Goal: Task Accomplishment & Management: Complete application form

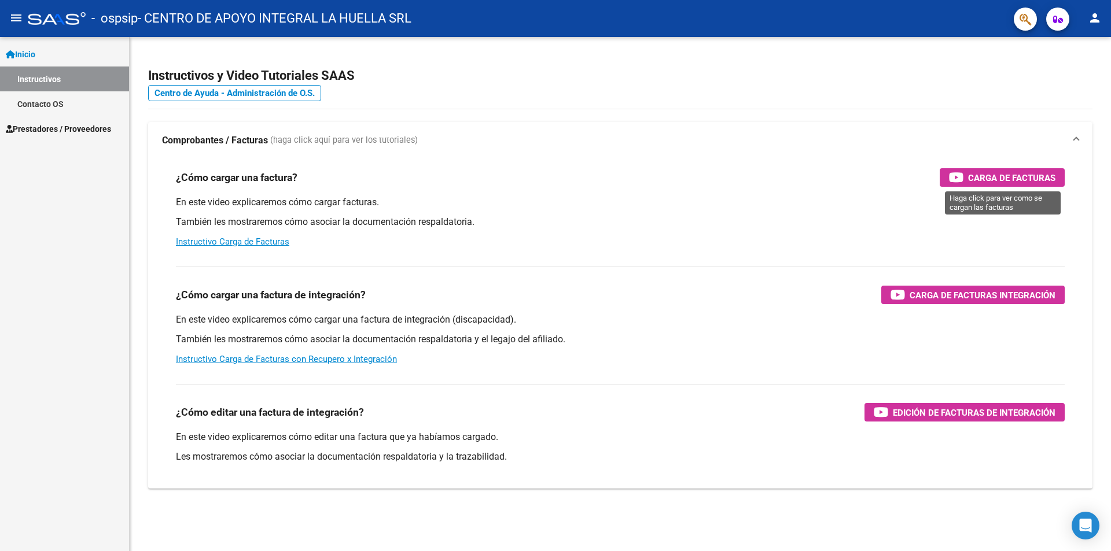
click at [1000, 178] on span "Carga de Facturas" at bounding box center [1011, 178] width 87 height 14
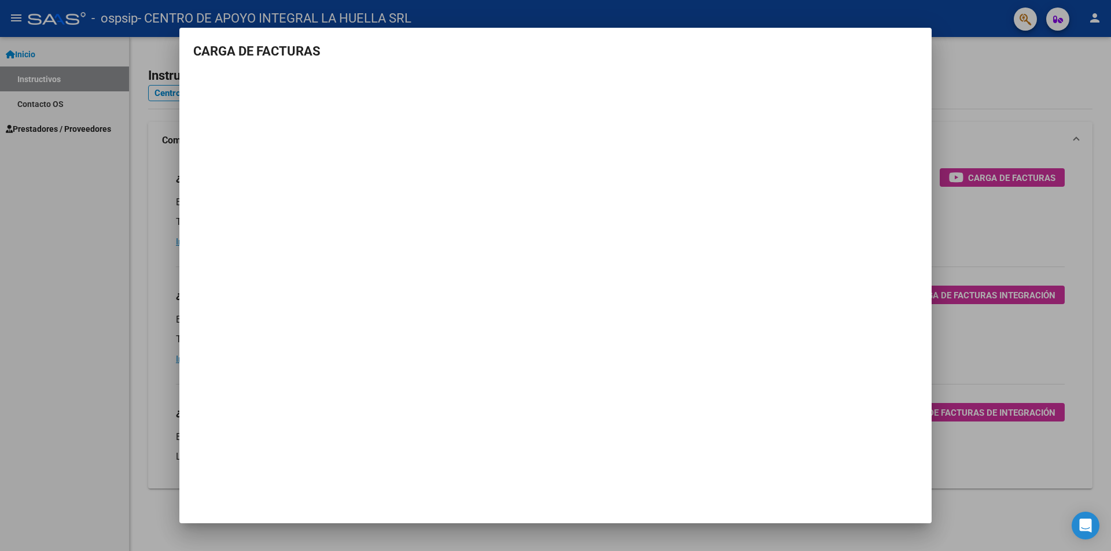
click at [753, 432] on mat-dialog-container "CARGA DE FACTURAS" at bounding box center [555, 276] width 752 height 496
click at [1043, 85] on div at bounding box center [555, 275] width 1111 height 551
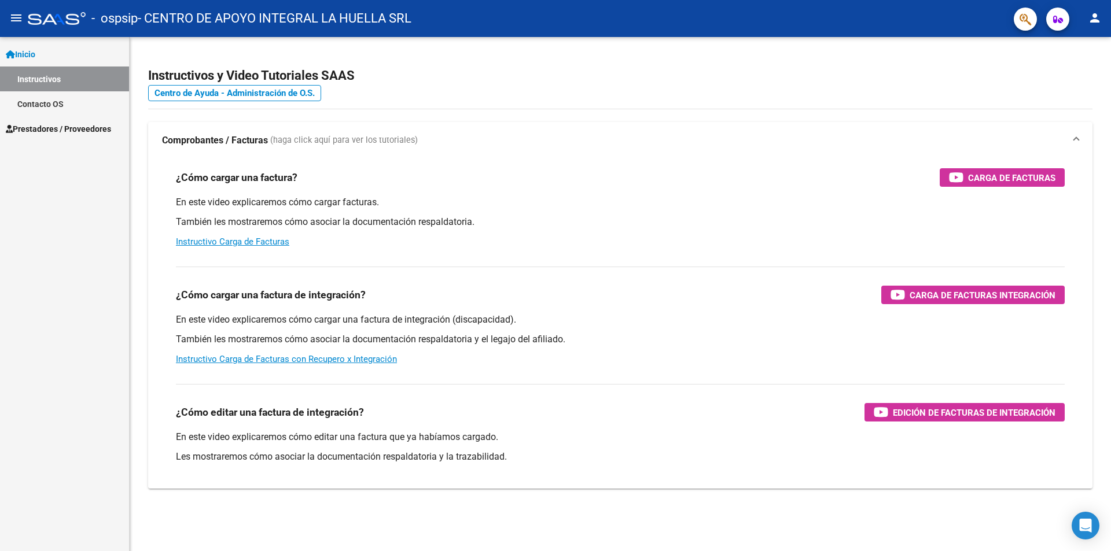
click at [1037, 91] on h4 "Centro de Ayuda - Administración de O.S." at bounding box center [620, 93] width 944 height 13
click at [28, 53] on span "Inicio" at bounding box center [21, 54] width 30 height 13
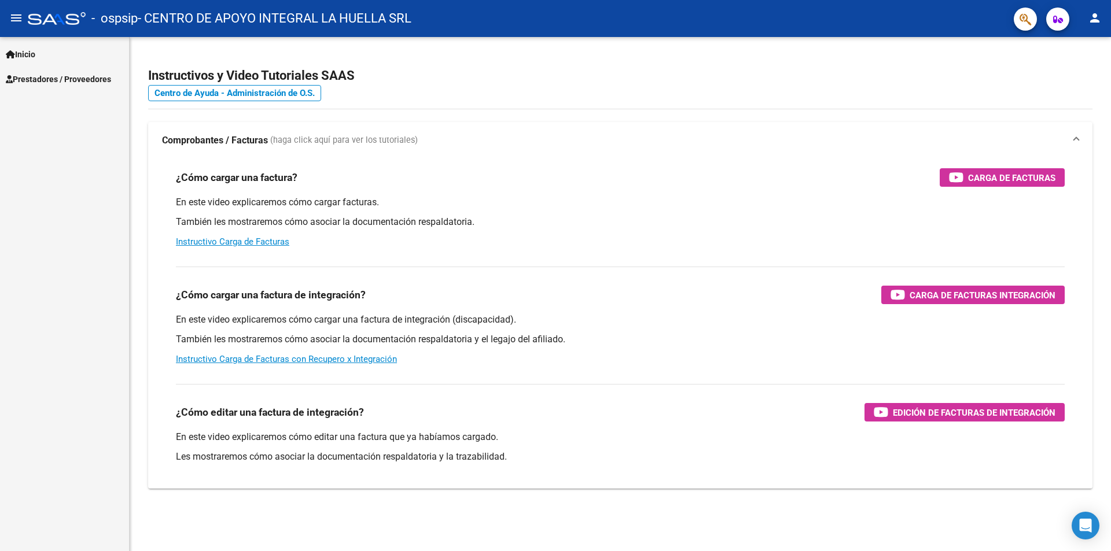
click at [47, 79] on span "Prestadores / Proveedores" at bounding box center [58, 79] width 105 height 13
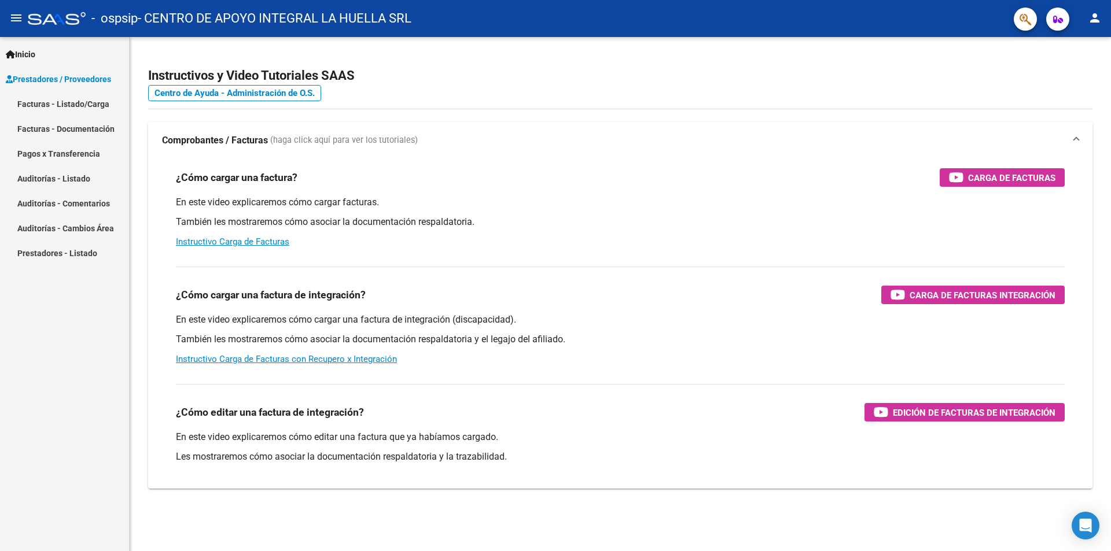
click at [50, 102] on link "Facturas - Listado/Carga" at bounding box center [64, 103] width 129 height 25
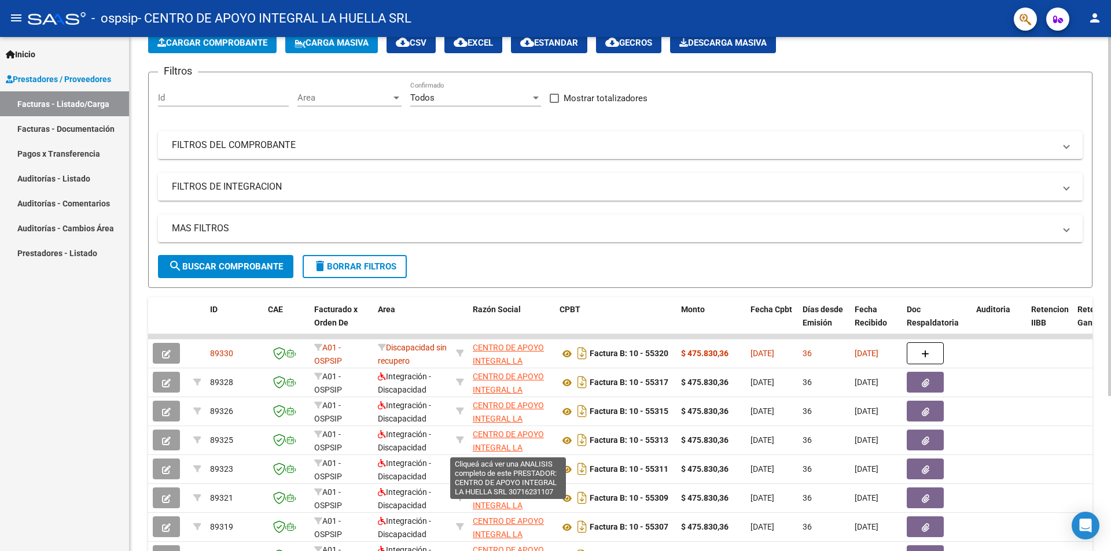
scroll to position [48, 0]
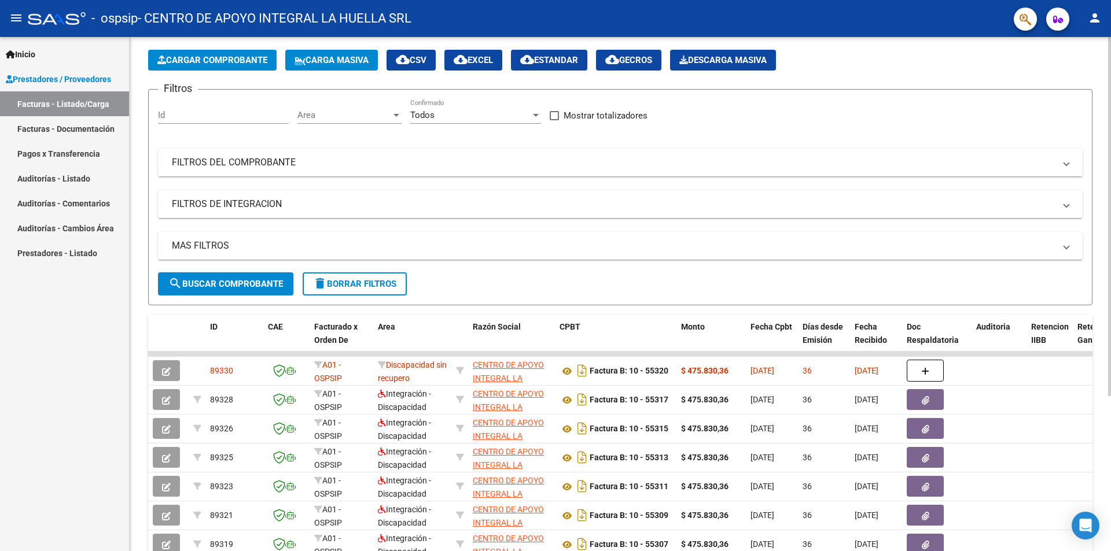
click at [215, 64] on span "Cargar Comprobante" at bounding box center [212, 60] width 110 height 10
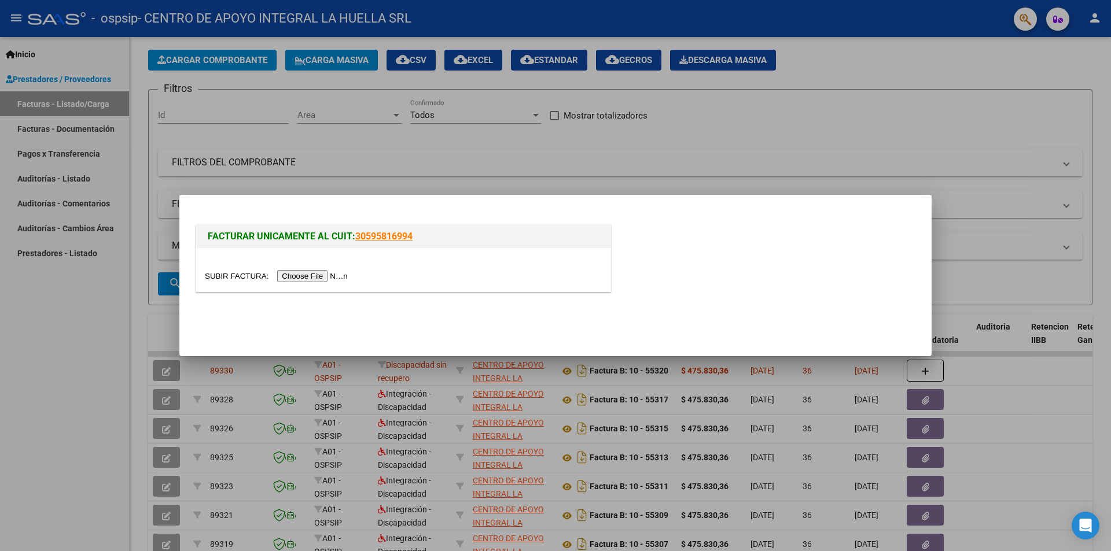
click at [343, 276] on input "file" at bounding box center [278, 276] width 146 height 12
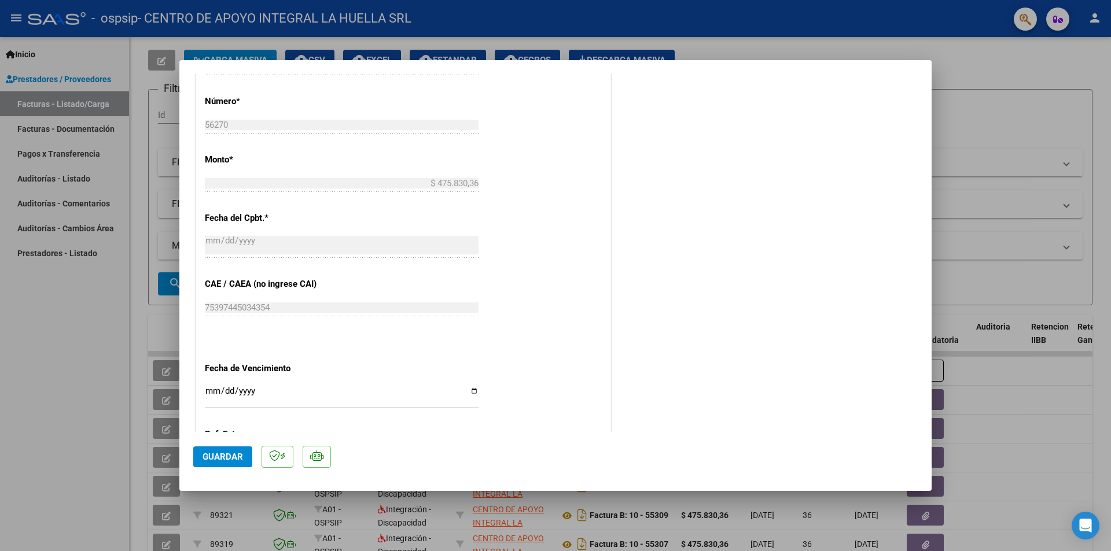
scroll to position [566, 0]
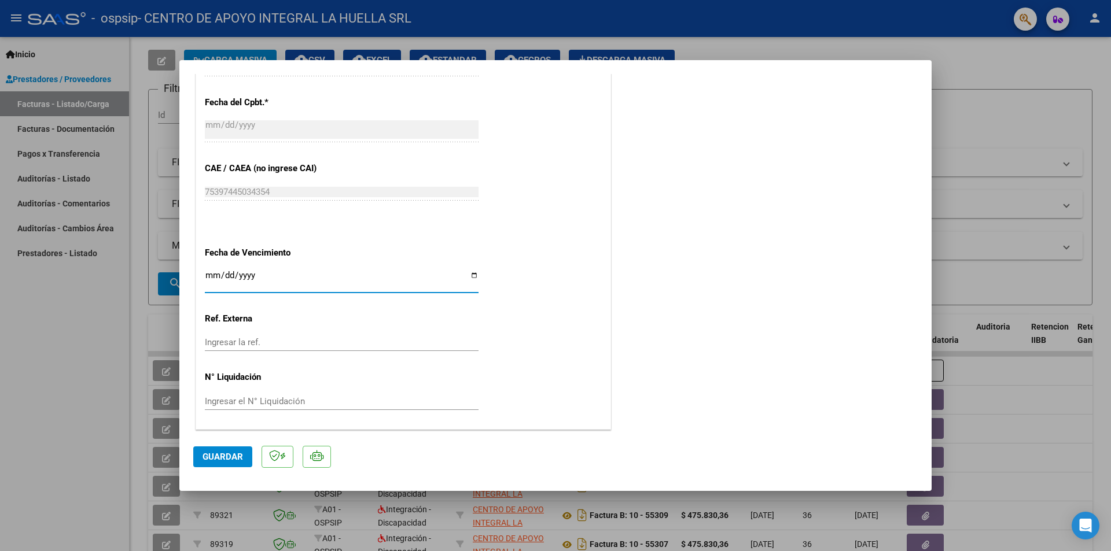
click at [472, 273] on input "Ingresar la fecha" at bounding box center [342, 280] width 274 height 19
type input "[DATE]"
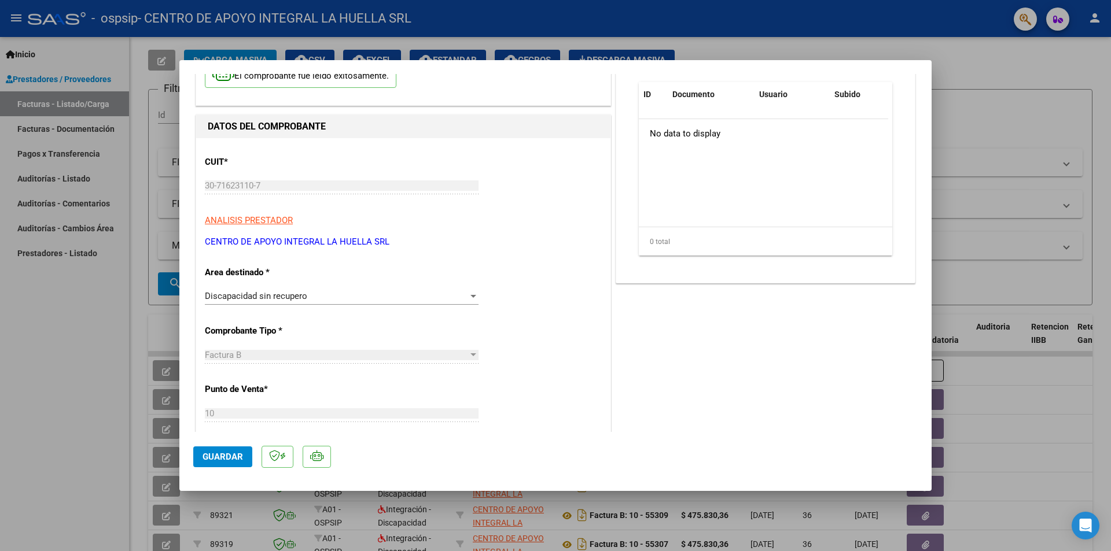
scroll to position [0, 0]
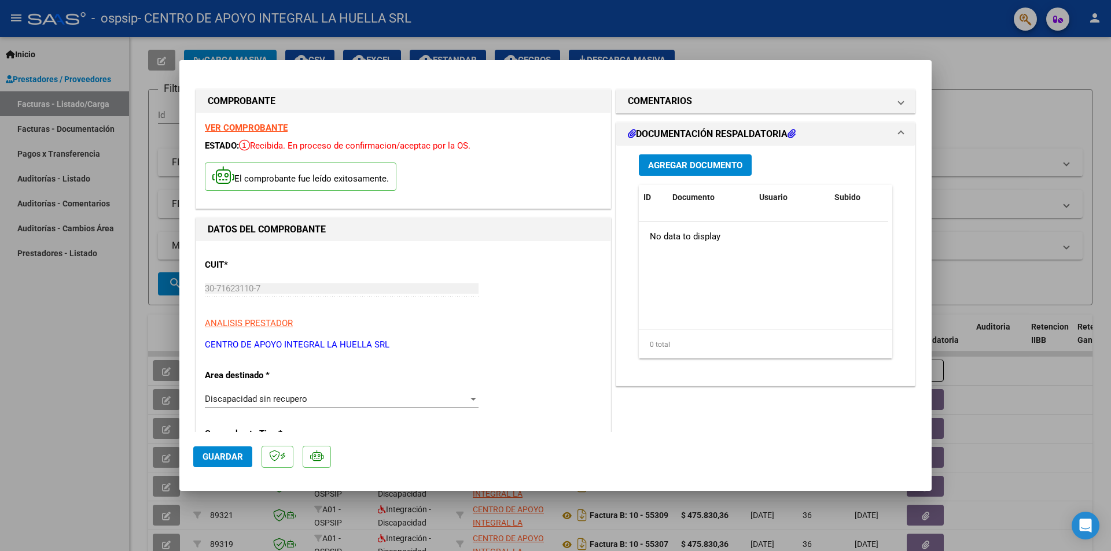
click at [684, 166] on span "Agregar Documento" at bounding box center [695, 165] width 94 height 10
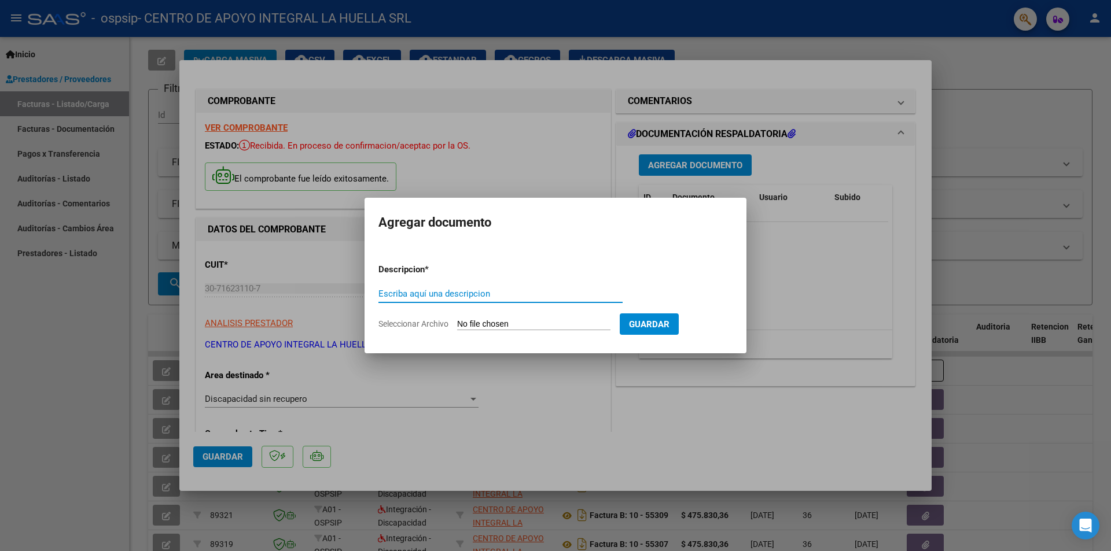
click at [437, 292] on input "Escriba aquí una descripcion" at bounding box center [500, 294] width 244 height 10
type input "PLANILLA DE ASISTENCIA"
click at [411, 323] on span "Seleccionar Archivo" at bounding box center [413, 323] width 70 height 9
click at [457, 323] on input "Seleccionar Archivo" at bounding box center [533, 324] width 153 height 11
click at [444, 323] on span "Seleccionar Archivo" at bounding box center [413, 323] width 70 height 9
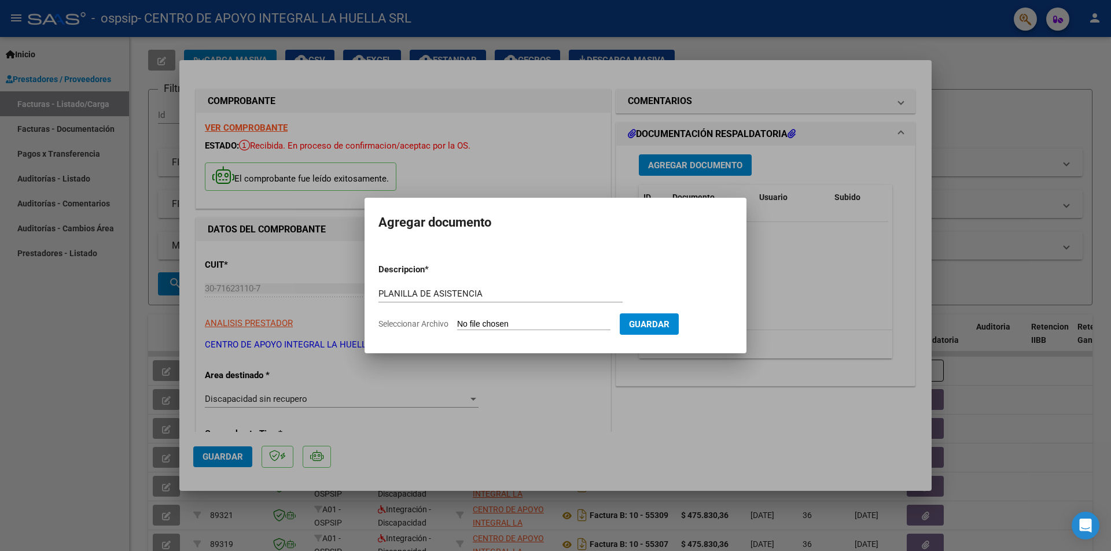
click at [457, 323] on input "Seleccionar Archivo" at bounding box center [533, 324] width 153 height 11
type input "C:\fakepath\[PERSON_NAME] P ASISTENCIA SEPTIEMBRE S OSPSIP.pdf"
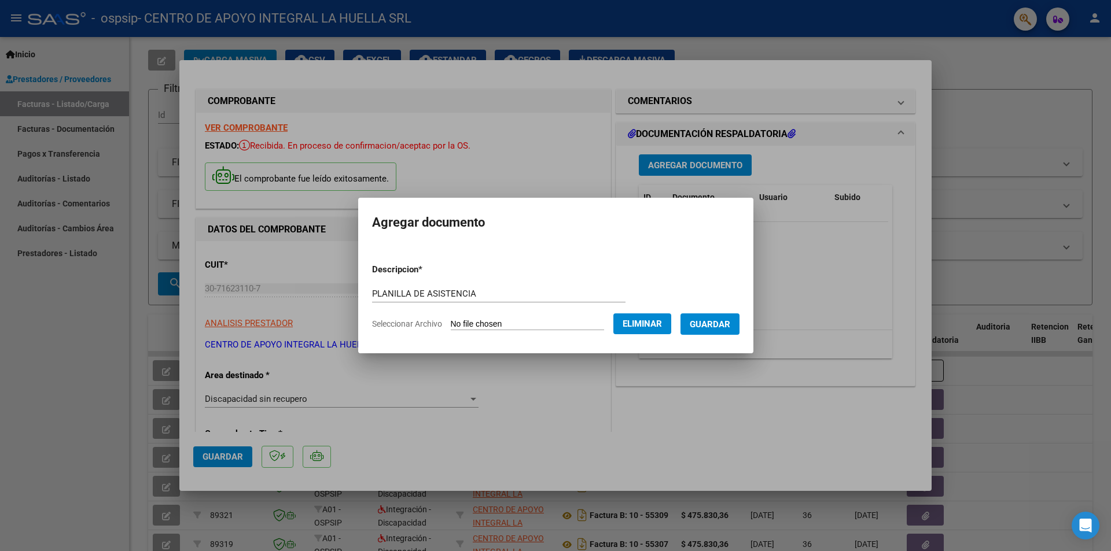
click at [721, 321] on span "Guardar" at bounding box center [710, 324] width 40 height 10
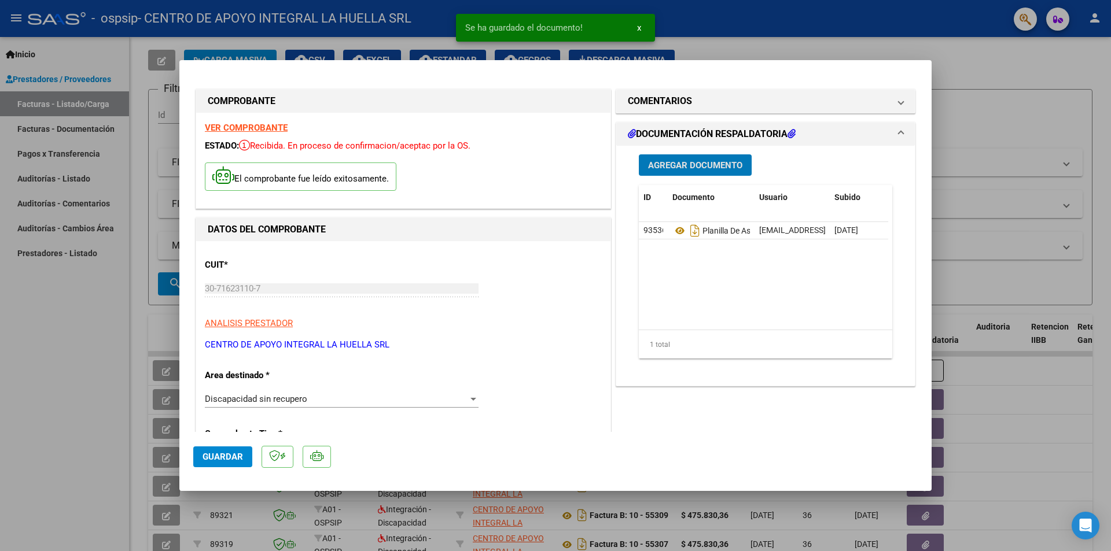
click at [679, 169] on span "Agregar Documento" at bounding box center [695, 165] width 94 height 10
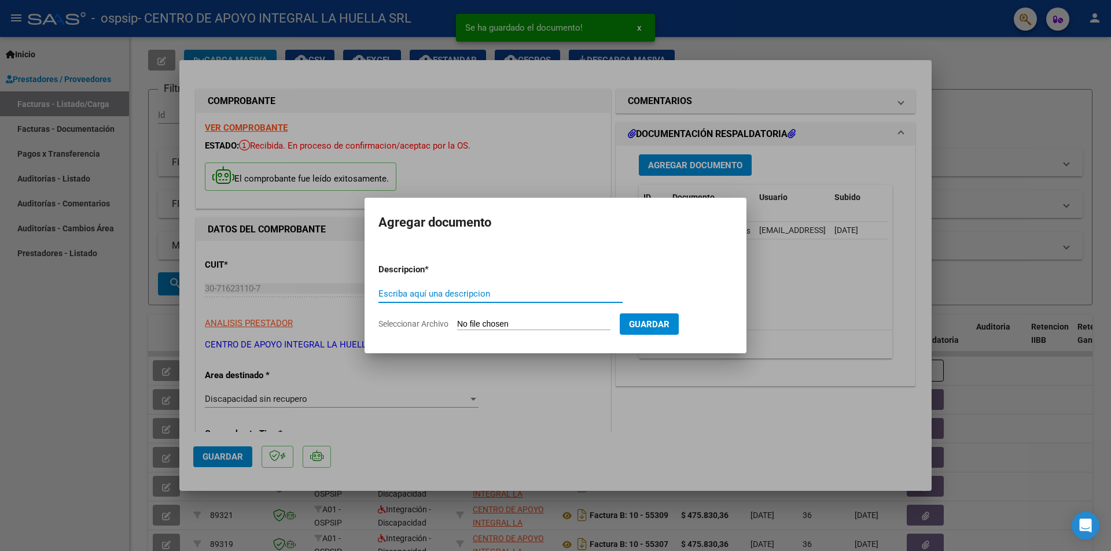
click at [456, 294] on input "Escriba aquí una descripcion" at bounding box center [500, 294] width 244 height 10
type input "AUTORIZACION"
click at [437, 325] on span "Seleccionar Archivo" at bounding box center [413, 323] width 70 height 9
click at [457, 325] on input "Seleccionar Archivo" at bounding box center [533, 324] width 153 height 11
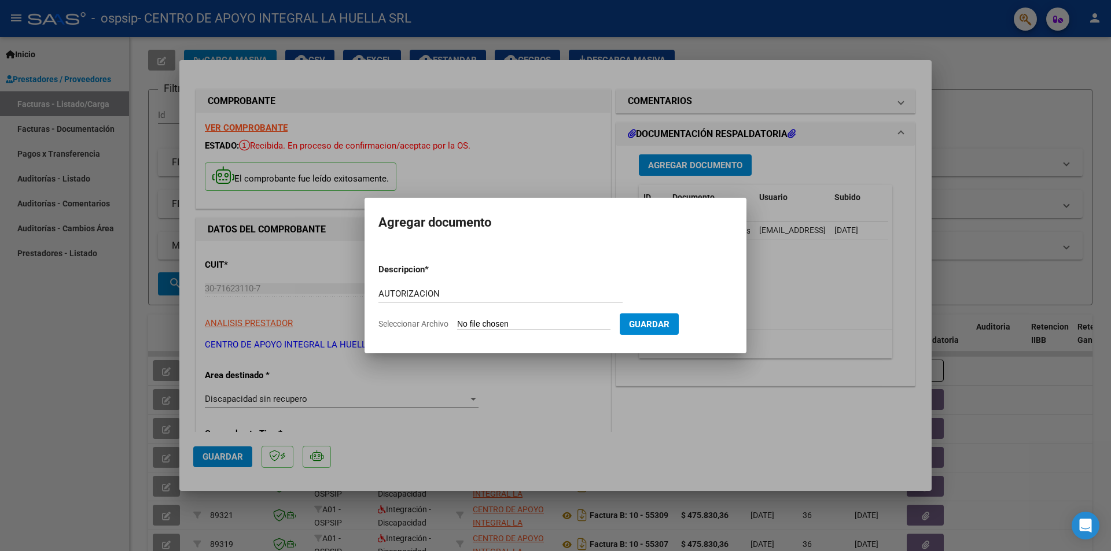
type input "C:\fakepath\[PERSON_NAME] AUT S OSPIP.pdf"
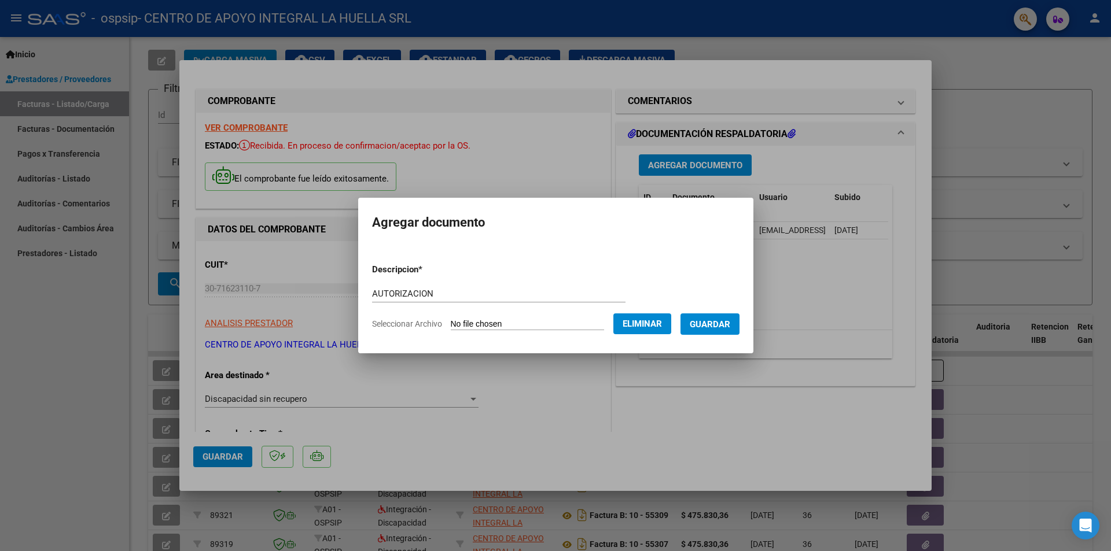
click at [713, 326] on span "Guardar" at bounding box center [710, 324] width 40 height 10
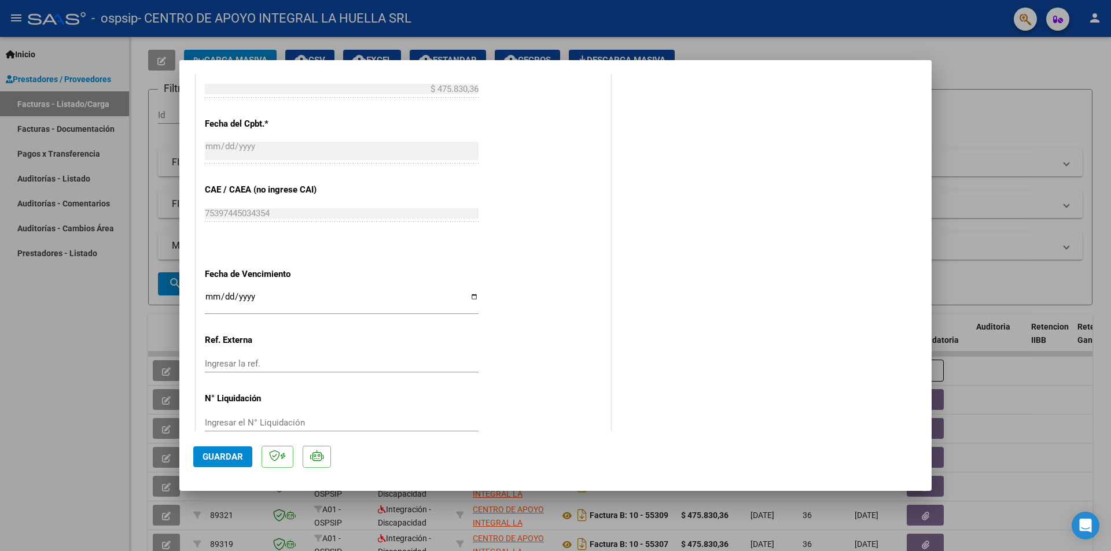
scroll to position [566, 0]
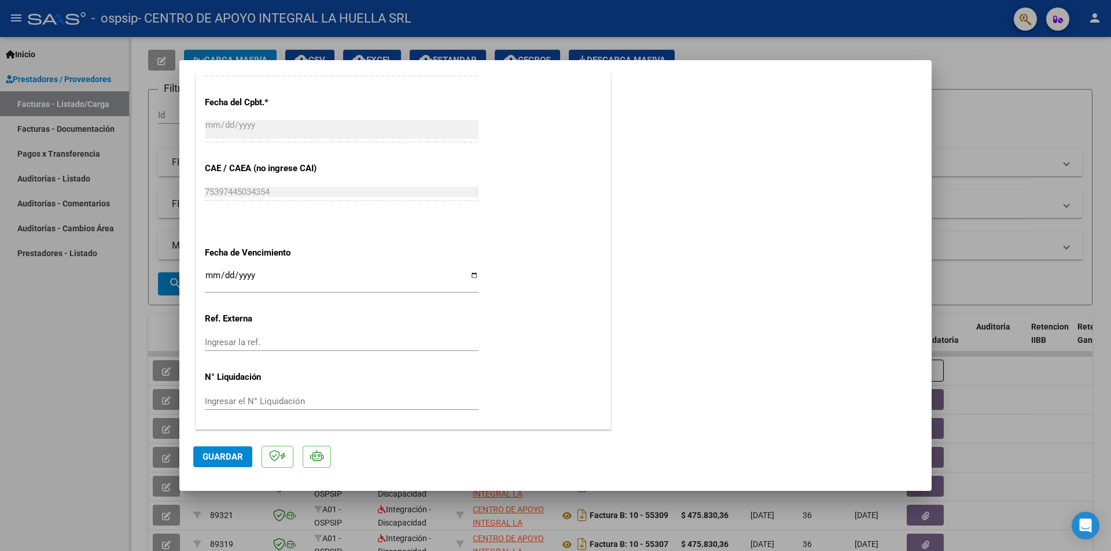
click at [305, 393] on div "Ingresar el N° Liquidación" at bounding box center [342, 401] width 274 height 17
click at [310, 400] on input "Ingresar el N° Liquidación" at bounding box center [342, 401] width 274 height 10
type input "475830"
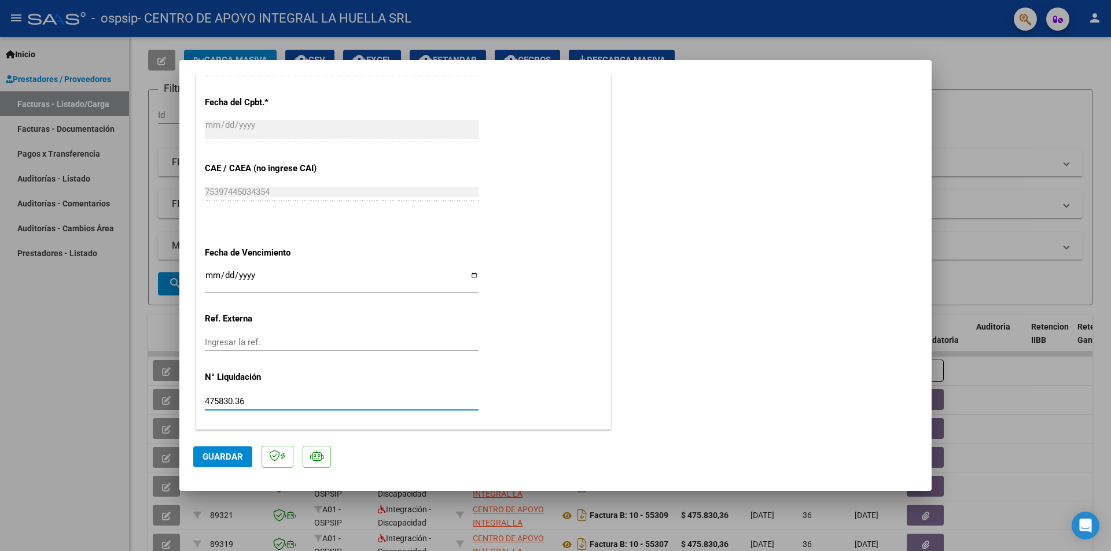
type input "475830.36"
click at [222, 447] on button "Guardar" at bounding box center [222, 457] width 59 height 21
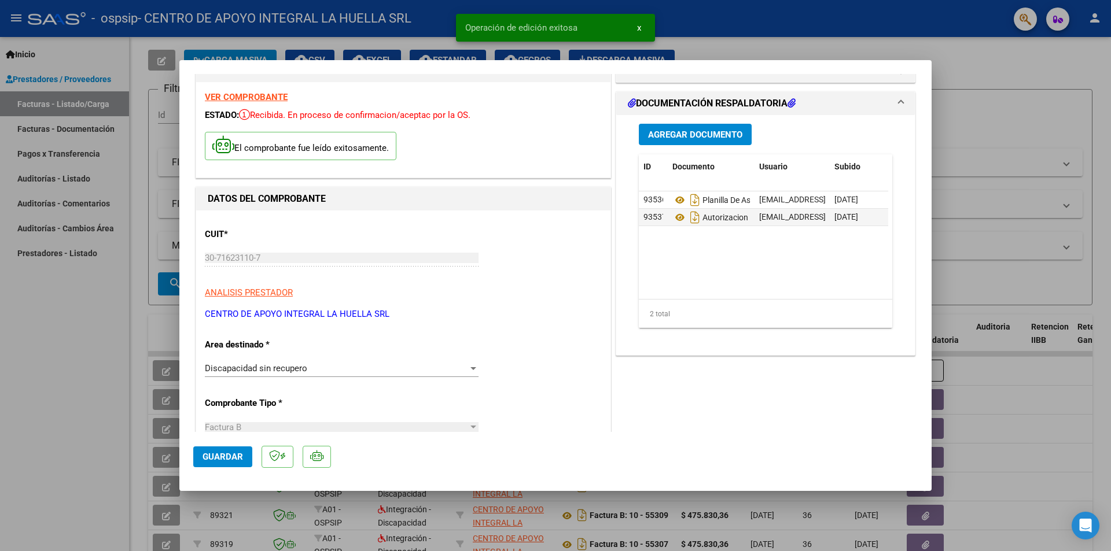
scroll to position [0, 0]
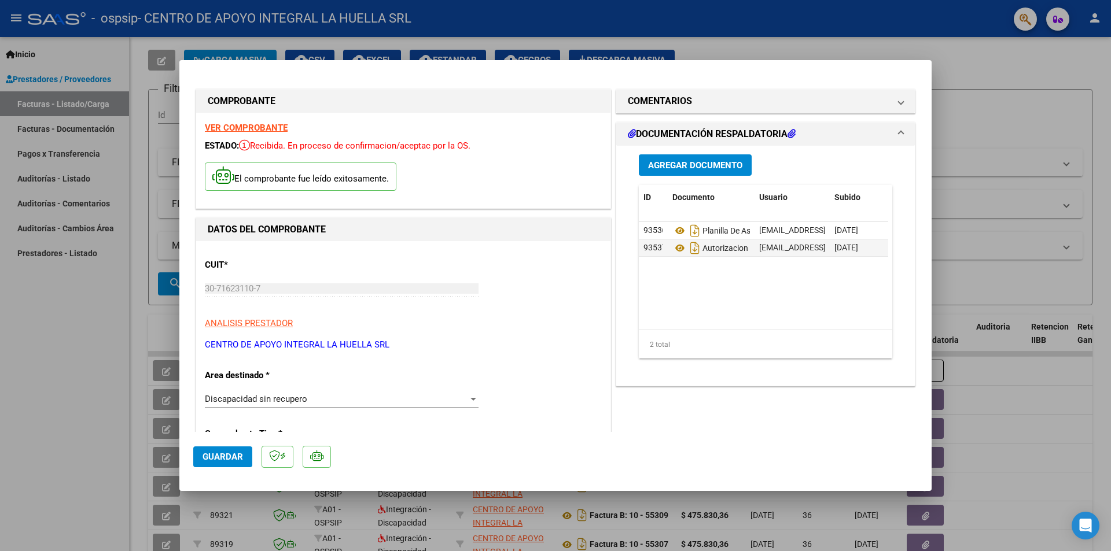
click at [236, 454] on span "Guardar" at bounding box center [222, 457] width 40 height 10
click at [881, 78] on div "COMPROBANTE VER COMPROBANTE ESTADO: Recibida. En proceso de confirmacion/acepta…" at bounding box center [555, 536] width 724 height 924
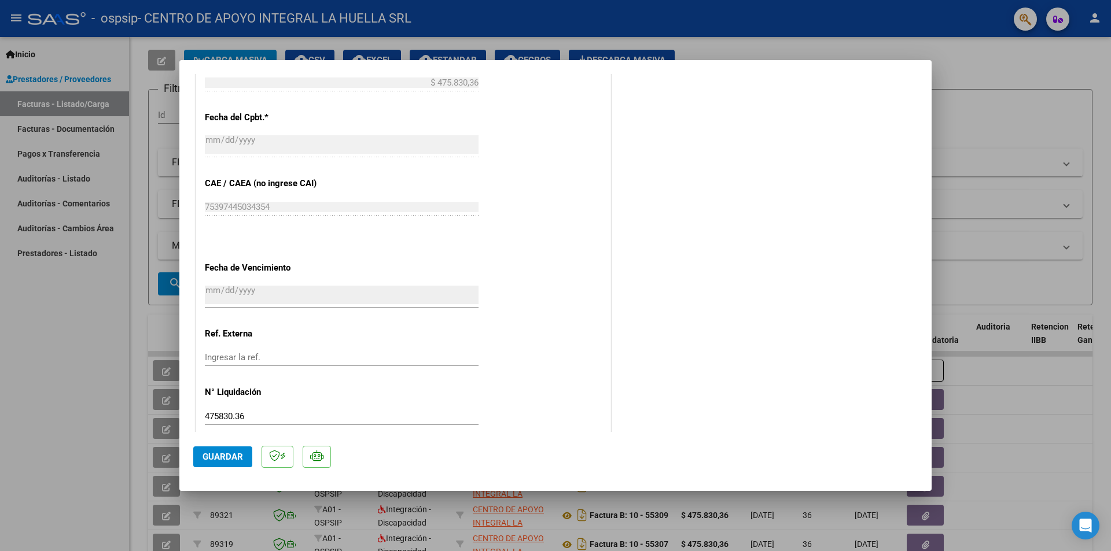
scroll to position [566, 0]
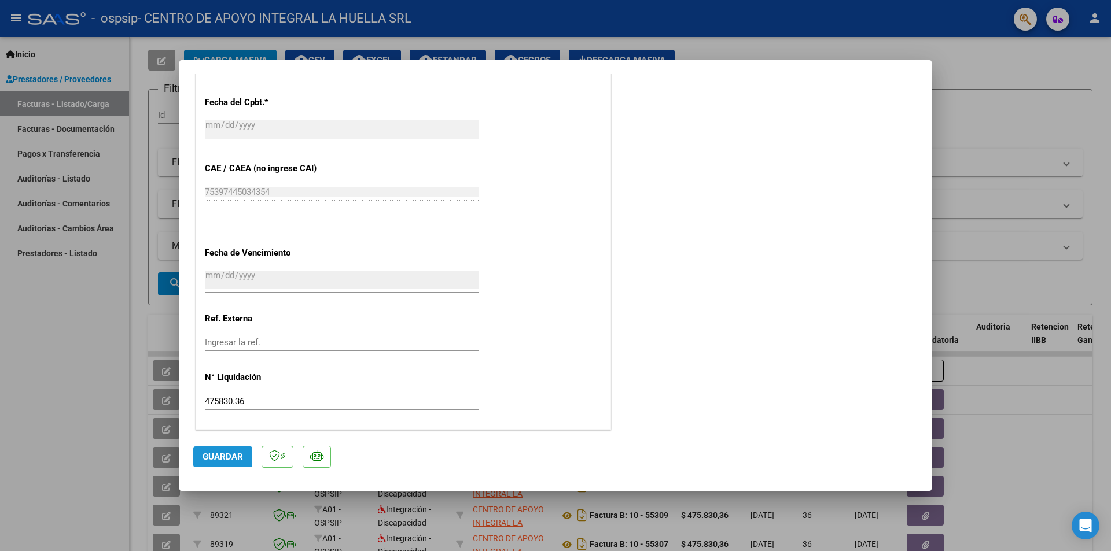
click at [249, 451] on button "Guardar" at bounding box center [222, 457] width 59 height 21
click at [1031, 126] on div at bounding box center [555, 275] width 1111 height 551
type input "$ 0,00"
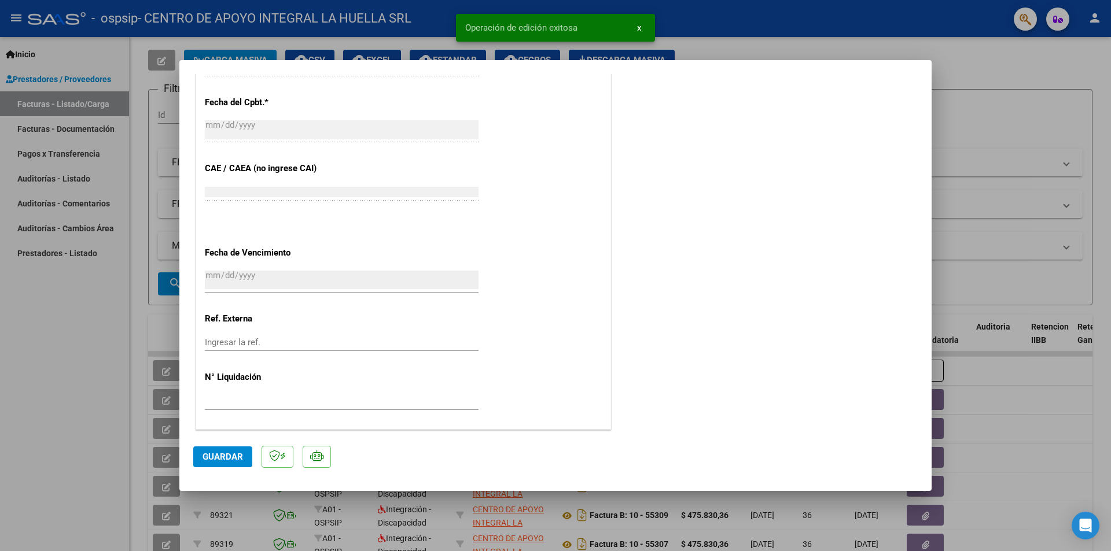
scroll to position [626, 0]
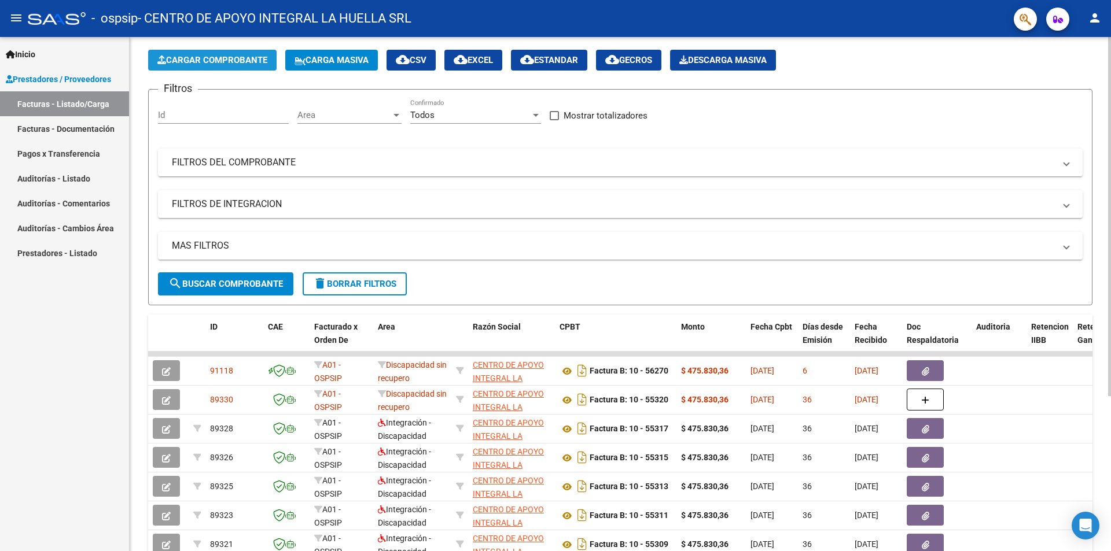
click at [215, 65] on span "Cargar Comprobante" at bounding box center [212, 60] width 110 height 10
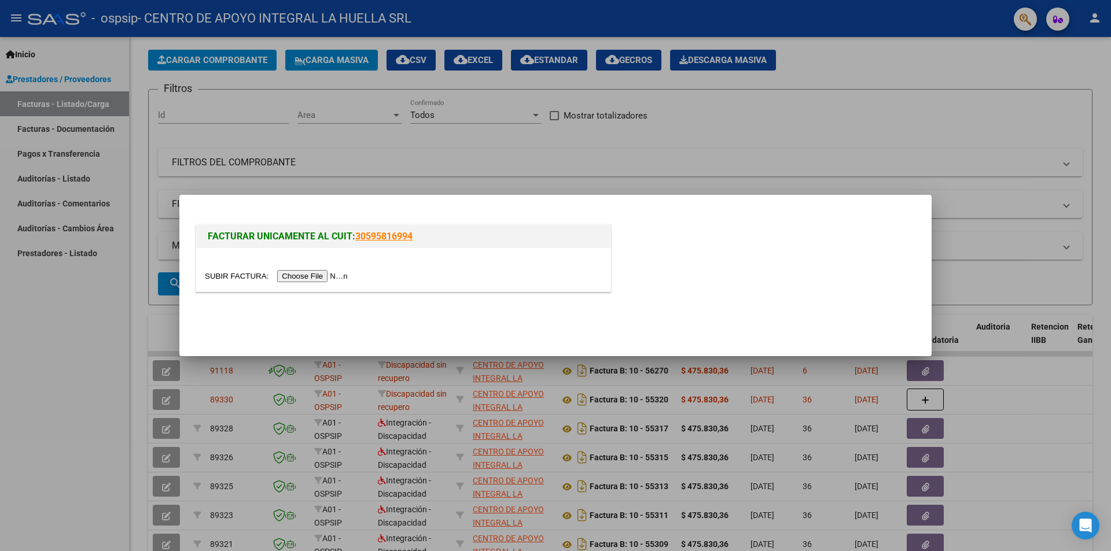
click at [340, 278] on input "file" at bounding box center [278, 276] width 146 height 12
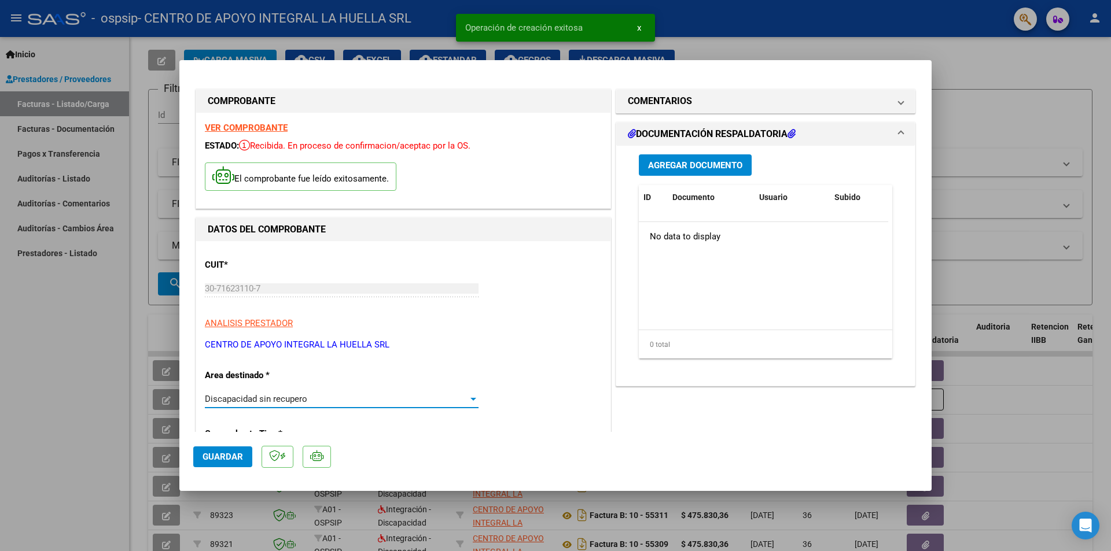
click at [334, 400] on div "Discapacidad sin recupero" at bounding box center [336, 399] width 263 height 10
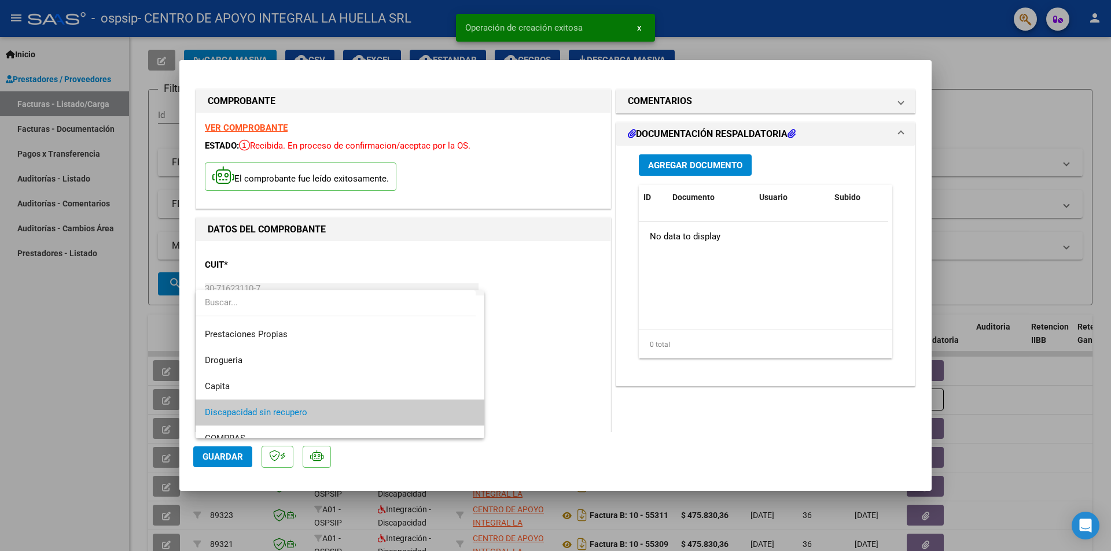
scroll to position [112, 0]
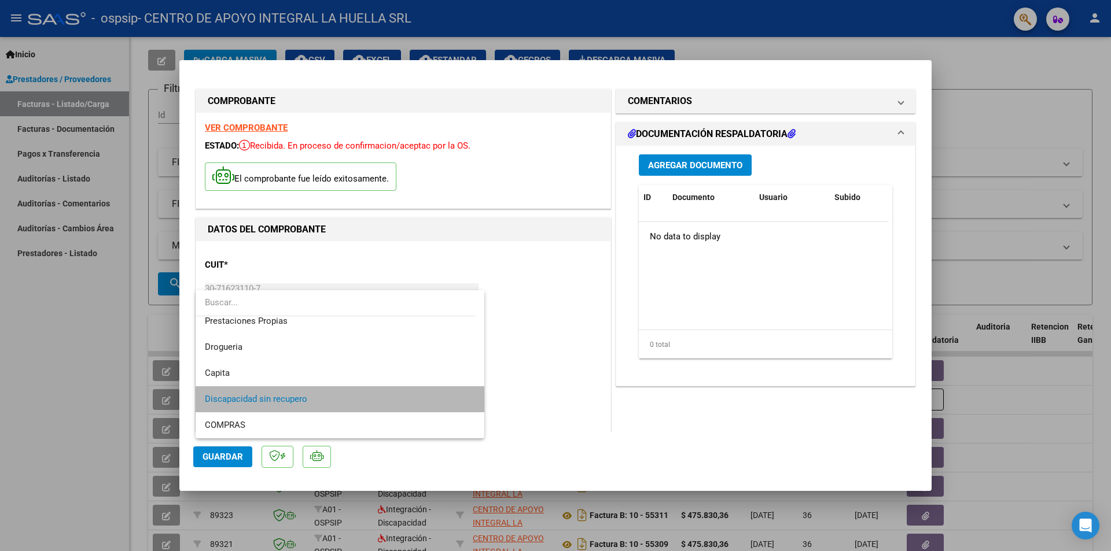
click at [342, 399] on span "Discapacidad sin recupero" at bounding box center [340, 399] width 270 height 26
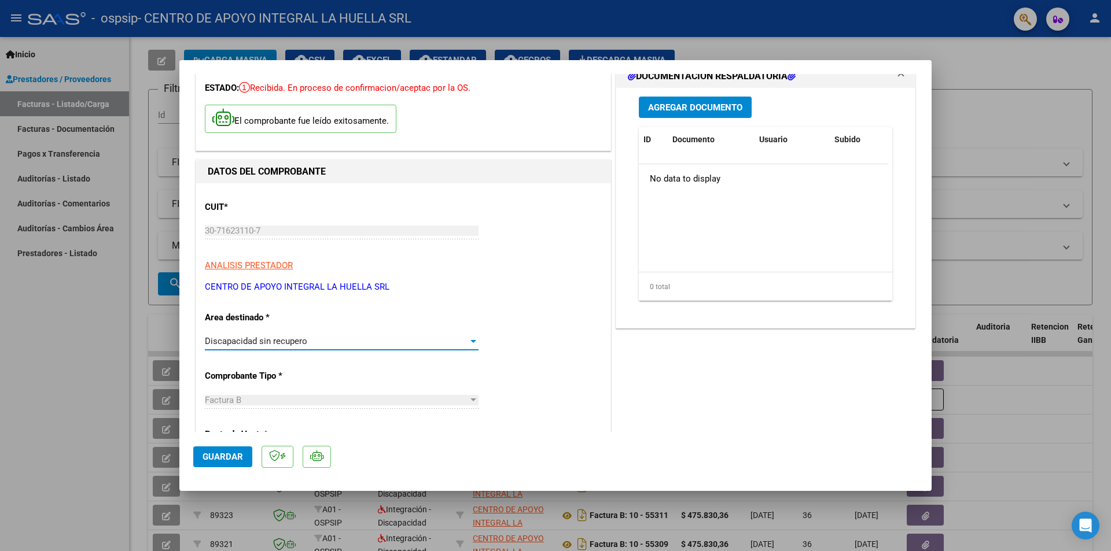
scroll to position [116, 0]
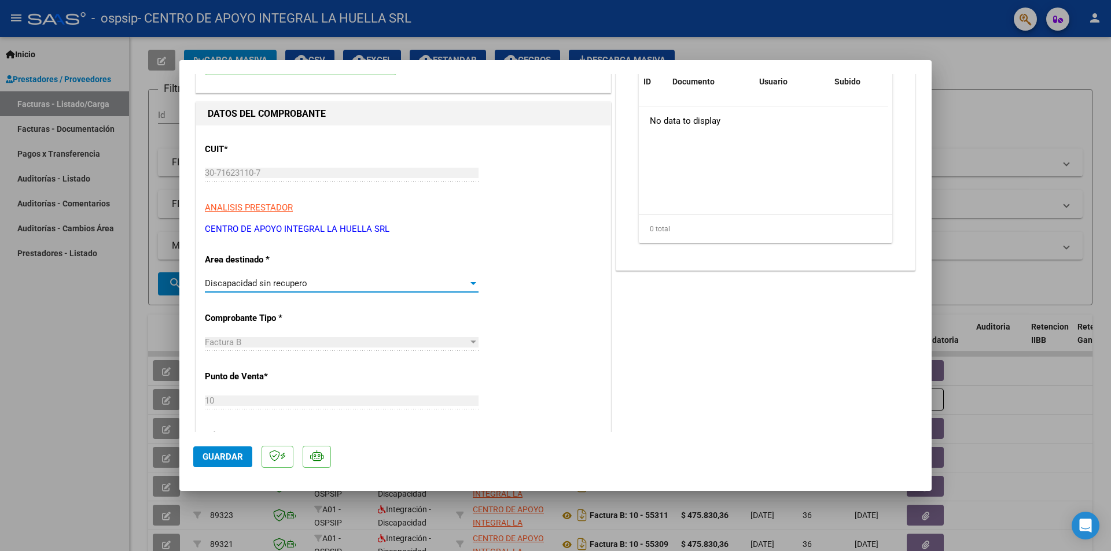
click at [442, 285] on div "Discapacidad sin recupero" at bounding box center [336, 283] width 263 height 10
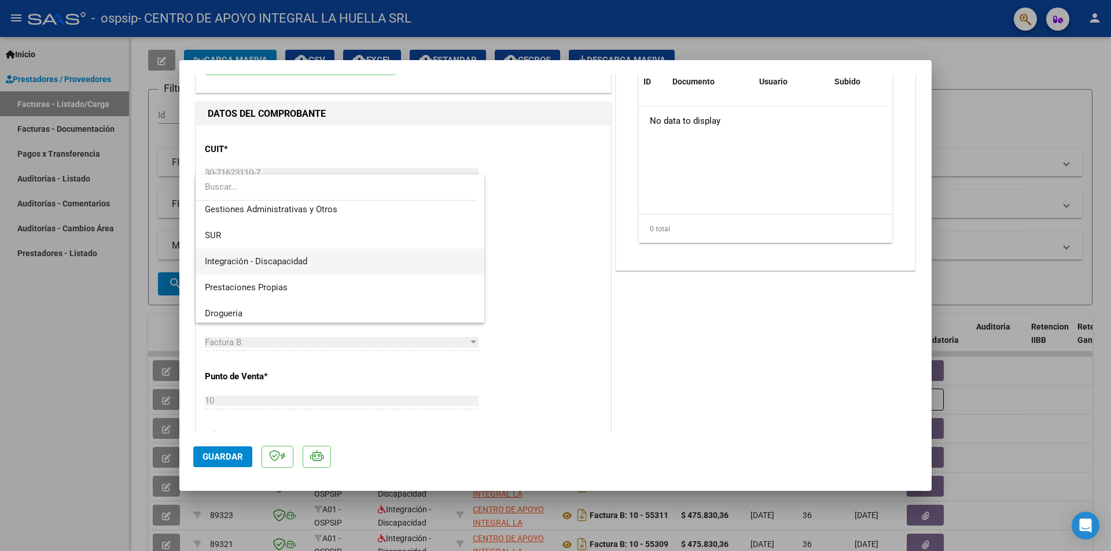
scroll to position [58, 0]
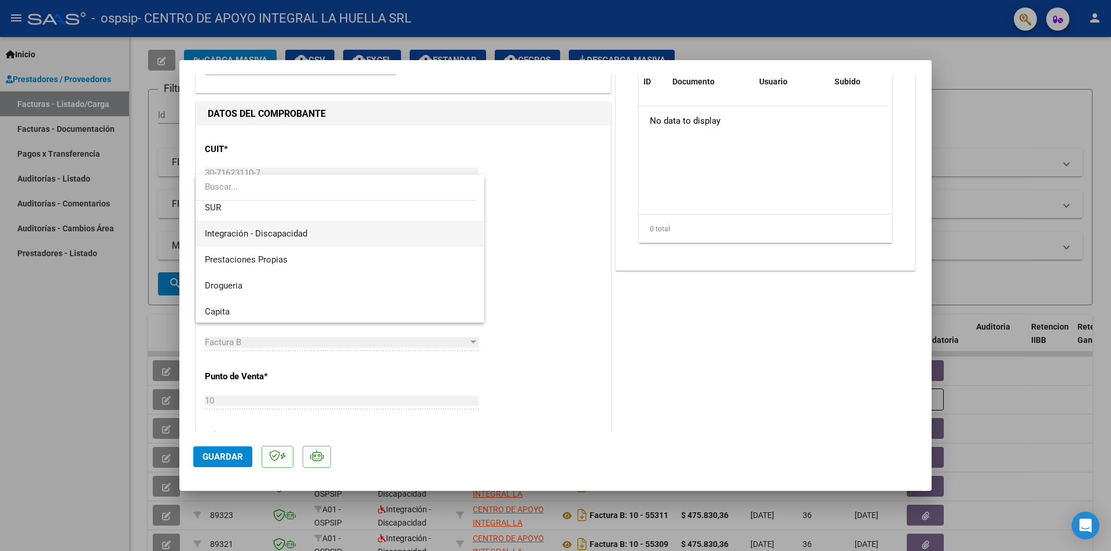
click at [338, 233] on span "Integración - Discapacidad" at bounding box center [340, 234] width 270 height 26
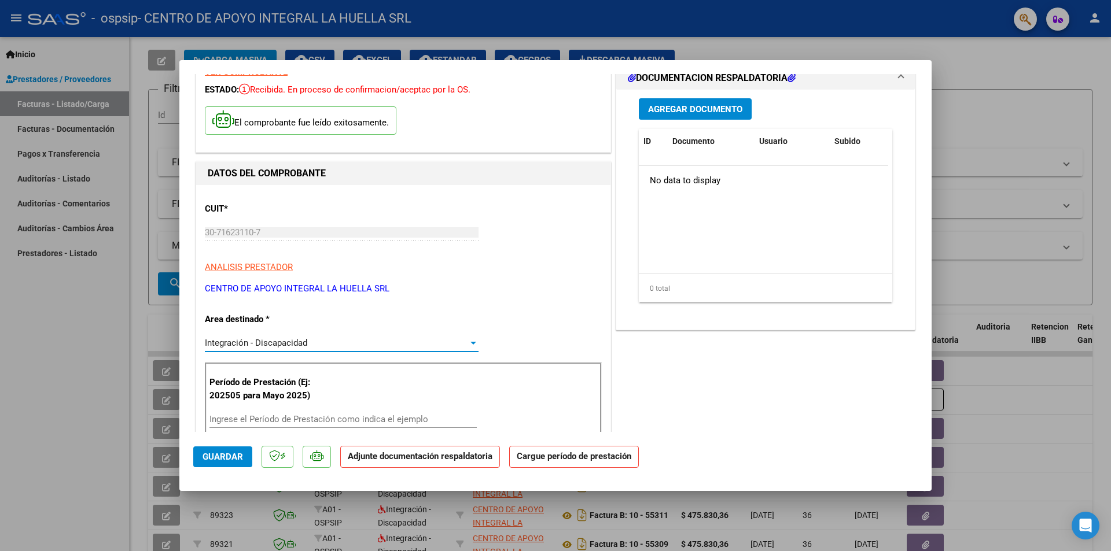
scroll to position [0, 0]
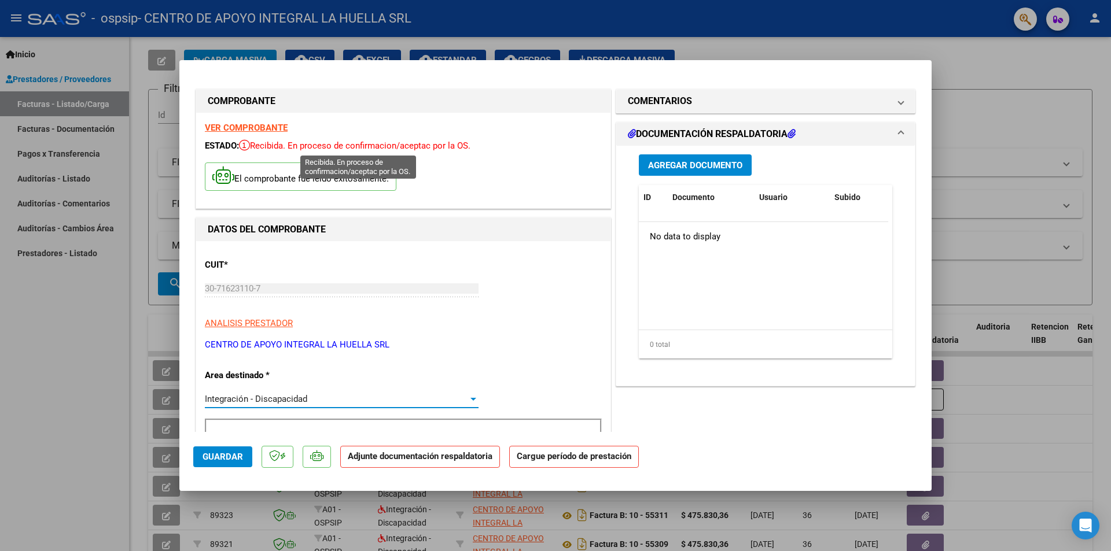
click at [277, 146] on span "Recibida. En proceso de confirmacion/aceptac por la OS." at bounding box center [354, 146] width 231 height 10
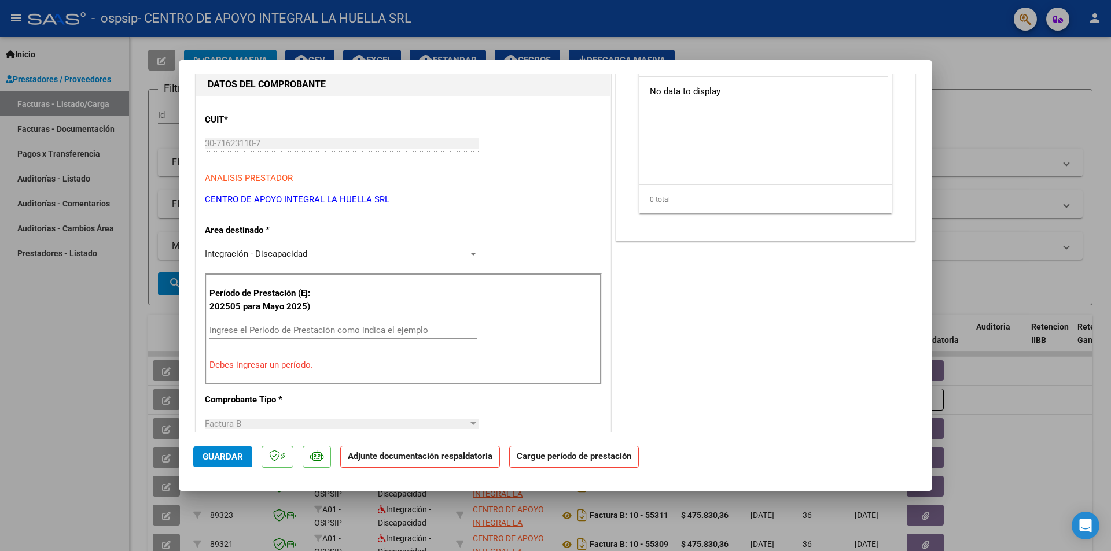
scroll to position [174, 0]
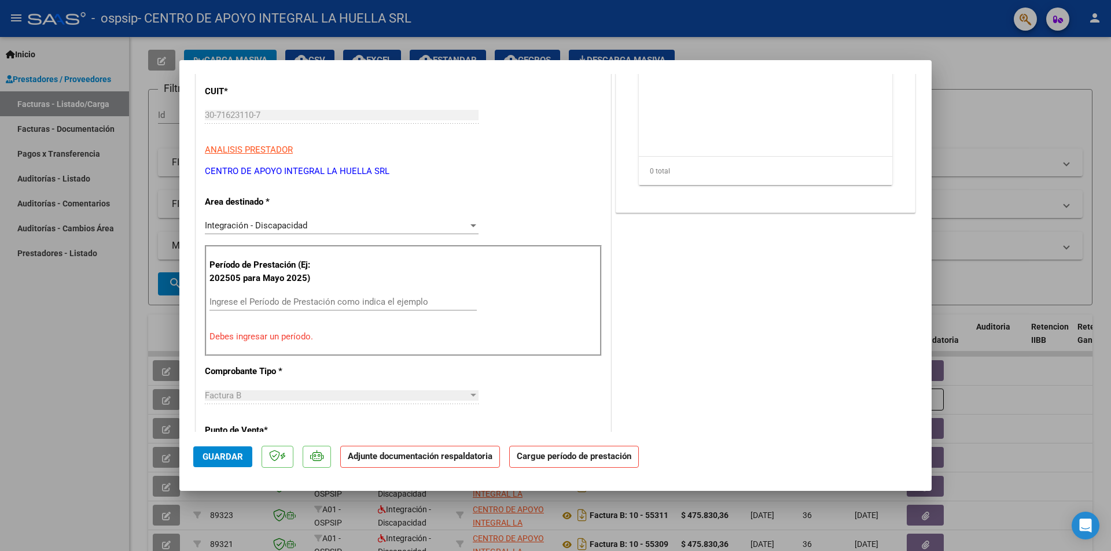
click at [331, 293] on div "Ingrese el Período de Prestación como indica el ejemplo" at bounding box center [342, 301] width 267 height 17
type input "2"
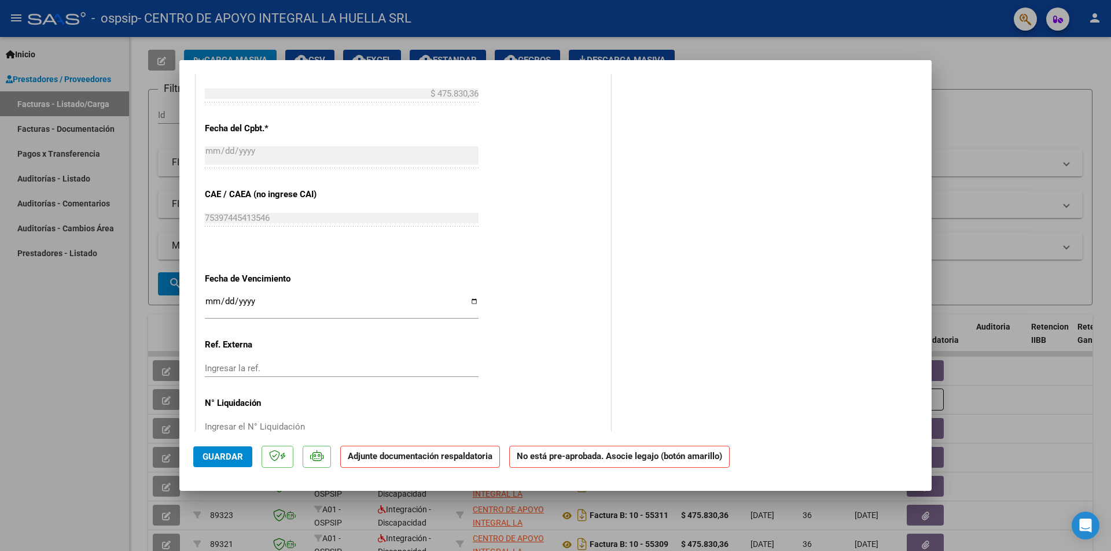
scroll to position [647, 0]
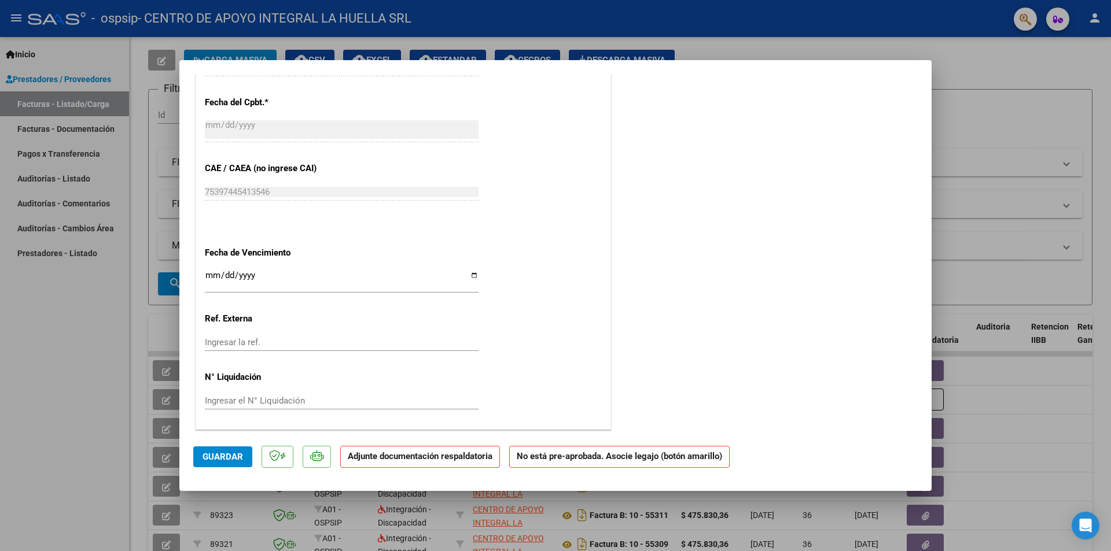
type input "202509"
click at [469, 277] on input "Ingresar la fecha" at bounding box center [342, 280] width 274 height 19
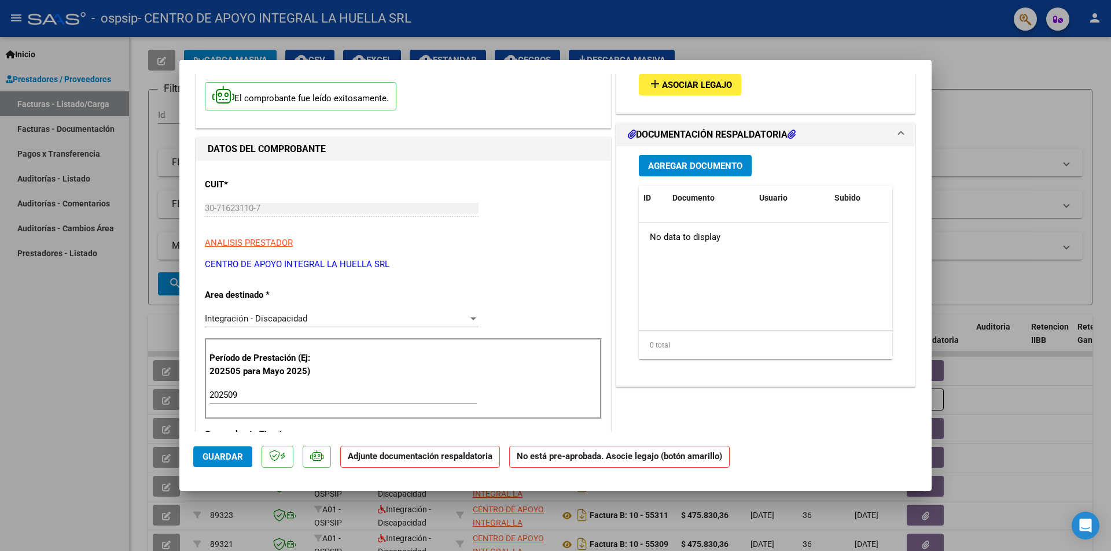
scroll to position [0, 0]
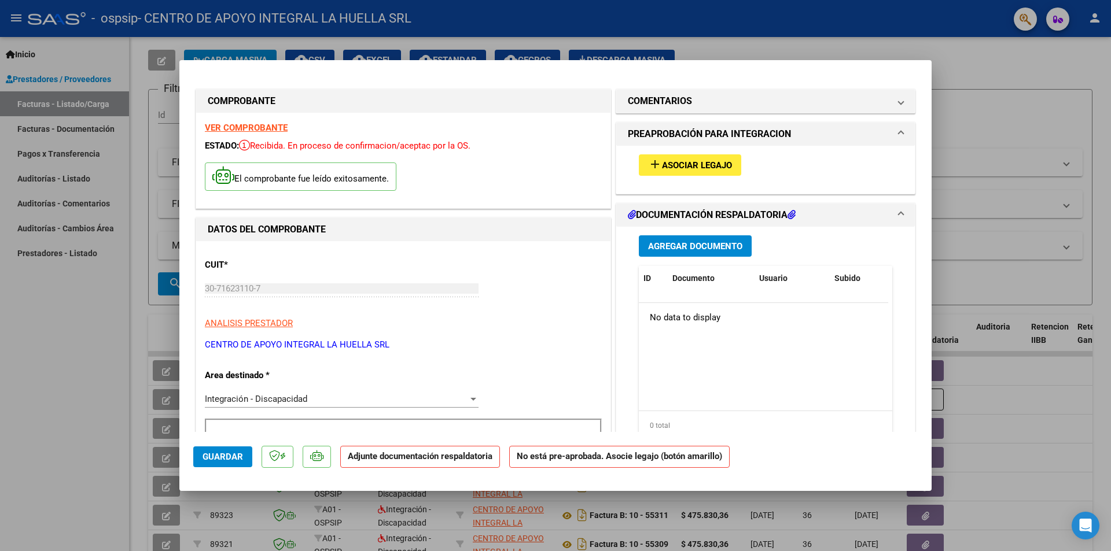
click at [694, 159] on button "add Asociar Legajo" at bounding box center [690, 164] width 102 height 21
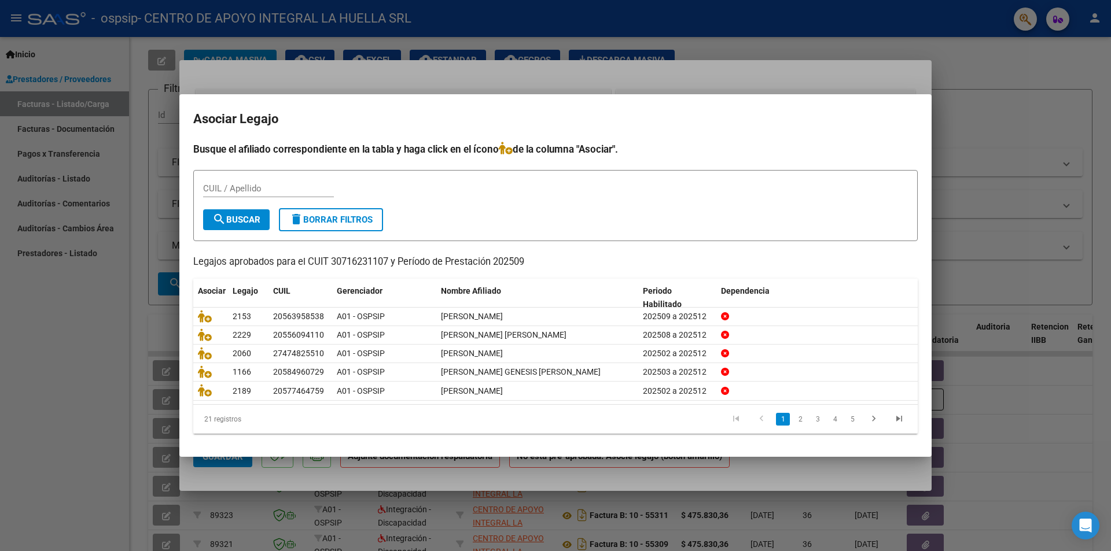
click at [798, 187] on div "CUIL / Apellido" at bounding box center [555, 194] width 705 height 28
click at [1044, 102] on div at bounding box center [555, 275] width 1111 height 551
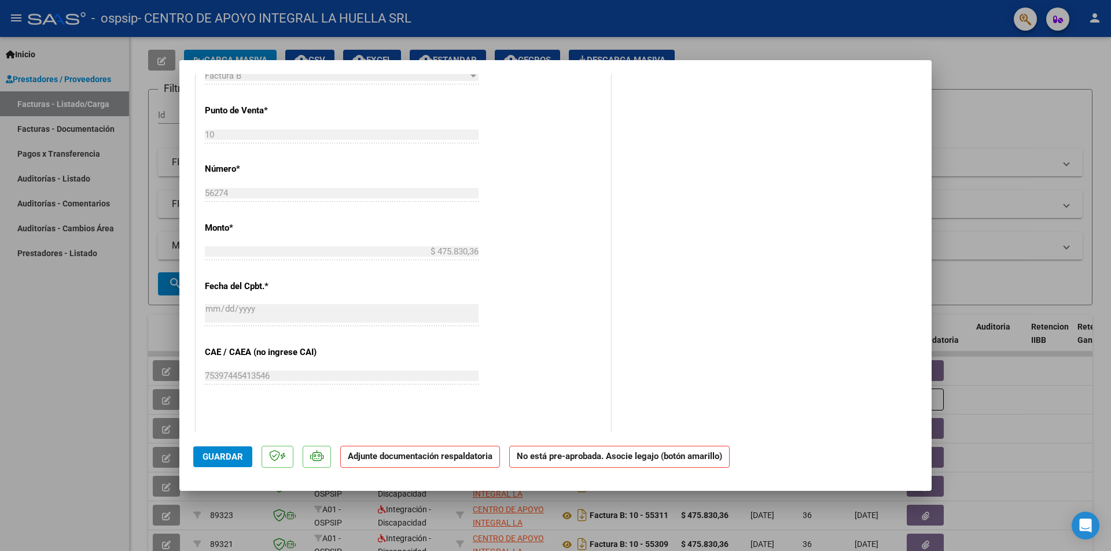
scroll to position [578, 0]
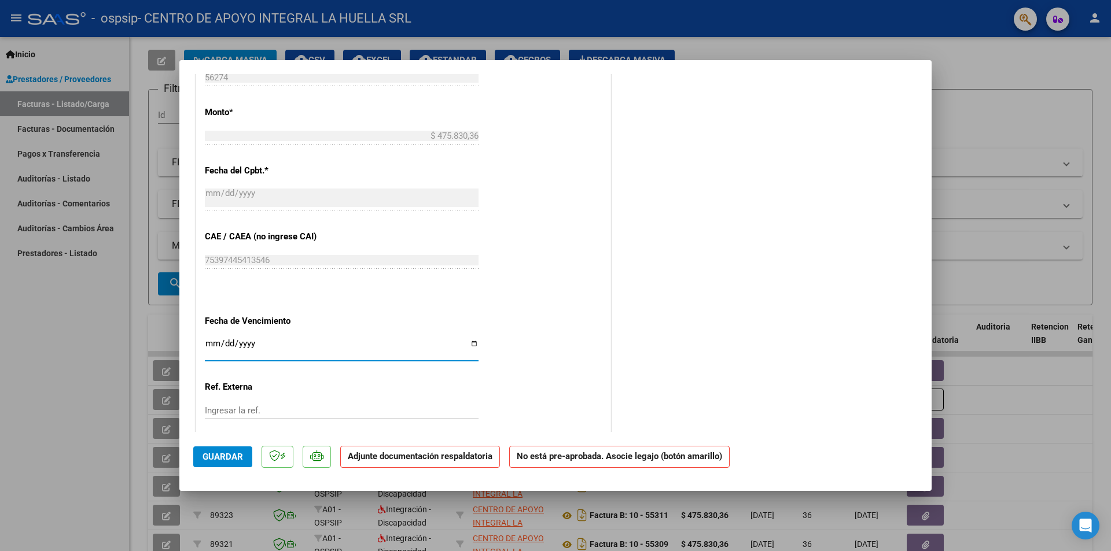
click at [470, 344] on input "[DATE]" at bounding box center [342, 348] width 274 height 19
type input "[DATE]"
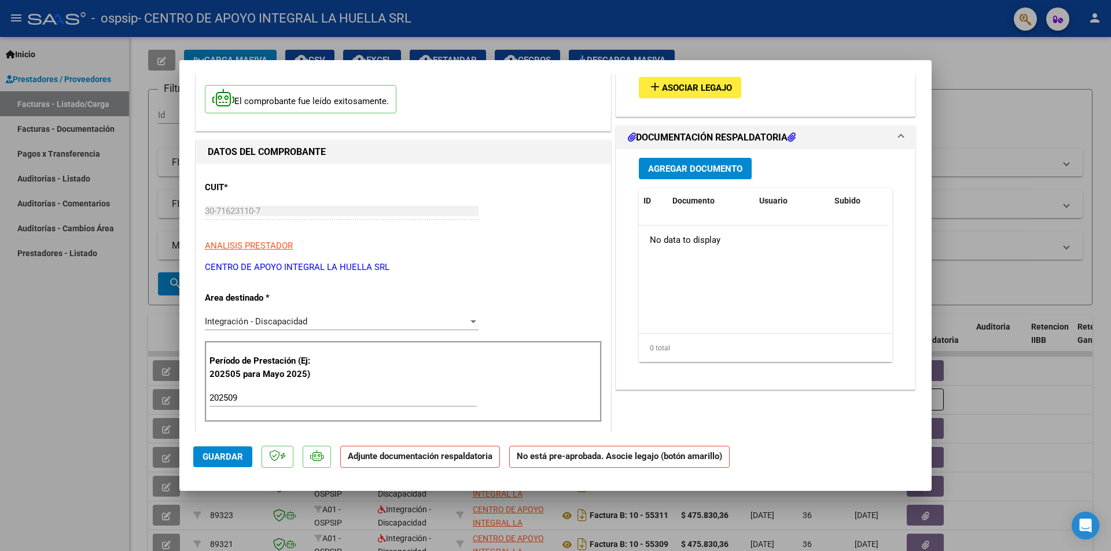
scroll to position [0, 0]
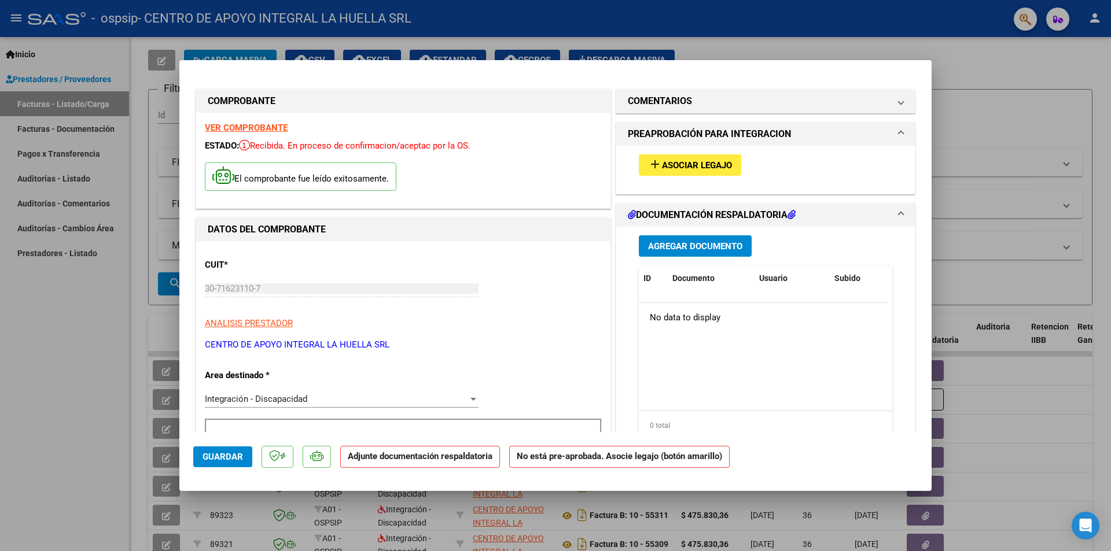
click at [708, 248] on span "Agregar Documento" at bounding box center [695, 246] width 94 height 10
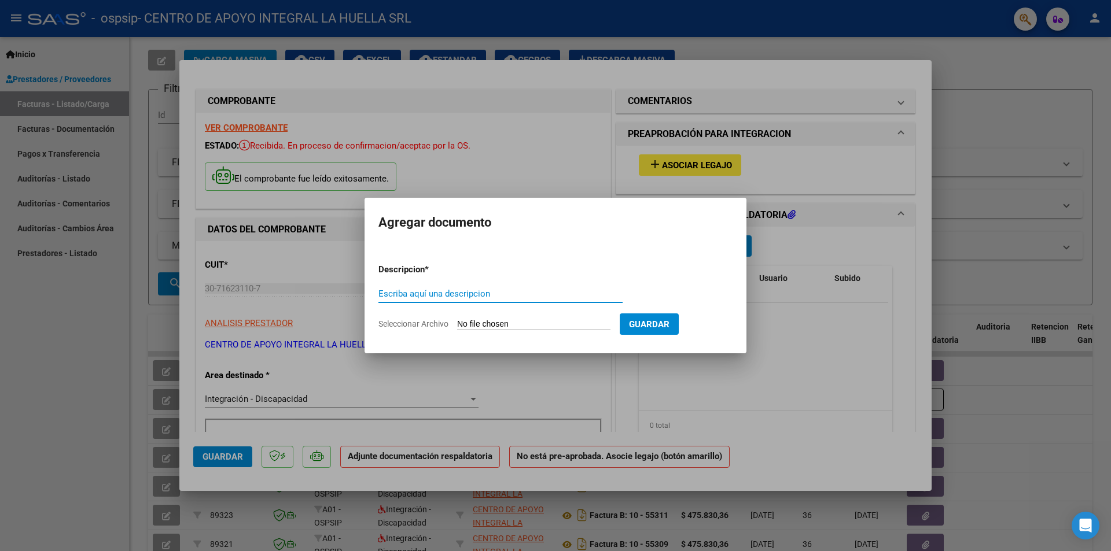
click at [490, 292] on input "Escriba aquí una descripcion" at bounding box center [500, 294] width 244 height 10
click at [777, 334] on div at bounding box center [555, 275] width 1111 height 551
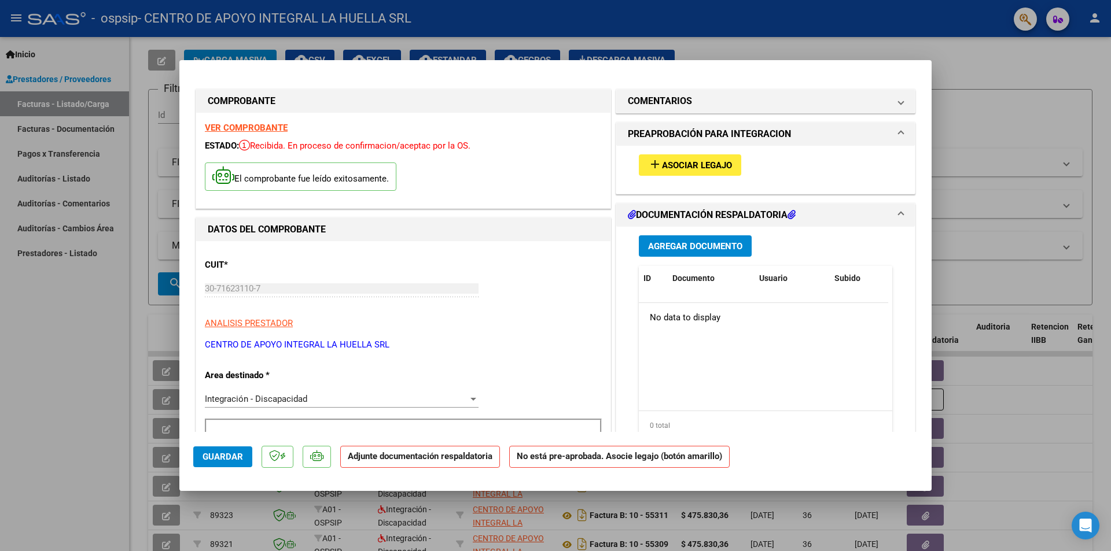
click at [699, 165] on span "Asociar Legajo" at bounding box center [697, 165] width 70 height 10
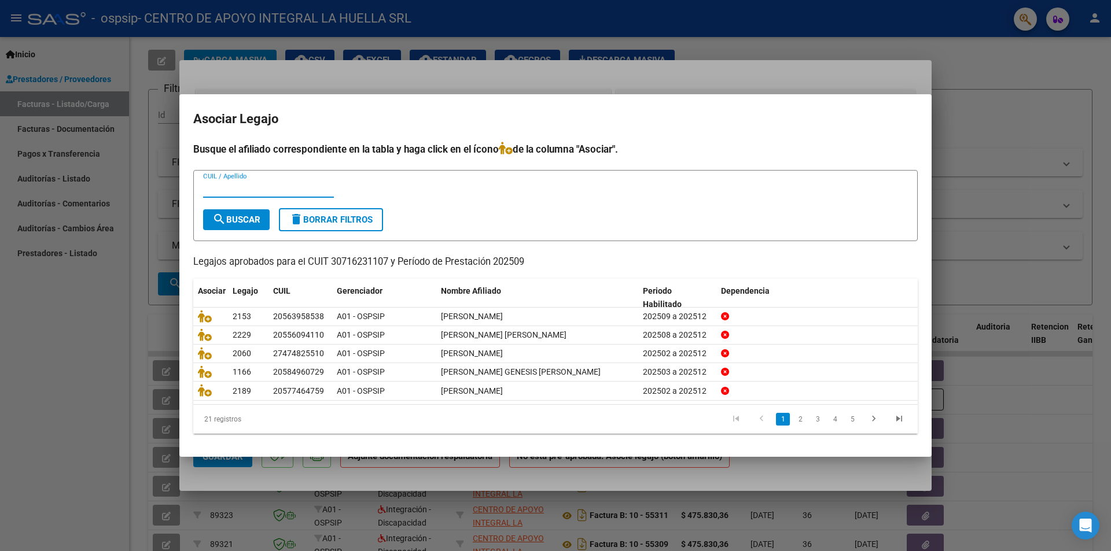
click at [277, 183] on input "CUIL / Apellido" at bounding box center [268, 188] width 131 height 10
type input "[PERSON_NAME]"
click at [264, 212] on button "search Buscar" at bounding box center [236, 219] width 67 height 21
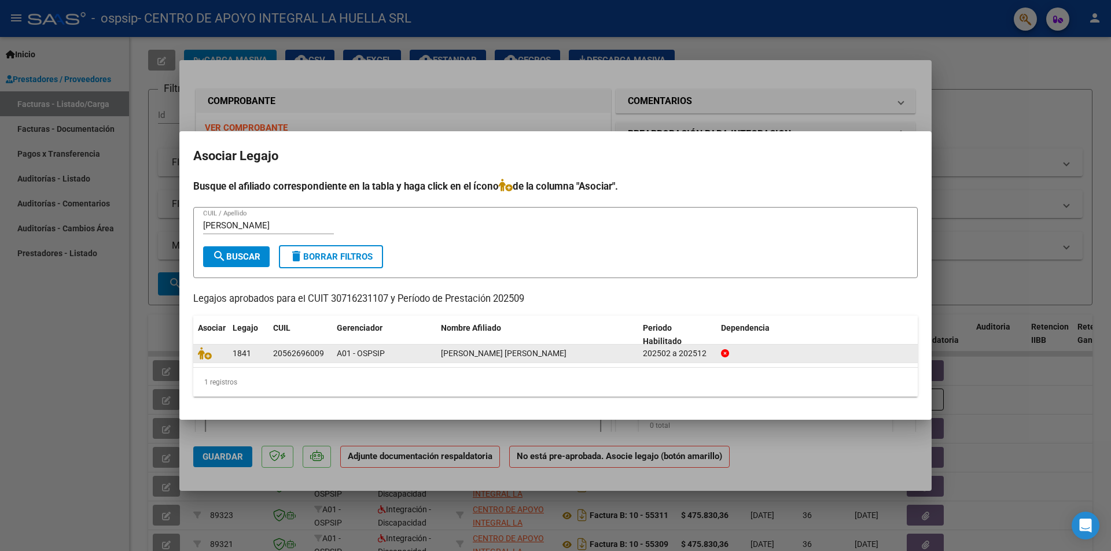
click at [525, 358] on span "[PERSON_NAME] [PERSON_NAME]" at bounding box center [504, 353] width 126 height 9
click at [207, 355] on icon at bounding box center [205, 353] width 14 height 13
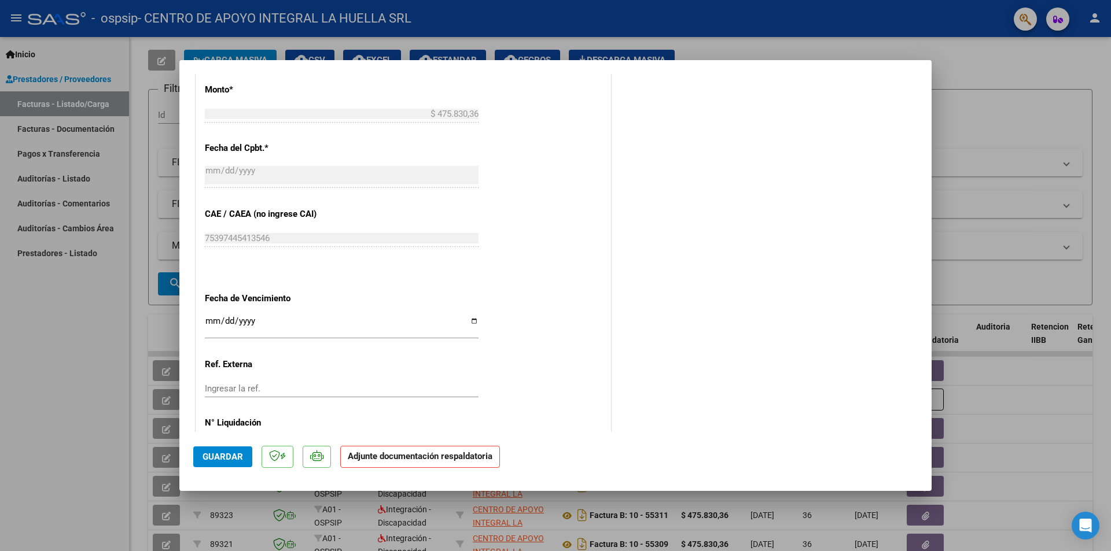
scroll to position [677, 0]
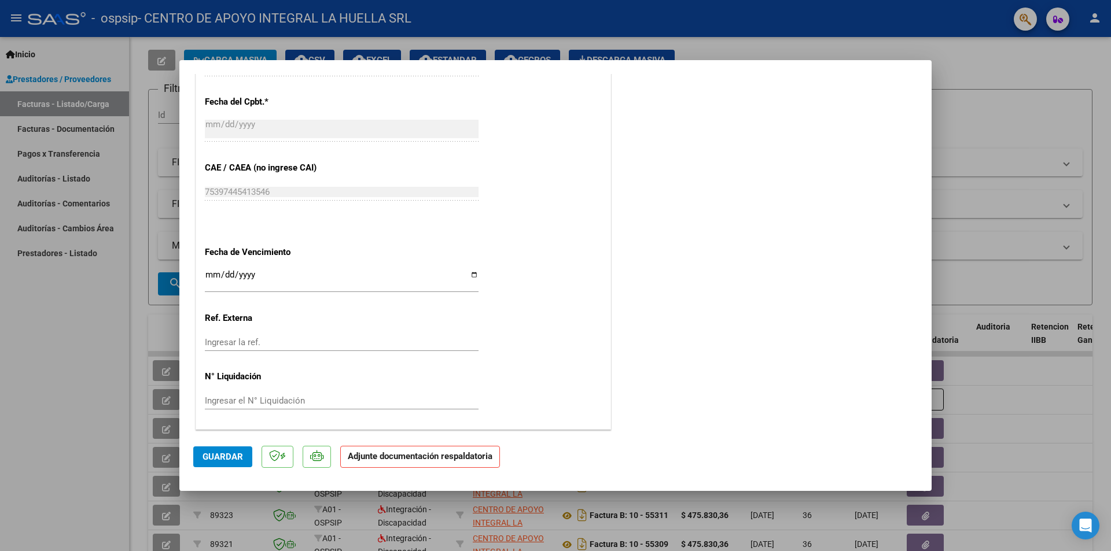
click at [289, 335] on div "Ingresar la ref." at bounding box center [342, 342] width 274 height 17
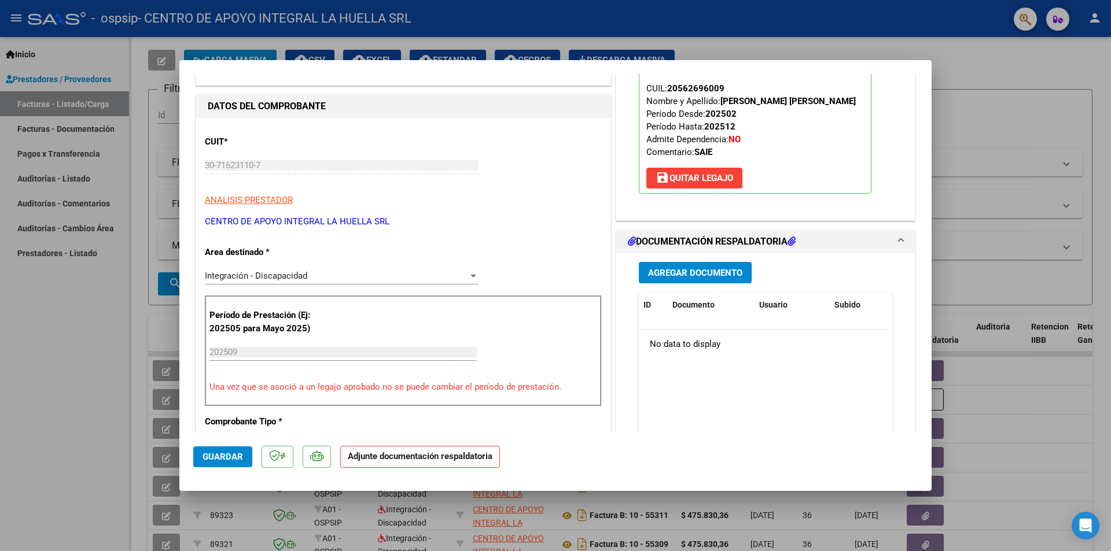
scroll to position [0, 0]
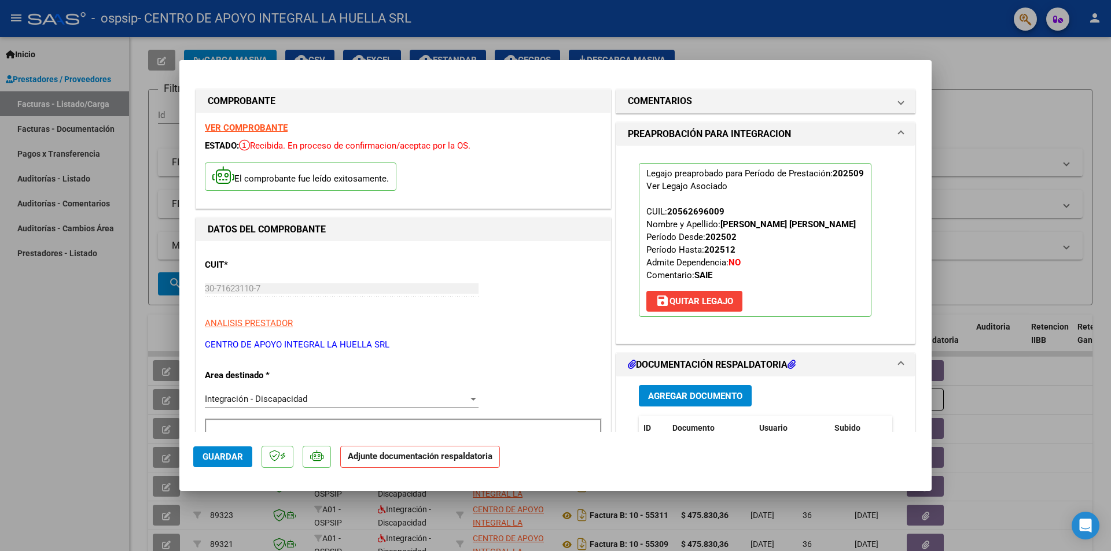
click at [695, 396] on span "Agregar Documento" at bounding box center [695, 396] width 94 height 10
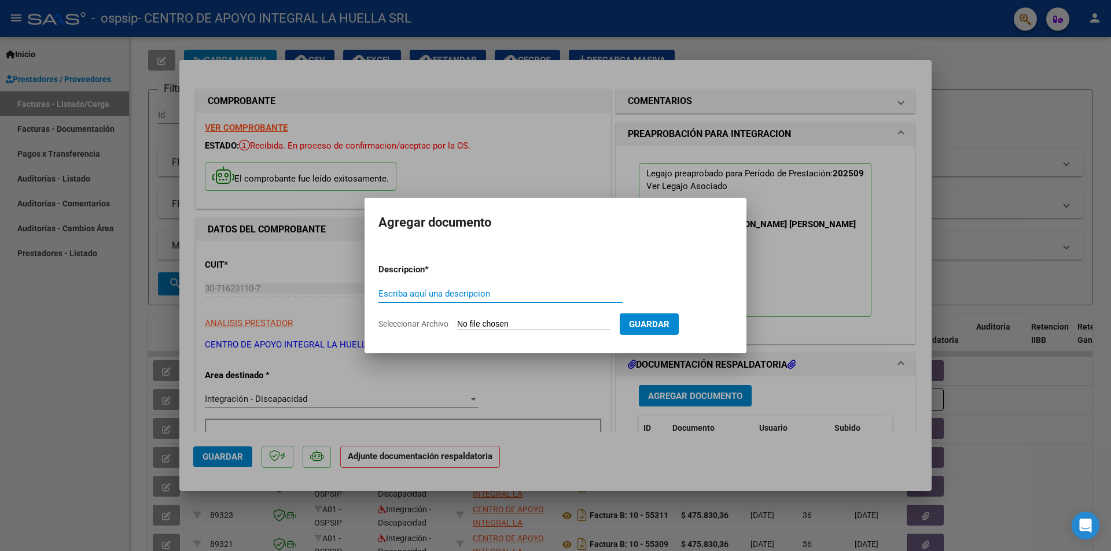
click at [429, 292] on input "Escriba aquí una descripcion" at bounding box center [500, 294] width 244 height 10
type input "O"
type input "PLANILLA DE ASISTENCIA"
click at [462, 326] on input "Seleccionar Archivo" at bounding box center [533, 324] width 153 height 11
type input "C:\fakepath\[PERSON_NAME] [PERSON_NAME] P ASISTENCIA SEPTIEMBRE S OSPSIP.pdf"
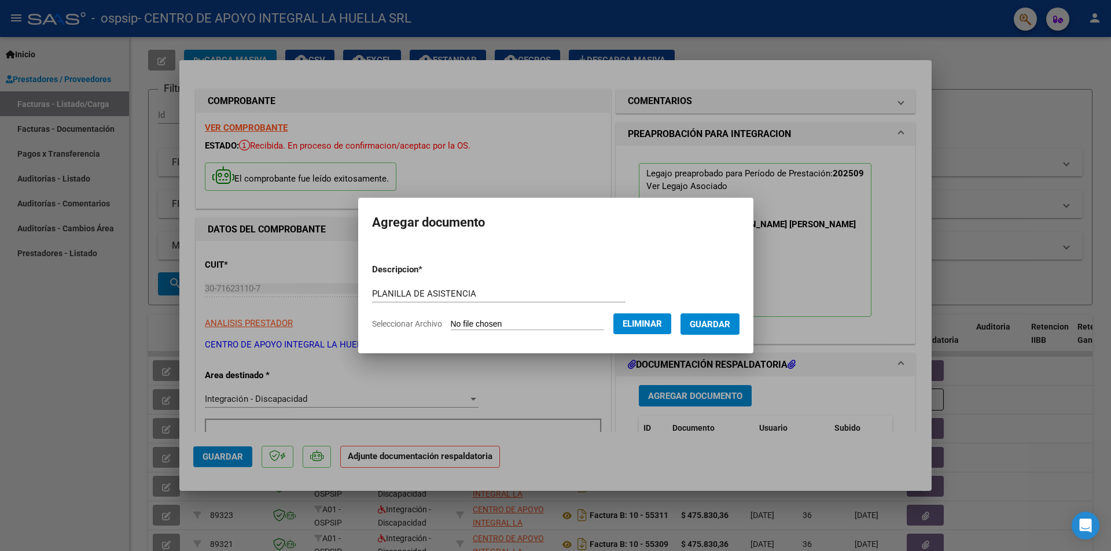
click at [701, 326] on button "Guardar" at bounding box center [709, 324] width 59 height 21
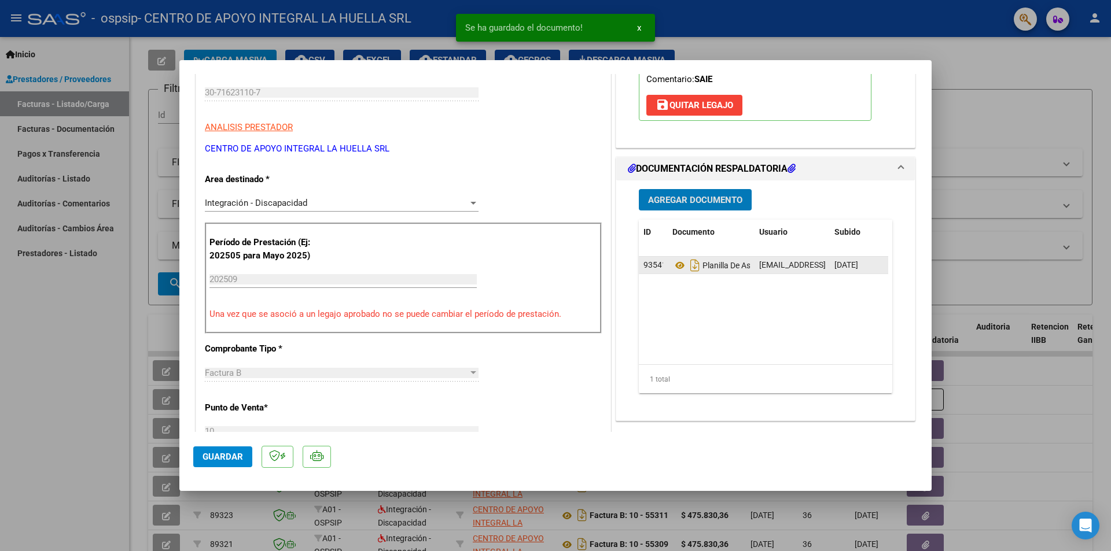
scroll to position [231, 0]
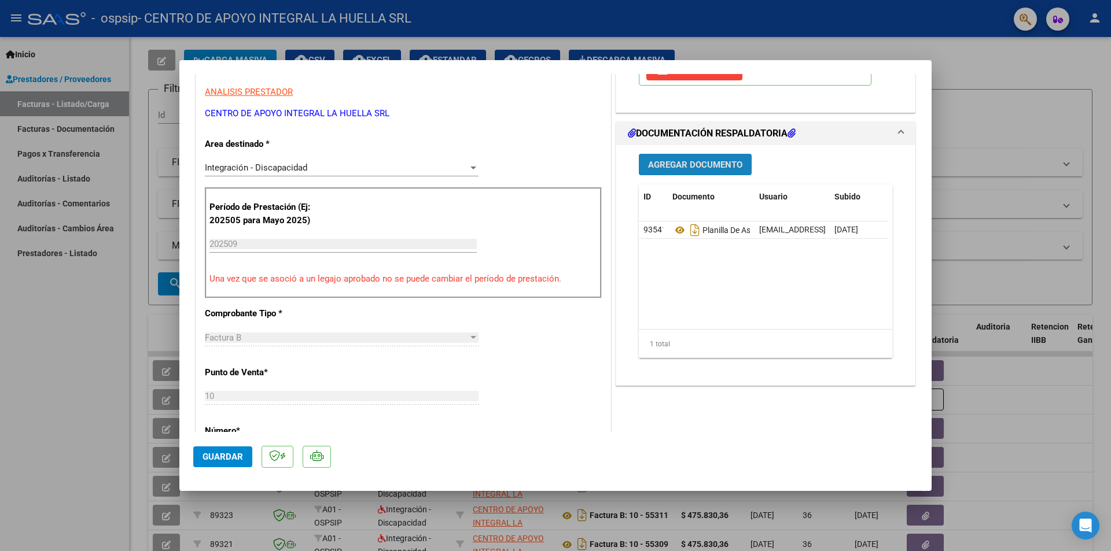
click at [699, 163] on span "Agregar Documento" at bounding box center [695, 165] width 94 height 10
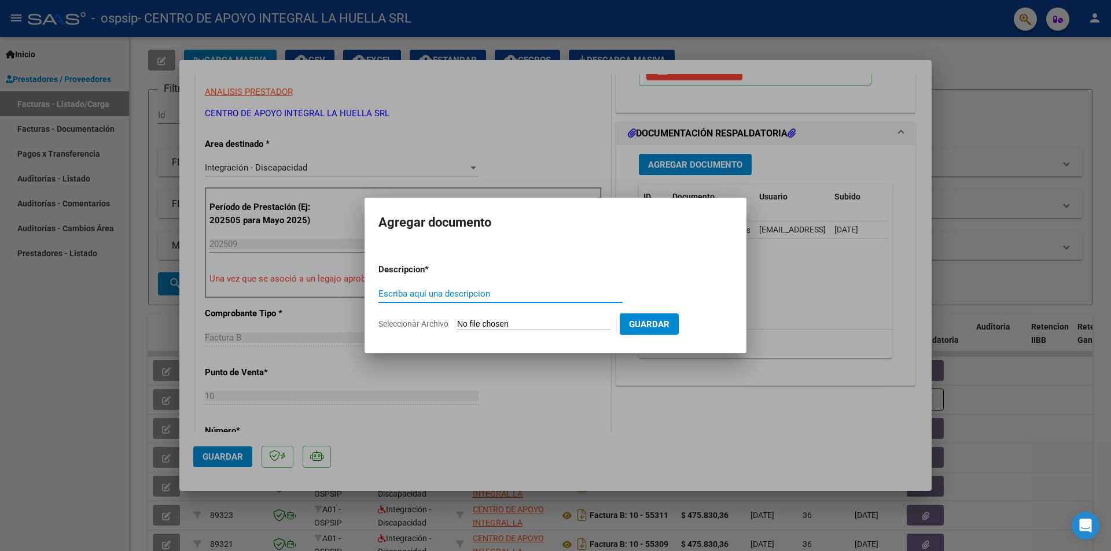
click at [467, 290] on input "Escriba aquí una descripcion" at bounding box center [500, 294] width 244 height 10
type input "AUTORIZAION"
drag, startPoint x: 448, startPoint y: 293, endPoint x: 336, endPoint y: 318, distance: 115.5
click at [336, 318] on div "COMPROBANTE VER COMPROBANTE ESTADO: Recibida. En proceso de confirmacion/acepta…" at bounding box center [555, 275] width 1111 height 551
type input "AUTORIZACION"
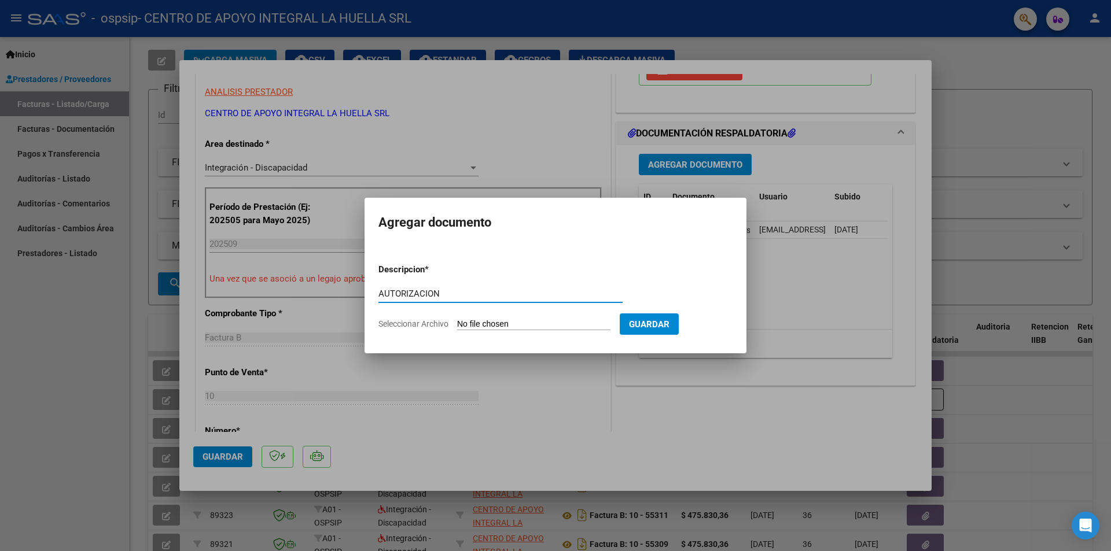
click at [456, 326] on app-file-uploader "Seleccionar Archivo" at bounding box center [498, 324] width 241 height 10
click at [458, 326] on app-file-uploader "Seleccionar Archivo" at bounding box center [498, 324] width 241 height 10
click at [466, 324] on input "Seleccionar Archivo" at bounding box center [533, 324] width 153 height 11
type input "C:\fakepath\[PERSON_NAME] [PERSON_NAME] APROBACION S.pdf"
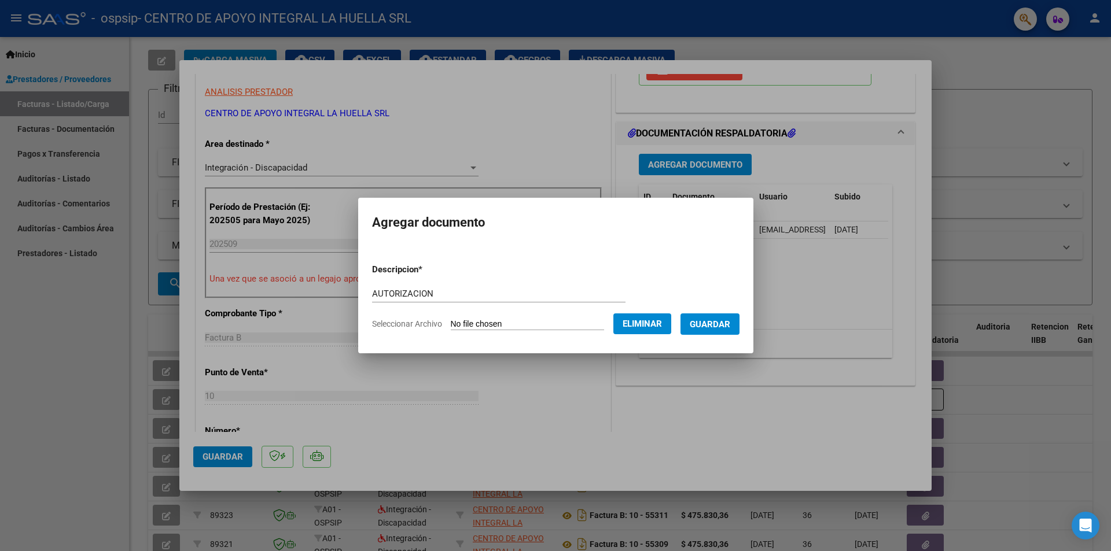
click at [705, 328] on span "Guardar" at bounding box center [710, 324] width 40 height 10
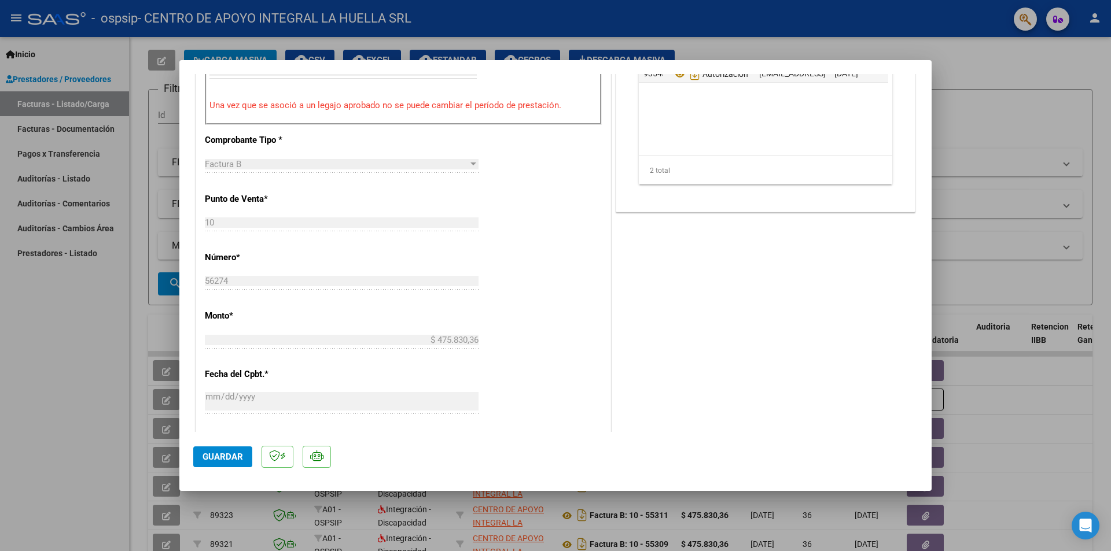
scroll to position [677, 0]
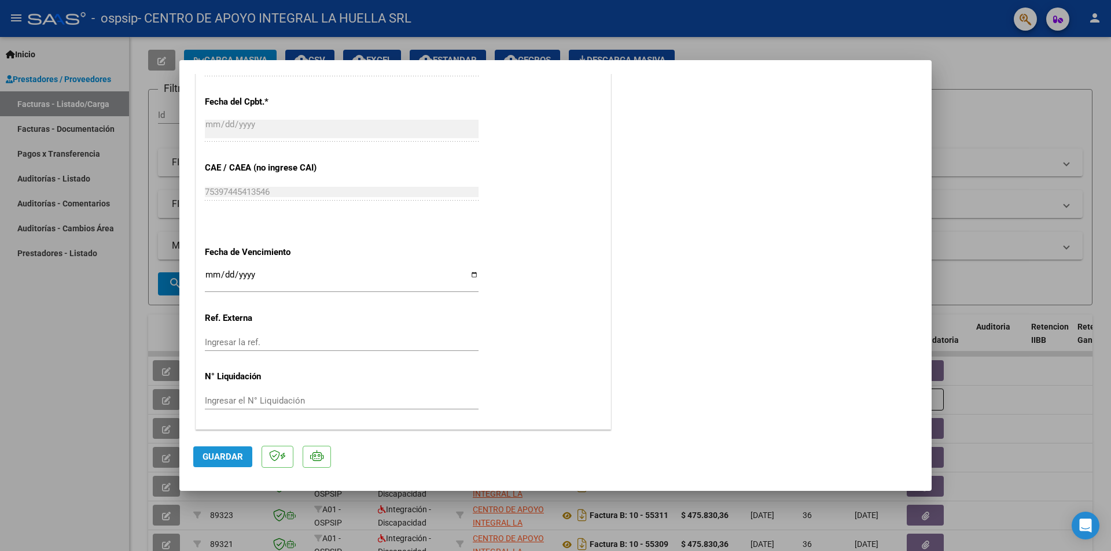
click at [235, 458] on span "Guardar" at bounding box center [222, 457] width 40 height 10
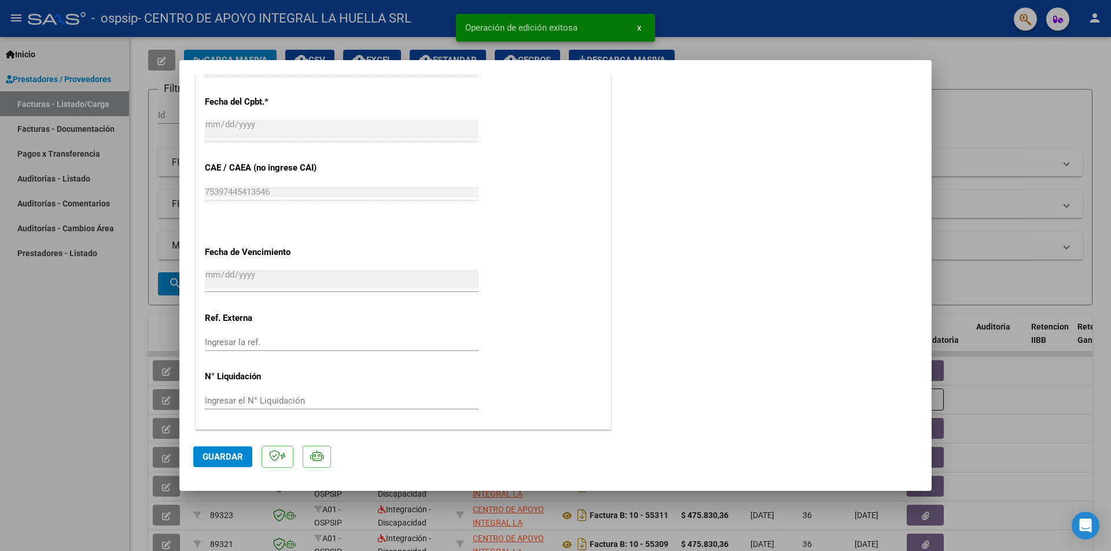
click at [1033, 86] on div at bounding box center [555, 275] width 1111 height 551
type input "$ 0,00"
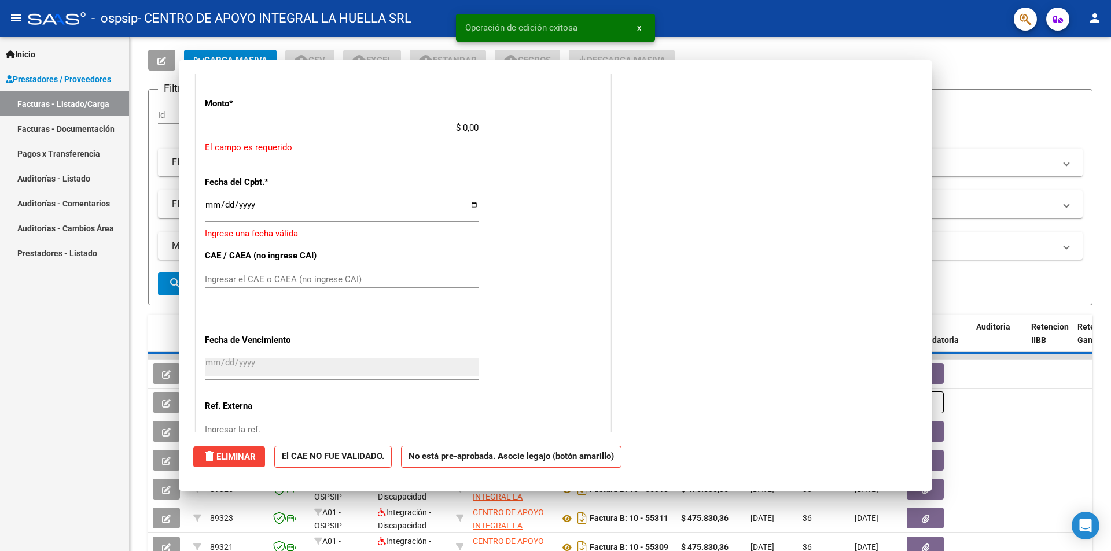
scroll to position [738, 0]
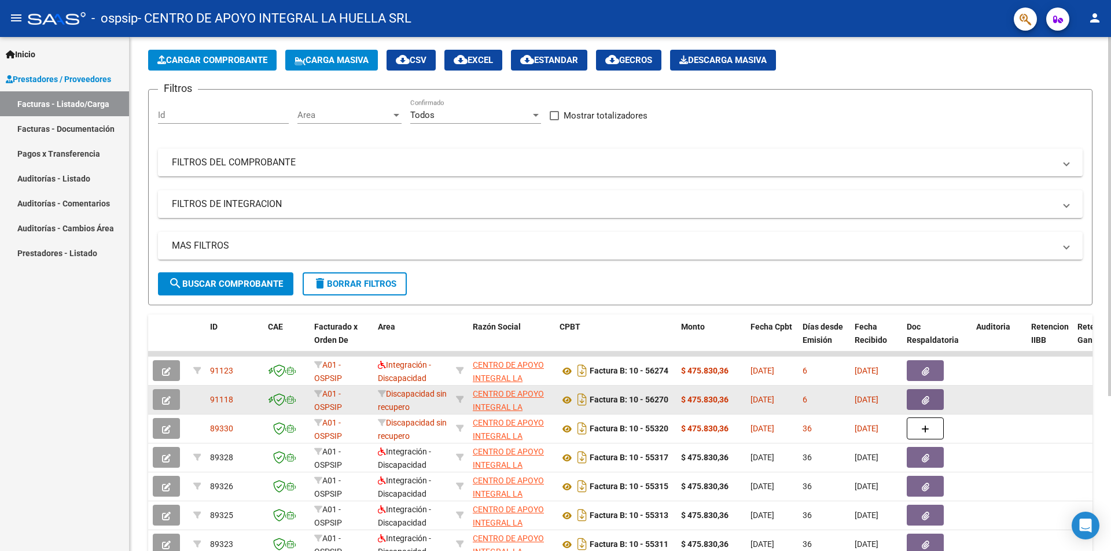
click at [923, 398] on icon "button" at bounding box center [926, 400] width 8 height 9
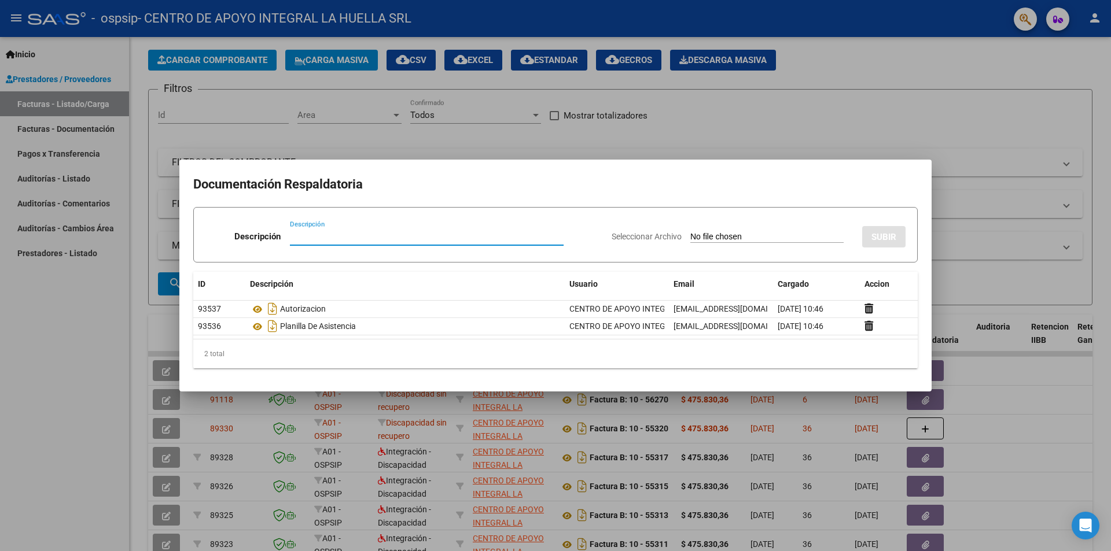
click at [343, 241] on input "Descripción" at bounding box center [427, 236] width 274 height 10
click at [801, 236] on input "Seleccionar Archivo" at bounding box center [766, 237] width 153 height 11
click at [974, 191] on div at bounding box center [555, 275] width 1111 height 551
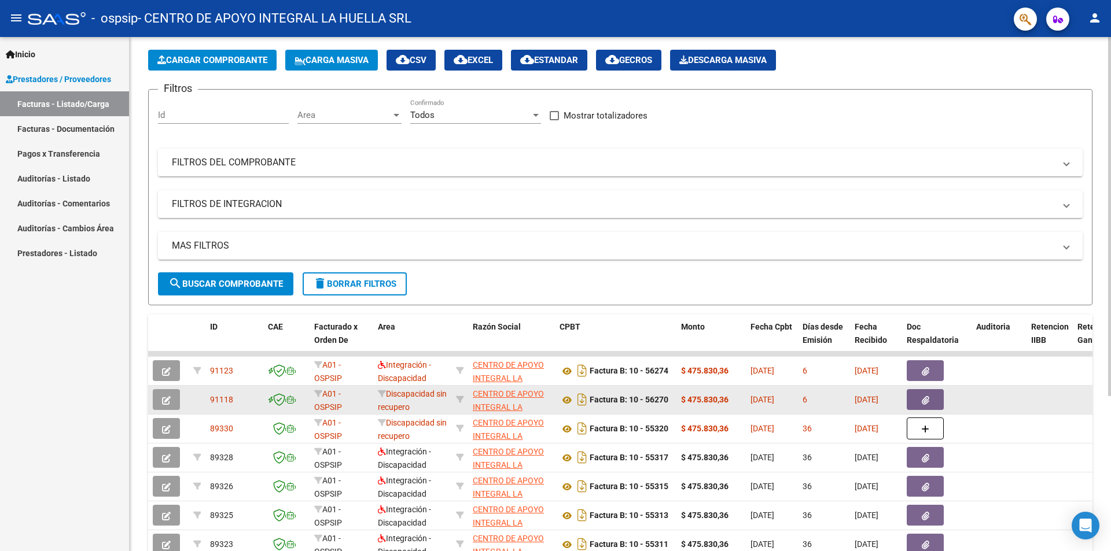
click at [173, 401] on button "button" at bounding box center [166, 399] width 27 height 21
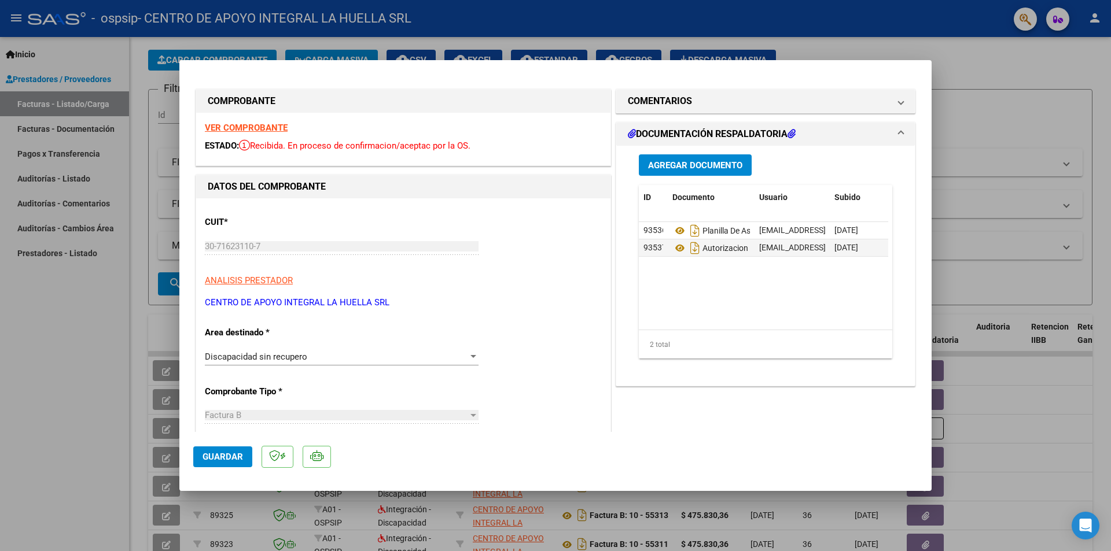
click at [466, 362] on div "Discapacidad sin recupero Seleccionar Area" at bounding box center [342, 356] width 274 height 17
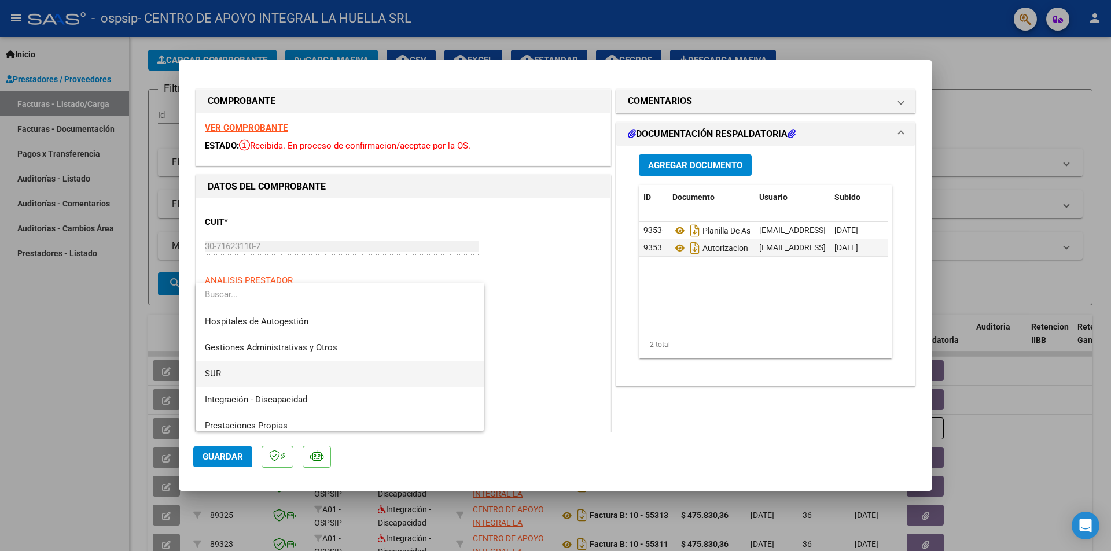
scroll to position [58, 0]
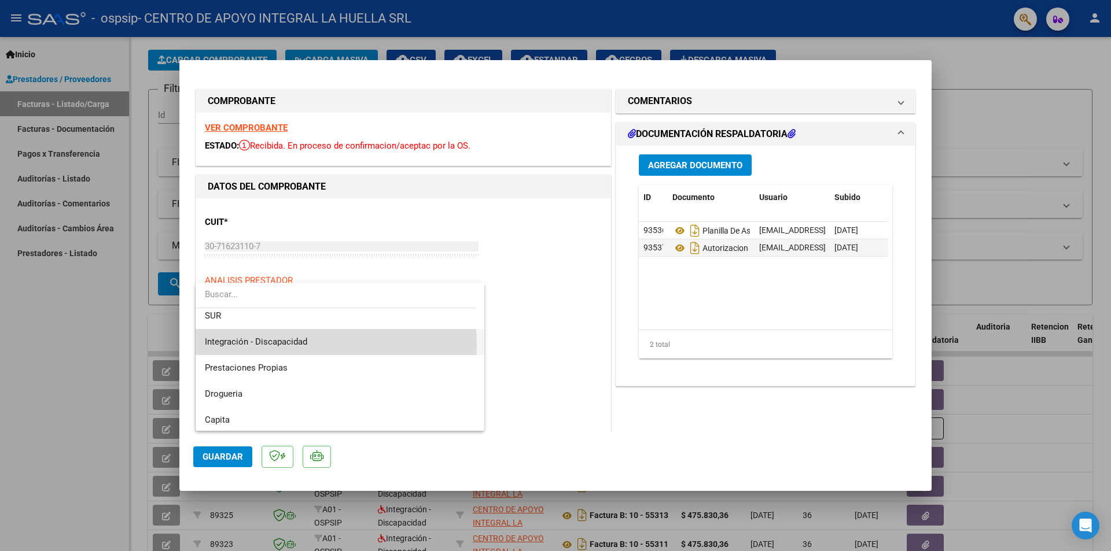
click at [308, 344] on span "Integración - Discapacidad" at bounding box center [340, 342] width 270 height 26
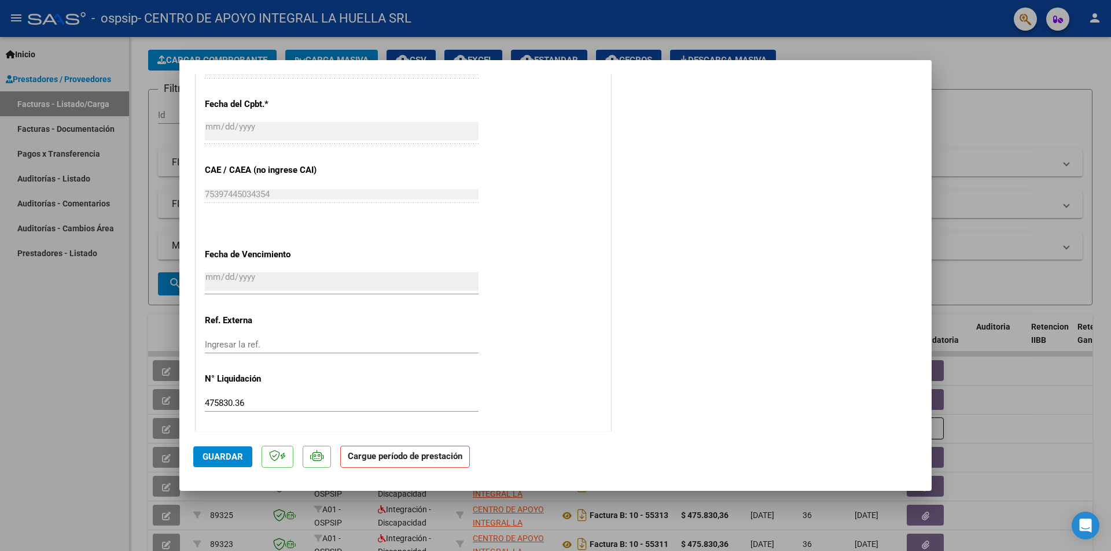
scroll to position [605, 0]
drag, startPoint x: 292, startPoint y: 395, endPoint x: 50, endPoint y: 380, distance: 242.9
click at [56, 382] on div "COMPROBANTE VER COMPROBANTE ESTADO: Recibida. En proceso de confirmacion/acepta…" at bounding box center [555, 275] width 1111 height 551
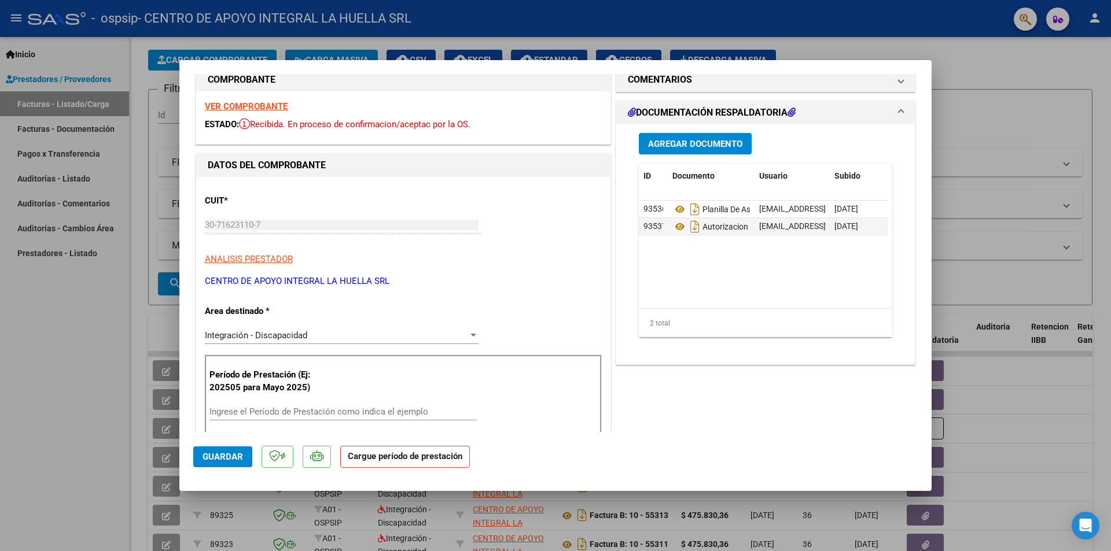
scroll to position [0, 0]
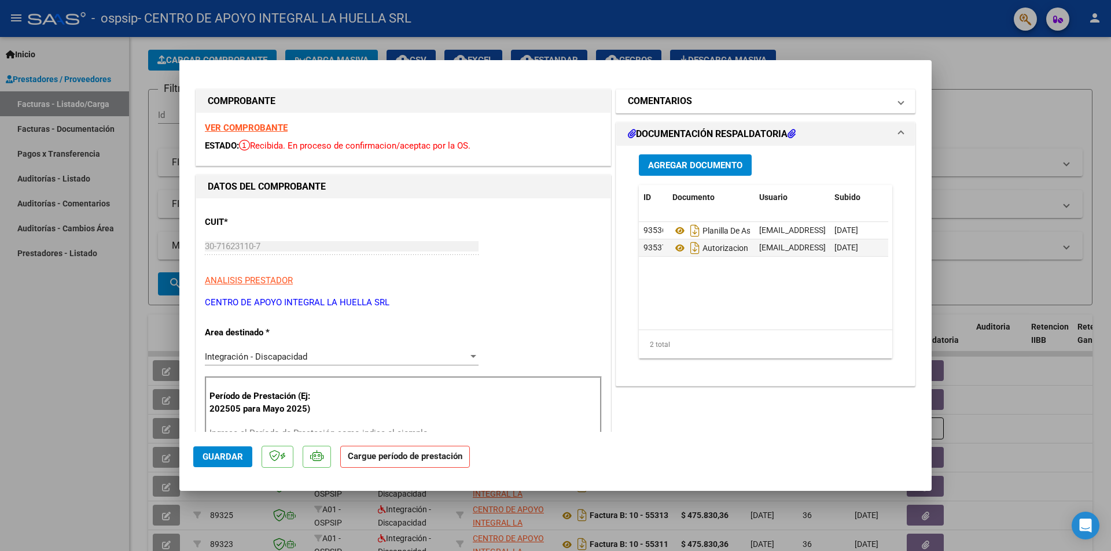
click at [696, 104] on mat-panel-title "COMENTARIOS" at bounding box center [758, 101] width 261 height 14
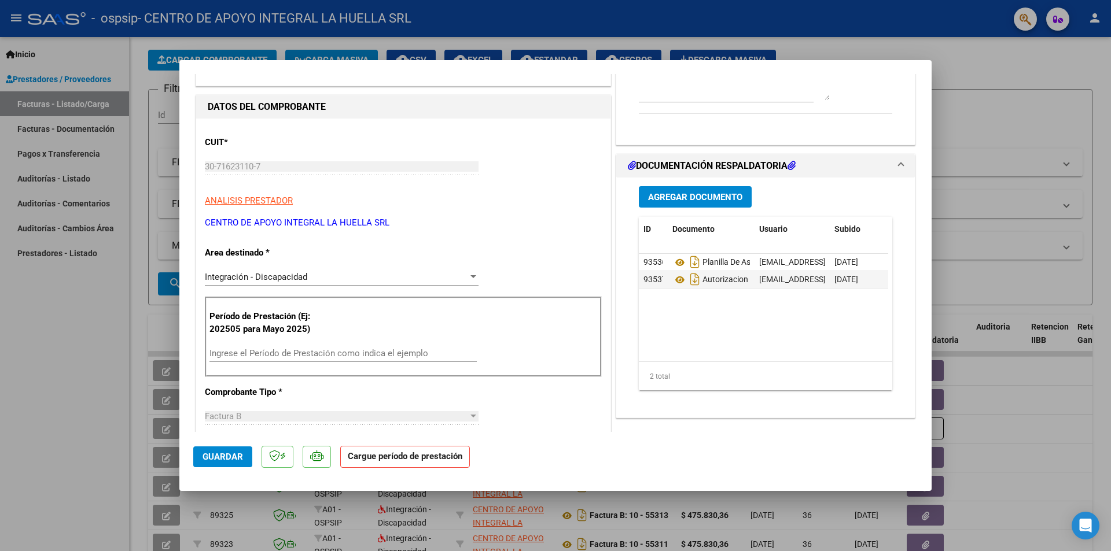
scroll to position [58, 0]
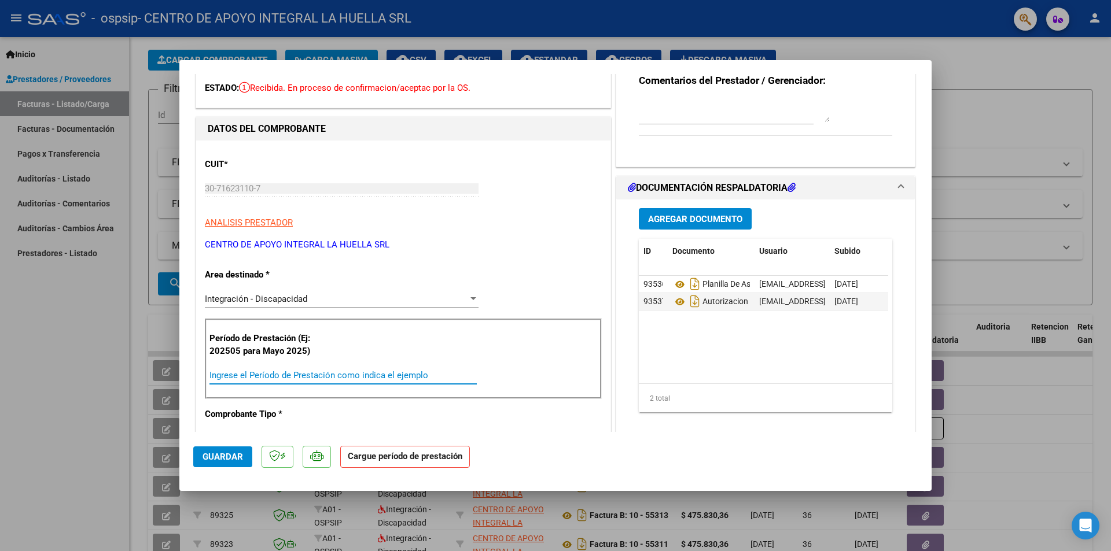
click at [344, 373] on input "Ingrese el Período de Prestación como indica el ejemplo" at bounding box center [342, 375] width 267 height 10
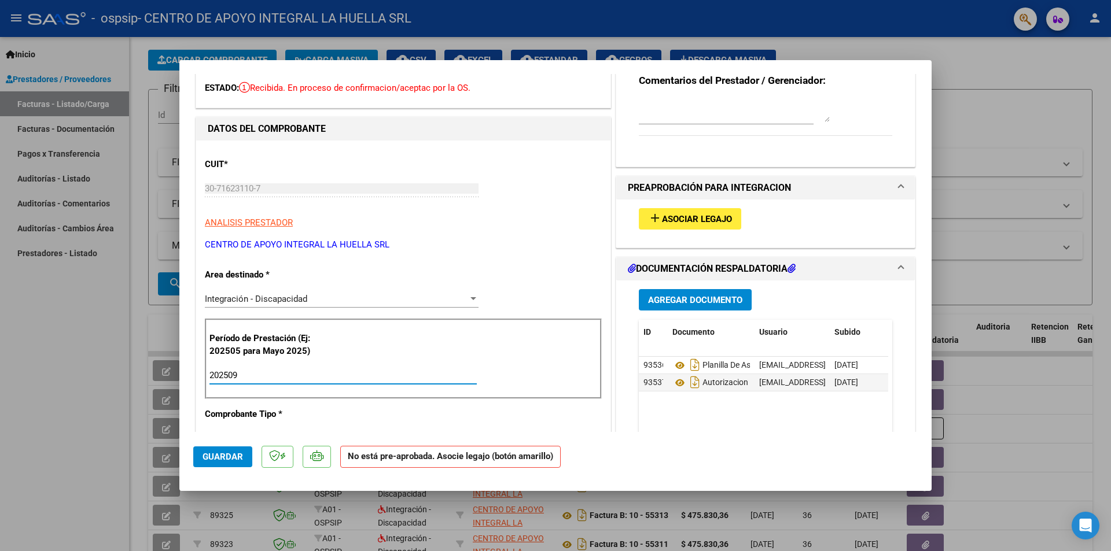
type input "202509"
click at [692, 222] on span "Asociar Legajo" at bounding box center [697, 219] width 70 height 10
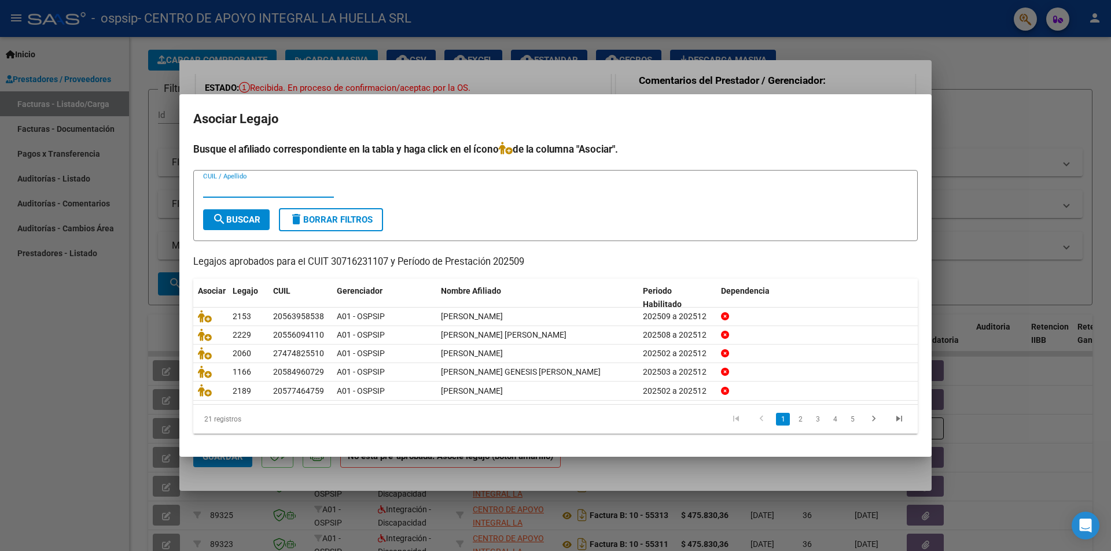
click at [238, 184] on input "CUIL / Apellido" at bounding box center [268, 188] width 131 height 10
type input "[PERSON_NAME]"
click at [237, 229] on form "[PERSON_NAME] / Apellido search Buscar delete Borrar Filtros" at bounding box center [555, 205] width 724 height 71
click at [238, 219] on span "search Buscar" at bounding box center [236, 220] width 48 height 10
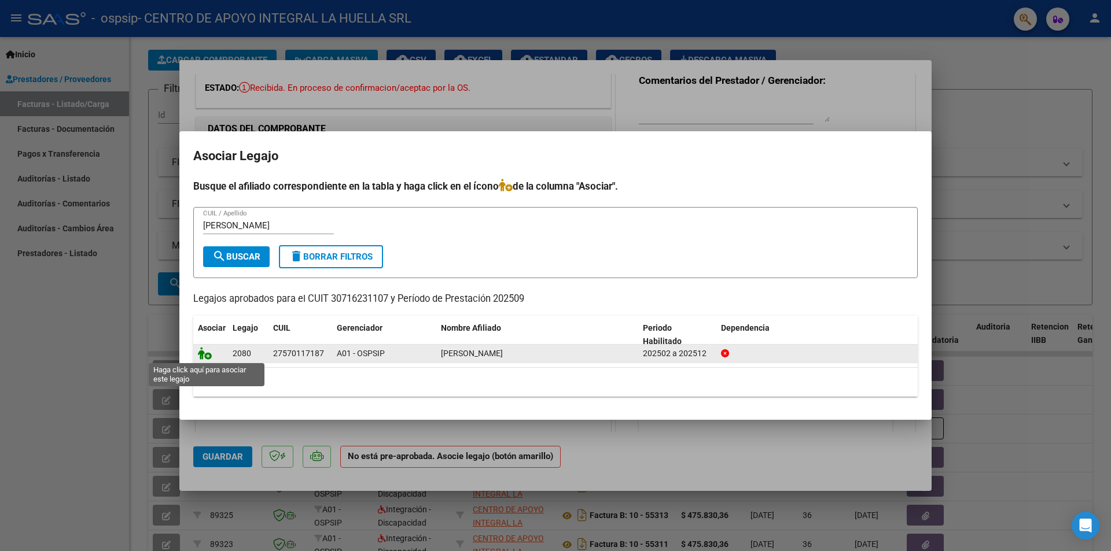
click at [208, 355] on icon at bounding box center [205, 353] width 14 height 13
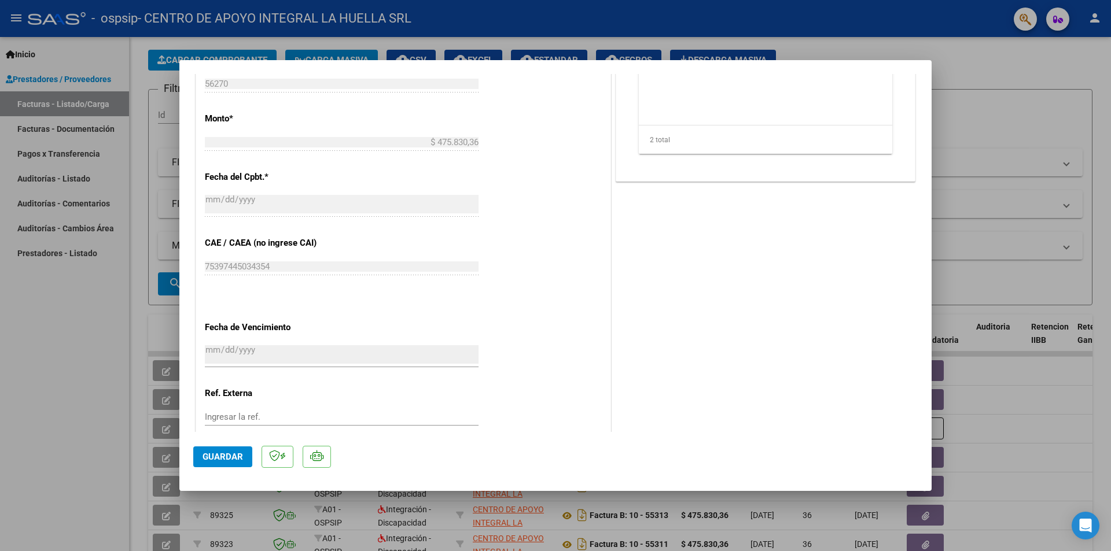
scroll to position [635, 0]
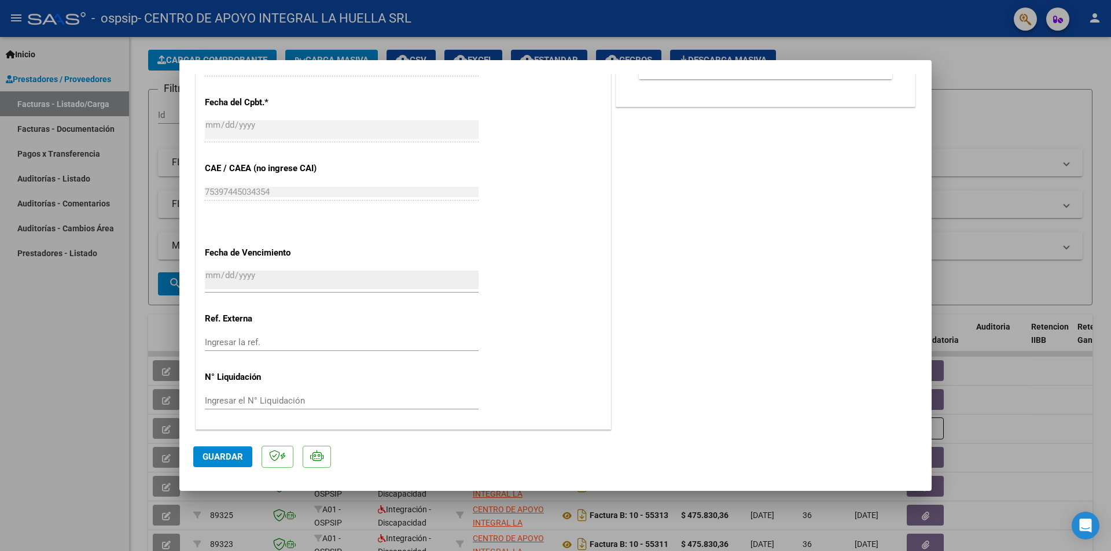
click at [238, 460] on span "Guardar" at bounding box center [222, 457] width 40 height 10
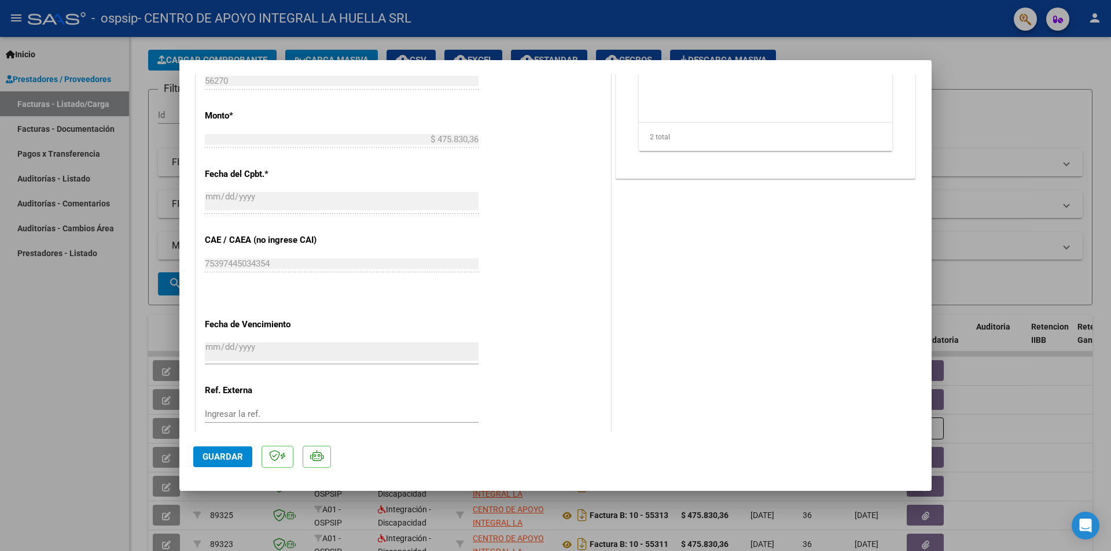
scroll to position [578, 0]
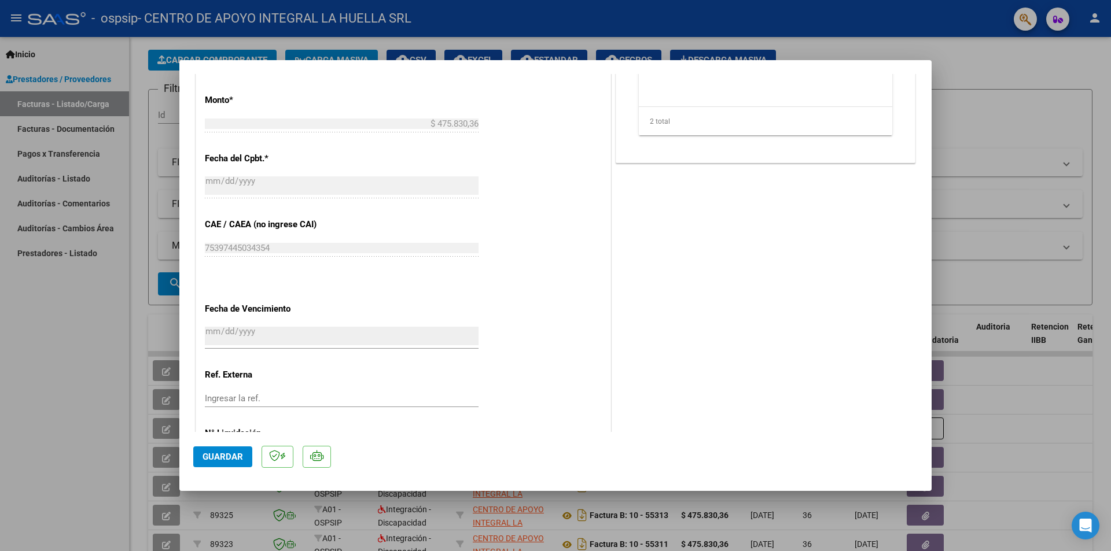
click at [241, 454] on span "Guardar" at bounding box center [222, 457] width 40 height 10
click at [1020, 403] on div at bounding box center [555, 275] width 1111 height 551
type input "$ 0,00"
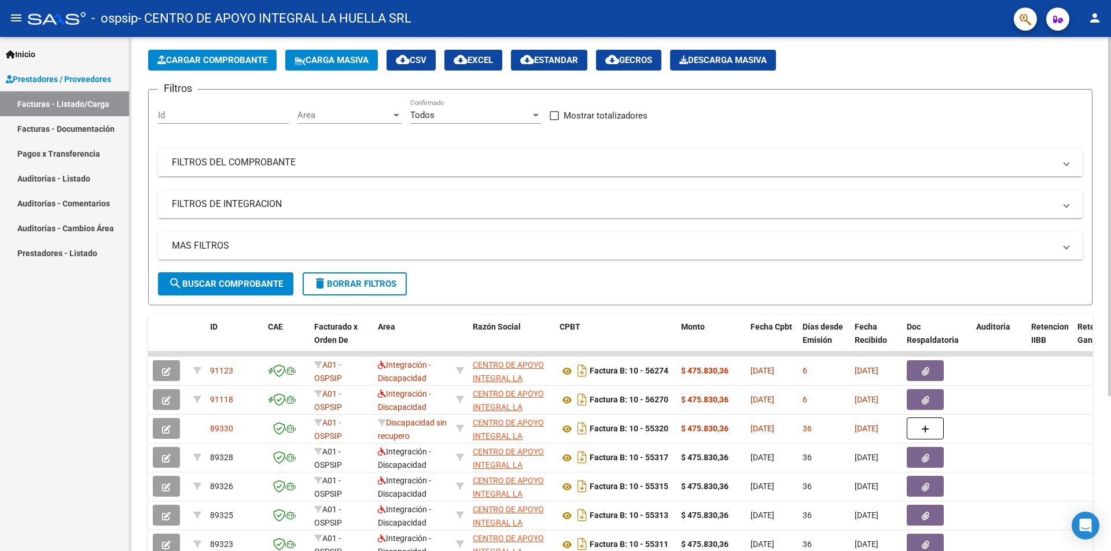
click at [207, 63] on span "Cargar Comprobante" at bounding box center [212, 60] width 110 height 10
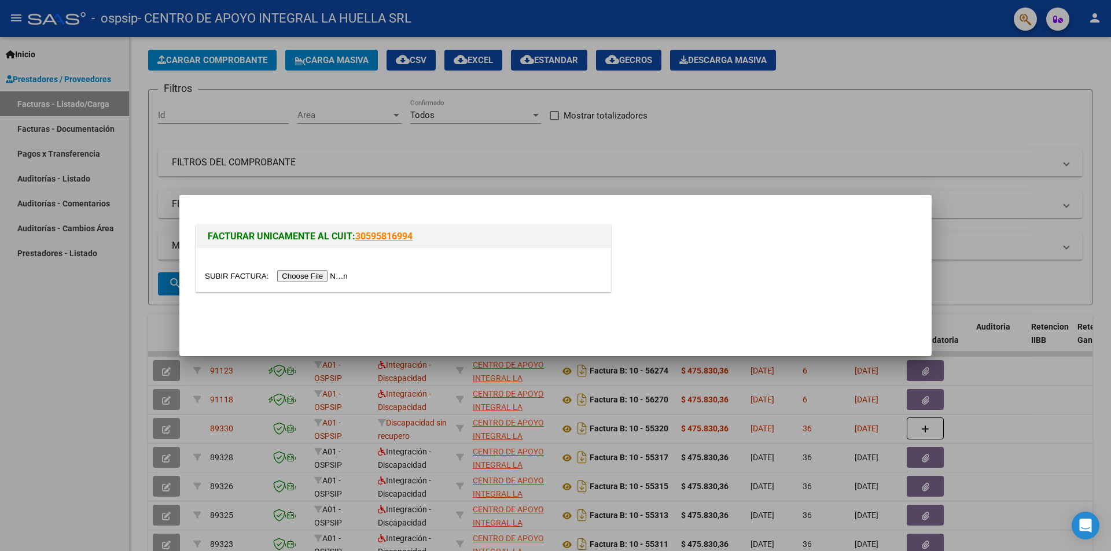
click at [341, 281] on input "file" at bounding box center [278, 276] width 146 height 12
click at [320, 276] on input "file" at bounding box center [278, 276] width 146 height 12
click at [340, 274] on input "file" at bounding box center [278, 276] width 146 height 12
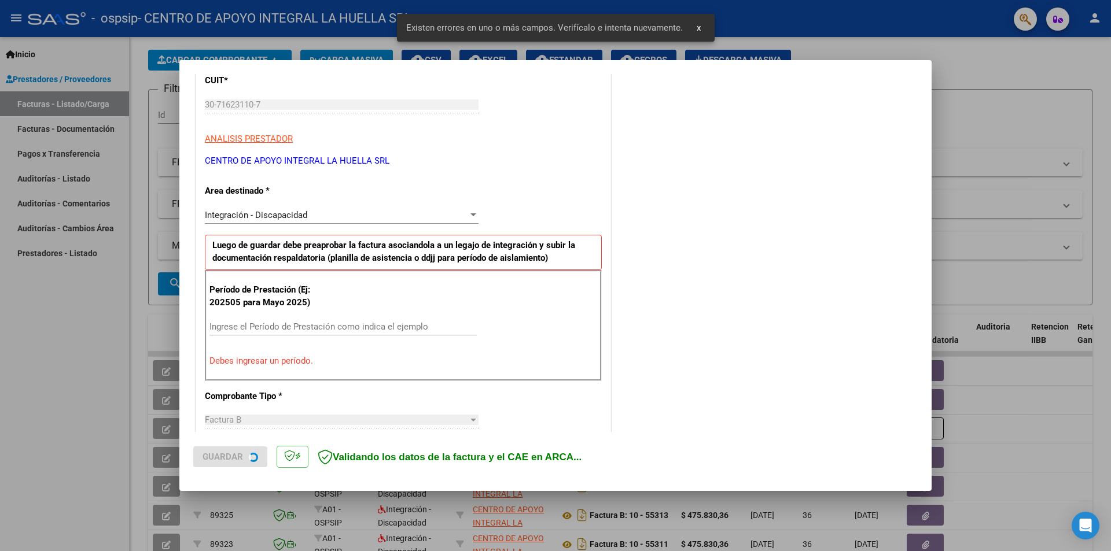
scroll to position [86, 0]
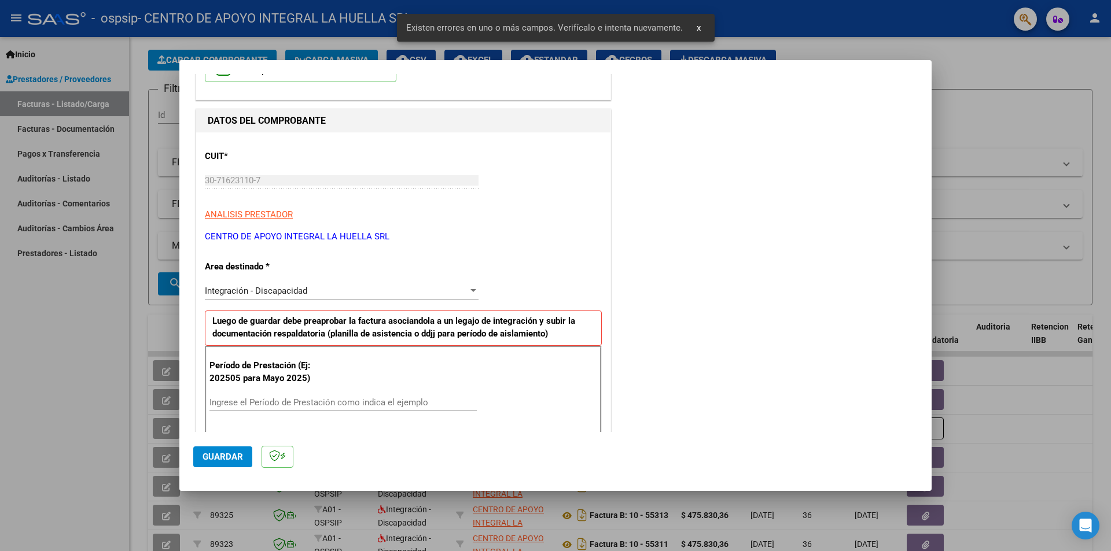
click at [334, 290] on div "Integración - Discapacidad" at bounding box center [336, 291] width 263 height 10
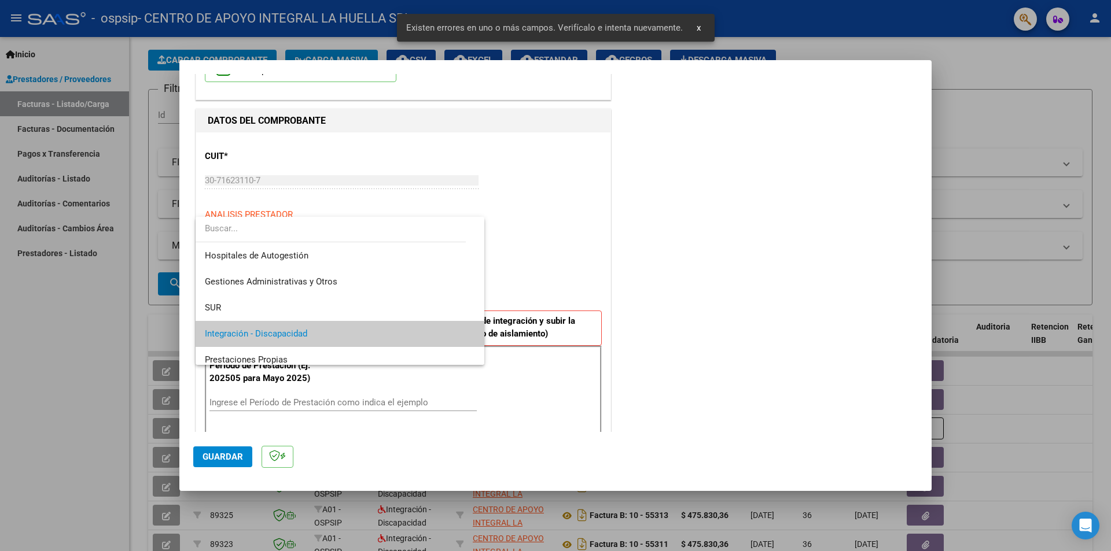
scroll to position [43, 0]
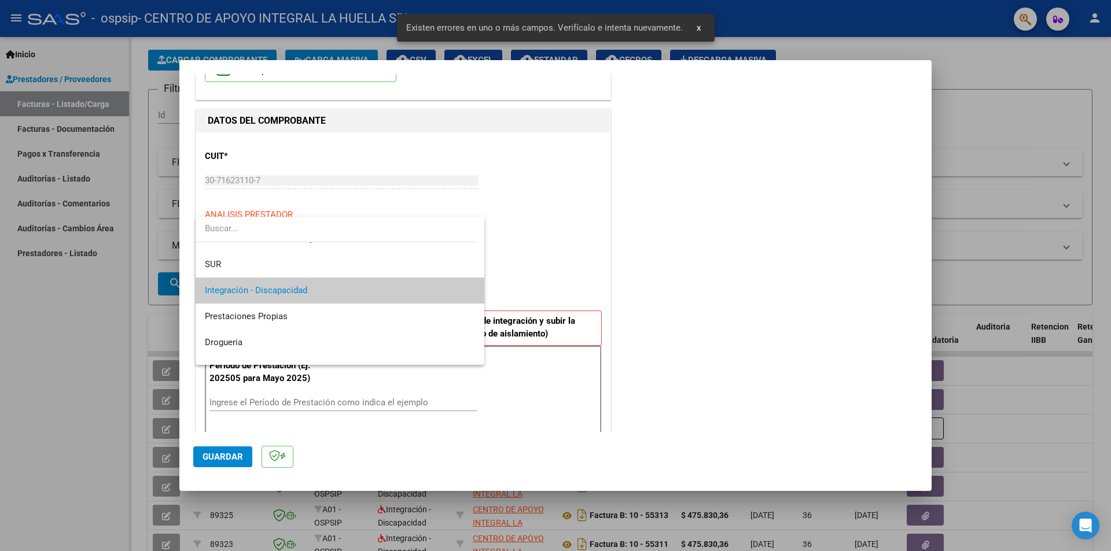
click at [334, 290] on span "Integración - Discapacidad" at bounding box center [340, 291] width 270 height 26
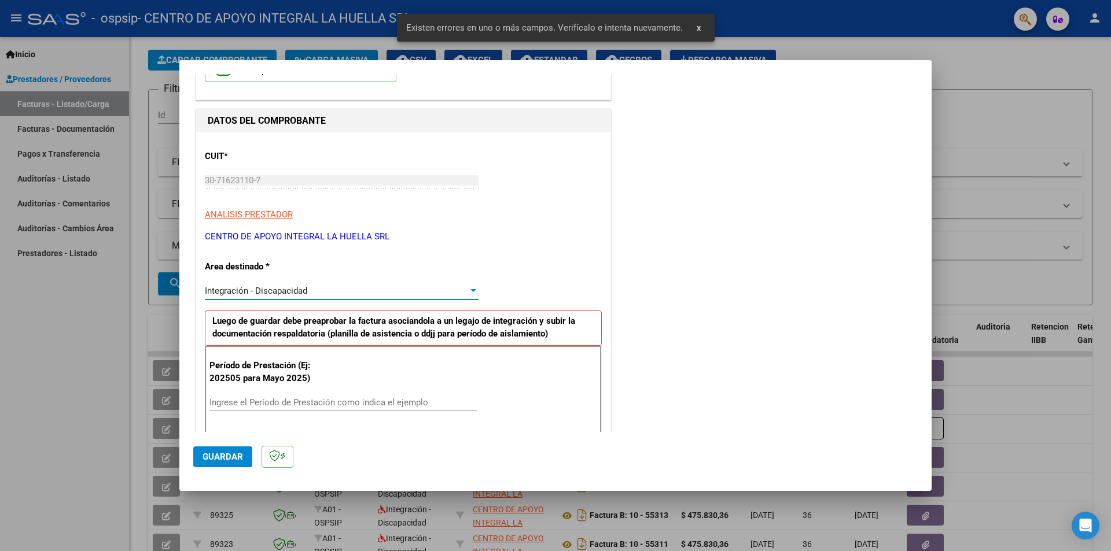
drag, startPoint x: 371, startPoint y: 400, endPoint x: 798, endPoint y: 457, distance: 430.7
click at [371, 400] on input "Ingrese el Período de Prestación como indica el ejemplo" at bounding box center [342, 402] width 267 height 10
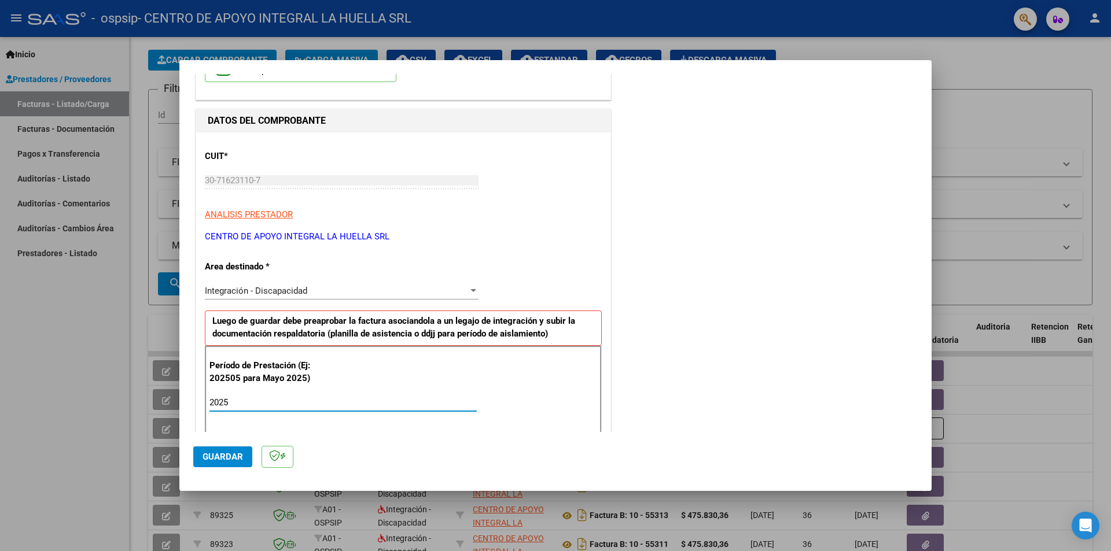
type input "20250"
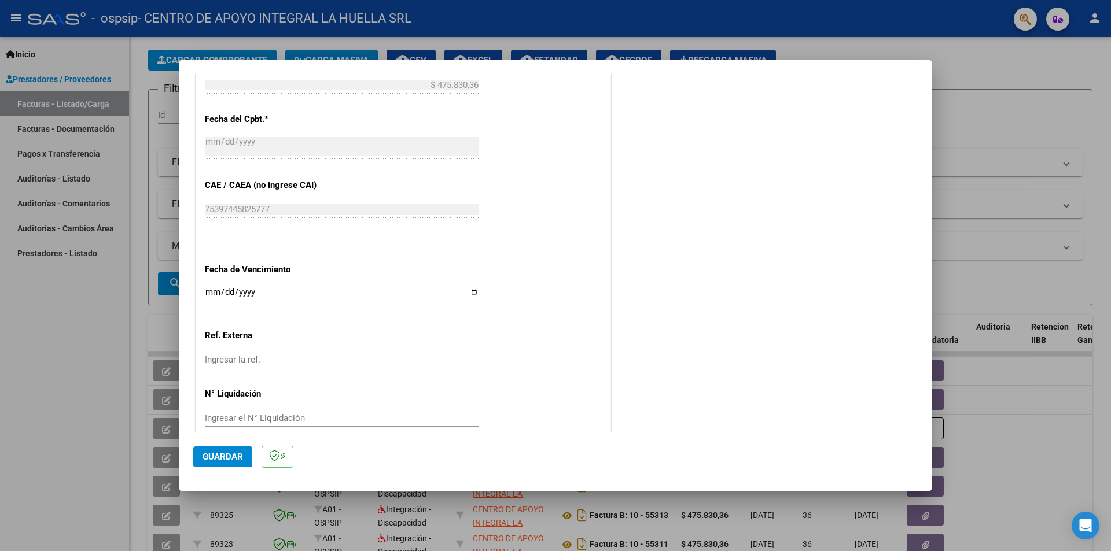
scroll to position [660, 0]
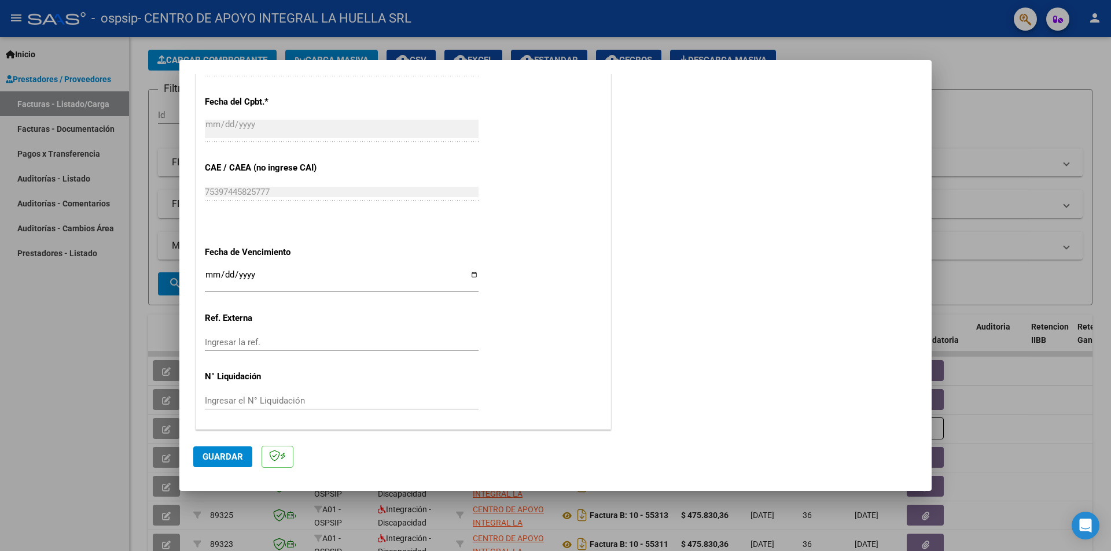
type input "202509"
click at [474, 276] on input "Ingresar la fecha" at bounding box center [342, 279] width 274 height 19
type input "[DATE]"
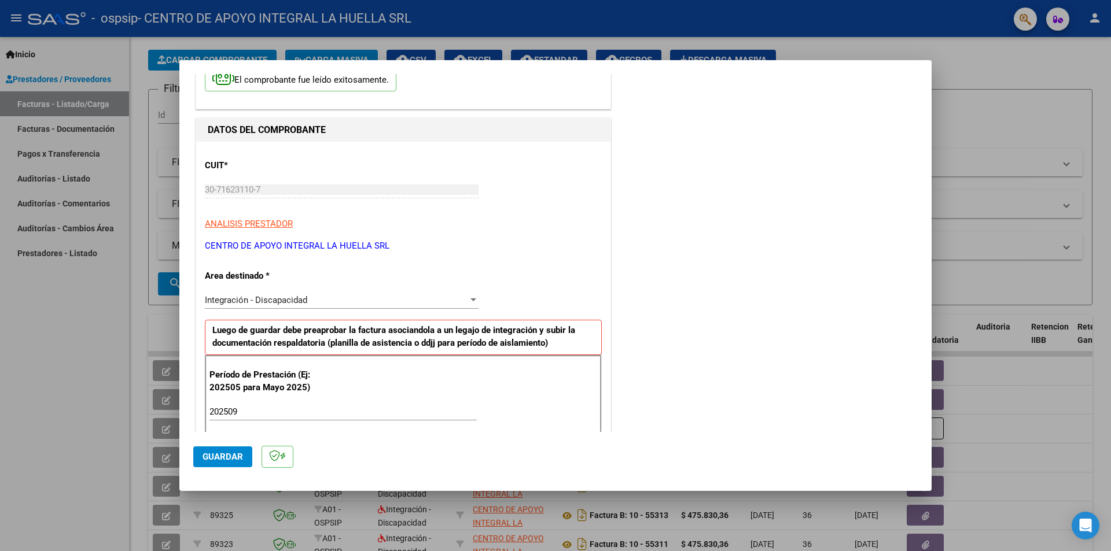
scroll to position [0, 0]
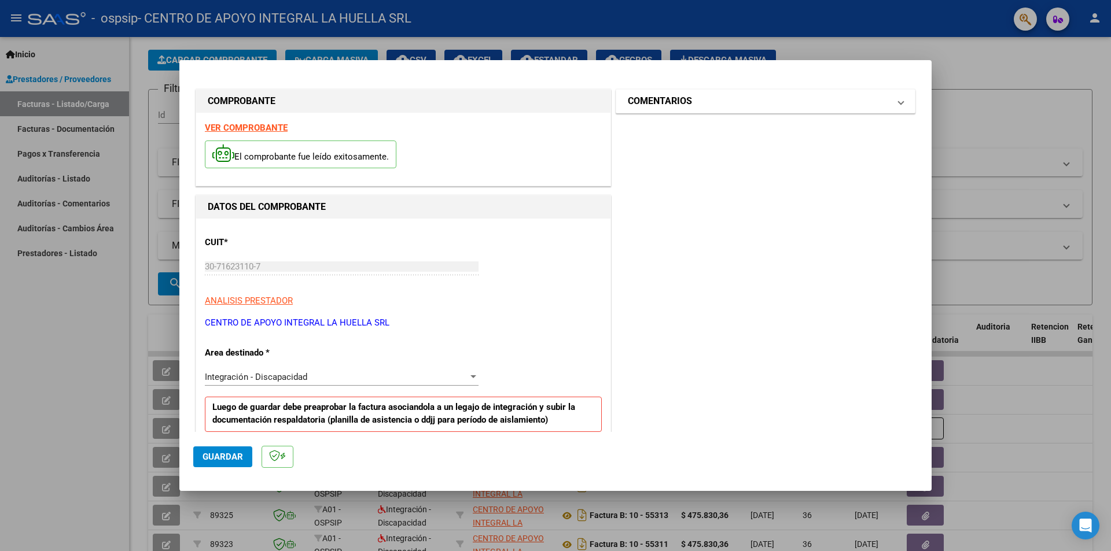
click at [884, 98] on span "COMENTARIOS" at bounding box center [763, 101] width 271 height 14
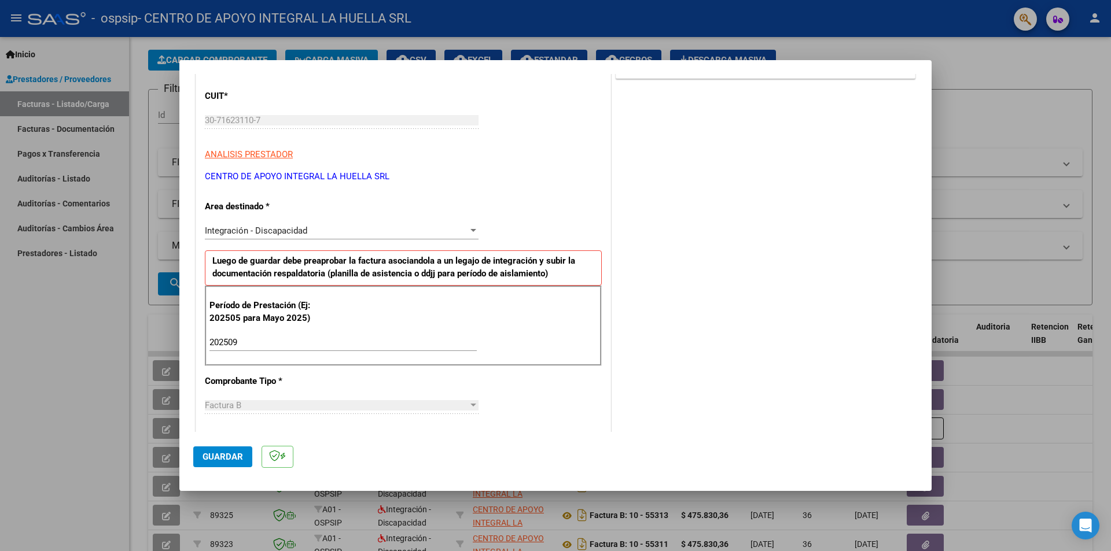
scroll to position [174, 0]
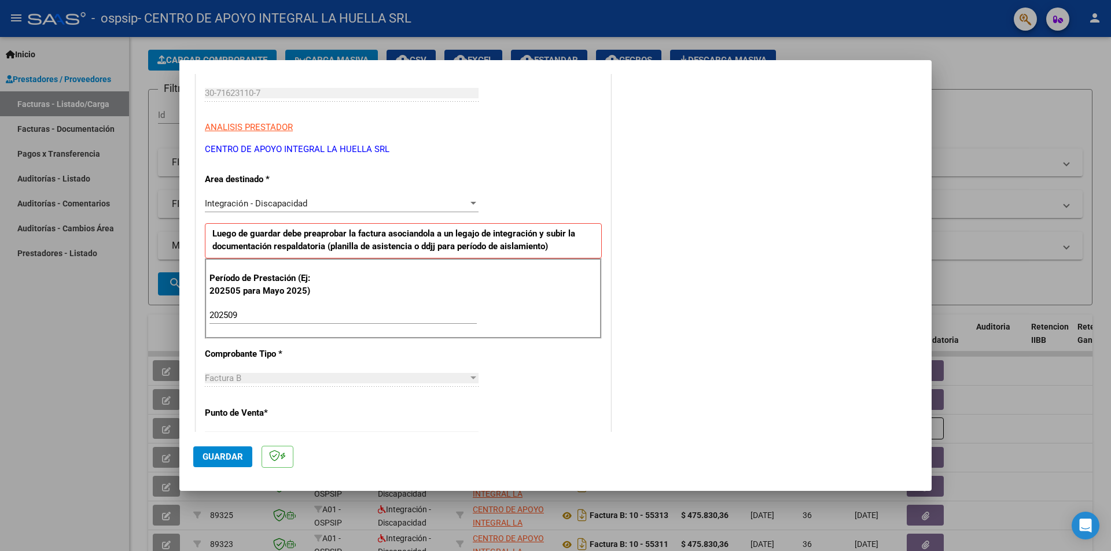
click at [304, 330] on div "202509 Ingrese el Período de Prestación como indica el ejemplo" at bounding box center [342, 321] width 267 height 28
click at [304, 316] on input "202509" at bounding box center [342, 315] width 267 height 10
click at [347, 408] on div "CUIT * 30-71623110-7 Ingresar CUIT ANALISIS PRESTADOR CENTRO DE APOYO INTEGRAL …" at bounding box center [403, 480] width 414 height 871
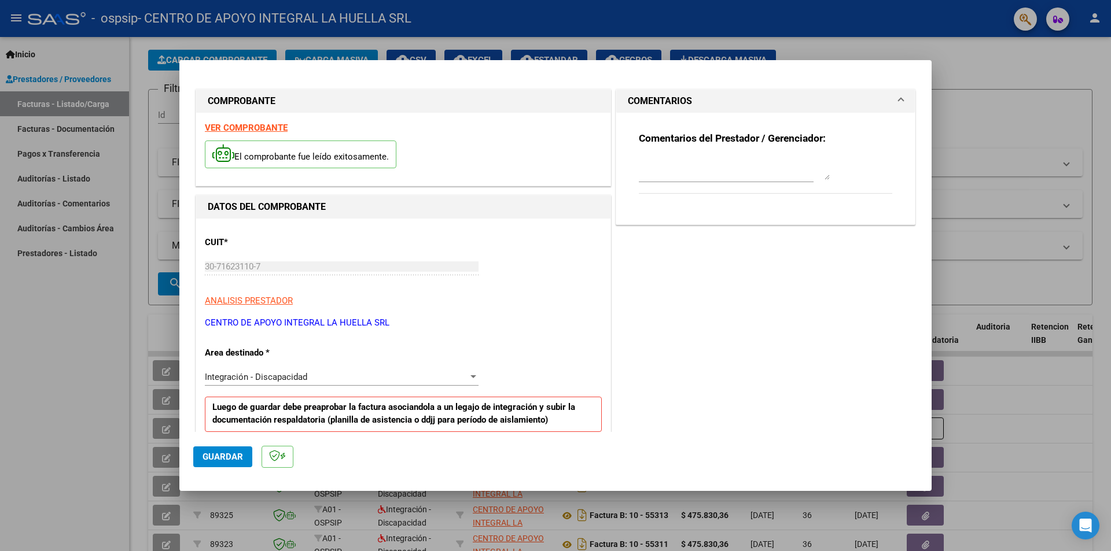
scroll to position [116, 0]
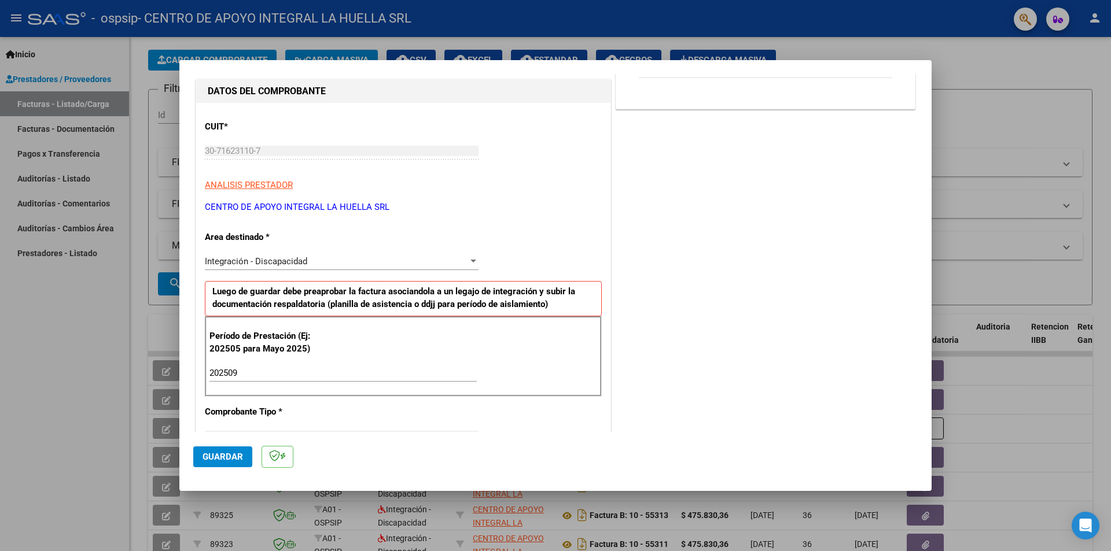
click at [358, 349] on div "Período de Prestación (Ej: 202505 para Mayo 2025) 202509 Ingrese el Período de …" at bounding box center [403, 356] width 397 height 81
click at [353, 368] on input "202509" at bounding box center [342, 373] width 267 height 10
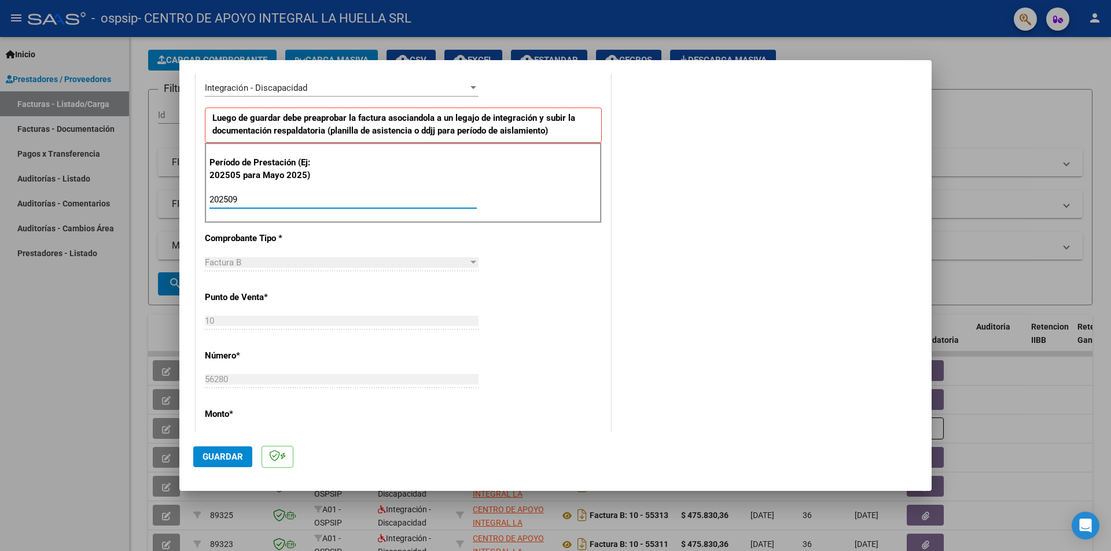
scroll to position [405, 0]
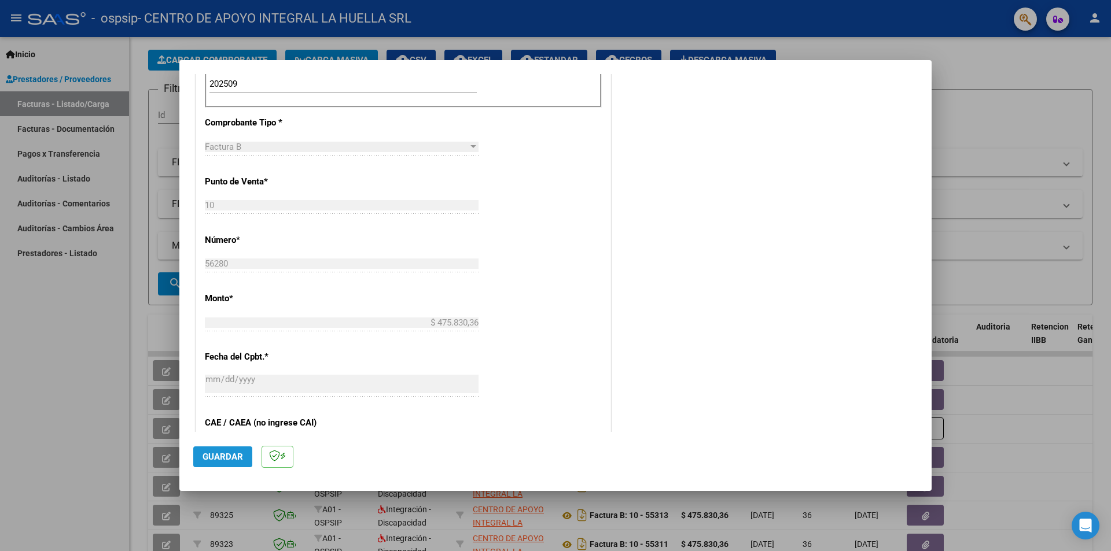
click at [230, 463] on button "Guardar" at bounding box center [222, 457] width 59 height 21
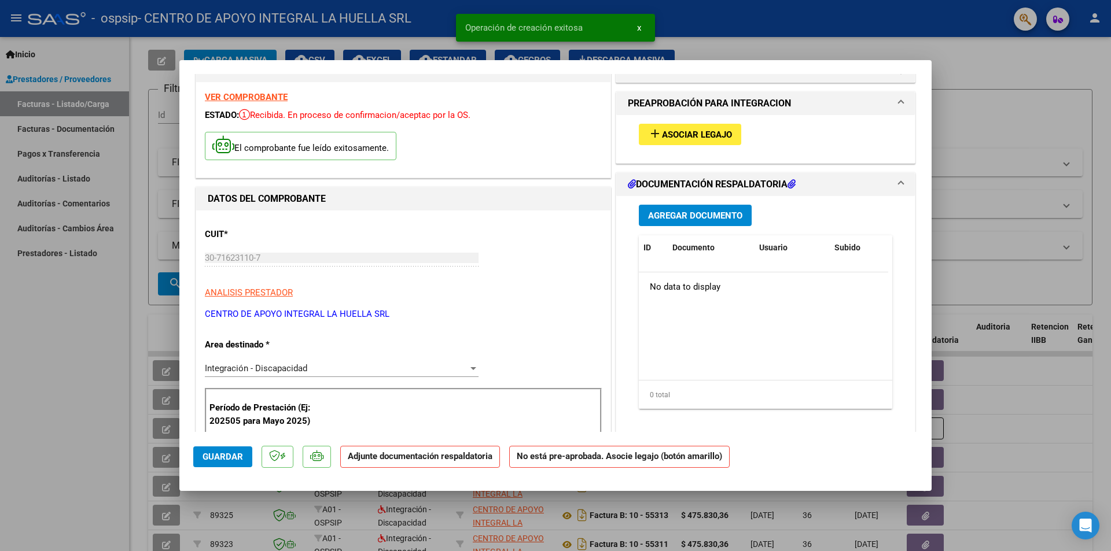
scroll to position [0, 0]
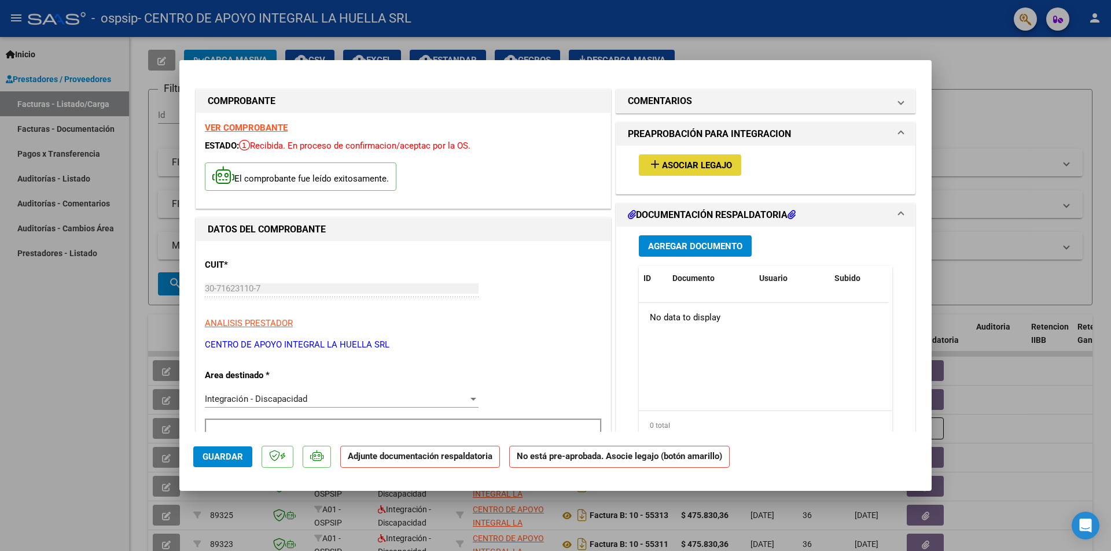
click at [712, 163] on span "Asociar Legajo" at bounding box center [697, 165] width 70 height 10
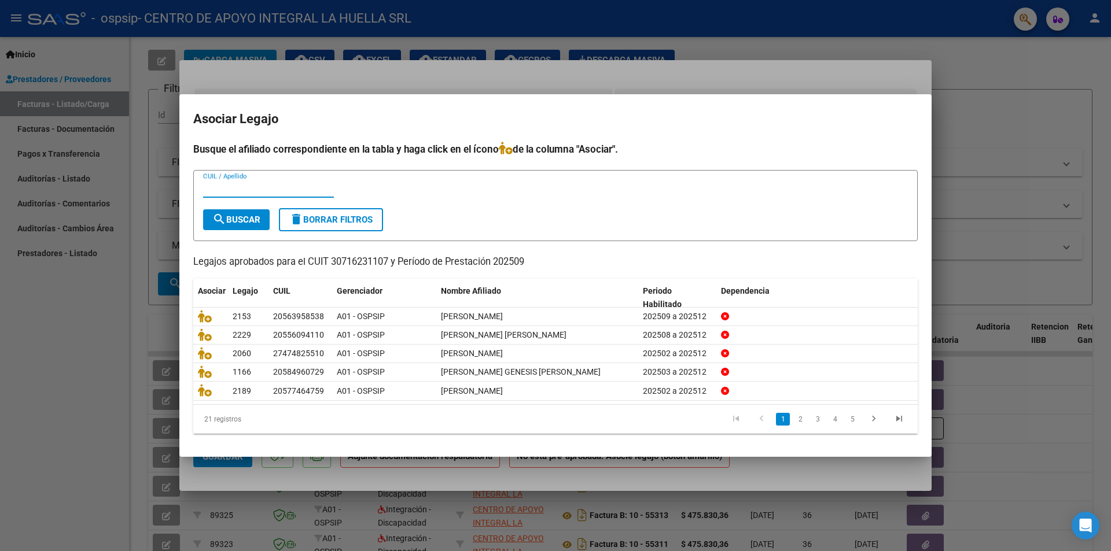
click at [260, 184] on input "CUIL / Apellido" at bounding box center [268, 188] width 131 height 10
type input "[PERSON_NAME]"
click at [248, 210] on button "search Buscar" at bounding box center [236, 219] width 67 height 21
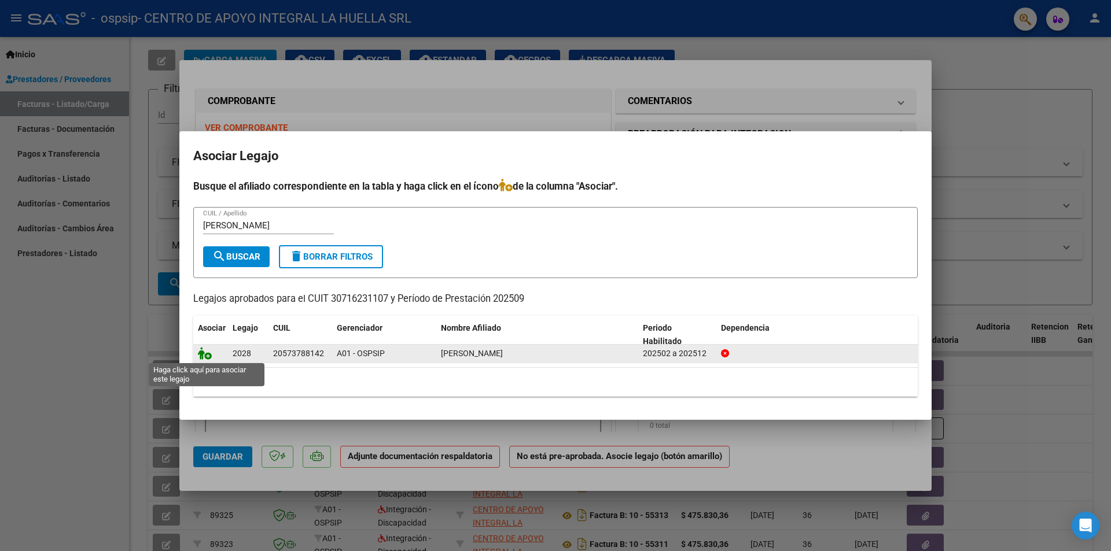
click at [202, 358] on icon at bounding box center [205, 353] width 14 height 13
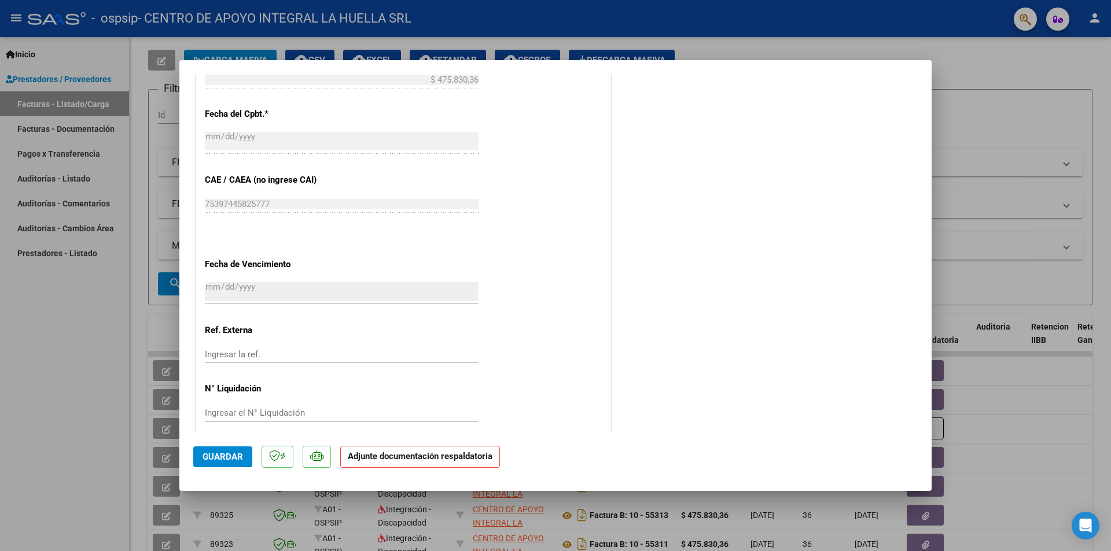
scroll to position [677, 0]
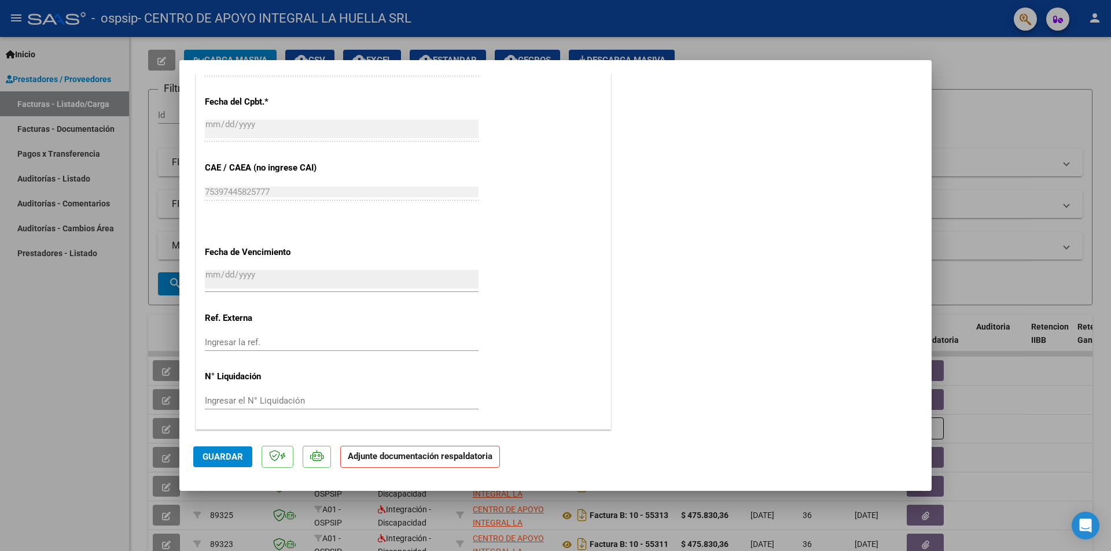
click at [423, 464] on p "Adjunte documentación respaldatoria" at bounding box center [420, 457] width 160 height 23
click at [375, 452] on strong "Adjunte documentación respaldatoria" at bounding box center [420, 456] width 145 height 10
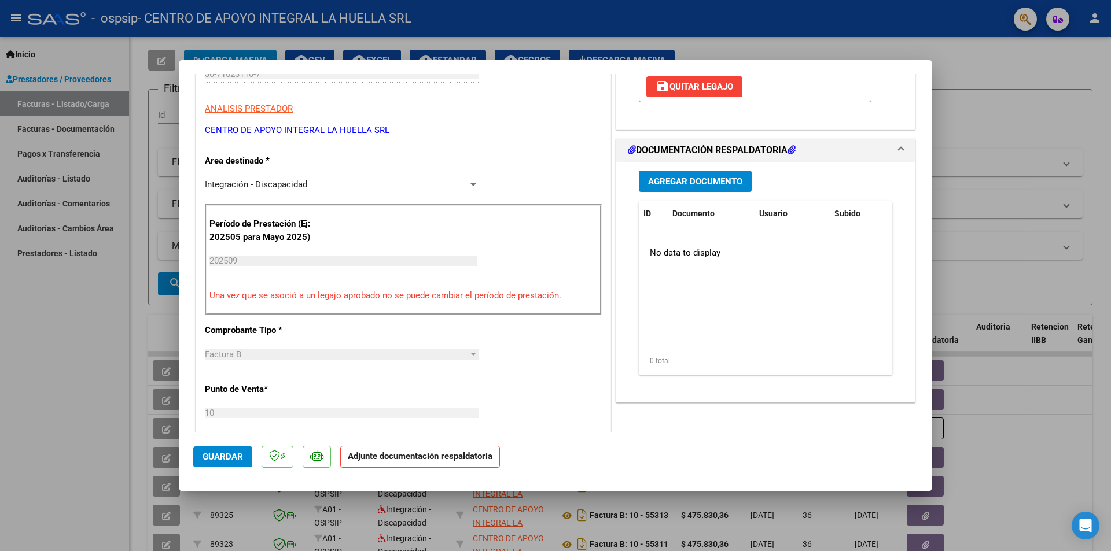
scroll to position [0, 0]
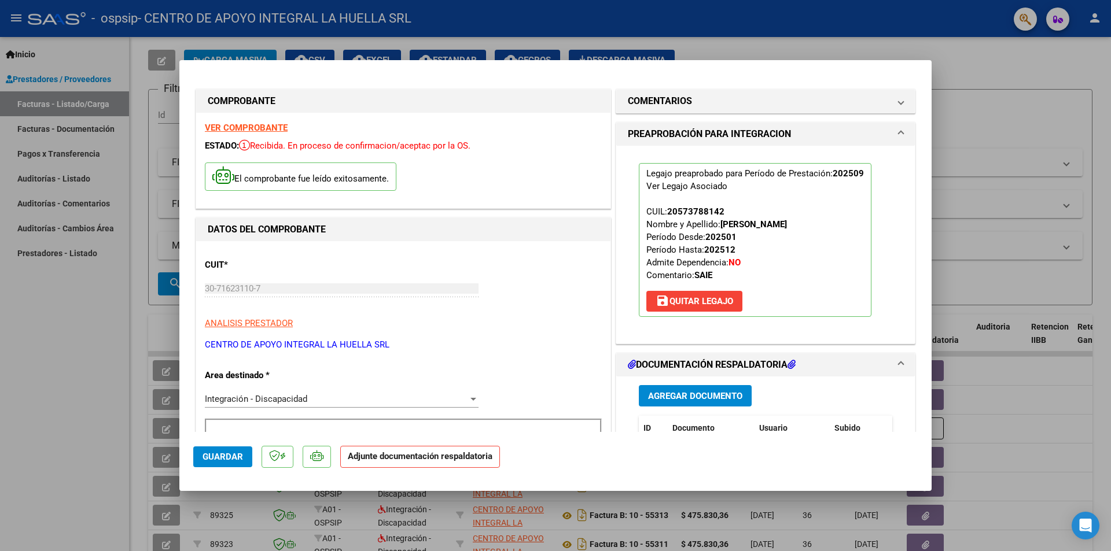
click at [713, 388] on button "Agregar Documento" at bounding box center [695, 395] width 113 height 21
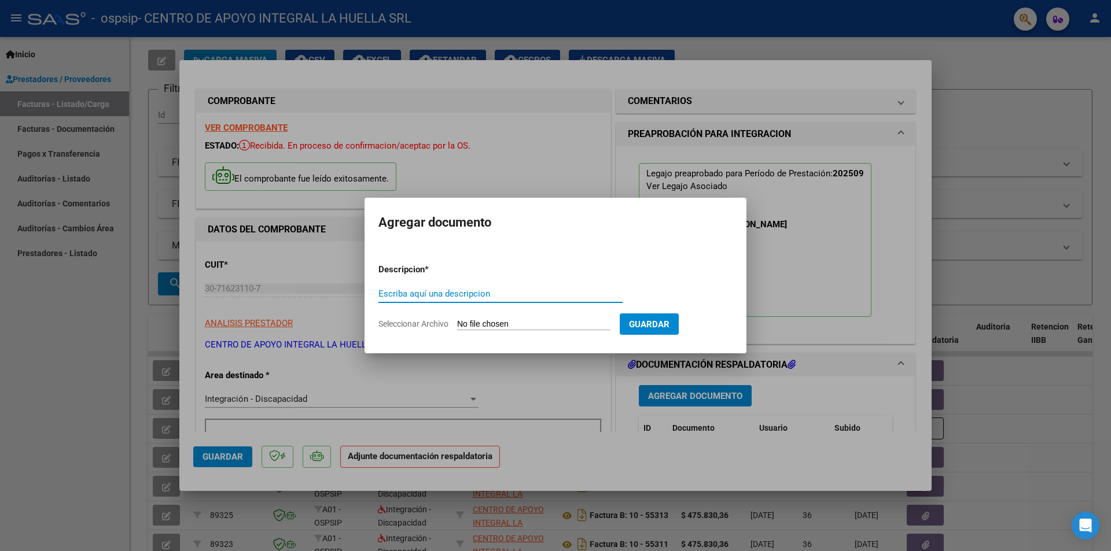
click at [488, 289] on input "Escriba aquí una descripcion" at bounding box center [500, 294] width 244 height 10
type input "PLANILLA ASISTENCIA"
click at [441, 324] on span "Seleccionar Archivo" at bounding box center [413, 323] width 70 height 9
click at [457, 324] on input "Seleccionar Archivo" at bounding box center [533, 324] width 153 height 11
type input "C:\fakepath\[PERSON_NAME] P ASISTENCIA SEPTIEMBRE S OSPSIP.pdf"
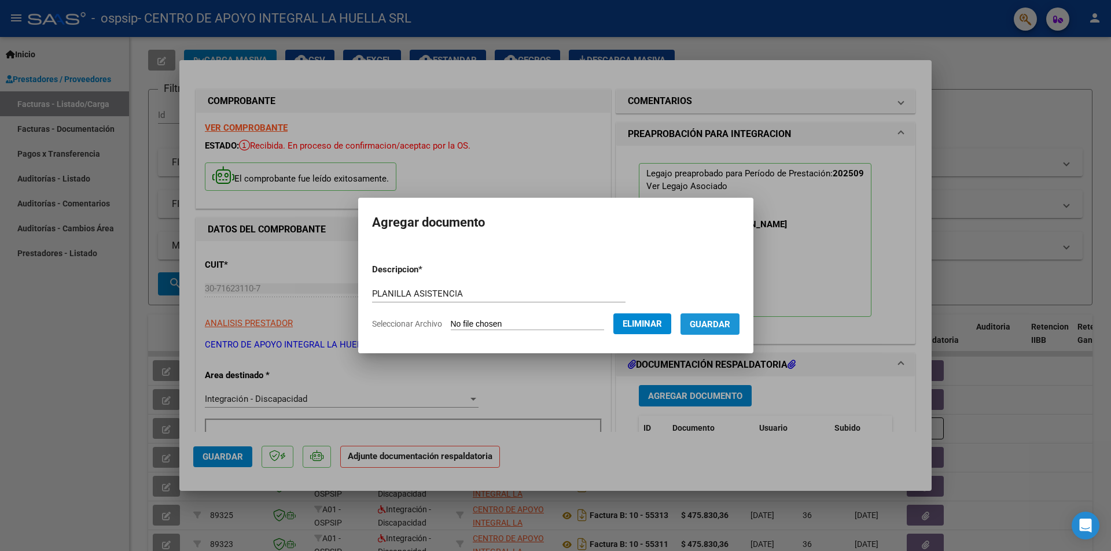
click at [717, 326] on span "Guardar" at bounding box center [710, 324] width 40 height 10
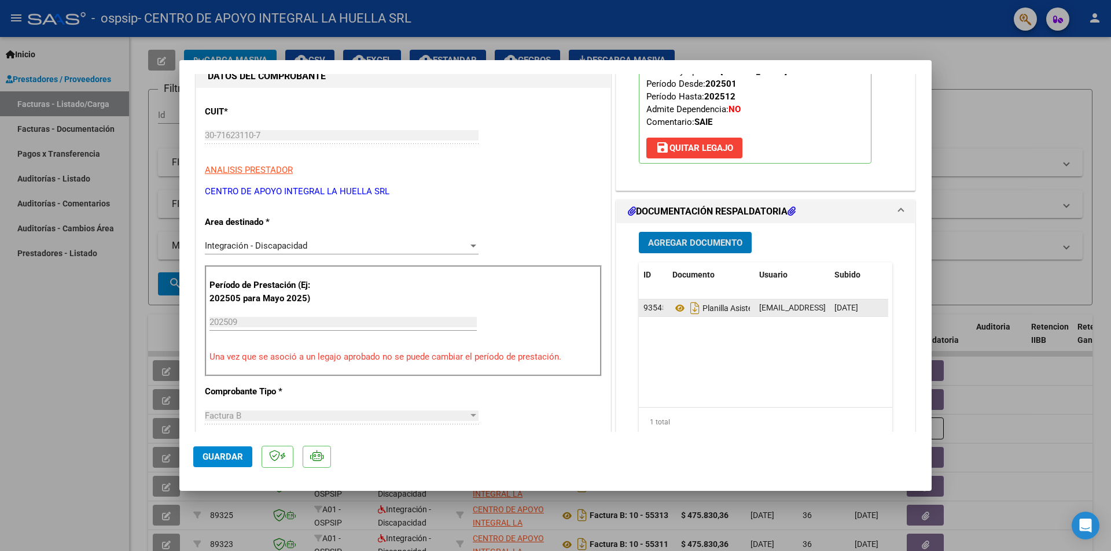
scroll to position [174, 0]
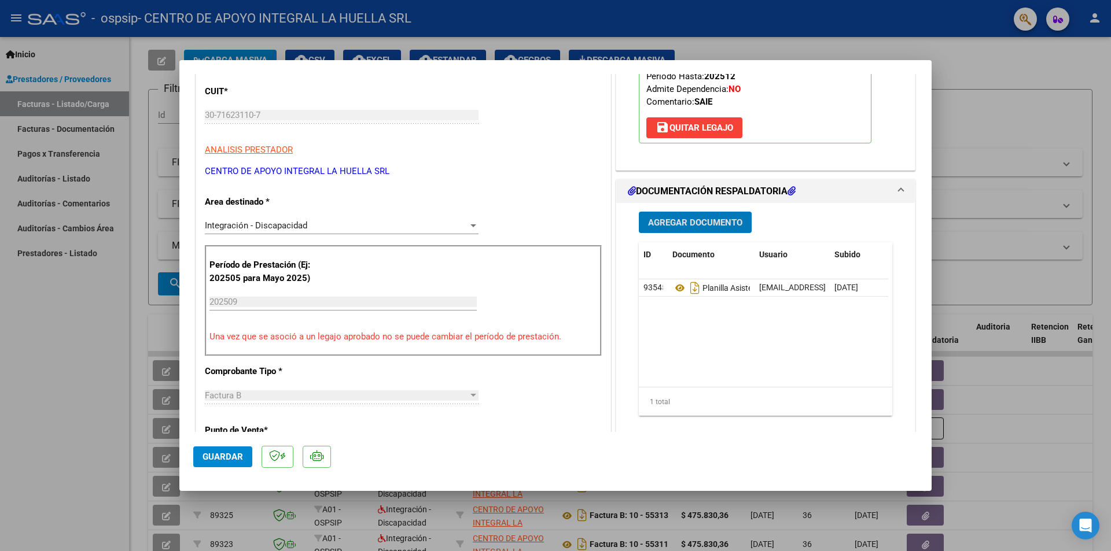
click at [720, 223] on span "Agregar Documento" at bounding box center [695, 223] width 94 height 10
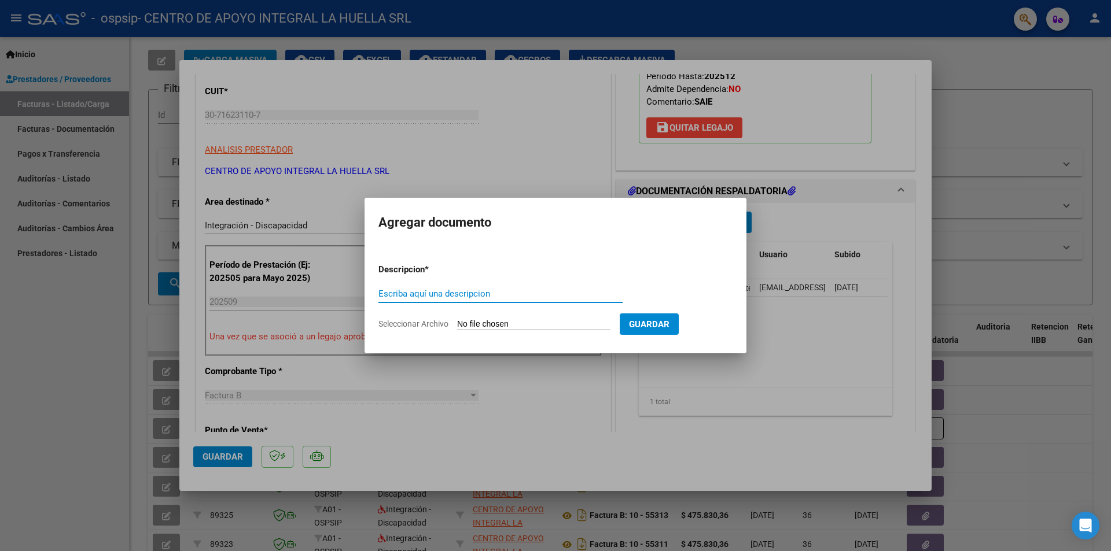
click at [581, 285] on div "Escriba aquí una descripcion" at bounding box center [500, 293] width 244 height 17
click at [579, 289] on input "Escriba aquí una descripcion" at bounding box center [500, 294] width 244 height 10
type input "AUTORIZACION"
click at [453, 323] on app-file-uploader "Seleccionar Archivo" at bounding box center [498, 324] width 241 height 10
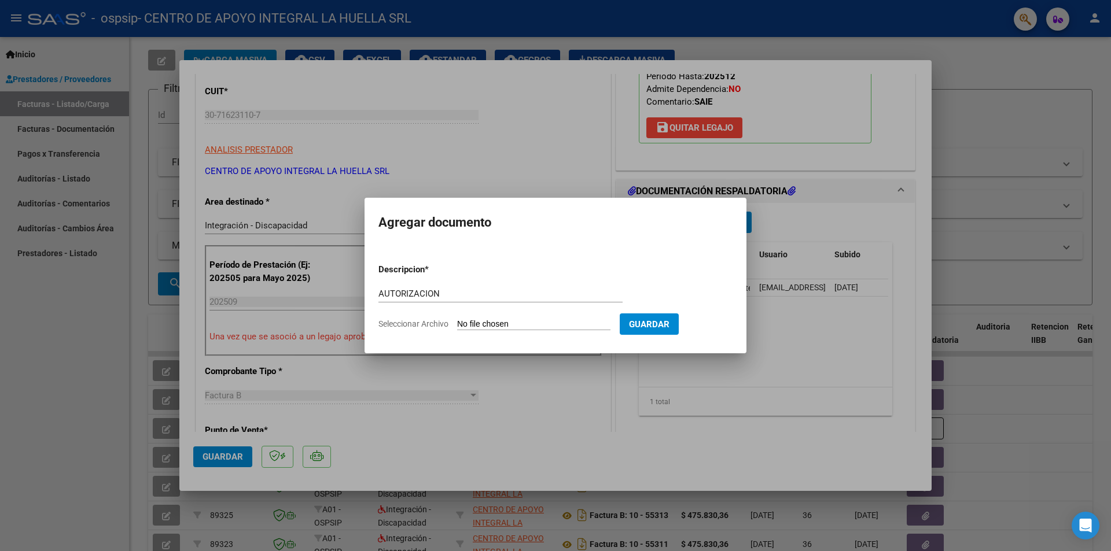
click at [459, 323] on input "Seleccionar Archivo" at bounding box center [533, 324] width 153 height 11
type input "C:\fakepath\[PERSON_NAME] APROBACION S (1).pdf"
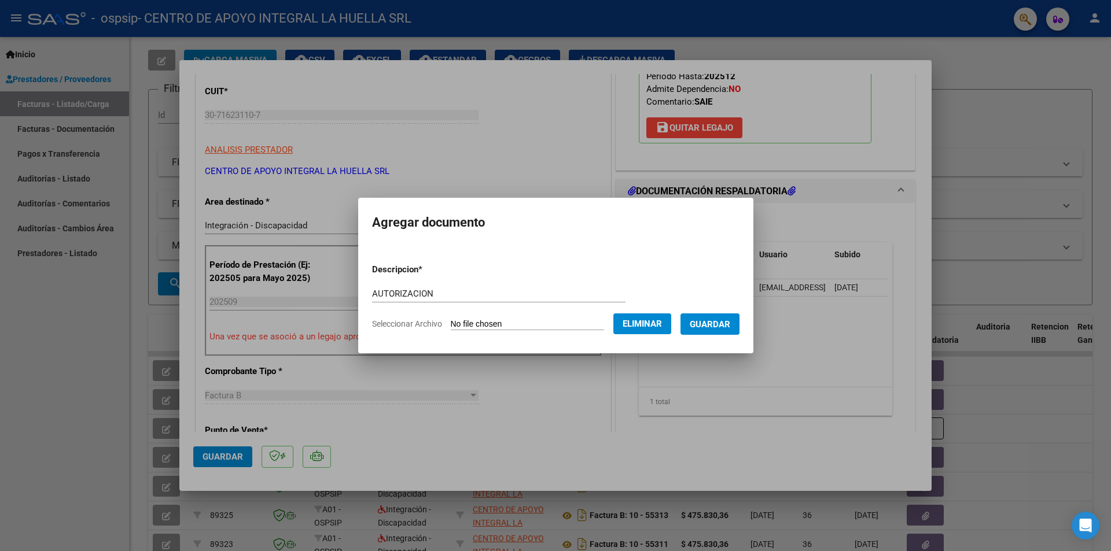
click at [705, 319] on span "Guardar" at bounding box center [710, 324] width 40 height 10
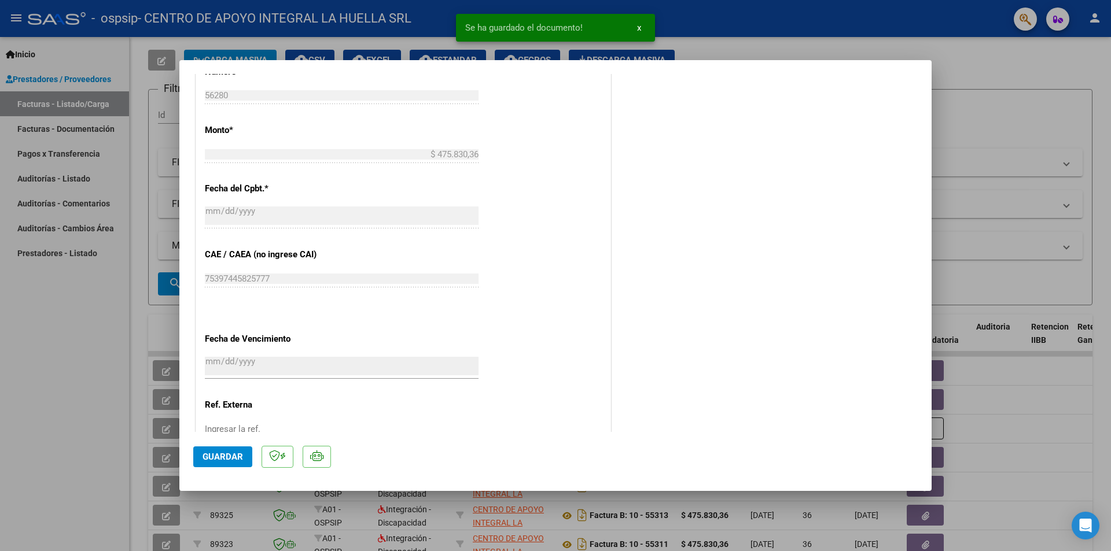
scroll to position [677, 0]
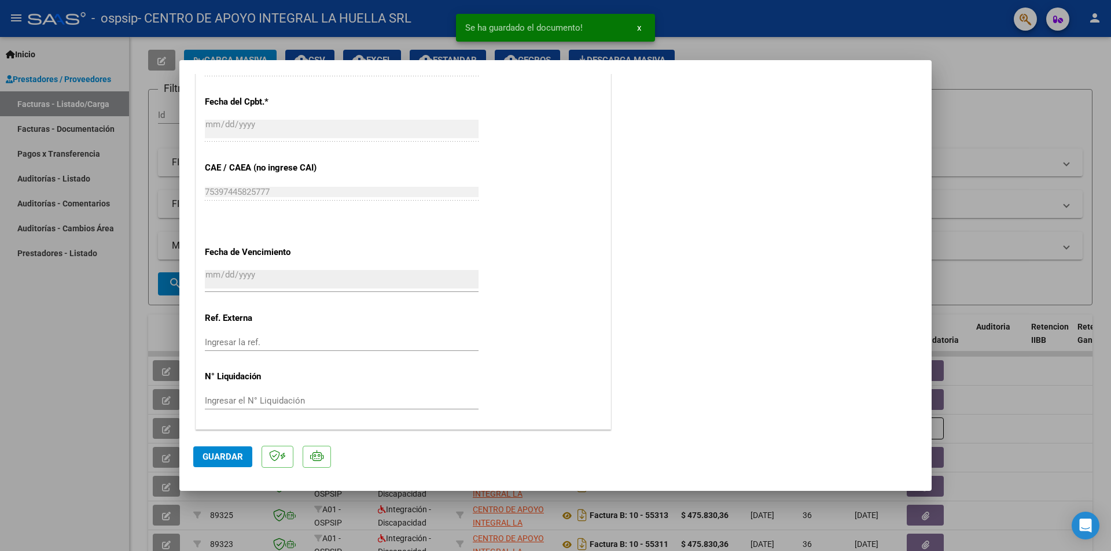
click at [231, 456] on span "Guardar" at bounding box center [222, 457] width 40 height 10
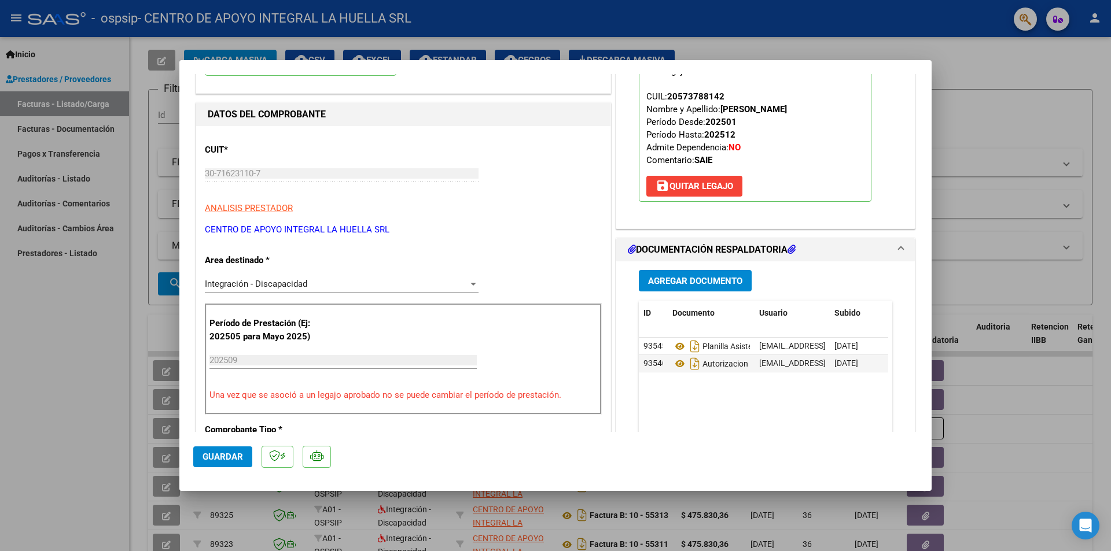
scroll to position [116, 0]
click at [1008, 133] on div at bounding box center [555, 275] width 1111 height 551
type input "$ 0,00"
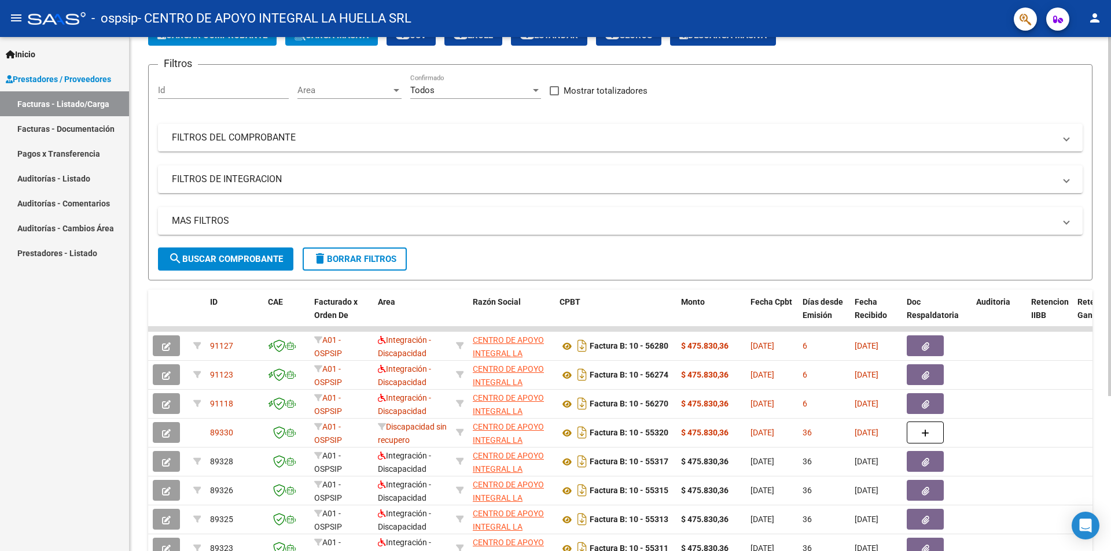
scroll to position [0, 0]
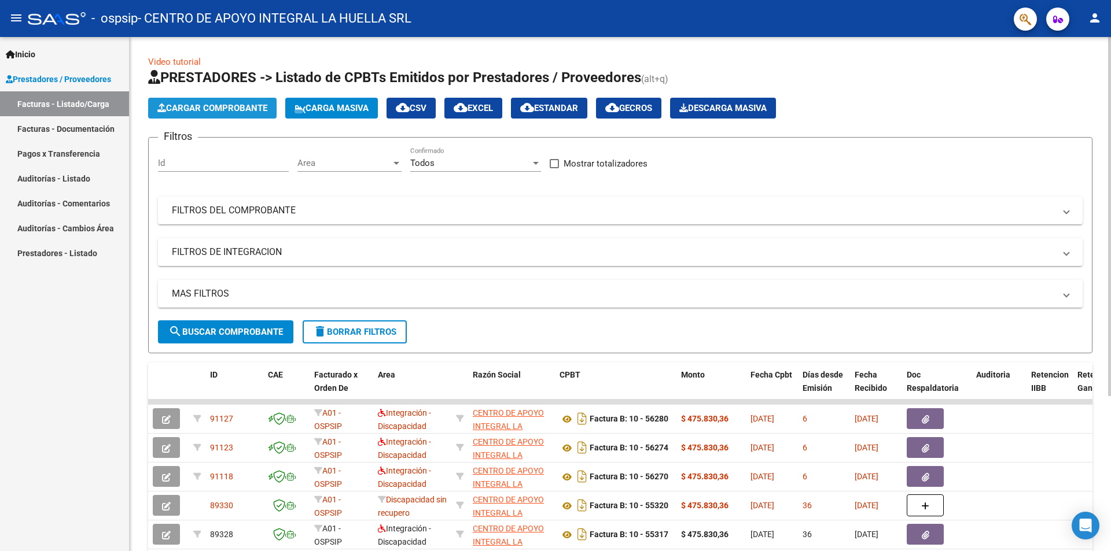
click at [226, 104] on span "Cargar Comprobante" at bounding box center [212, 108] width 110 height 10
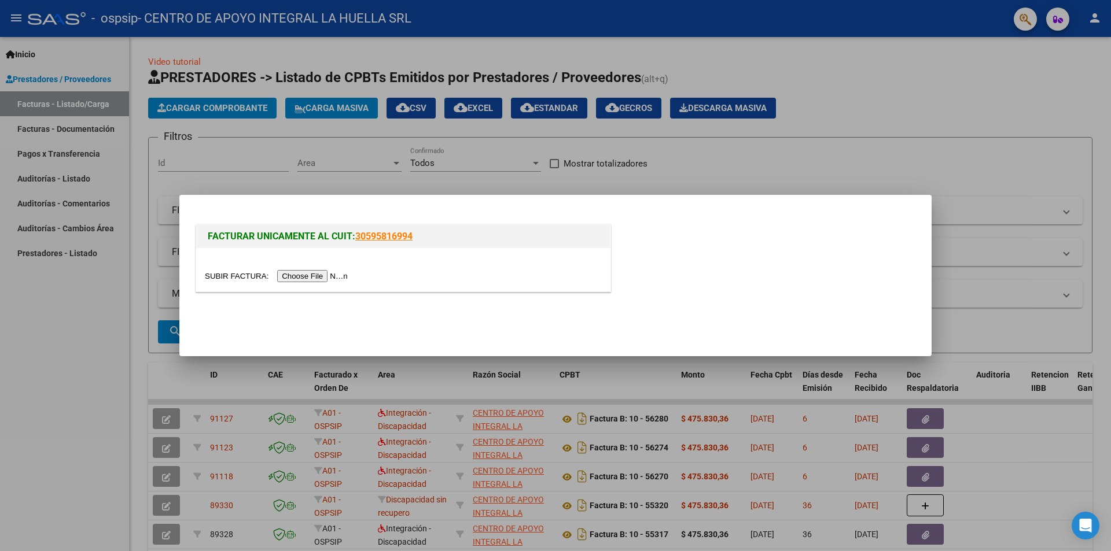
click at [349, 272] on input "file" at bounding box center [278, 276] width 146 height 12
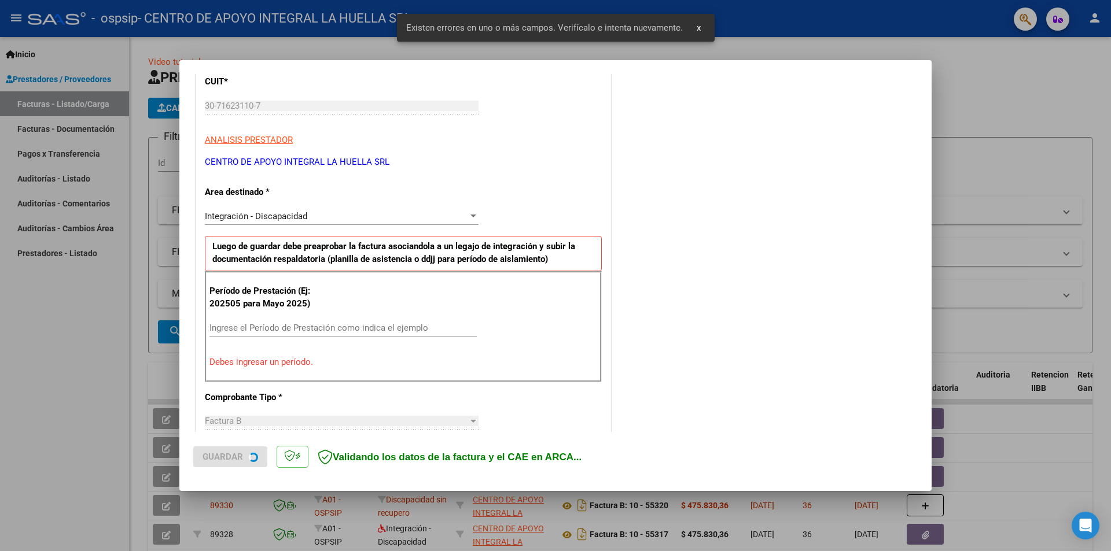
scroll to position [202, 0]
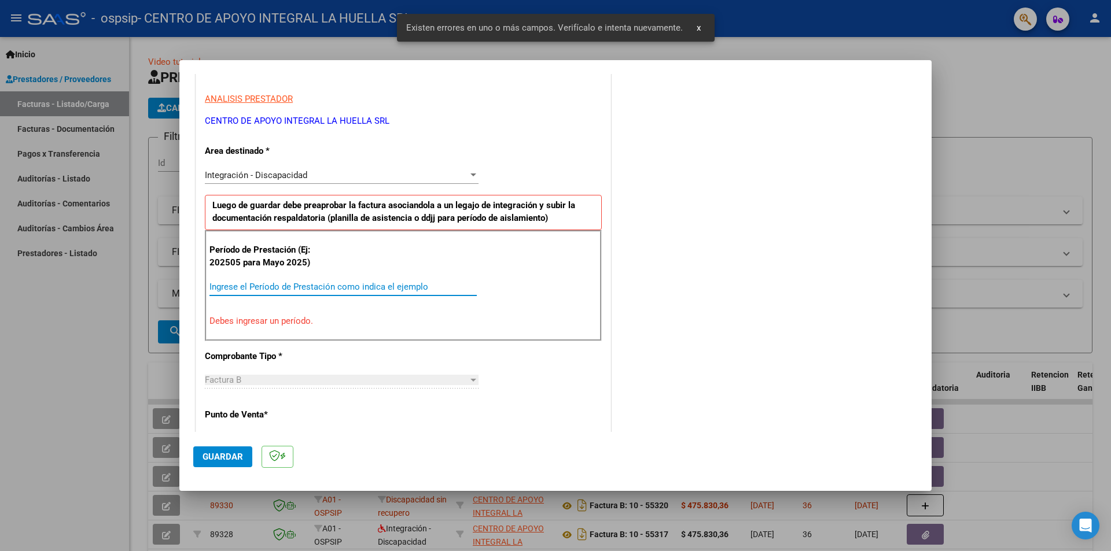
click at [303, 291] on input "Ingrese el Período de Prestación como indica el ejemplo" at bounding box center [342, 287] width 267 height 10
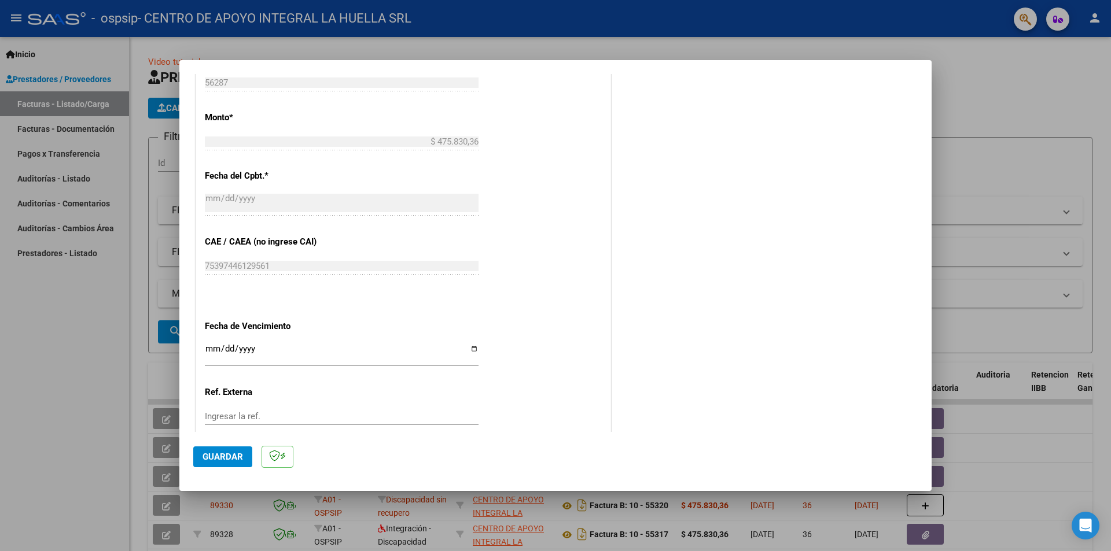
scroll to position [660, 0]
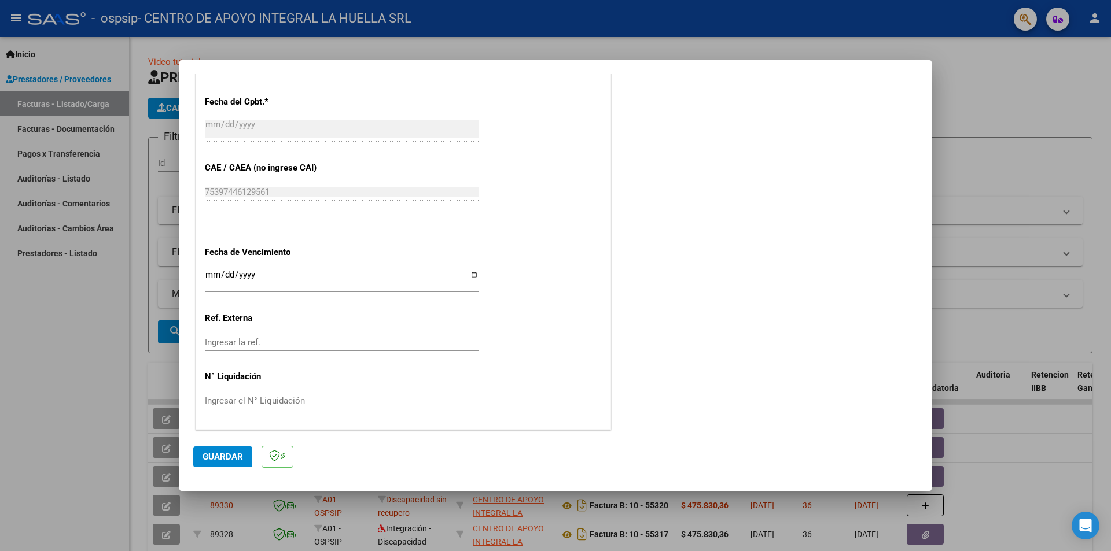
type input "202509"
click at [472, 275] on input "Ingresar la fecha" at bounding box center [342, 279] width 274 height 19
type input "[DATE]"
click at [223, 454] on span "Guardar" at bounding box center [222, 457] width 40 height 10
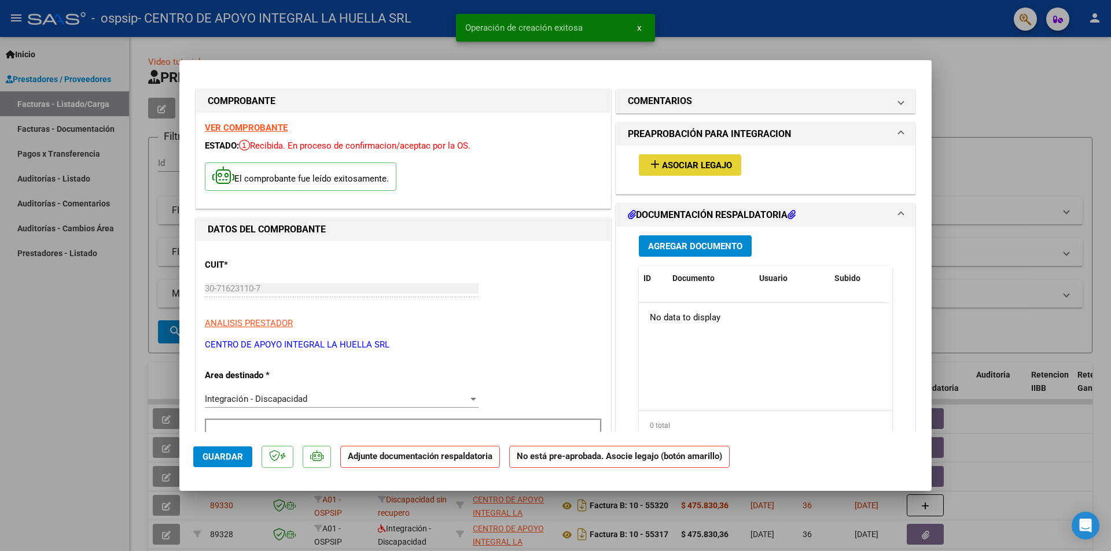
click at [690, 164] on span "Asociar Legajo" at bounding box center [697, 165] width 70 height 10
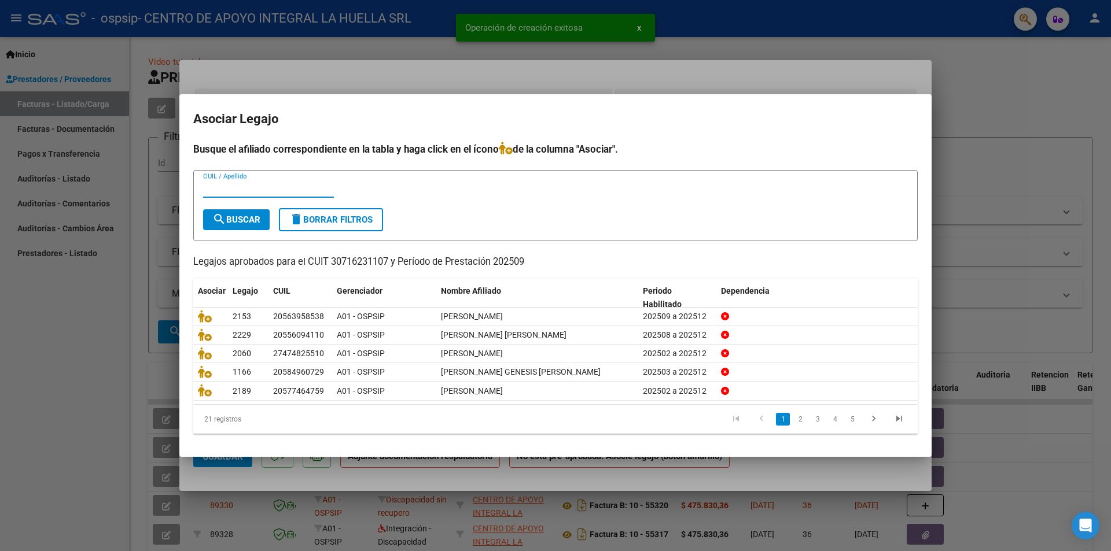
click at [263, 185] on input "CUIL / Apellido" at bounding box center [268, 188] width 131 height 10
type input "TRAVALOS"
click at [258, 226] on button "search Buscar" at bounding box center [236, 219] width 67 height 21
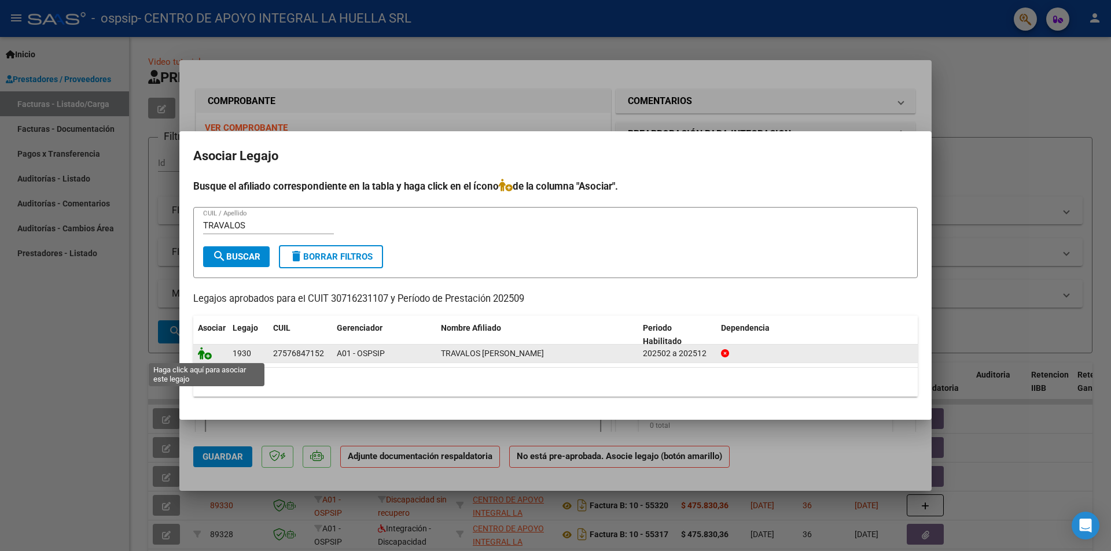
click at [205, 356] on icon at bounding box center [205, 353] width 14 height 13
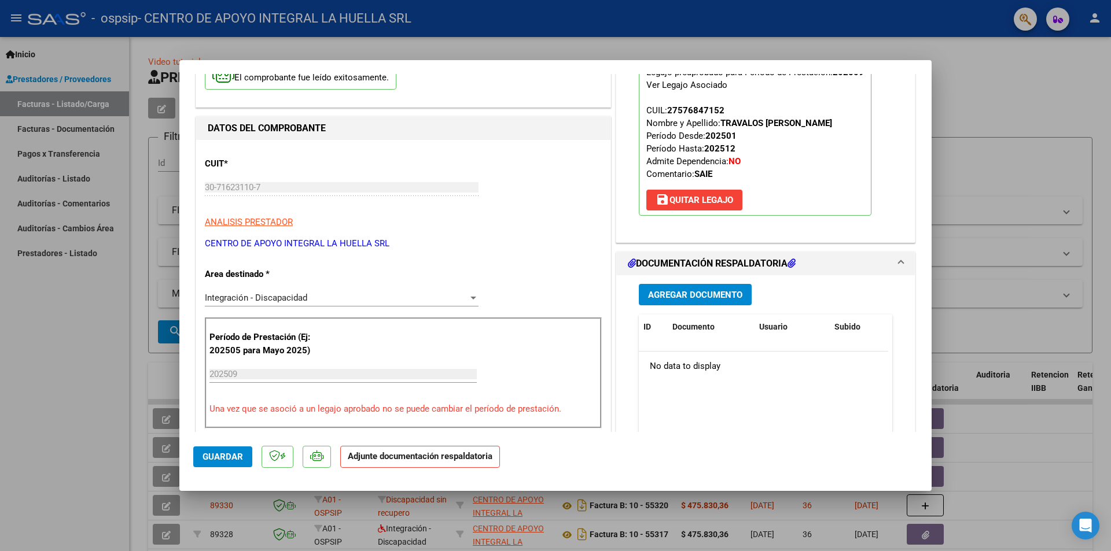
scroll to position [174, 0]
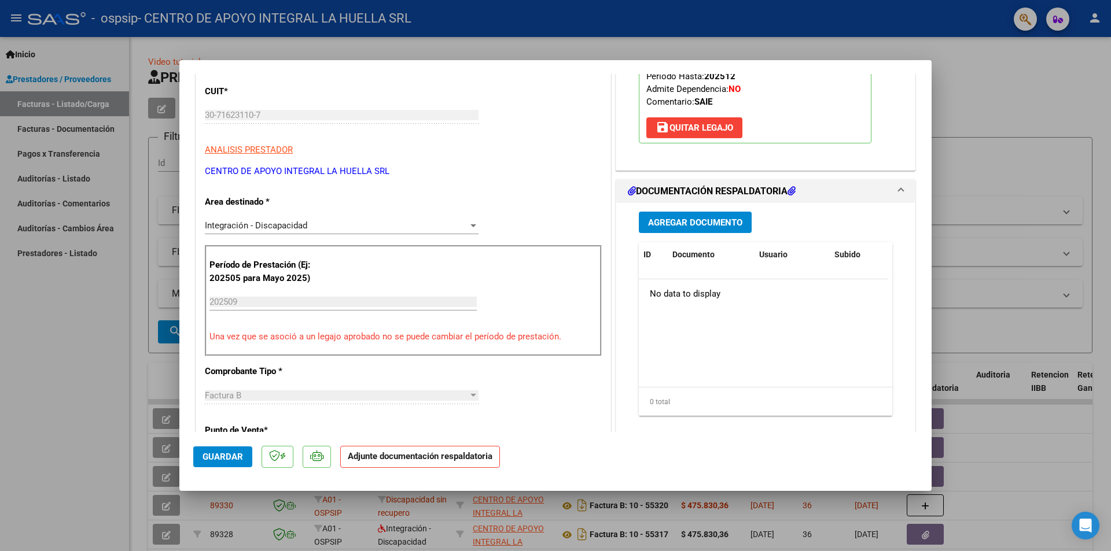
click at [720, 217] on span "Agregar Documento" at bounding box center [695, 222] width 94 height 10
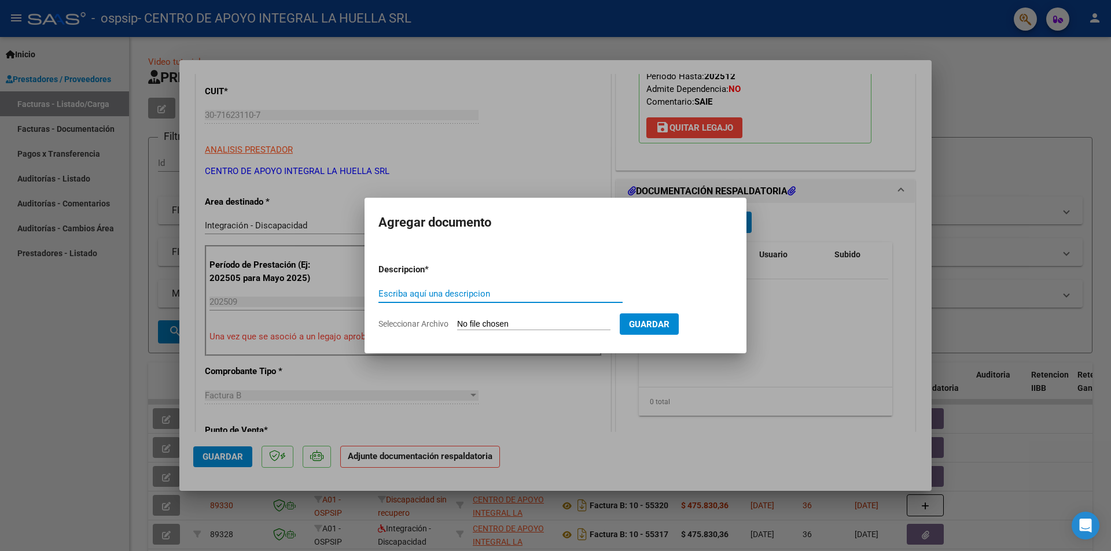
click at [488, 293] on input "Escriba aquí una descripcion" at bounding box center [500, 294] width 244 height 10
type input "PLANILLA ASISTENCIA"
click at [459, 322] on input "Seleccionar Archivo" at bounding box center [533, 324] width 153 height 11
type input "C:\fakepath\TRAVALOS [PERSON_NAME] PLANILLA ASISTENCIA SEPTIEMBRE S OSPSIP.pdf"
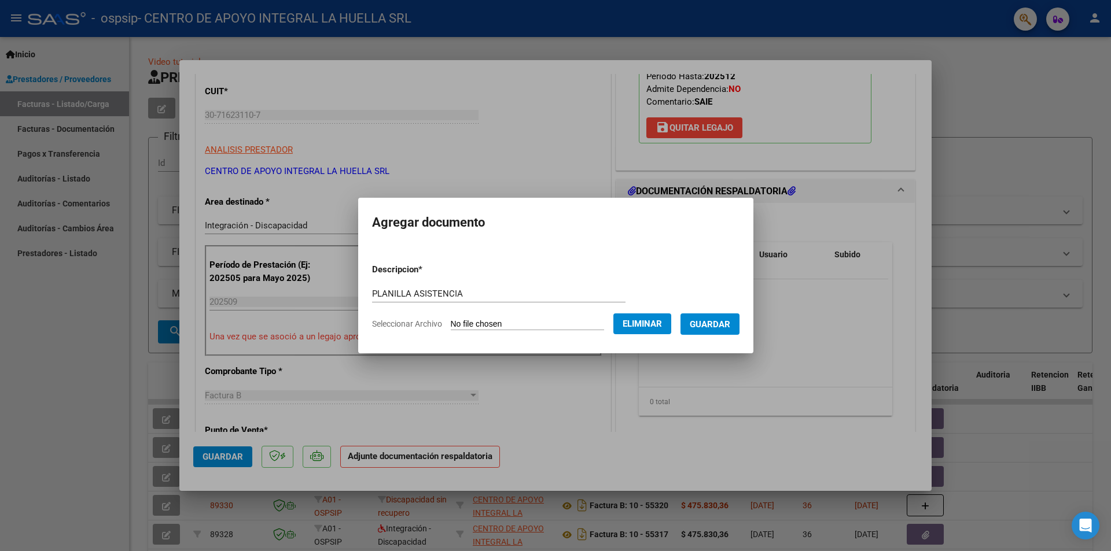
click at [711, 322] on span "Guardar" at bounding box center [710, 324] width 40 height 10
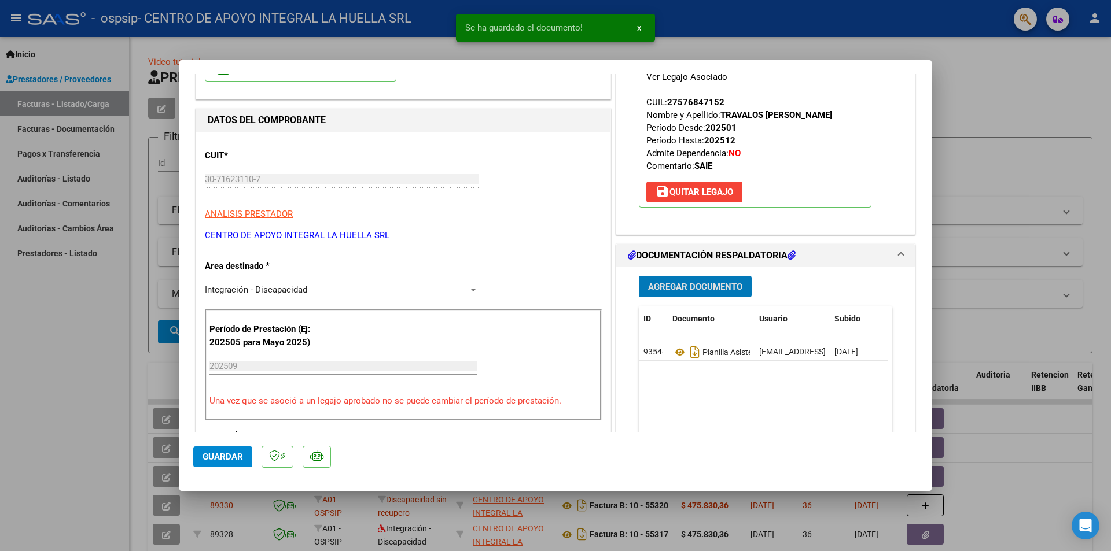
scroll to position [231, 0]
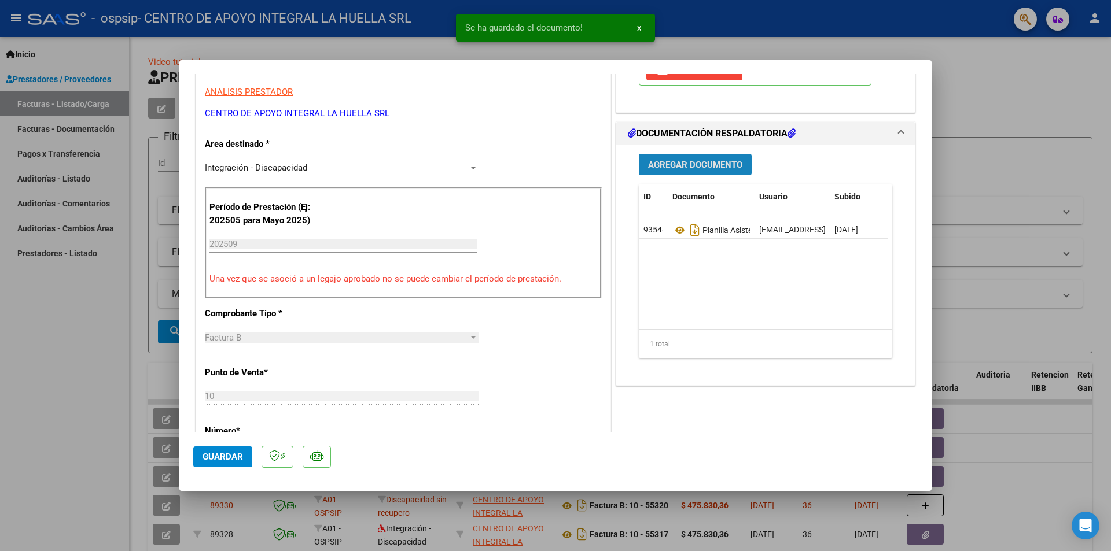
click at [712, 162] on span "Agregar Documento" at bounding box center [695, 165] width 94 height 10
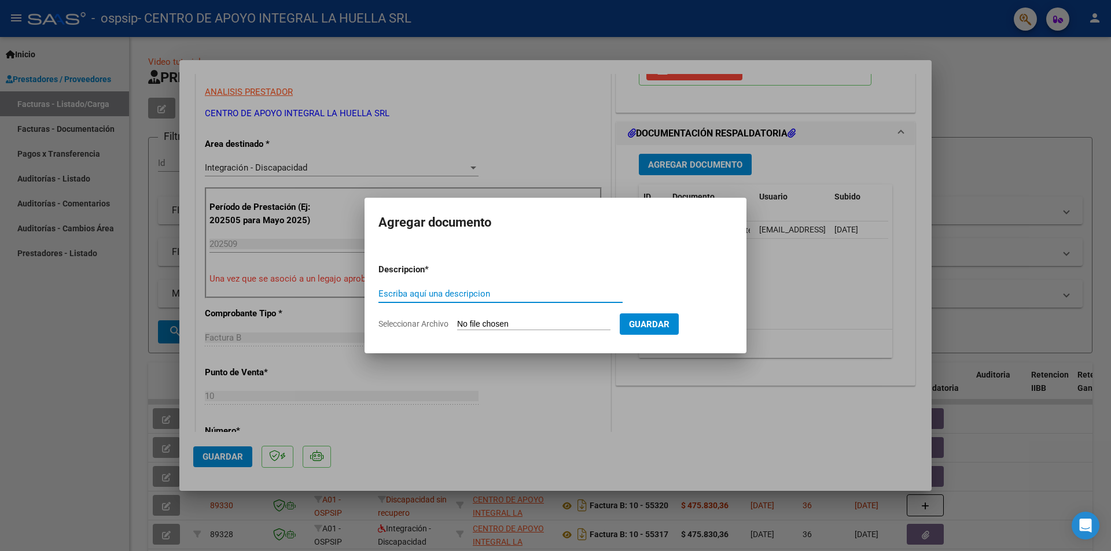
click at [488, 291] on input "Escriba aquí una descripcion" at bounding box center [500, 294] width 244 height 10
type input "A"
type input "AUTORIZACION"
click at [460, 327] on input "Seleccionar Archivo" at bounding box center [533, 324] width 153 height 11
type input "C:\fakepath\TRAVALOS [PERSON_NAME] AUTO S OSPSIP.pdf"
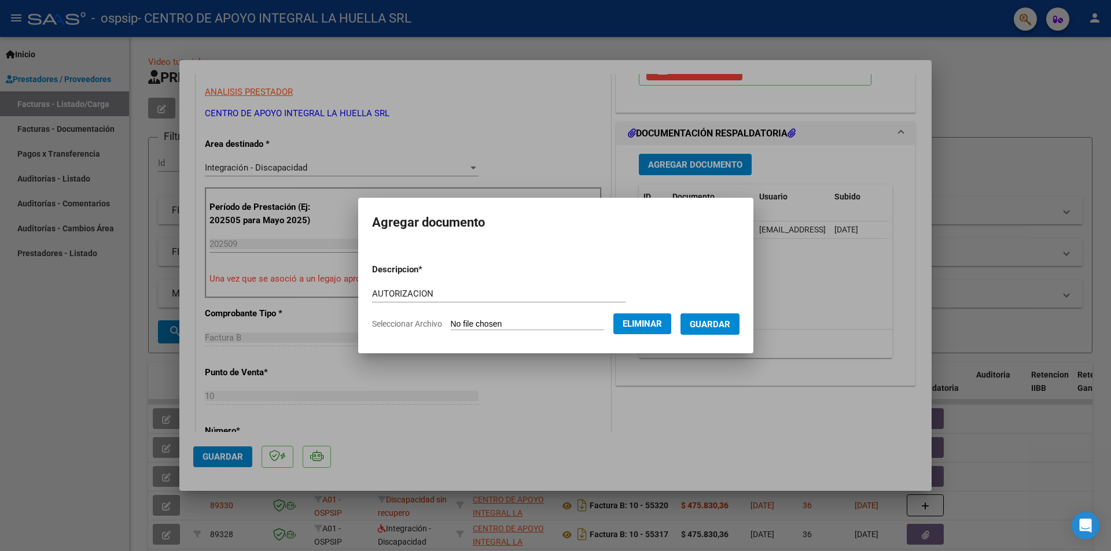
click at [722, 322] on span "Guardar" at bounding box center [710, 324] width 40 height 10
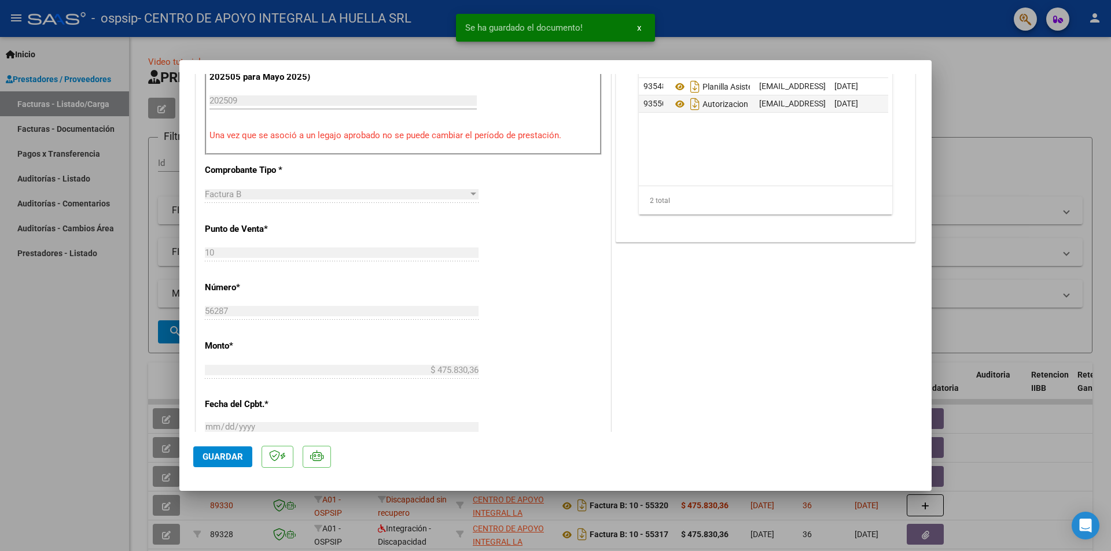
scroll to position [521, 0]
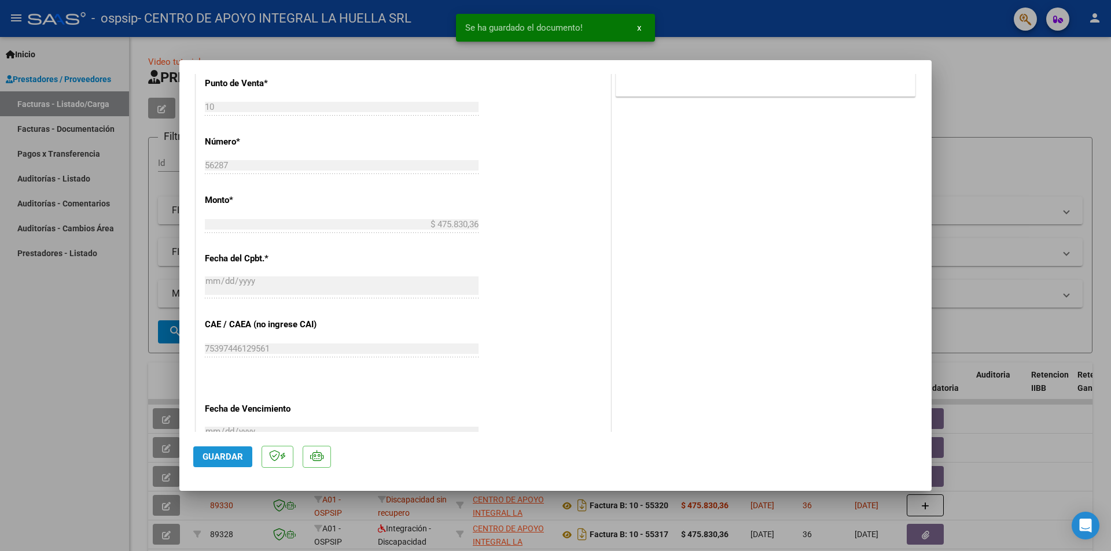
click at [215, 452] on span "Guardar" at bounding box center [222, 457] width 40 height 10
click at [229, 451] on button "Guardar" at bounding box center [222, 457] width 59 height 21
click at [63, 290] on div at bounding box center [555, 275] width 1111 height 551
type input "$ 0,00"
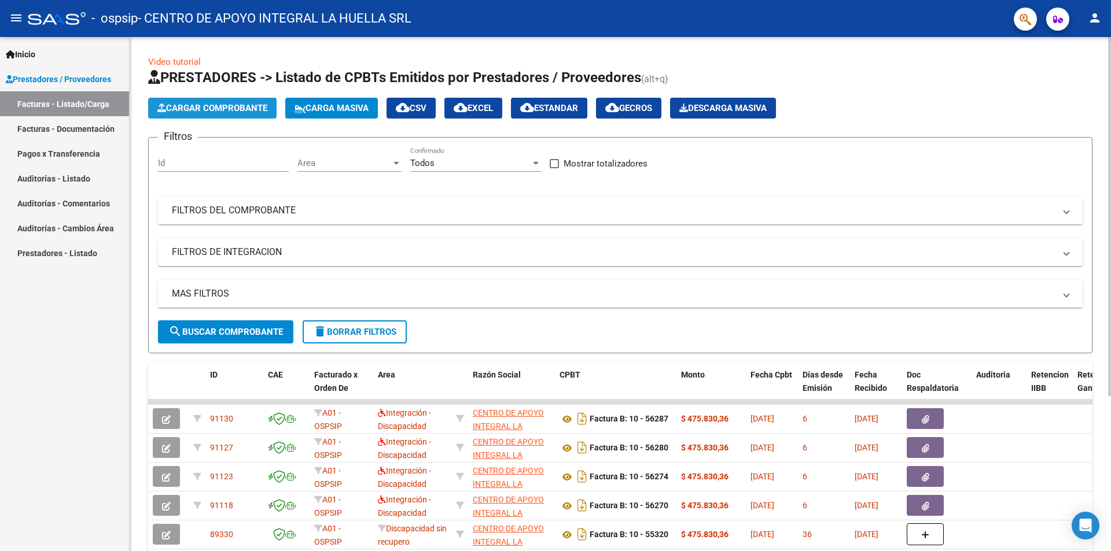
click at [213, 104] on span "Cargar Comprobante" at bounding box center [212, 108] width 110 height 10
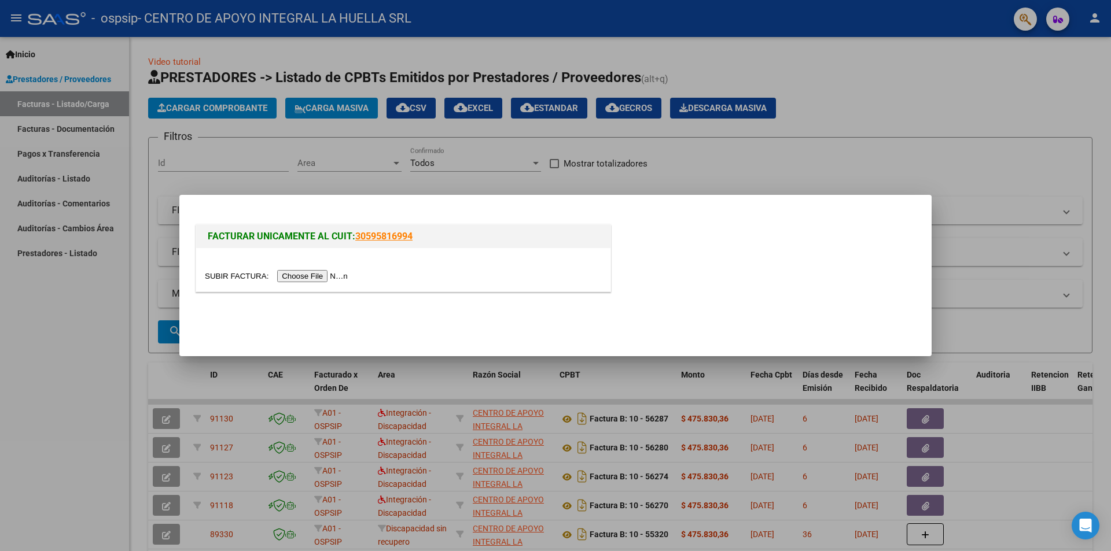
click at [345, 275] on input "file" at bounding box center [278, 276] width 146 height 12
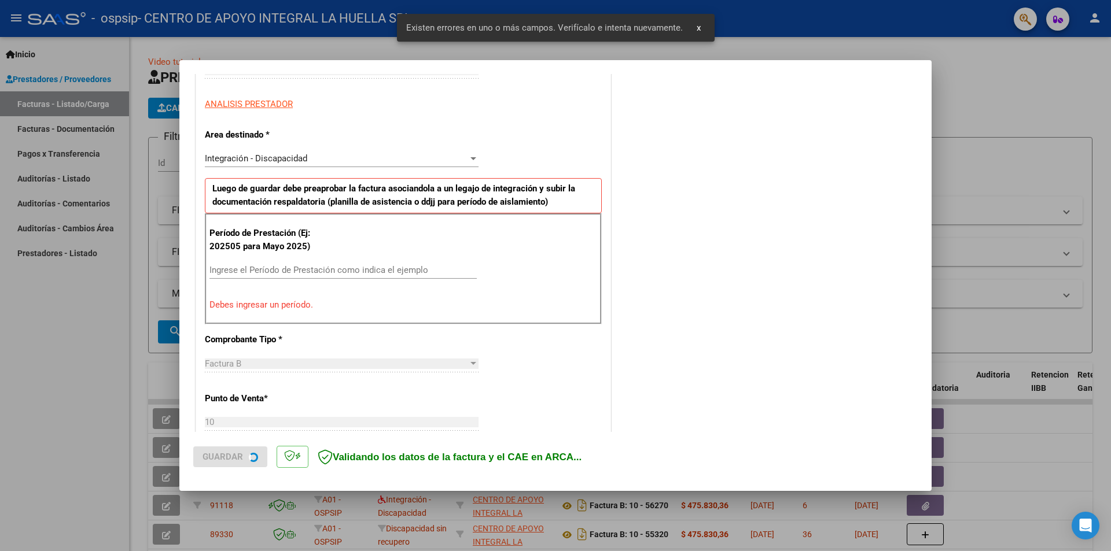
scroll to position [202, 0]
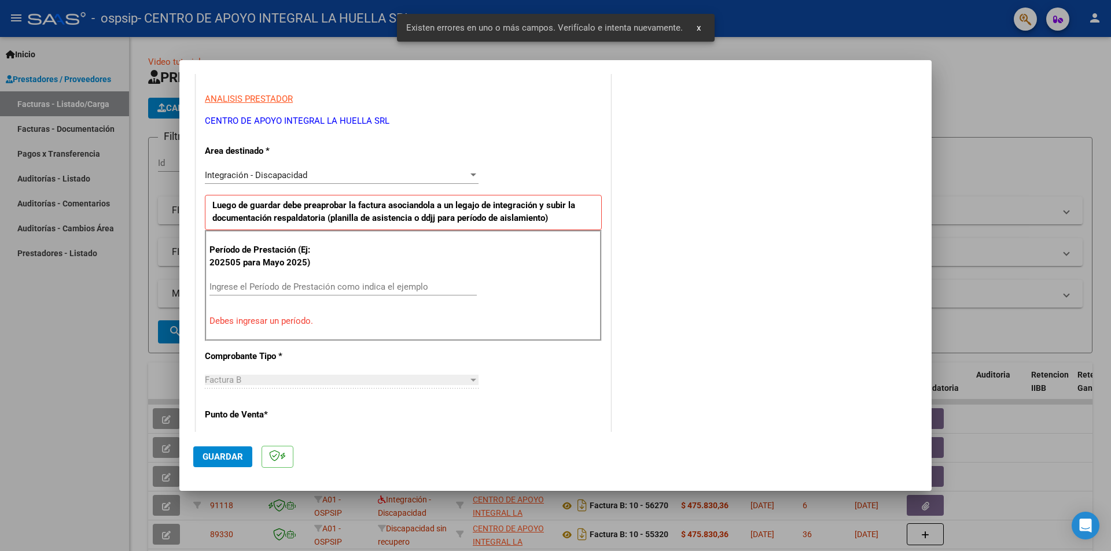
click at [266, 286] on input "Ingrese el Período de Prestación como indica el ejemplo" at bounding box center [342, 287] width 267 height 10
type input "20250"
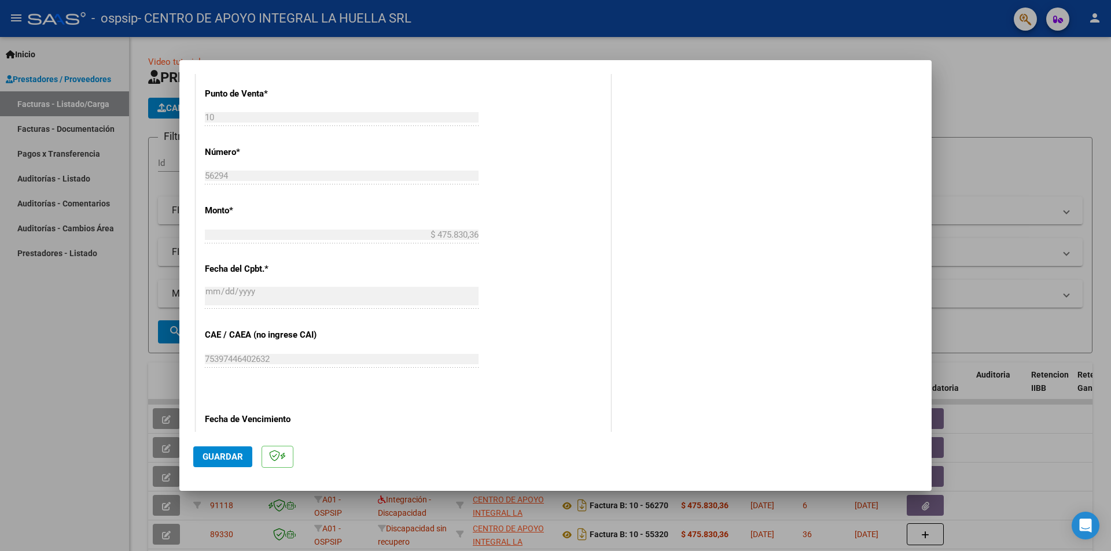
scroll to position [607, 0]
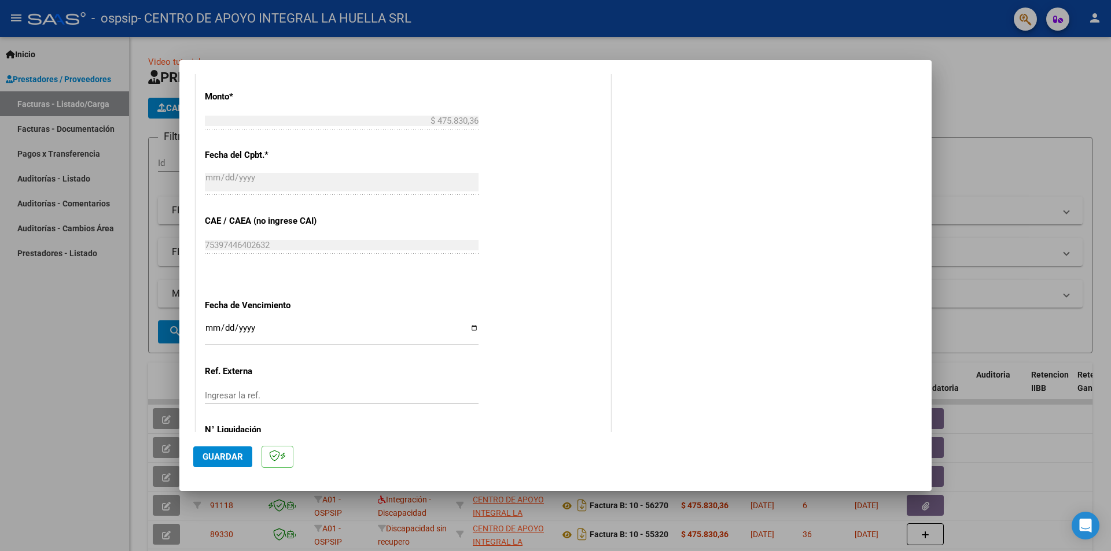
type input "202509"
click at [290, 337] on input "Ingresar la fecha" at bounding box center [342, 332] width 274 height 19
click at [247, 329] on input "Ingresar la fecha" at bounding box center [342, 332] width 274 height 19
click at [469, 330] on input "Ingresar la fecha" at bounding box center [342, 332] width 274 height 19
type input "[DATE]"
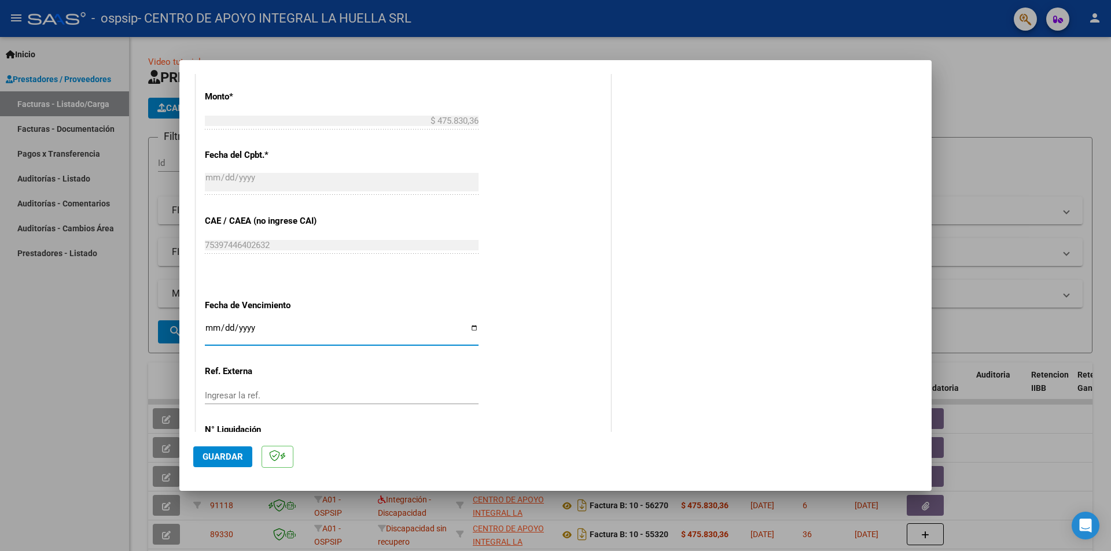
click at [535, 373] on div "CUIT * 30-71623110-7 Ingresar CUIT ANALISIS PRESTADOR CENTRO DE APOYO INTEGRAL …" at bounding box center [403, 47] width 414 height 871
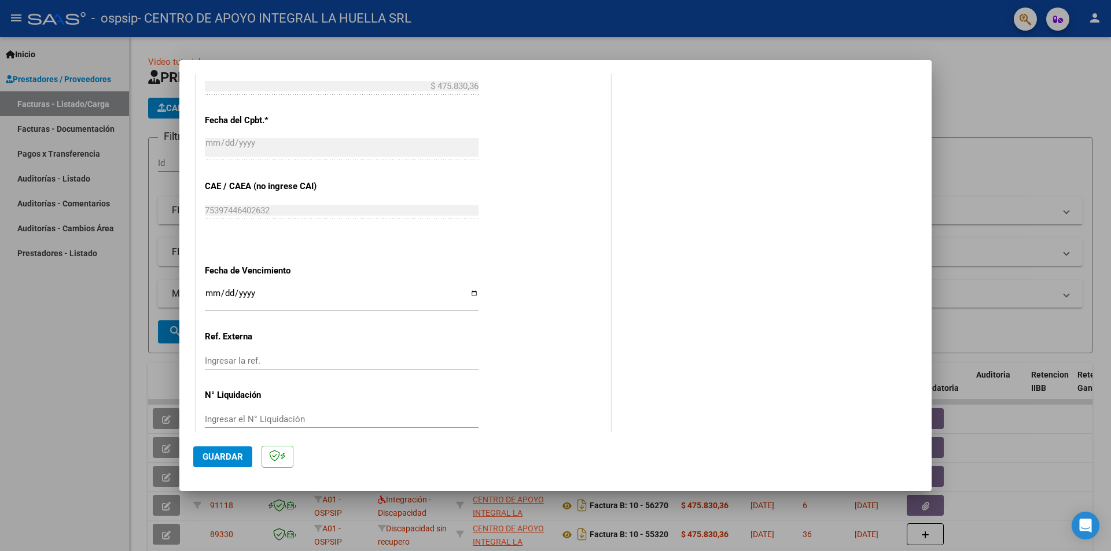
scroll to position [660, 0]
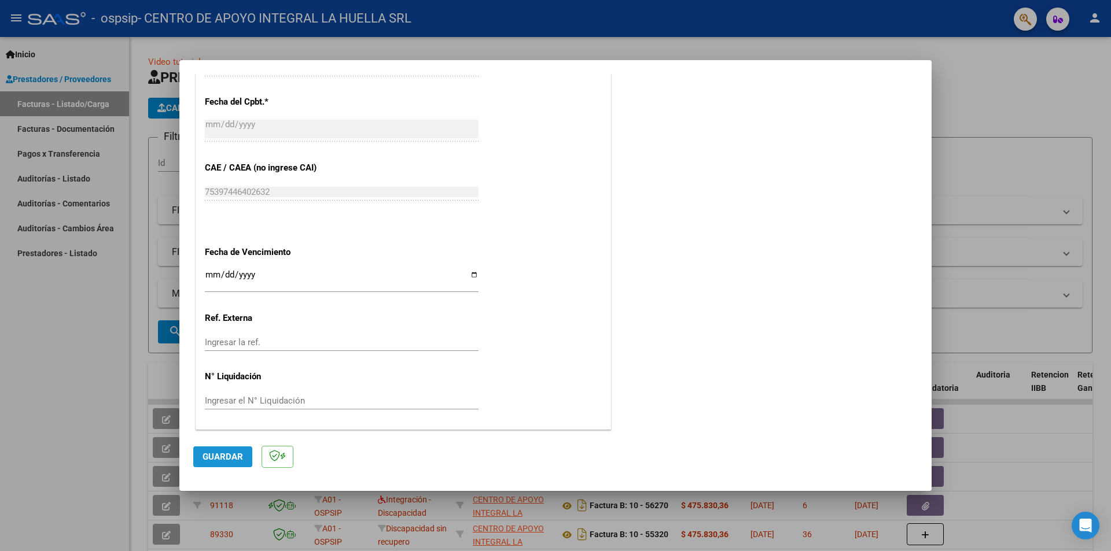
click at [226, 454] on span "Guardar" at bounding box center [222, 457] width 40 height 10
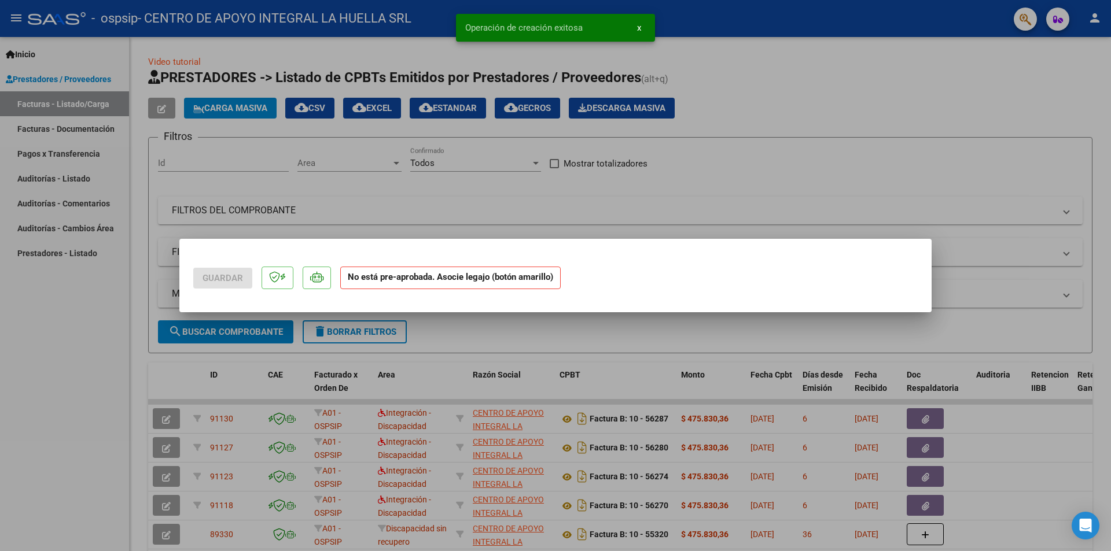
scroll to position [0, 0]
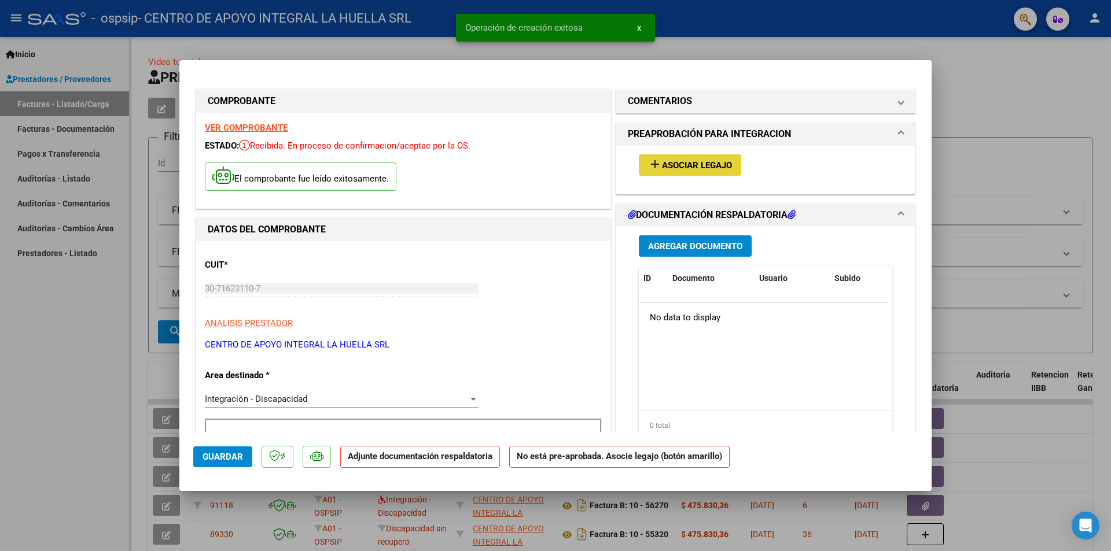
click at [665, 163] on span "Asociar Legajo" at bounding box center [697, 165] width 70 height 10
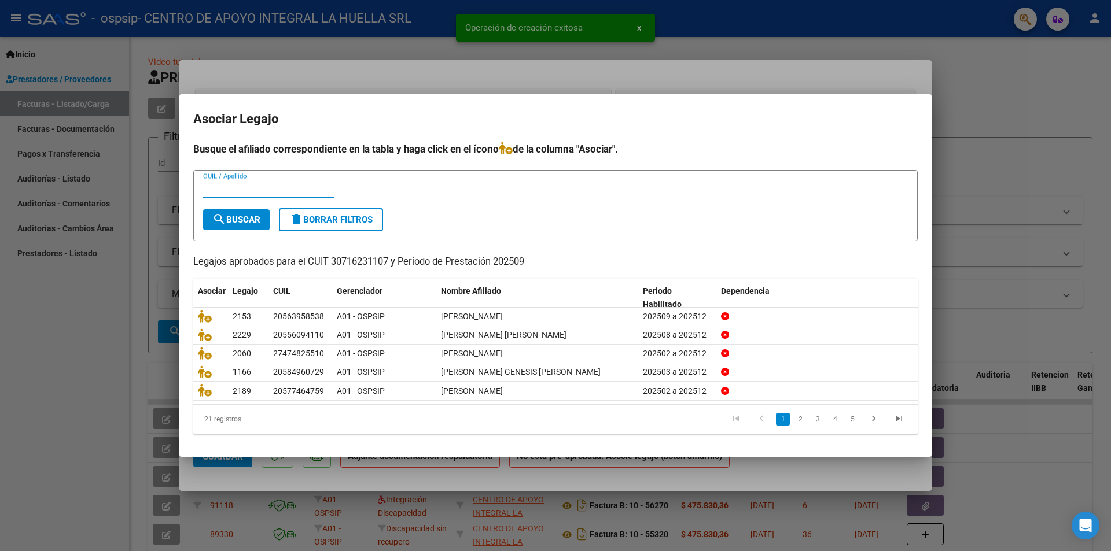
click at [267, 190] on input "CUIL / Apellido" at bounding box center [268, 188] width 131 height 10
type input "[PERSON_NAME]"
click at [266, 222] on button "search Buscar" at bounding box center [236, 219] width 67 height 21
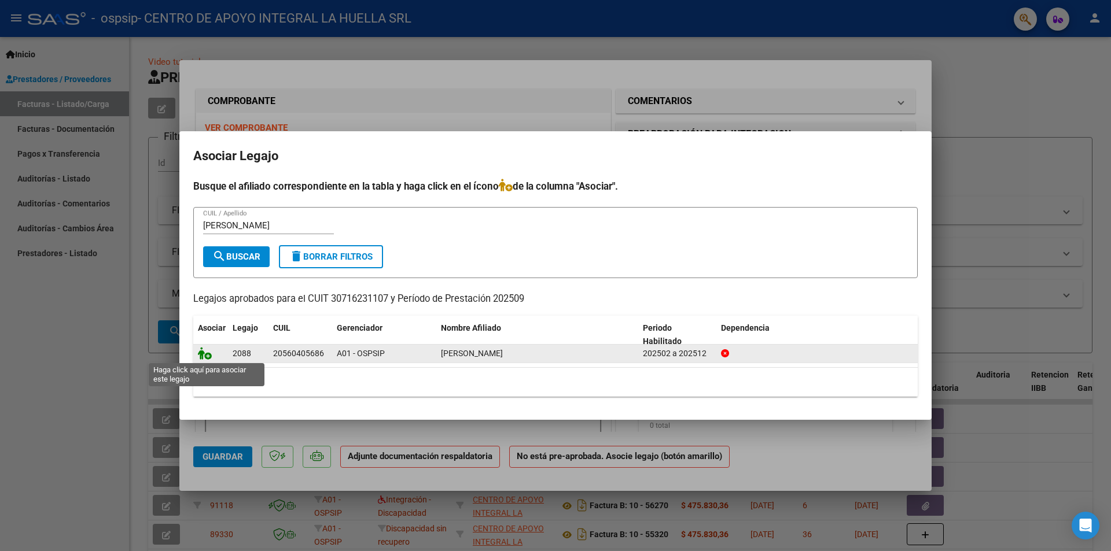
click at [211, 357] on icon at bounding box center [205, 353] width 14 height 13
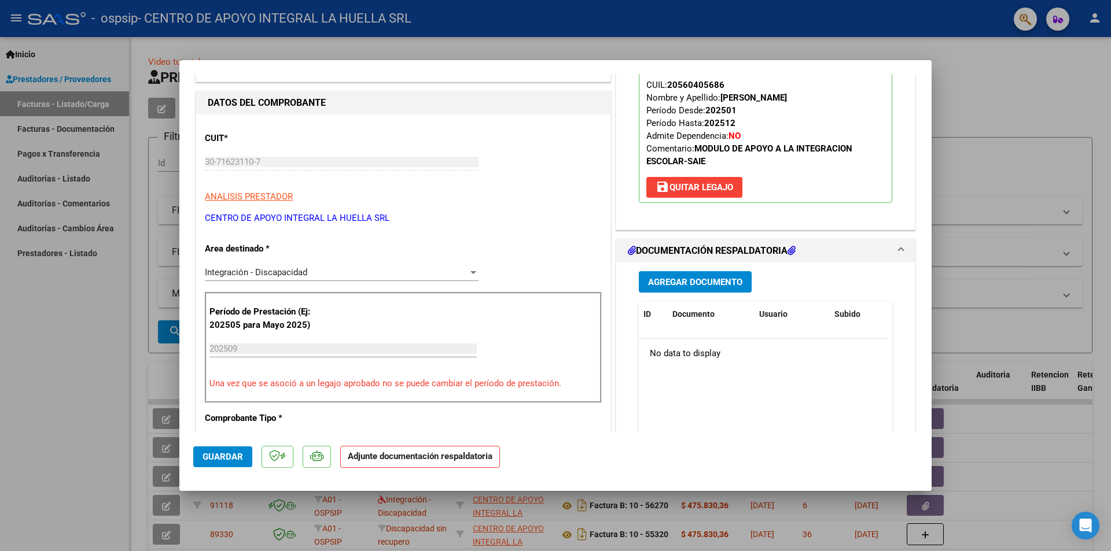
scroll to position [231, 0]
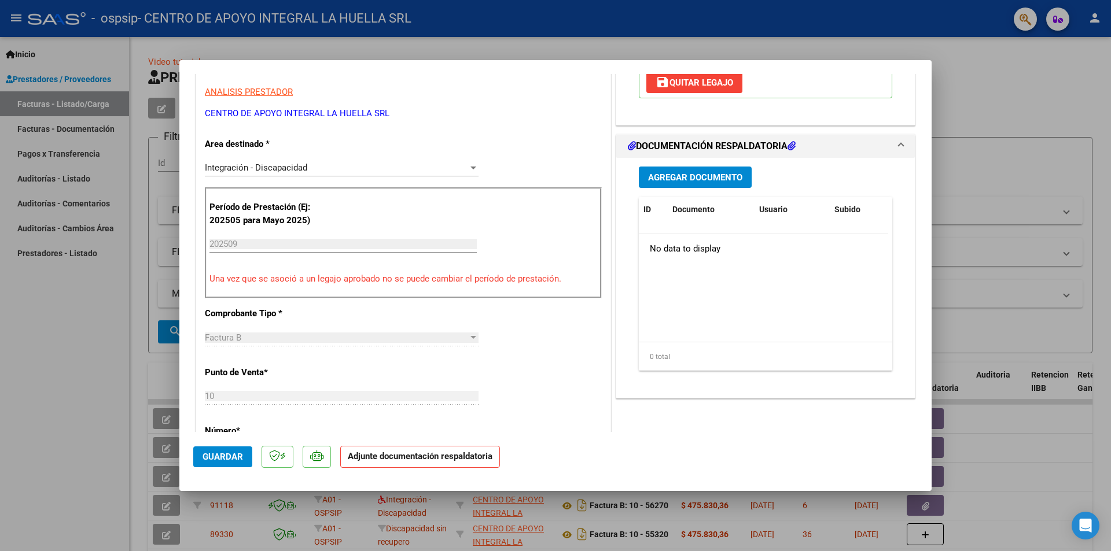
click at [682, 176] on span "Agregar Documento" at bounding box center [695, 177] width 94 height 10
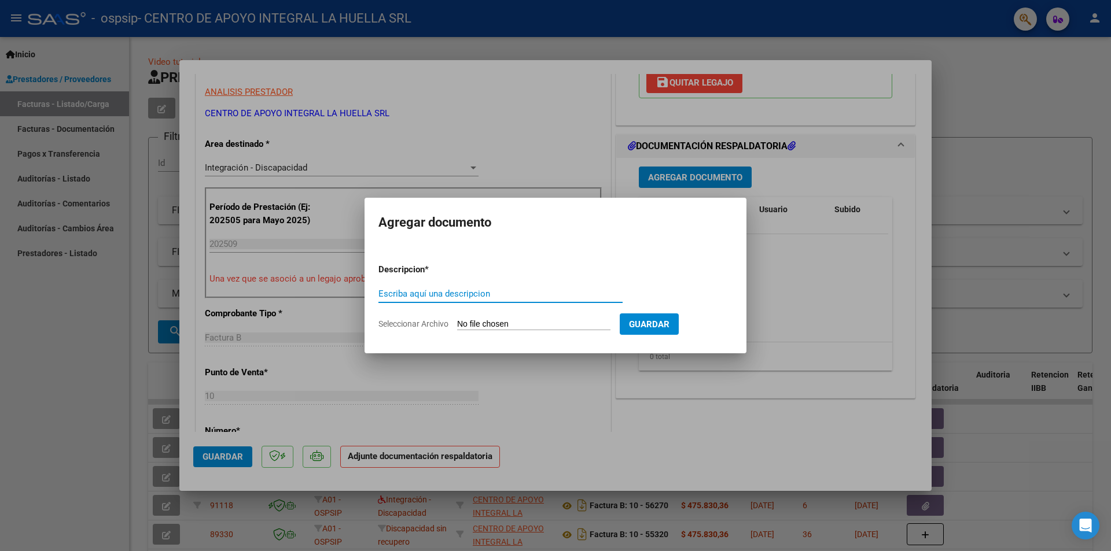
click at [405, 293] on input "Escriba aquí una descripcion" at bounding box center [500, 294] width 244 height 10
type input "PLANILLA ASISTENCIA"
click at [462, 326] on input "Seleccionar Archivo" at bounding box center [533, 324] width 153 height 11
type input "C:\fakepath\[PERSON_NAME] PLANILLA ASISTENCIA SEPTIEMBRE S OSPSIP .pdf"
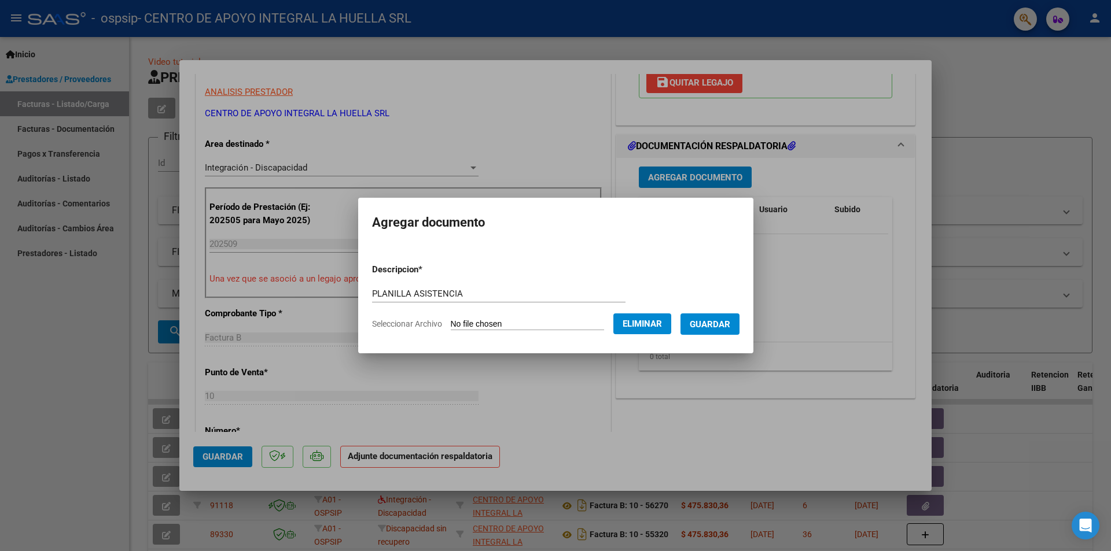
click at [719, 325] on span "Guardar" at bounding box center [710, 324] width 40 height 10
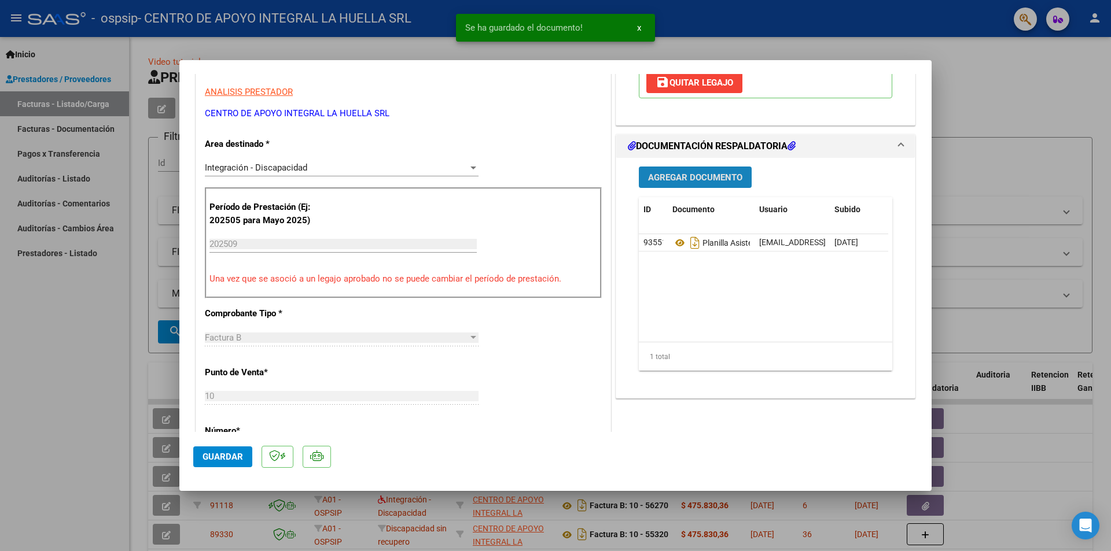
click at [694, 178] on span "Agregar Documento" at bounding box center [695, 177] width 94 height 10
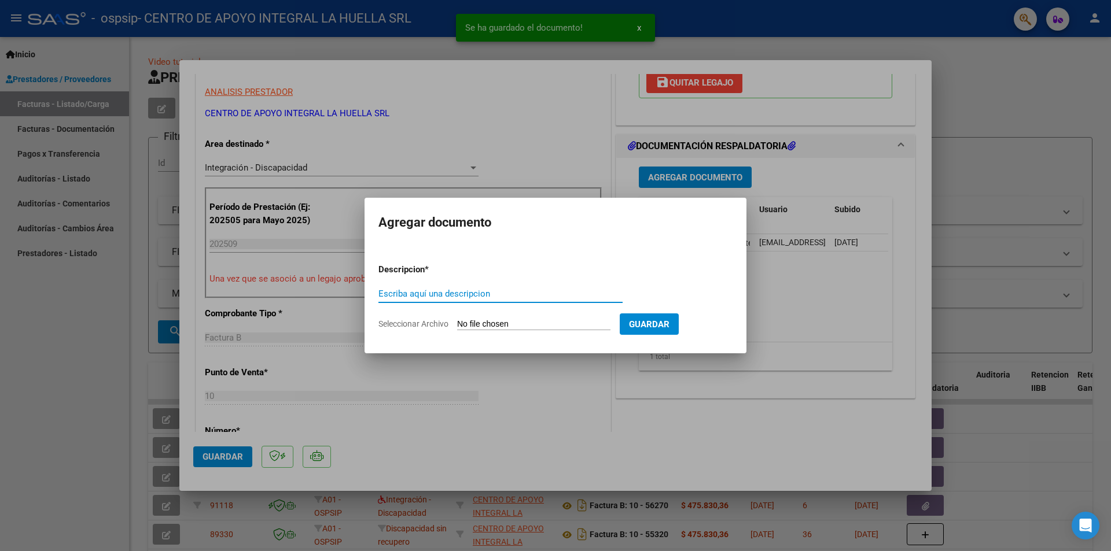
click at [526, 296] on input "Escriba aquí una descripcion" at bounding box center [500, 294] width 244 height 10
type input "AUTORIZACION"
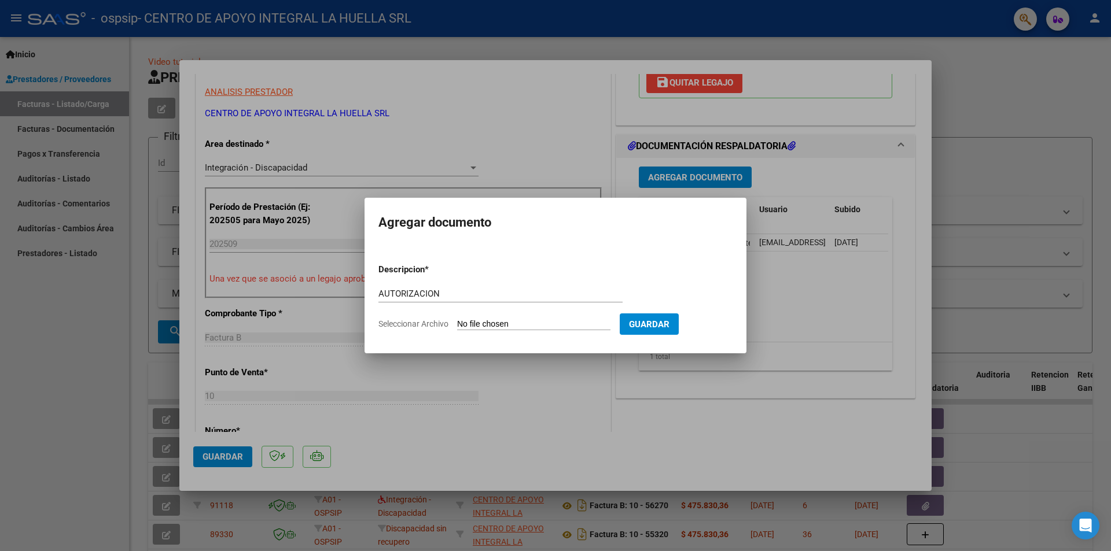
click at [463, 322] on input "Seleccionar Archivo" at bounding box center [533, 324] width 153 height 11
type input "C:\fakepath\[PERSON_NAME] AUTO S OSPSIP.pdf"
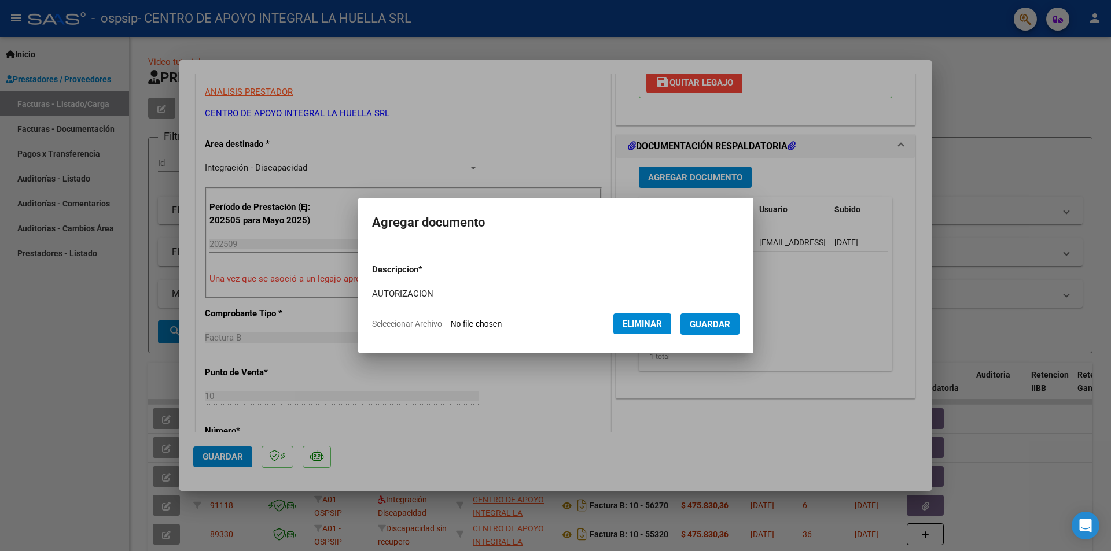
click at [730, 327] on span "Guardar" at bounding box center [710, 324] width 40 height 10
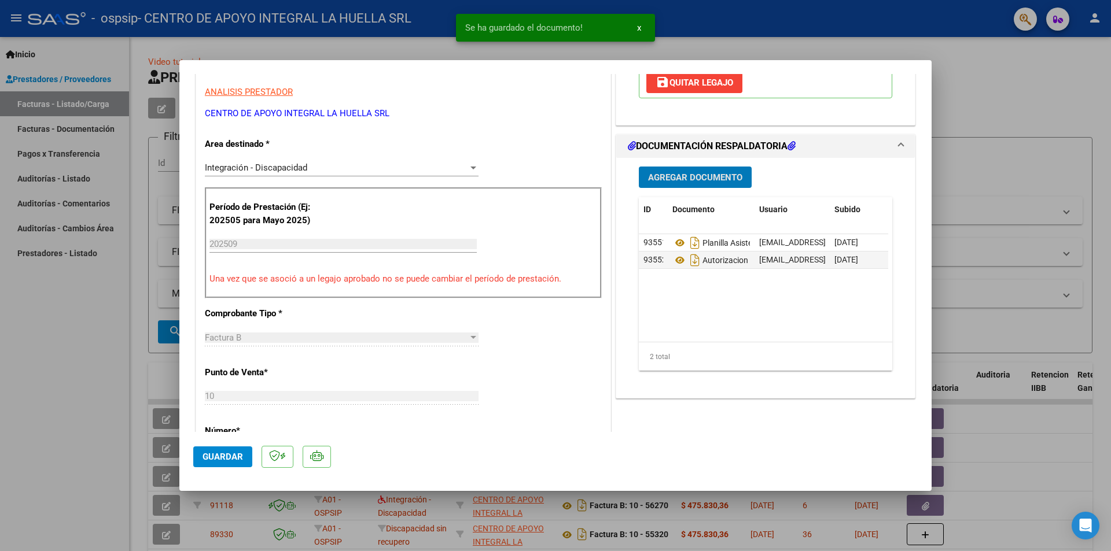
click at [239, 456] on span "Guardar" at bounding box center [222, 457] width 40 height 10
click at [81, 368] on div at bounding box center [555, 275] width 1111 height 551
type input "$ 0,00"
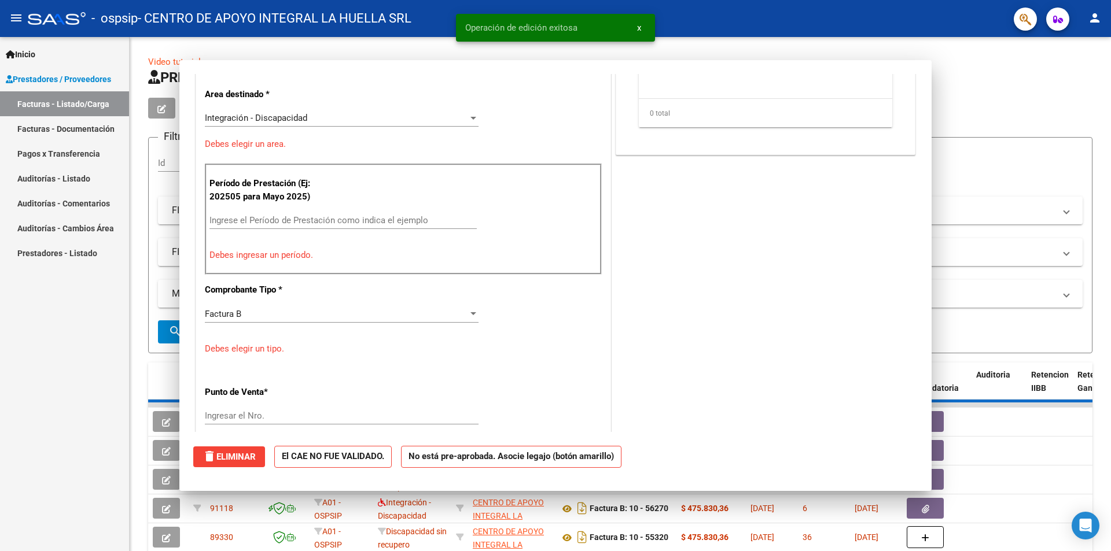
scroll to position [196, 0]
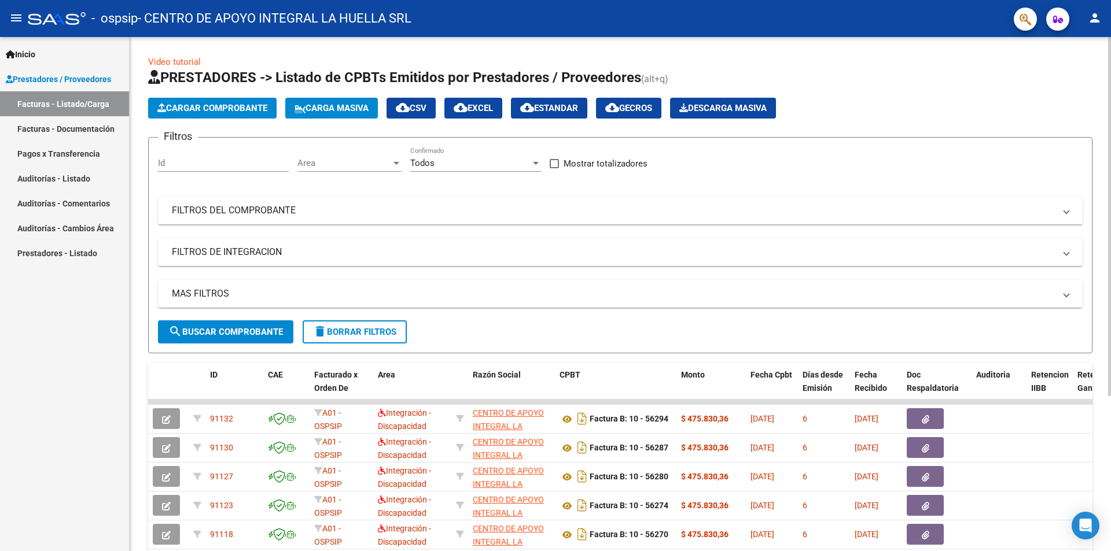
click at [226, 110] on span "Cargar Comprobante" at bounding box center [212, 108] width 110 height 10
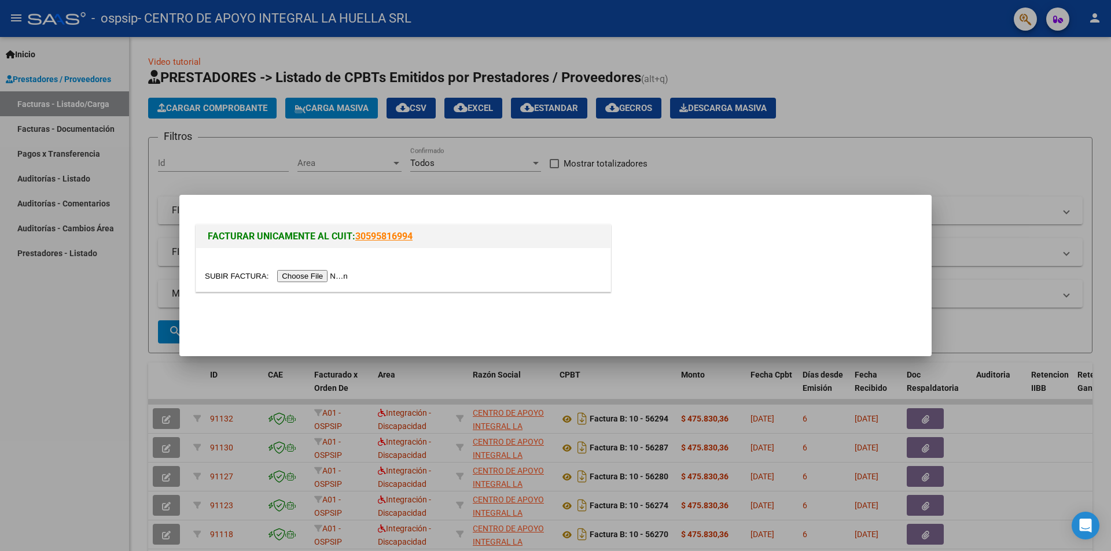
click at [303, 280] on input "file" at bounding box center [278, 276] width 146 height 12
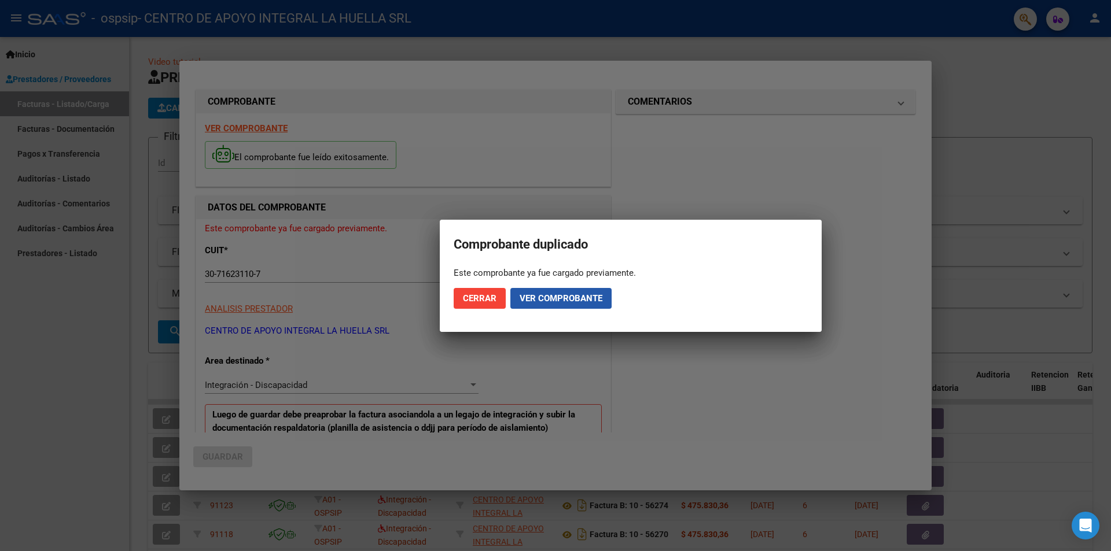
click at [522, 296] on span "Ver comprobante" at bounding box center [560, 298] width 83 height 10
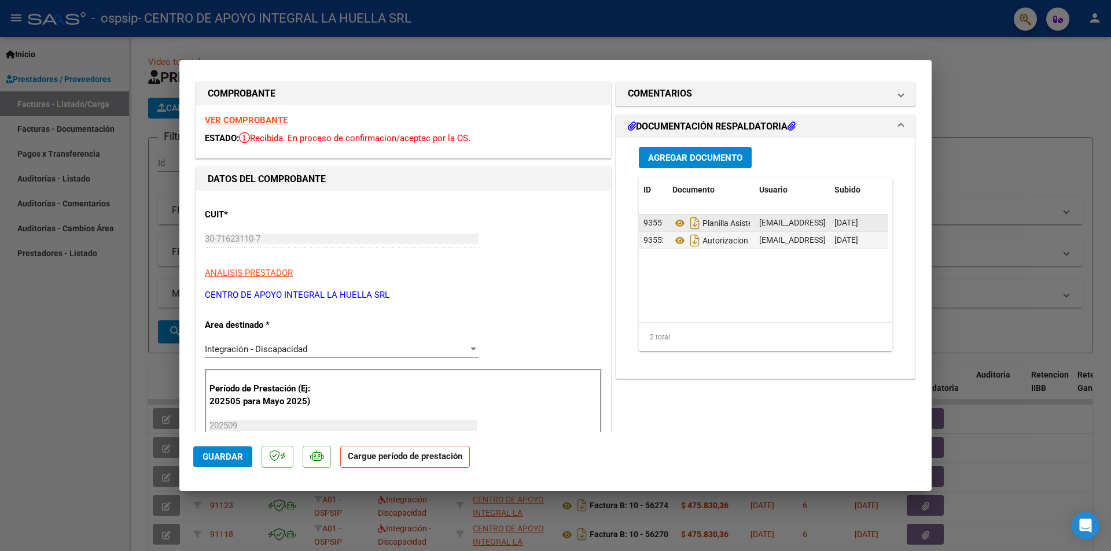
scroll to position [0, 0]
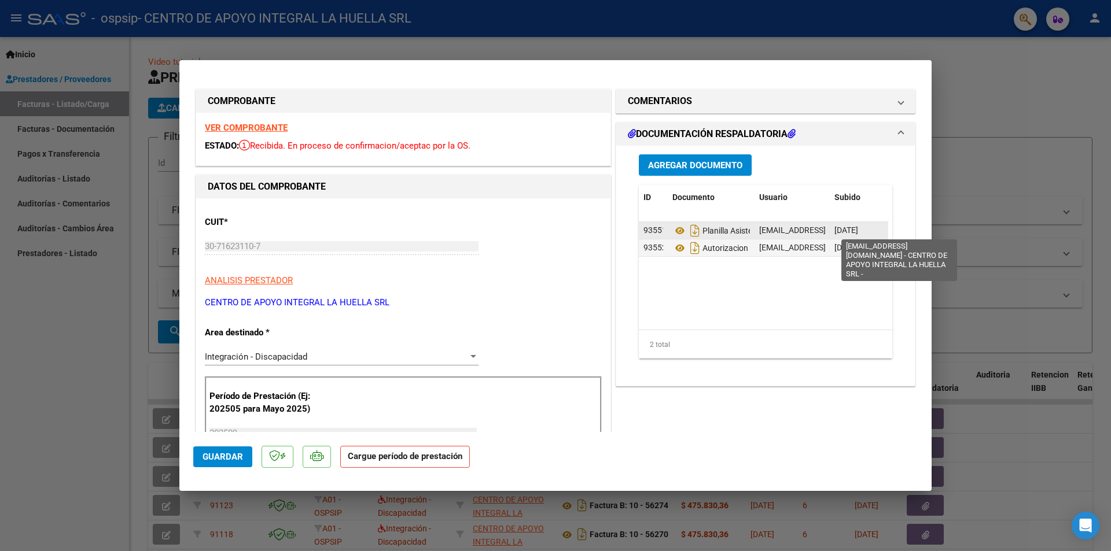
click at [783, 227] on span "[EMAIL_ADDRESS][DOMAIN_NAME] - CENTRO DE APOYO INTEGRAL LA HUELLA SRL -" at bounding box center [913, 230] width 309 height 9
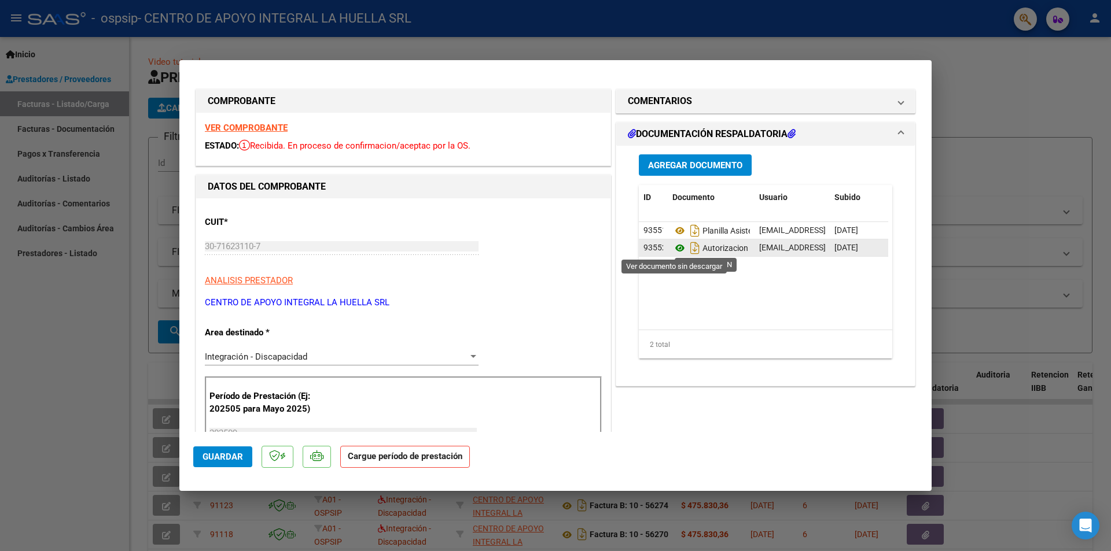
click at [672, 249] on icon at bounding box center [679, 248] width 15 height 14
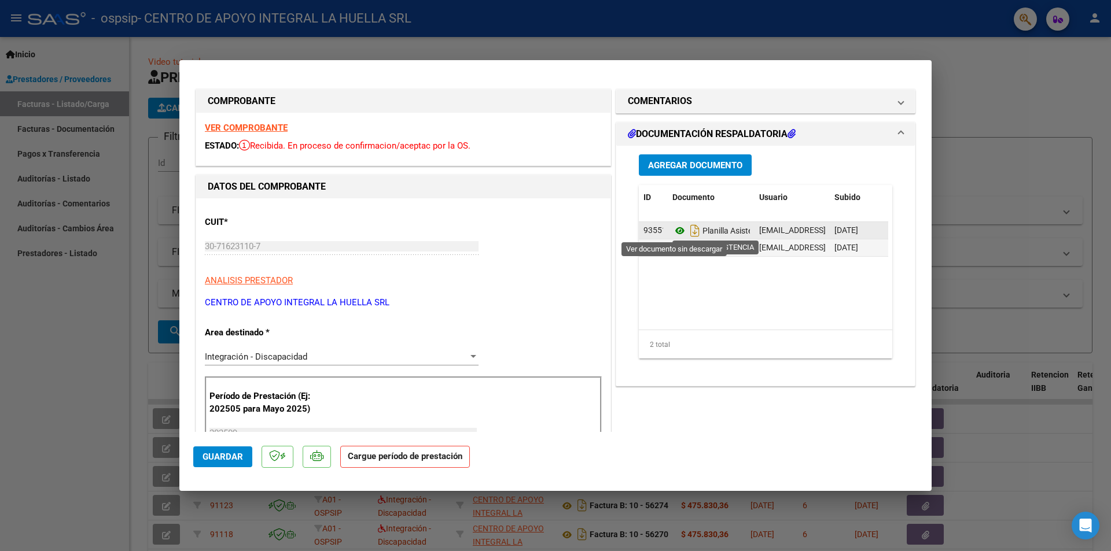
click at [675, 228] on icon at bounding box center [679, 231] width 15 height 14
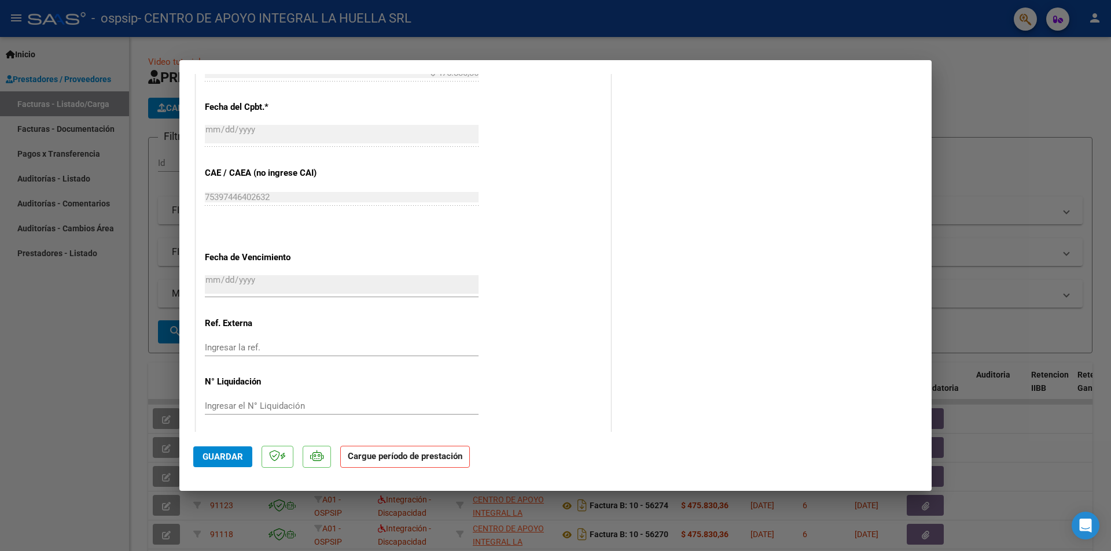
scroll to position [657, 0]
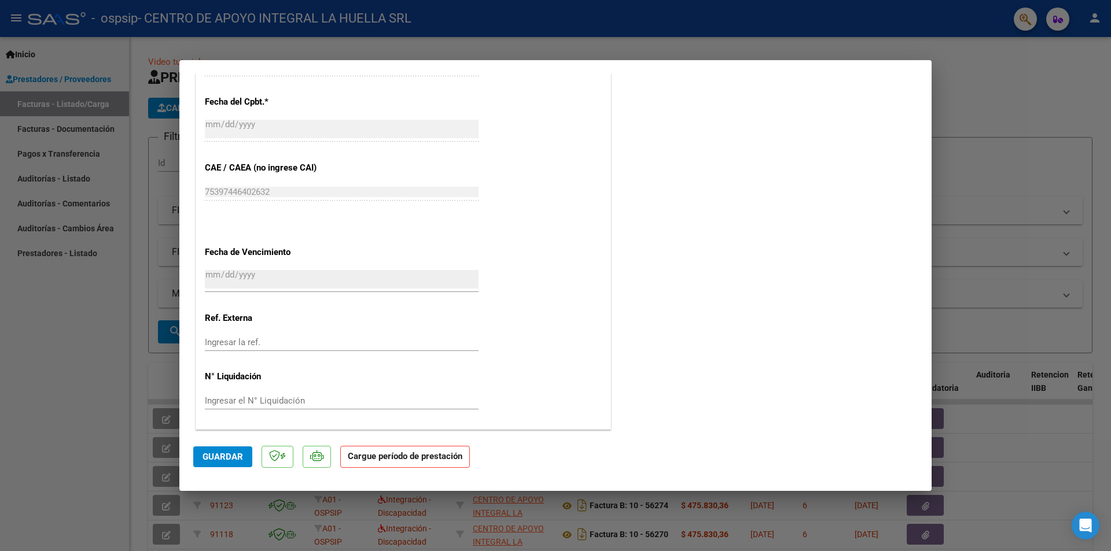
click at [233, 460] on span "Guardar" at bounding box center [222, 457] width 40 height 10
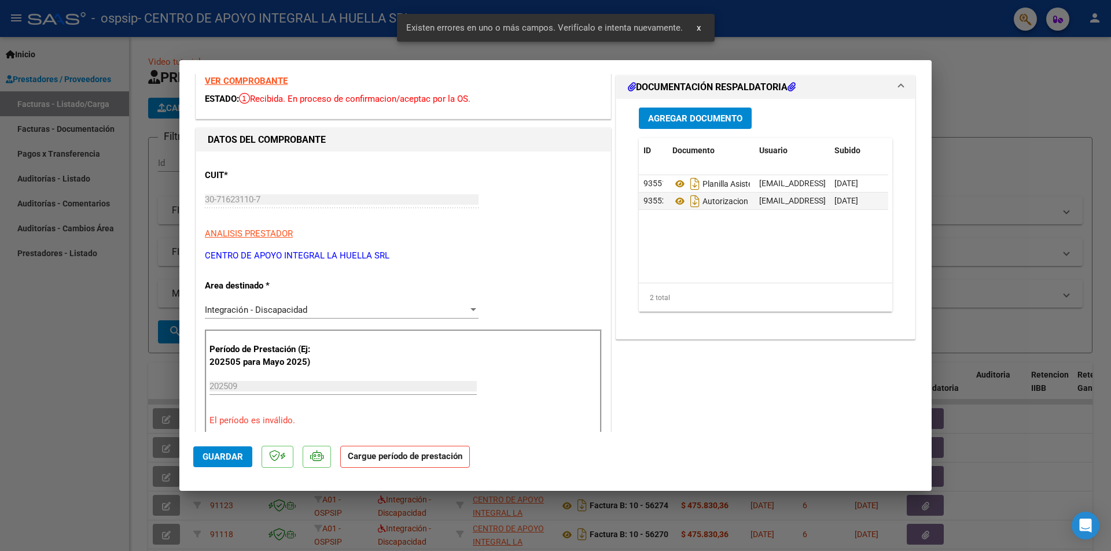
scroll to position [0, 0]
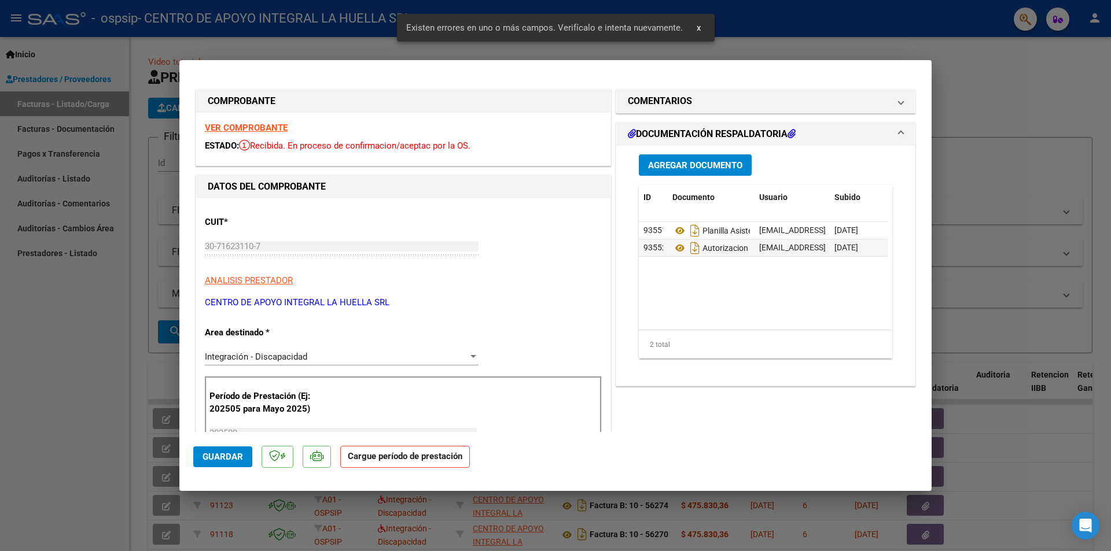
click at [1034, 146] on div at bounding box center [555, 275] width 1111 height 551
type input "$ 0,00"
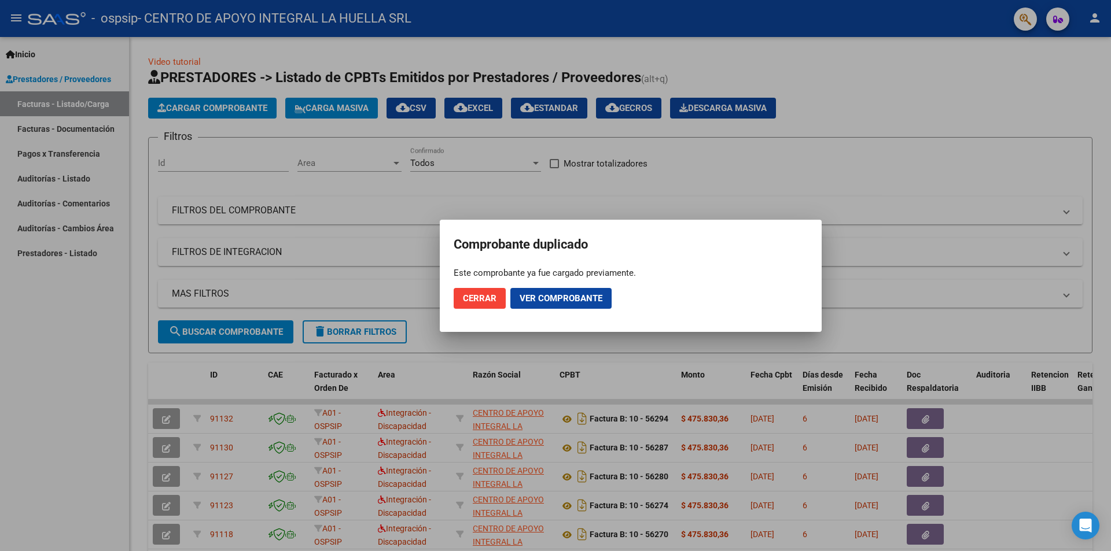
click at [495, 298] on span "Cerrar" at bounding box center [480, 298] width 34 height 10
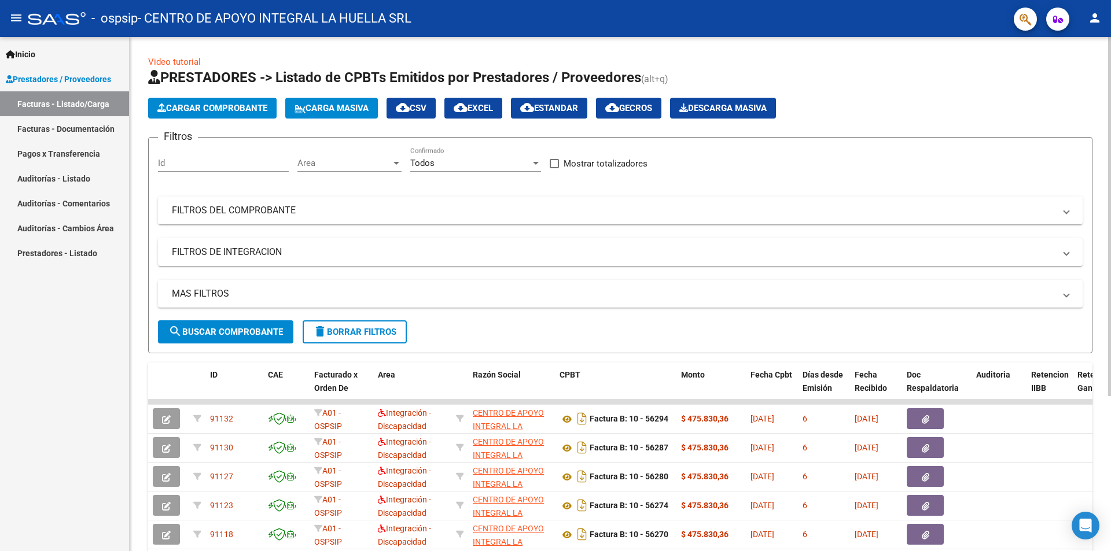
click at [201, 112] on span "Cargar Comprobante" at bounding box center [212, 108] width 110 height 10
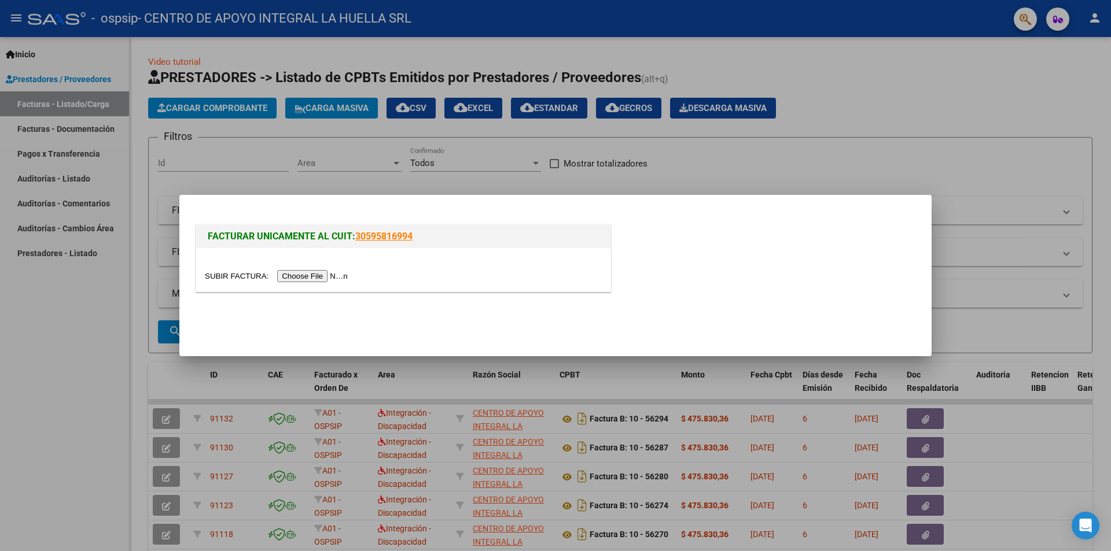
click at [323, 278] on input "file" at bounding box center [278, 276] width 146 height 12
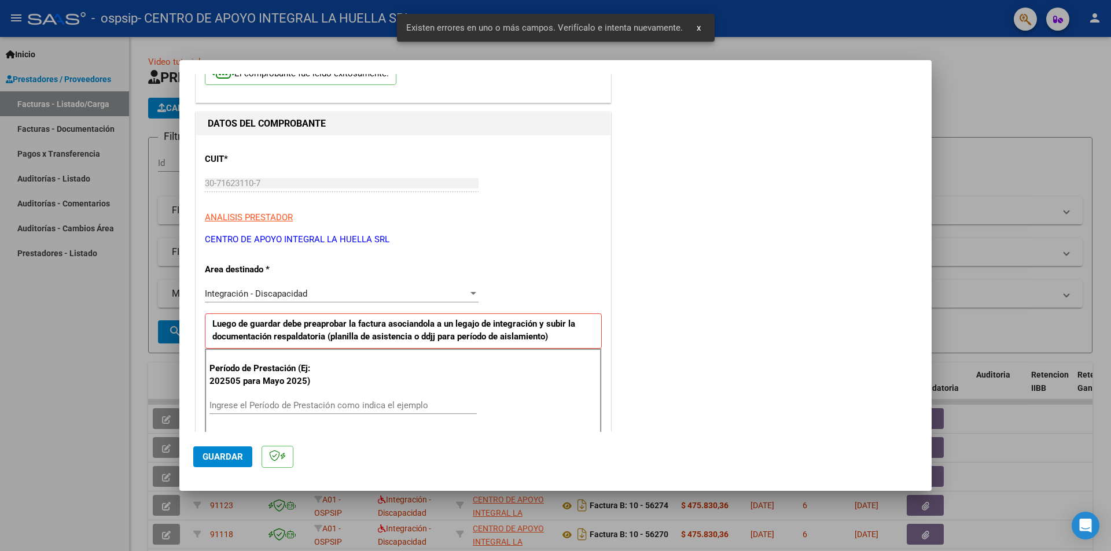
scroll to position [202, 0]
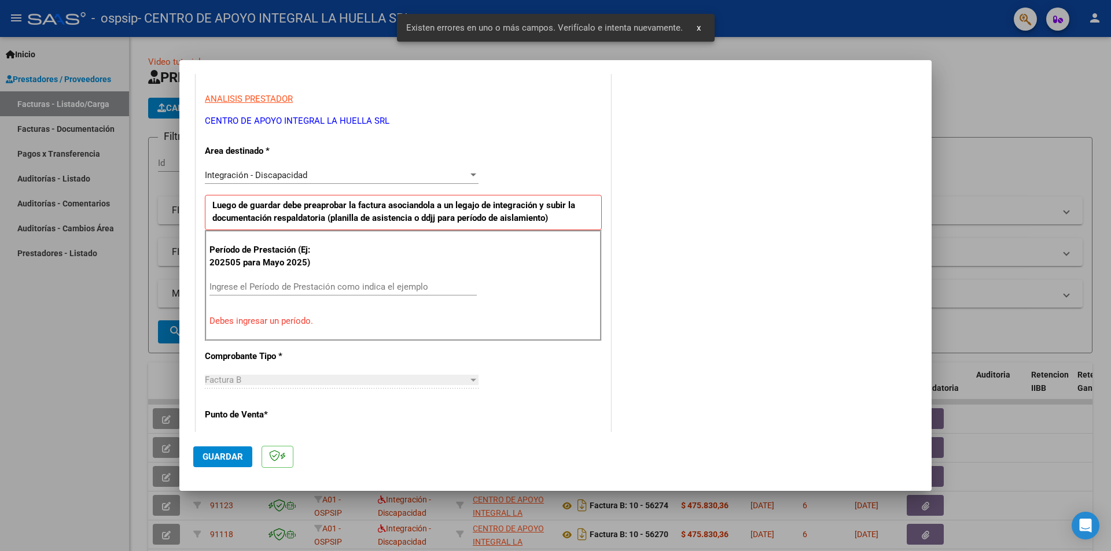
click at [322, 283] on input "Ingrese el Período de Prestación como indica el ejemplo" at bounding box center [342, 287] width 267 height 10
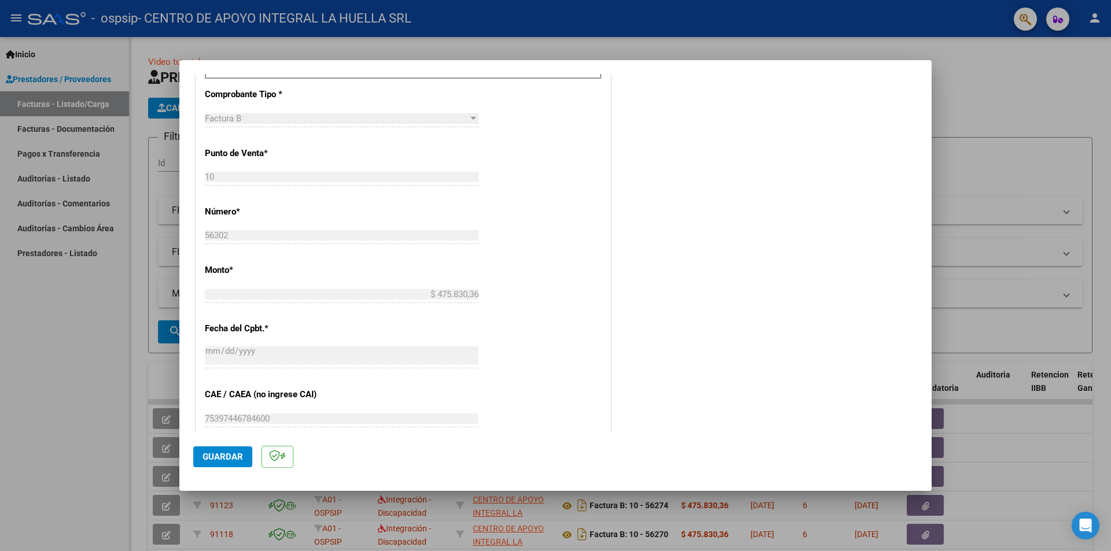
scroll to position [660, 0]
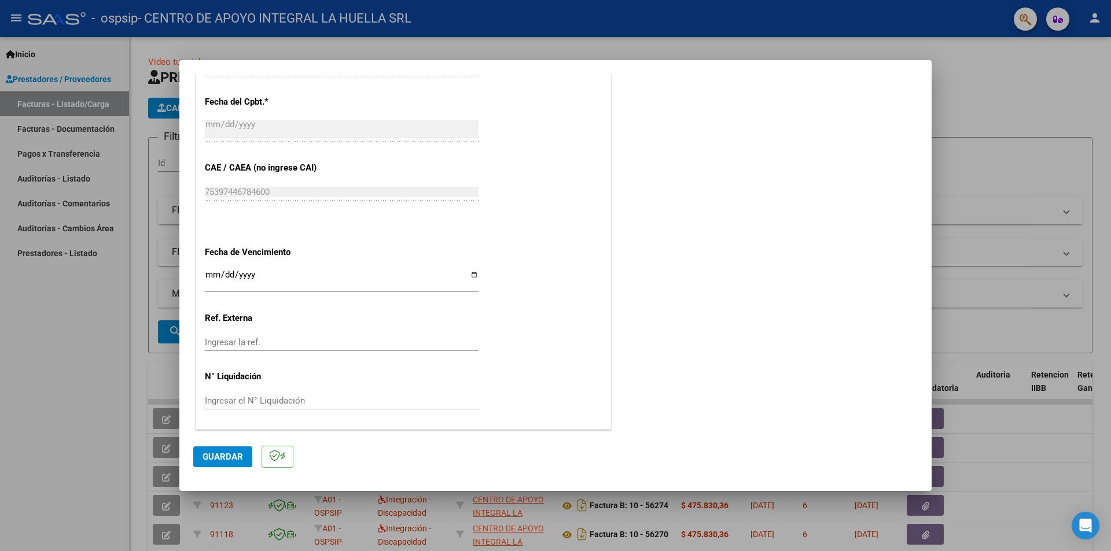
type input "202509"
click at [472, 274] on input "Ingresar la fecha" at bounding box center [342, 279] width 274 height 19
type input "[DATE]"
click at [204, 458] on span "Guardar" at bounding box center [222, 457] width 40 height 10
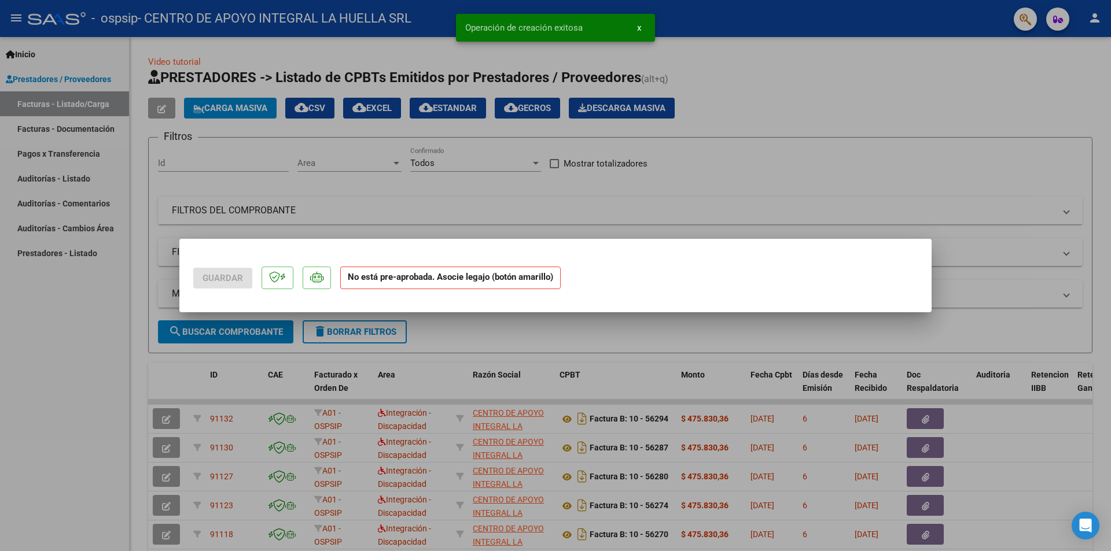
scroll to position [0, 0]
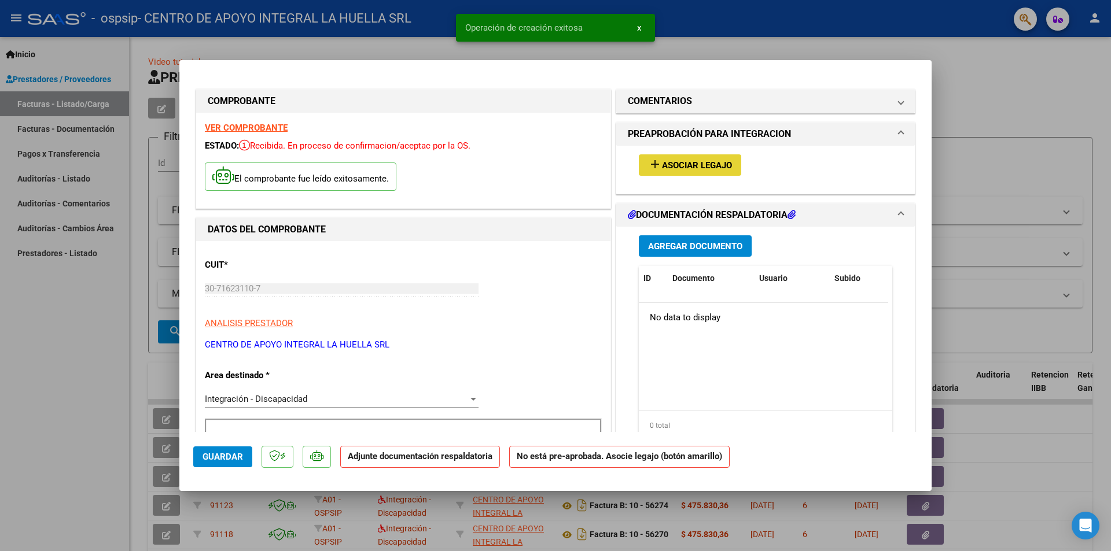
click at [649, 167] on mat-icon "add" at bounding box center [655, 164] width 14 height 14
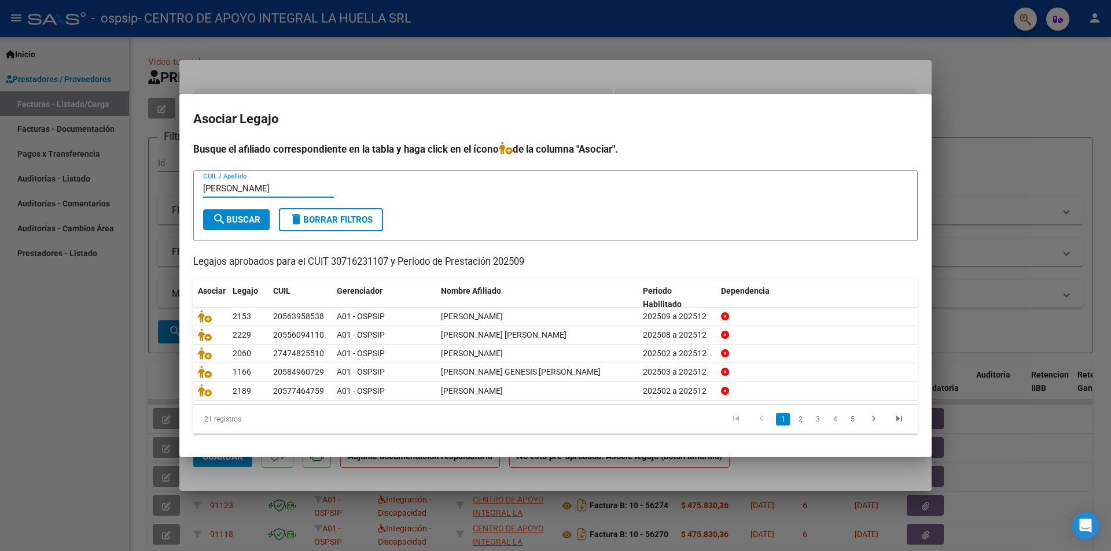
type input "[PERSON_NAME]"
click at [207, 228] on button "search Buscar" at bounding box center [236, 219] width 67 height 21
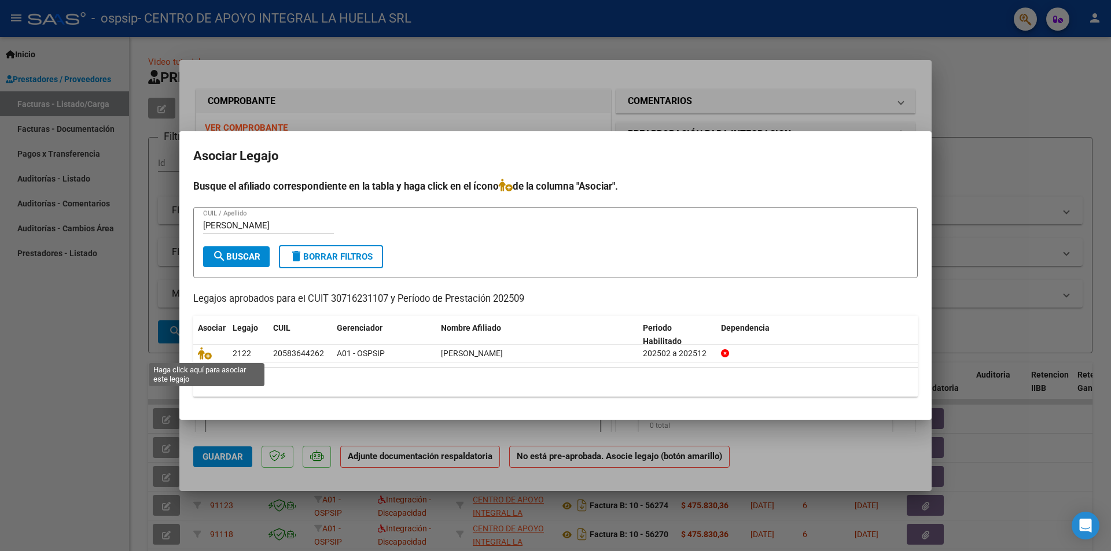
drag, startPoint x: 209, startPoint y: 355, endPoint x: 174, endPoint y: 325, distance: 46.4
click at [211, 355] on icon at bounding box center [205, 353] width 14 height 13
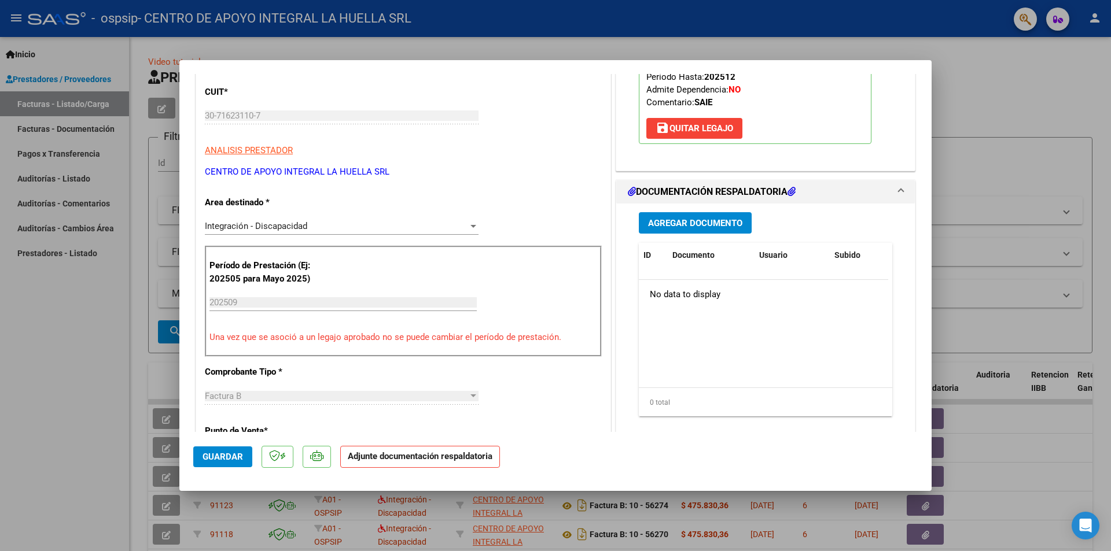
scroll to position [174, 0]
click at [689, 216] on button "Agregar Documento" at bounding box center [695, 222] width 113 height 21
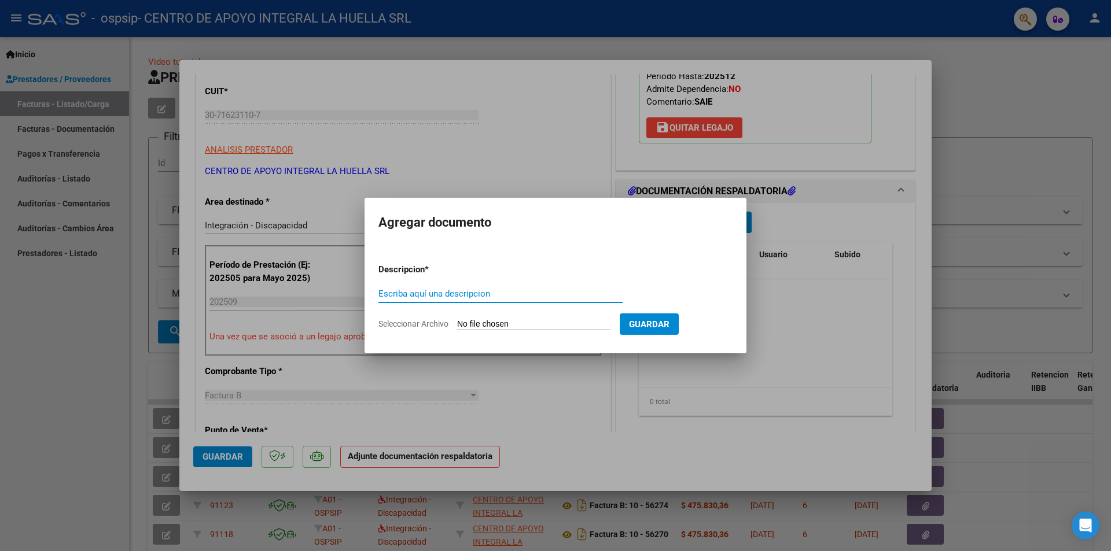
click at [517, 297] on input "Escriba aquí una descripcion" at bounding box center [500, 294] width 244 height 10
type input "PLANILLA ASISTENCIA"
click at [666, 334] on button "Guardar" at bounding box center [649, 324] width 59 height 21
click at [459, 319] on input "Seleccionar Archivo" at bounding box center [533, 324] width 153 height 11
type input "C:\fakepath\[PERSON_NAME] ASISTENCIA SEPTIEMBRE S OSPSIP .pdf"
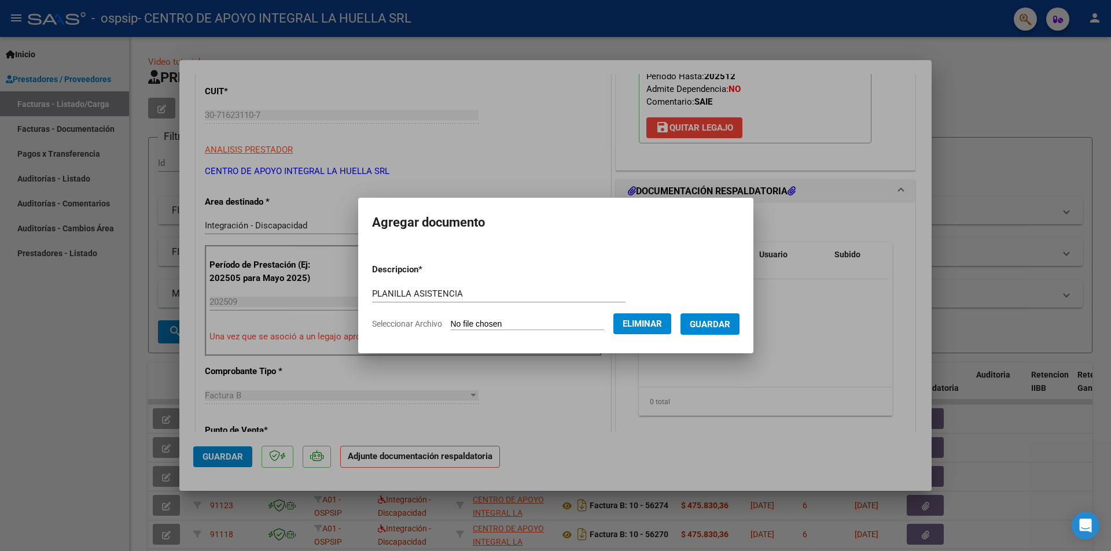
click at [730, 320] on span "Guardar" at bounding box center [710, 324] width 40 height 10
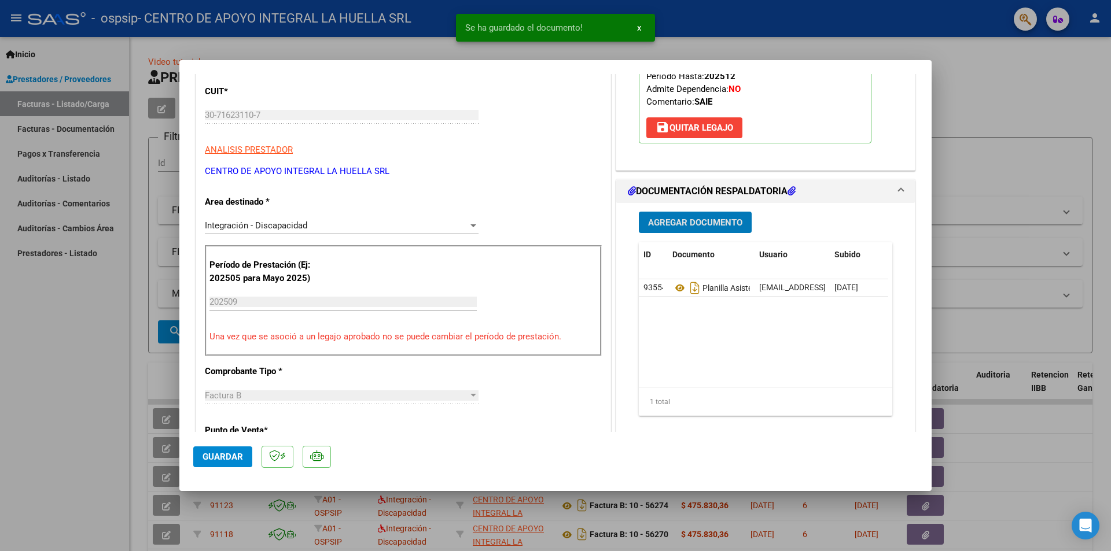
click at [701, 222] on span "Agregar Documento" at bounding box center [695, 223] width 94 height 10
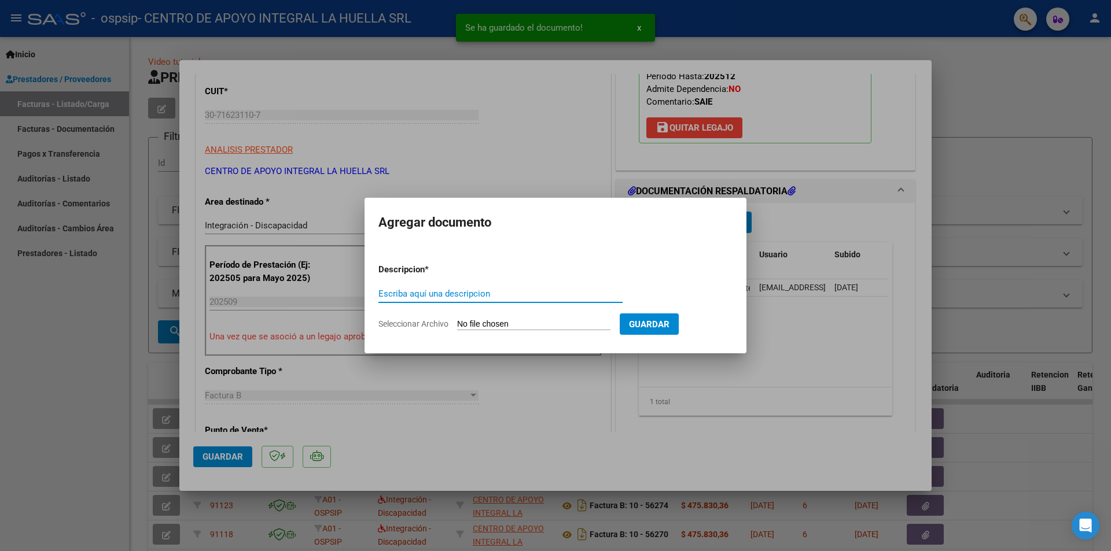
click at [473, 290] on input "Escriba aquí una descripcion" at bounding box center [500, 294] width 244 height 10
type input "AUTORIZACION"
click at [458, 325] on app-file-uploader "Seleccionar Archivo" at bounding box center [498, 324] width 241 height 10
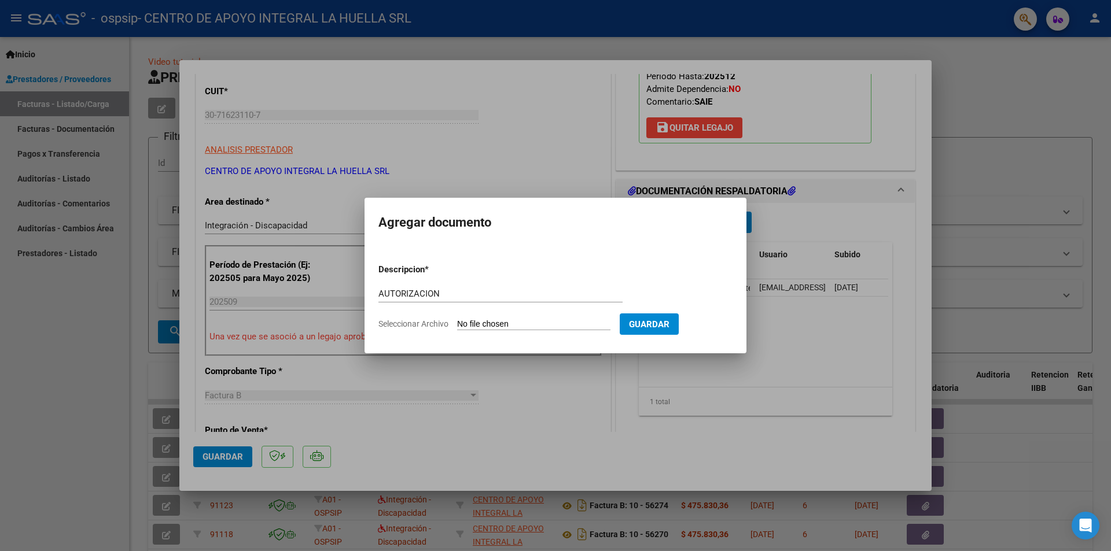
click at [462, 323] on input "Seleccionar Archivo" at bounding box center [533, 324] width 153 height 11
type input "C:\fakepath\[PERSON_NAME] AUTO S OSPSIP.PDF"
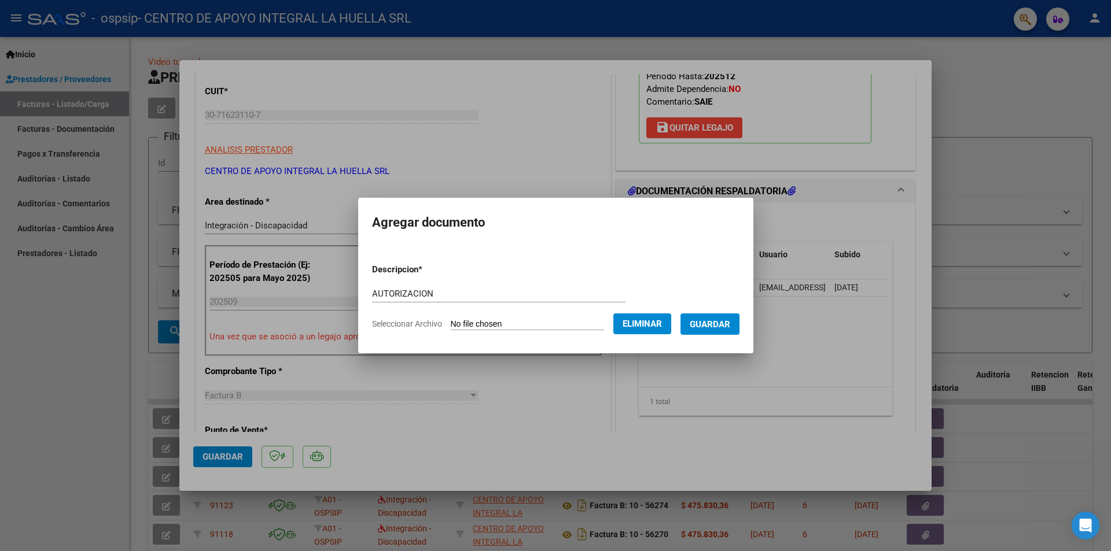
click at [723, 325] on span "Guardar" at bounding box center [710, 324] width 40 height 10
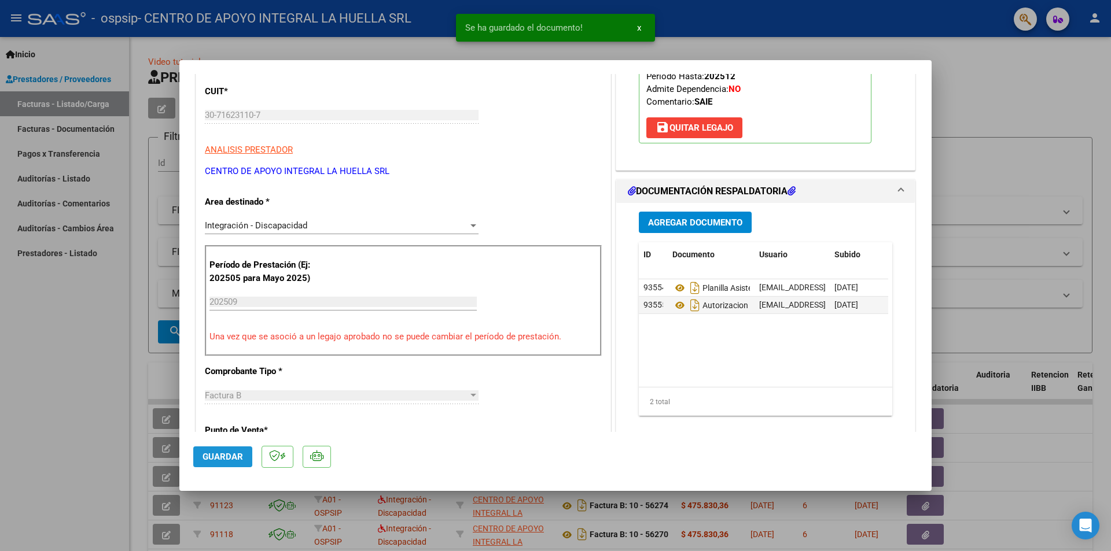
click at [213, 458] on span "Guardar" at bounding box center [222, 457] width 40 height 10
click at [999, 119] on div at bounding box center [555, 275] width 1111 height 551
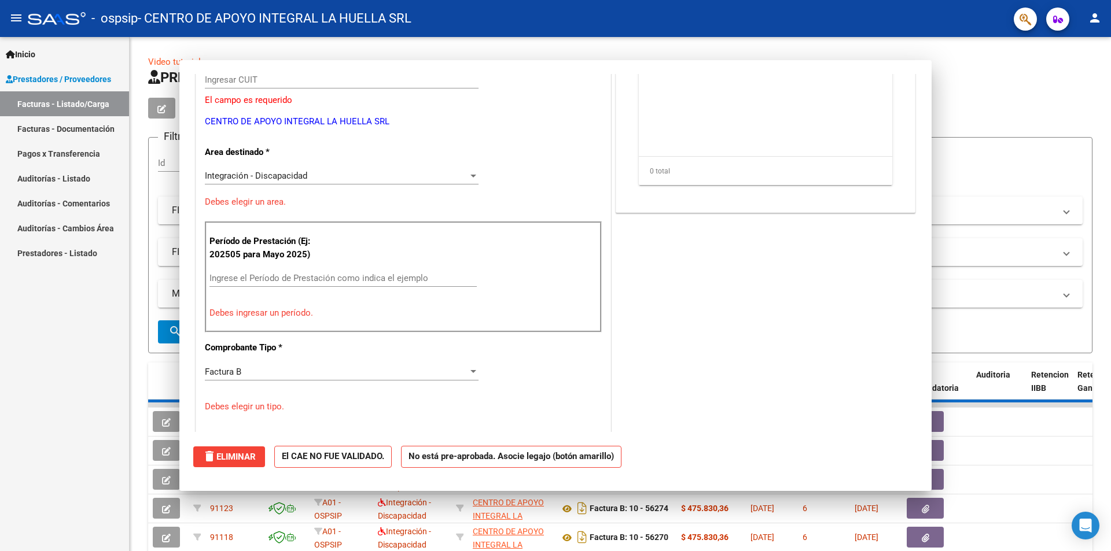
scroll to position [0, 0]
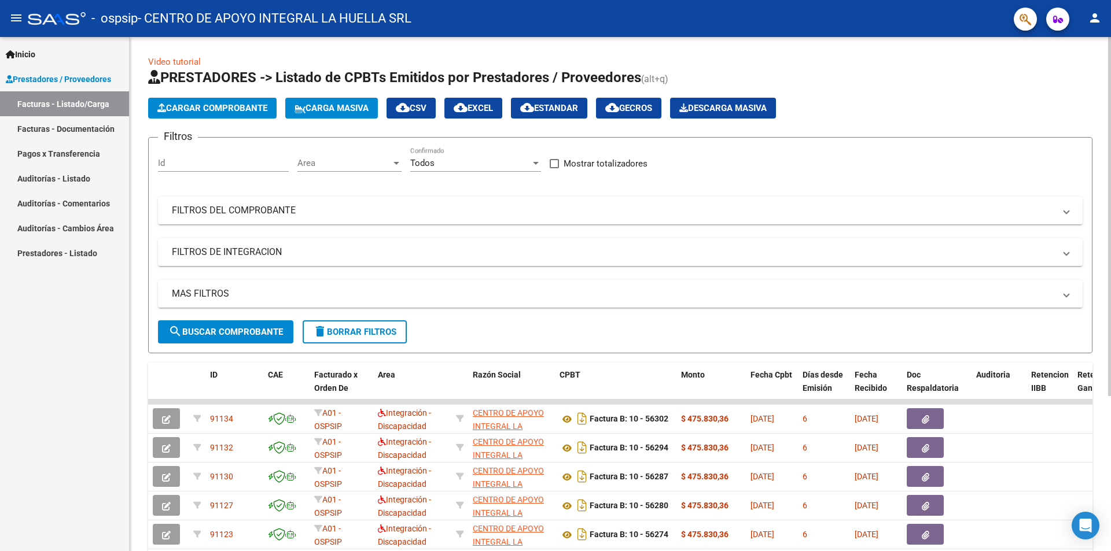
click at [194, 108] on span "Cargar Comprobante" at bounding box center [212, 108] width 110 height 10
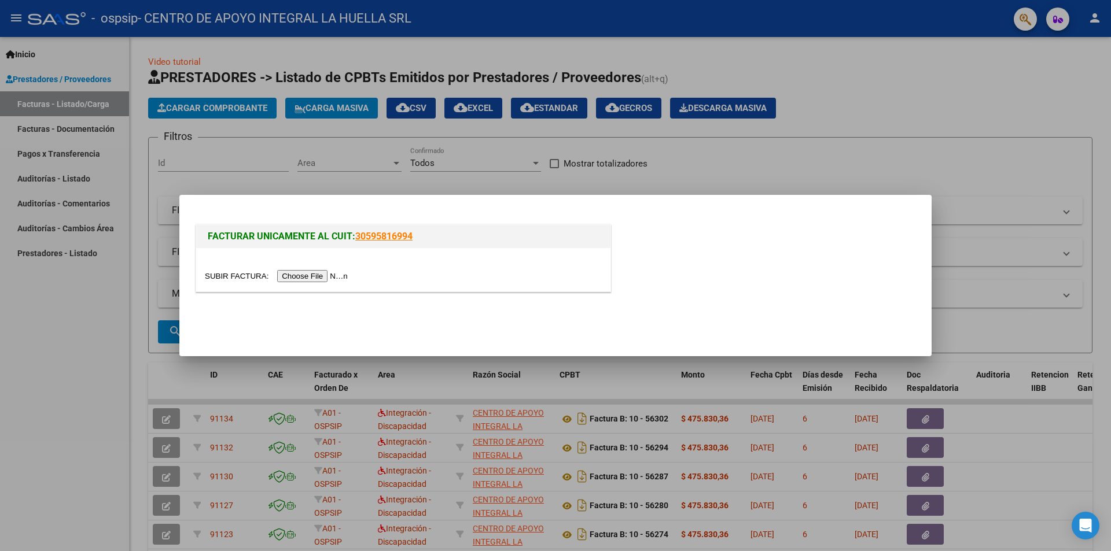
click at [333, 278] on input "file" at bounding box center [278, 276] width 146 height 12
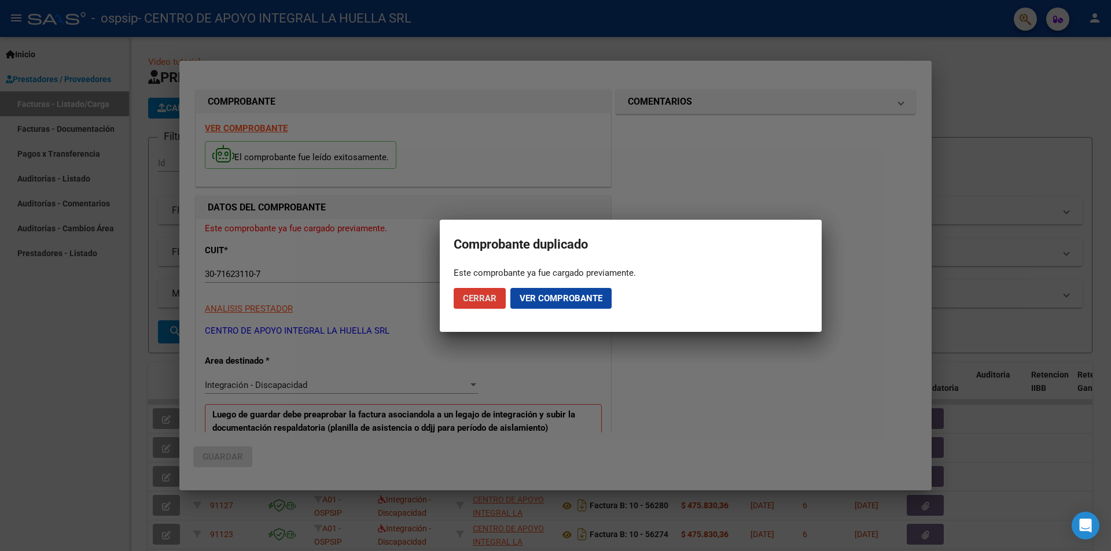
click at [537, 297] on span "Ver comprobante" at bounding box center [560, 298] width 83 height 10
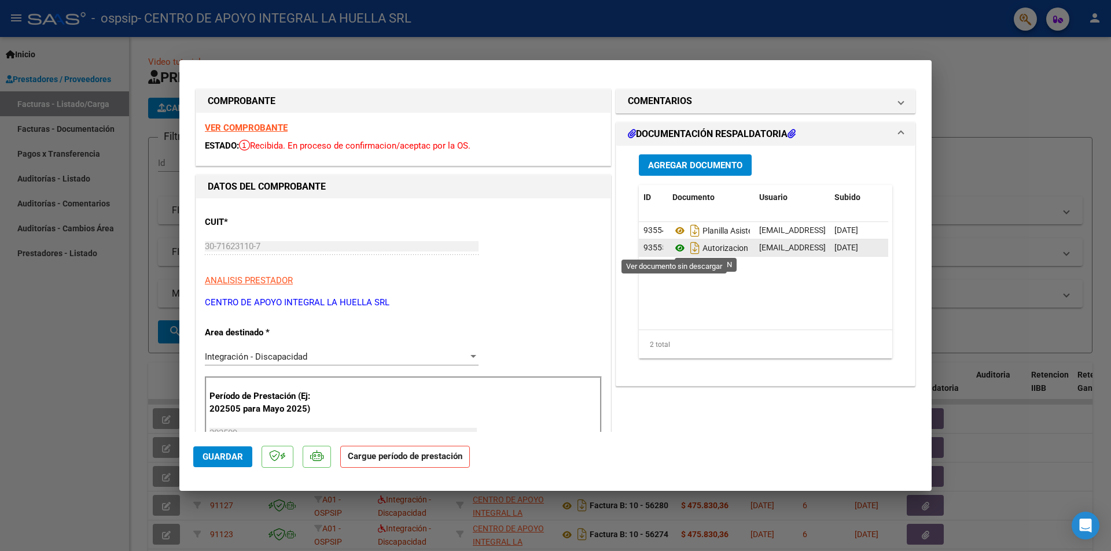
click at [678, 249] on icon at bounding box center [679, 248] width 15 height 14
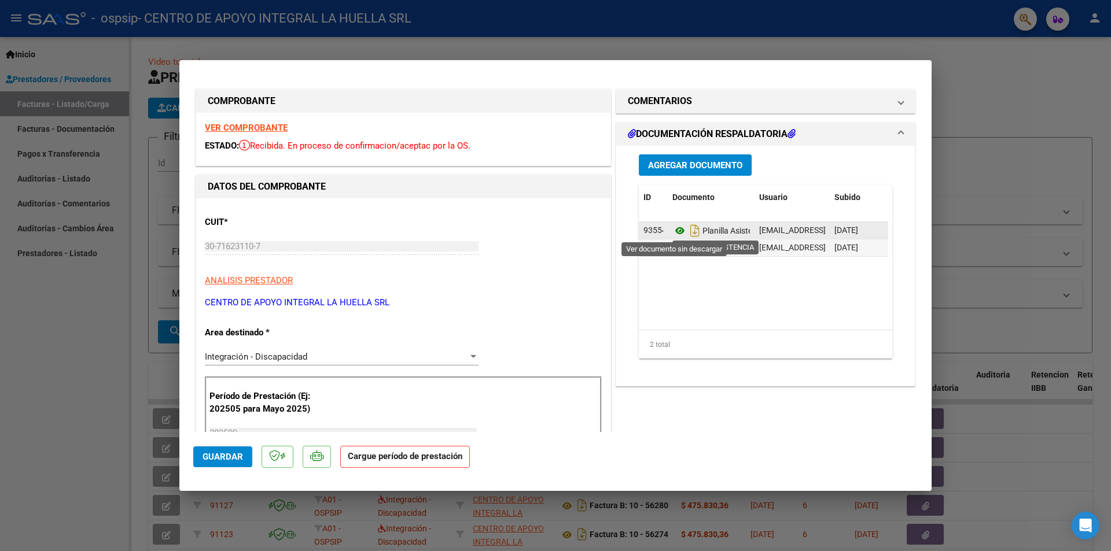
click at [673, 233] on icon at bounding box center [679, 231] width 15 height 14
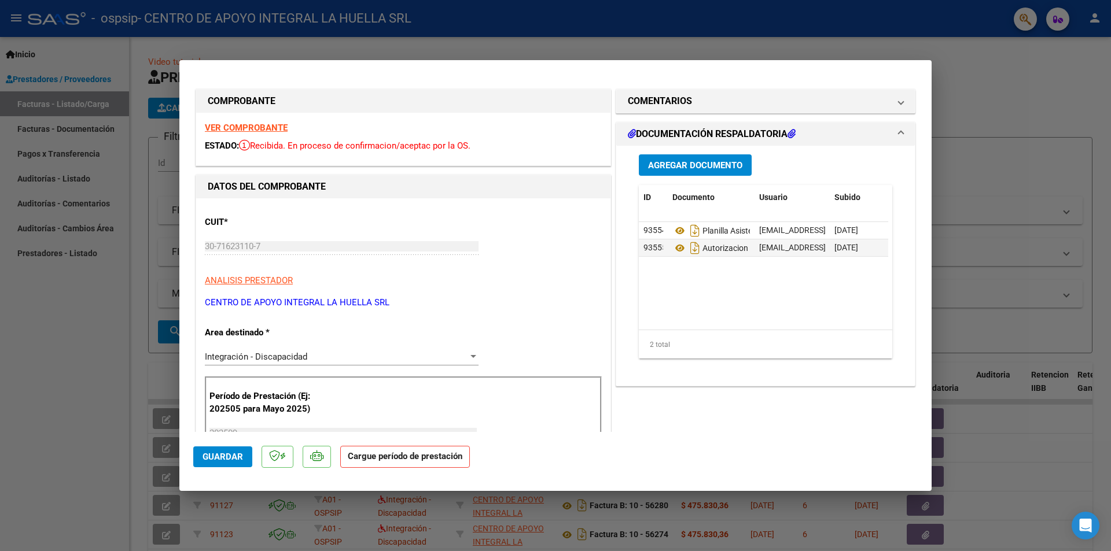
click at [216, 460] on span "Guardar" at bounding box center [222, 457] width 40 height 10
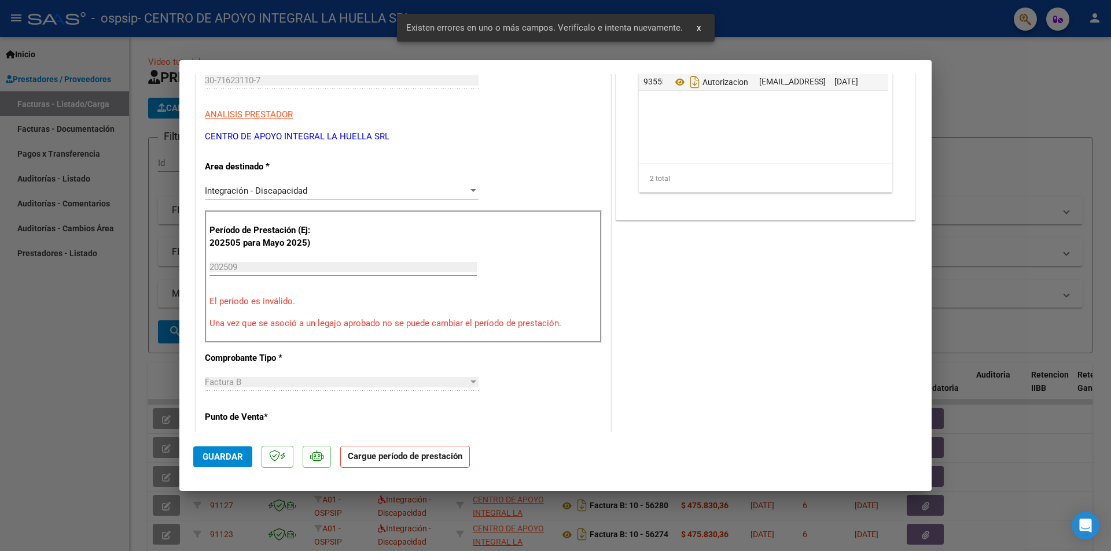
scroll to position [168, 0]
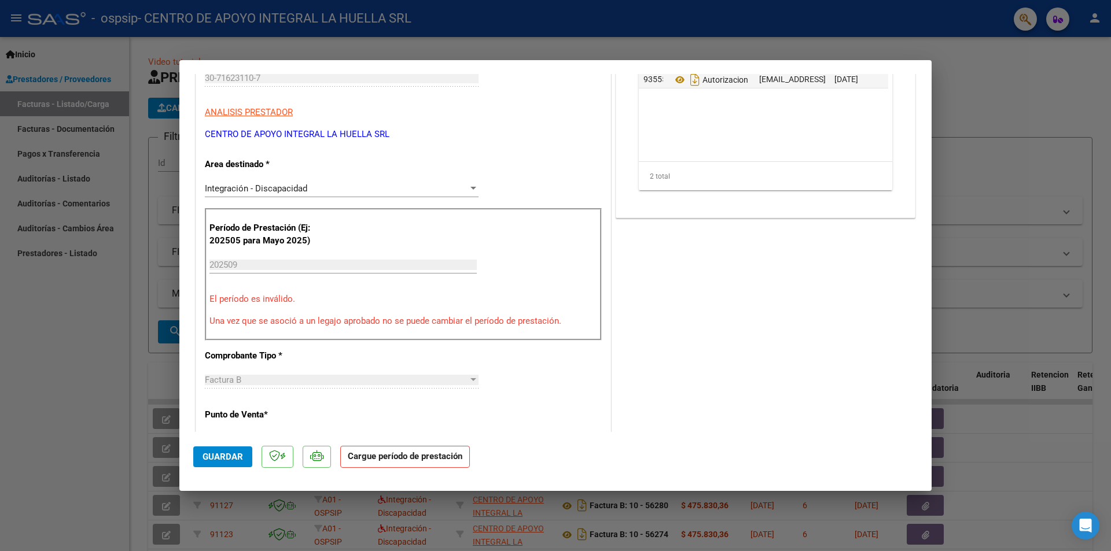
click at [53, 349] on div at bounding box center [555, 275] width 1111 height 551
type input "$ 0,00"
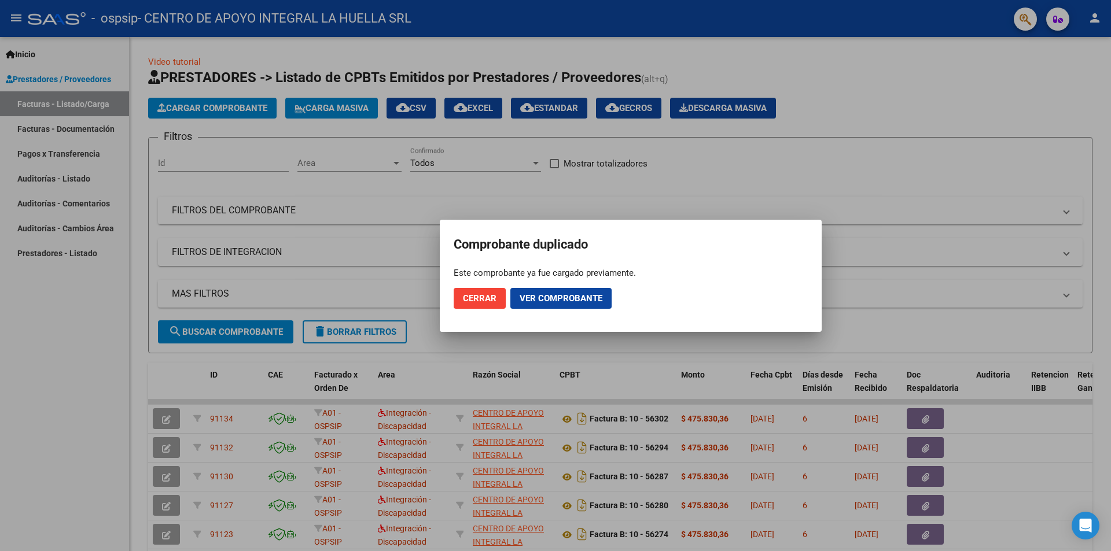
click at [489, 300] on span "Cerrar" at bounding box center [480, 298] width 34 height 10
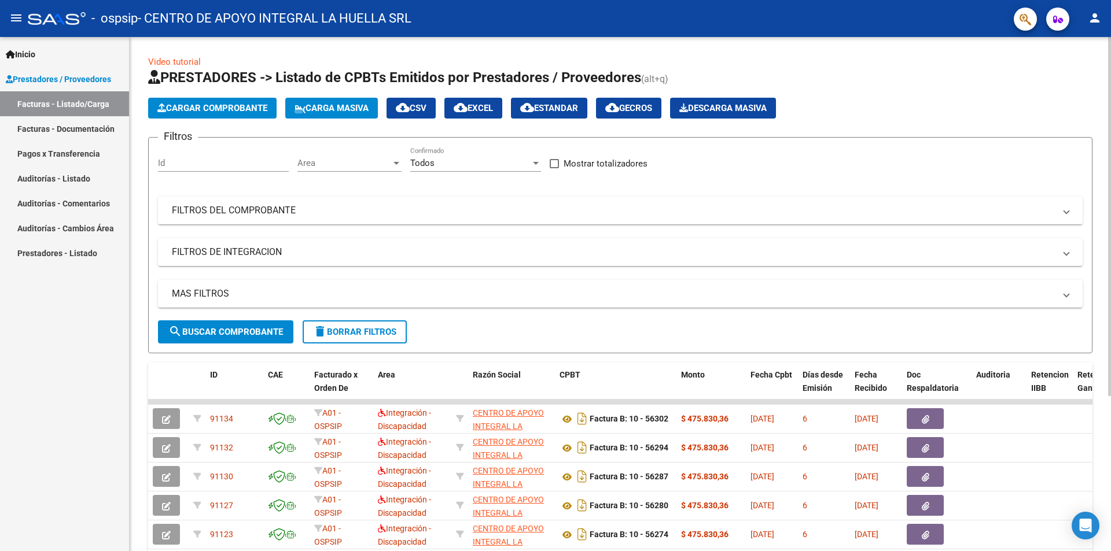
click at [205, 109] on span "Cargar Comprobante" at bounding box center [212, 108] width 110 height 10
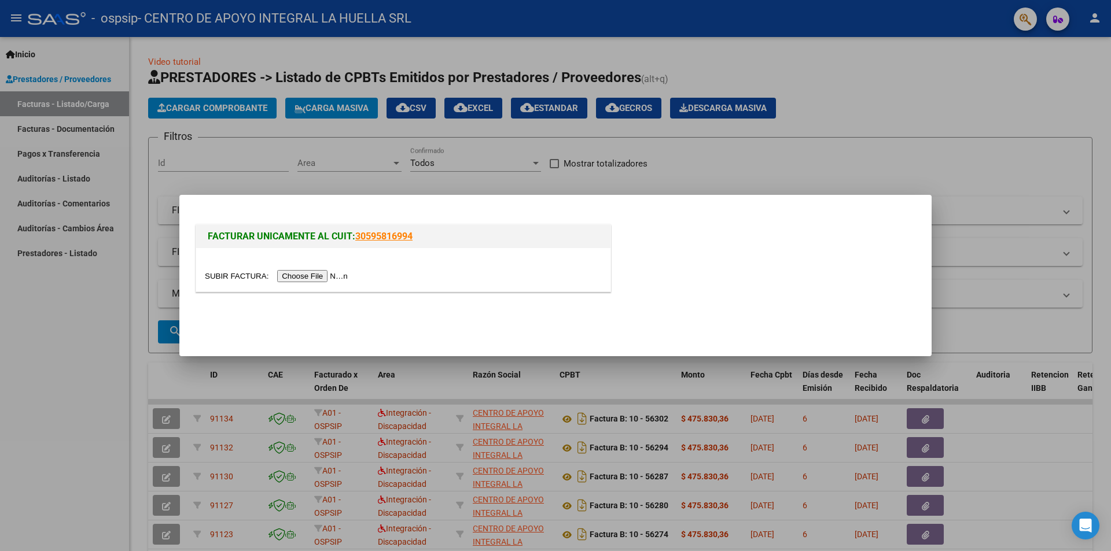
click at [309, 273] on input "file" at bounding box center [278, 276] width 146 height 12
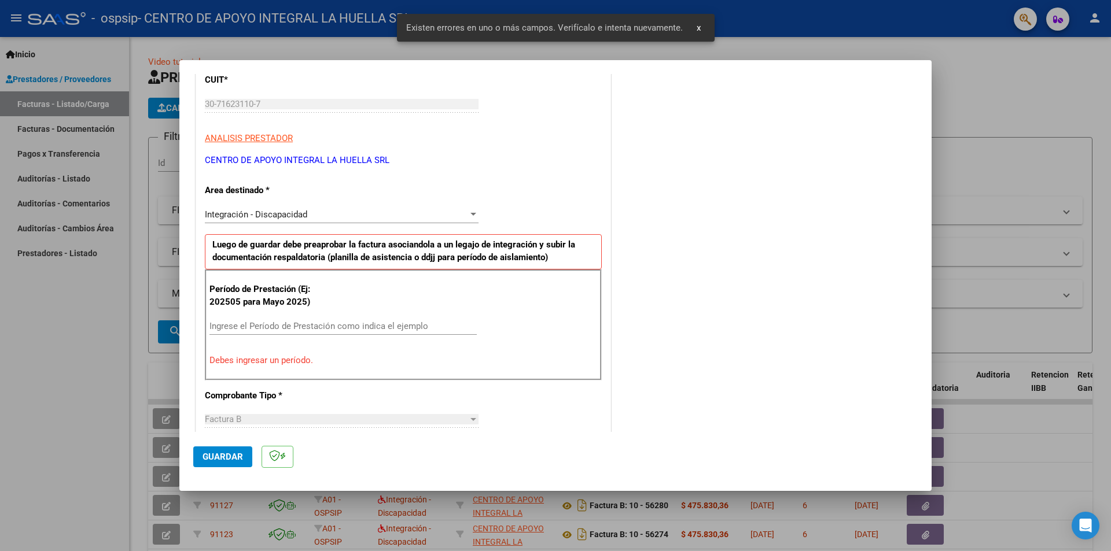
scroll to position [174, 0]
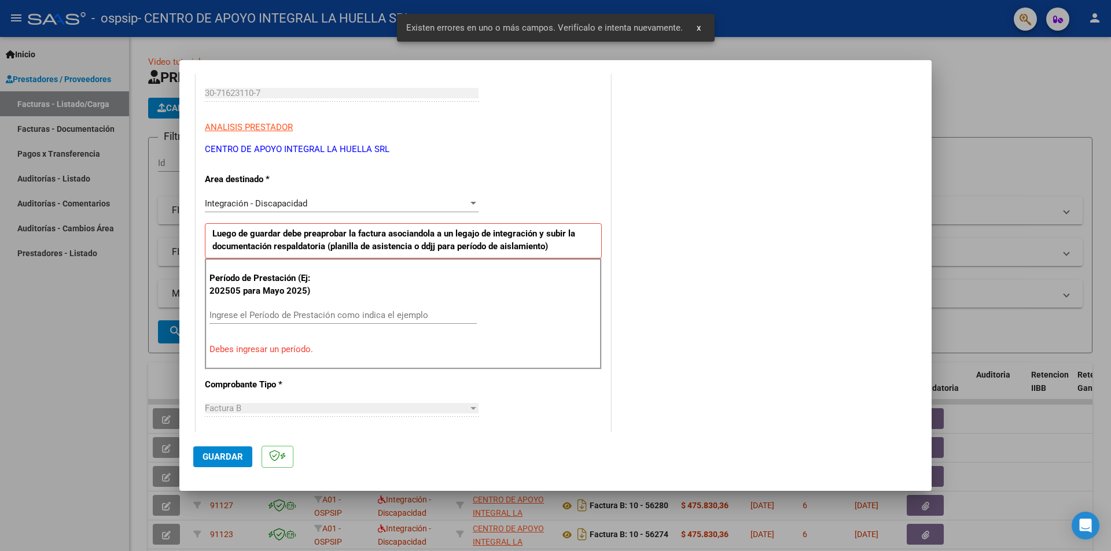
click at [284, 316] on input "Ingrese el Período de Prestación como indica el ejemplo" at bounding box center [342, 315] width 267 height 10
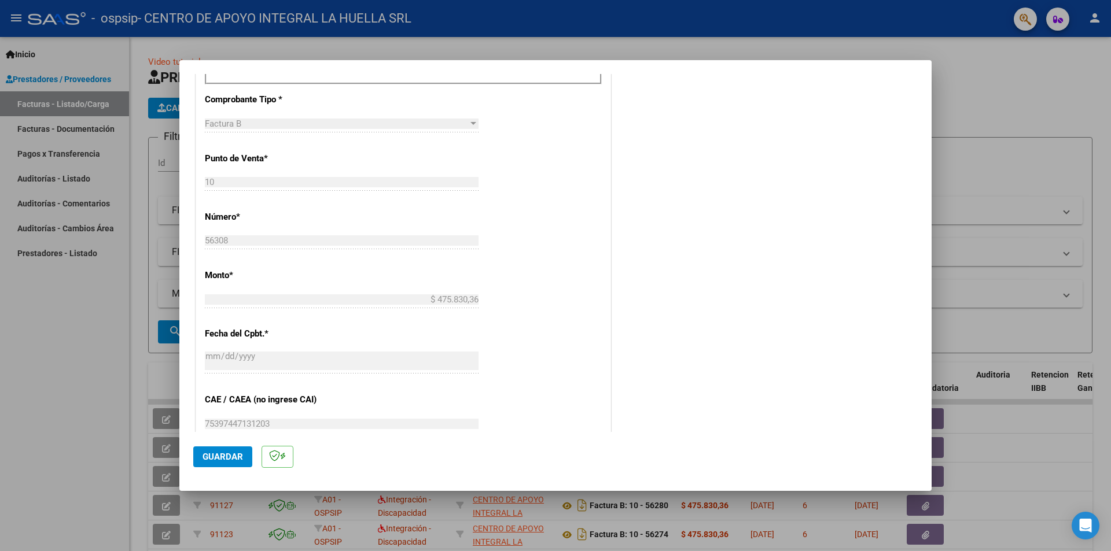
scroll to position [660, 0]
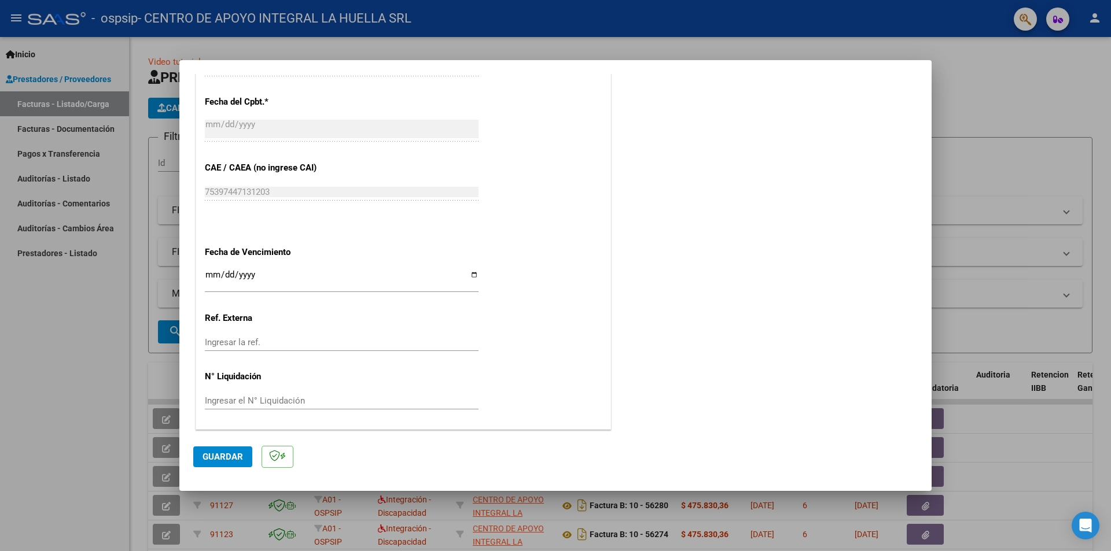
type input "202509"
click at [471, 271] on input "Ingresar la fecha" at bounding box center [342, 279] width 274 height 19
type input "[DATE]"
click at [234, 459] on span "Guardar" at bounding box center [222, 457] width 40 height 10
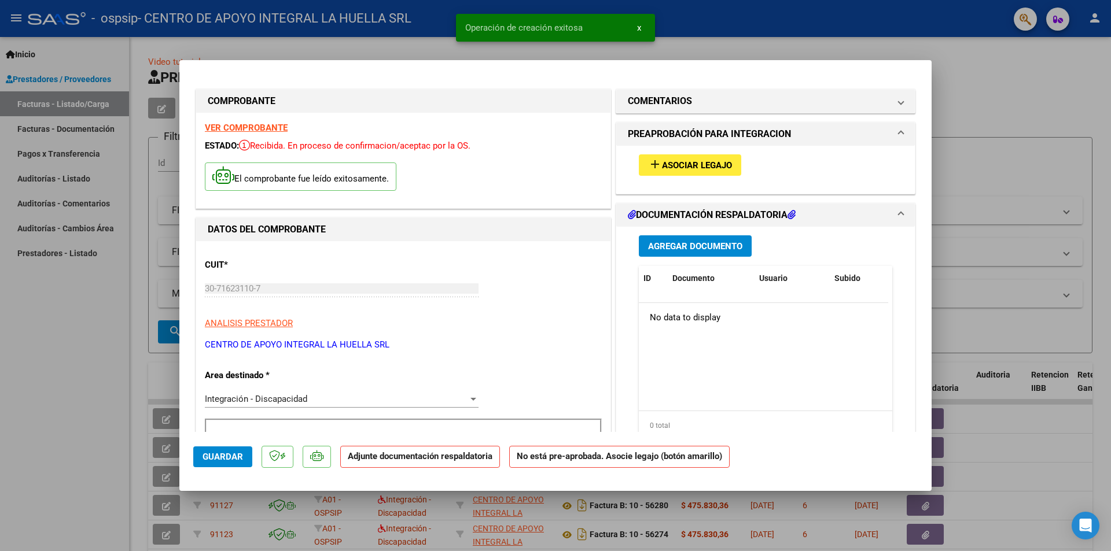
click at [686, 172] on button "add Asociar Legajo" at bounding box center [690, 164] width 102 height 21
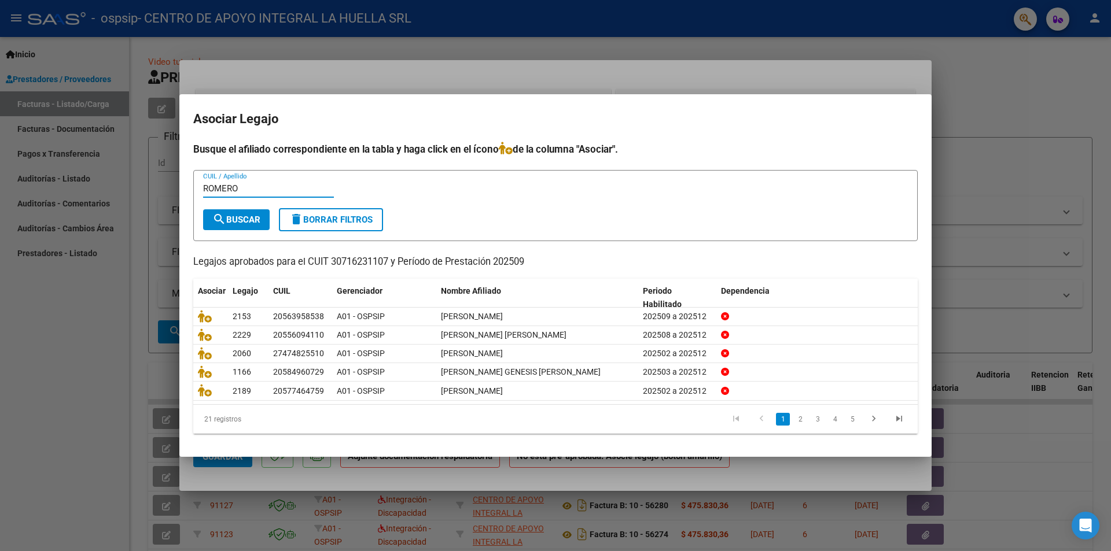
type input "ROMERO"
click at [247, 216] on span "search Buscar" at bounding box center [236, 220] width 48 height 10
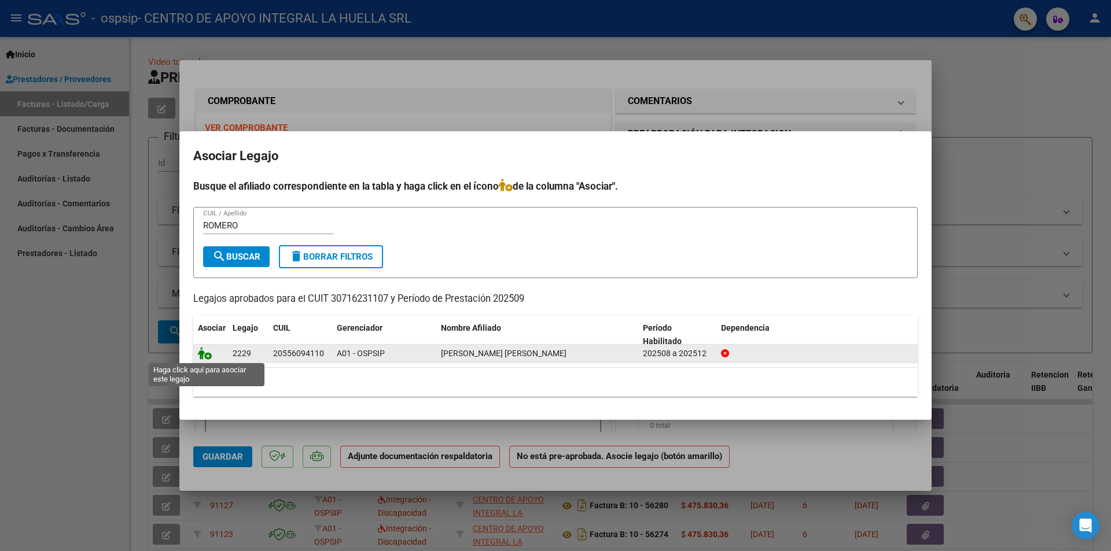
click at [207, 356] on icon at bounding box center [205, 353] width 14 height 13
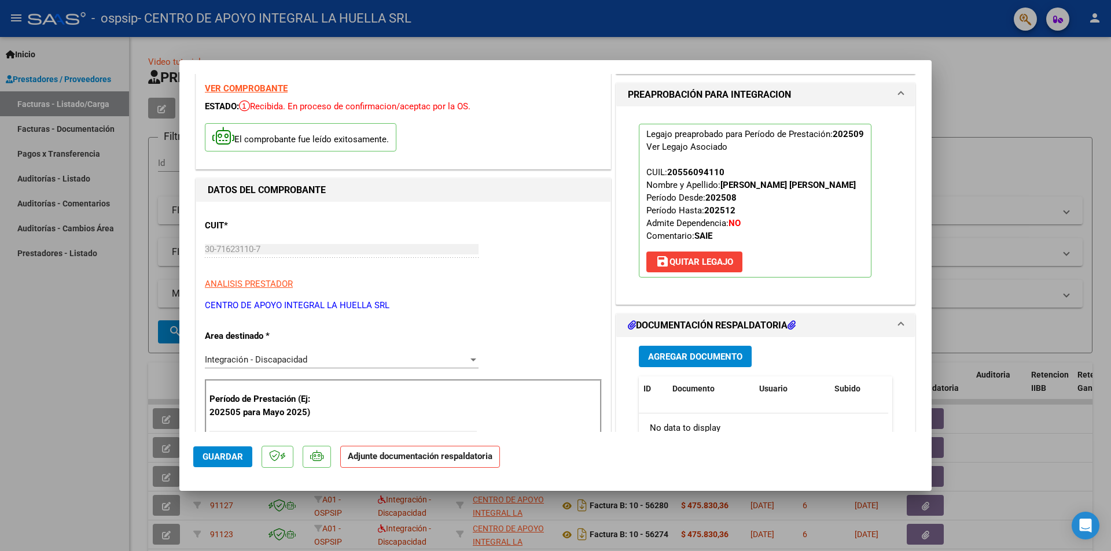
scroll to position [116, 0]
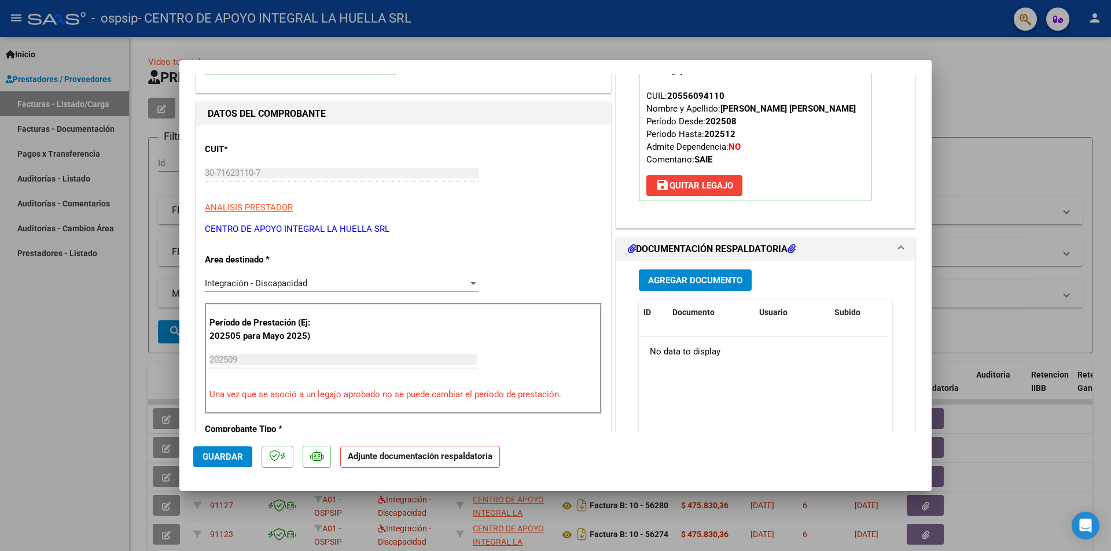
click at [703, 286] on span "Agregar Documento" at bounding box center [695, 280] width 94 height 10
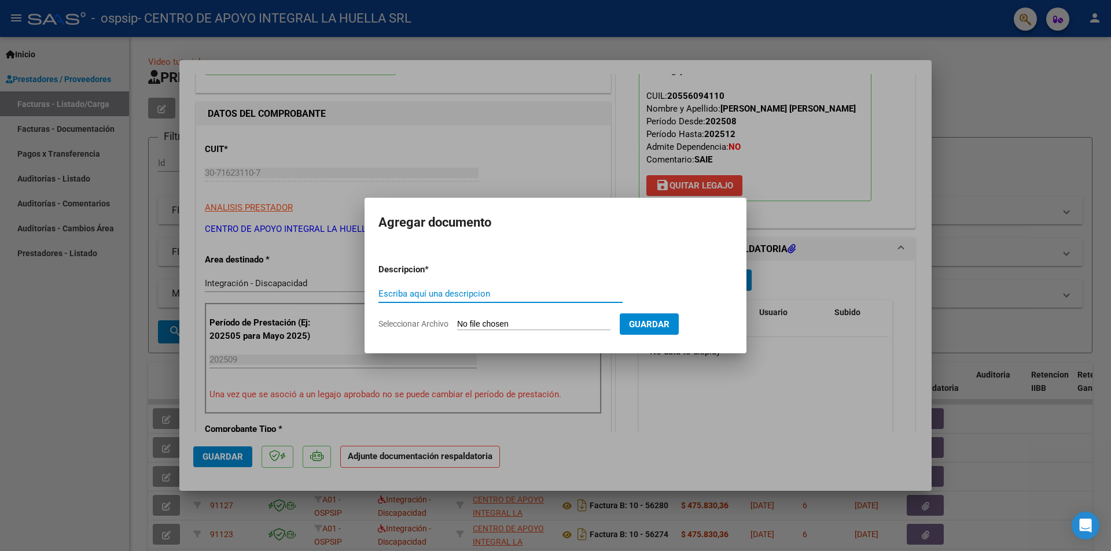
click at [409, 298] on input "Escriba aquí una descripcion" at bounding box center [500, 294] width 244 height 10
type input "PLANILLA ASISTENCIA"
click at [456, 322] on app-file-uploader "Seleccionar Archivo" at bounding box center [498, 324] width 241 height 10
click at [462, 325] on input "Seleccionar Archivo" at bounding box center [533, 324] width 153 height 11
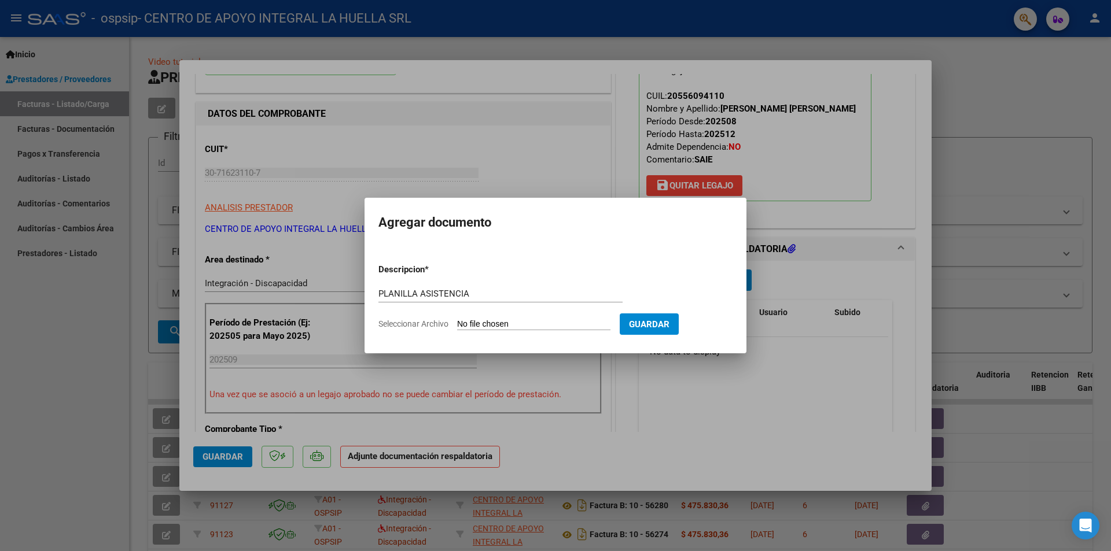
type input "C:\fakepath\[PERSON_NAME] [PERSON_NAME] PLANILLA ASISTENCIA SEPTIEMBRE S OSPSIP…"
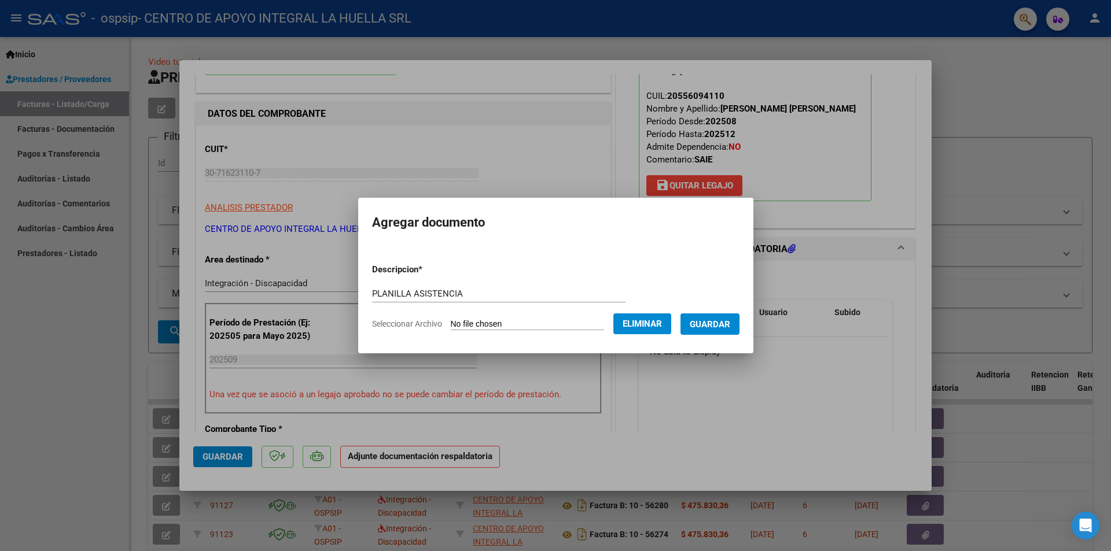
click at [721, 322] on span "Guardar" at bounding box center [710, 324] width 40 height 10
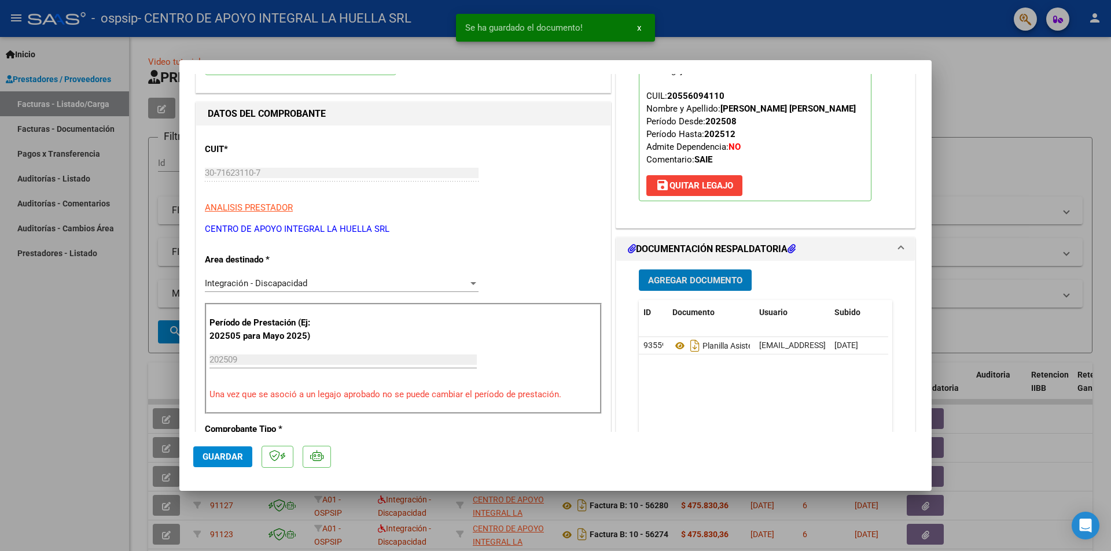
click at [716, 286] on span "Agregar Documento" at bounding box center [695, 280] width 94 height 10
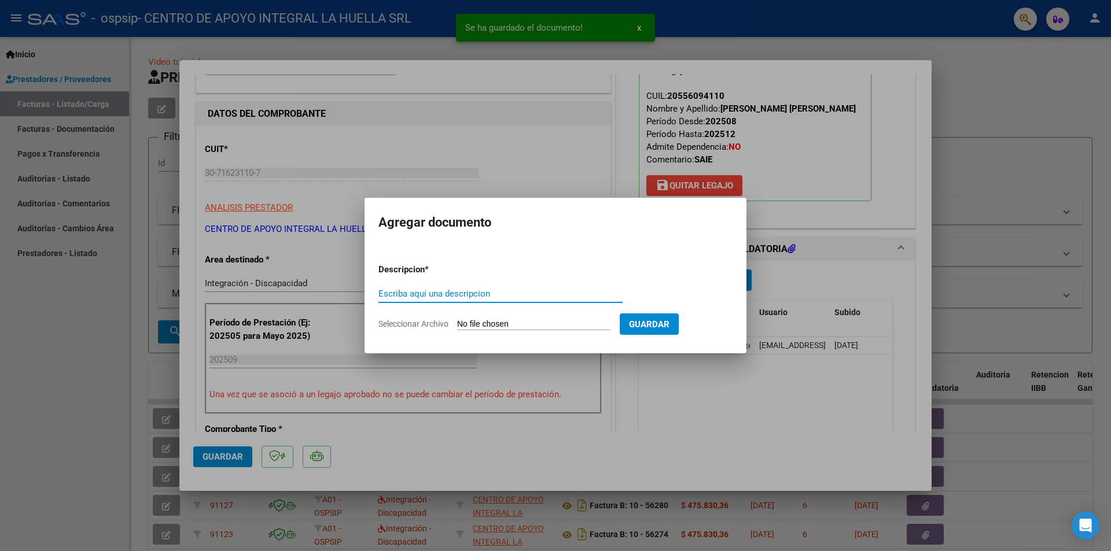
click at [569, 296] on input "Escriba aquí una descripcion" at bounding box center [500, 294] width 244 height 10
type input "AUTORIZACION"
click at [462, 322] on input "Seleccionar Archivo" at bounding box center [533, 324] width 153 height 11
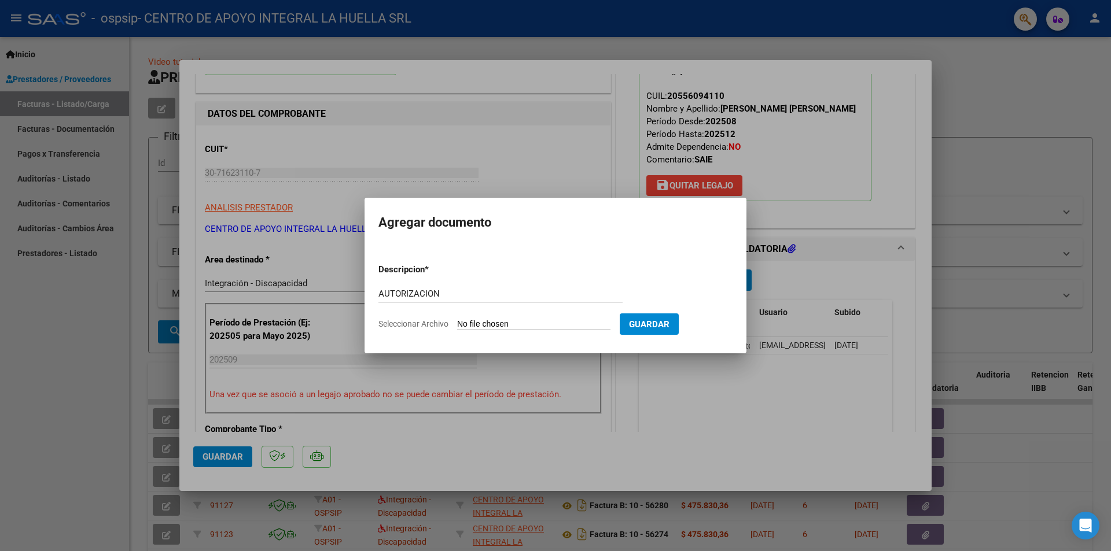
type input "C:\fakepath\[PERSON_NAME] [PERSON_NAME] AUTO S OSPSIP.pdf"
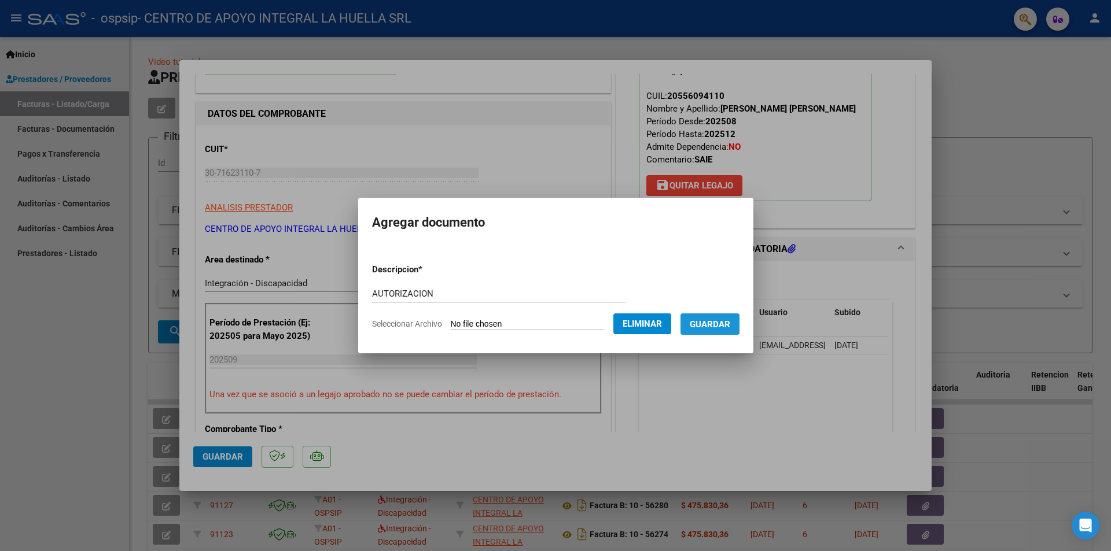
click at [720, 319] on span "Guardar" at bounding box center [710, 324] width 40 height 10
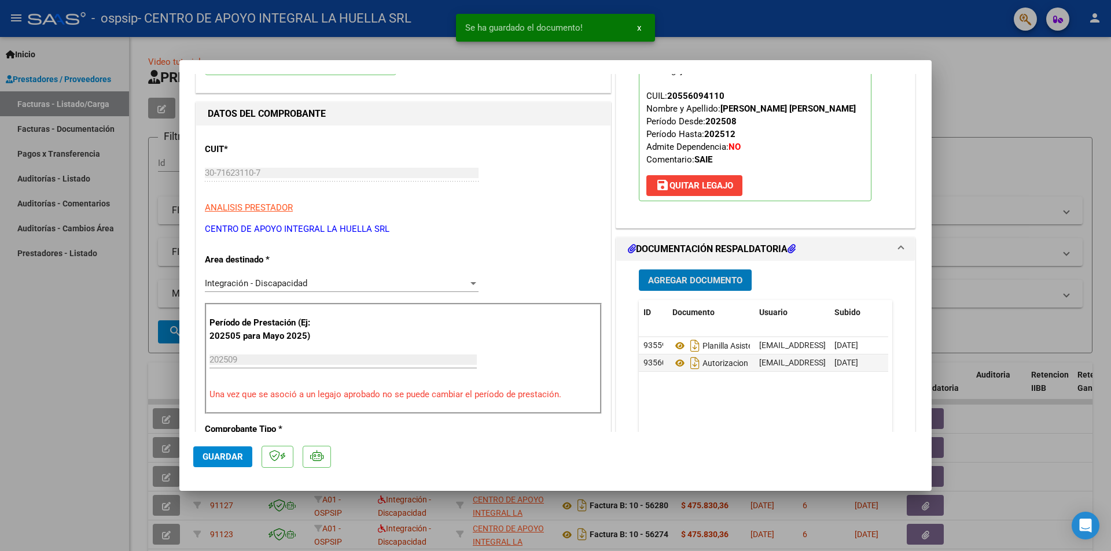
click at [224, 451] on button "Guardar" at bounding box center [222, 457] width 59 height 21
click at [230, 454] on span "Guardar" at bounding box center [222, 457] width 40 height 10
click at [1052, 58] on div at bounding box center [555, 275] width 1111 height 551
type input "$ 0,00"
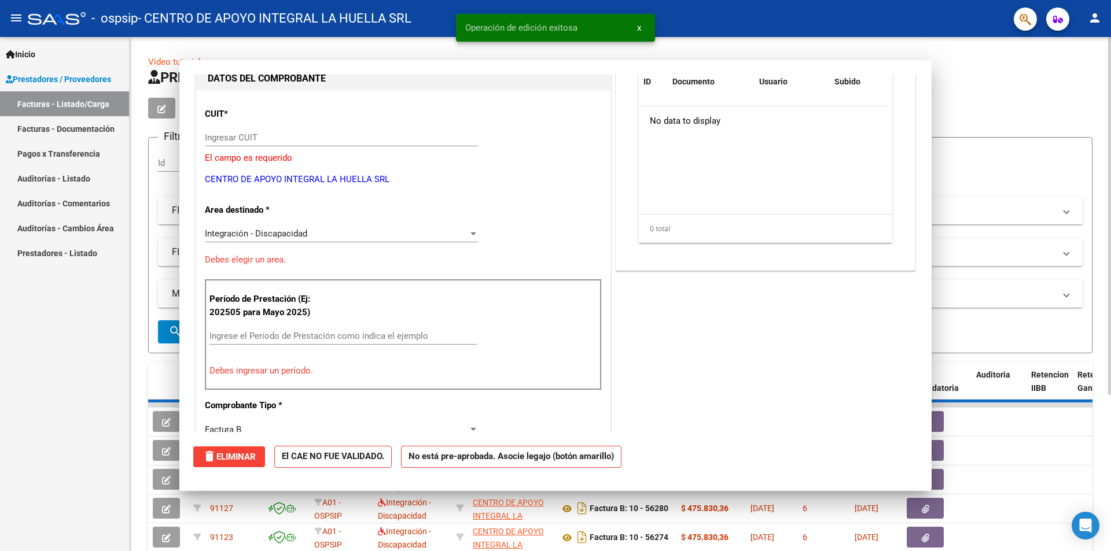
scroll to position [123, 0]
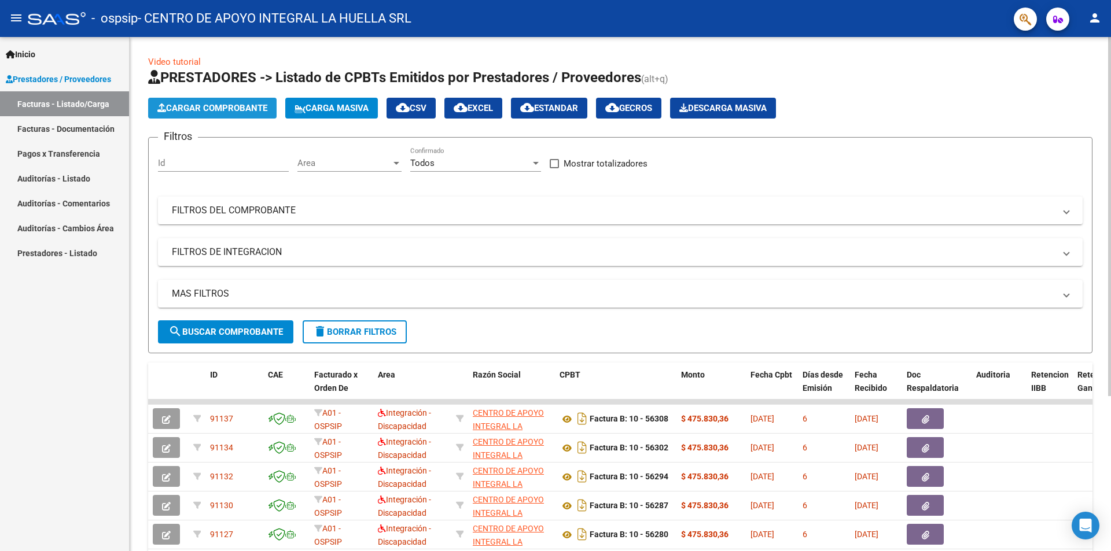
click at [215, 110] on span "Cargar Comprobante" at bounding box center [212, 108] width 110 height 10
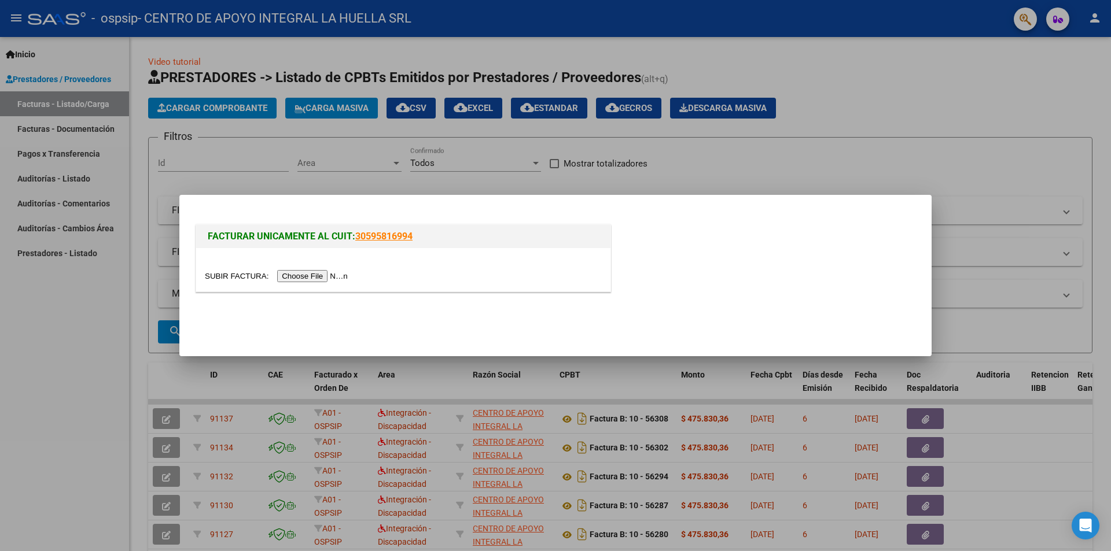
click at [325, 274] on input "file" at bounding box center [278, 276] width 146 height 12
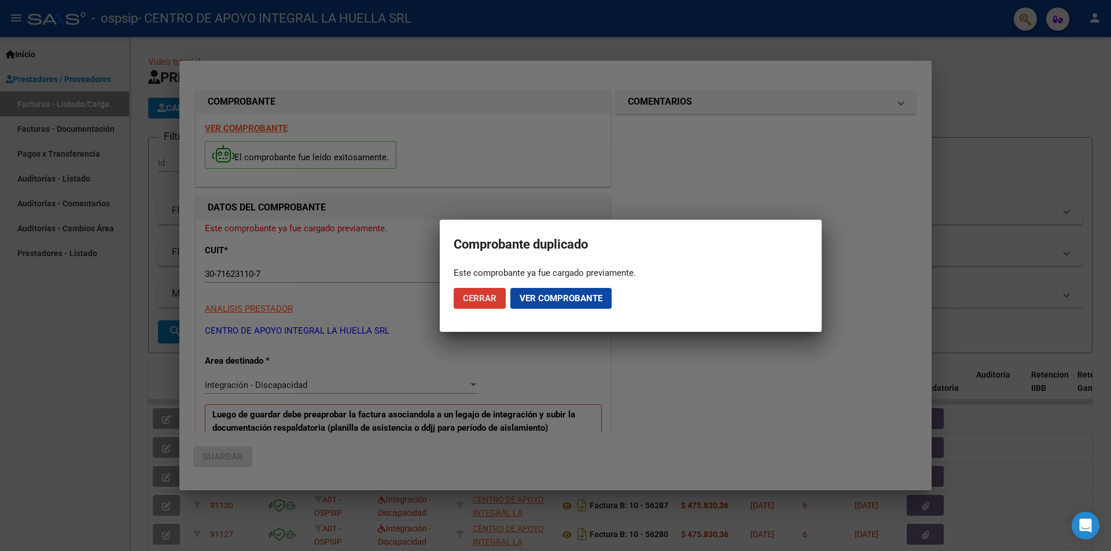
click at [488, 300] on span "Cerrar" at bounding box center [480, 298] width 34 height 10
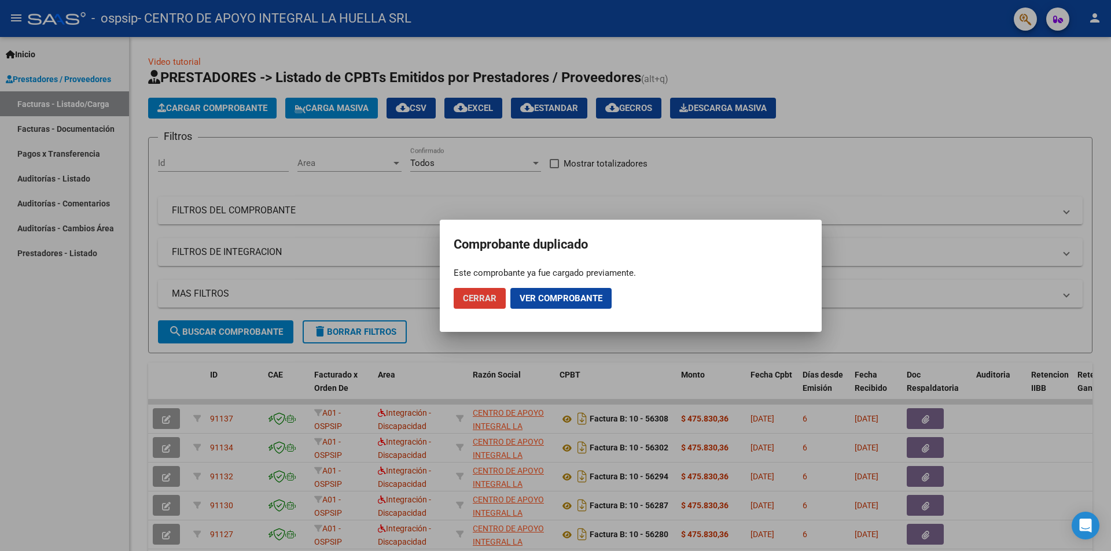
click at [525, 299] on span "Ver comprobante" at bounding box center [560, 298] width 83 height 10
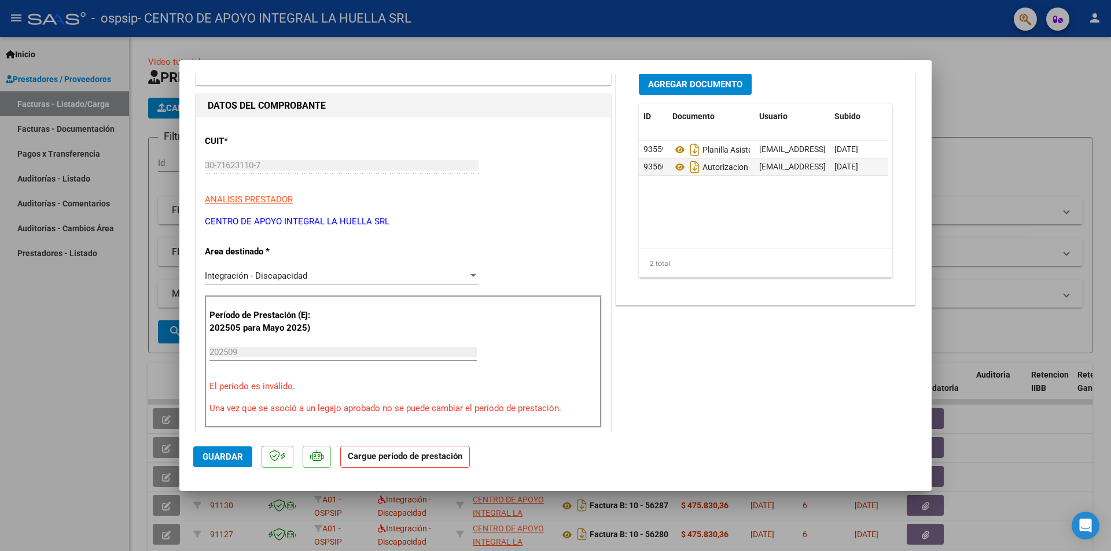
scroll to position [0, 0]
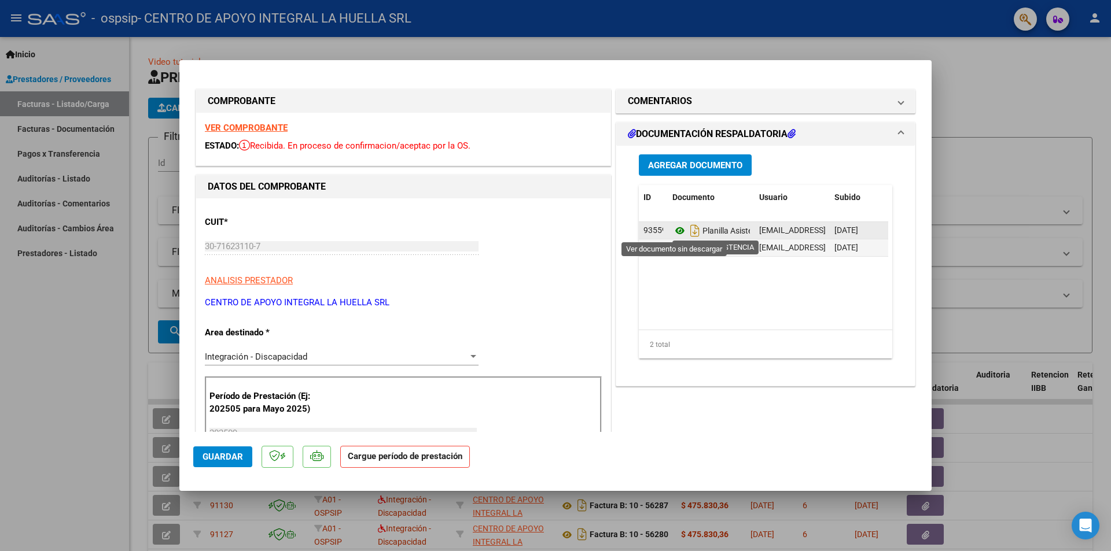
click at [680, 234] on icon at bounding box center [679, 231] width 15 height 14
click at [678, 230] on icon at bounding box center [679, 231] width 15 height 14
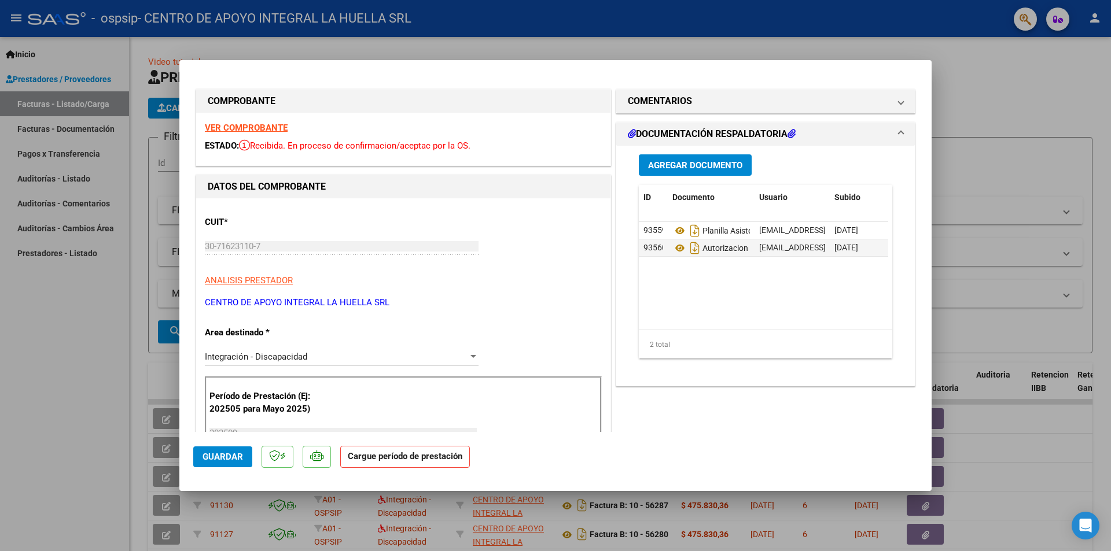
click at [791, 135] on icon at bounding box center [791, 133] width 8 height 9
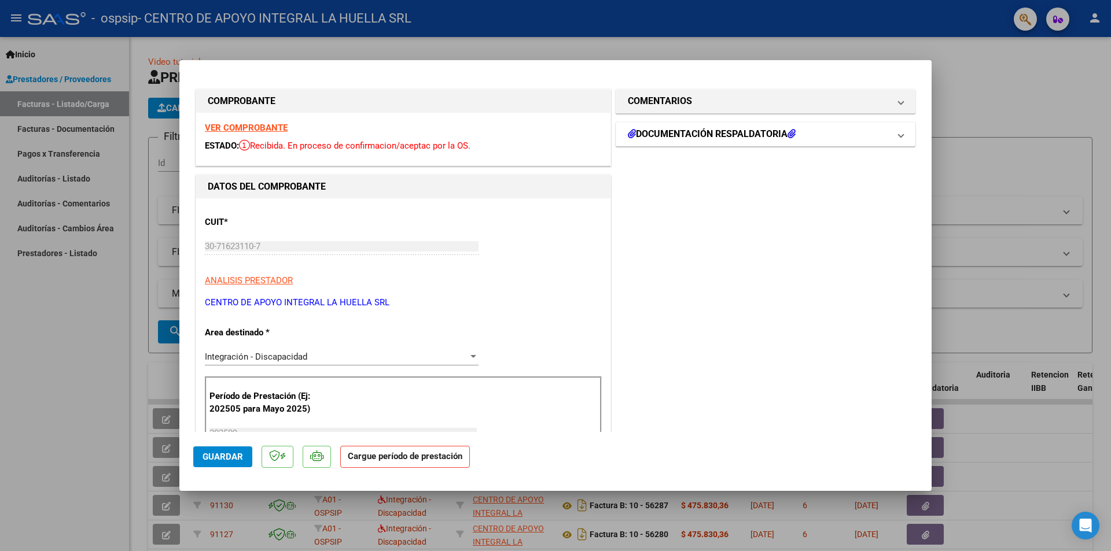
click at [791, 135] on icon at bounding box center [791, 133] width 8 height 9
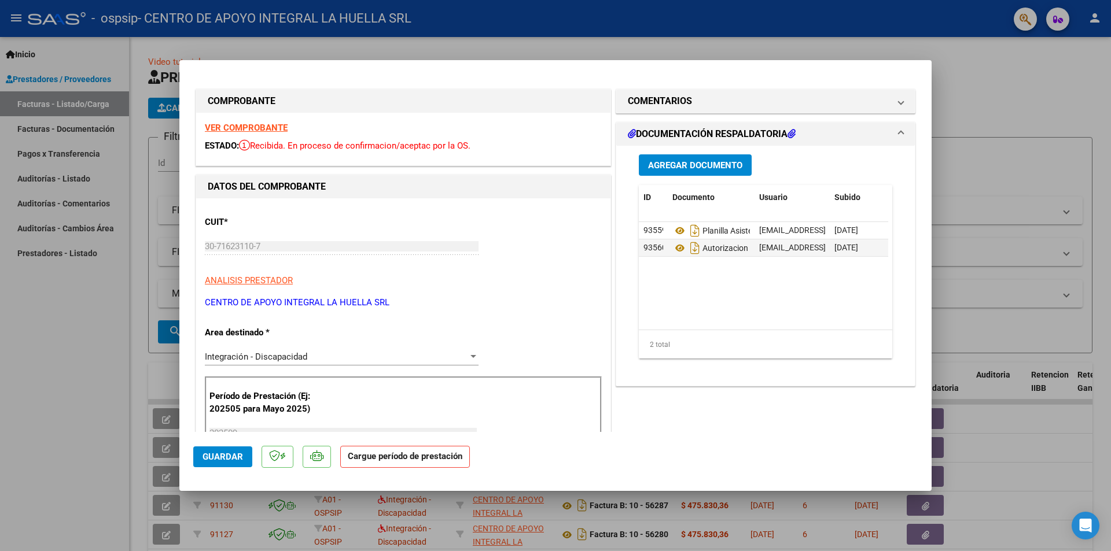
click at [894, 135] on mat-expansion-panel-header "DOCUMENTACIÓN RESPALDATORIA" at bounding box center [765, 134] width 298 height 23
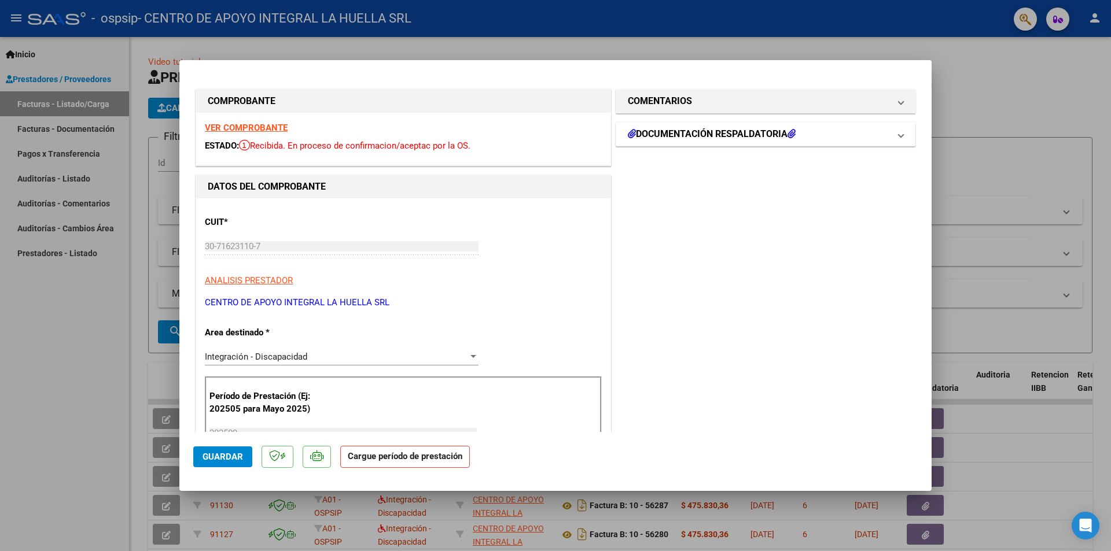
click at [898, 135] on span at bounding box center [900, 134] width 5 height 14
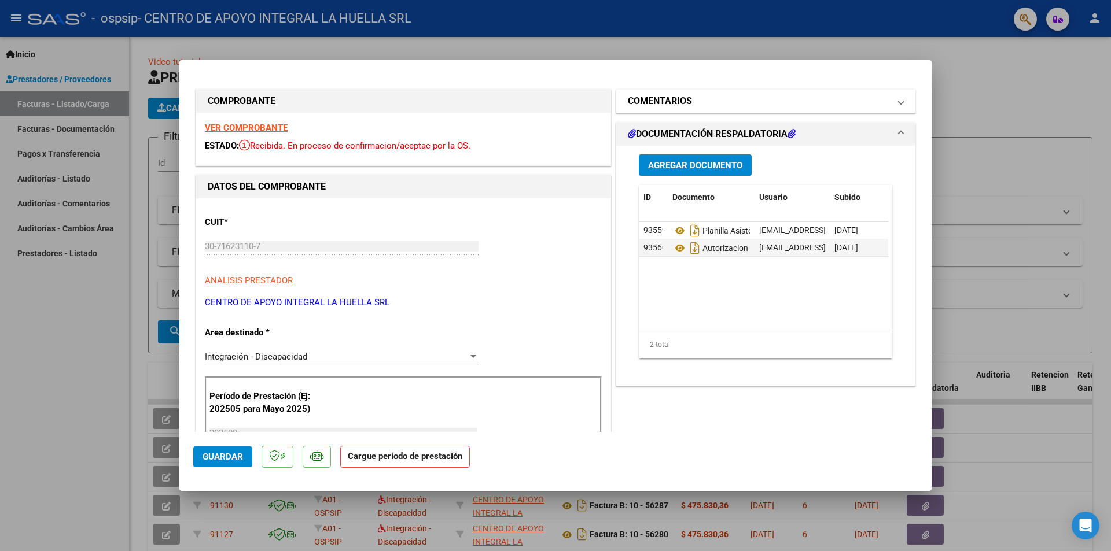
click at [887, 106] on span "COMENTARIOS" at bounding box center [763, 101] width 271 height 14
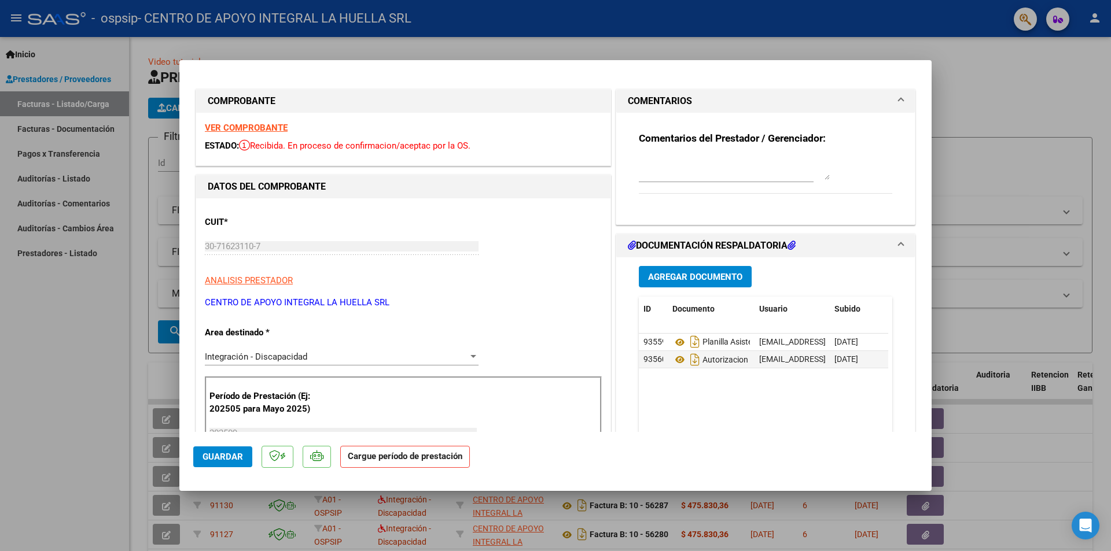
click at [887, 106] on span "COMENTARIOS" at bounding box center [763, 101] width 271 height 14
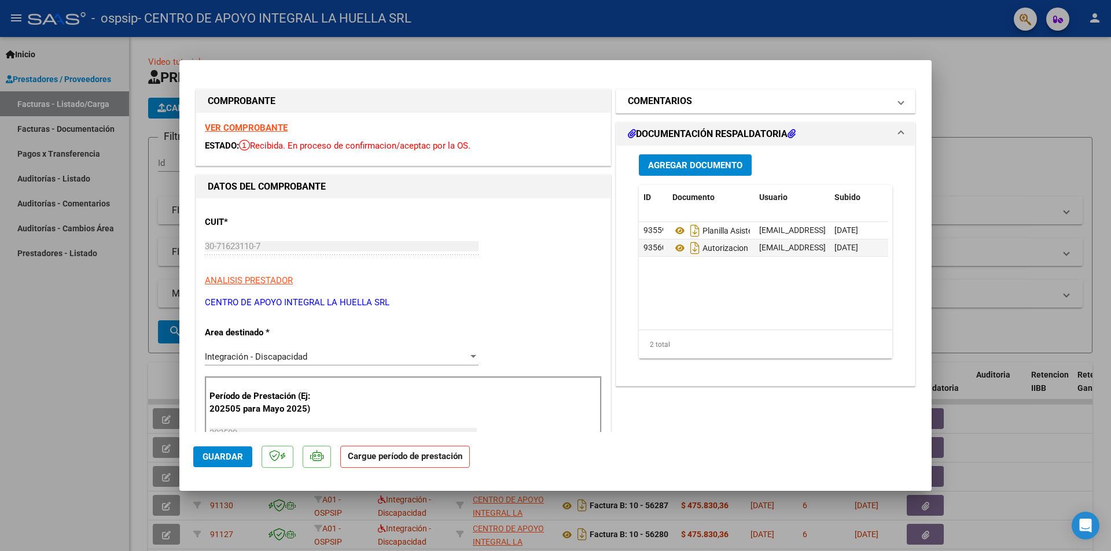
click at [887, 106] on span "COMENTARIOS" at bounding box center [763, 101] width 271 height 14
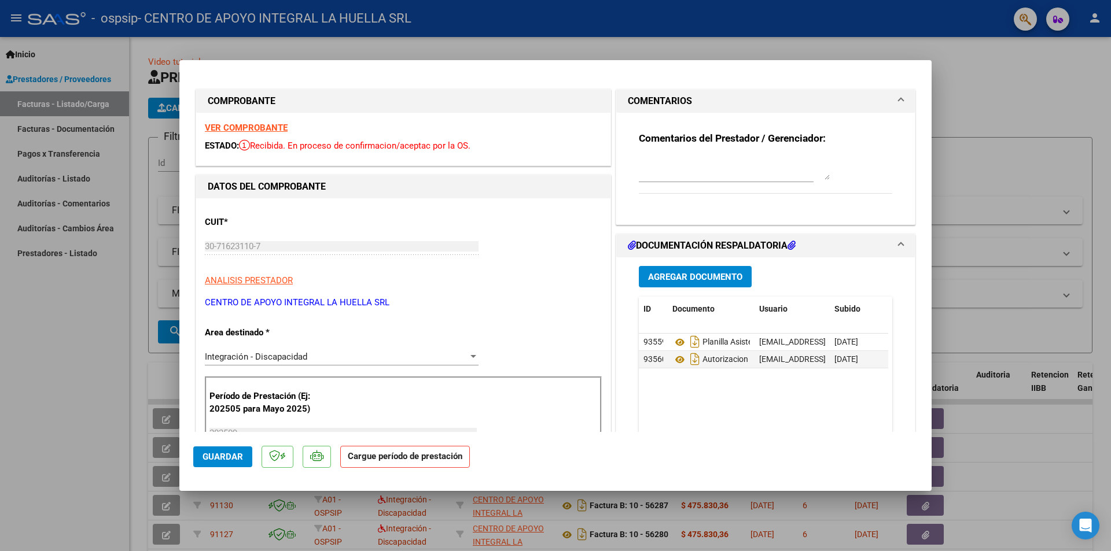
click at [788, 183] on div at bounding box center [726, 173] width 175 height 39
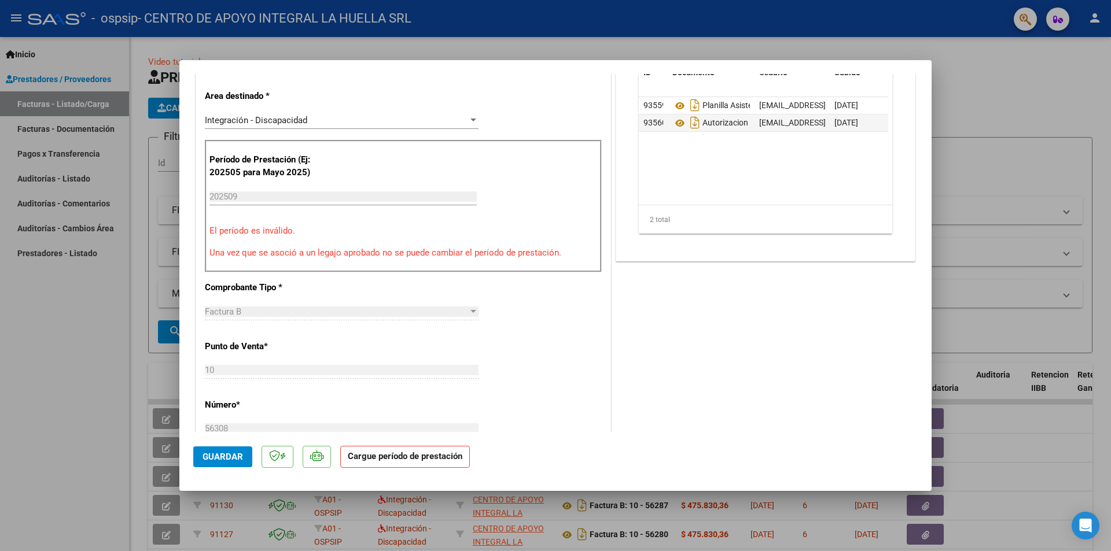
scroll to position [289, 0]
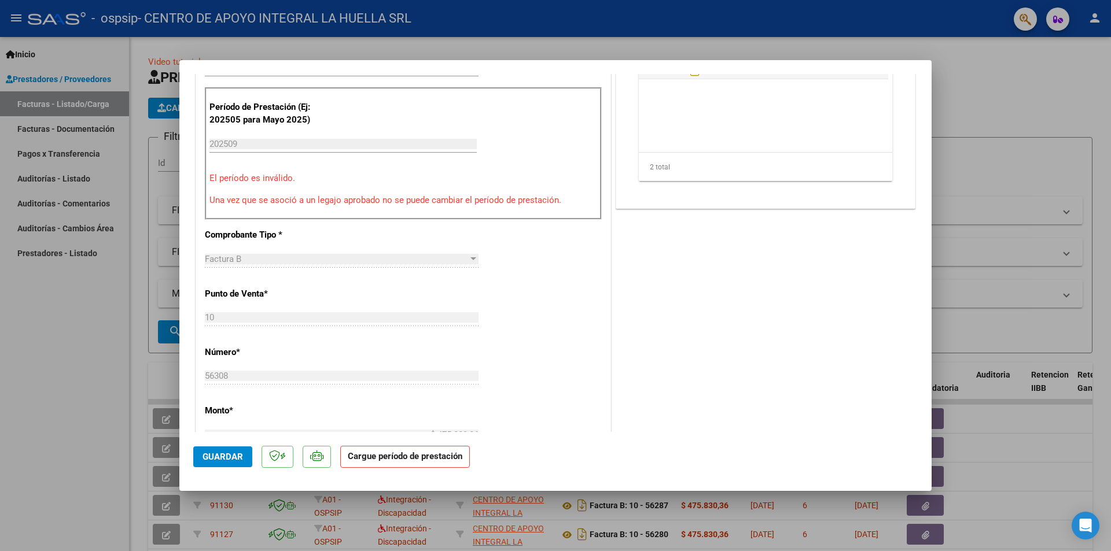
click at [318, 190] on div "Período de Prestación (Ej: 202505 para Mayo 2025) 202509 Ingrese el Período de …" at bounding box center [403, 153] width 397 height 133
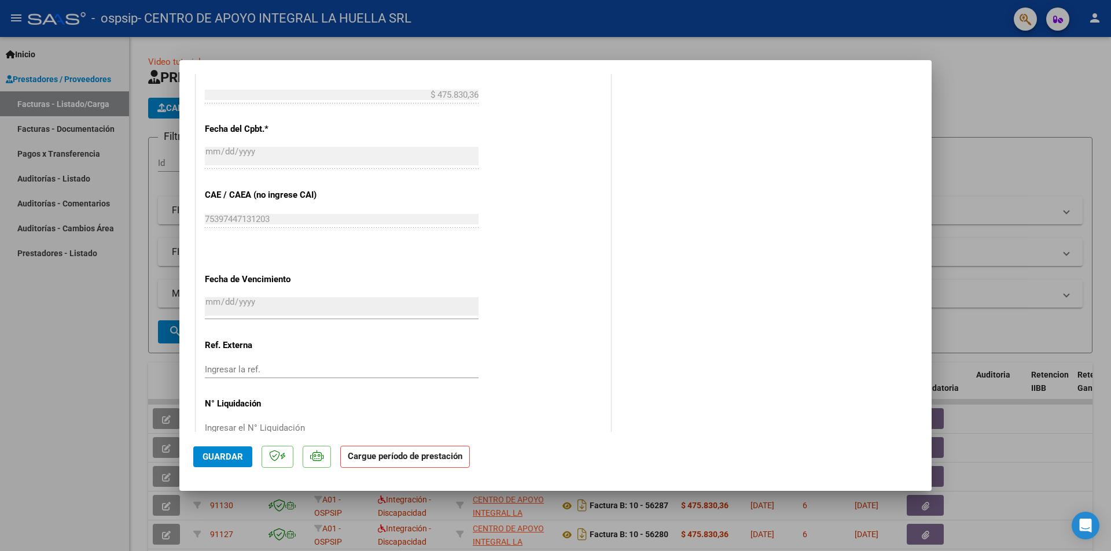
scroll to position [657, 0]
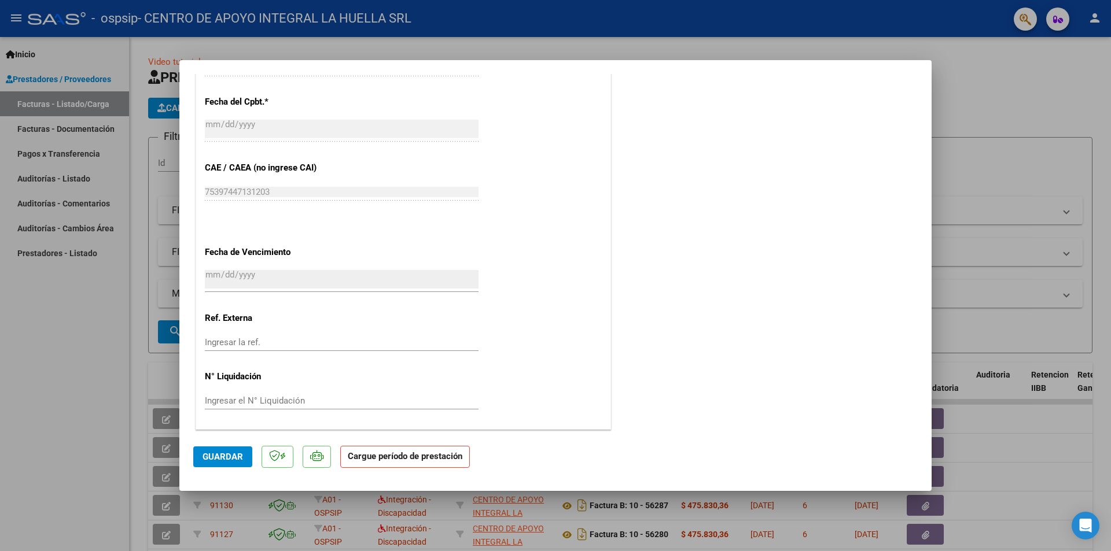
click at [440, 458] on strong "Cargue período de prestación" at bounding box center [405, 457] width 130 height 23
click at [967, 190] on div at bounding box center [555, 275] width 1111 height 551
type input "$ 0,00"
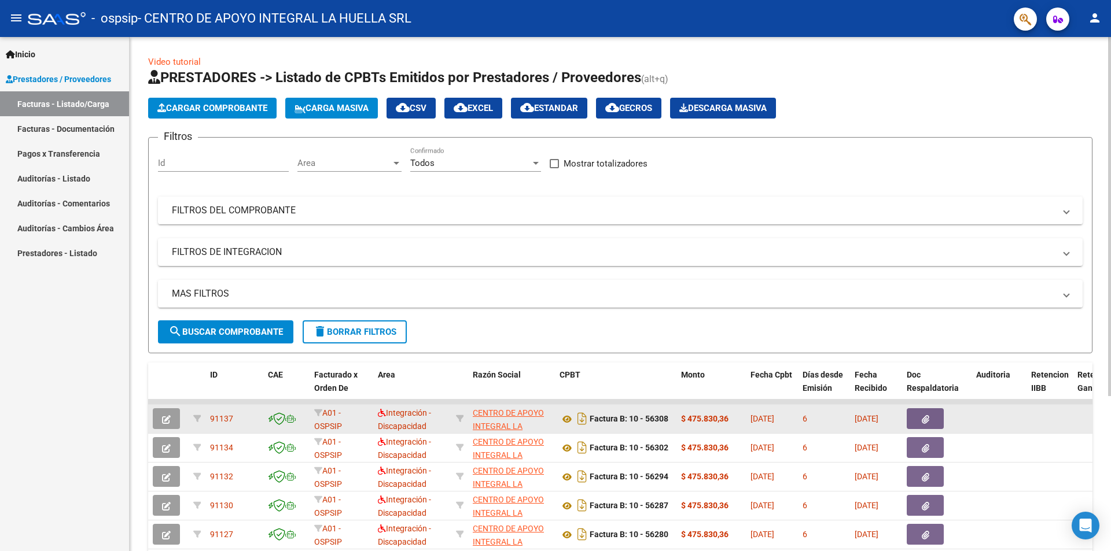
click at [923, 422] on icon "button" at bounding box center [926, 419] width 8 height 9
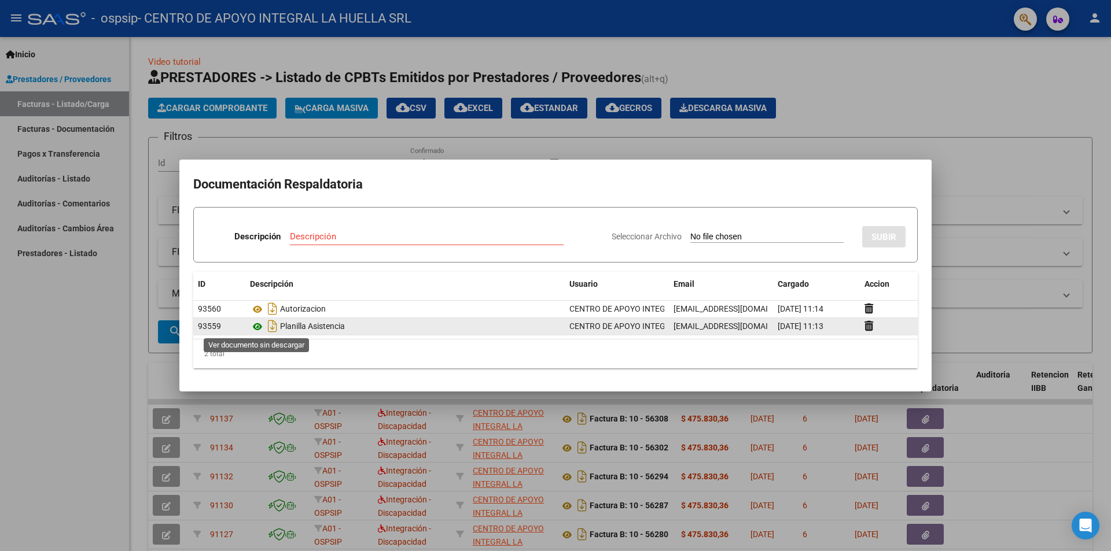
click at [259, 327] on icon at bounding box center [257, 327] width 15 height 14
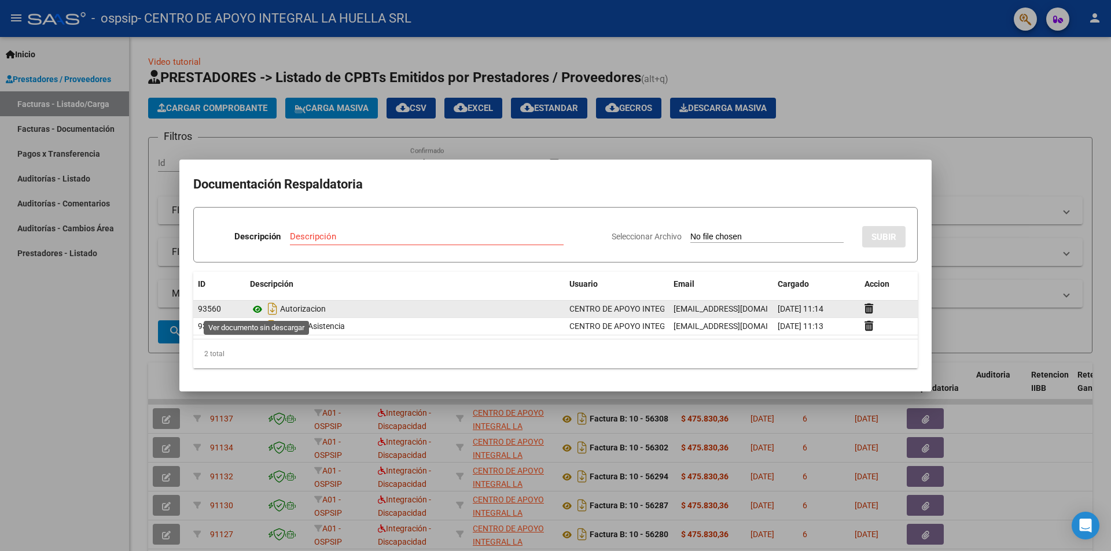
click at [259, 306] on icon at bounding box center [257, 310] width 15 height 14
click at [868, 307] on icon at bounding box center [868, 308] width 9 height 11
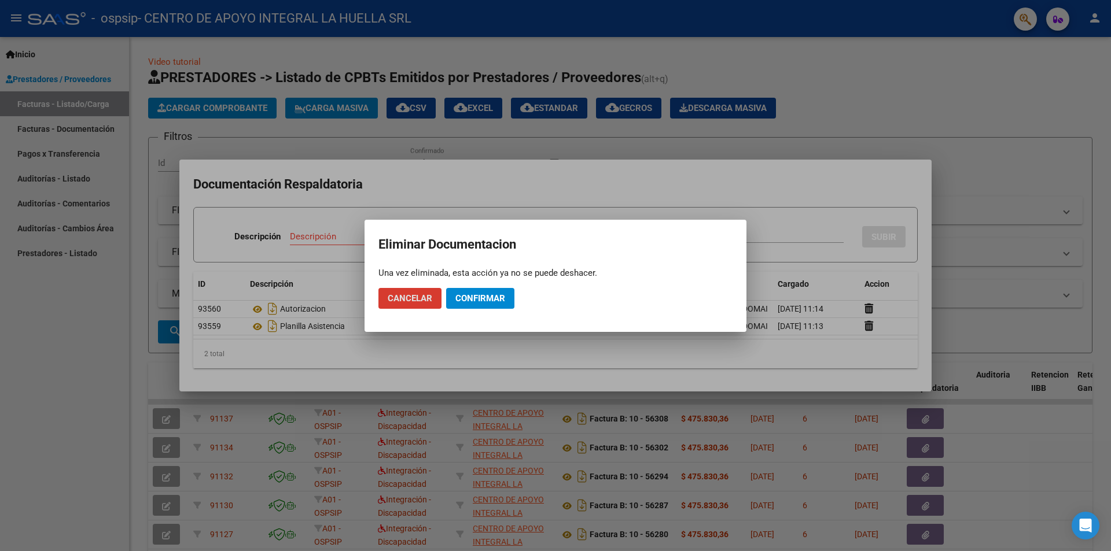
click at [485, 305] on button "Confirmar" at bounding box center [480, 298] width 68 height 21
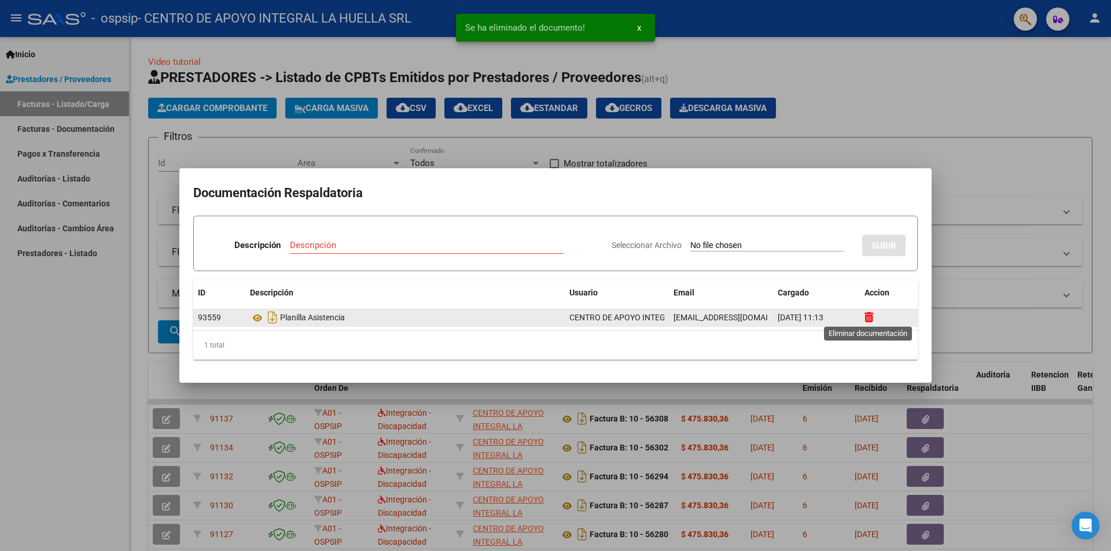
click at [872, 319] on icon at bounding box center [868, 317] width 9 height 11
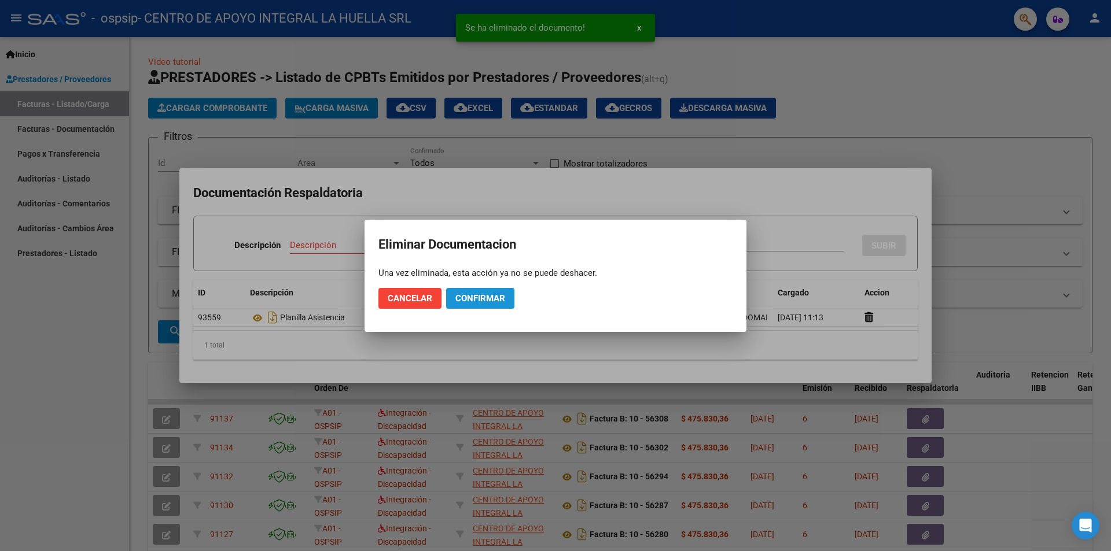
click at [466, 299] on span "Confirmar" at bounding box center [480, 298] width 50 height 10
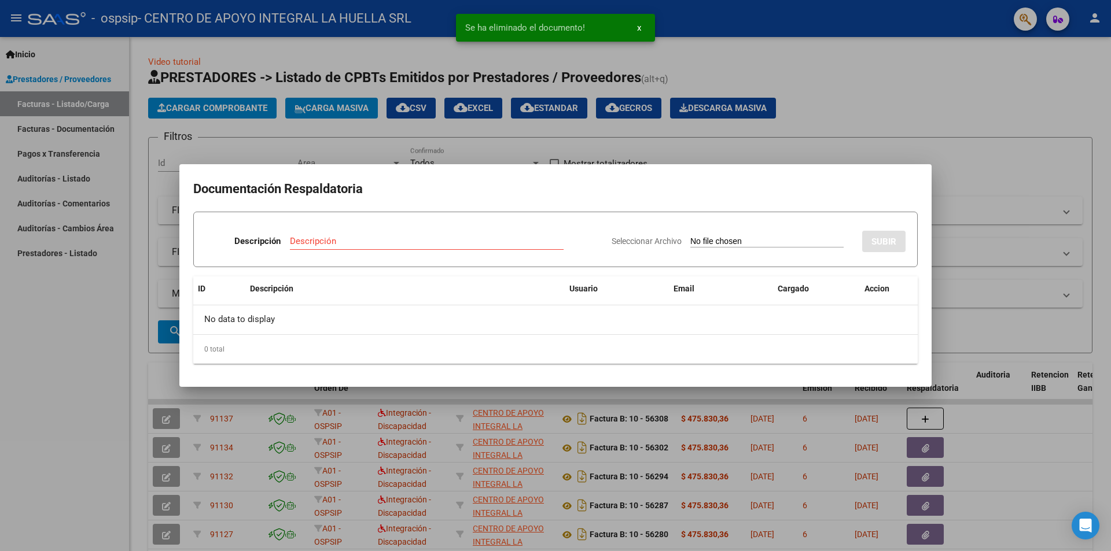
click at [950, 131] on div at bounding box center [555, 275] width 1111 height 551
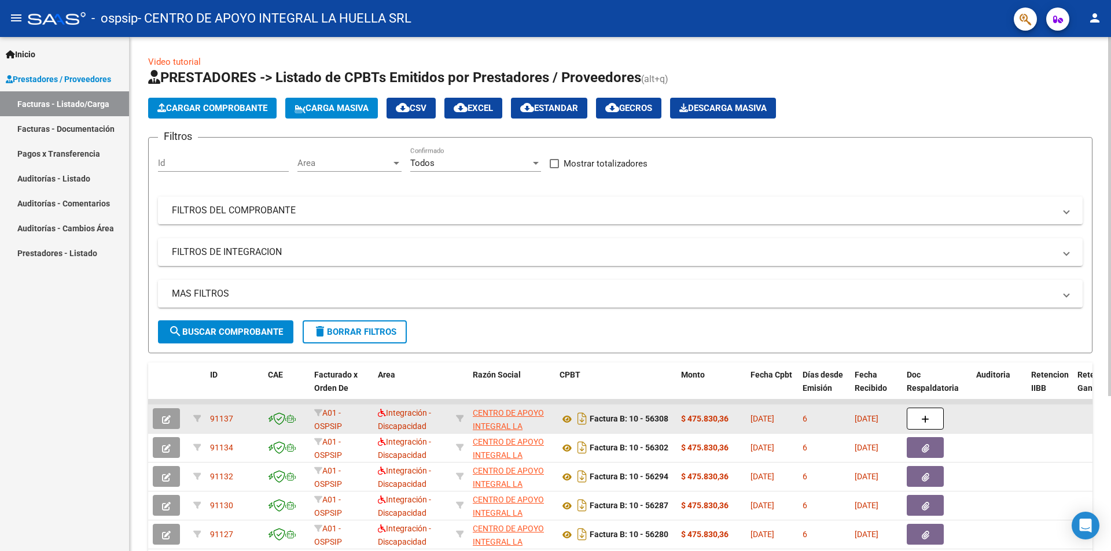
click at [663, 427] on div "Factura B: 10 - 56308" at bounding box center [615, 419] width 112 height 19
click at [926, 419] on icon "button" at bounding box center [925, 419] width 8 height 9
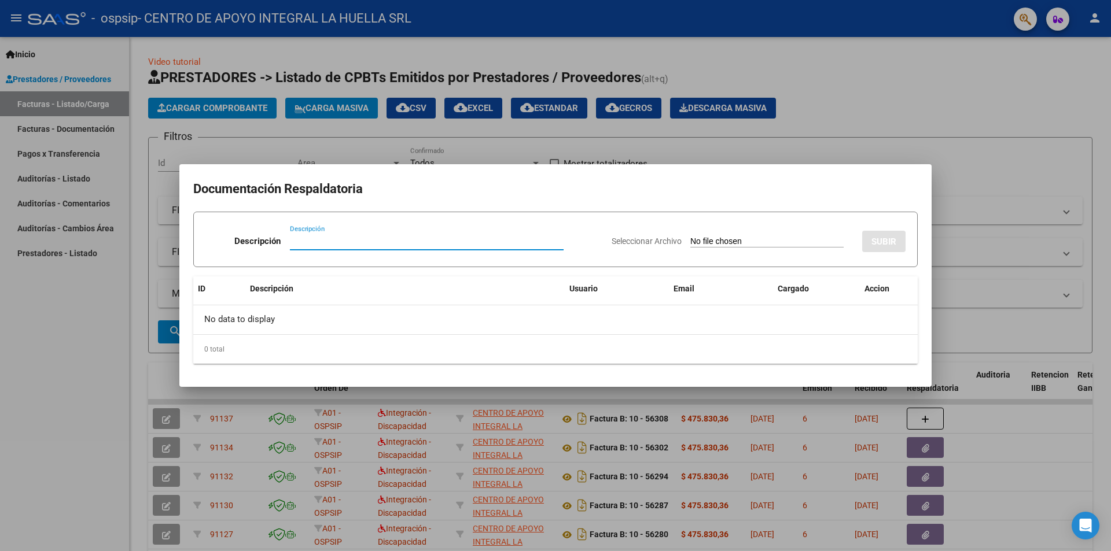
click at [294, 240] on input "Descripción" at bounding box center [427, 241] width 274 height 10
click at [293, 240] on input "Descripción" at bounding box center [427, 241] width 274 height 10
click at [290, 241] on input "Descripción" at bounding box center [427, 241] width 274 height 10
type input "P"
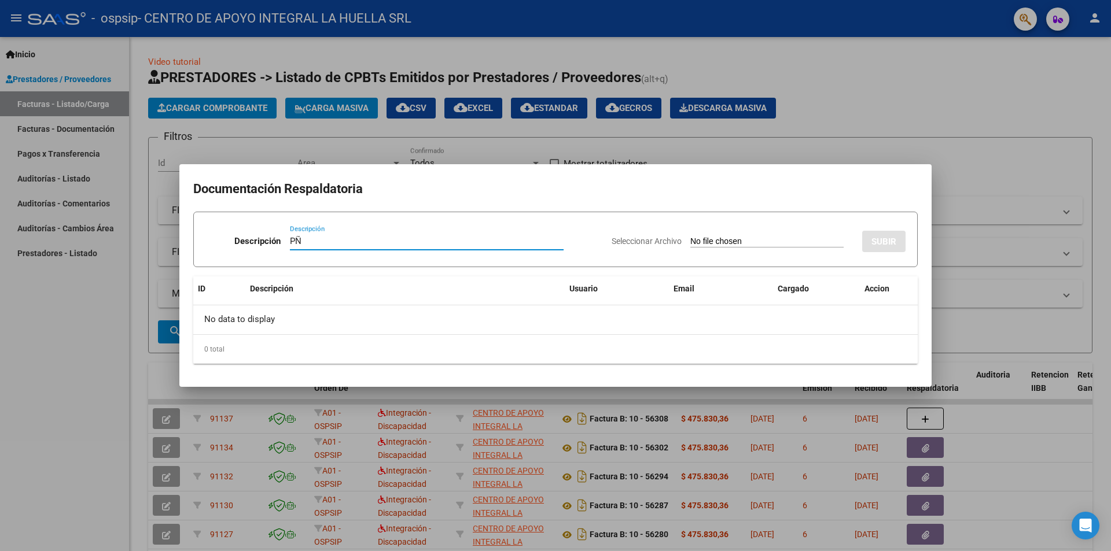
type input "P"
type input "PLANILLA ASISTENCIA"
click at [690, 240] on input "Seleccionar Archivo" at bounding box center [766, 242] width 153 height 11
type input "C:\fakepath\[PERSON_NAME]-PLANILLA ASISTENCIA-SEPTIEMBRE-S-OSPSIP.pdf"
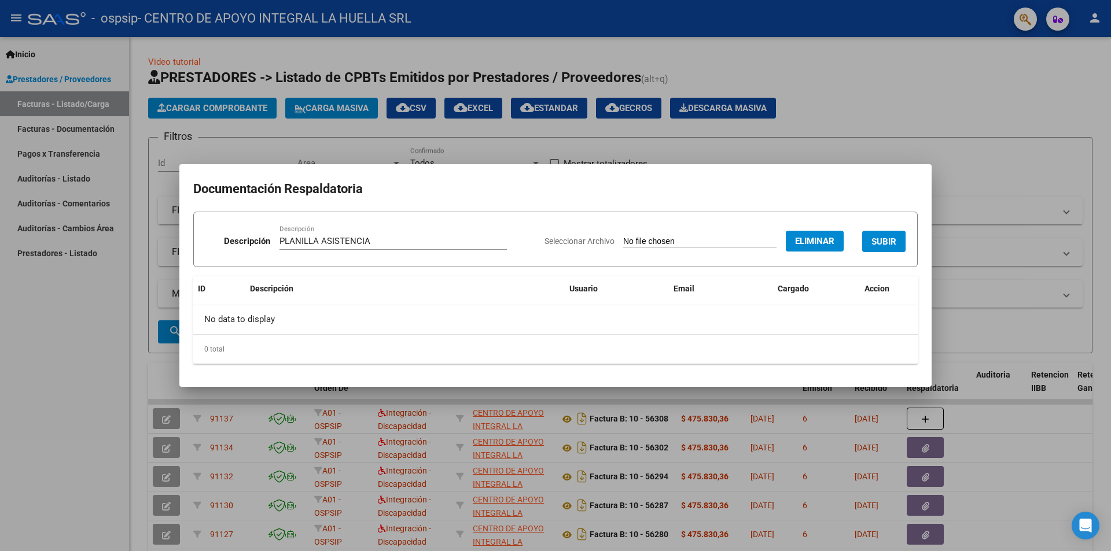
click at [883, 238] on span "SUBIR" at bounding box center [883, 242] width 25 height 10
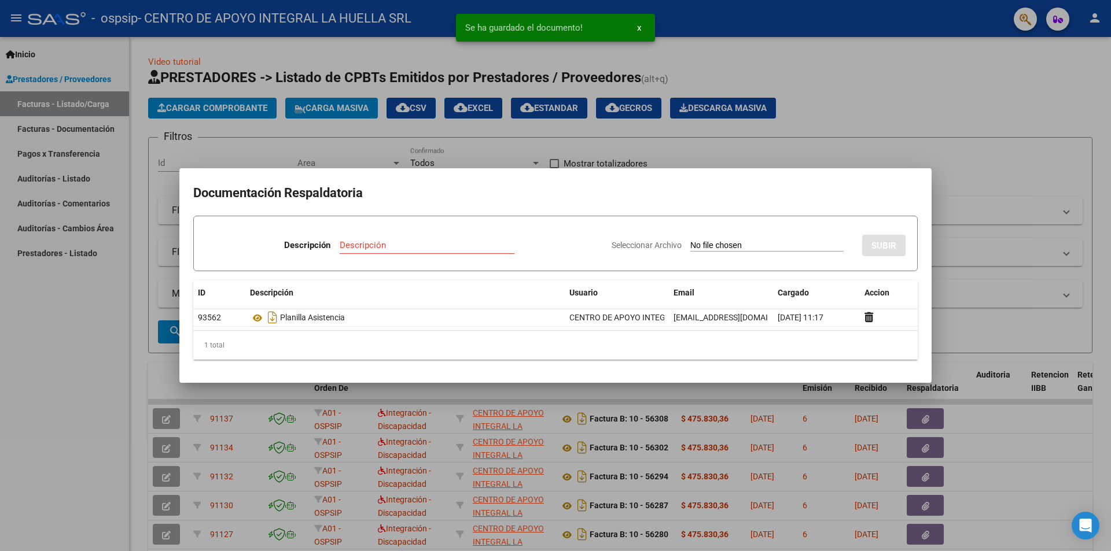
click at [387, 240] on input "Descripción" at bounding box center [427, 245] width 175 height 10
click at [383, 243] on input "Descripción" at bounding box center [427, 245] width 175 height 10
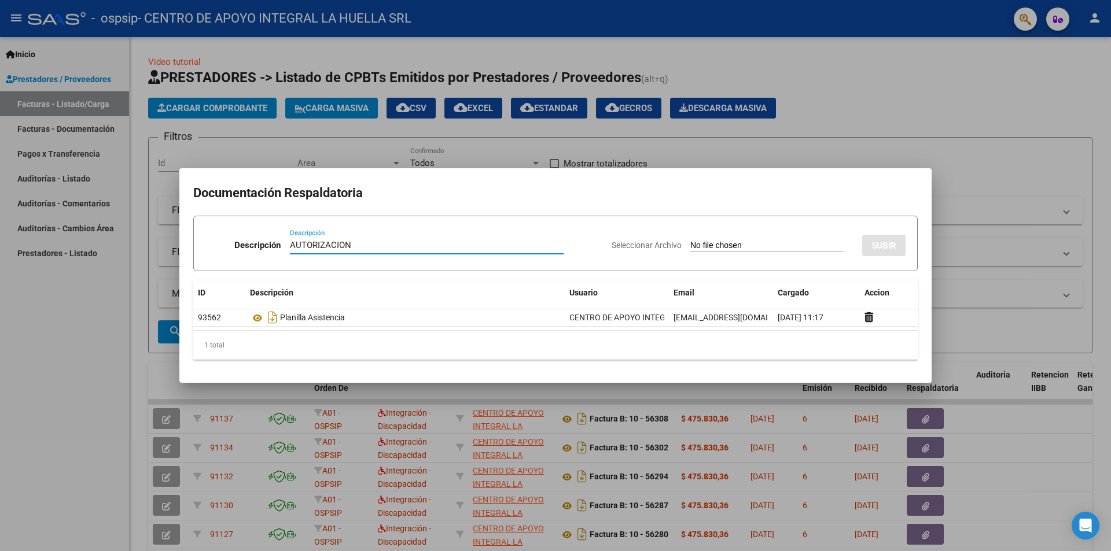
type input "AUTORIZACION"
click at [744, 239] on div "Seleccionar Archivo SUBIR" at bounding box center [758, 243] width 294 height 35
click at [693, 242] on input "Seleccionar Archivo" at bounding box center [766, 246] width 153 height 11
type input "C:\fakepath\[PERSON_NAME] AUTORIZACION SAIE 2025.pdf"
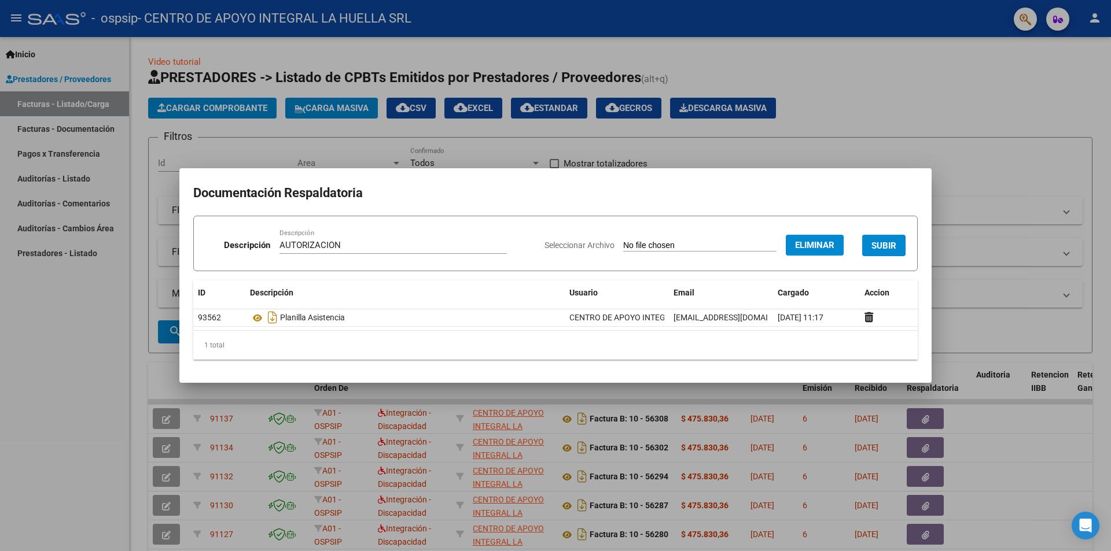
click at [886, 245] on span "SUBIR" at bounding box center [883, 246] width 25 height 10
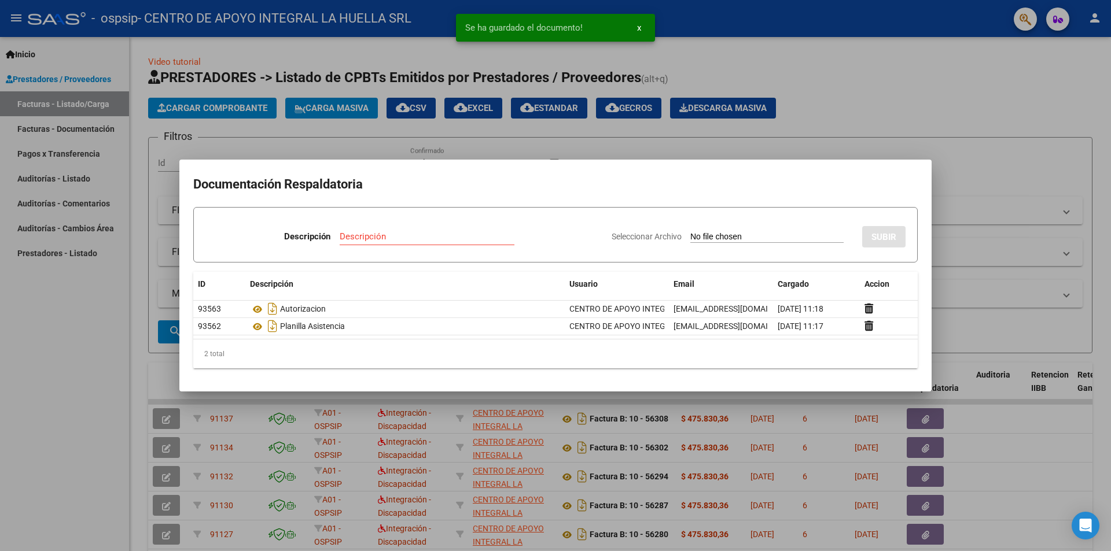
click at [985, 144] on div at bounding box center [555, 275] width 1111 height 551
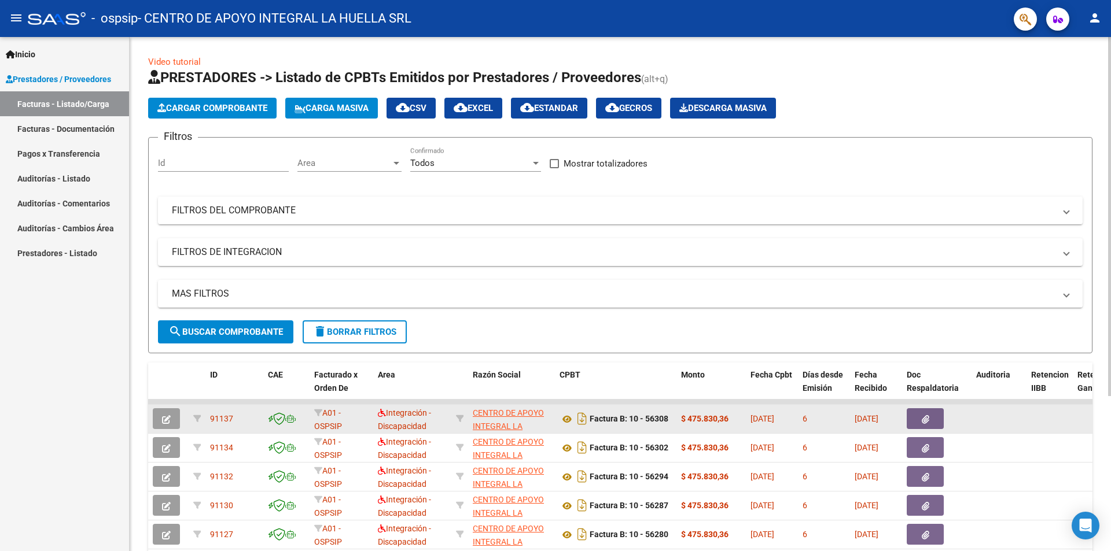
click at [926, 421] on icon "button" at bounding box center [926, 419] width 8 height 9
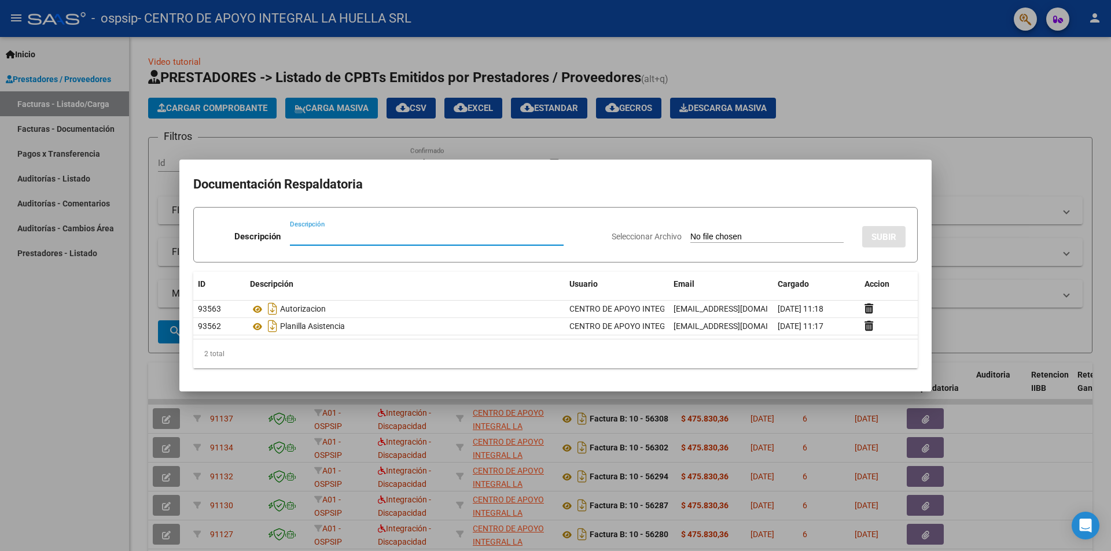
click at [946, 125] on div at bounding box center [555, 275] width 1111 height 551
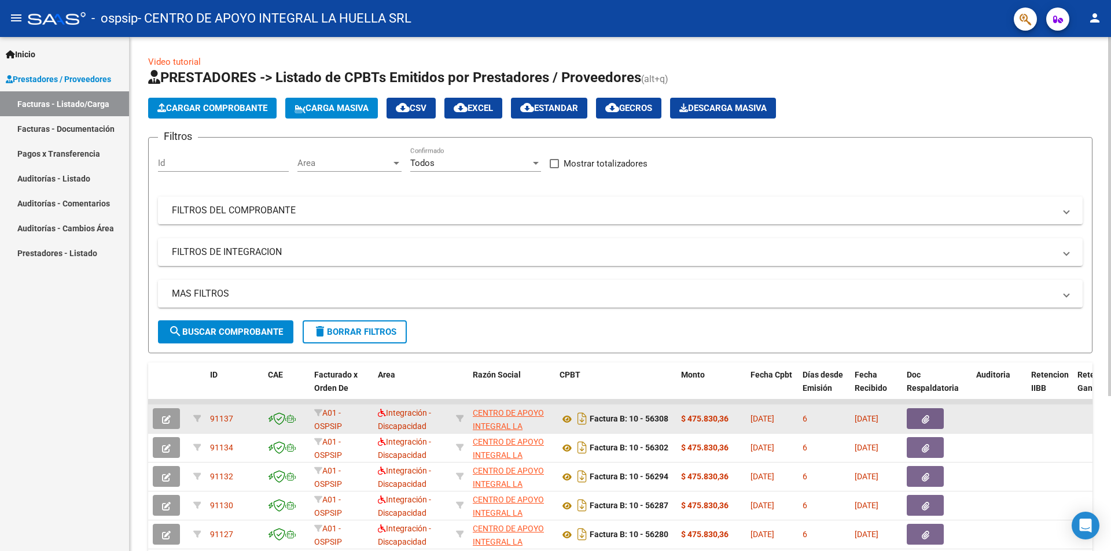
click at [184, 419] on datatable-body-cell at bounding box center [168, 419] width 40 height 28
click at [567, 421] on icon at bounding box center [566, 419] width 15 height 14
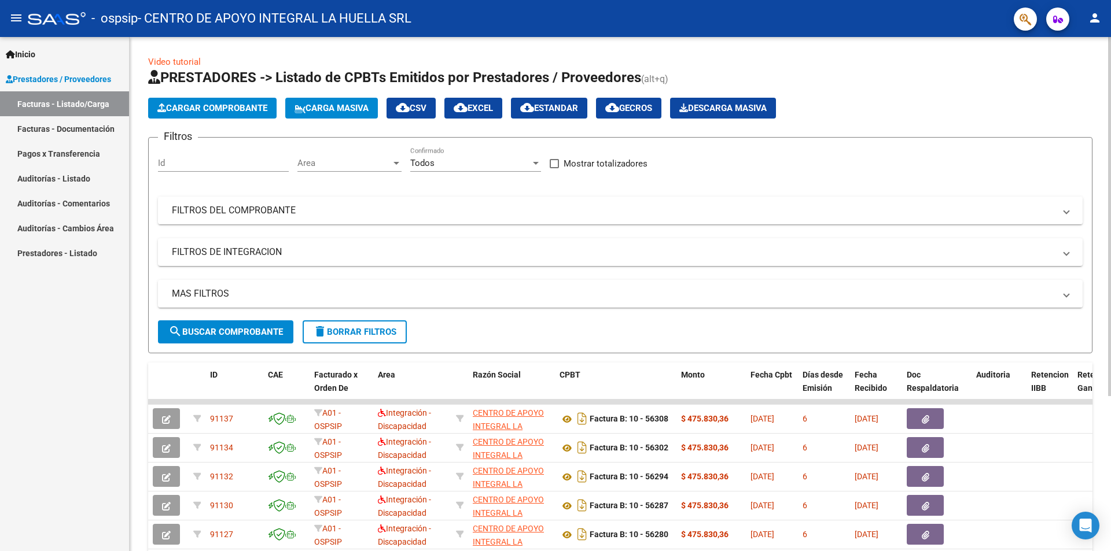
click at [176, 102] on button "Cargar Comprobante" at bounding box center [212, 108] width 128 height 21
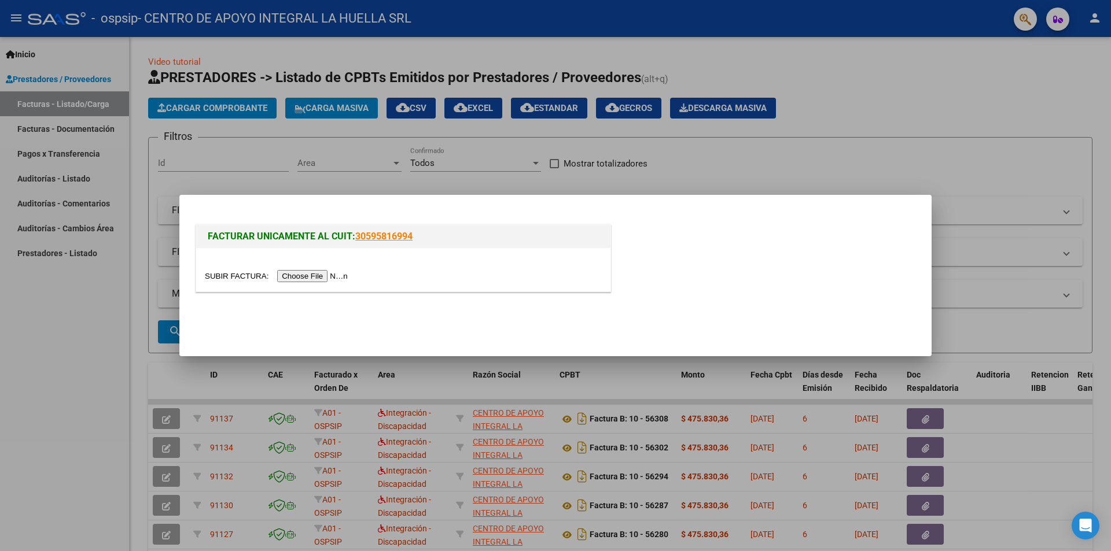
click at [331, 277] on input "file" at bounding box center [278, 276] width 146 height 12
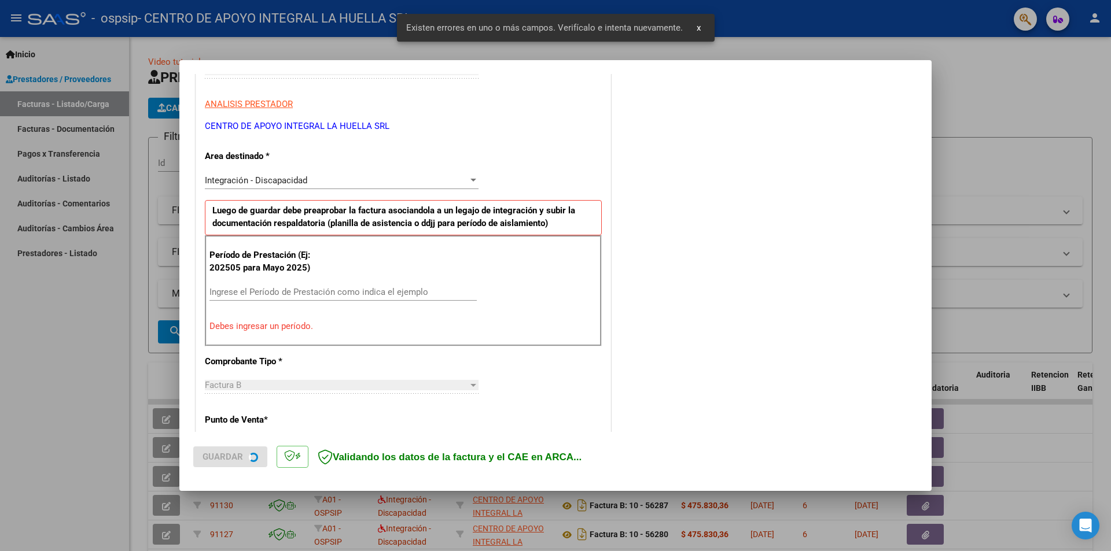
scroll to position [202, 0]
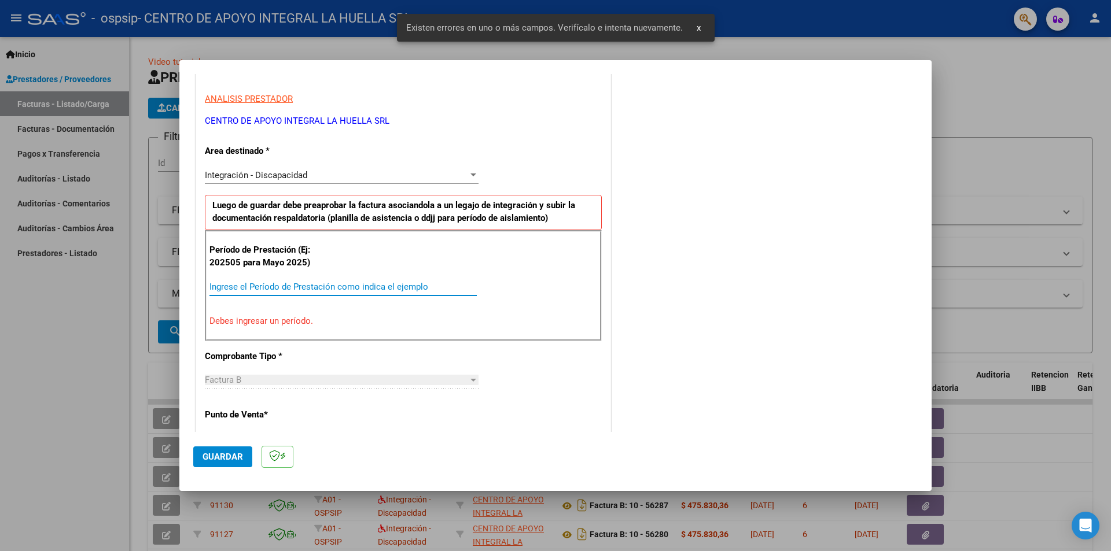
click at [327, 288] on input "Ingrese el Período de Prestación como indica el ejemplo" at bounding box center [342, 287] width 267 height 10
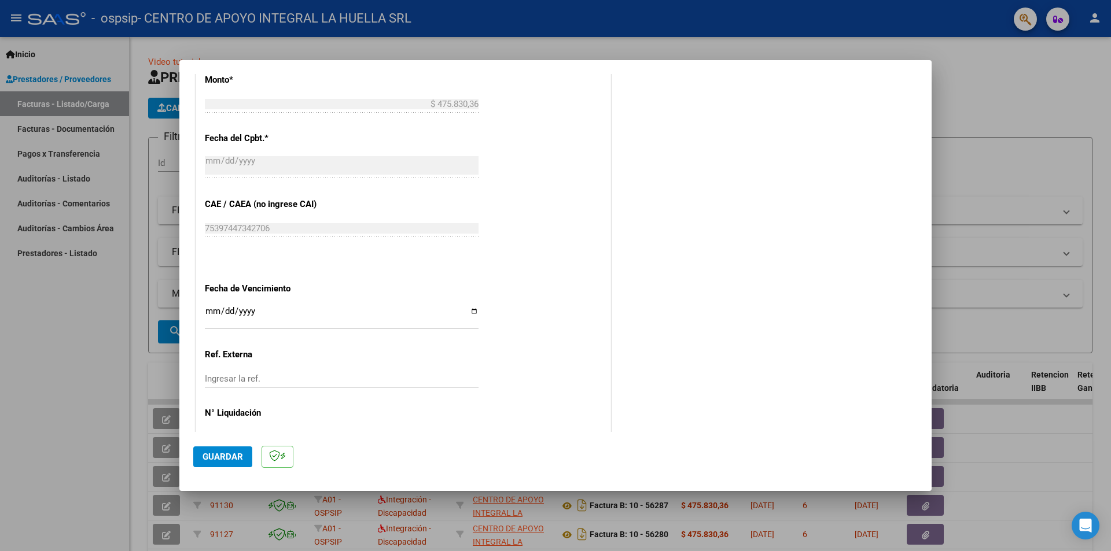
scroll to position [660, 0]
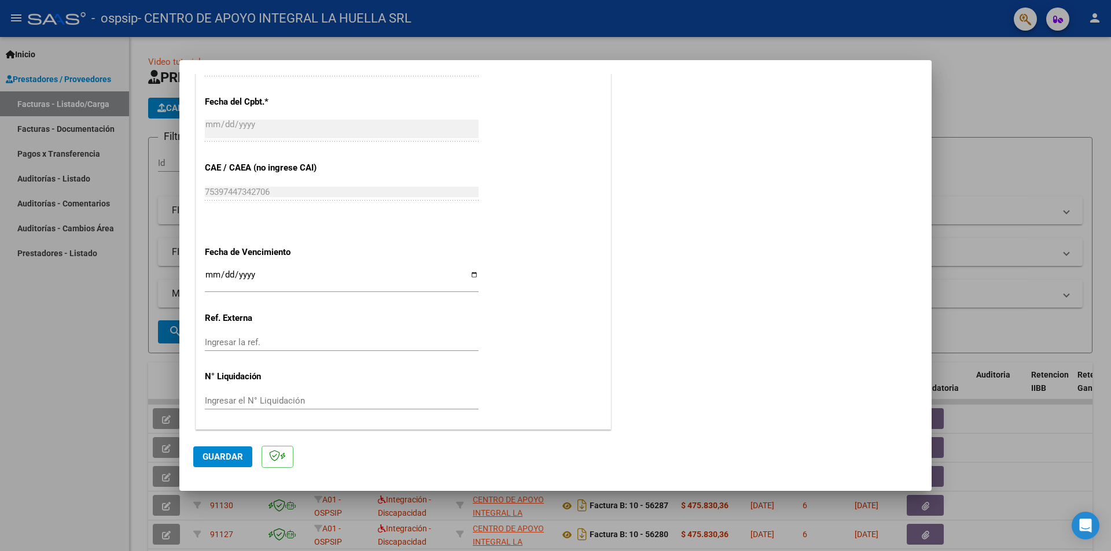
type input "202509"
click at [469, 272] on input "Ingresar la fecha" at bounding box center [342, 279] width 274 height 19
type input "[DATE]"
click at [223, 466] on button "Guardar" at bounding box center [222, 457] width 59 height 21
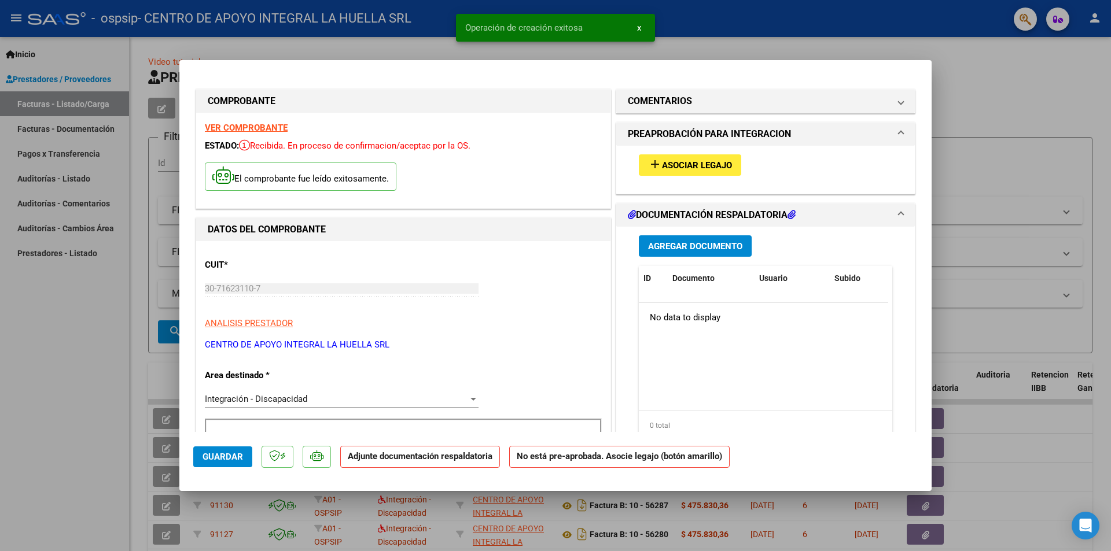
click at [692, 168] on span "Asociar Legajo" at bounding box center [697, 165] width 70 height 10
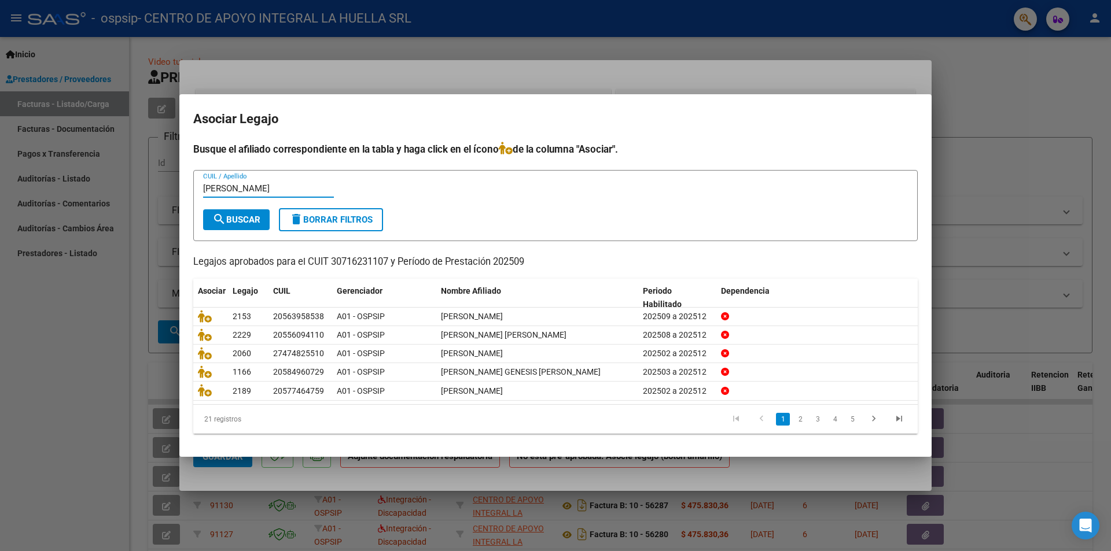
type input "[PERSON_NAME]"
click at [261, 210] on button "search Buscar" at bounding box center [236, 219] width 67 height 21
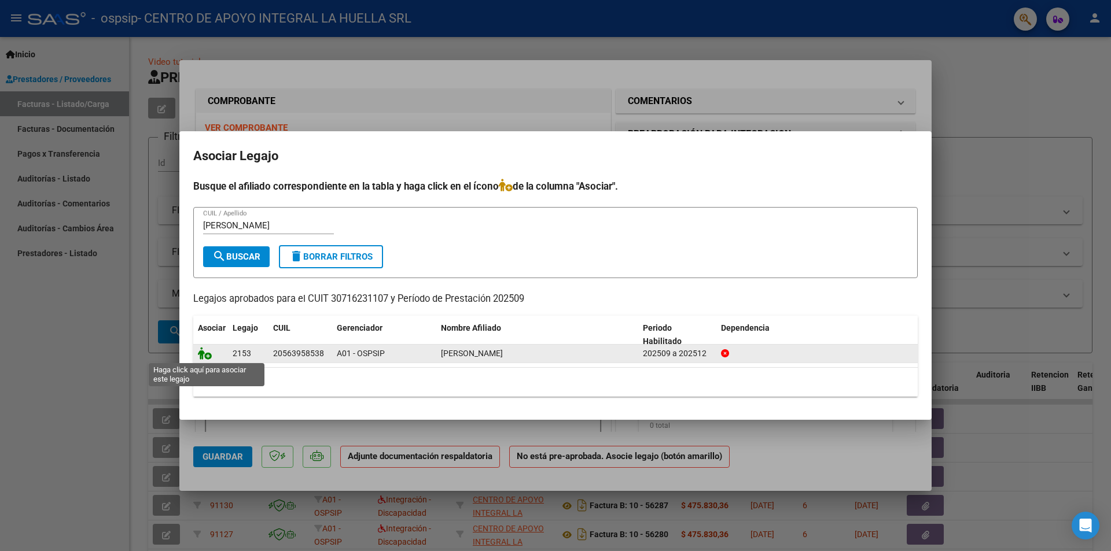
click at [204, 355] on icon at bounding box center [205, 353] width 14 height 13
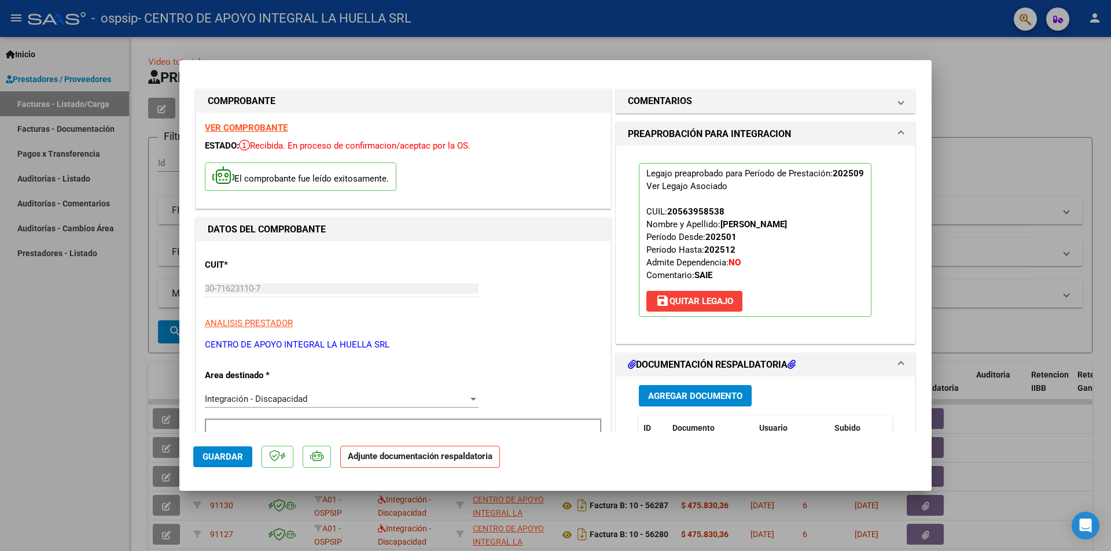
click at [706, 401] on span "Agregar Documento" at bounding box center [695, 396] width 94 height 10
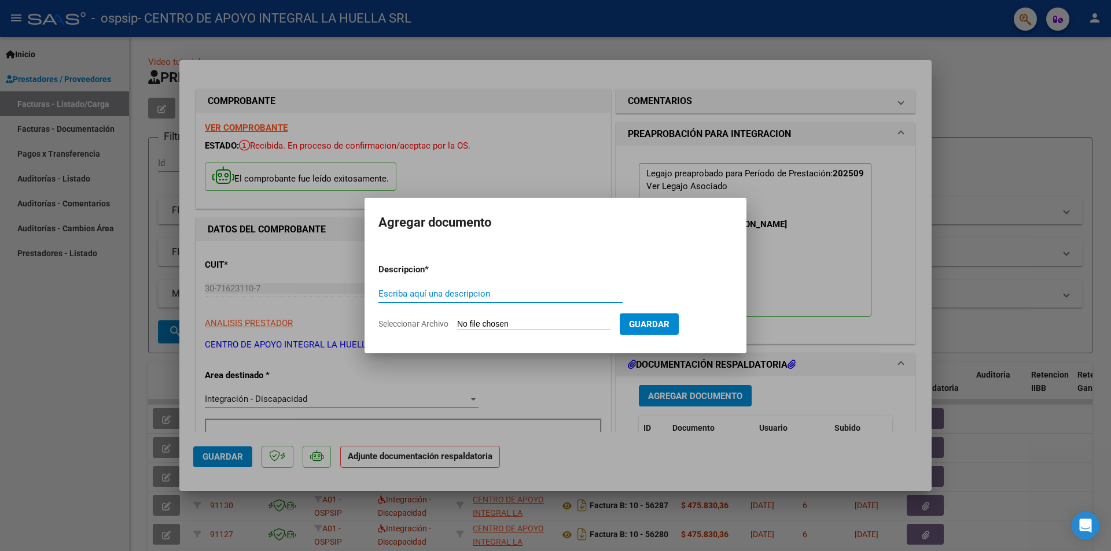
click at [572, 292] on input "Escriba aquí una descripcion" at bounding box center [500, 294] width 244 height 10
type input "PLANILLA ASISTENCIA"
click at [460, 325] on input "Seleccionar Archivo" at bounding box center [533, 324] width 153 height 11
type input "C:\fakepath\[PERSON_NAME]-PLANILLA ASISTENCIA-SEPTIEMBRE-S-OSPSIP.pdf"
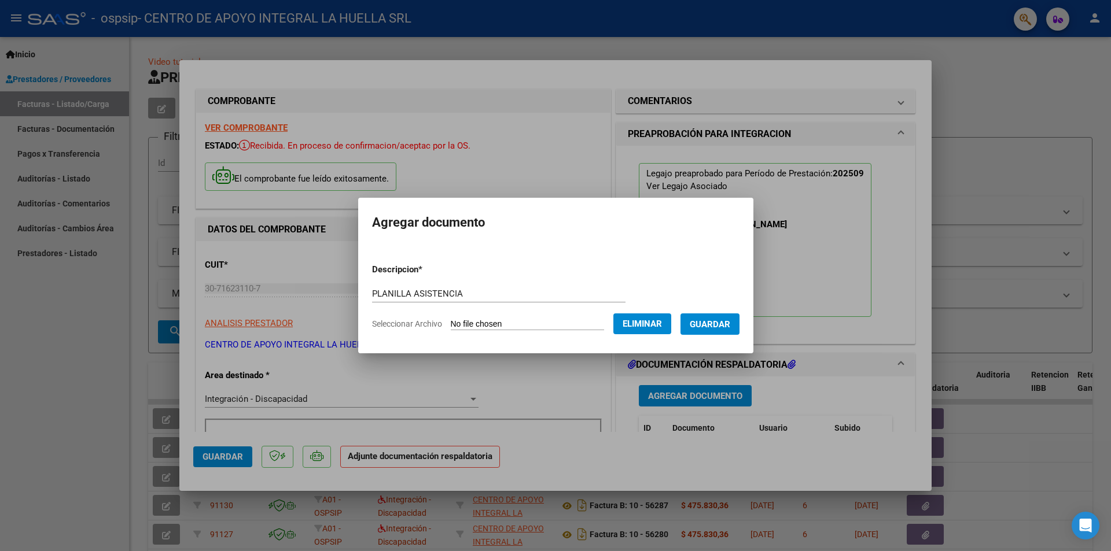
click at [724, 325] on span "Guardar" at bounding box center [710, 324] width 40 height 10
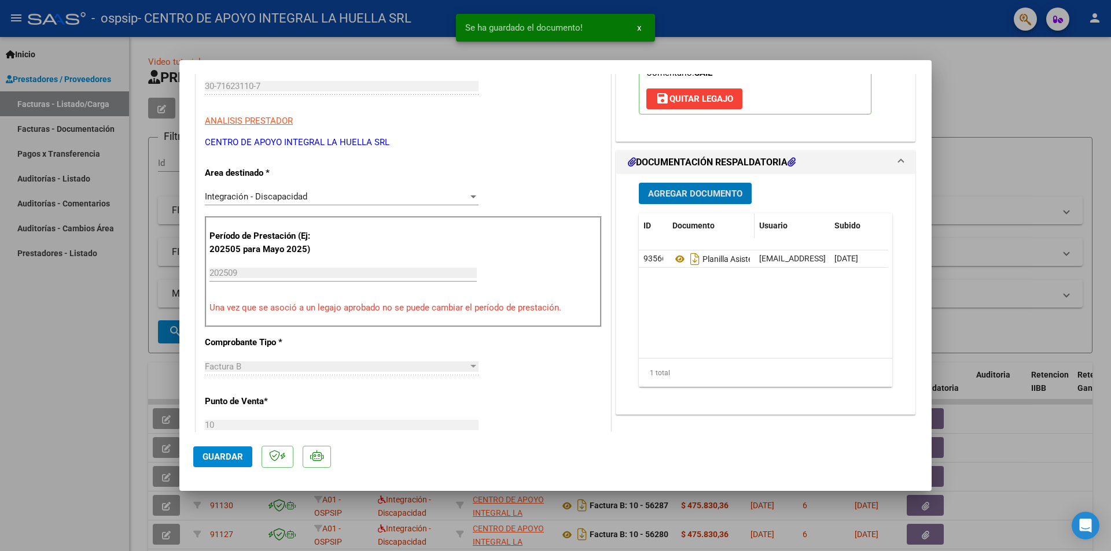
scroll to position [174, 0]
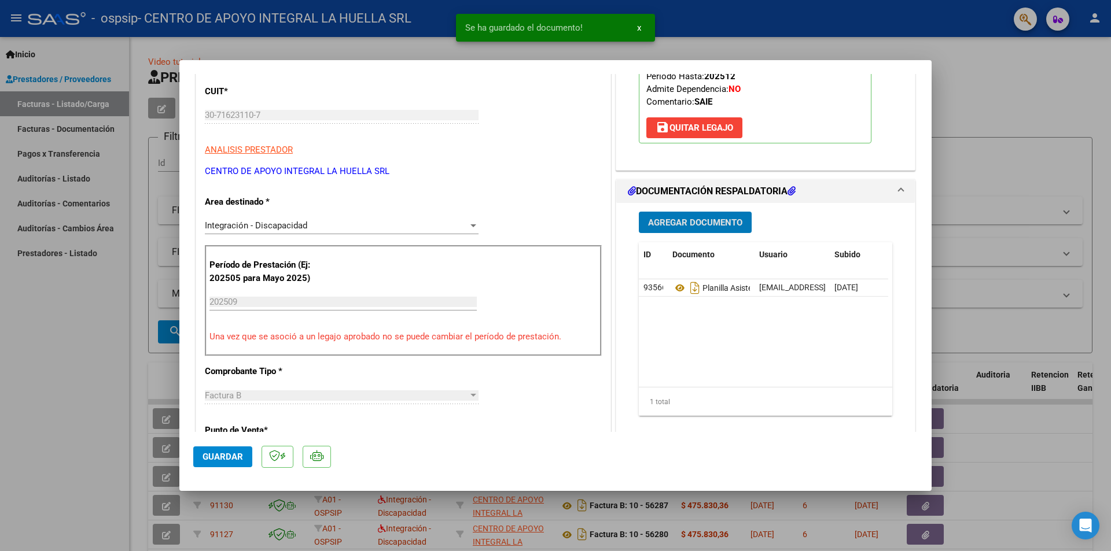
click at [714, 223] on span "Agregar Documento" at bounding box center [695, 223] width 94 height 10
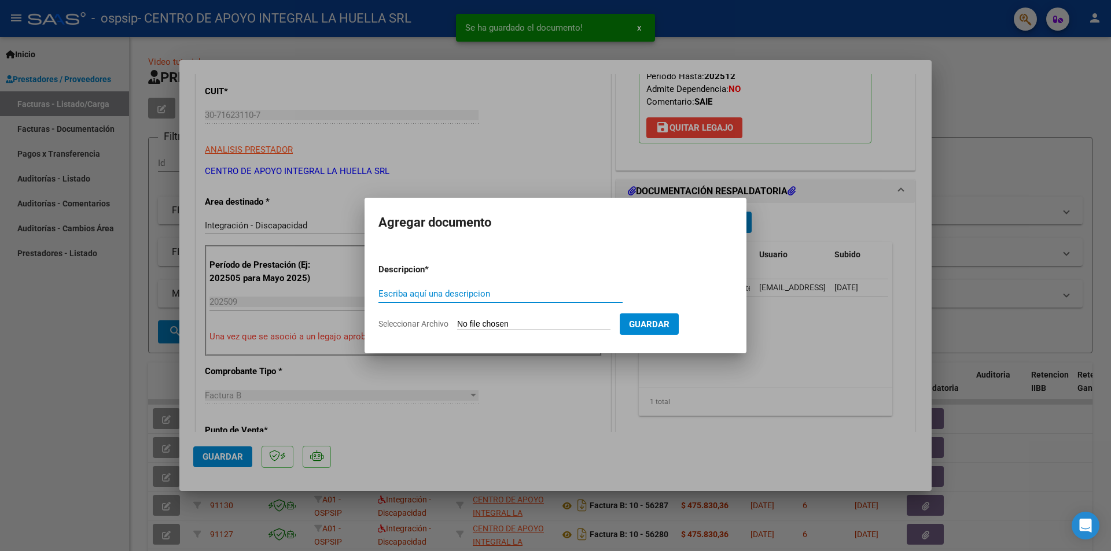
click at [497, 290] on input "Escriba aquí una descripcion" at bounding box center [500, 294] width 244 height 10
type input "AUTORIZACION"
click at [463, 325] on input "Seleccionar Archivo" at bounding box center [533, 324] width 153 height 11
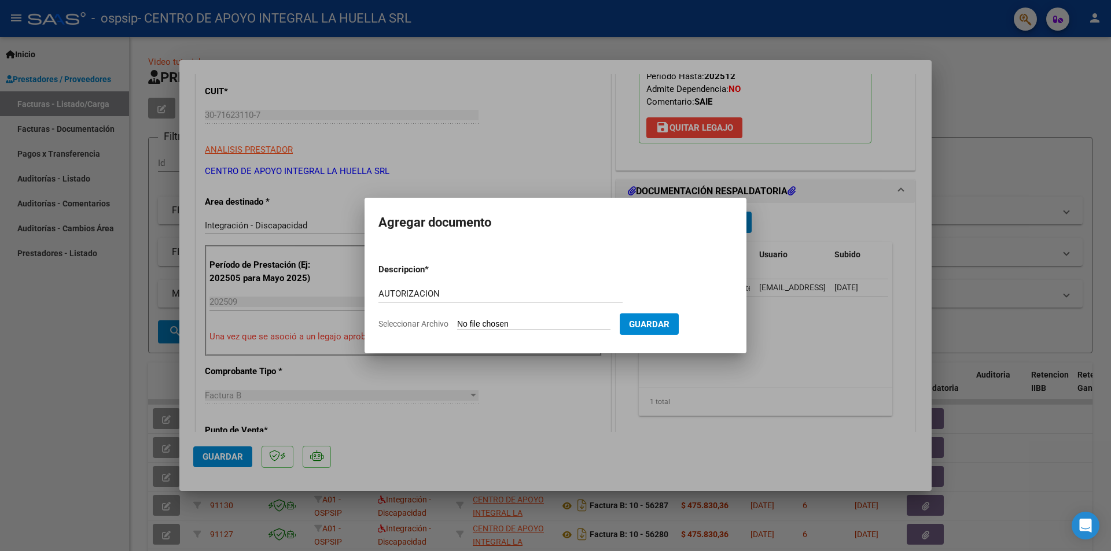
type input "C:\fakepath\[PERSON_NAME] AUTORIZACION SAIE 2025.pdf"
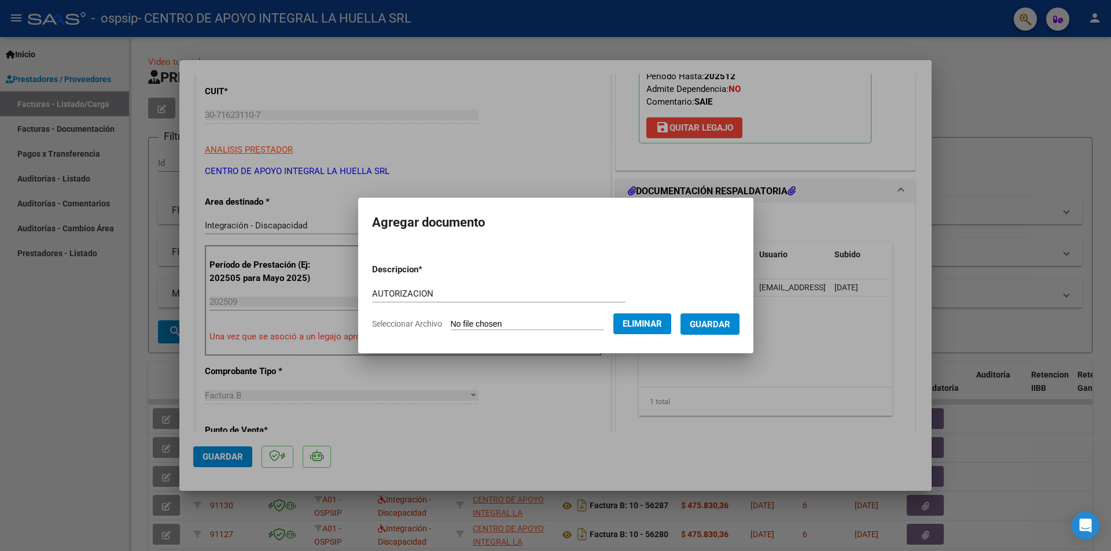
click at [716, 322] on span "Guardar" at bounding box center [710, 324] width 40 height 10
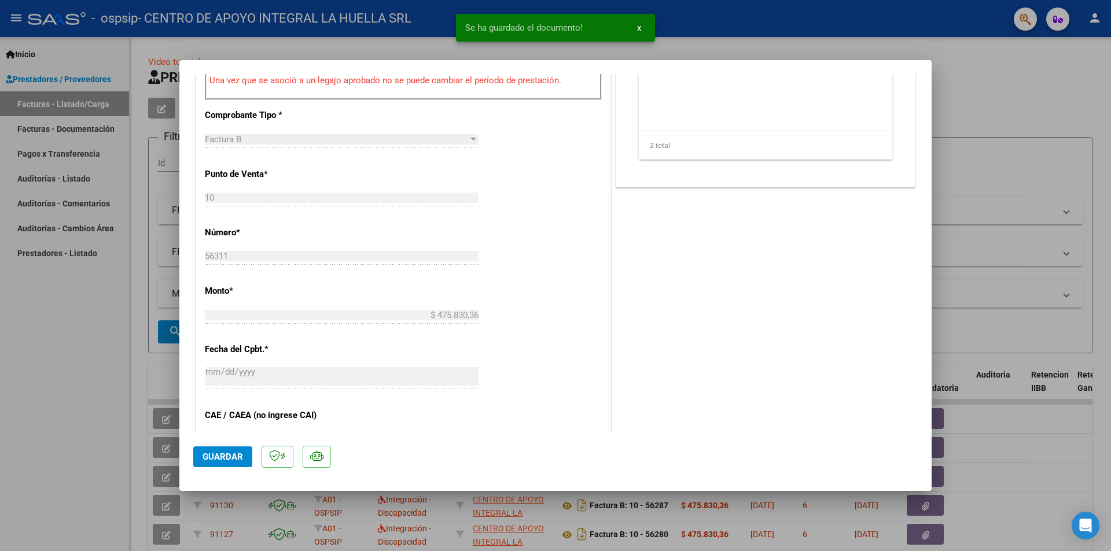
scroll to position [463, 0]
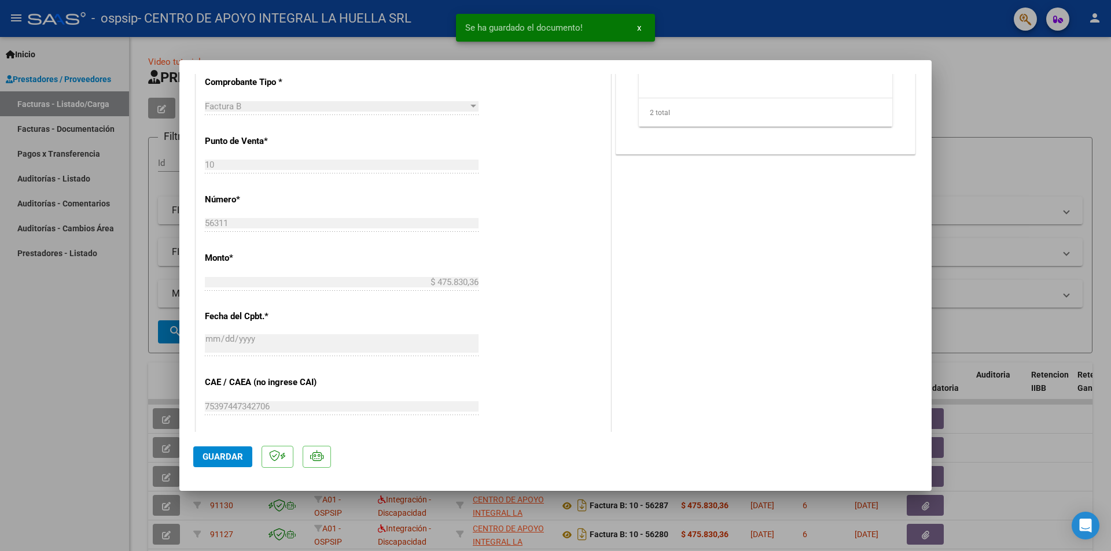
click at [211, 454] on span "Guardar" at bounding box center [222, 457] width 40 height 10
click at [24, 337] on div at bounding box center [555, 275] width 1111 height 551
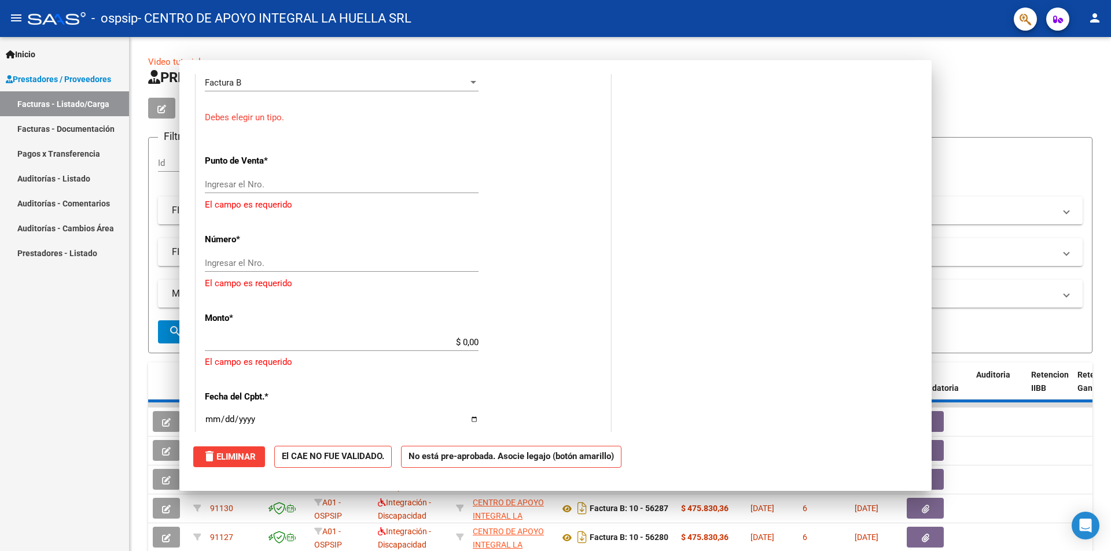
scroll to position [0, 0]
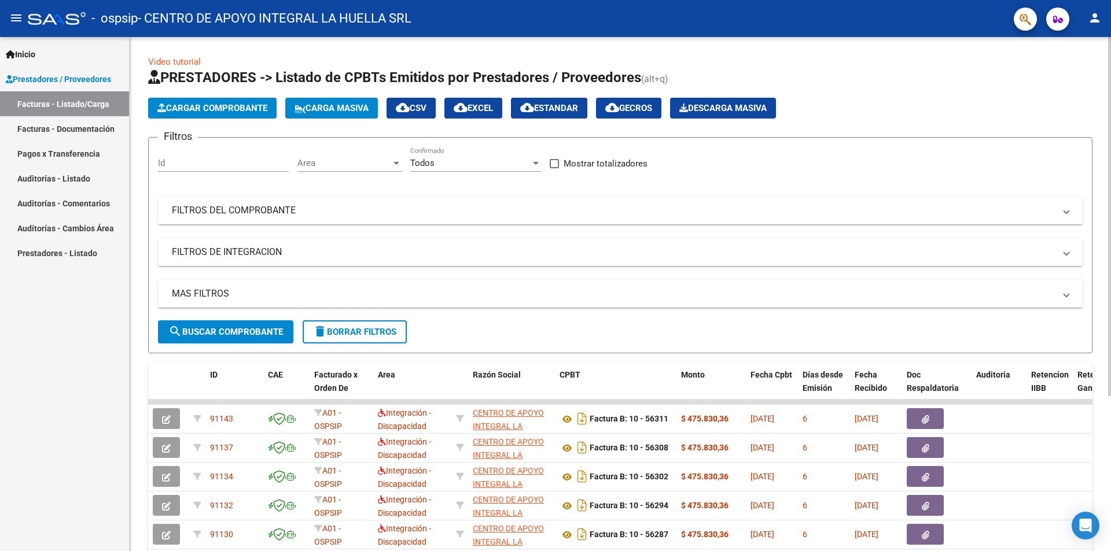
click at [215, 102] on button "Cargar Comprobante" at bounding box center [212, 108] width 128 height 21
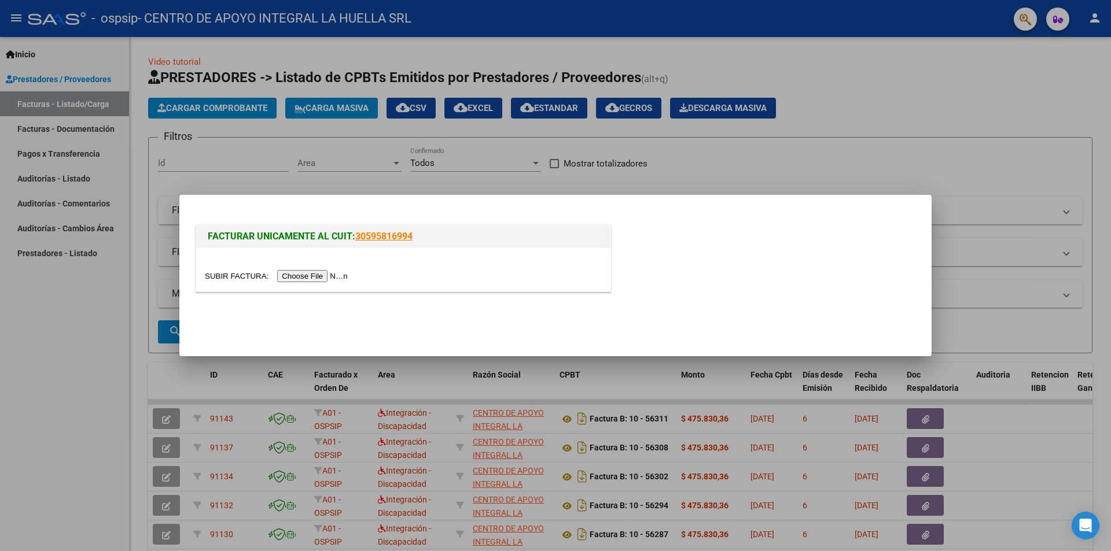
click at [307, 275] on input "file" at bounding box center [278, 276] width 146 height 12
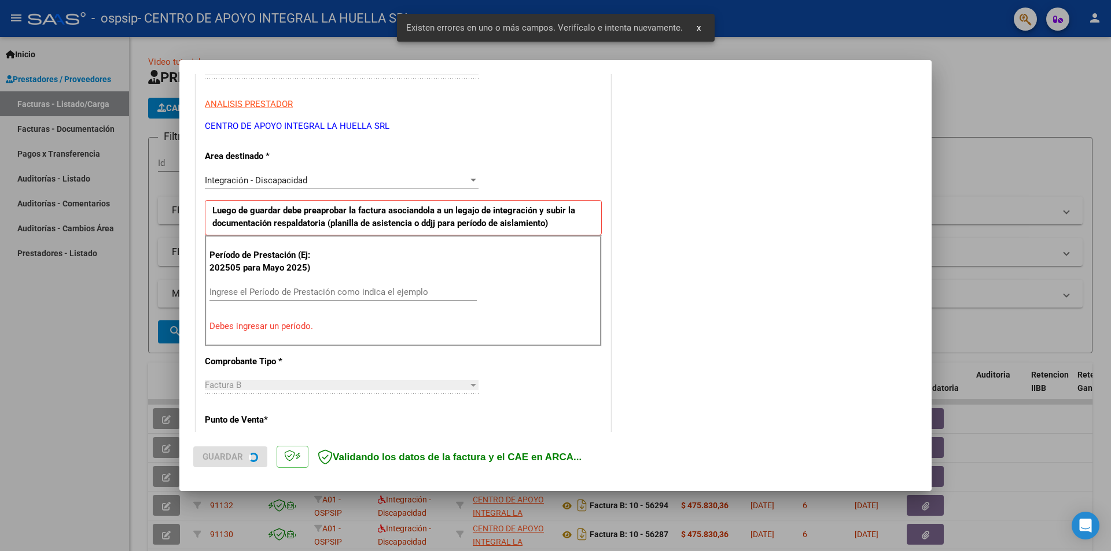
scroll to position [202, 0]
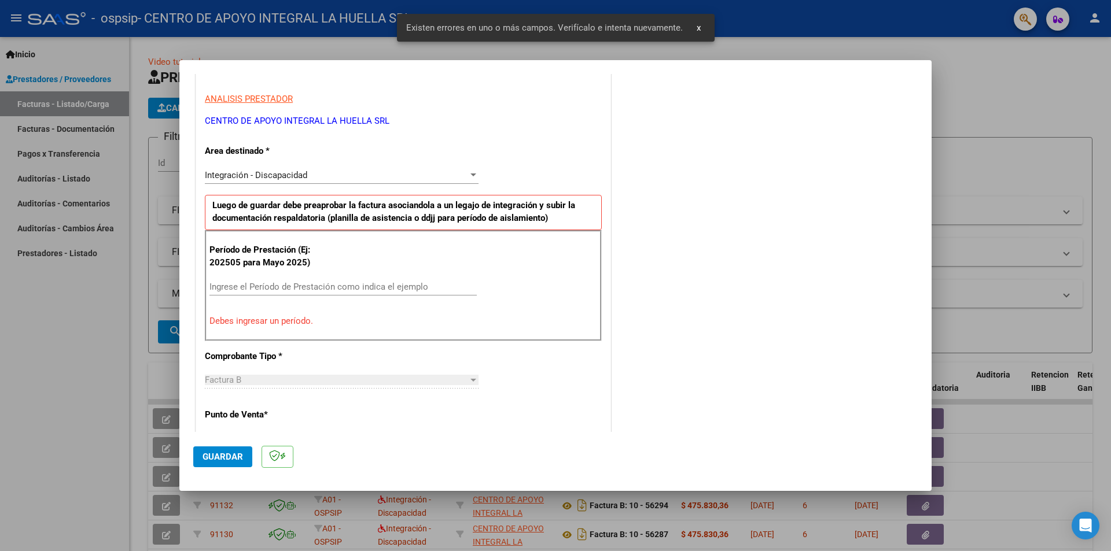
click at [279, 288] on input "Ingrese el Período de Prestación como indica el ejemplo" at bounding box center [342, 287] width 267 height 10
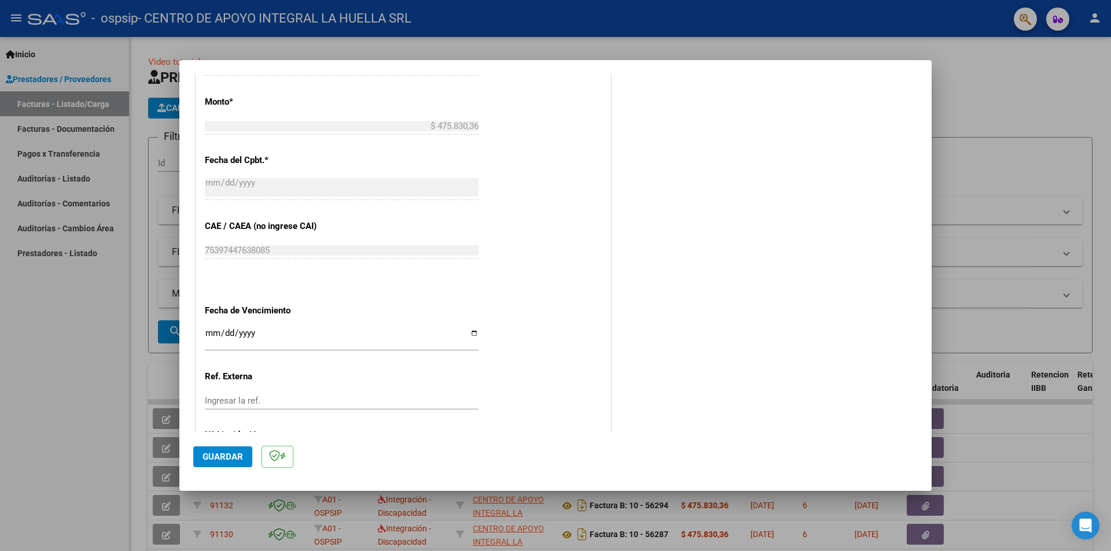
scroll to position [607, 0]
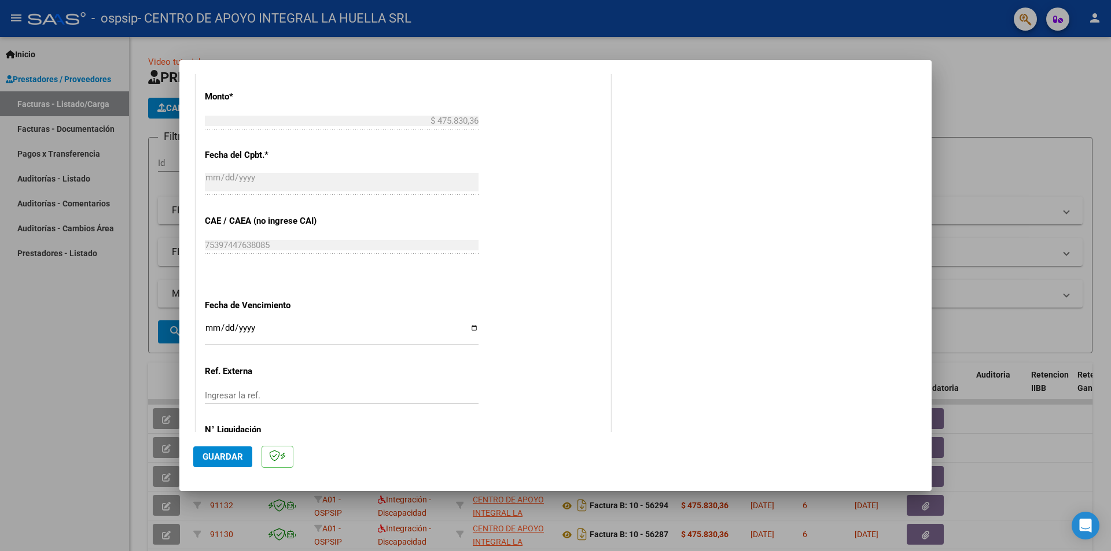
type input "202509"
click at [470, 324] on input "Ingresar la fecha" at bounding box center [342, 332] width 274 height 19
click at [471, 327] on input "Ingresar la fecha" at bounding box center [342, 332] width 274 height 19
type input "[DATE]"
click at [226, 454] on span "Guardar" at bounding box center [222, 457] width 40 height 10
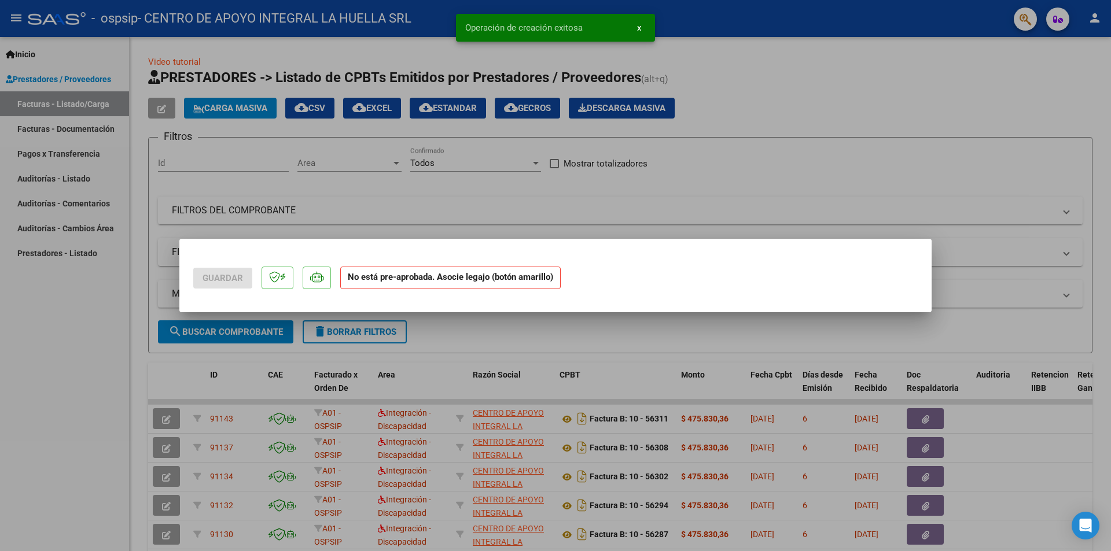
scroll to position [0, 0]
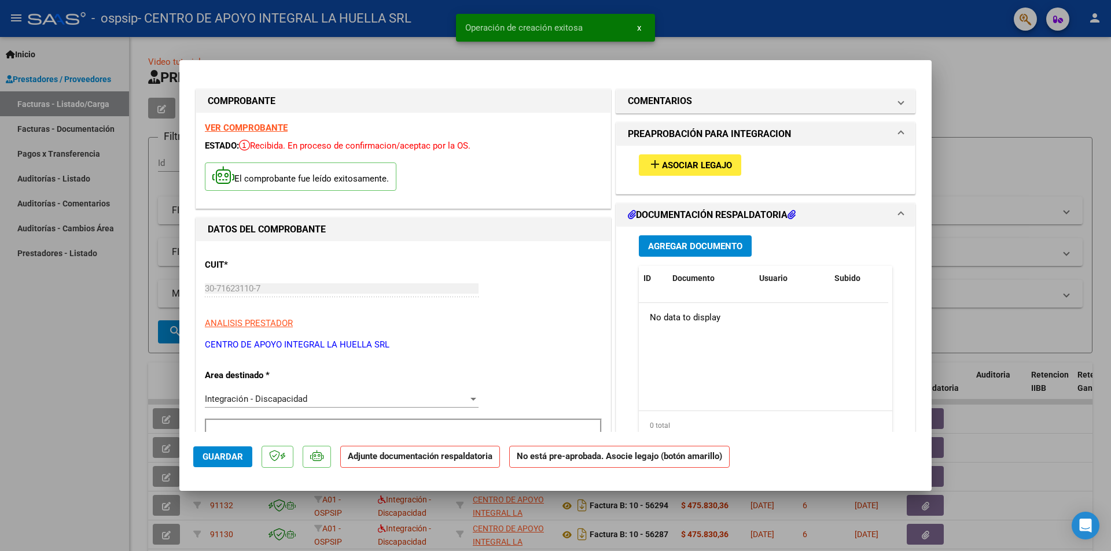
click at [662, 165] on span "Asociar Legajo" at bounding box center [697, 165] width 70 height 10
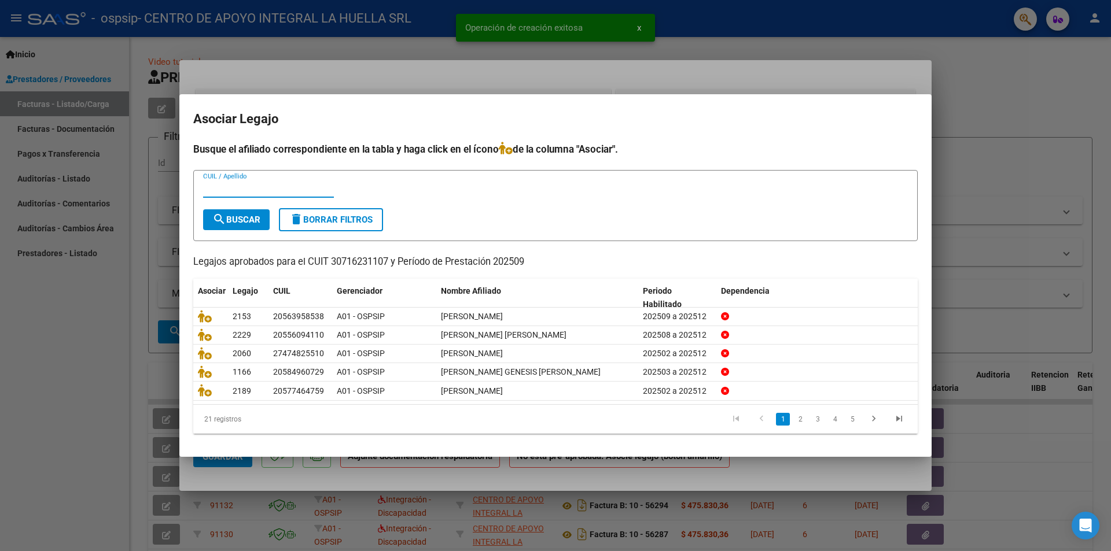
click at [305, 189] on input "CUIL / Apellido" at bounding box center [268, 188] width 131 height 10
type input "[PERSON_NAME]"
click at [235, 226] on button "search Buscar" at bounding box center [236, 219] width 67 height 21
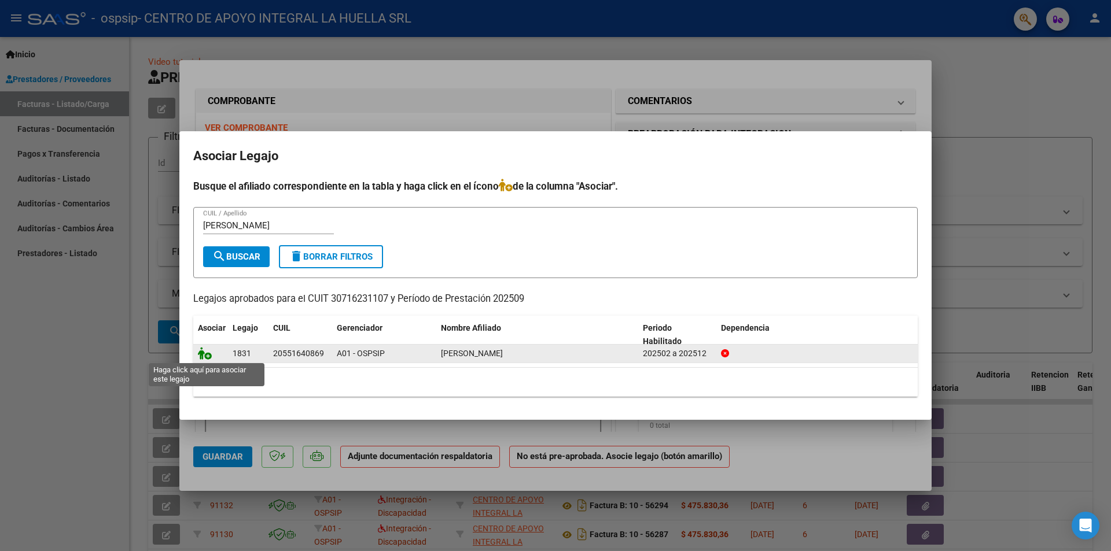
click at [205, 355] on icon at bounding box center [205, 353] width 14 height 13
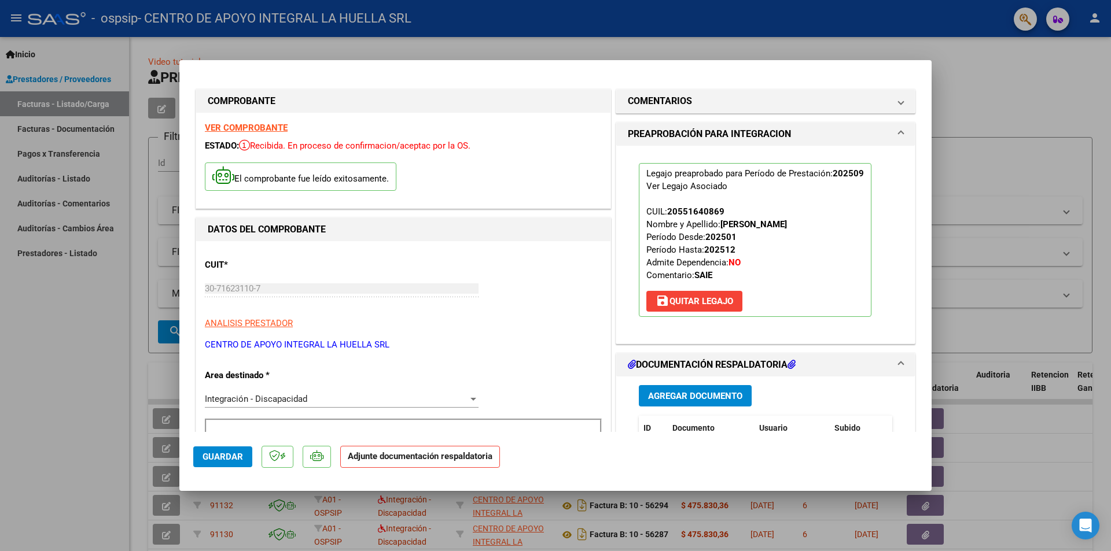
scroll to position [174, 0]
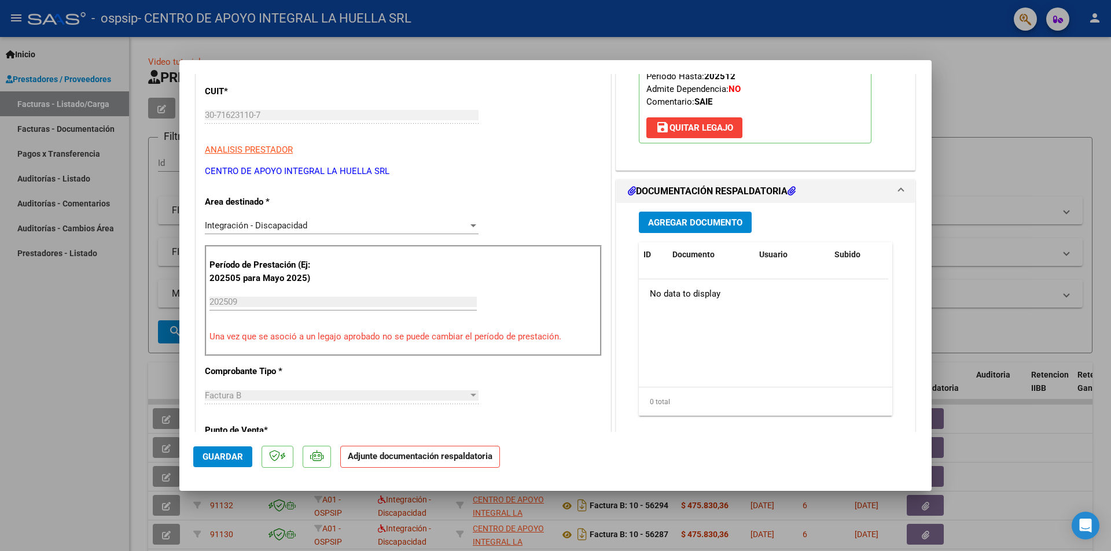
click at [678, 228] on span "Agregar Documento" at bounding box center [695, 223] width 94 height 10
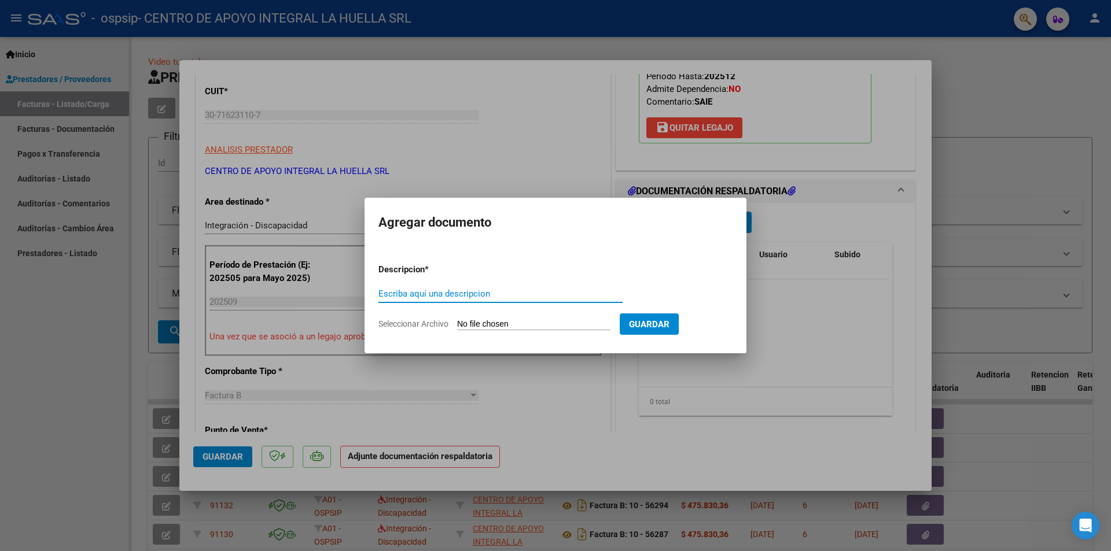
click at [433, 294] on input "Escriba aquí una descripcion" at bounding box center [500, 294] width 244 height 10
click at [458, 292] on input "PLANILLA ASISTENBCIA" at bounding box center [500, 294] width 244 height 10
type input "PLANILLA ASISTENCIA"
click at [460, 321] on input "Seleccionar Archivo" at bounding box center [533, 324] width 153 height 11
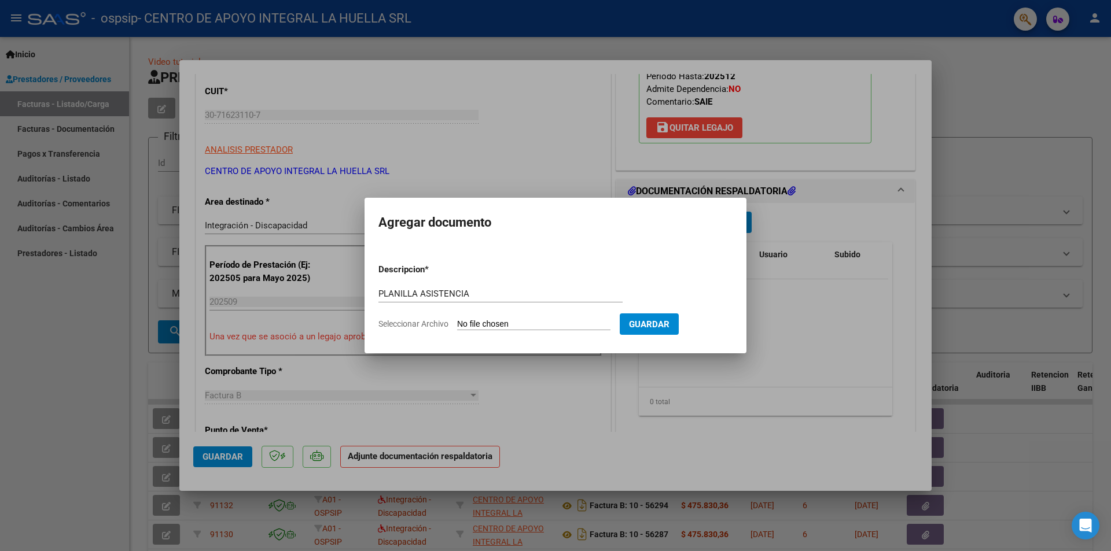
type input "C:\fakepath\[PERSON_NAME] P ASISTENCIA SEPTIEMBRE S OSPSIP.pdf"
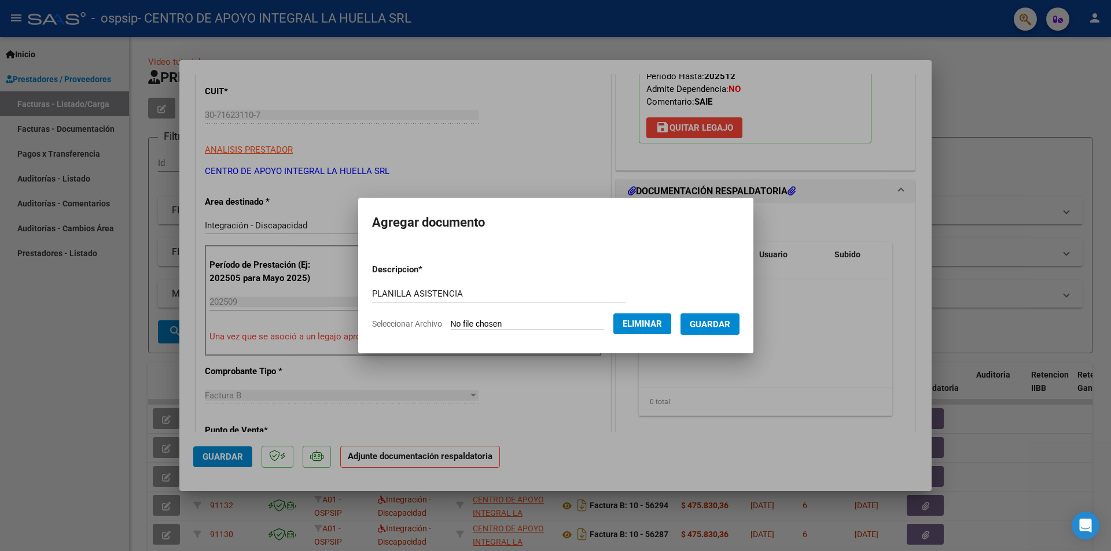
click at [714, 320] on span "Guardar" at bounding box center [710, 324] width 40 height 10
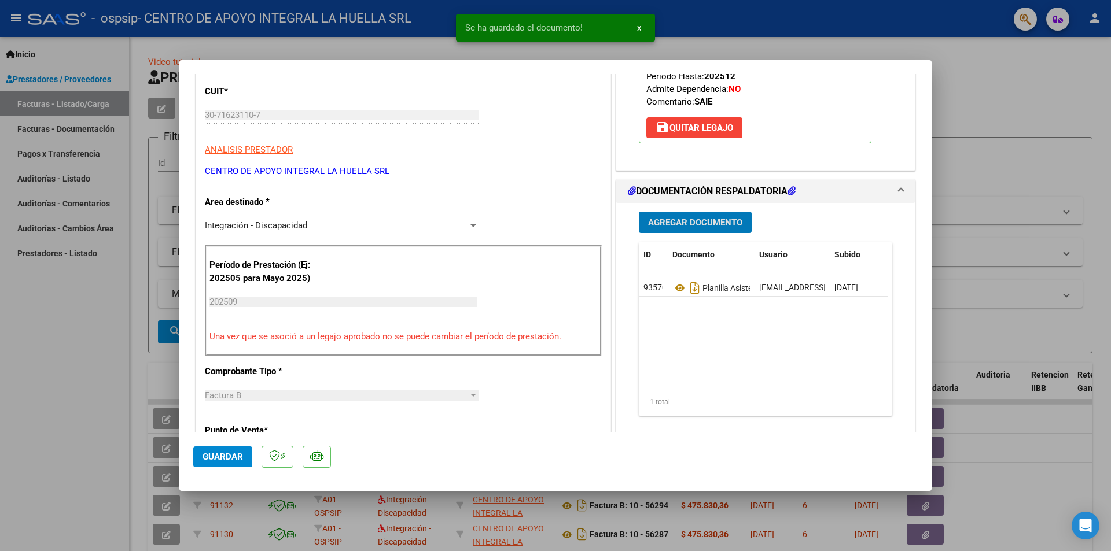
click at [683, 224] on span "Agregar Documento" at bounding box center [695, 223] width 94 height 10
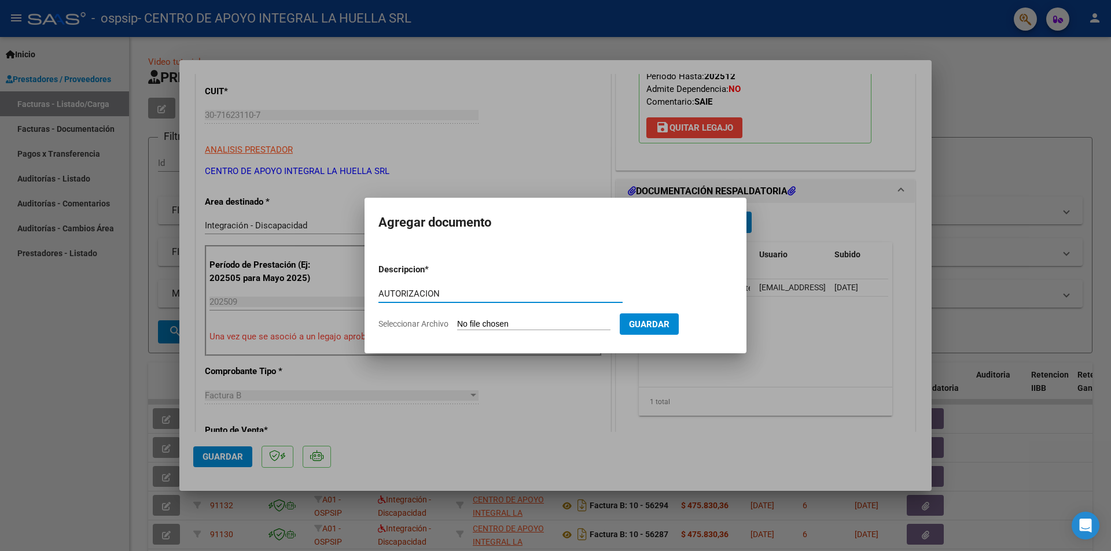
type input "AUTORIZACION"
click at [526, 325] on input "Seleccionar Archivo" at bounding box center [533, 324] width 153 height 11
type input "C:\fakepath\[PERSON_NAME] AUTO S OSPSIP.pdf"
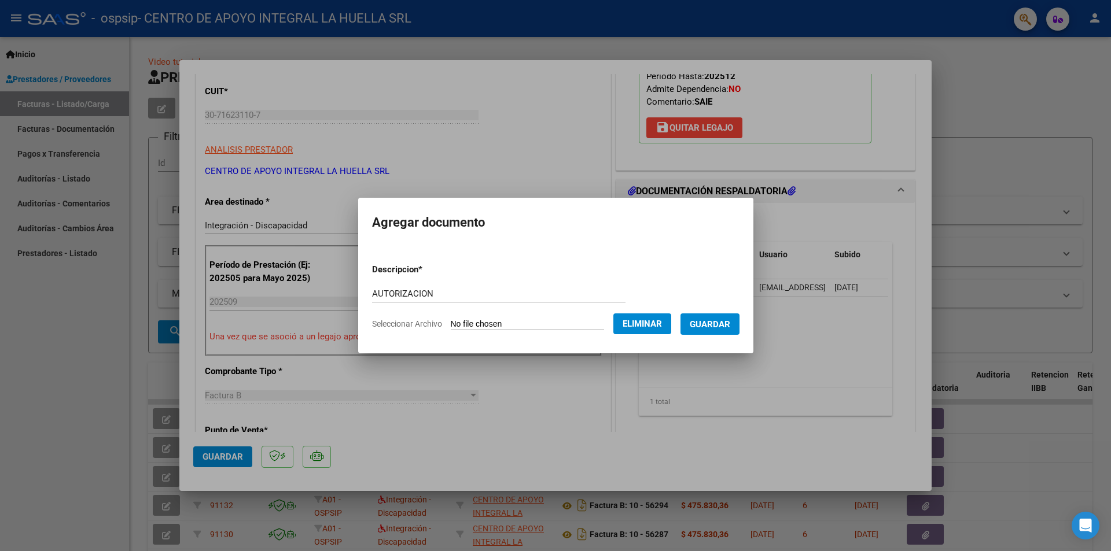
click at [718, 325] on span "Guardar" at bounding box center [710, 324] width 40 height 10
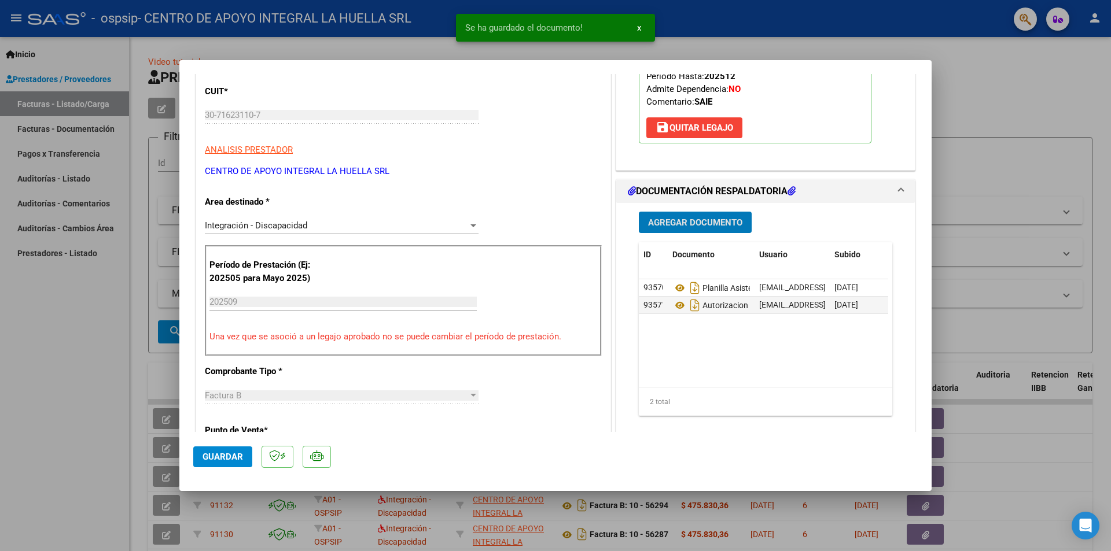
click at [231, 456] on span "Guardar" at bounding box center [222, 457] width 40 height 10
click at [232, 456] on span "Guardar" at bounding box center [222, 457] width 40 height 10
click at [993, 111] on div at bounding box center [555, 275] width 1111 height 551
type input "$ 0,00"
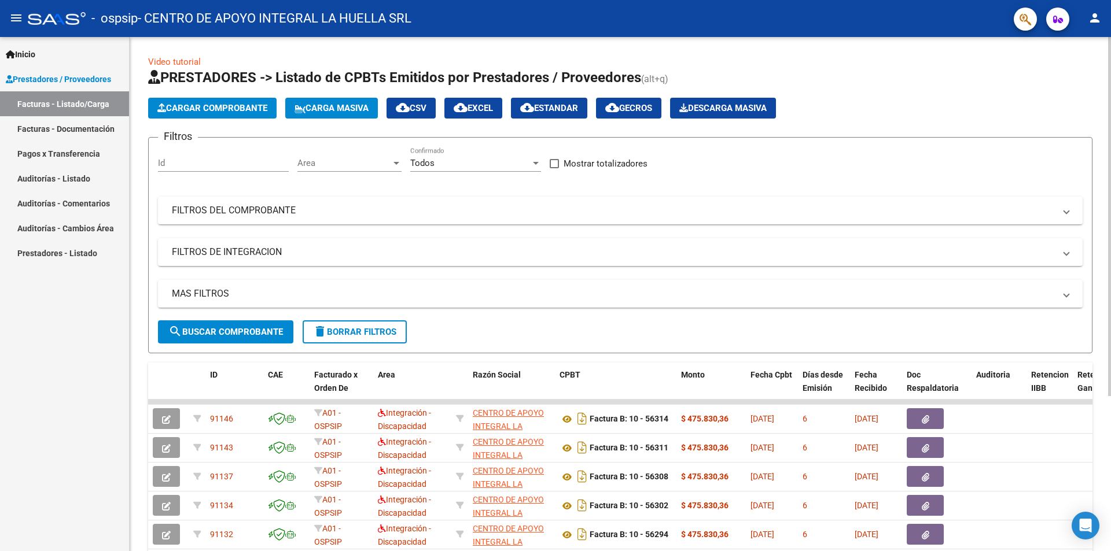
click at [209, 93] on app-list-header "PRESTADORES -> Listado de CPBTs Emitidos por Prestadores / Proveedores (alt+q) …" at bounding box center [620, 210] width 944 height 285
click at [207, 110] on span "Cargar Comprobante" at bounding box center [212, 108] width 110 height 10
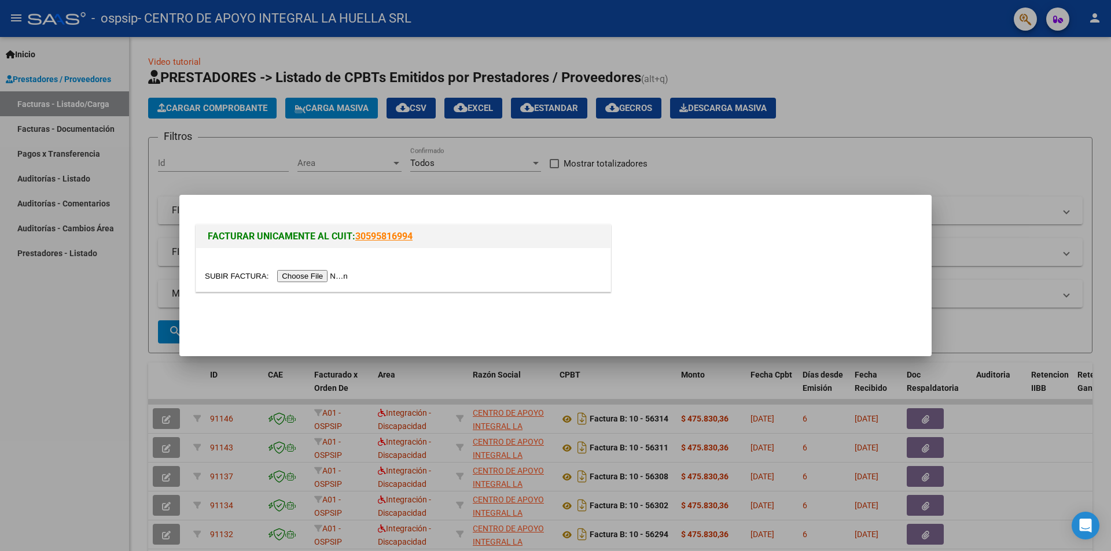
click at [321, 276] on input "file" at bounding box center [278, 276] width 146 height 12
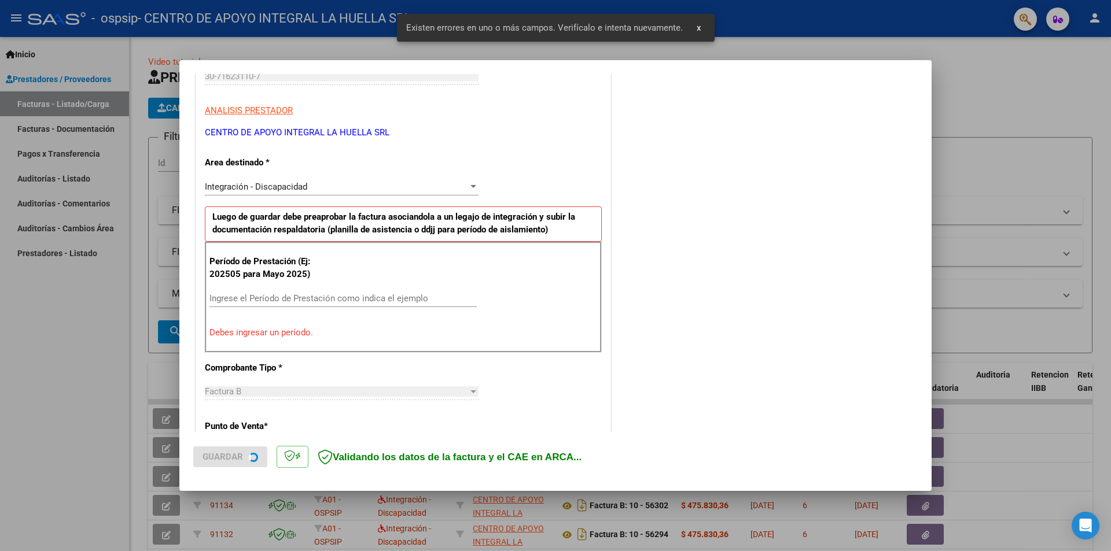
scroll to position [202, 0]
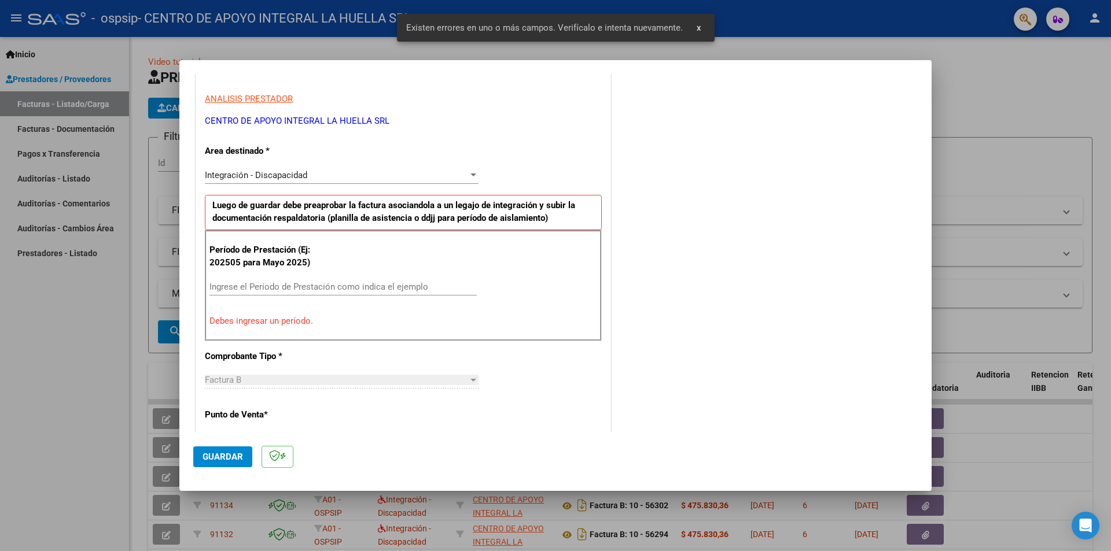
click at [313, 282] on input "Ingrese el Período de Prestación como indica el ejemplo" at bounding box center [342, 287] width 267 height 10
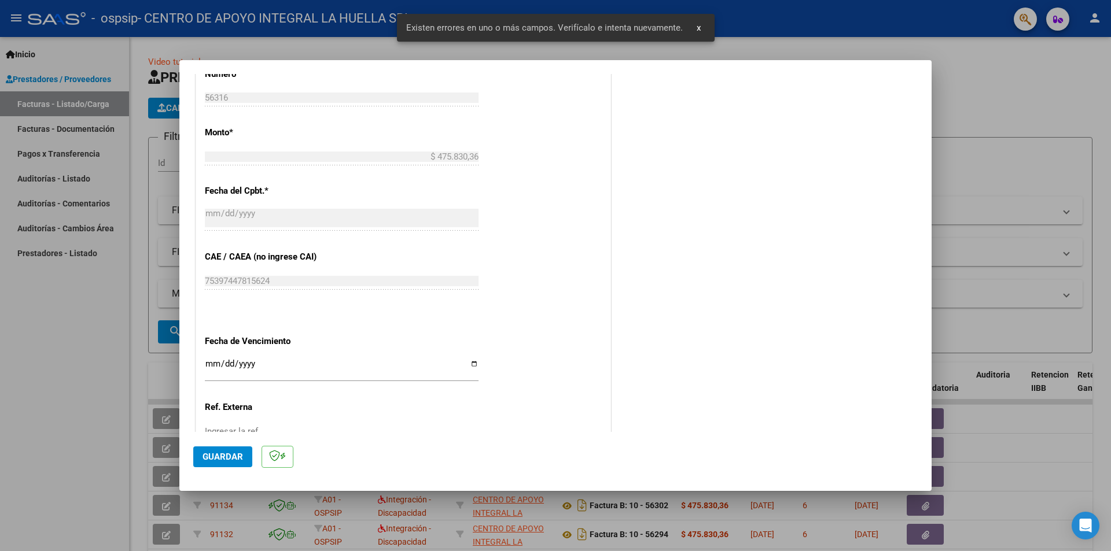
scroll to position [660, 0]
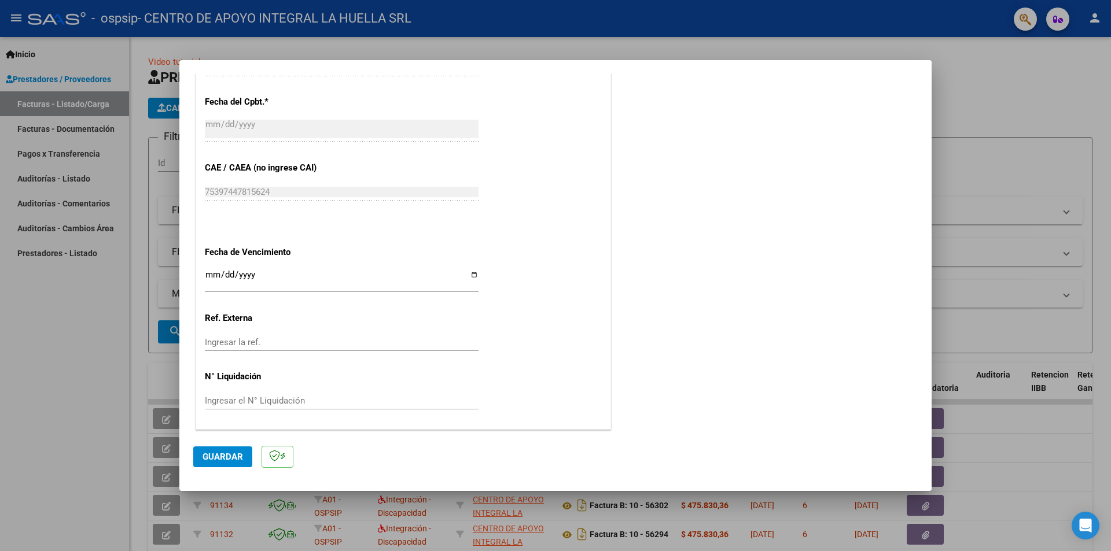
type input "202509"
click at [323, 279] on input "Ingresar la fecha" at bounding box center [342, 279] width 274 height 19
click at [473, 272] on input "Ingresar la fecha" at bounding box center [342, 279] width 274 height 19
type input "[DATE]"
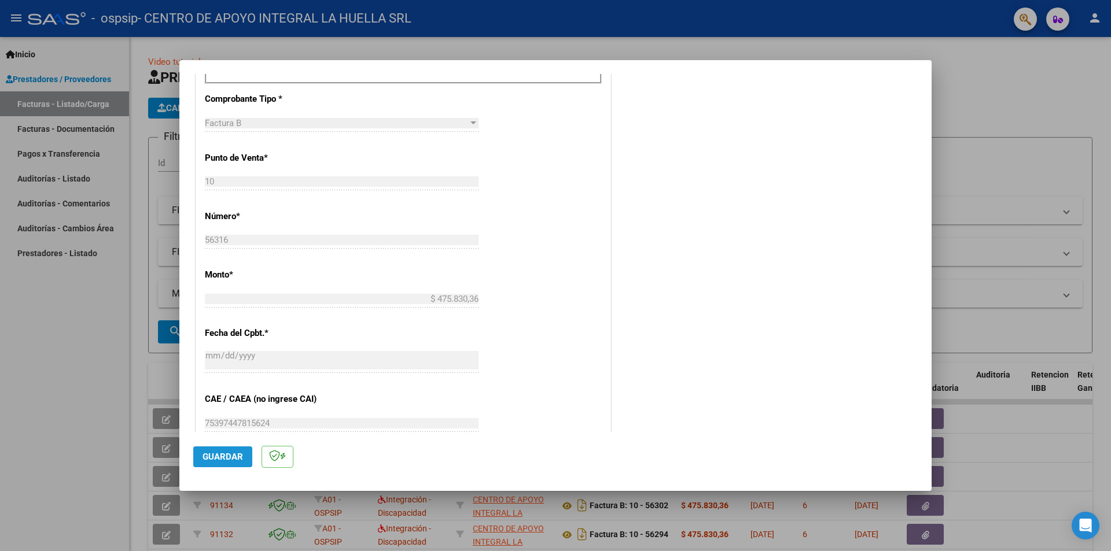
click at [227, 456] on span "Guardar" at bounding box center [222, 457] width 40 height 10
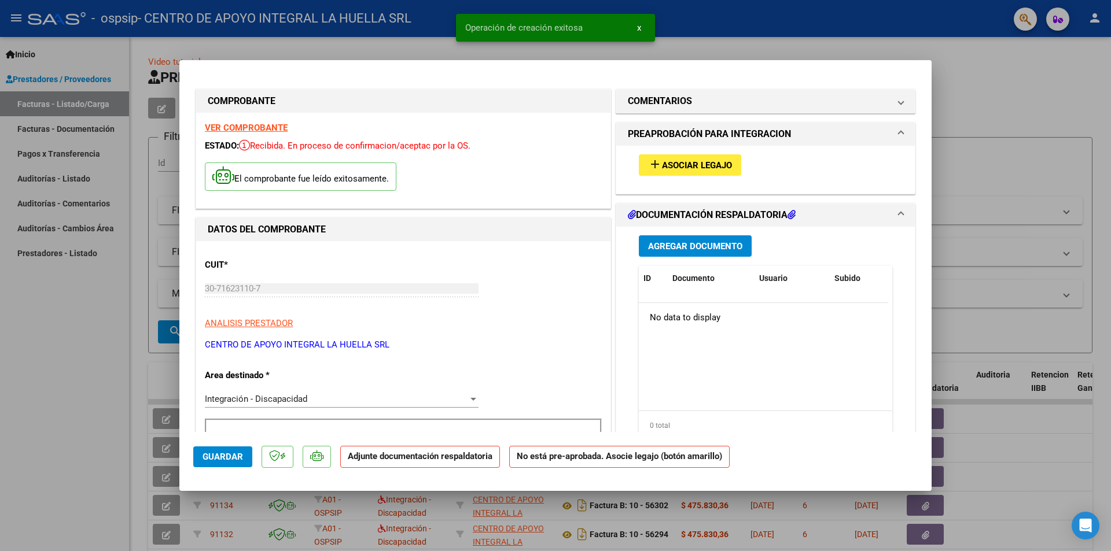
click at [699, 165] on span "Asociar Legajo" at bounding box center [697, 165] width 70 height 10
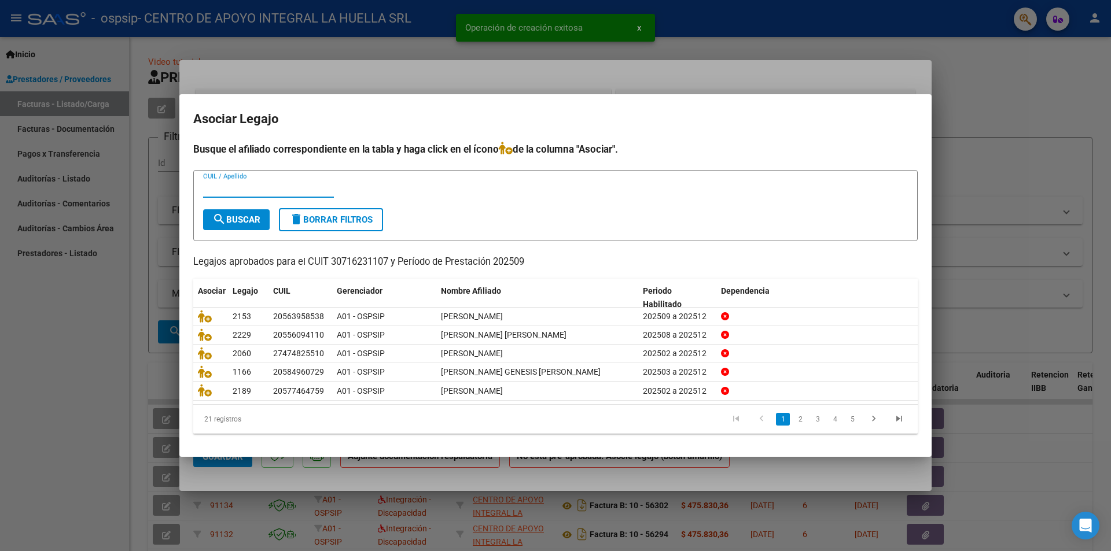
click at [293, 183] on input "CUIL / Apellido" at bounding box center [268, 188] width 131 height 10
type input "[PERSON_NAME]"
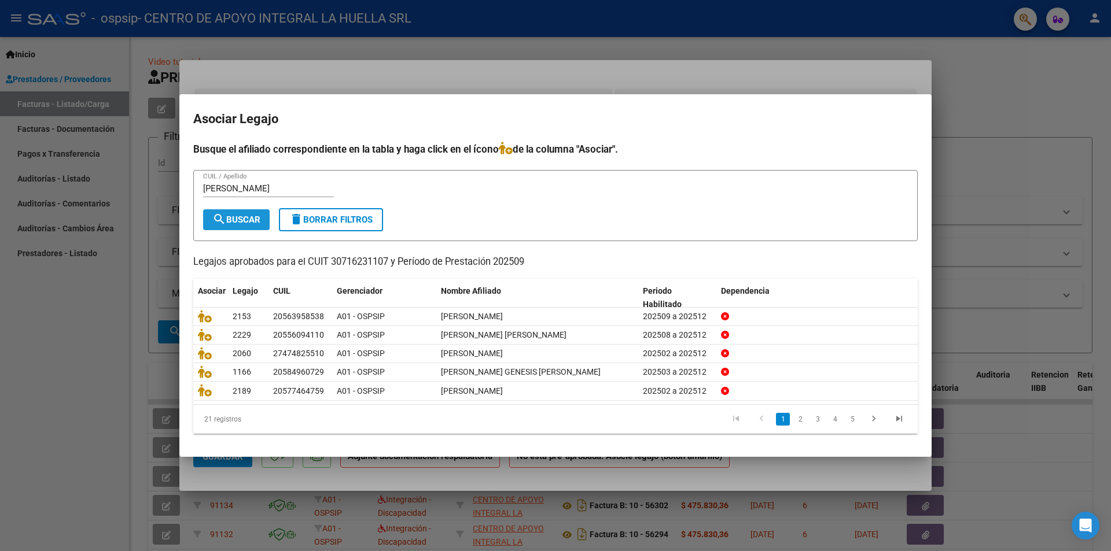
click at [243, 217] on span "search Buscar" at bounding box center [236, 220] width 48 height 10
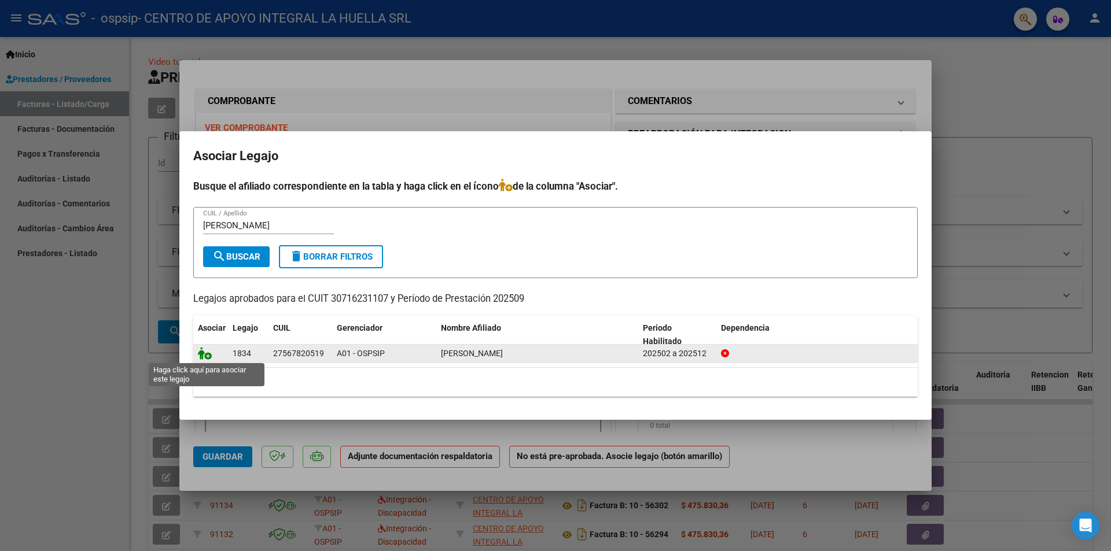
click at [211, 357] on icon at bounding box center [205, 353] width 14 height 13
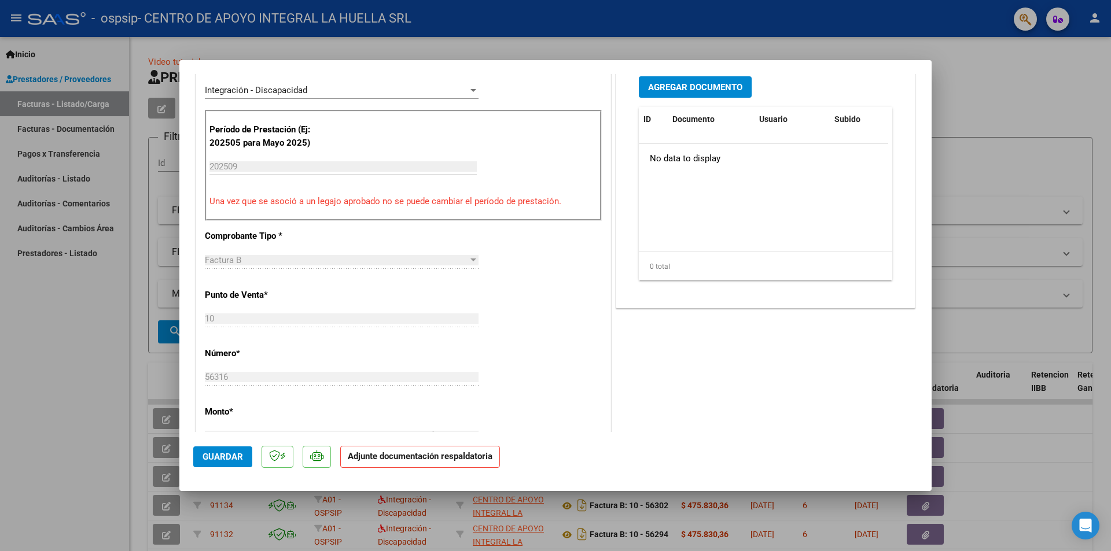
scroll to position [231, 0]
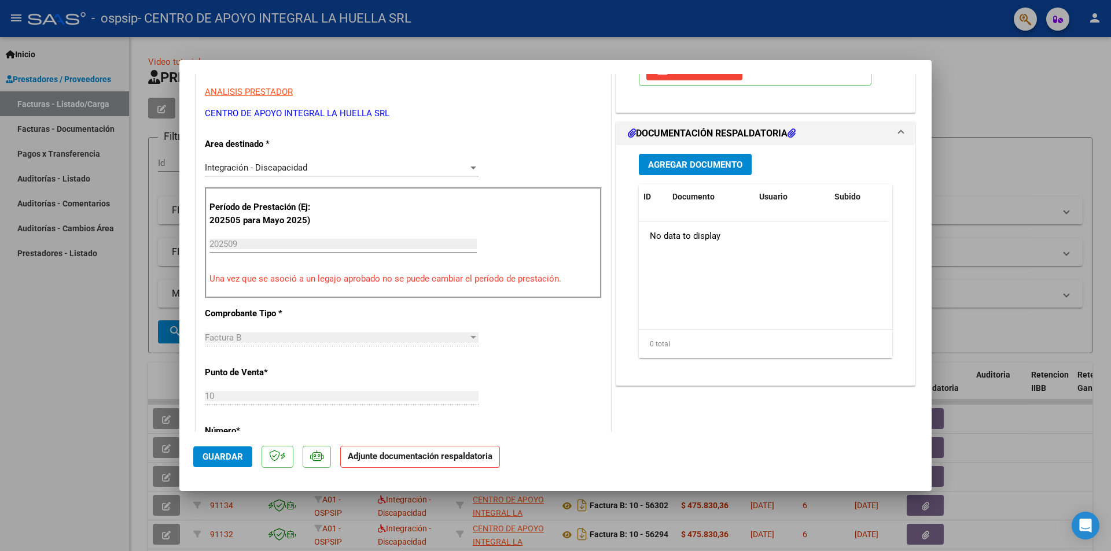
click at [710, 174] on button "Agregar Documento" at bounding box center [695, 164] width 113 height 21
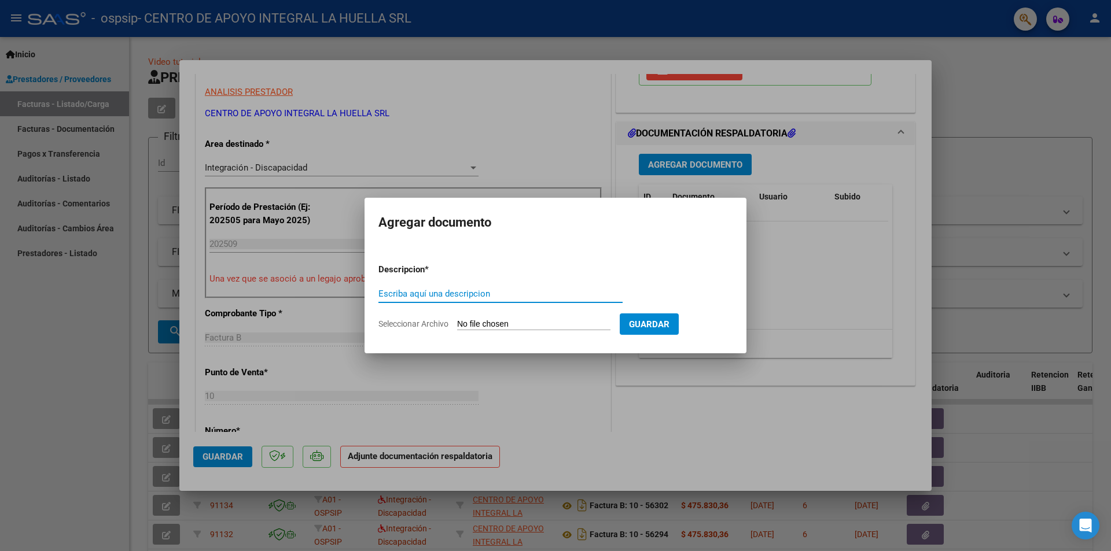
click at [482, 290] on input "Escriba aquí una descripcion" at bounding box center [500, 294] width 244 height 10
click at [473, 294] on input "PLANILLA ASISTENUIA" at bounding box center [500, 294] width 244 height 10
type input "PLANILLA ASISTENCIA"
click at [458, 323] on app-file-uploader "Seleccionar Archivo" at bounding box center [498, 324] width 241 height 10
click at [459, 325] on input "Seleccionar Archivo" at bounding box center [533, 324] width 153 height 11
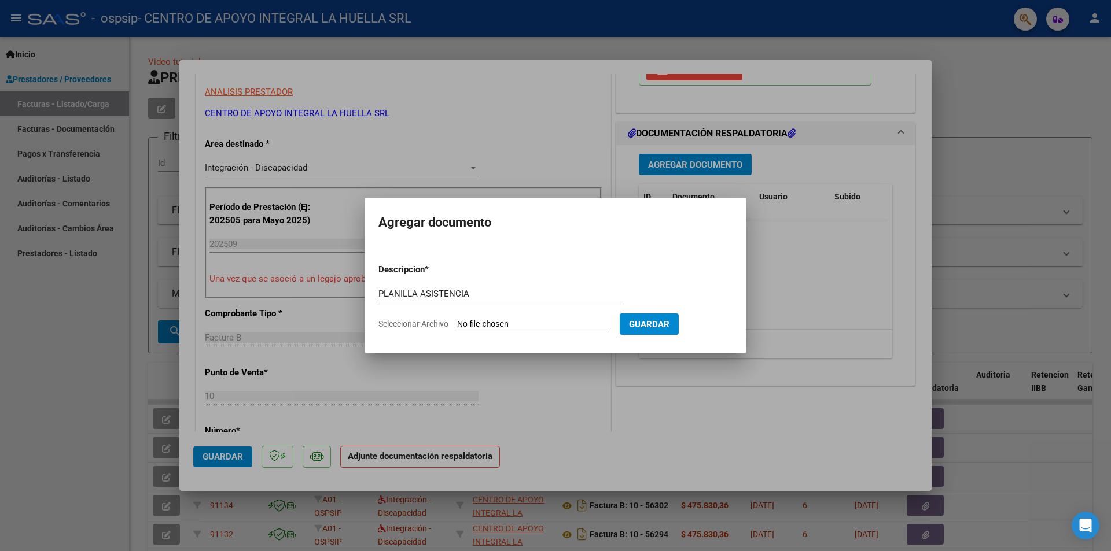
type input "C:\fakepath\[PERSON_NAME] P ASISTENCIA SEPTIEMBRE S OSPSIP.pdf"
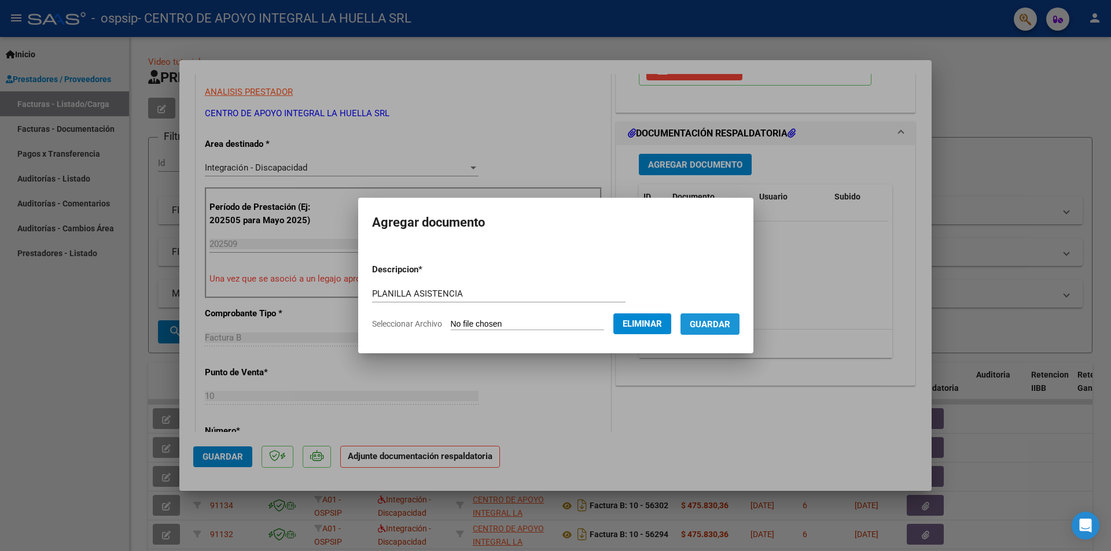
click at [739, 327] on button "Guardar" at bounding box center [709, 324] width 59 height 21
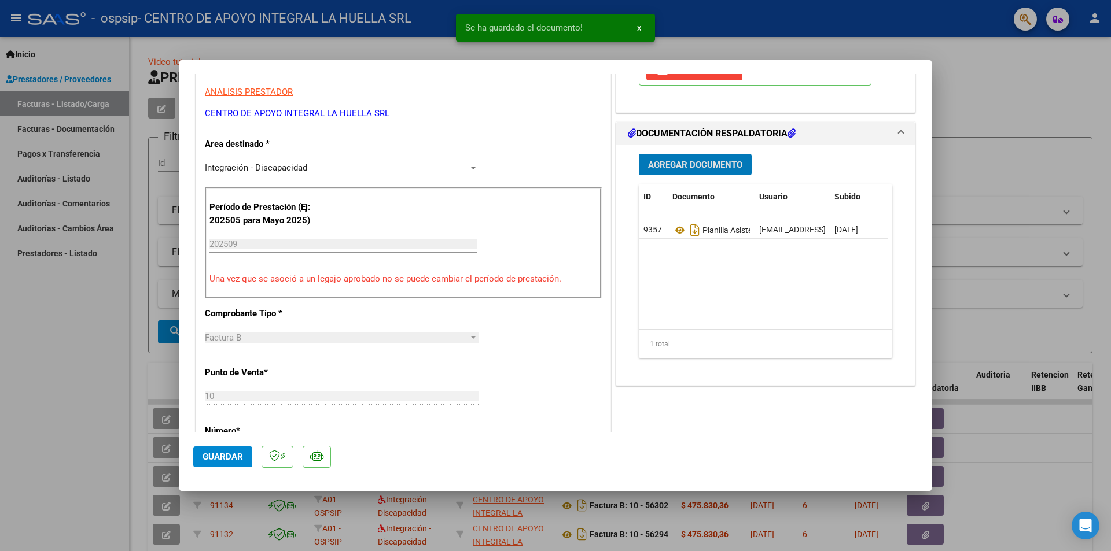
click at [713, 159] on button "Agregar Documento" at bounding box center [695, 164] width 113 height 21
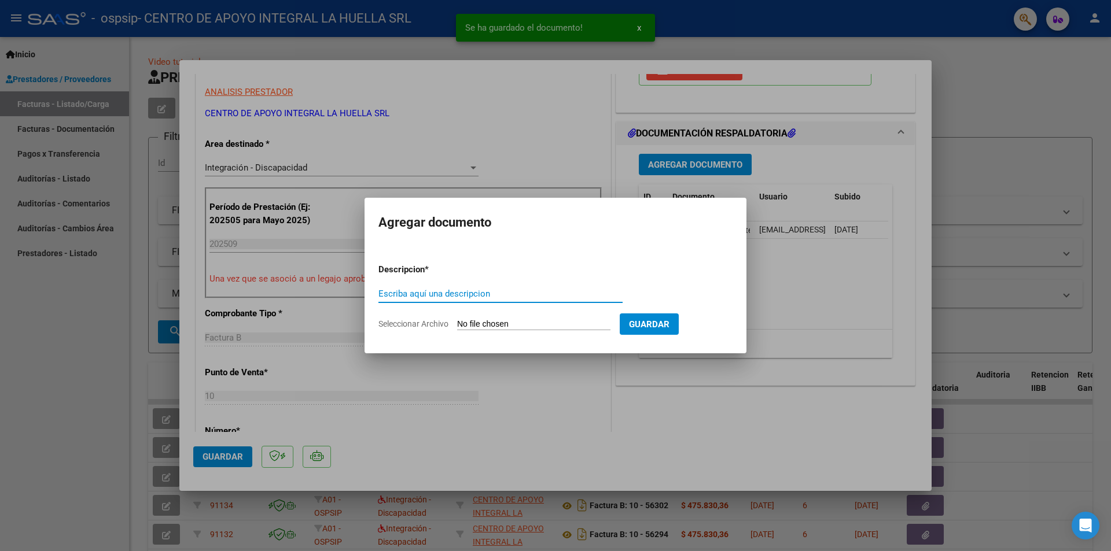
click at [430, 293] on input "Escriba aquí una descripcion" at bounding box center [500, 294] width 244 height 10
type input "AUTORIZACION"
click at [459, 322] on input "Seleccionar Archivo" at bounding box center [533, 324] width 153 height 11
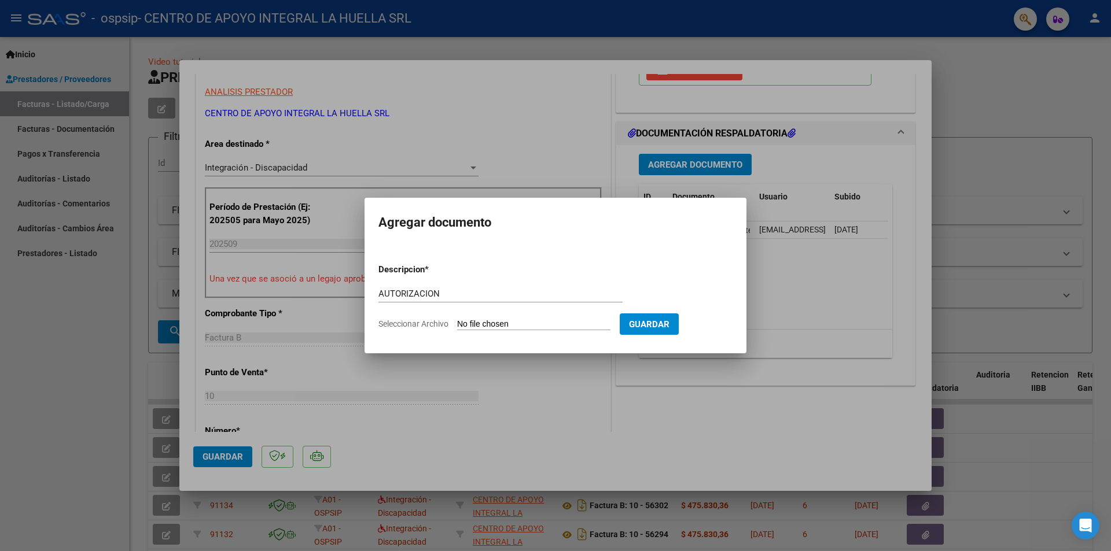
type input "C:\fakepath\[PERSON_NAME] AUTO S OSPSIP.pdf"
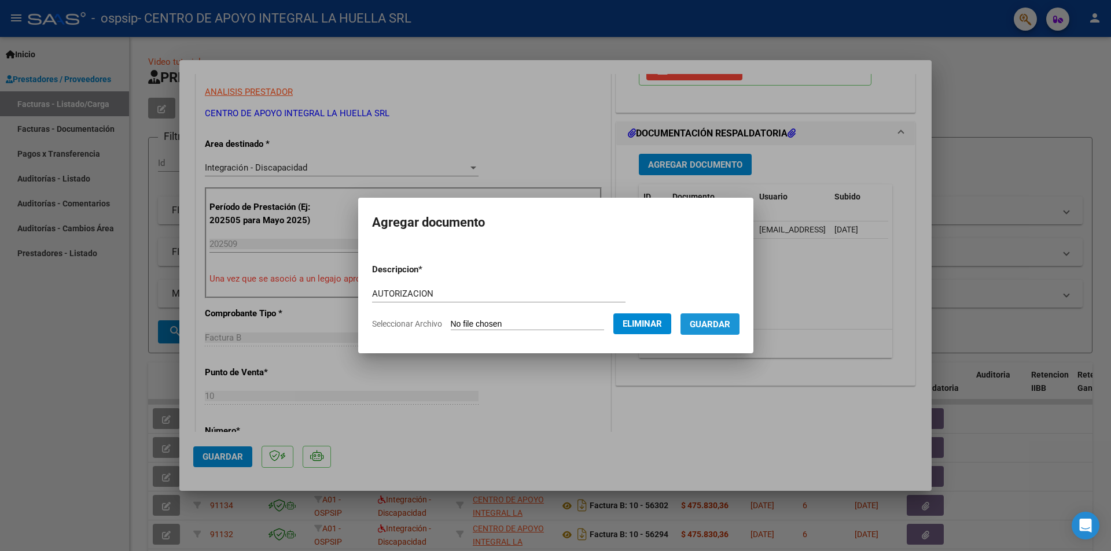
click at [714, 322] on span "Guardar" at bounding box center [710, 324] width 40 height 10
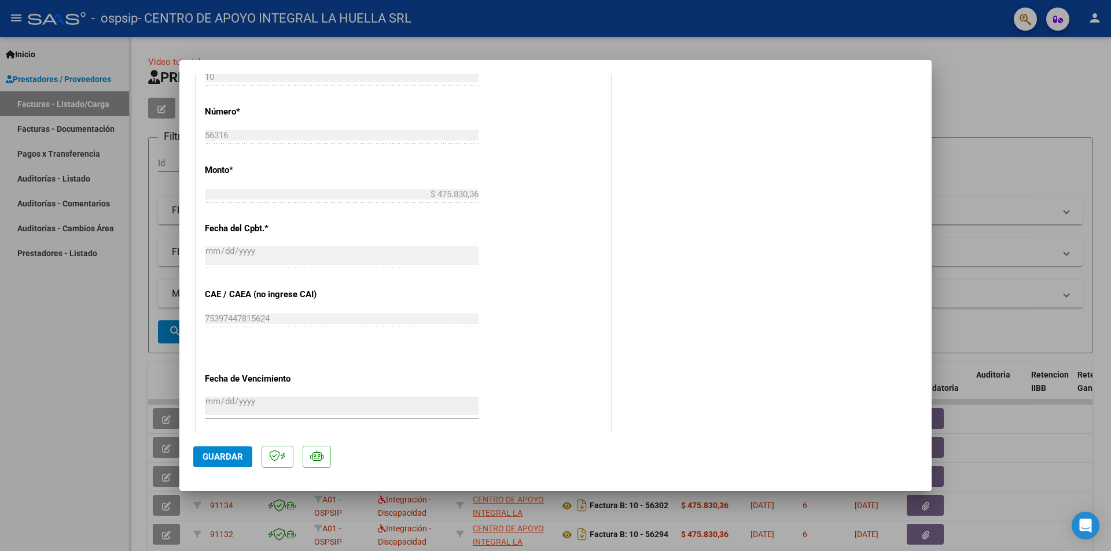
scroll to position [677, 0]
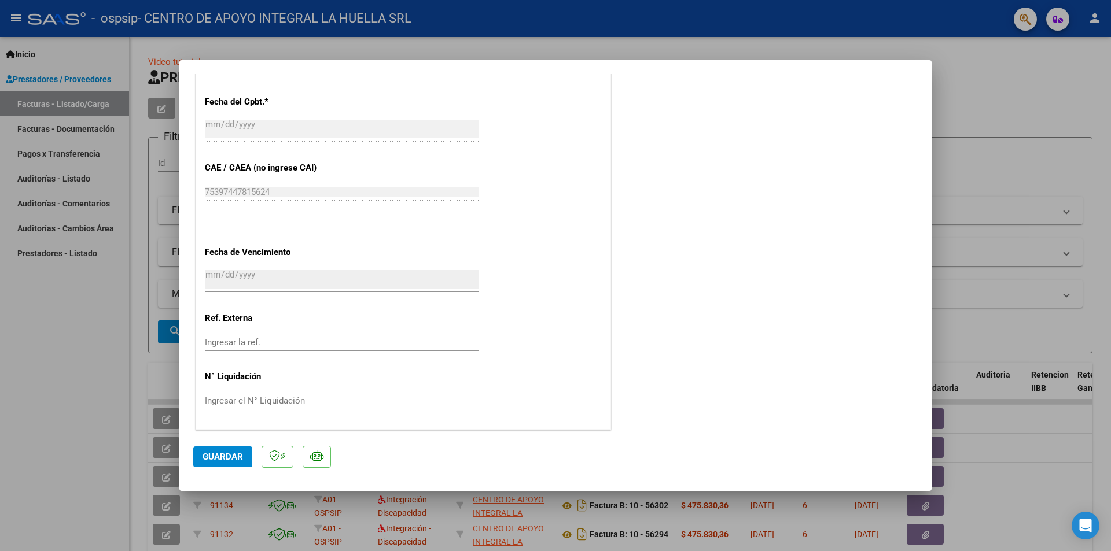
click at [220, 454] on span "Guardar" at bounding box center [222, 457] width 40 height 10
click at [222, 451] on button "Guardar" at bounding box center [222, 457] width 59 height 21
click at [104, 390] on div at bounding box center [555, 275] width 1111 height 551
type input "$ 0,00"
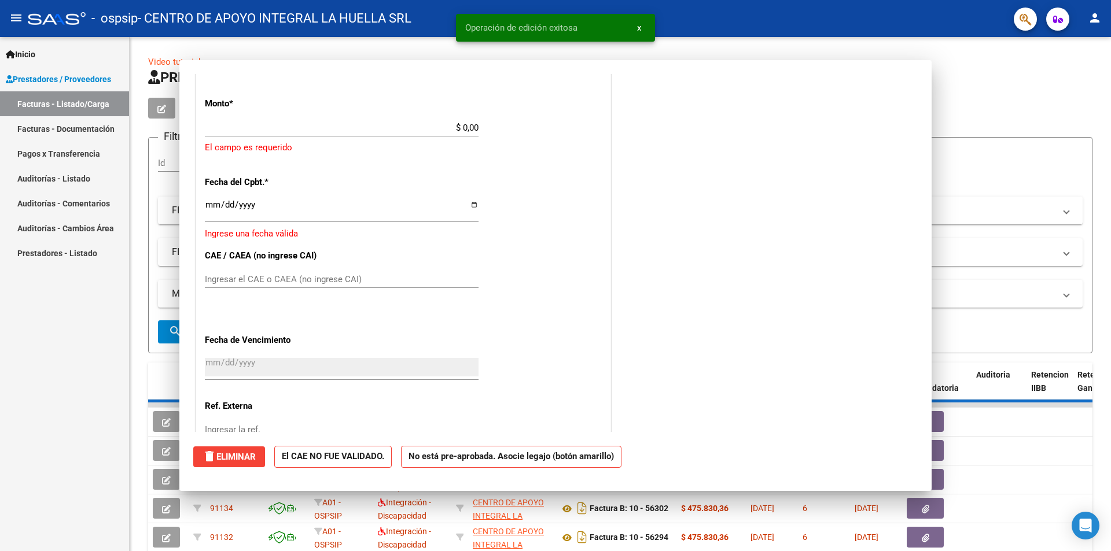
scroll to position [738, 0]
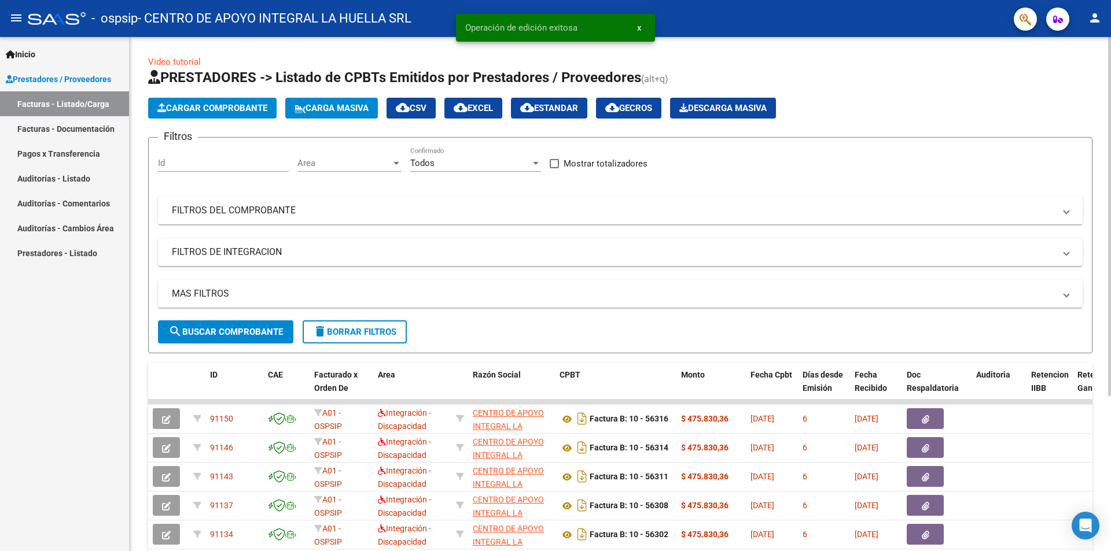
click at [239, 105] on span "Cargar Comprobante" at bounding box center [212, 108] width 110 height 10
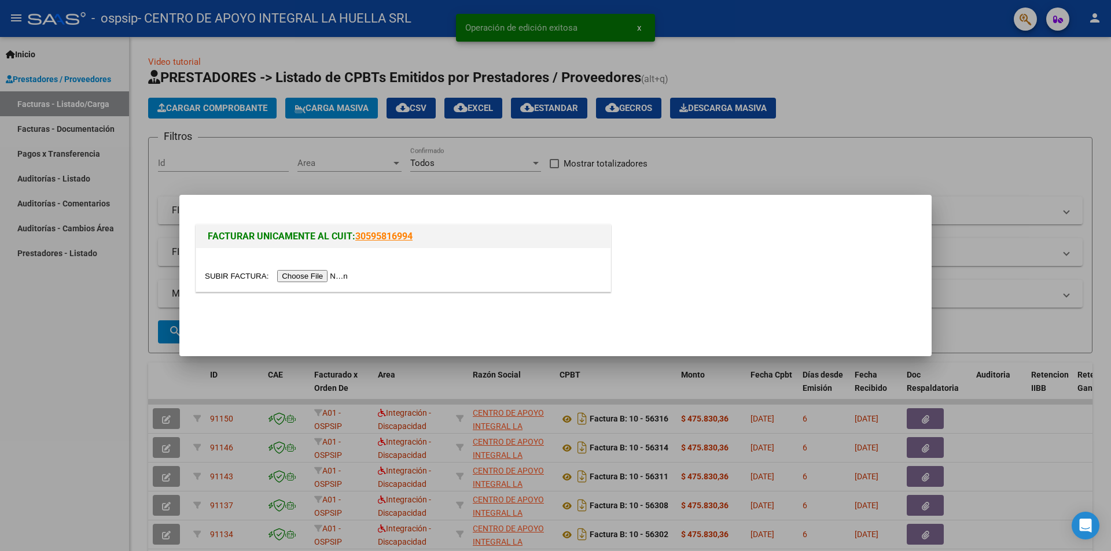
click at [320, 275] on input "file" at bounding box center [278, 276] width 146 height 12
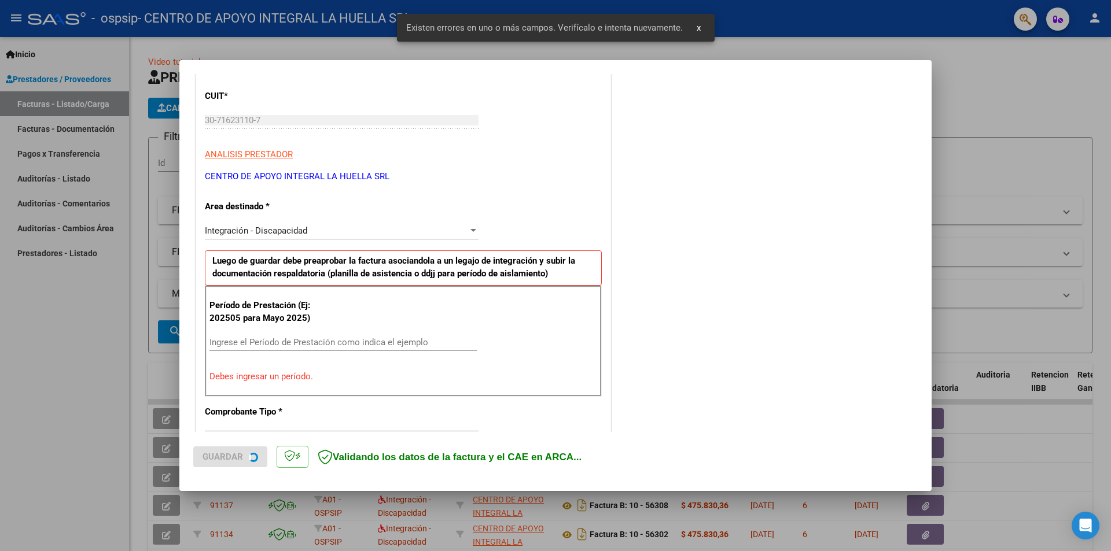
scroll to position [202, 0]
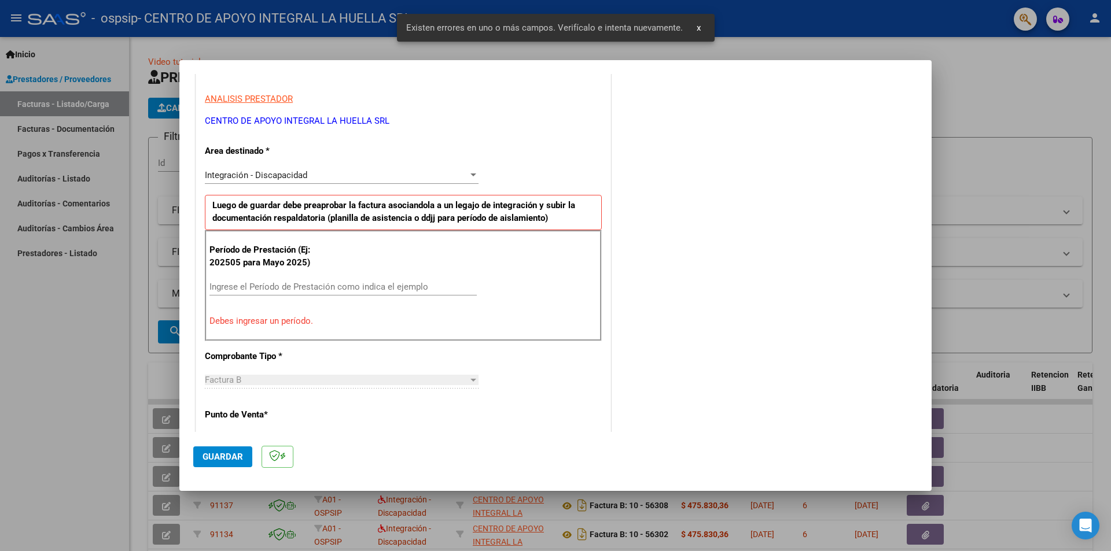
click at [326, 289] on input "Ingrese el Período de Prestación como indica el ejemplo" at bounding box center [342, 287] width 267 height 10
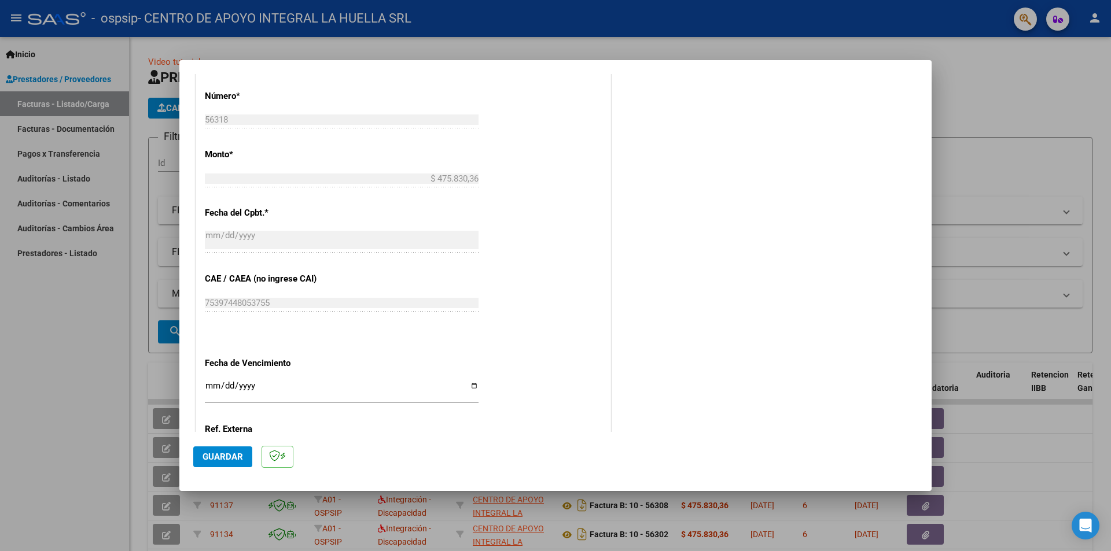
scroll to position [607, 0]
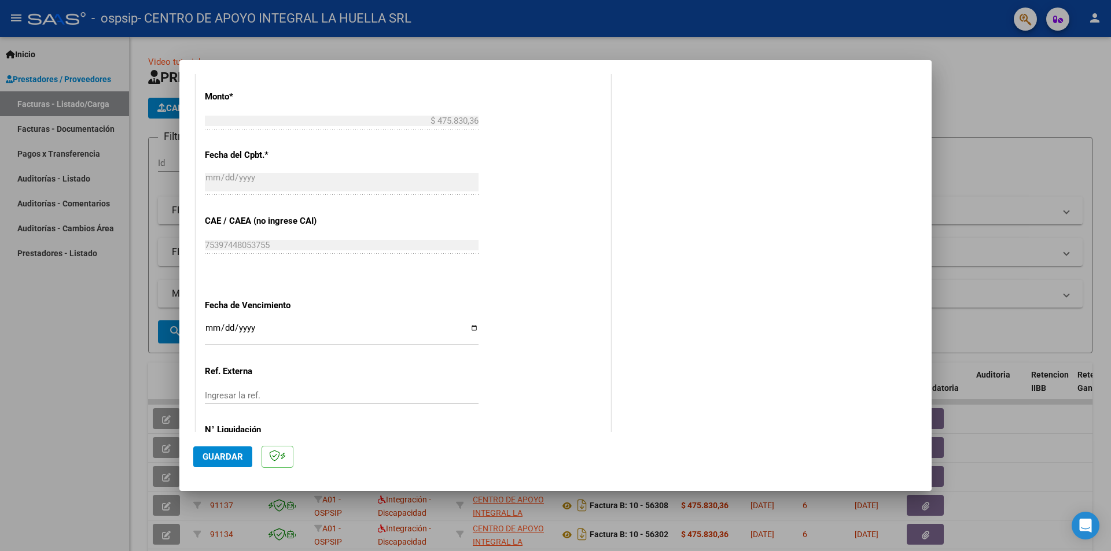
type input "202509"
click at [471, 327] on input "Ingresar la fecha" at bounding box center [342, 332] width 274 height 19
type input "[DATE]"
click at [341, 414] on div "Ingresar la ref." at bounding box center [342, 401] width 274 height 28
click at [228, 456] on span "Guardar" at bounding box center [222, 457] width 40 height 10
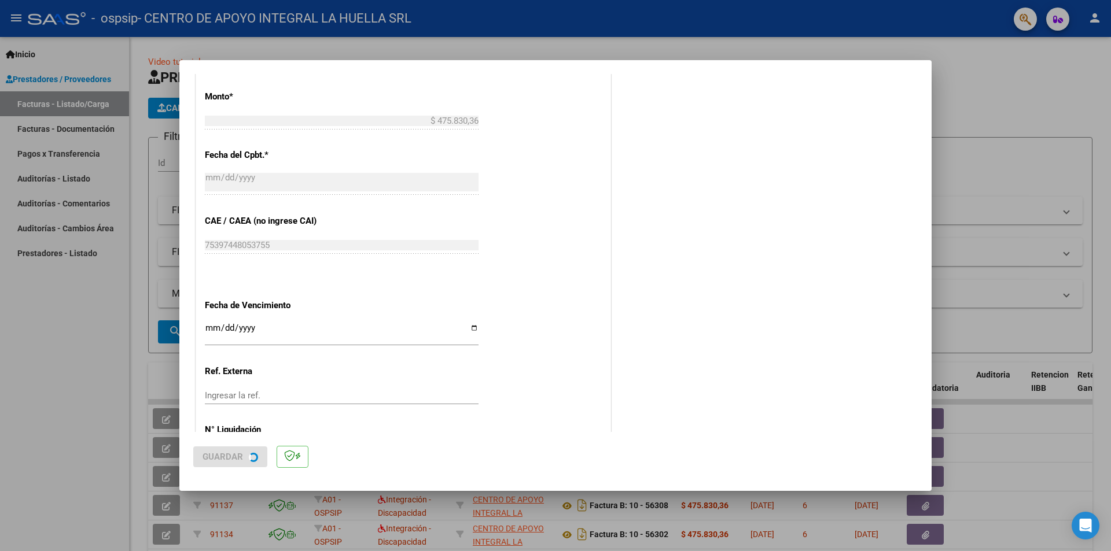
scroll to position [0, 0]
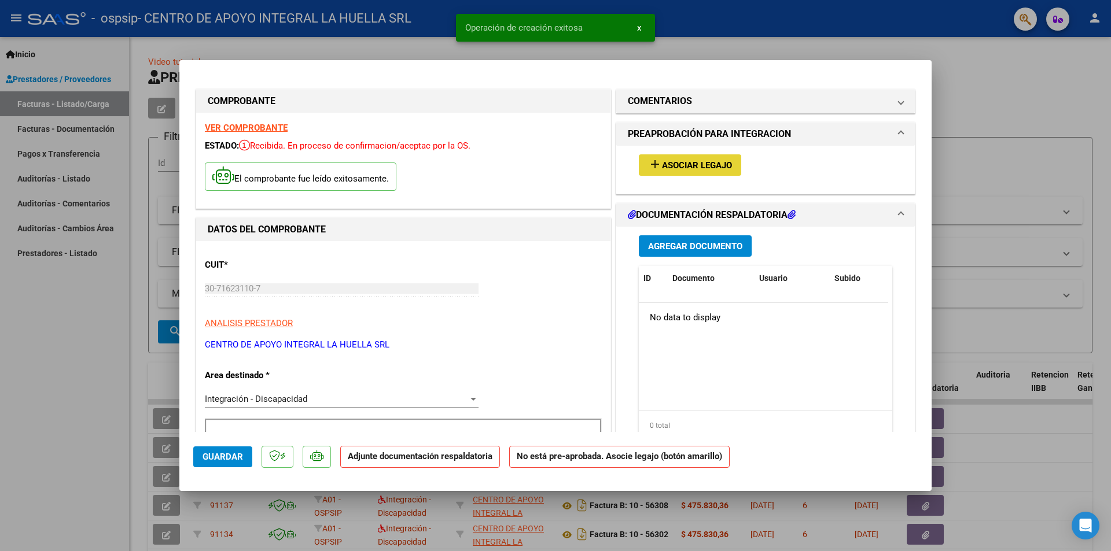
click at [664, 162] on span "Asociar Legajo" at bounding box center [697, 165] width 70 height 10
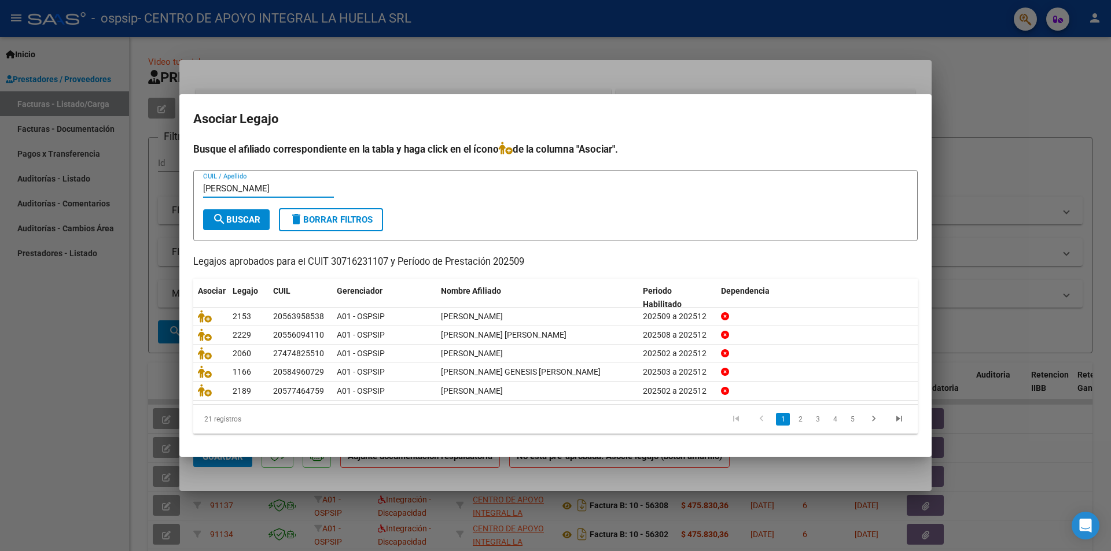
type input "[PERSON_NAME]"
click at [259, 221] on span "search Buscar" at bounding box center [236, 220] width 48 height 10
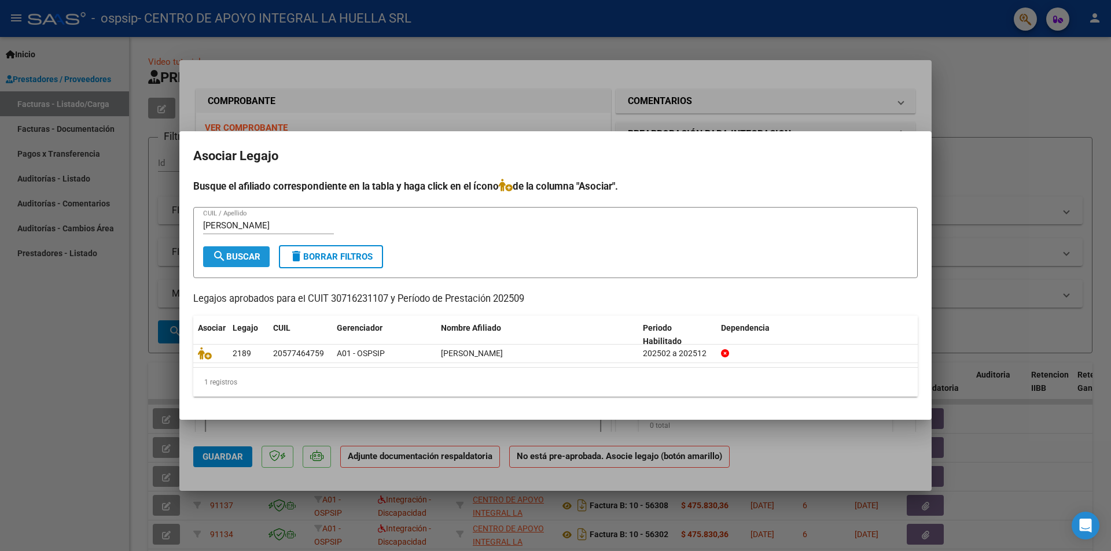
click at [246, 253] on span "search Buscar" at bounding box center [236, 257] width 48 height 10
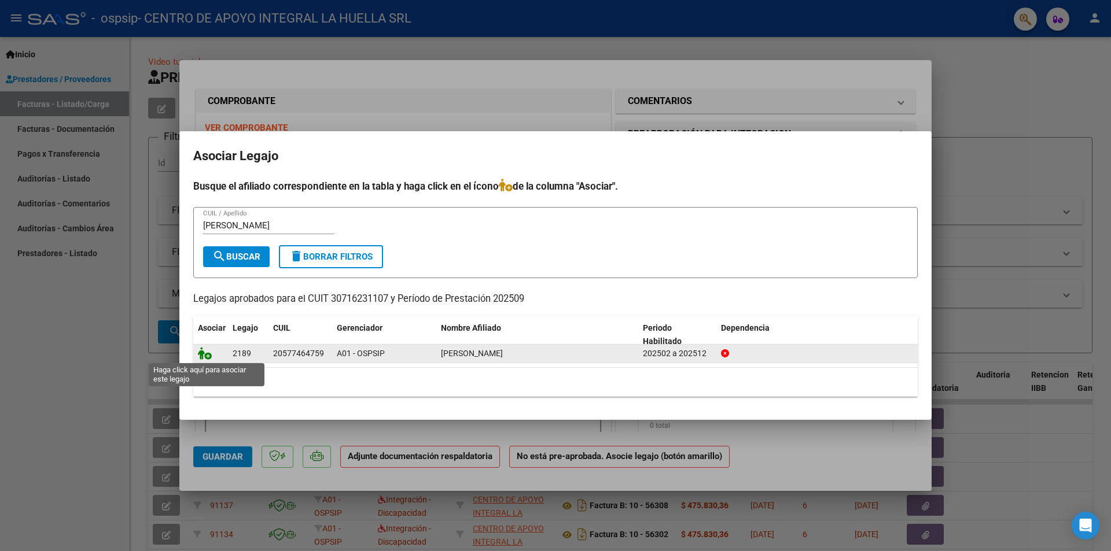
click at [204, 354] on icon at bounding box center [205, 353] width 14 height 13
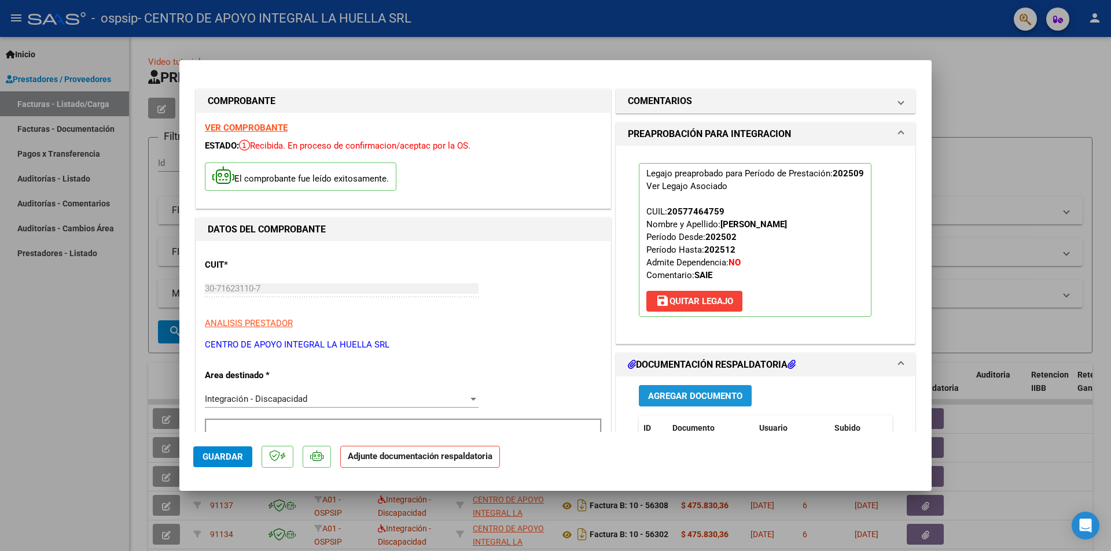
click at [712, 400] on span "Agregar Documento" at bounding box center [695, 396] width 94 height 10
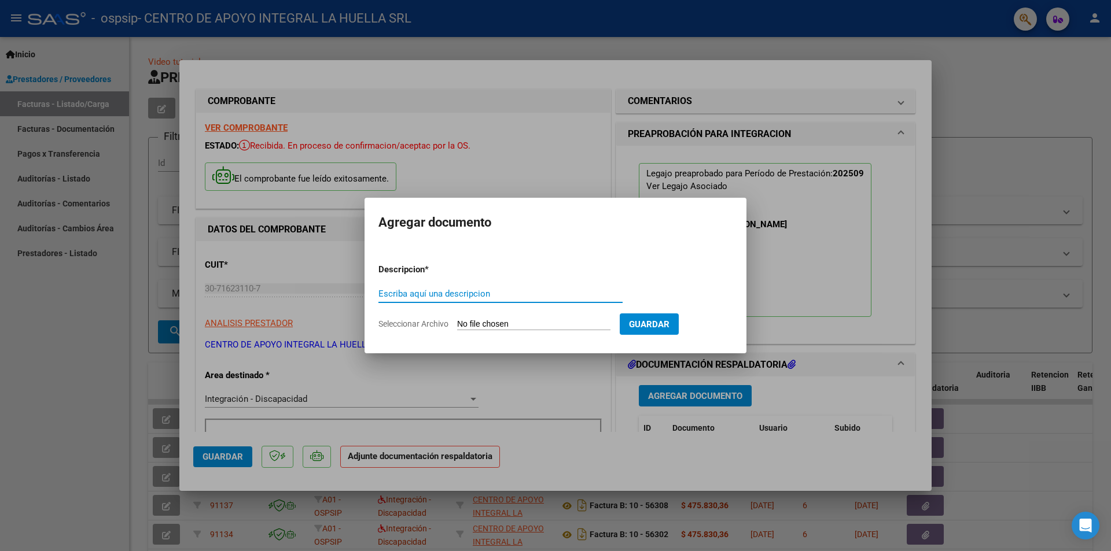
click at [436, 290] on input "Escriba aquí una descripcion" at bounding box center [500, 294] width 244 height 10
click at [435, 290] on input "Escriba aquí una descripcion" at bounding box center [500, 294] width 244 height 10
click at [435, 292] on input "Escriba aquí una descripcion" at bounding box center [500, 294] width 244 height 10
type input "PLANILLA ASISTENCIA"
click at [667, 329] on span "Guardar" at bounding box center [649, 324] width 40 height 10
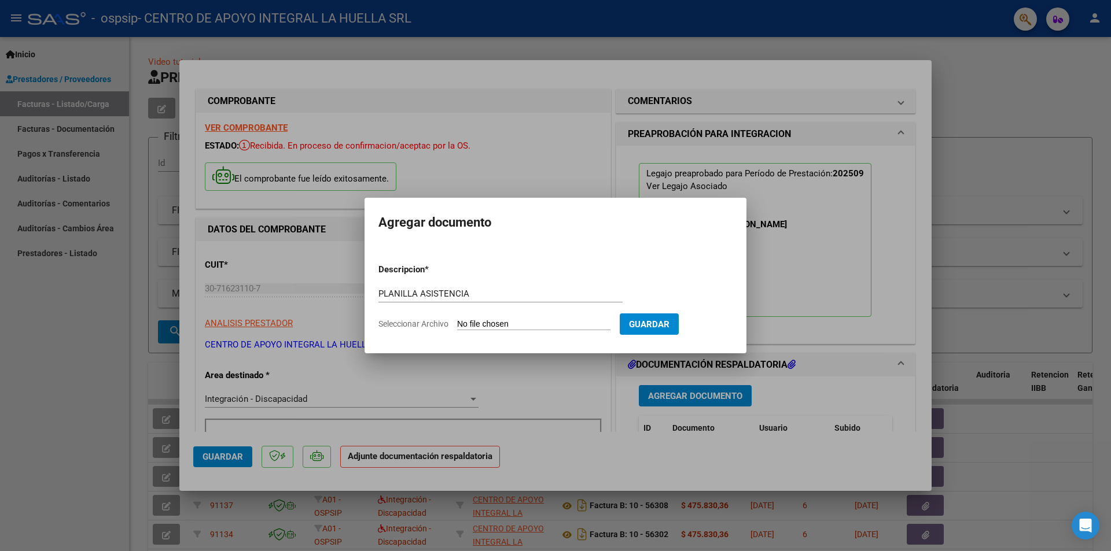
click at [462, 325] on input "Seleccionar Archivo" at bounding box center [533, 324] width 153 height 11
type input "C:\fakepath\[PERSON_NAME] P ASISTENCIA SEPTIEMBRE S OSPSIP.pdf"
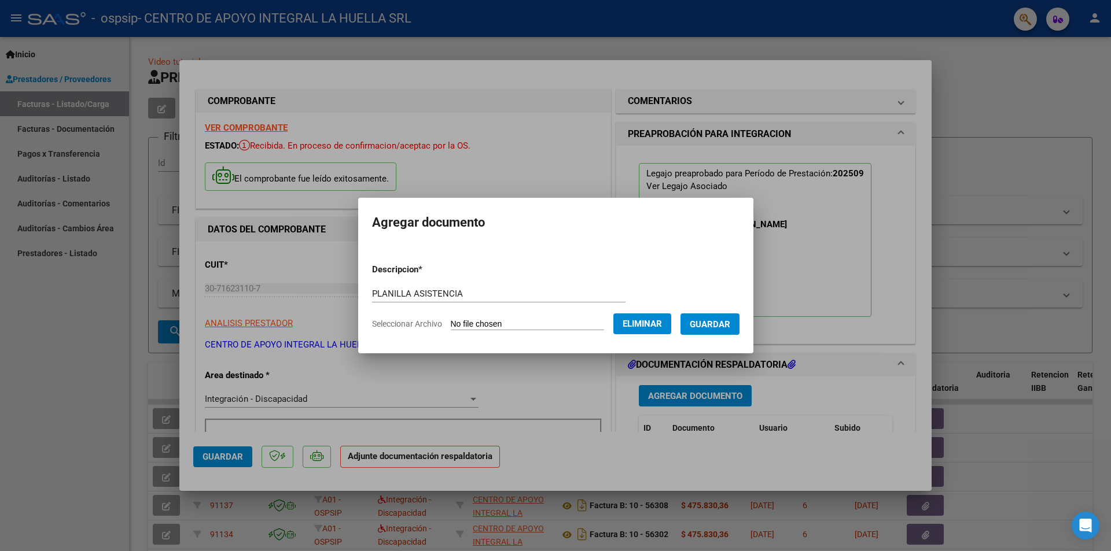
click at [710, 323] on span "Guardar" at bounding box center [710, 324] width 40 height 10
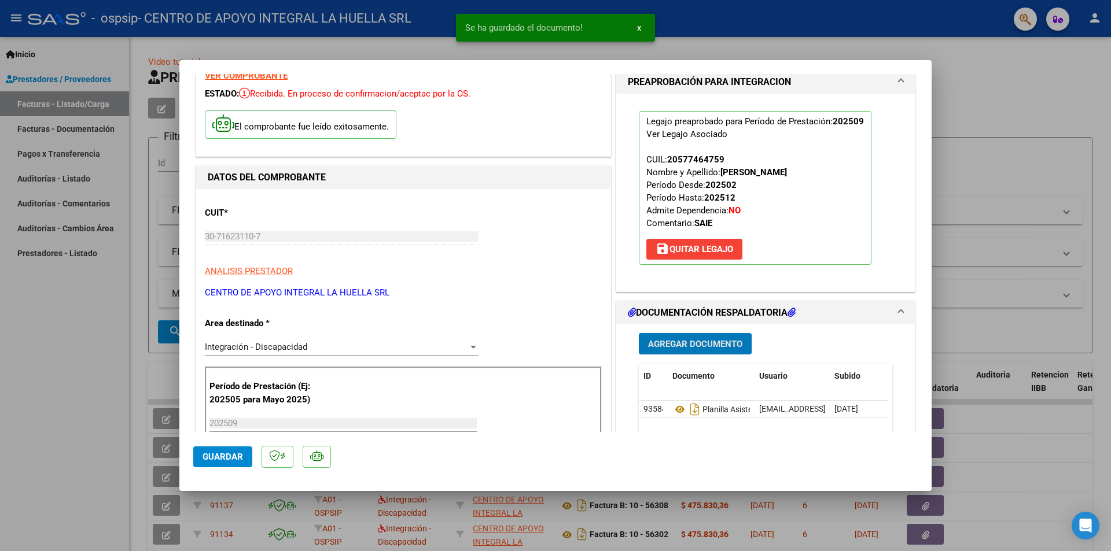
scroll to position [116, 0]
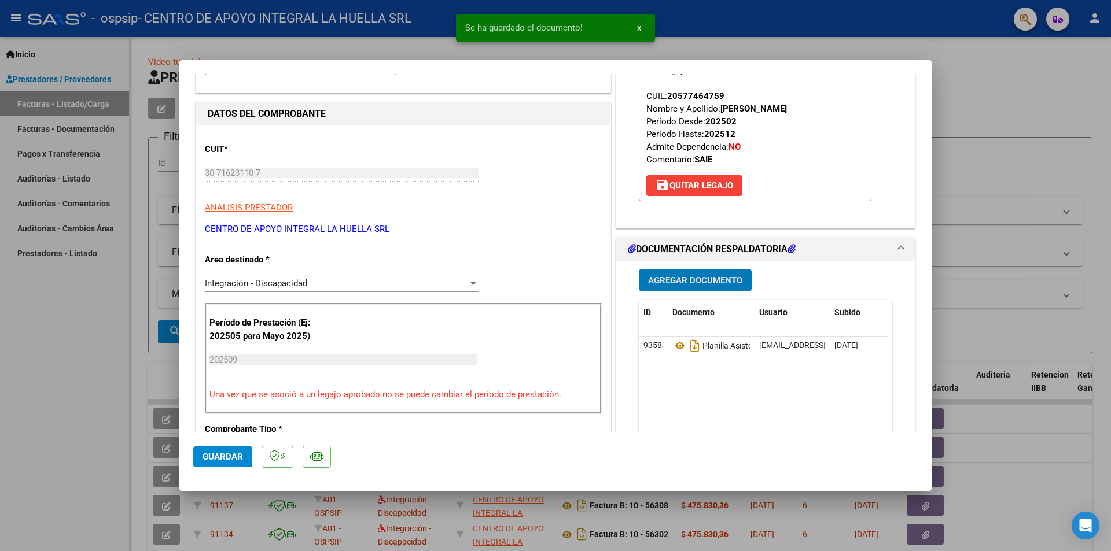
click at [720, 287] on button "Agregar Documento" at bounding box center [695, 280] width 113 height 21
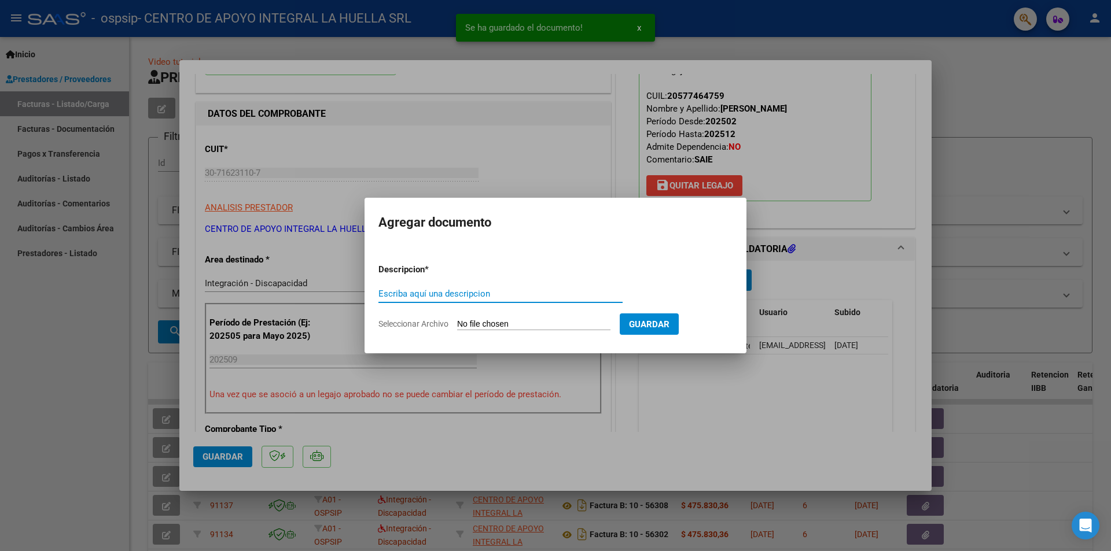
click at [466, 296] on input "Escriba aquí una descripcion" at bounding box center [500, 294] width 244 height 10
type input "A"
type input "AUTORIZACION"
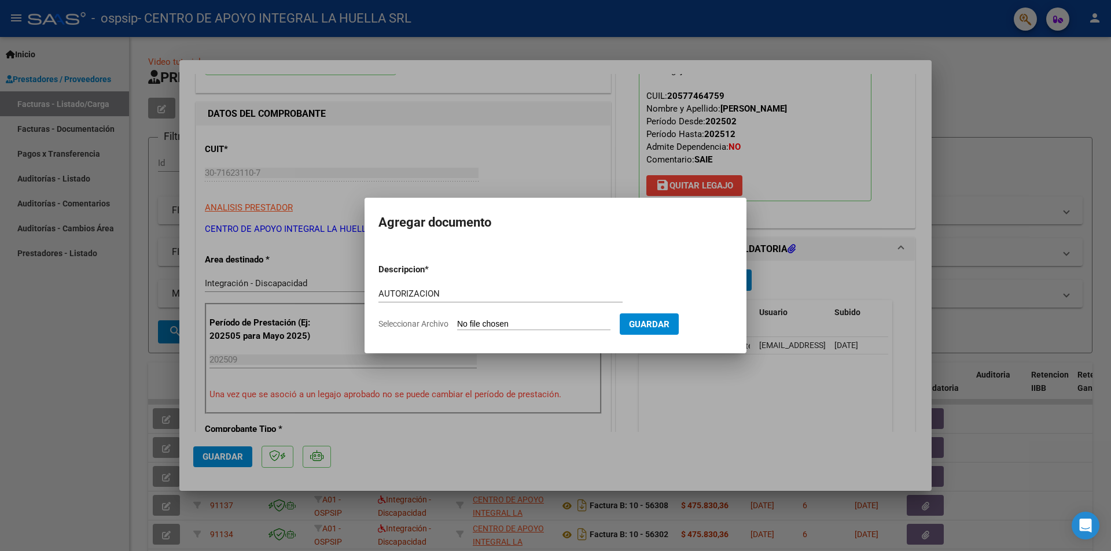
click at [461, 325] on input "Seleccionar Archivo" at bounding box center [533, 324] width 153 height 11
type input "C:\fakepath\IBAÑES [PERSON_NAME] AUTO S OSPSIP.pdf"
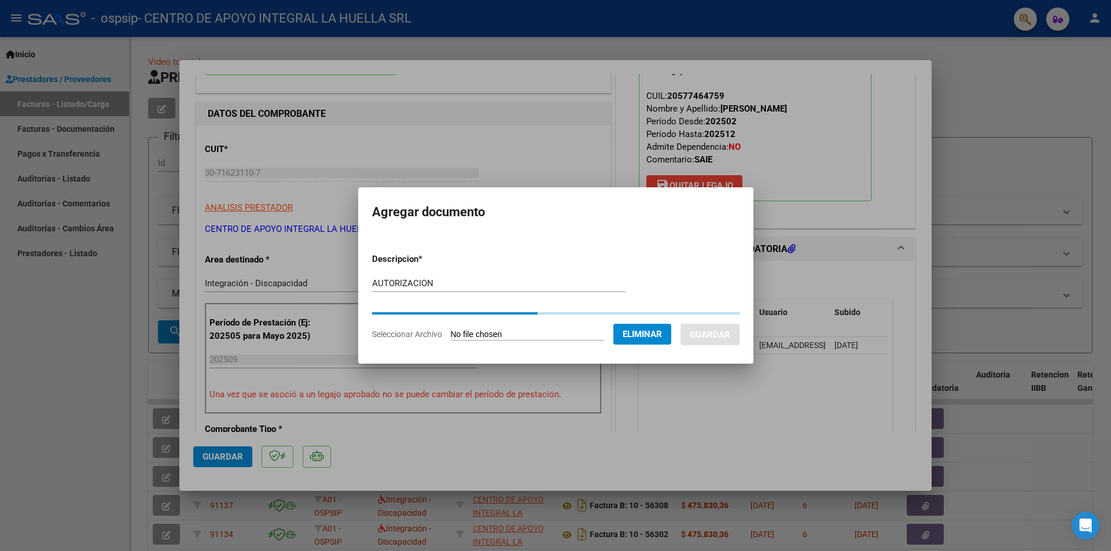
drag, startPoint x: 461, startPoint y: 325, endPoint x: 215, endPoint y: 148, distance: 303.4
click at [215, 148] on div at bounding box center [555, 275] width 1111 height 551
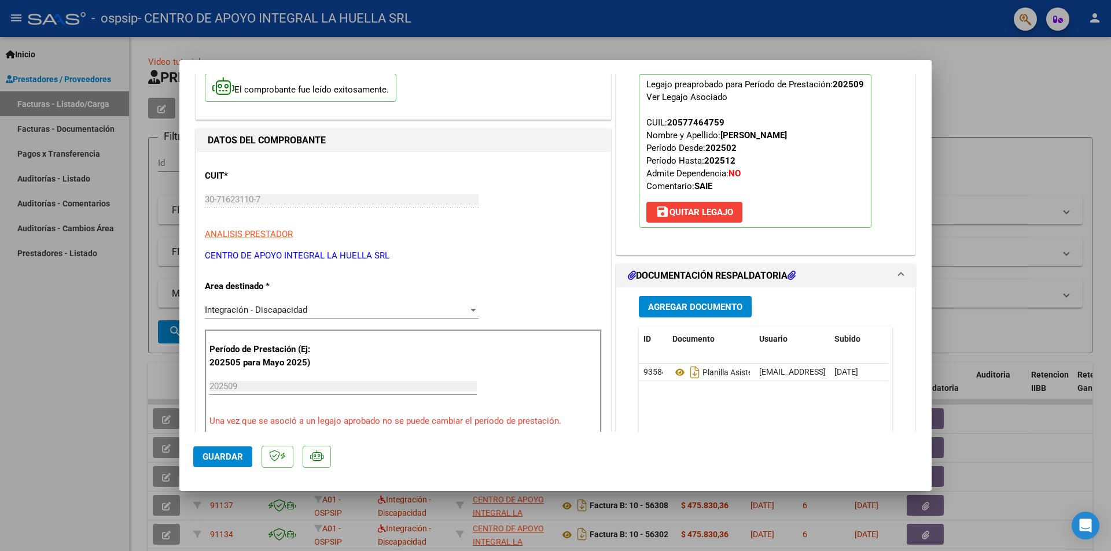
scroll to position [174, 0]
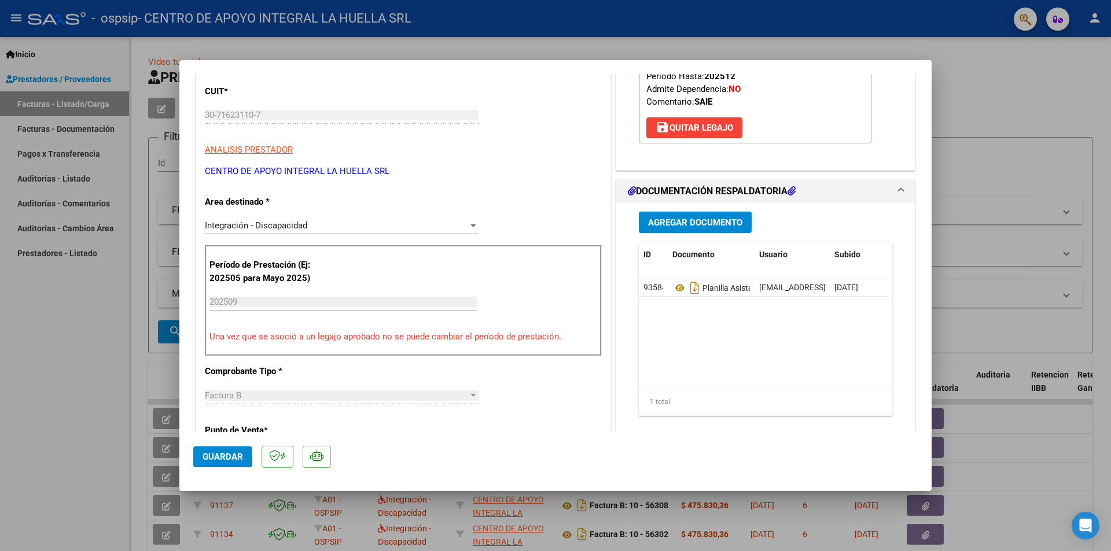
click at [718, 230] on button "Agregar Documento" at bounding box center [695, 222] width 113 height 21
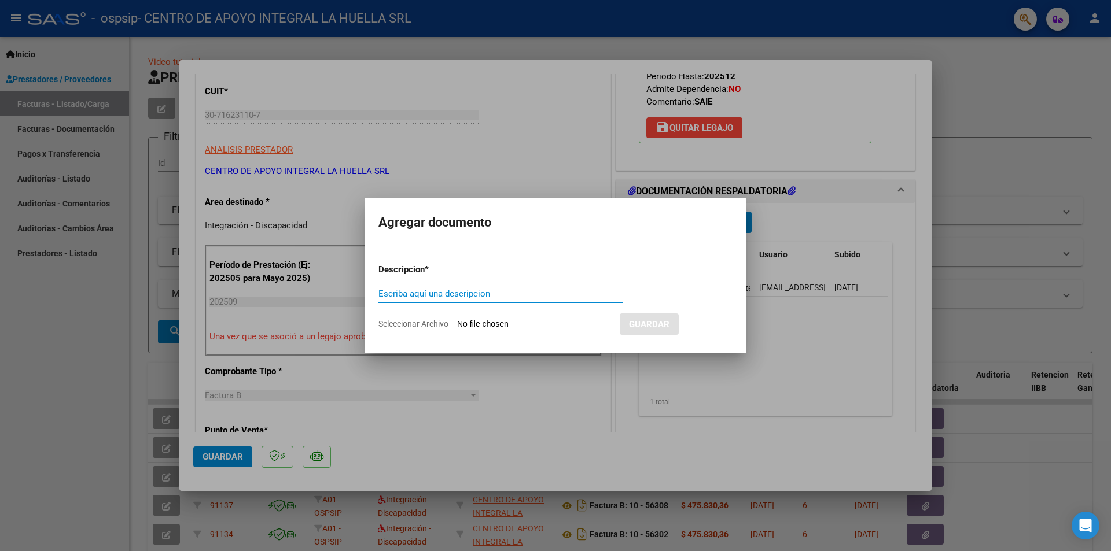
click at [557, 289] on input "Escriba aquí una descripcion" at bounding box center [500, 294] width 244 height 10
type input "AUTORIZACION"
click at [460, 320] on input "Seleccionar Archivo" at bounding box center [533, 324] width 153 height 11
type input "C:\fakepath\IBAÑES [PERSON_NAME] AUTO S OSPSIP.pdf"
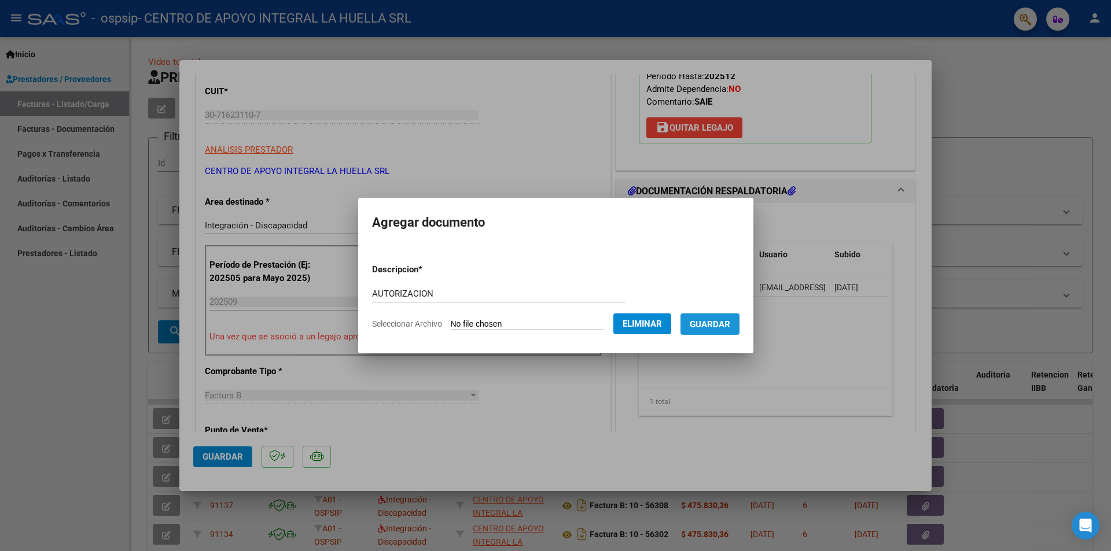
click at [725, 323] on span "Guardar" at bounding box center [710, 324] width 40 height 10
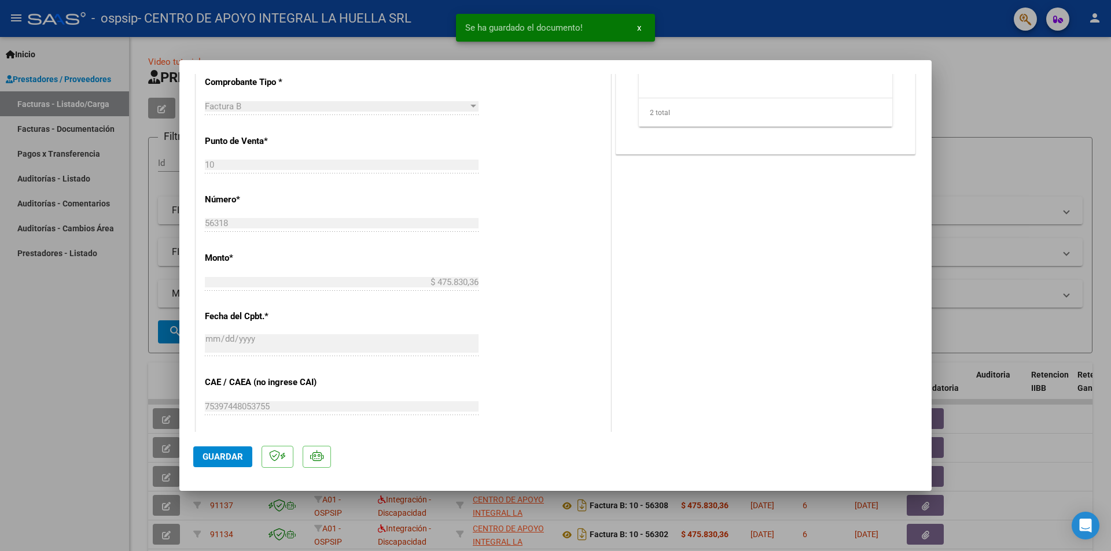
scroll to position [677, 0]
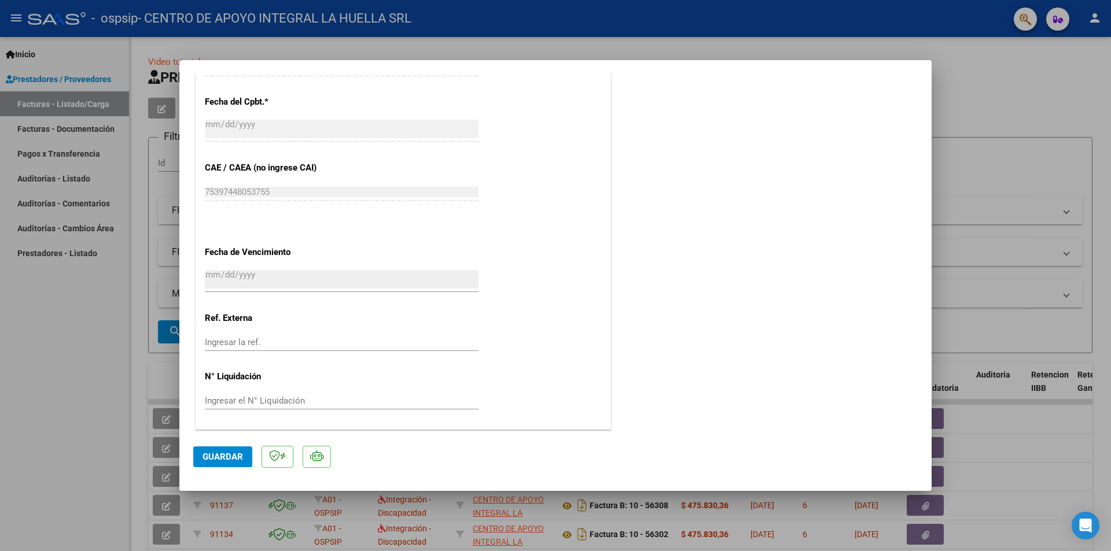
click at [221, 453] on span "Guardar" at bounding box center [222, 457] width 40 height 10
click at [965, 116] on div at bounding box center [555, 275] width 1111 height 551
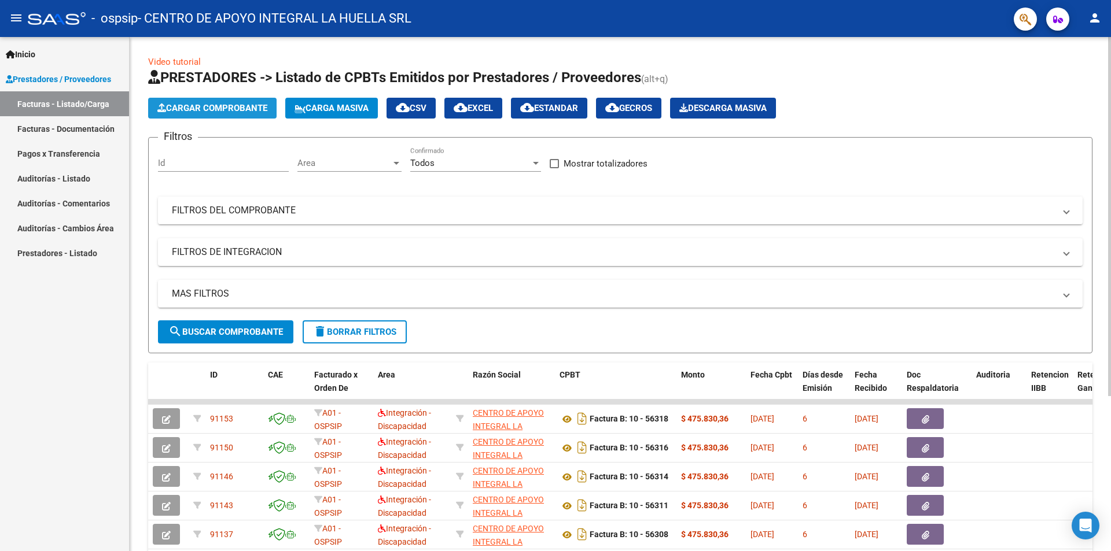
click at [189, 111] on span "Cargar Comprobante" at bounding box center [212, 108] width 110 height 10
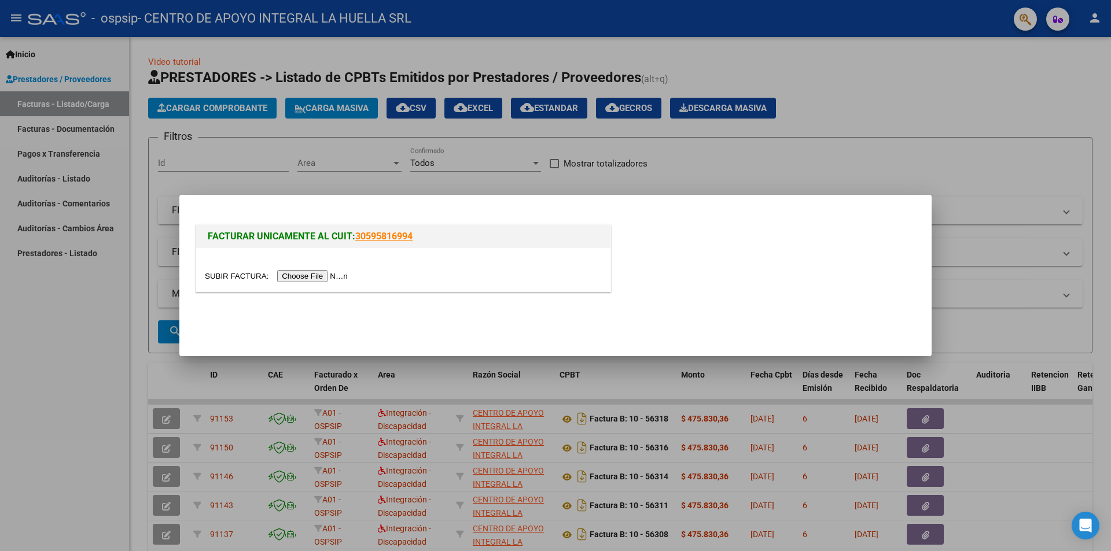
click at [340, 275] on input "file" at bounding box center [278, 276] width 146 height 12
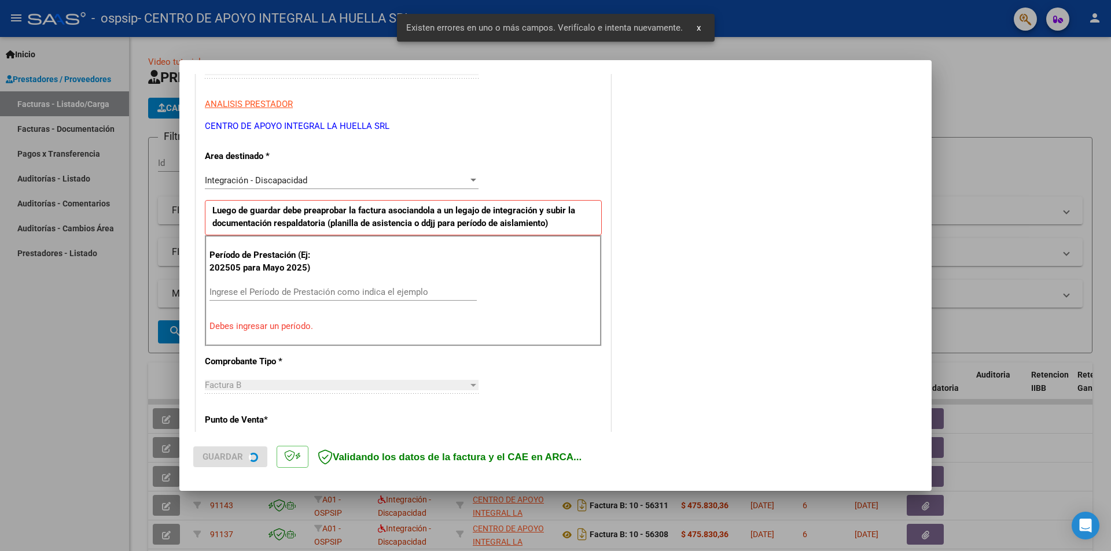
scroll to position [202, 0]
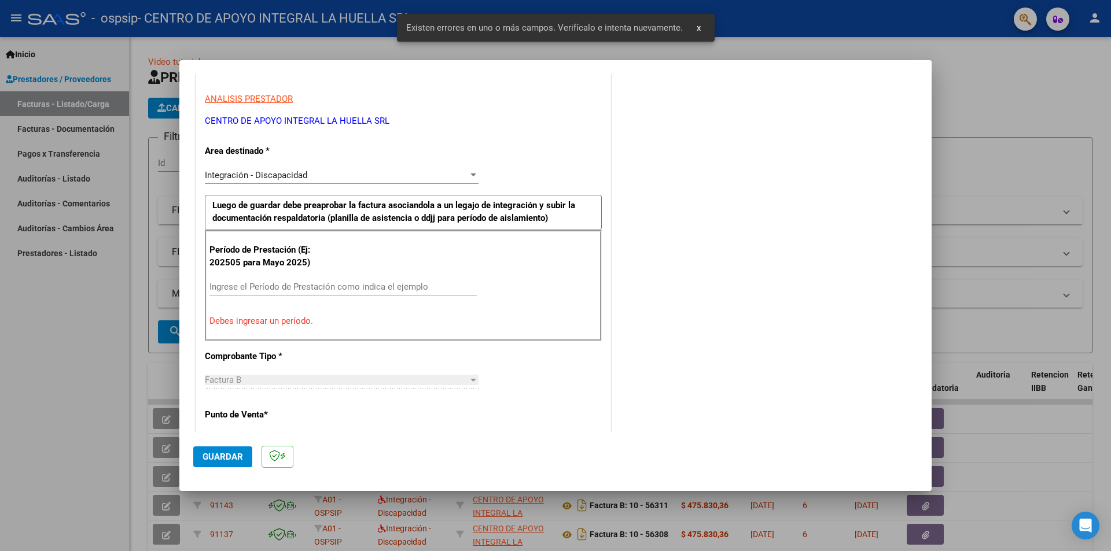
click at [278, 286] on input "Ingrese el Período de Prestación como indica el ejemplo" at bounding box center [342, 287] width 267 height 10
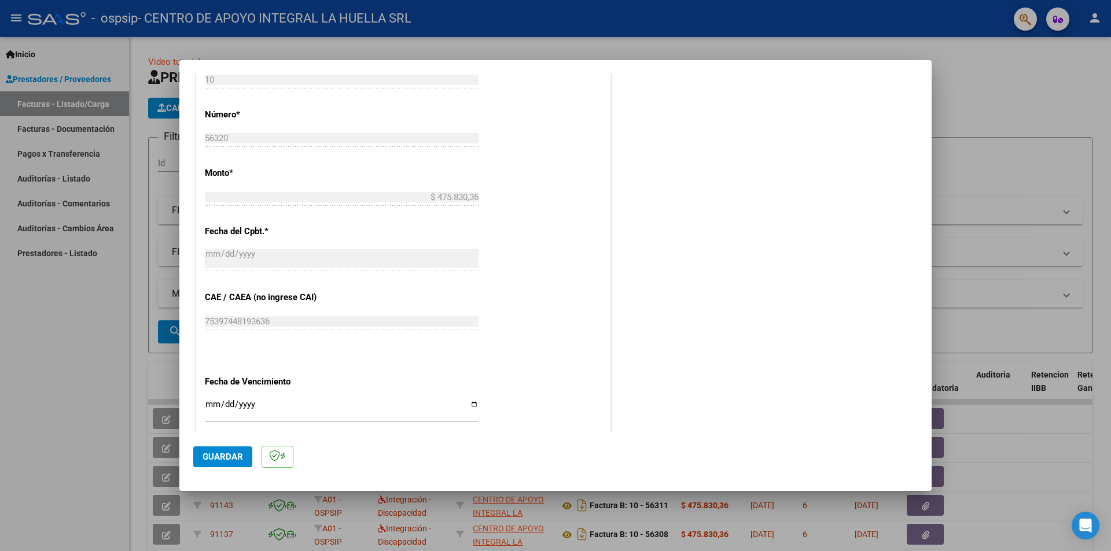
scroll to position [660, 0]
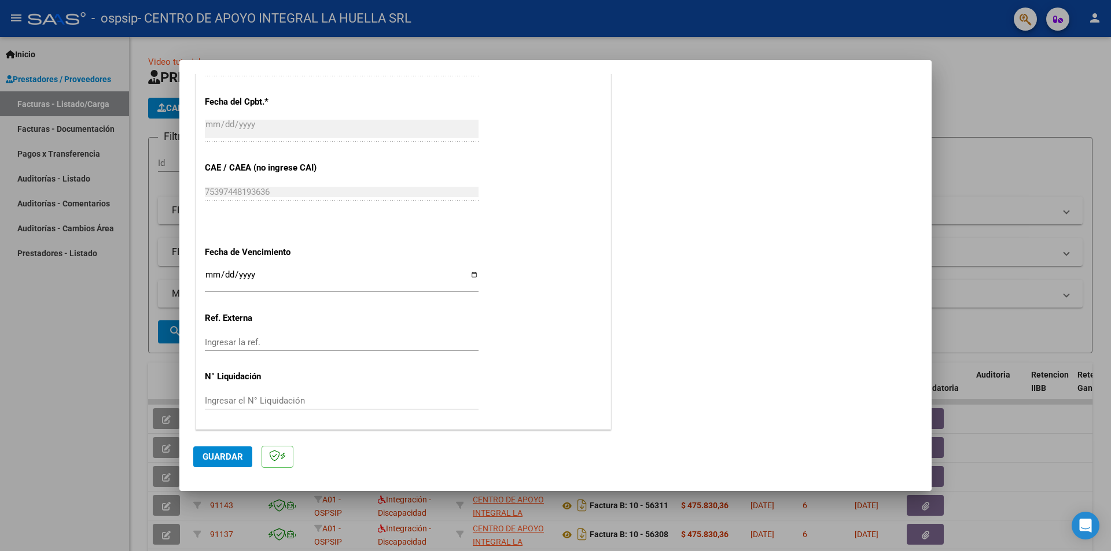
type input "202509"
click at [469, 275] on input "Ingresar la fecha" at bounding box center [342, 279] width 274 height 19
type input "[DATE]"
click at [234, 454] on span "Guardar" at bounding box center [222, 457] width 40 height 10
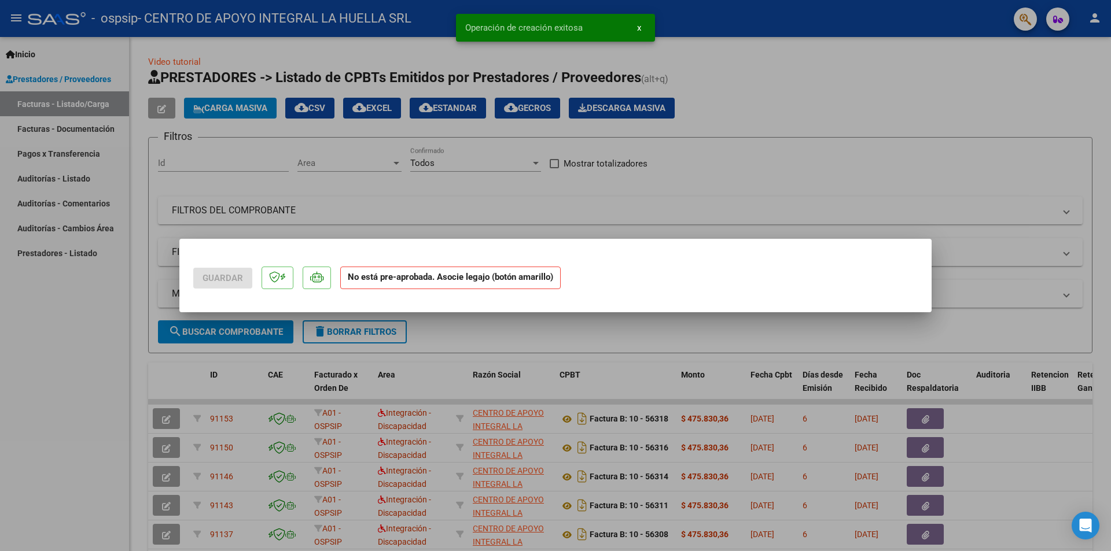
scroll to position [0, 0]
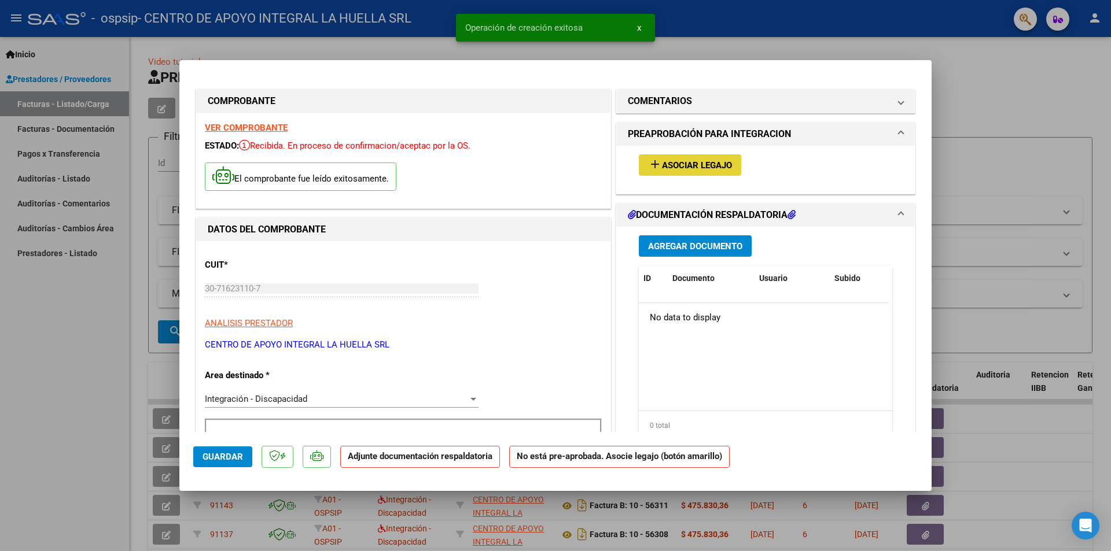
click at [704, 160] on span "Asociar Legajo" at bounding box center [697, 165] width 70 height 10
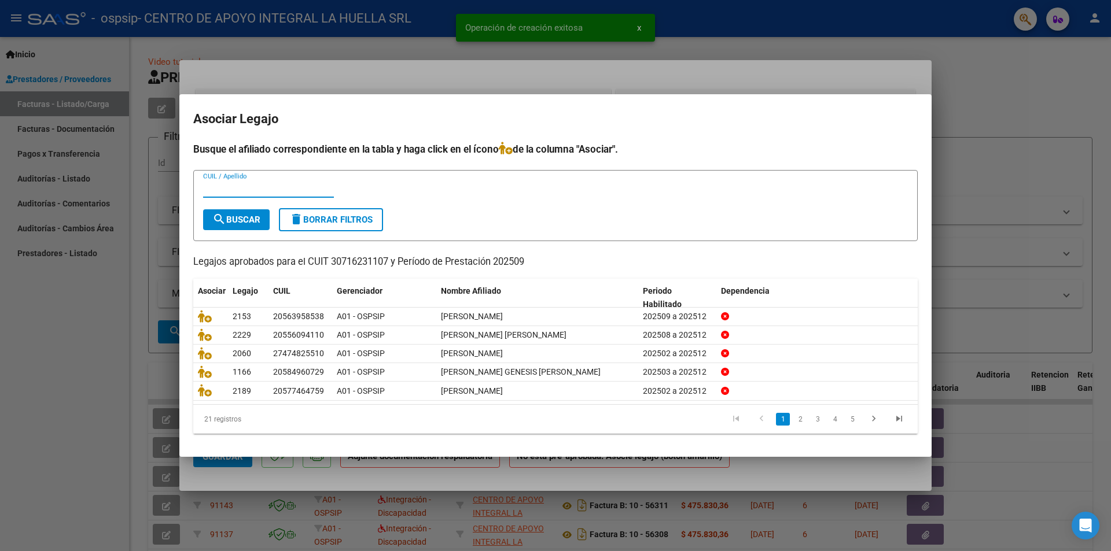
click at [255, 187] on input "CUIL / Apellido" at bounding box center [268, 188] width 131 height 10
type input "[PERSON_NAME]"
click at [241, 226] on button "search Buscar" at bounding box center [236, 219] width 67 height 21
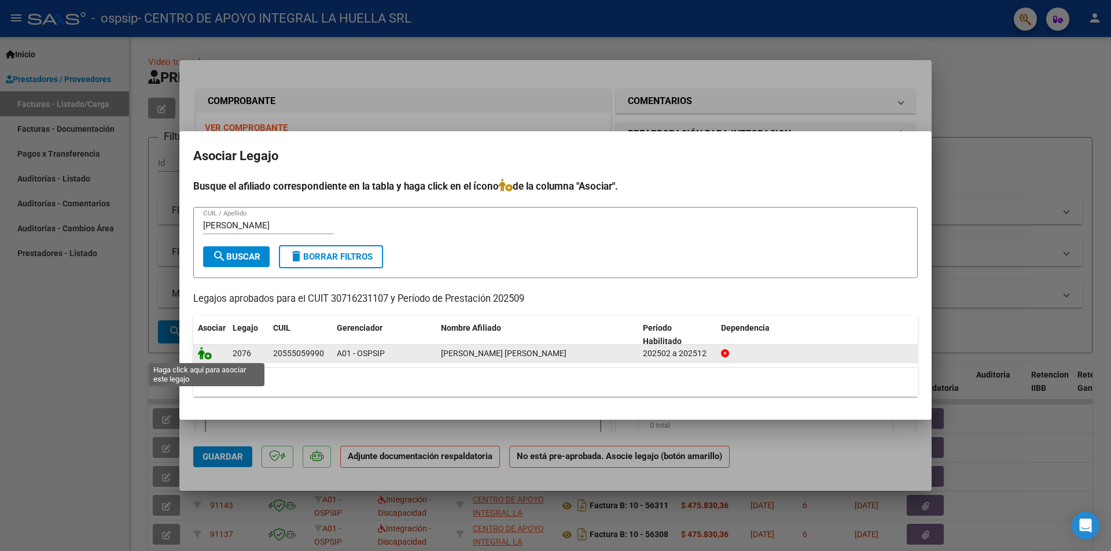
click at [205, 355] on icon at bounding box center [205, 353] width 14 height 13
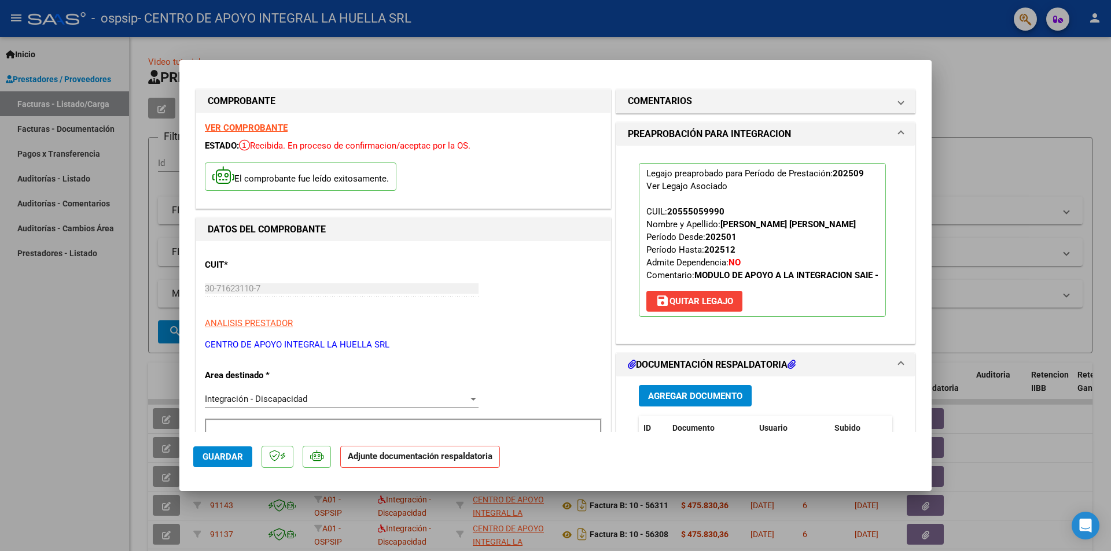
scroll to position [289, 0]
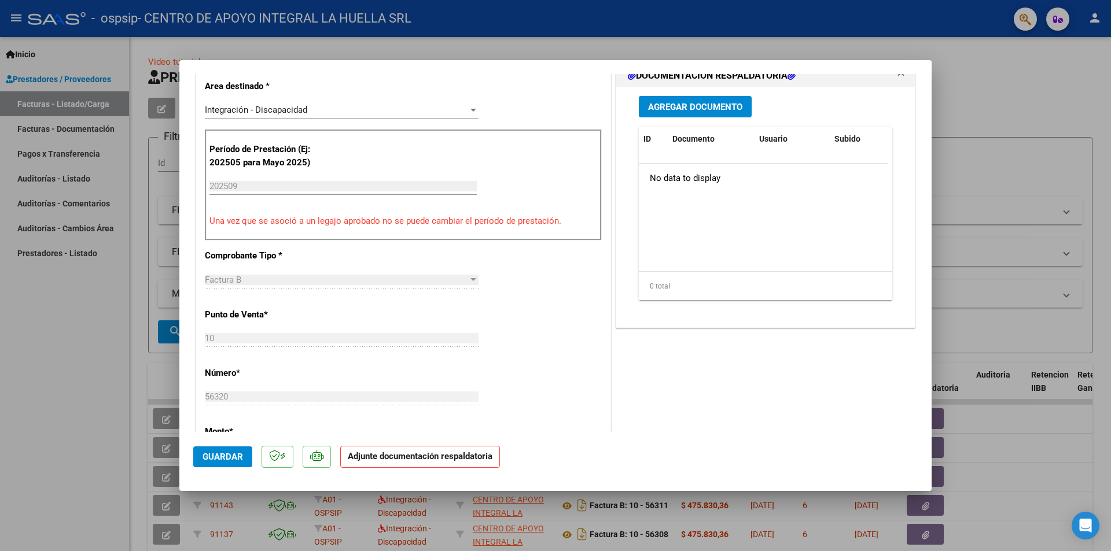
click at [682, 103] on span "Agregar Documento" at bounding box center [695, 107] width 94 height 10
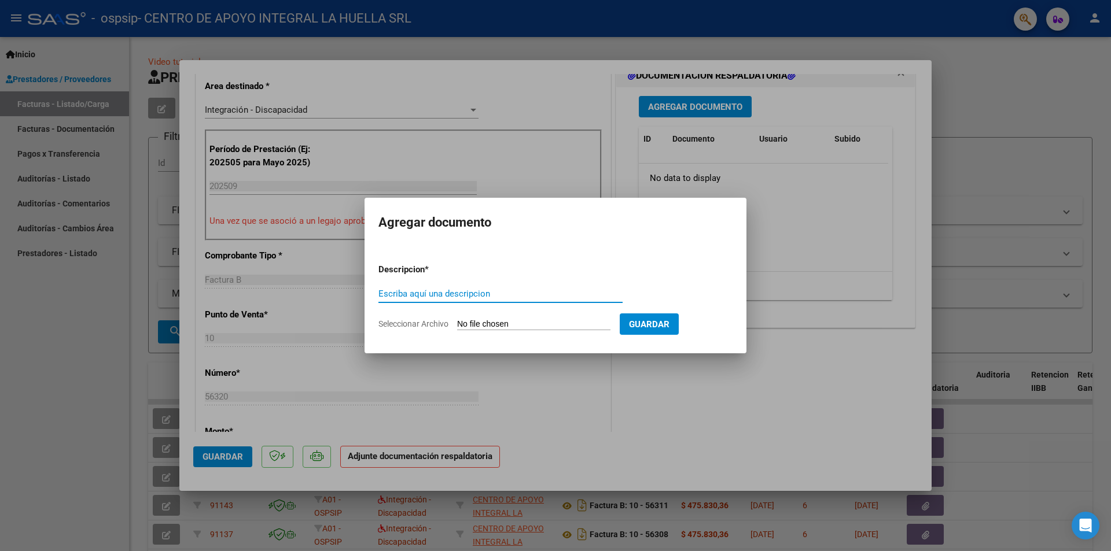
click at [438, 289] on input "Escriba aquí una descripcion" at bounding box center [500, 294] width 244 height 10
click at [445, 289] on input "Escriba aquí una descripcion" at bounding box center [500, 294] width 244 height 10
click at [462, 321] on input "Seleccionar Archivo" at bounding box center [533, 324] width 153 height 11
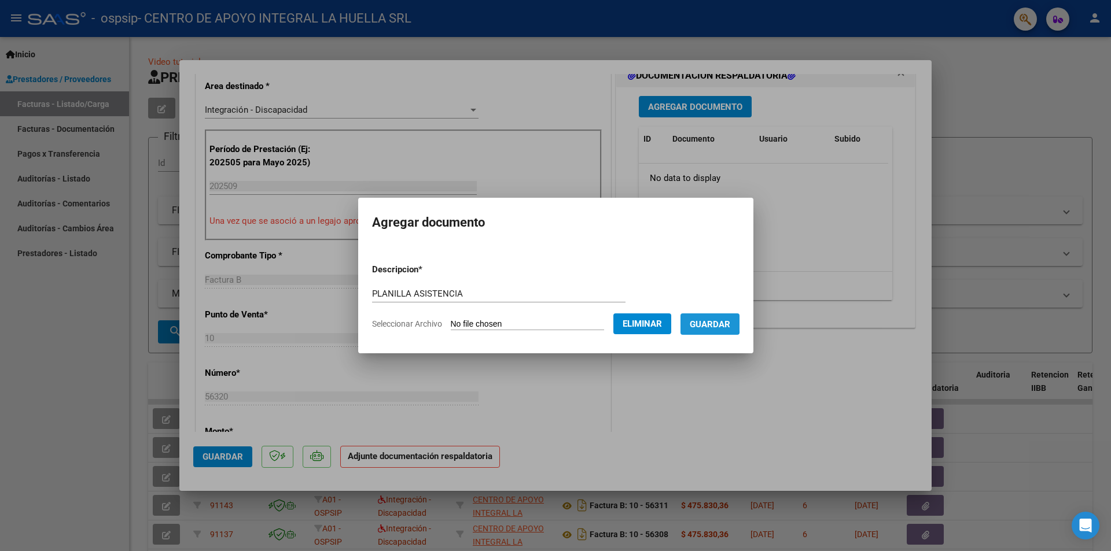
click at [706, 320] on span "Guardar" at bounding box center [710, 324] width 40 height 10
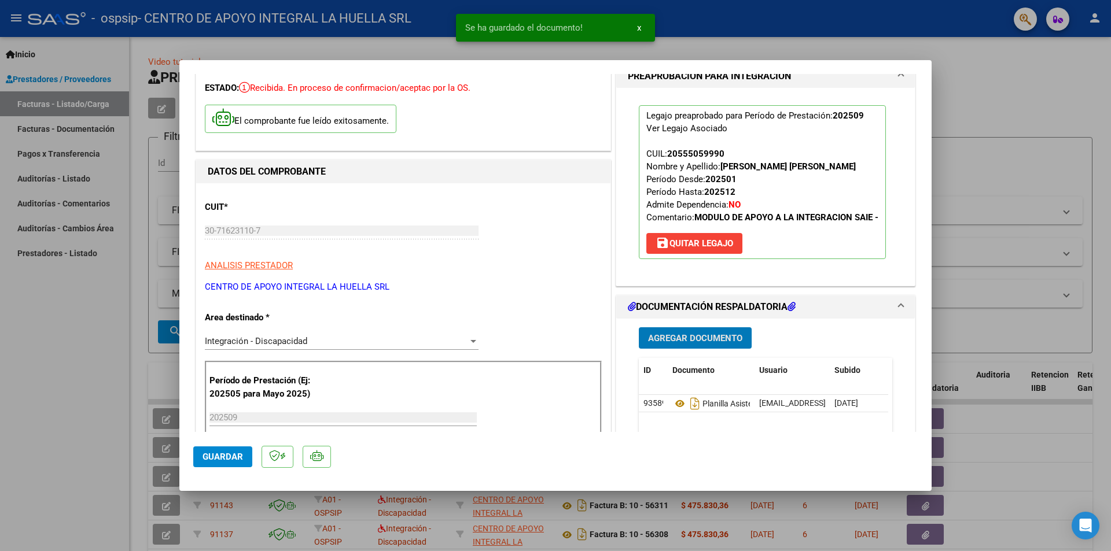
scroll to position [174, 0]
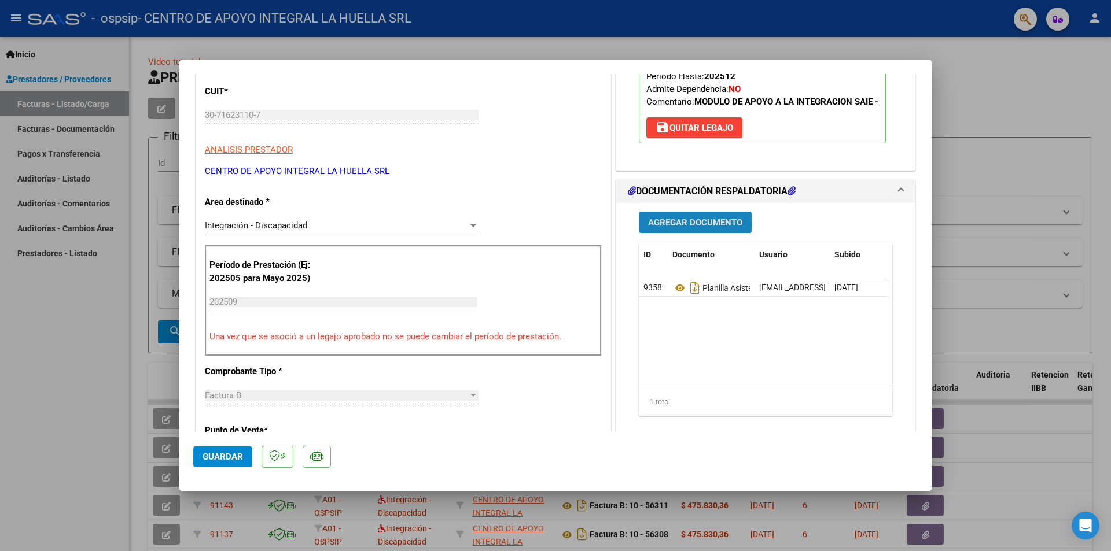
click at [698, 231] on button "Agregar Documento" at bounding box center [695, 222] width 113 height 21
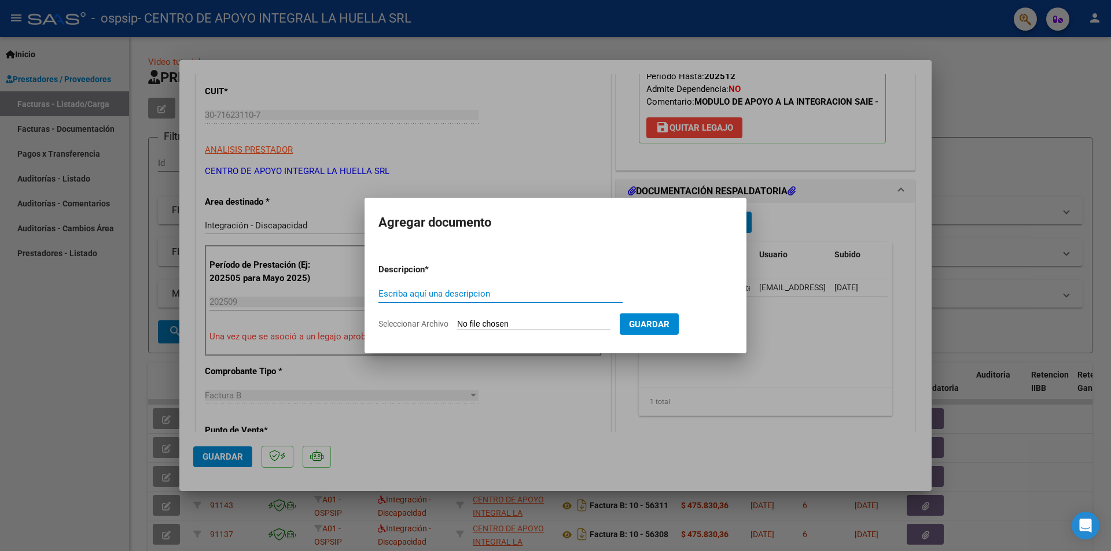
click at [506, 284] on form "Descripcion * Escriba aquí una descripcion Seleccionar Archivo Guardar" at bounding box center [555, 297] width 354 height 84
click at [503, 290] on input "Escriba aquí una descripcion" at bounding box center [500, 294] width 244 height 10
click at [462, 323] on input "Seleccionar Archivo" at bounding box center [533, 324] width 153 height 11
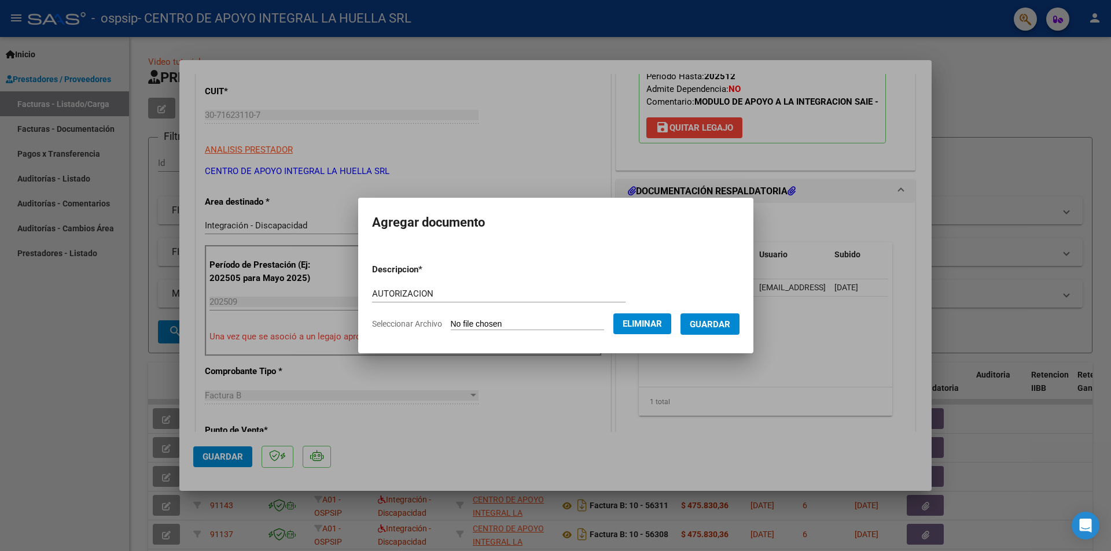
click at [711, 324] on span "Guardar" at bounding box center [710, 324] width 40 height 10
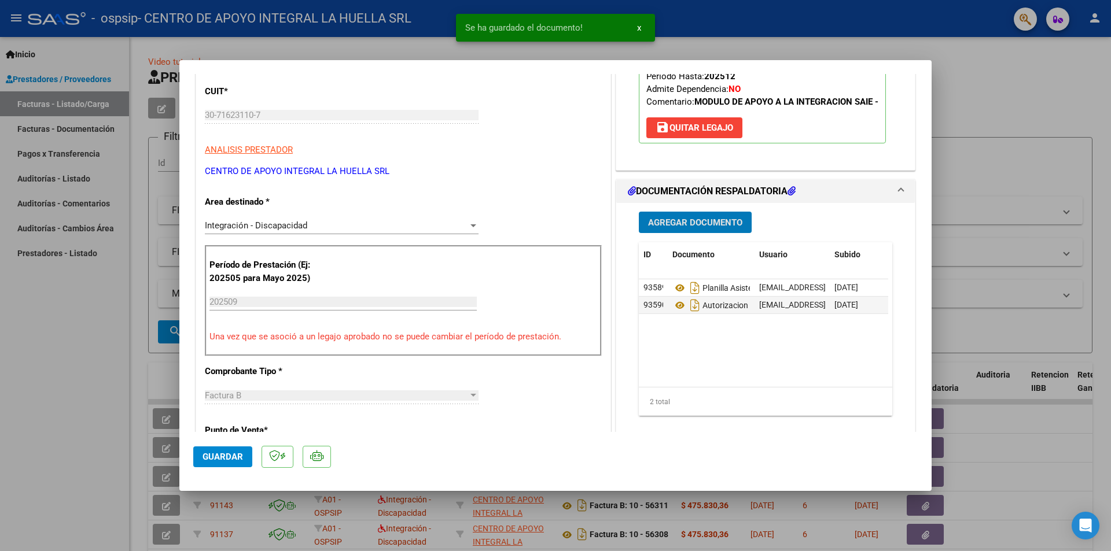
click at [211, 460] on span "Guardar" at bounding box center [222, 457] width 40 height 10
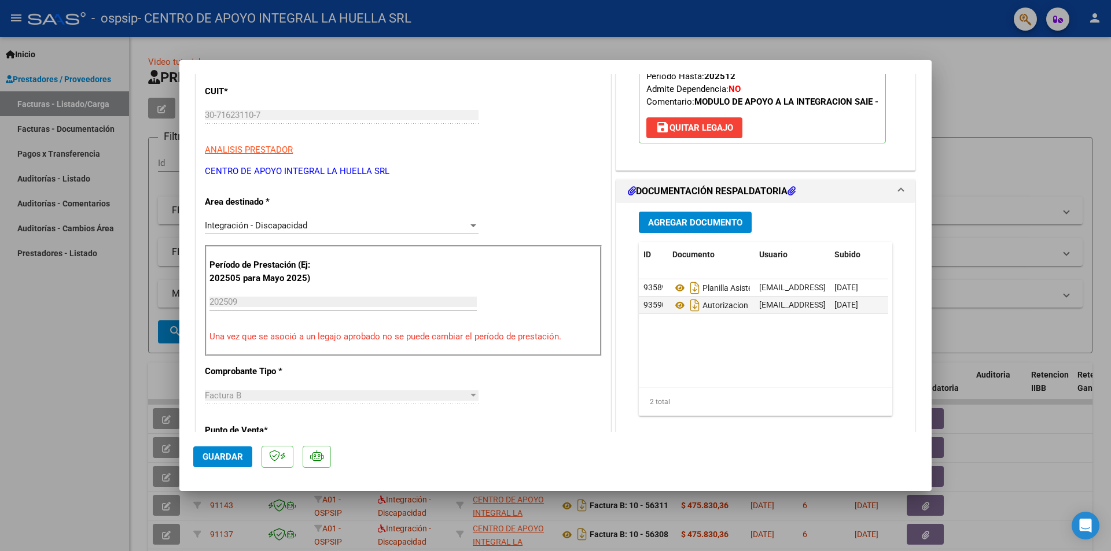
click at [989, 159] on div at bounding box center [555, 275] width 1111 height 551
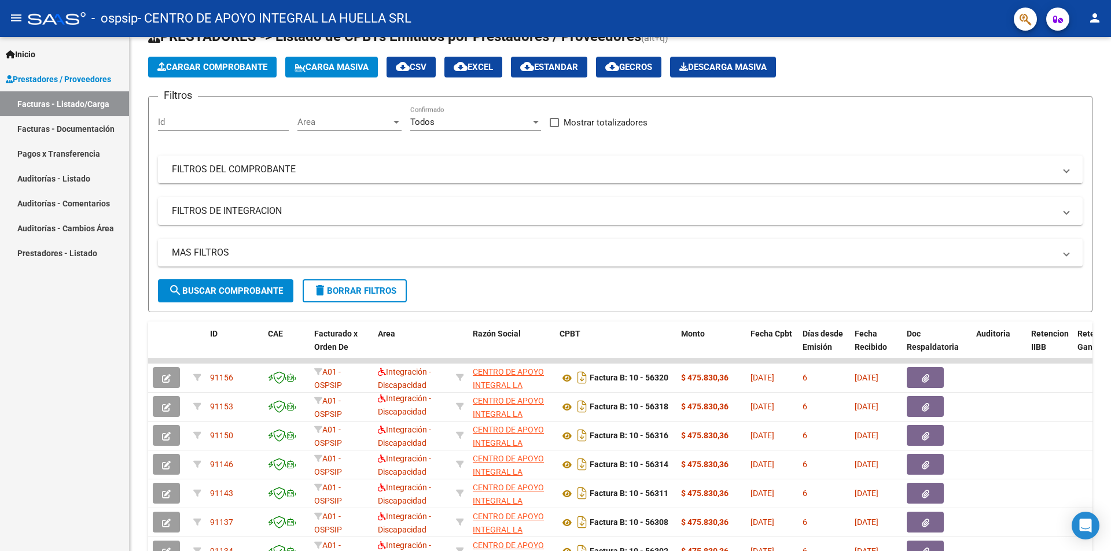
scroll to position [0, 0]
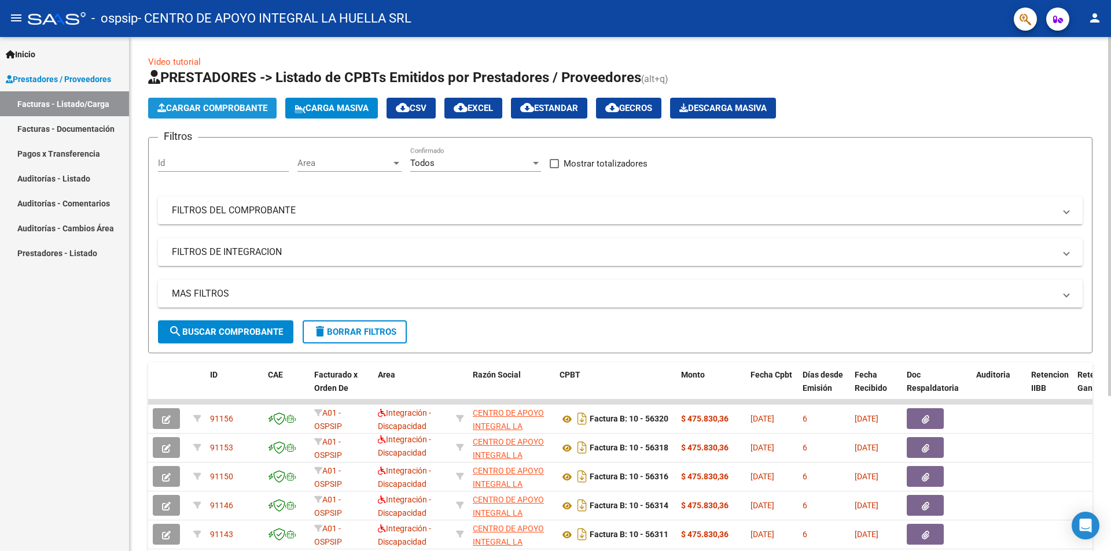
click at [258, 109] on span "Cargar Comprobante" at bounding box center [212, 108] width 110 height 10
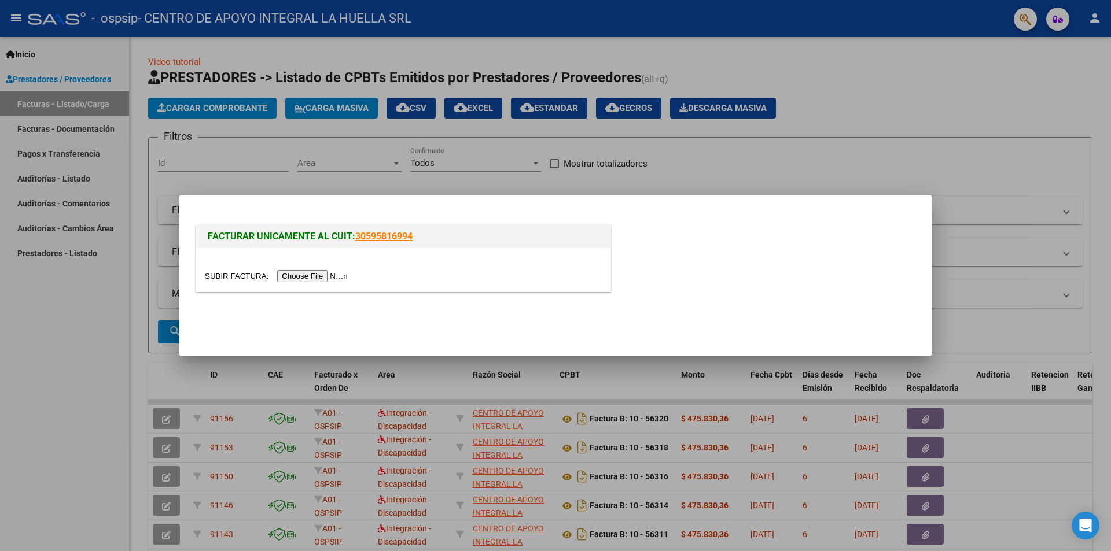
click at [345, 279] on input "file" at bounding box center [278, 276] width 146 height 12
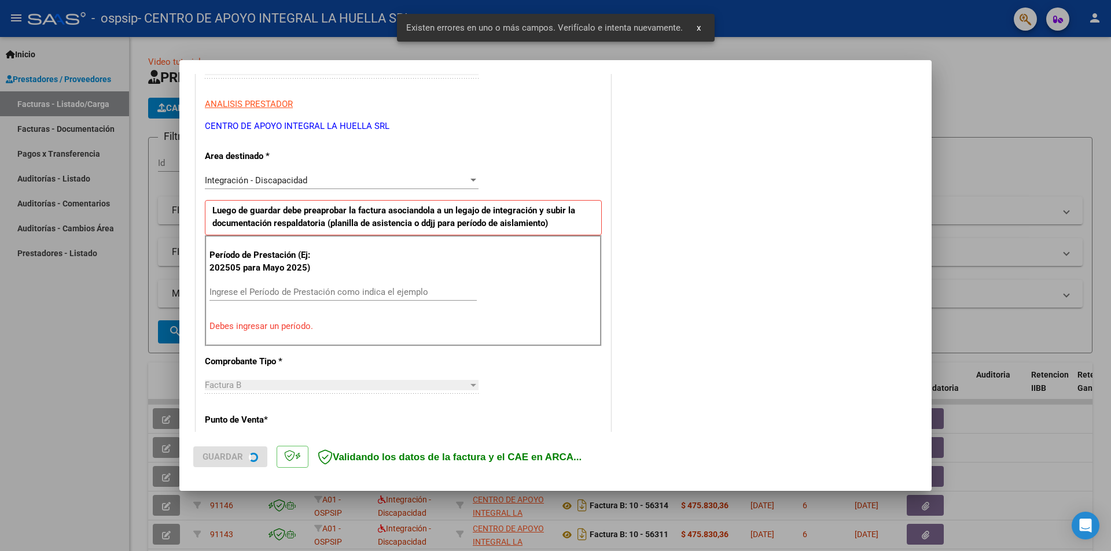
scroll to position [202, 0]
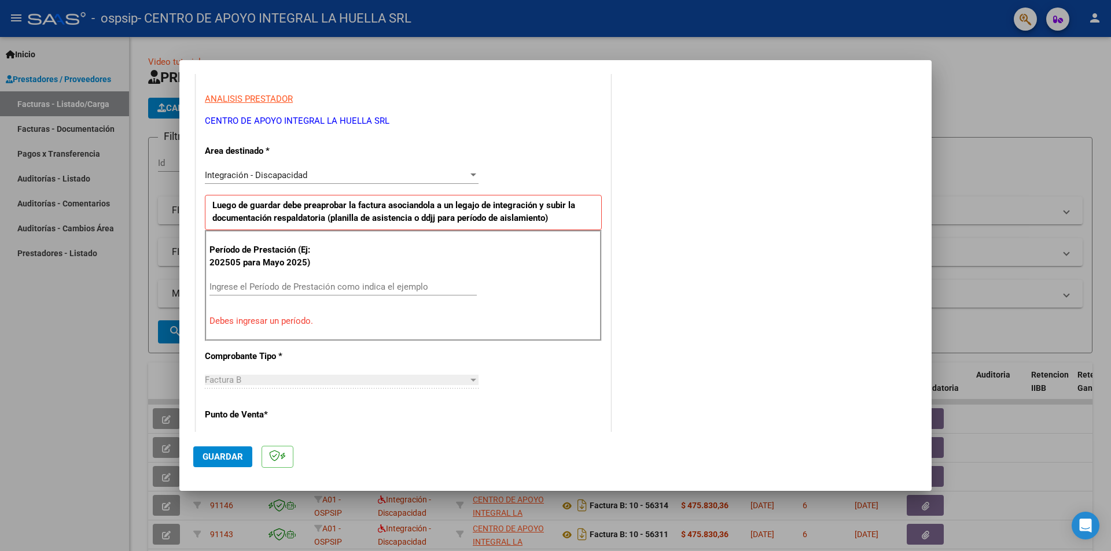
click at [399, 288] on input "Ingrese el Período de Prestación como indica el ejemplo" at bounding box center [342, 287] width 267 height 10
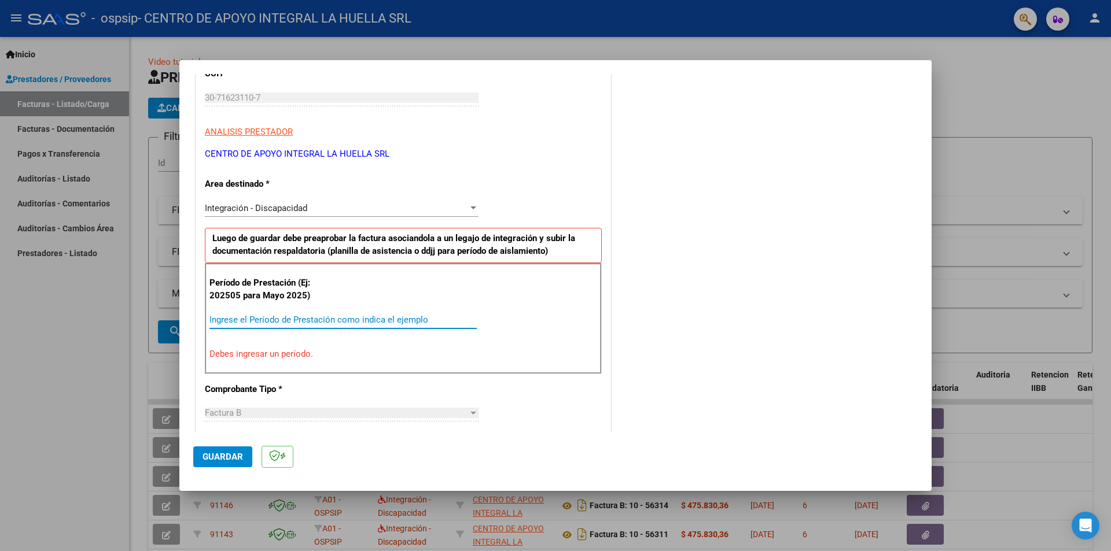
scroll to position [174, 0]
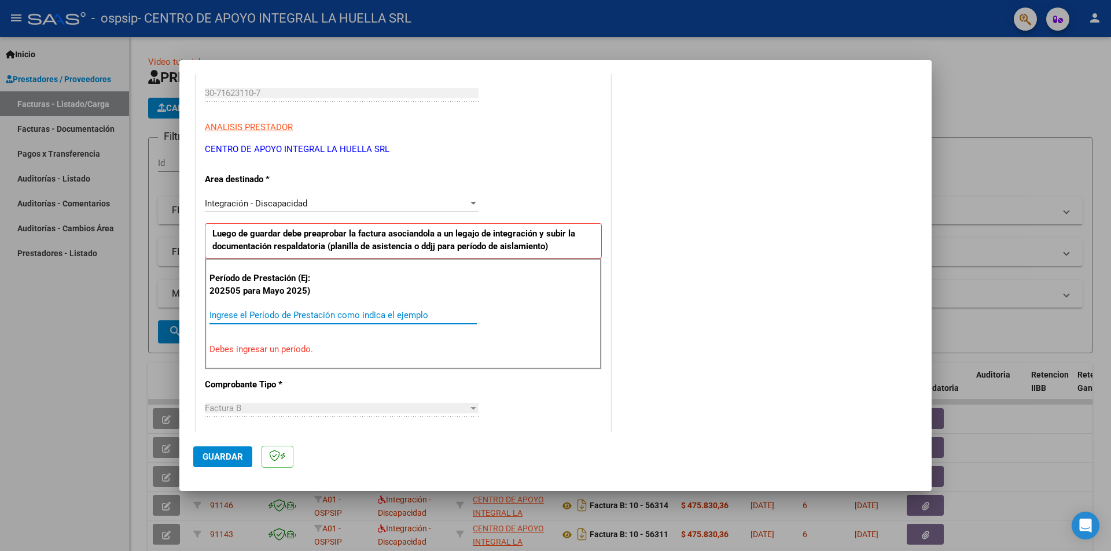
click at [436, 452] on mat-dialog-actions "Guardar" at bounding box center [555, 455] width 724 height 46
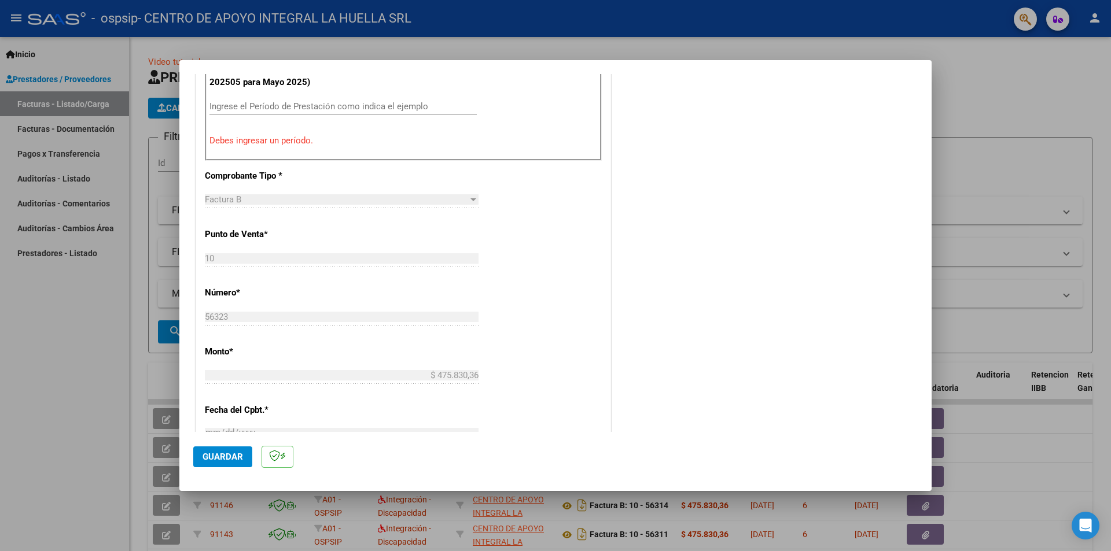
scroll to position [227, 0]
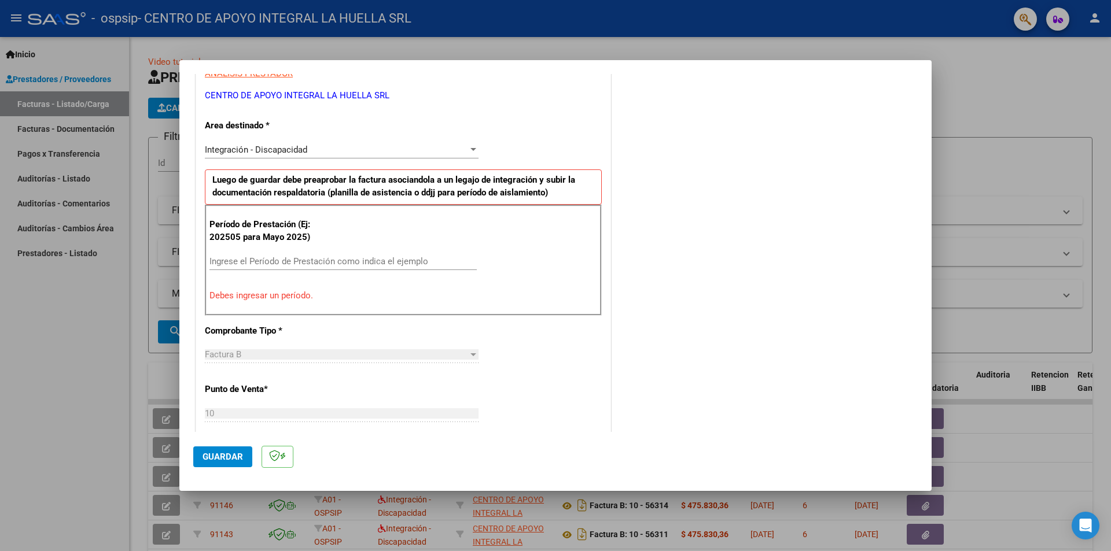
click at [993, 177] on div at bounding box center [555, 275] width 1111 height 551
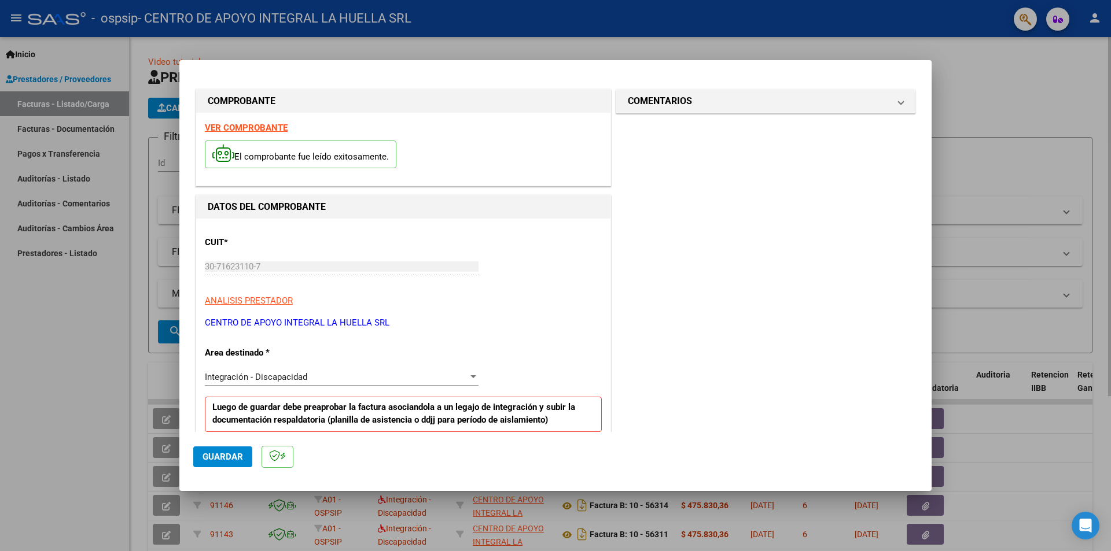
click at [993, 176] on div "Filtros Id Area Area Todos Confirmado Mostrar totalizadores FILTROS DEL COMPROB…" at bounding box center [620, 234] width 924 height 174
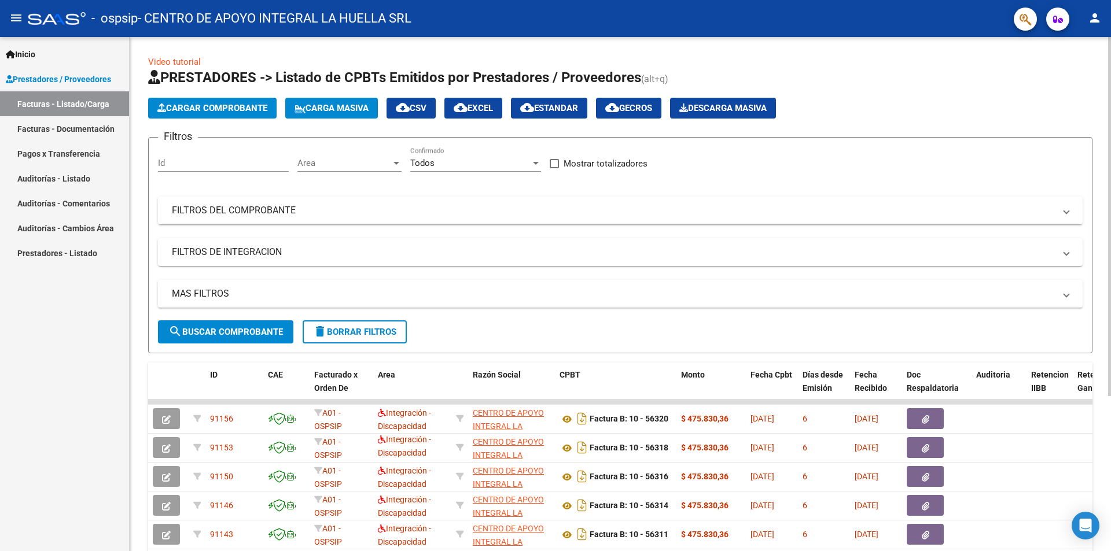
click at [993, 176] on div "Filtros Id Area Area Todos Confirmado Mostrar totalizadores FILTROS DEL COMPROB…" at bounding box center [620, 234] width 924 height 174
click at [246, 105] on span "Cargar Comprobante" at bounding box center [212, 108] width 110 height 10
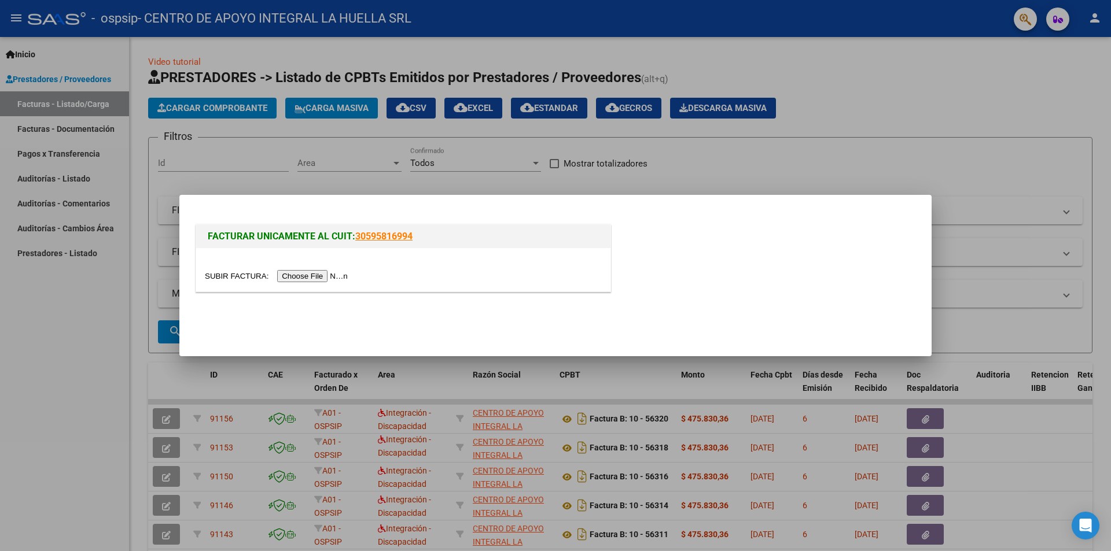
click at [300, 275] on input "file" at bounding box center [278, 276] width 146 height 12
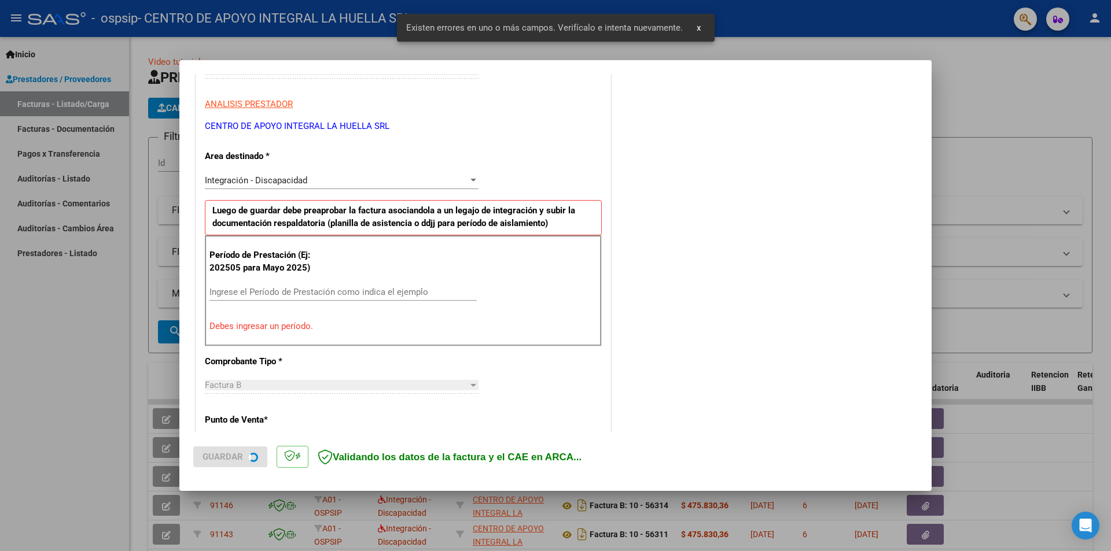
scroll to position [202, 0]
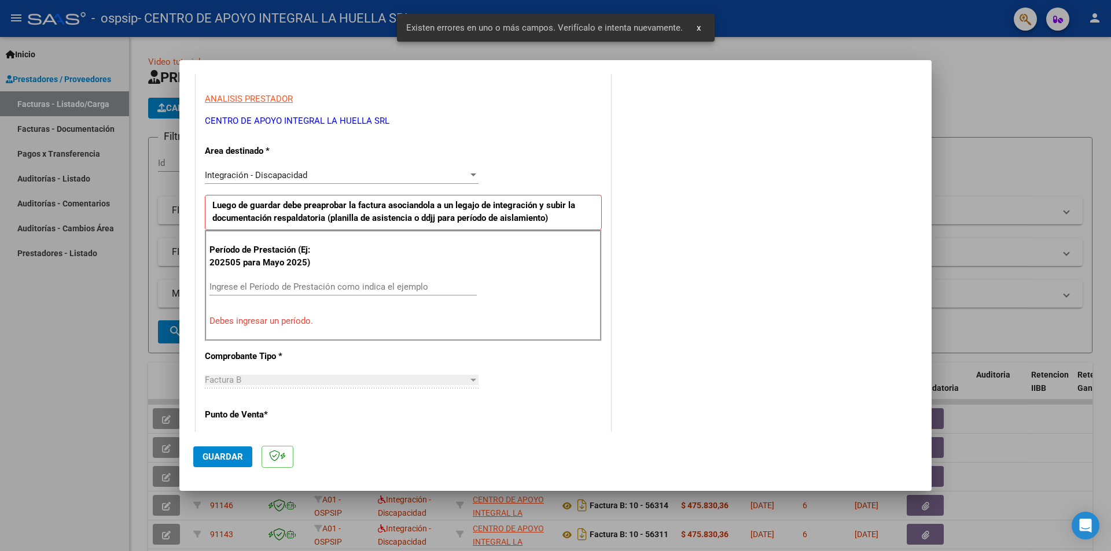
click at [275, 287] on input "Ingrese el Período de Prestación como indica el ejemplo" at bounding box center [342, 287] width 267 height 10
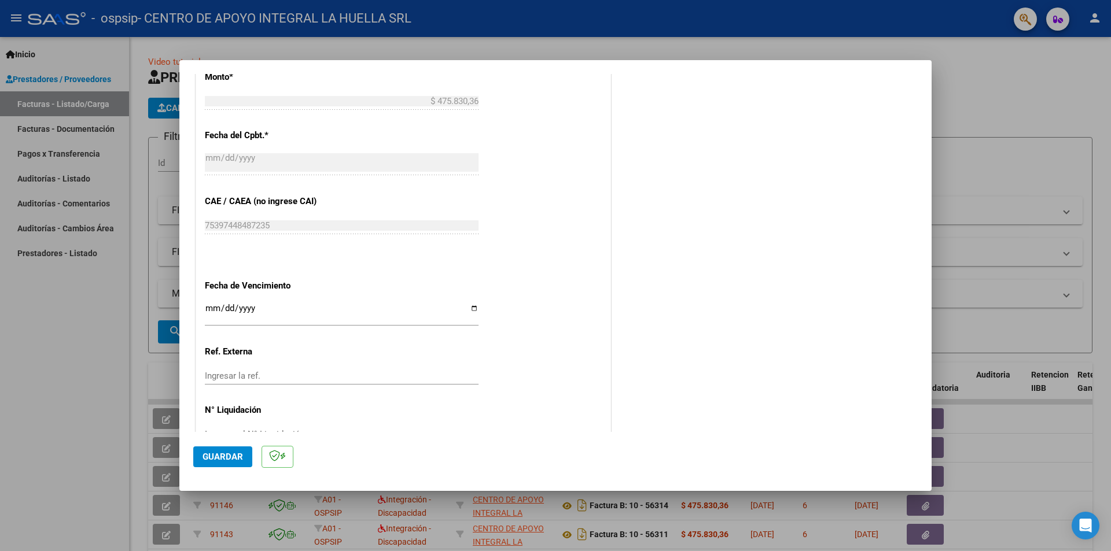
scroll to position [660, 0]
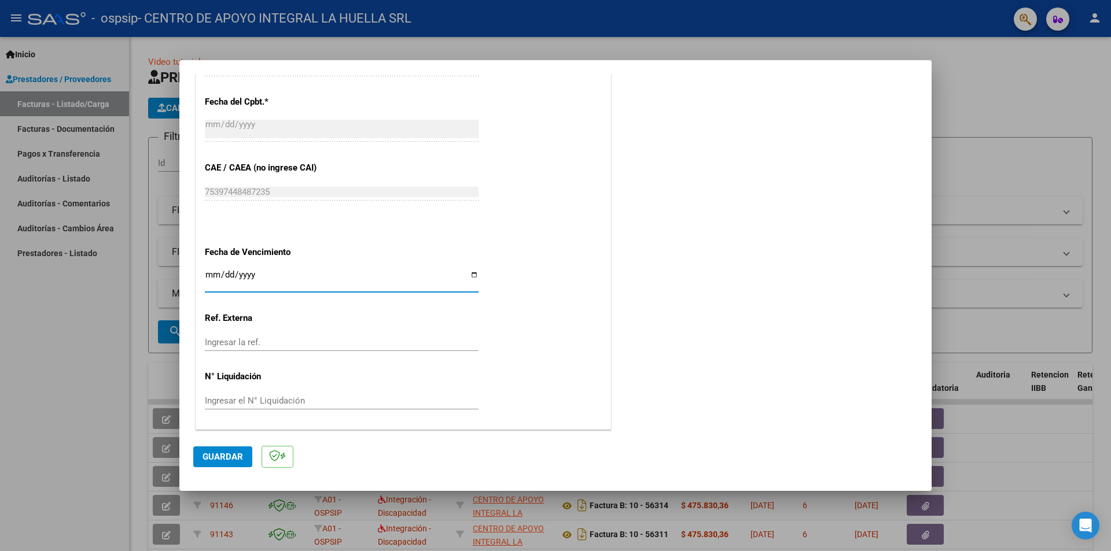
click at [471, 275] on input "Ingresar la fecha" at bounding box center [342, 279] width 274 height 19
click at [225, 458] on span "Guardar" at bounding box center [222, 457] width 40 height 10
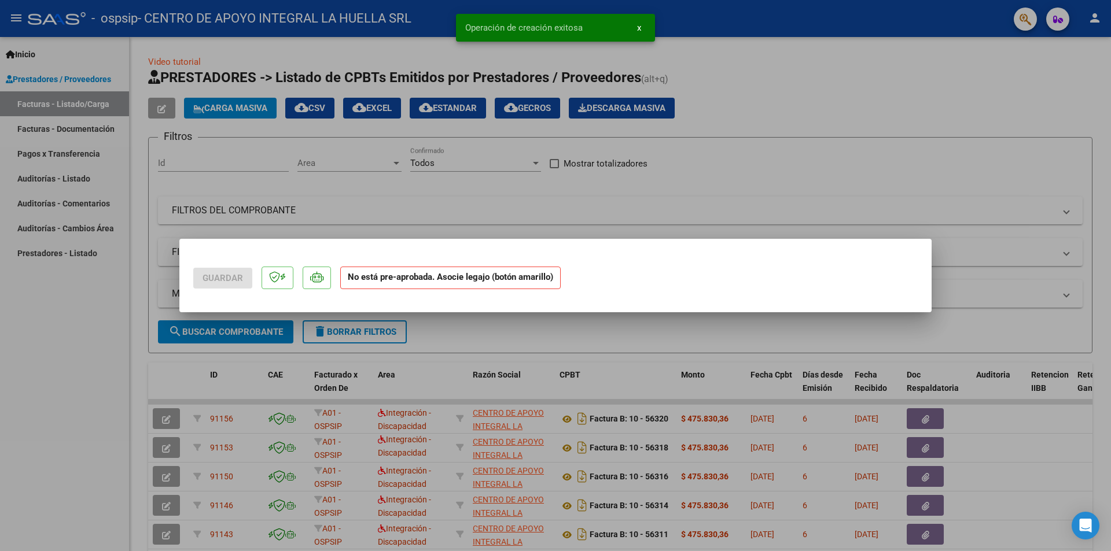
scroll to position [0, 0]
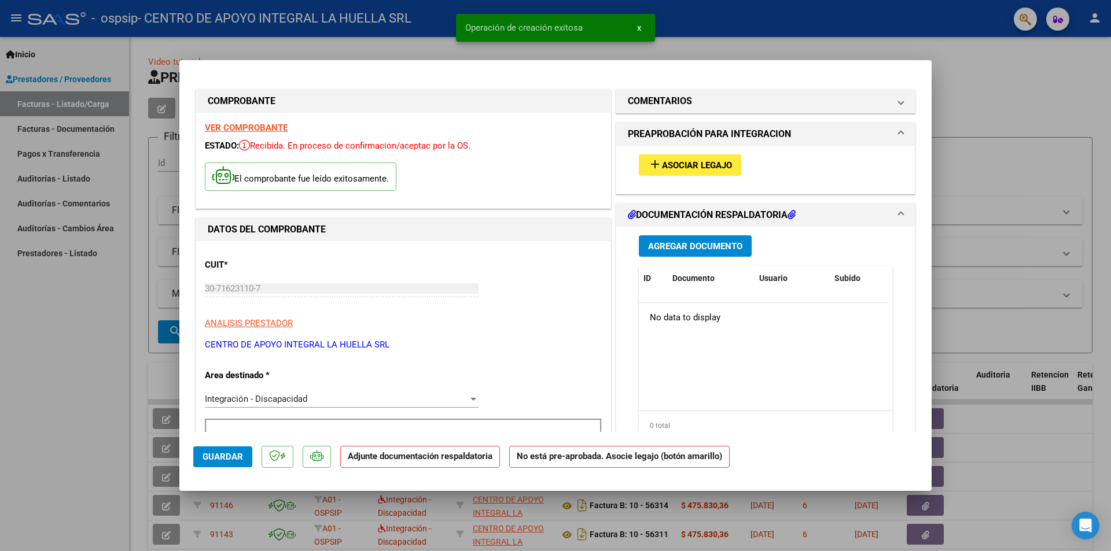
click at [672, 172] on button "add Asociar Legajo" at bounding box center [690, 164] width 102 height 21
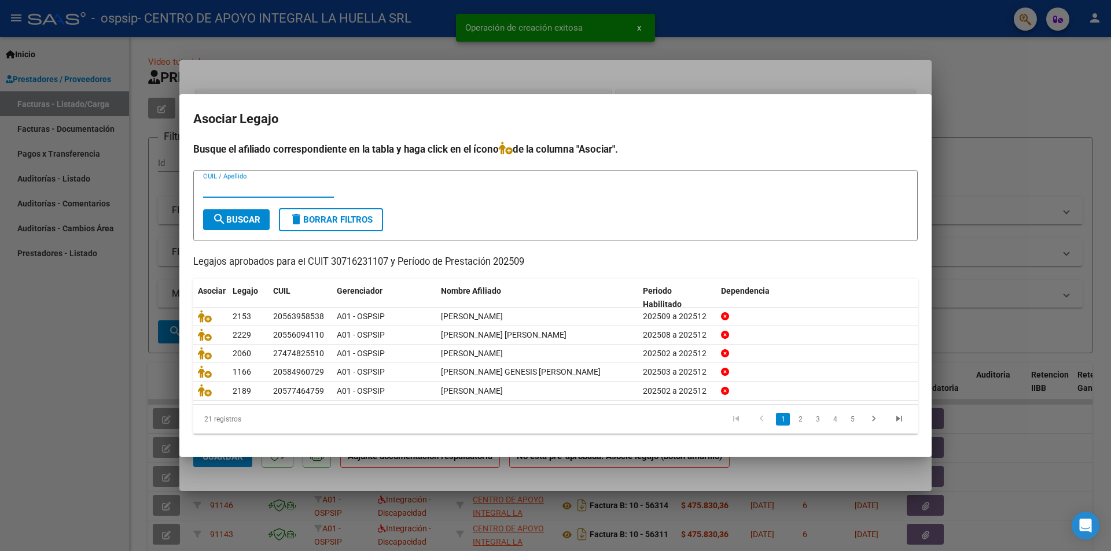
click at [270, 183] on input "CUIL / Apellido" at bounding box center [268, 188] width 131 height 10
click at [230, 219] on span "search Buscar" at bounding box center [236, 220] width 48 height 10
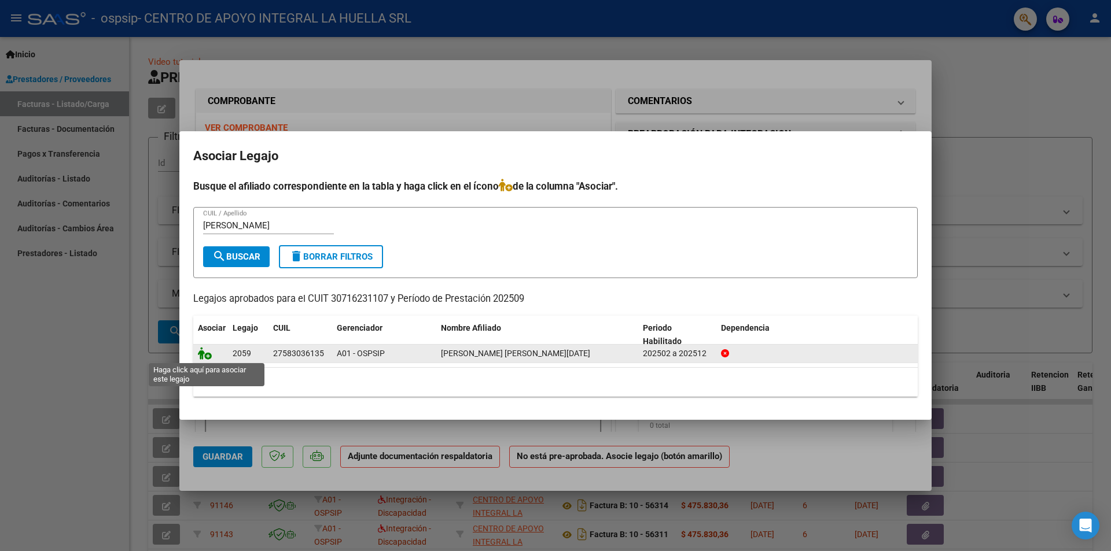
click at [209, 358] on icon at bounding box center [205, 353] width 14 height 13
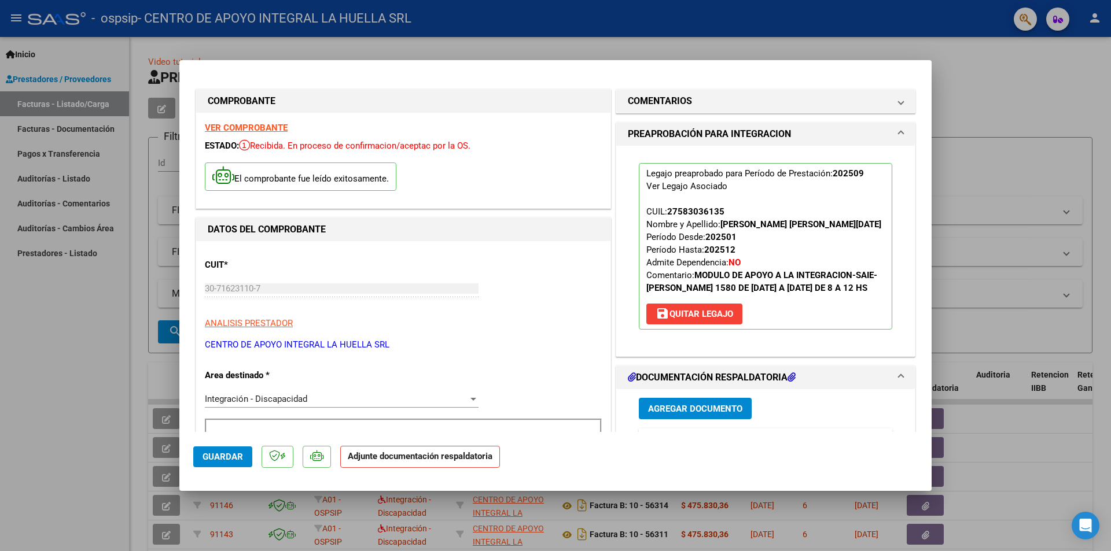
scroll to position [289, 0]
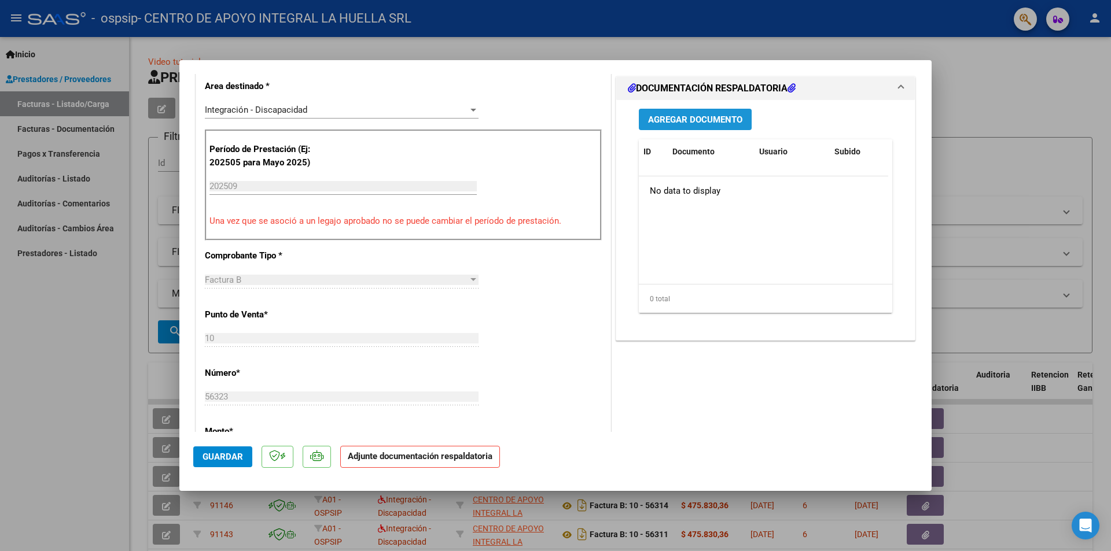
click at [690, 120] on span "Agregar Documento" at bounding box center [695, 120] width 94 height 10
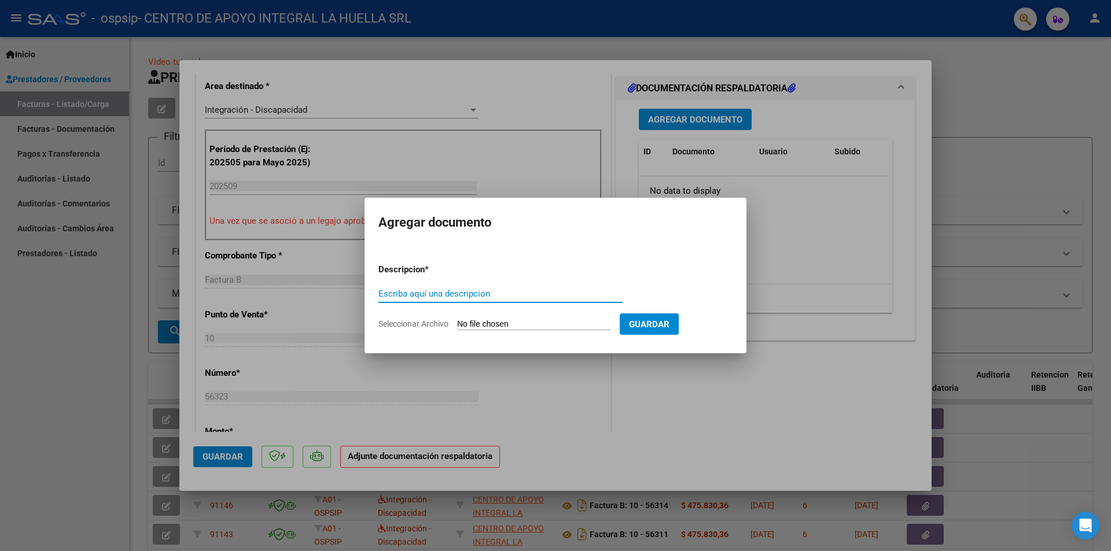
click at [428, 300] on div "Escriba aquí una descripcion" at bounding box center [500, 293] width 244 height 17
click at [438, 291] on input "Escriba aquí una descripcion" at bounding box center [500, 294] width 244 height 10
click at [459, 322] on input "Seleccionar Archivo" at bounding box center [533, 324] width 153 height 11
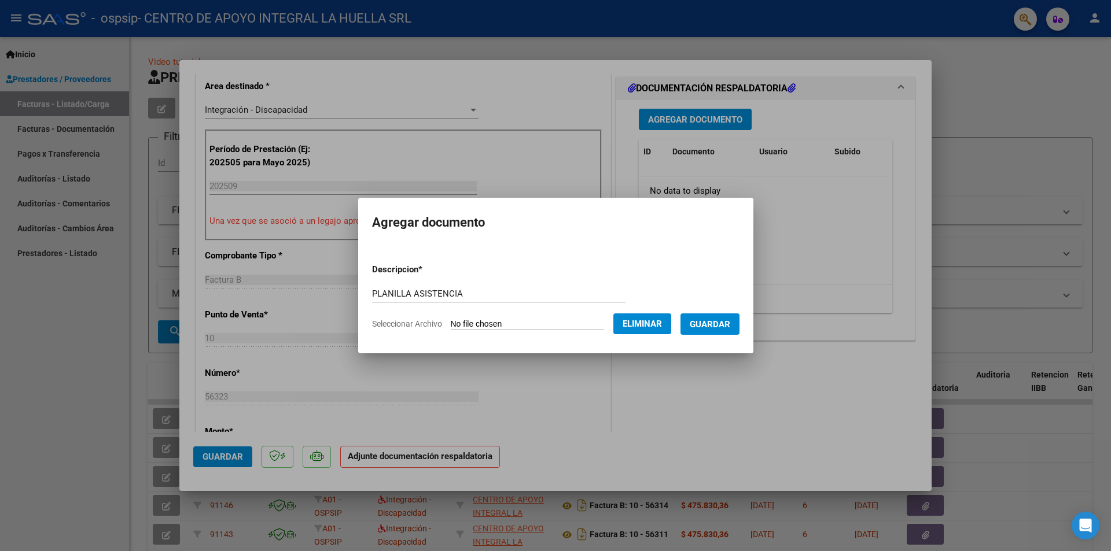
click at [713, 316] on button "Guardar" at bounding box center [709, 324] width 59 height 21
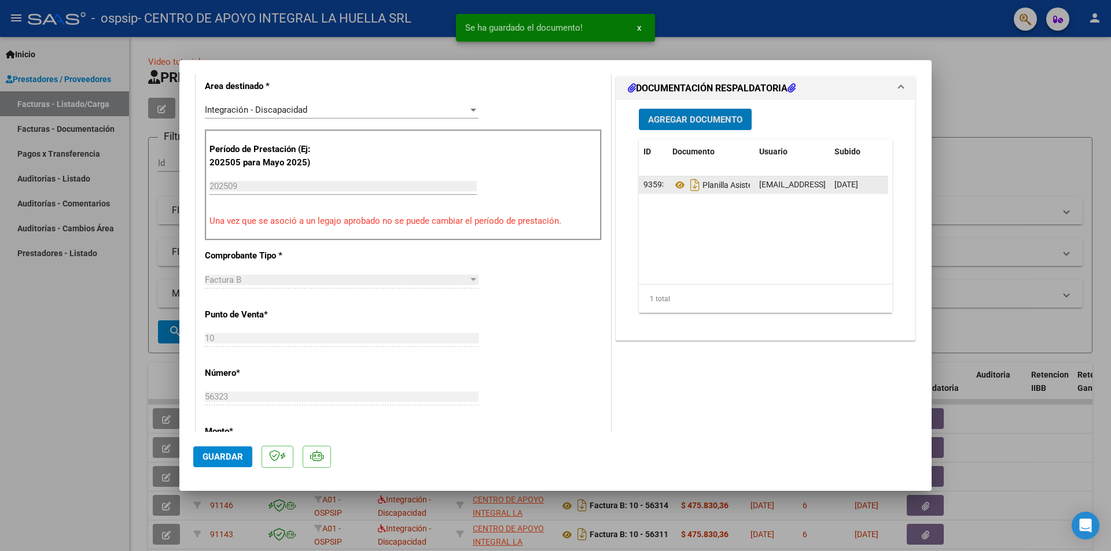
scroll to position [58, 0]
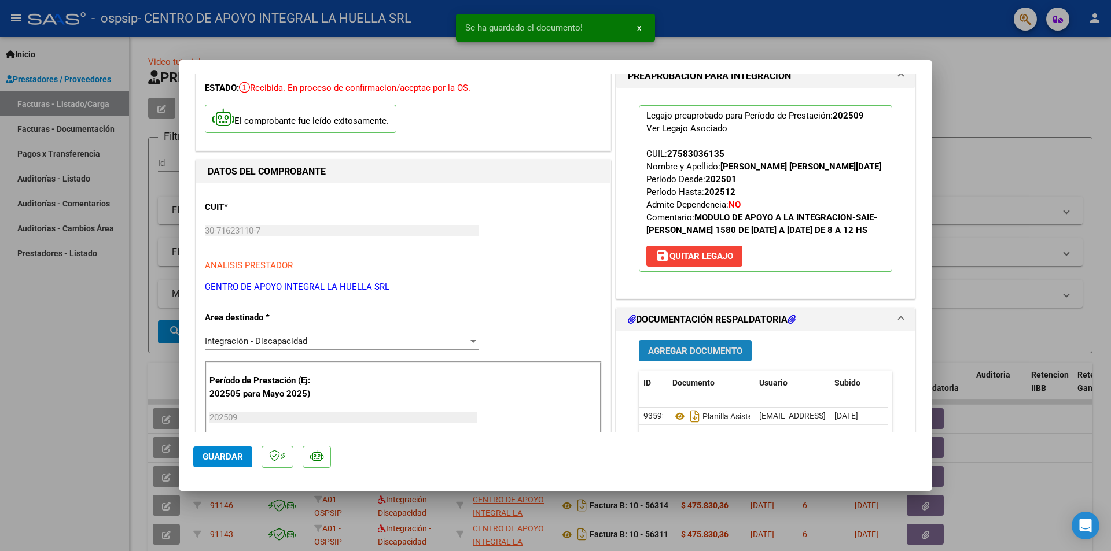
click at [714, 354] on span "Agregar Documento" at bounding box center [695, 351] width 94 height 10
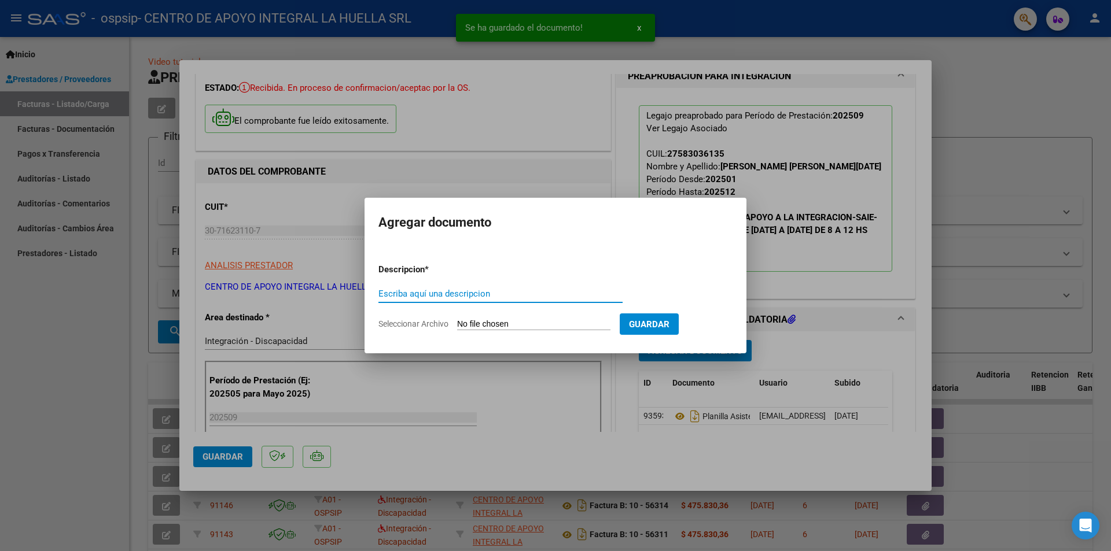
click at [501, 297] on input "Escriba aquí una descripcion" at bounding box center [500, 294] width 244 height 10
click at [469, 323] on input "Seleccionar Archivo" at bounding box center [533, 324] width 153 height 11
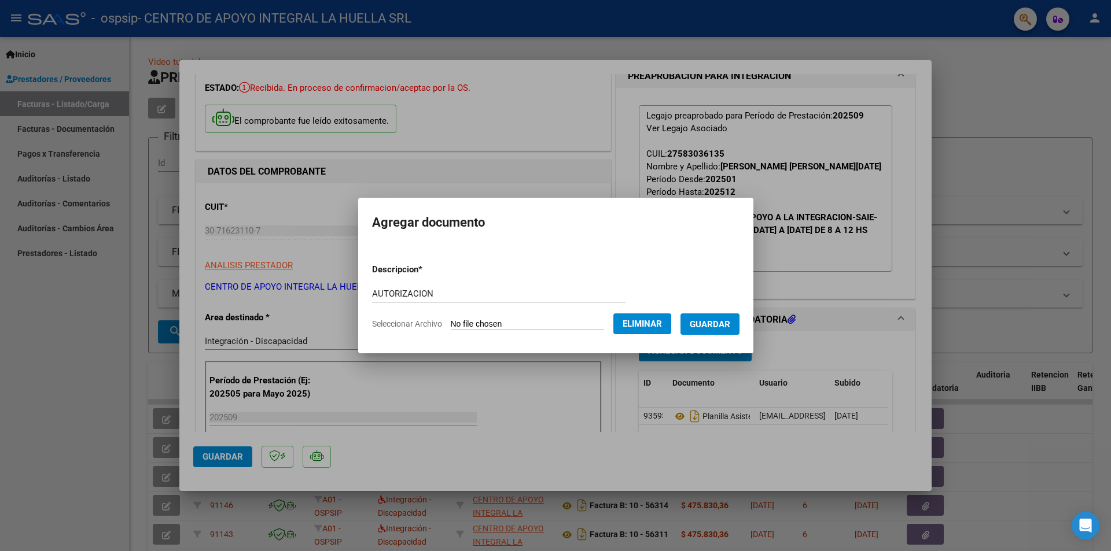
click at [716, 332] on button "Guardar" at bounding box center [709, 324] width 59 height 21
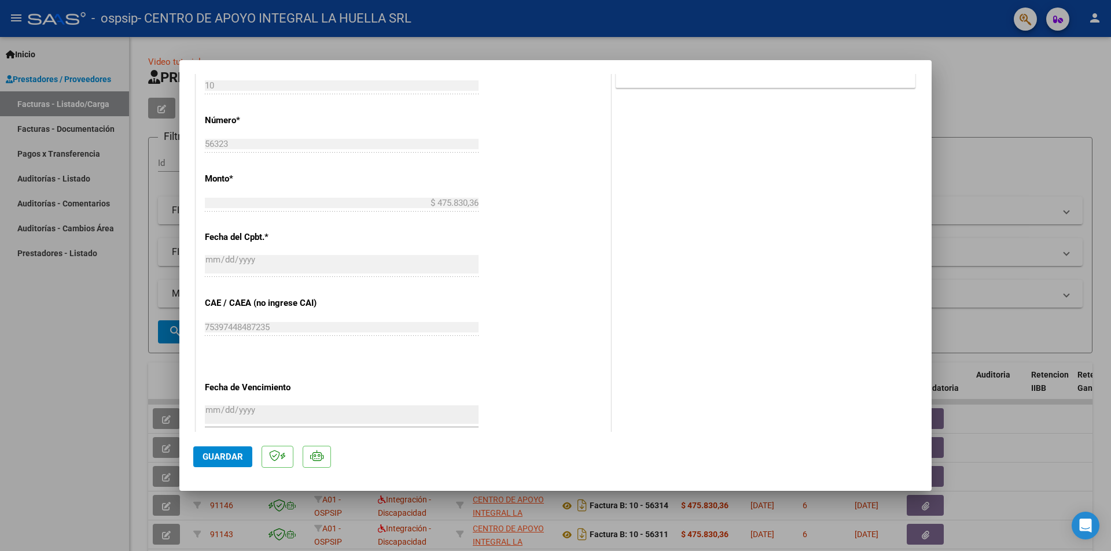
scroll to position [636, 0]
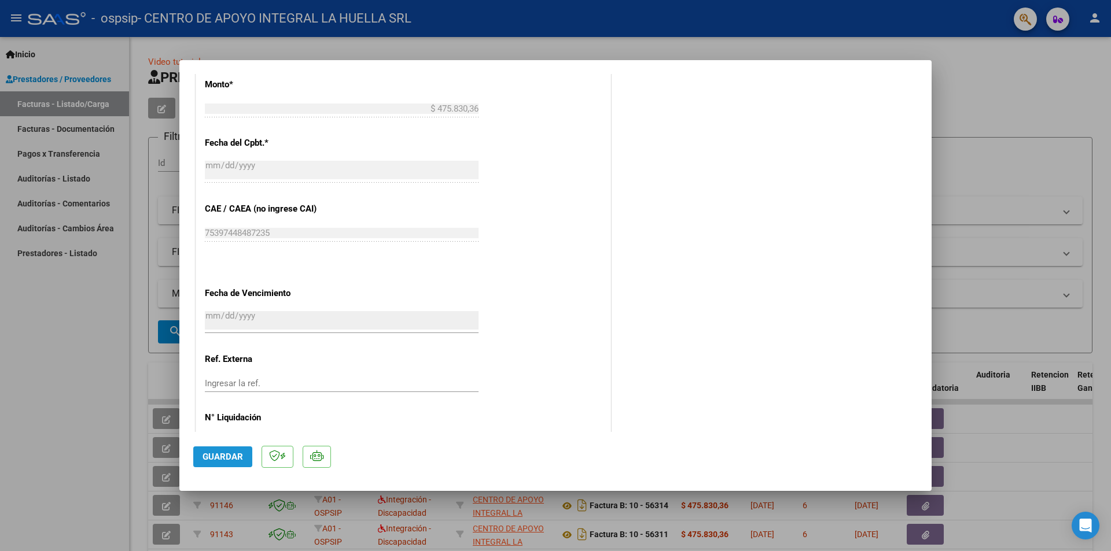
click at [230, 455] on span "Guardar" at bounding box center [222, 457] width 40 height 10
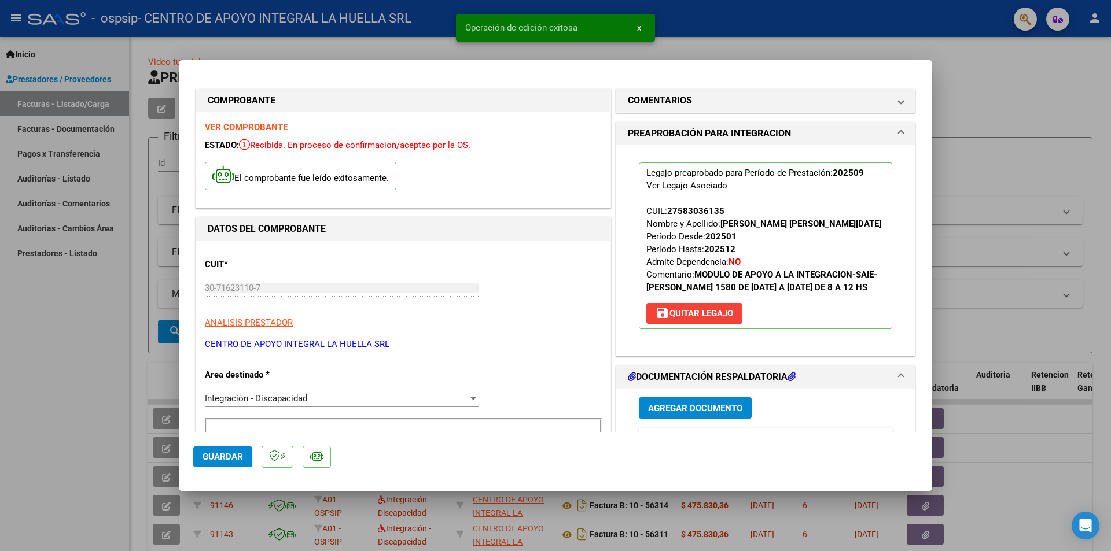
scroll to position [0, 0]
click at [1024, 123] on div at bounding box center [555, 275] width 1111 height 551
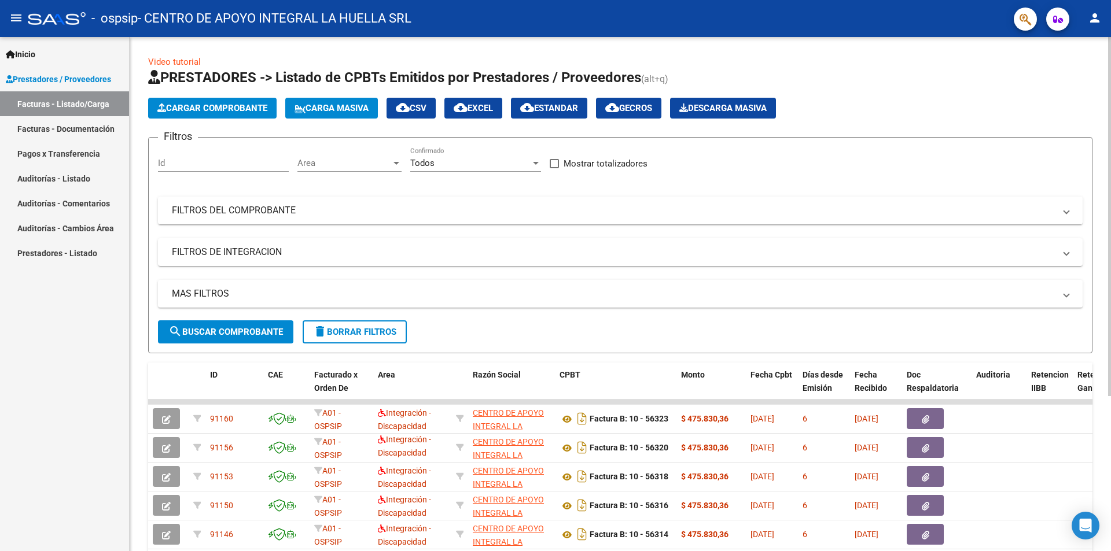
click at [211, 110] on span "Cargar Comprobante" at bounding box center [212, 108] width 110 height 10
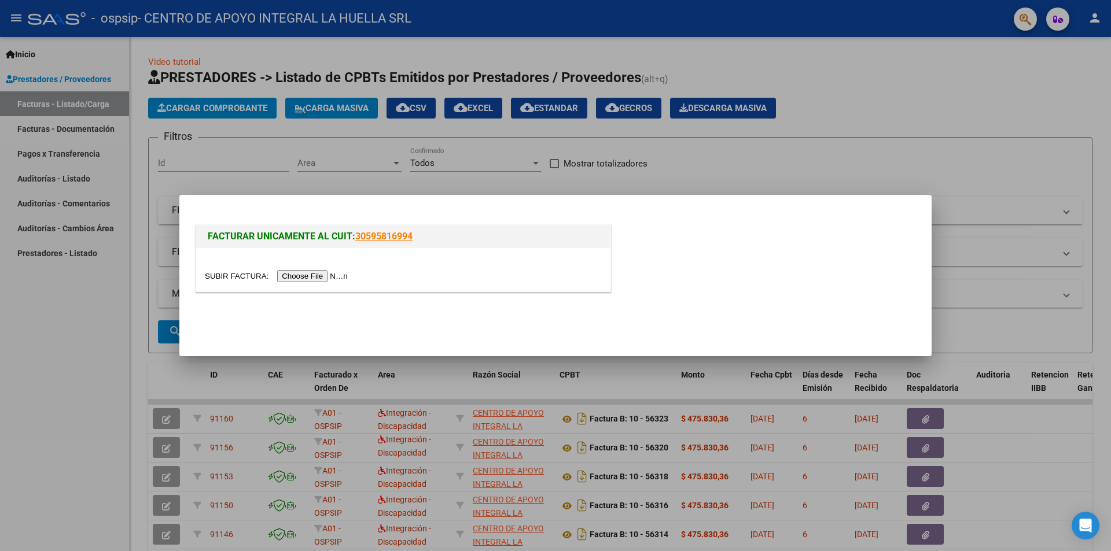
click at [322, 274] on input "file" at bounding box center [278, 276] width 146 height 12
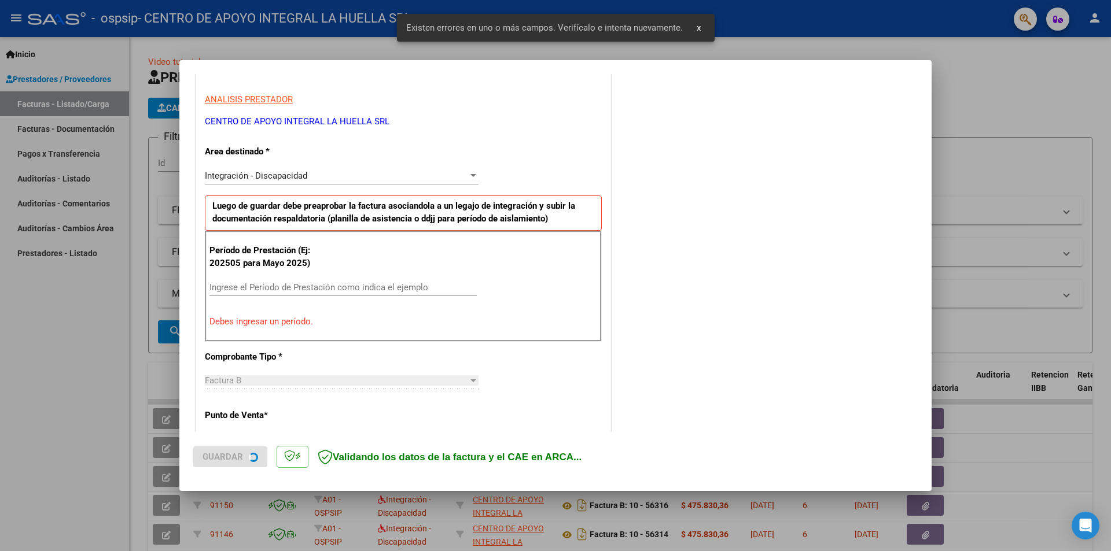
scroll to position [202, 0]
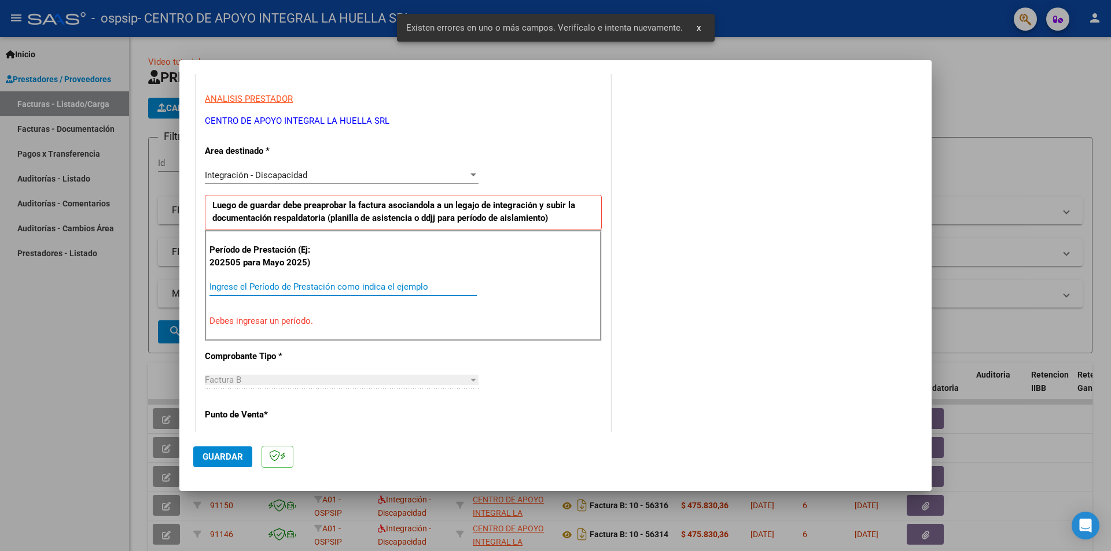
click at [320, 290] on input "Ingrese el Período de Prestación como indica el ejemplo" at bounding box center [342, 287] width 267 height 10
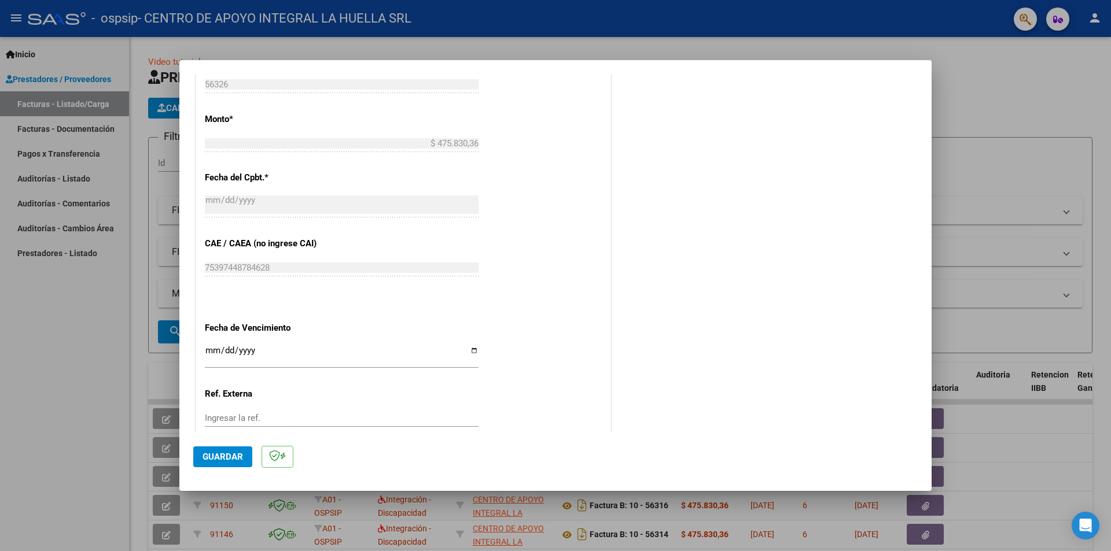
scroll to position [660, 0]
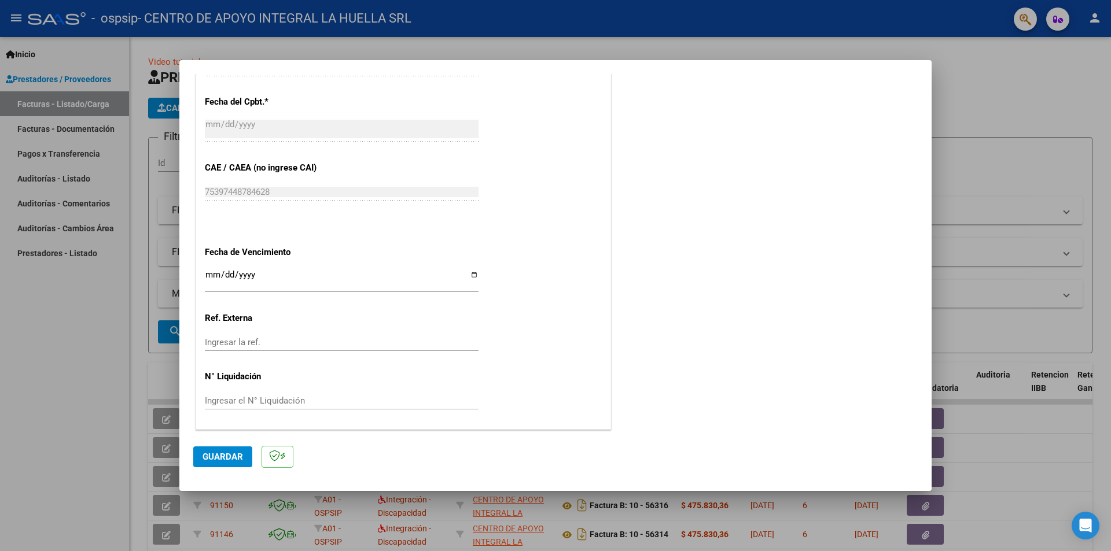
click at [469, 272] on input "Ingresar la fecha" at bounding box center [342, 279] width 274 height 19
click at [237, 463] on button "Guardar" at bounding box center [222, 457] width 59 height 21
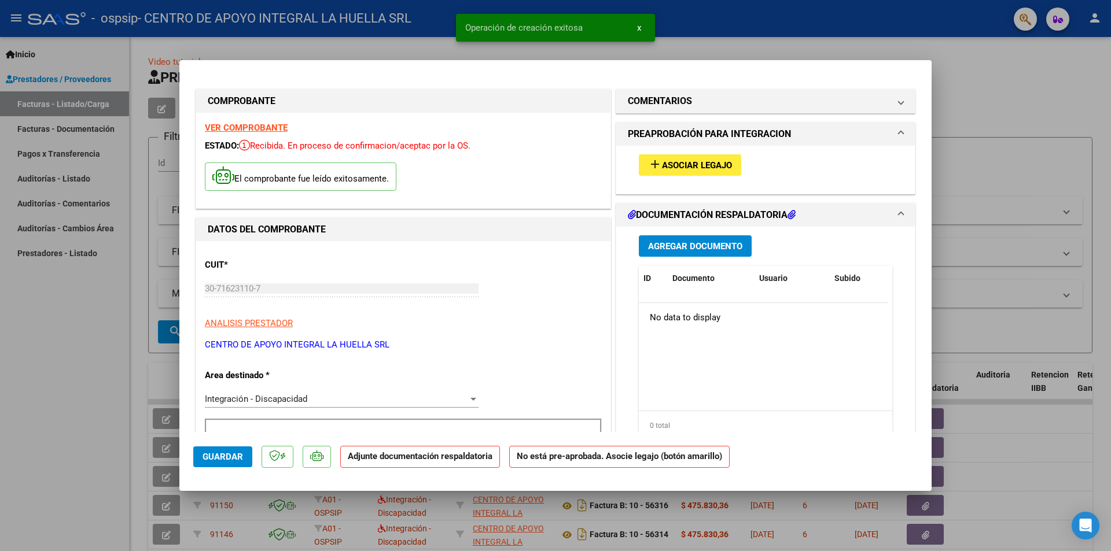
click at [664, 168] on span "Asociar Legajo" at bounding box center [697, 165] width 70 height 10
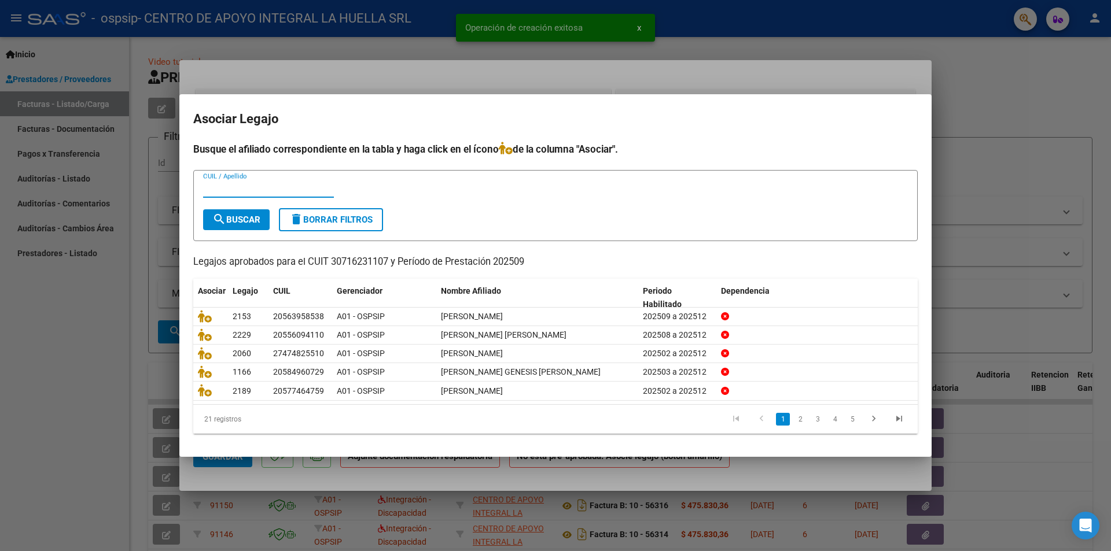
click at [279, 188] on input "CUIL / Apellido" at bounding box center [268, 188] width 131 height 10
click at [227, 221] on span "search Buscar" at bounding box center [236, 220] width 48 height 10
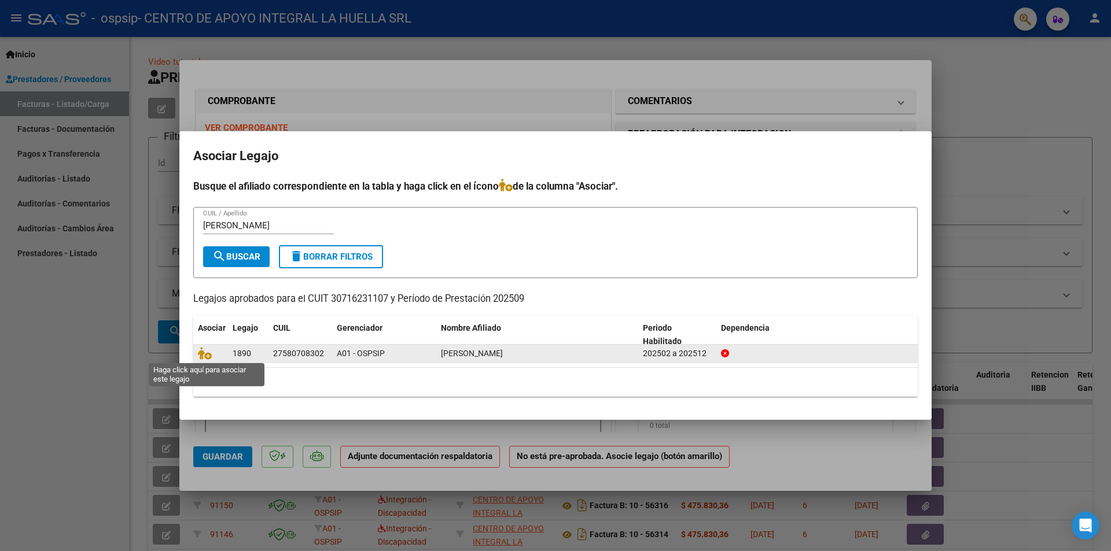
click at [212, 355] on span at bounding box center [206, 353] width 17 height 9
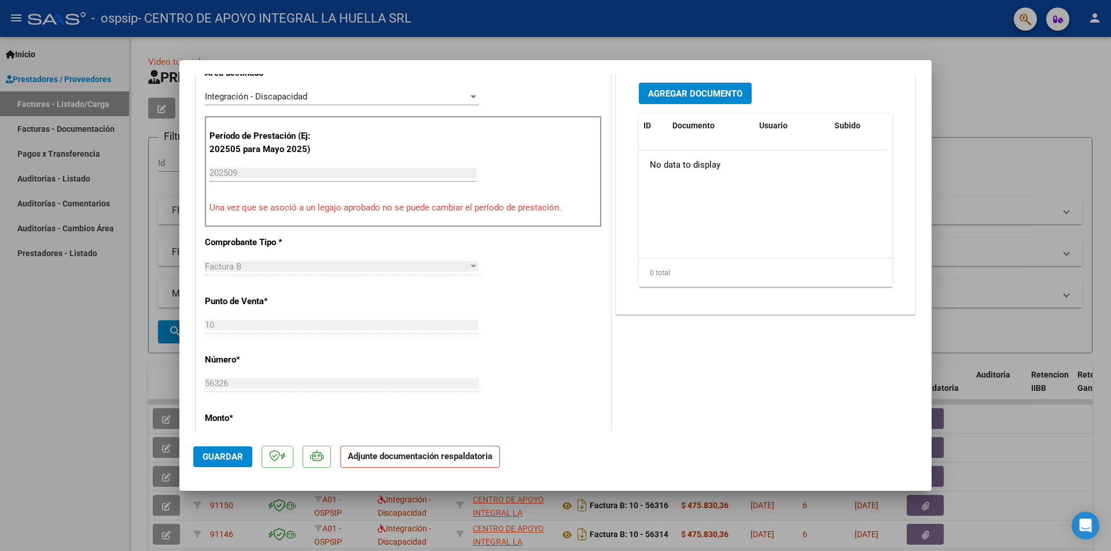
scroll to position [231, 0]
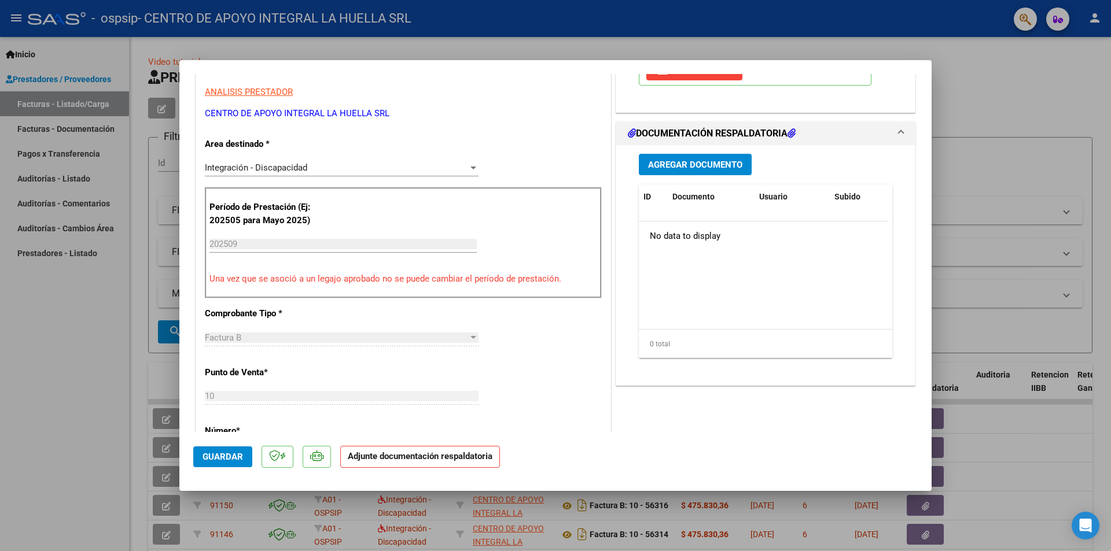
click at [693, 158] on button "Agregar Documento" at bounding box center [695, 164] width 113 height 21
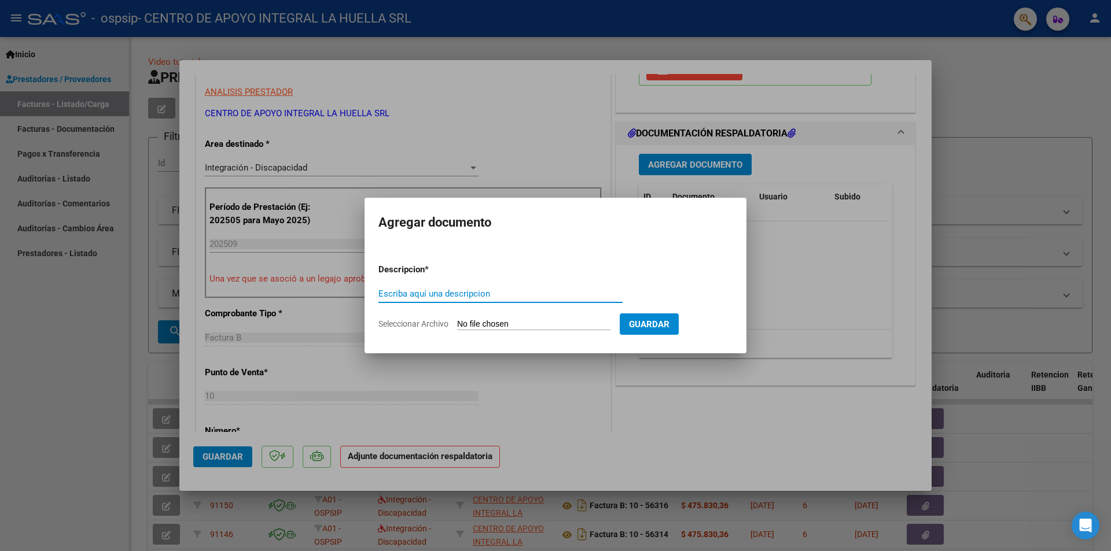
click at [506, 295] on input "Escriba aquí una descripcion" at bounding box center [500, 294] width 244 height 10
click at [463, 327] on input "Seleccionar Archivo" at bounding box center [533, 324] width 153 height 11
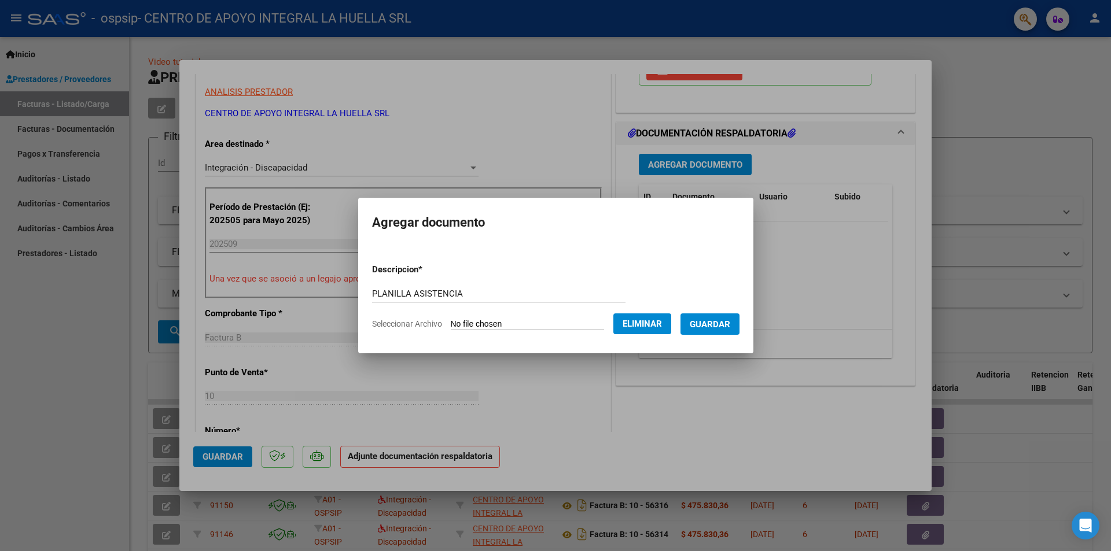
click at [713, 330] on button "Guardar" at bounding box center [709, 324] width 59 height 21
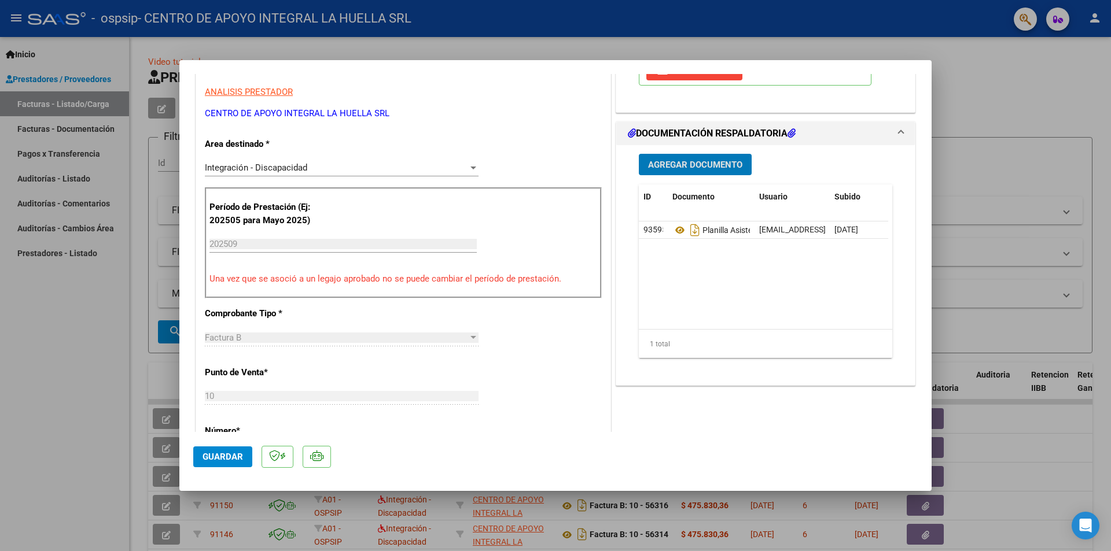
click at [700, 163] on span "Agregar Documento" at bounding box center [695, 165] width 94 height 10
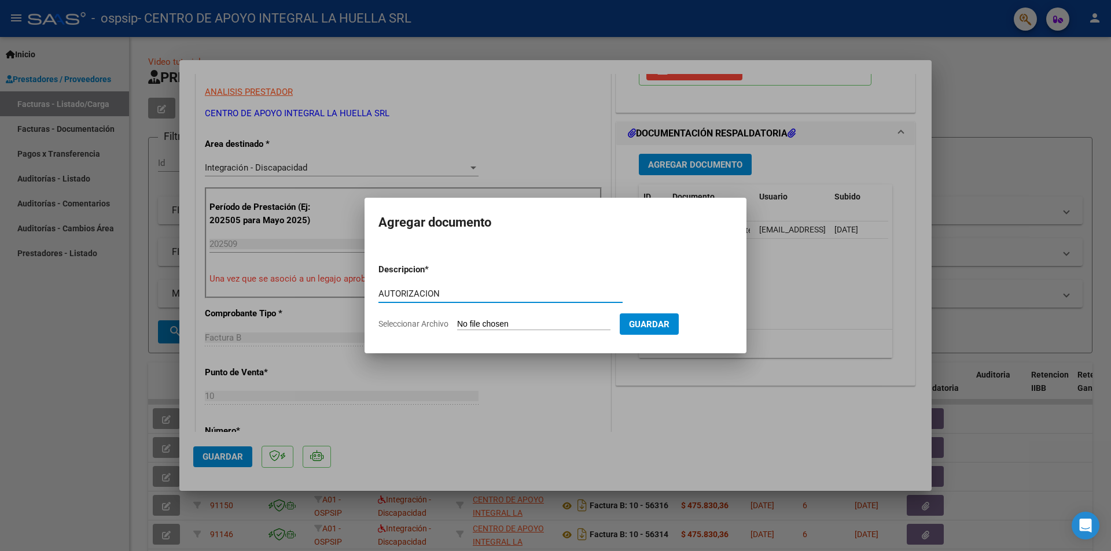
click at [459, 326] on input "Seleccionar Archivo" at bounding box center [533, 324] width 153 height 11
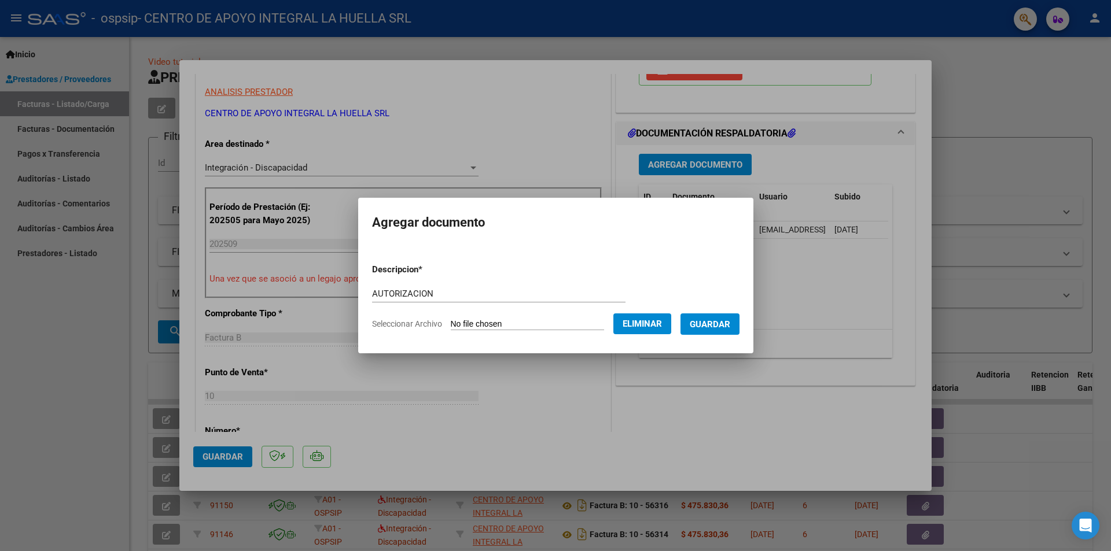
click at [716, 319] on span "Guardar" at bounding box center [710, 324] width 40 height 10
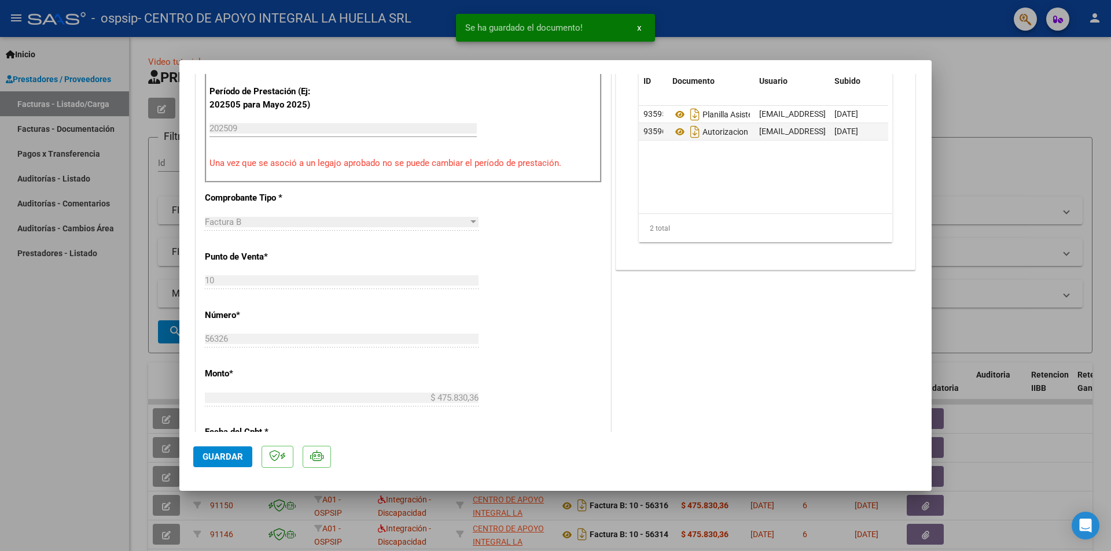
scroll to position [636, 0]
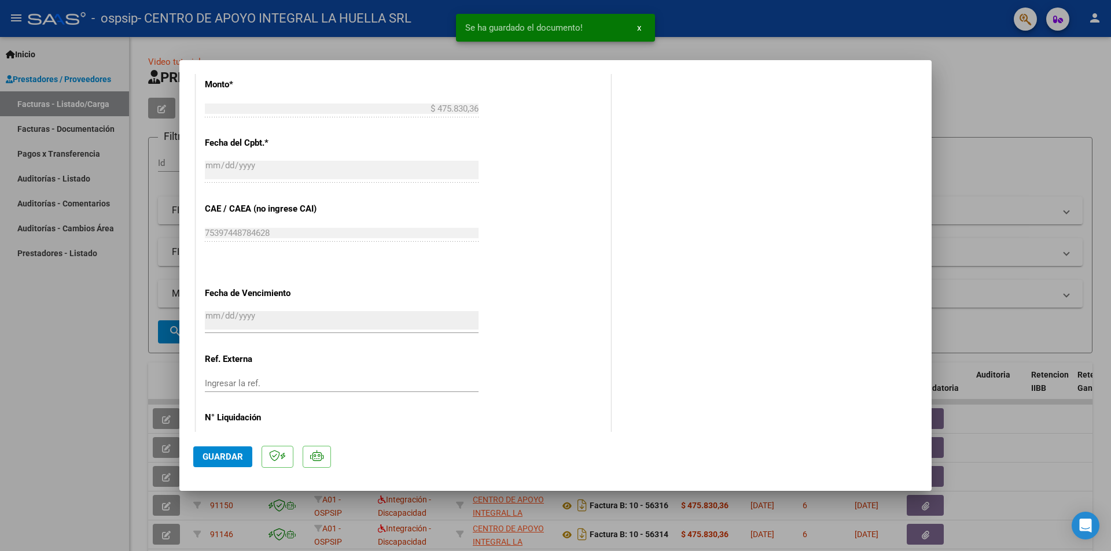
click at [234, 456] on span "Guardar" at bounding box center [222, 457] width 40 height 10
click at [231, 455] on span "Guardar" at bounding box center [222, 457] width 40 height 10
click at [1012, 198] on div at bounding box center [555, 275] width 1111 height 551
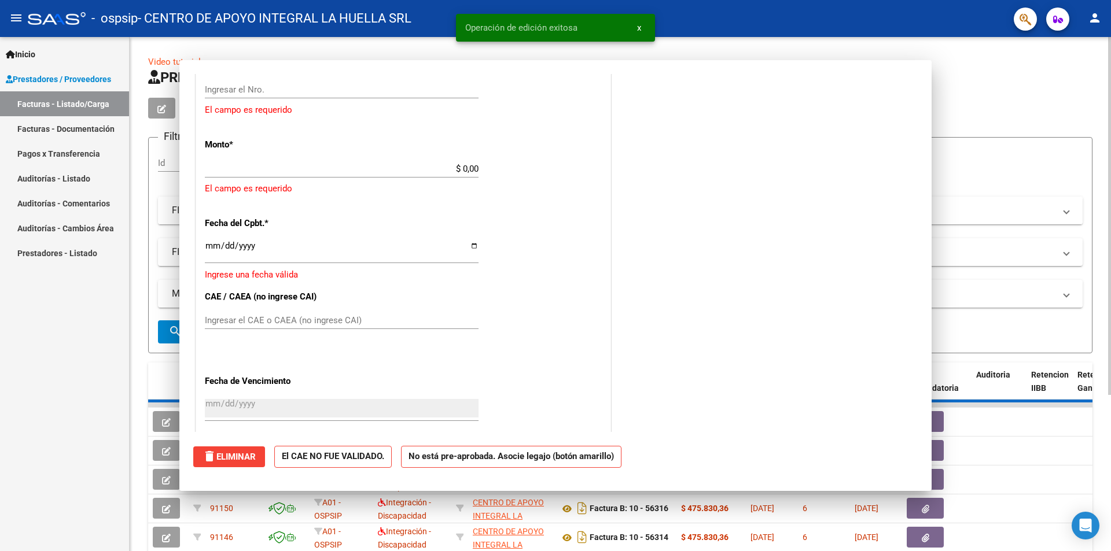
scroll to position [696, 0]
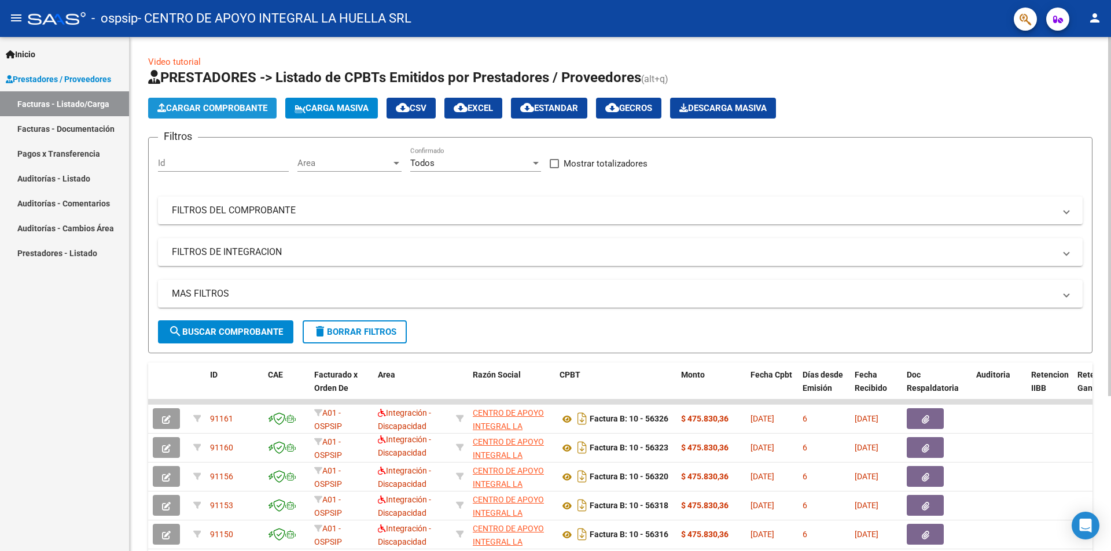
click at [231, 103] on span "Cargar Comprobante" at bounding box center [212, 108] width 110 height 10
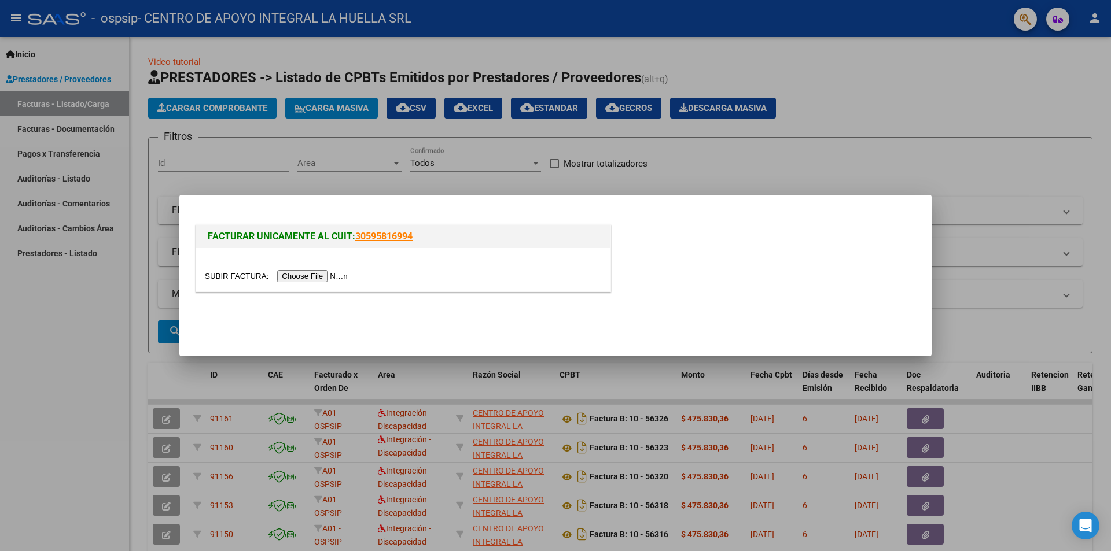
click at [343, 279] on input "file" at bounding box center [278, 276] width 146 height 12
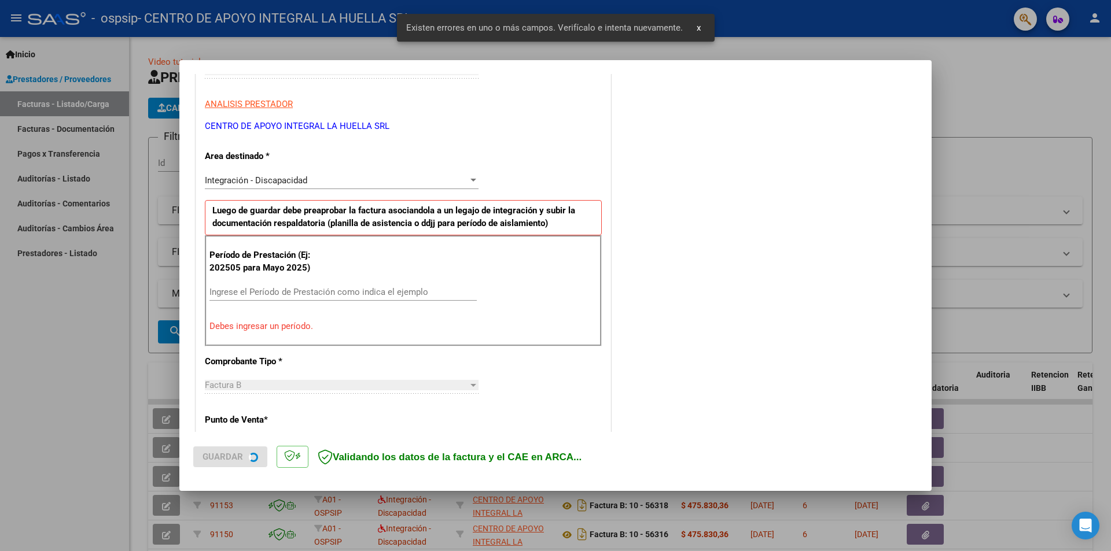
scroll to position [202, 0]
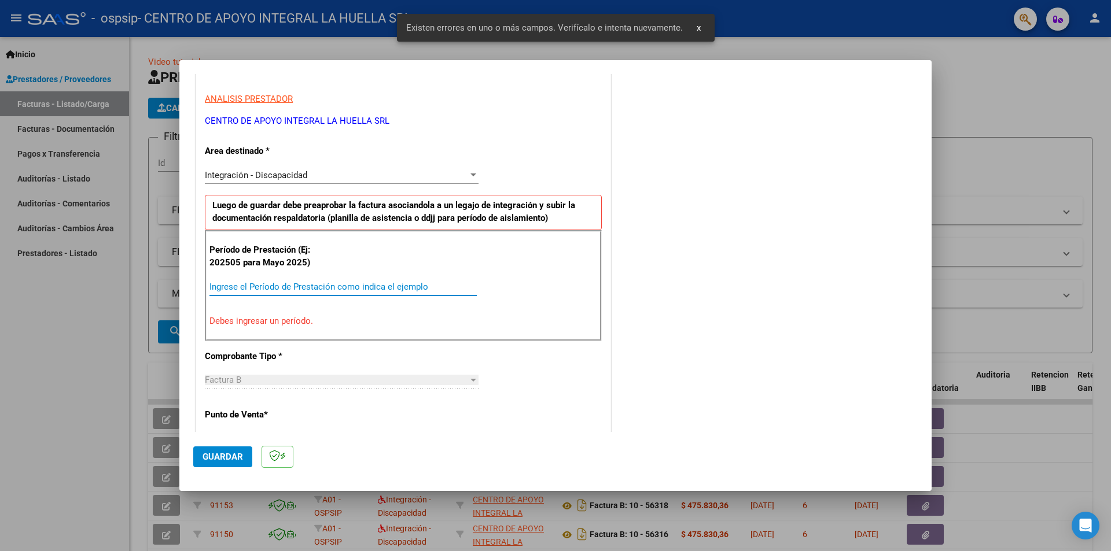
click at [276, 287] on input "Ingrese el Período de Prestación como indica el ejemplo" at bounding box center [342, 287] width 267 height 10
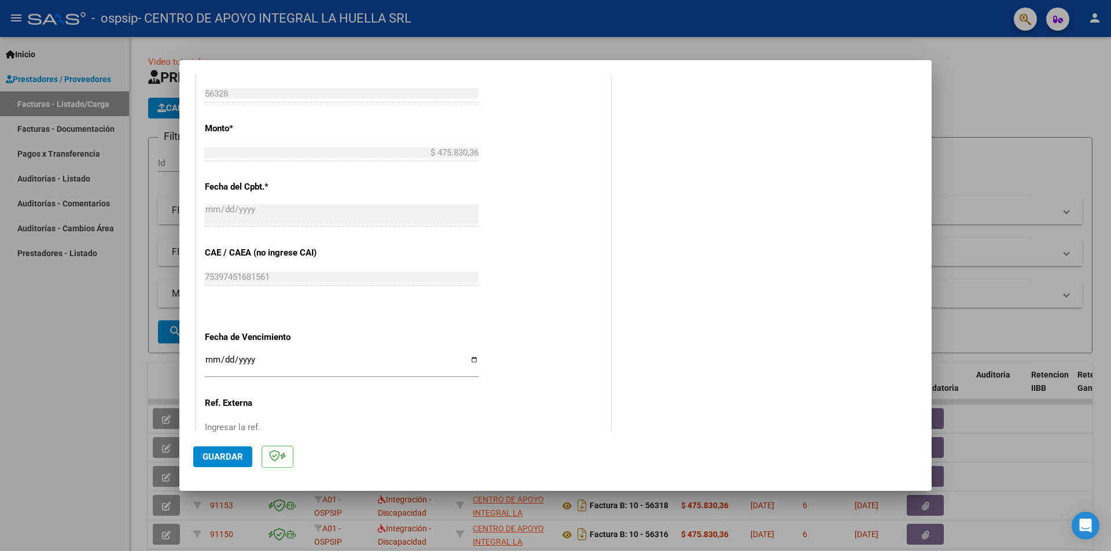
scroll to position [660, 0]
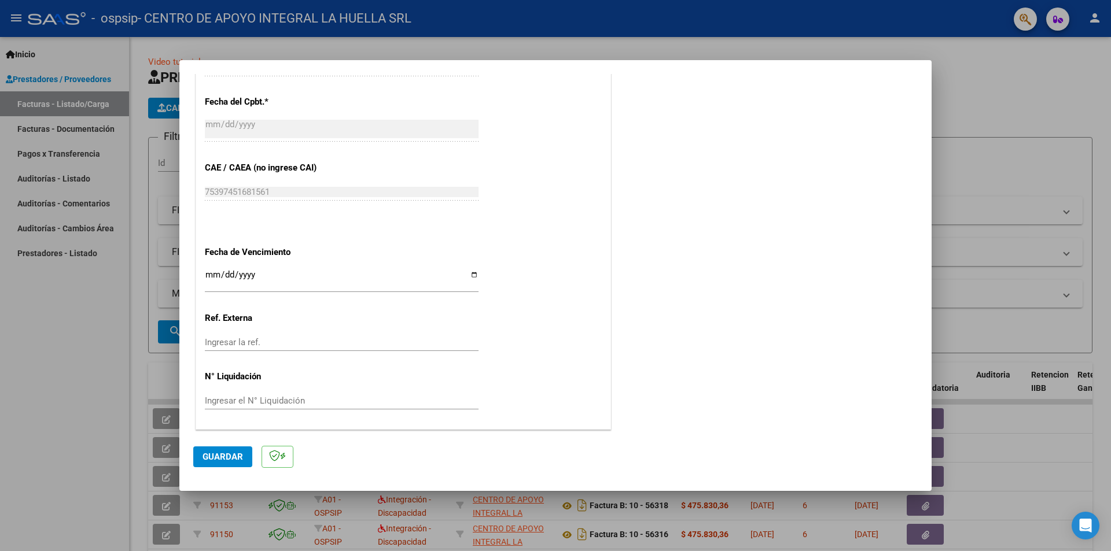
click at [470, 273] on input "Ingresar la fecha" at bounding box center [342, 279] width 274 height 19
click at [237, 448] on button "Guardar" at bounding box center [222, 457] width 59 height 21
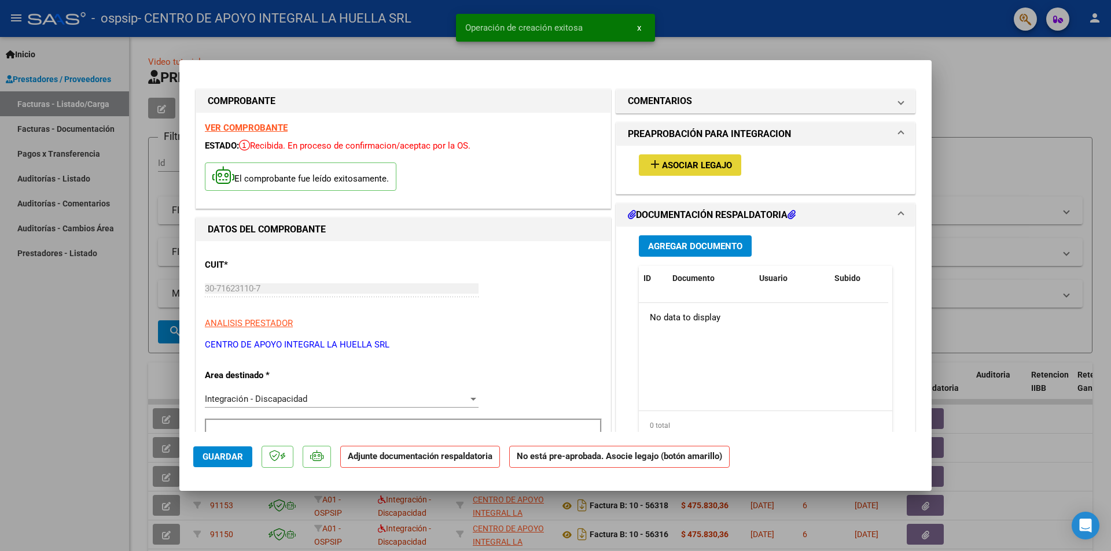
click at [692, 159] on button "add Asociar Legajo" at bounding box center [690, 164] width 102 height 21
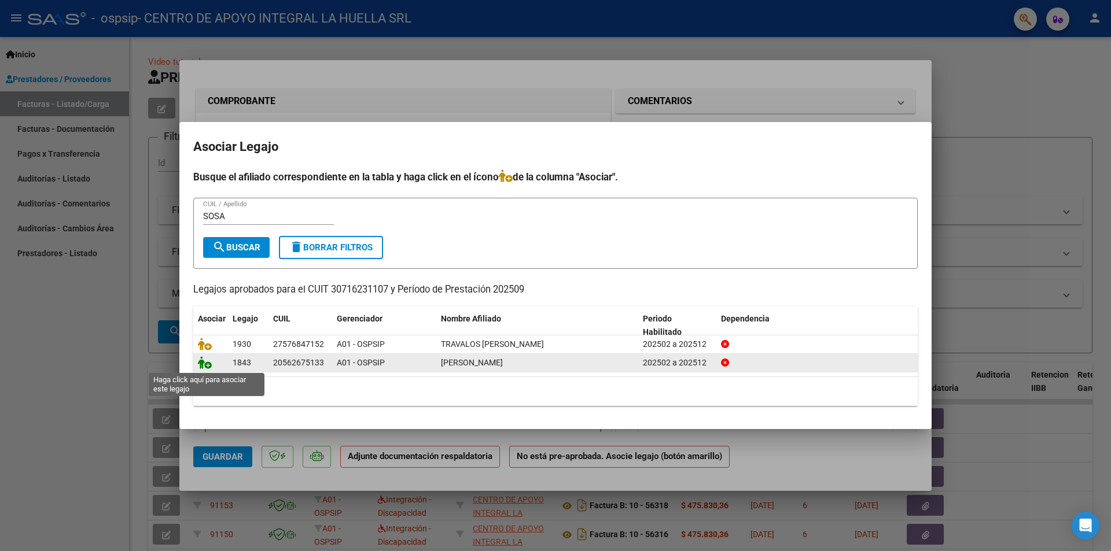
click at [208, 366] on icon at bounding box center [205, 362] width 14 height 13
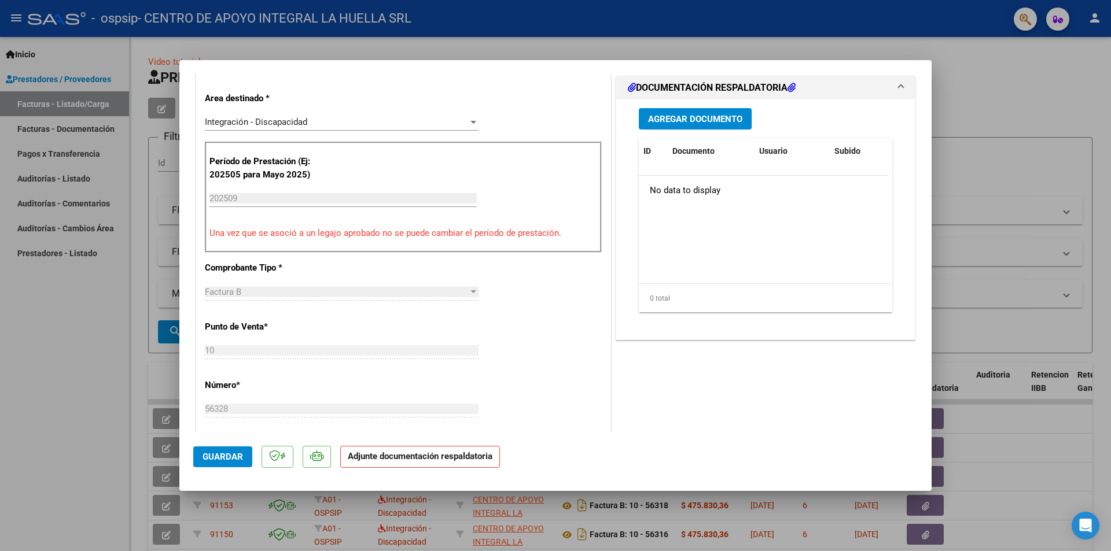
scroll to position [174, 0]
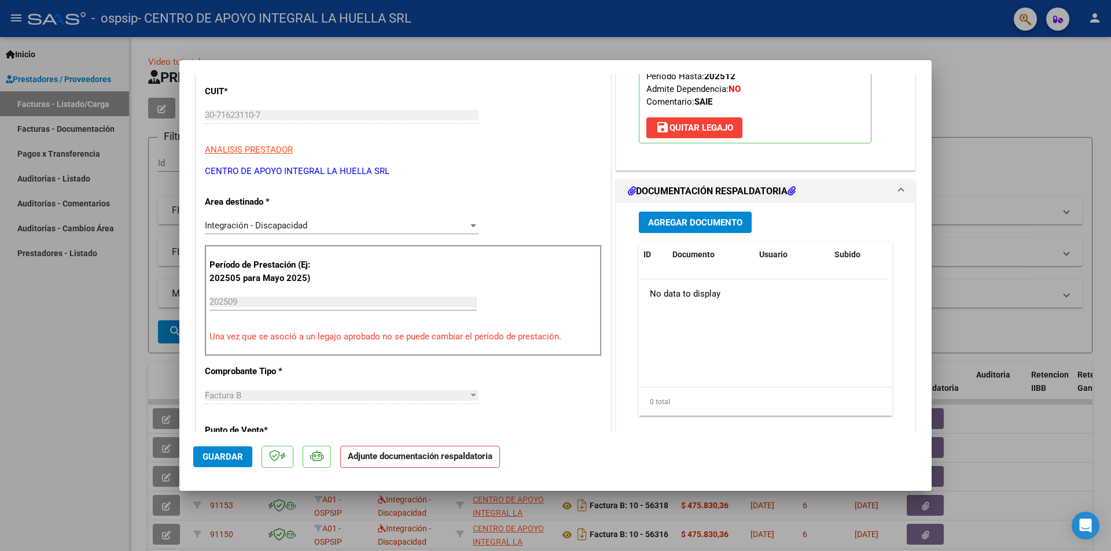
click at [707, 219] on span "Agregar Documento" at bounding box center [695, 223] width 94 height 10
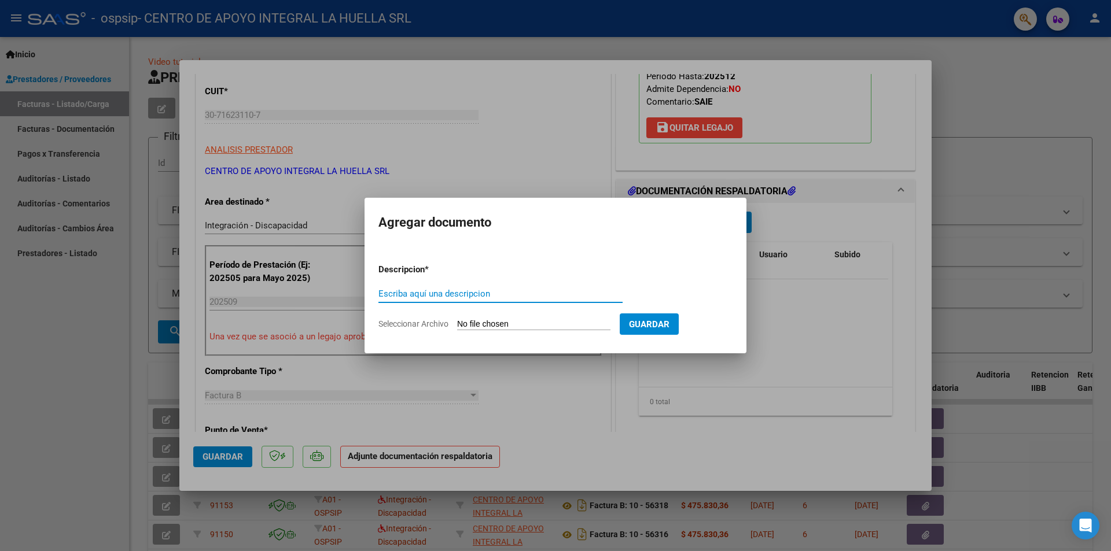
click at [441, 283] on form "Descripcion * Escriba aquí una descripcion Seleccionar Archivo Guardar" at bounding box center [555, 297] width 354 height 84
click at [450, 292] on input "Escriba aquí una descripcion" at bounding box center [500, 294] width 244 height 10
click at [456, 323] on app-file-uploader "Seleccionar Archivo" at bounding box center [498, 324] width 241 height 10
click at [458, 324] on input "Seleccionar Archivo" at bounding box center [533, 324] width 153 height 11
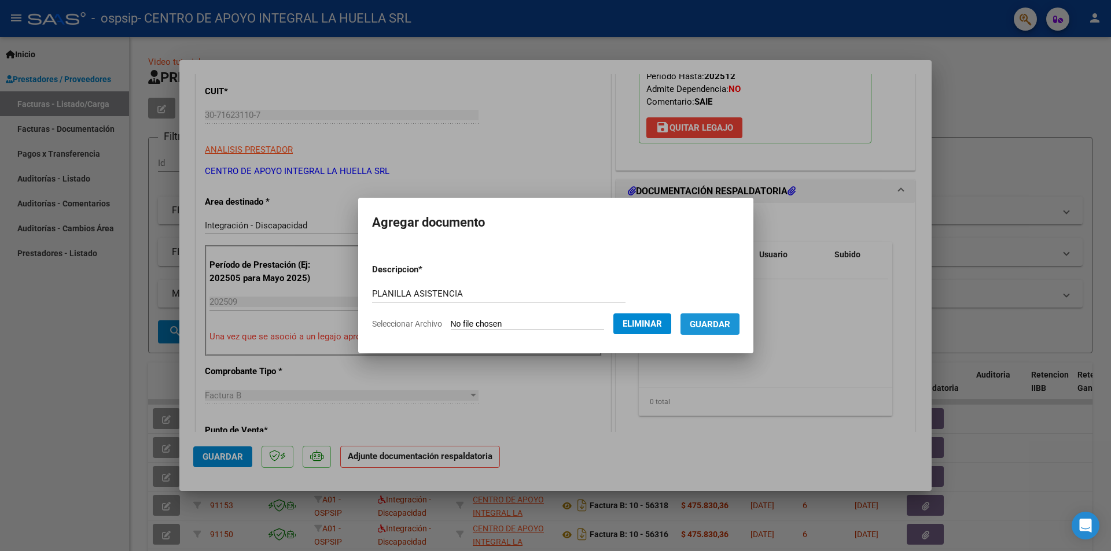
click at [719, 325] on span "Guardar" at bounding box center [710, 324] width 40 height 10
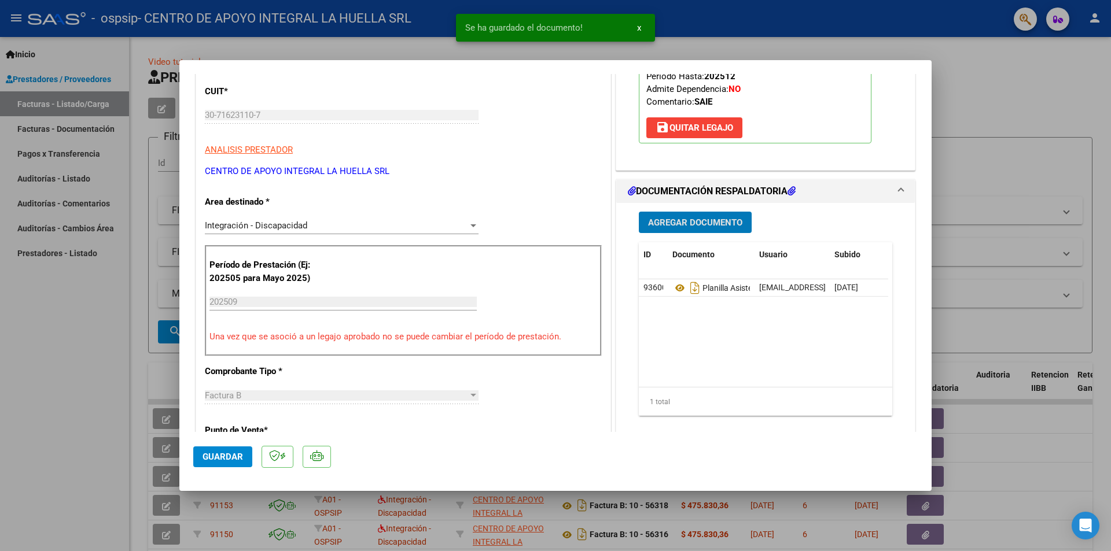
click at [230, 460] on span "Guardar" at bounding box center [222, 457] width 40 height 10
click at [712, 219] on span "Agregar Documento" at bounding box center [695, 223] width 94 height 10
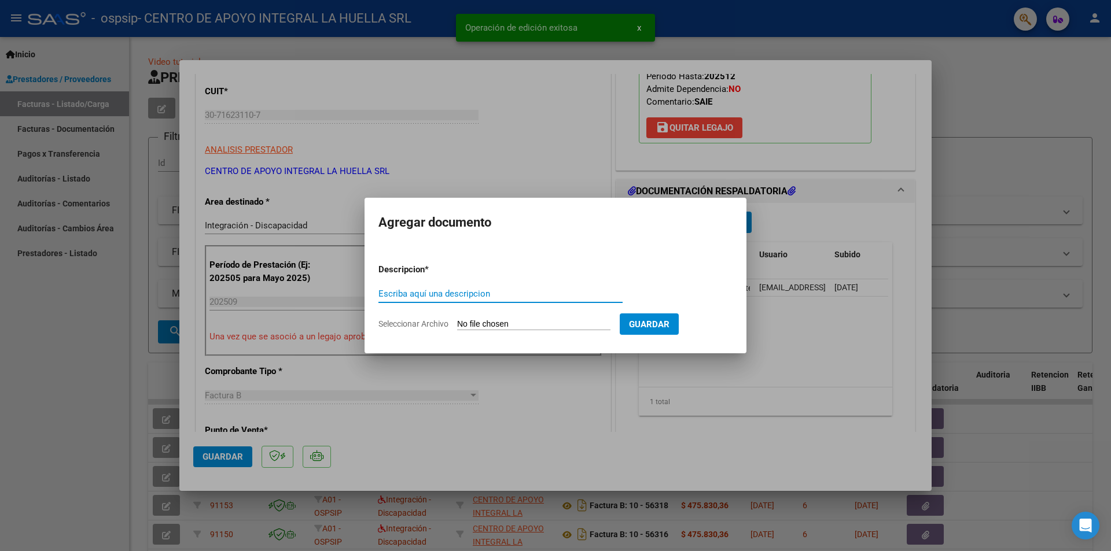
click at [491, 292] on input "Escriba aquí una descripcion" at bounding box center [500, 294] width 244 height 10
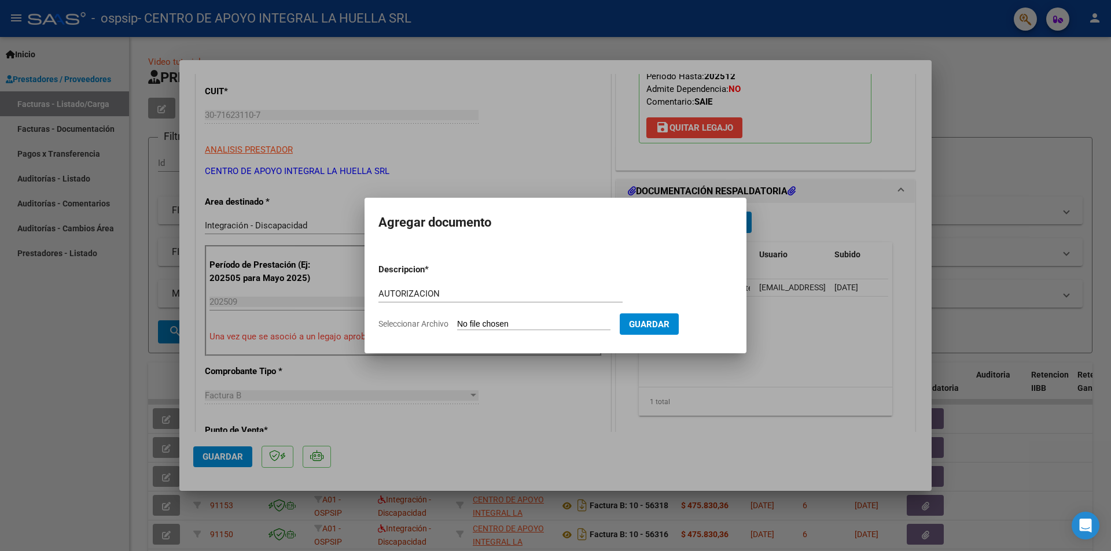
click at [456, 322] on app-file-uploader "Seleccionar Archivo" at bounding box center [498, 324] width 241 height 10
click at [467, 326] on input "Seleccionar Archivo" at bounding box center [533, 324] width 153 height 11
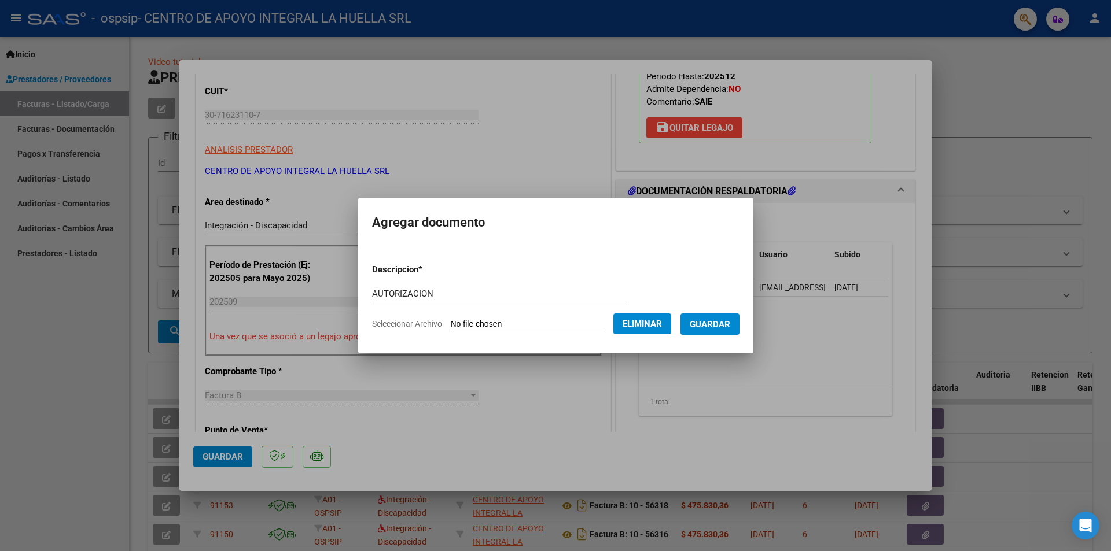
click at [714, 319] on span "Guardar" at bounding box center [710, 324] width 40 height 10
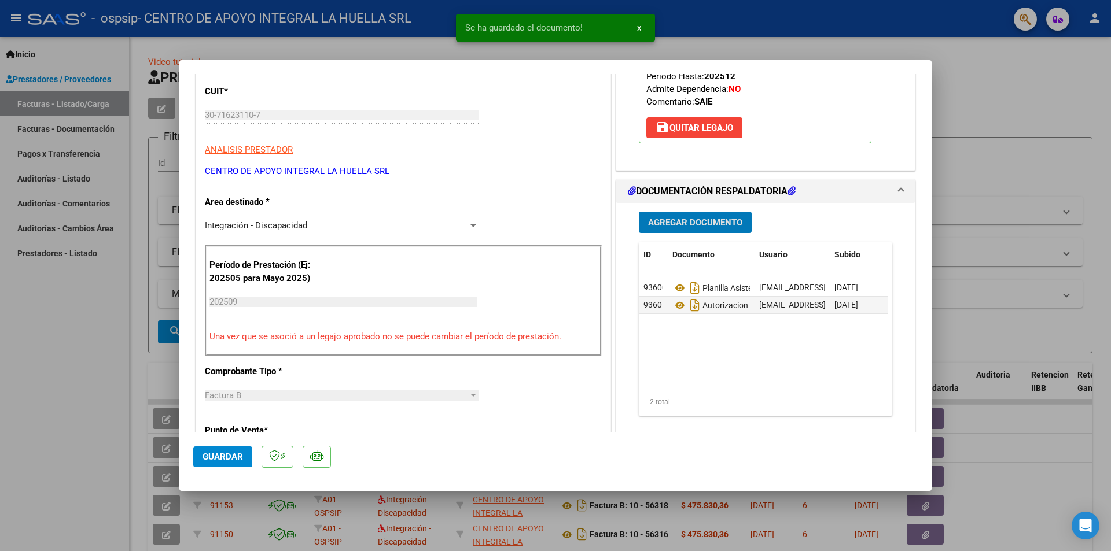
click at [231, 461] on span "Guardar" at bounding box center [222, 457] width 40 height 10
click at [235, 462] on span "Guardar" at bounding box center [222, 457] width 40 height 10
click at [1048, 68] on div at bounding box center [555, 275] width 1111 height 551
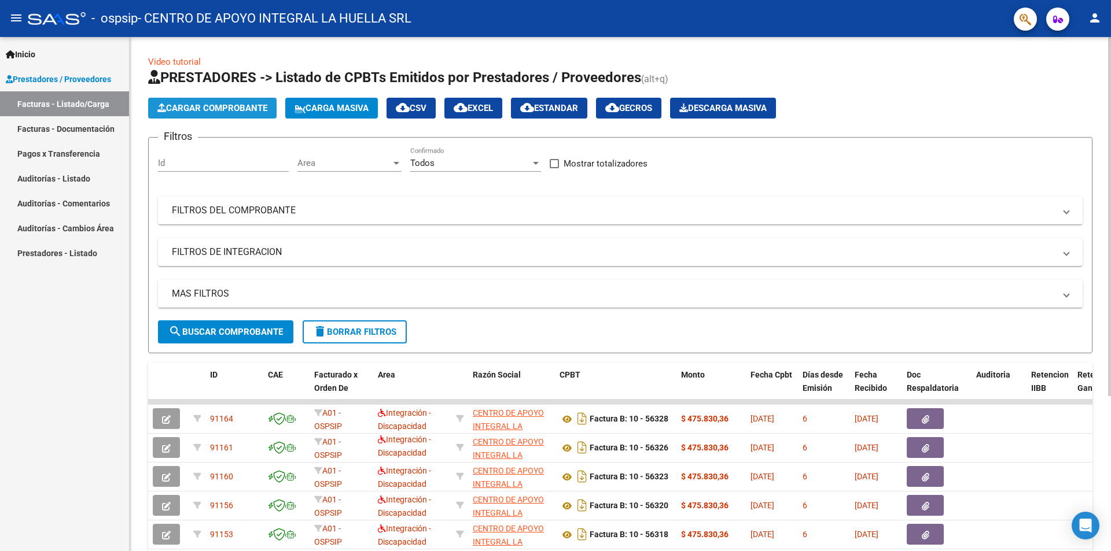
click at [234, 107] on span "Cargar Comprobante" at bounding box center [212, 108] width 110 height 10
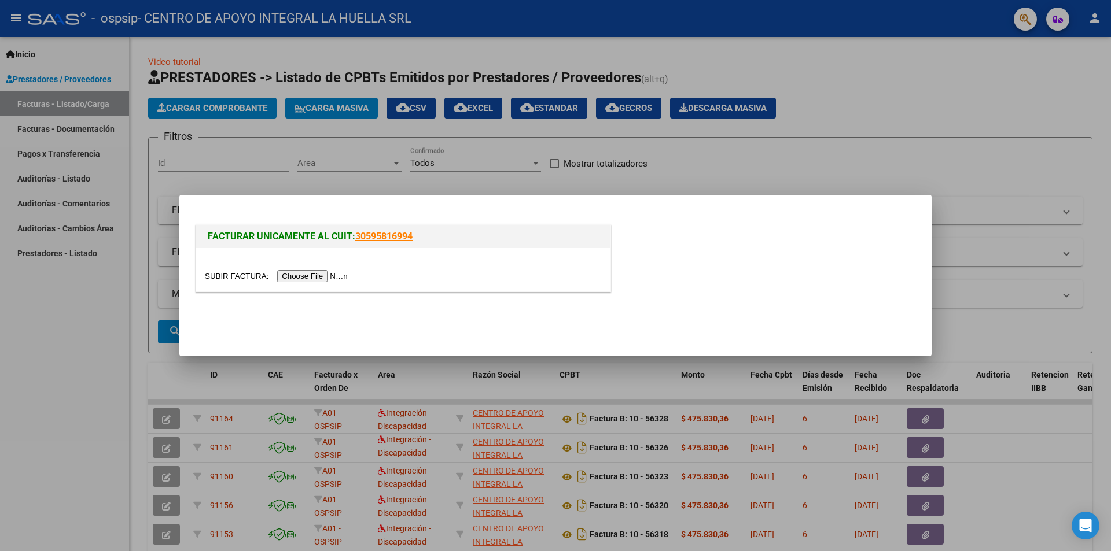
click at [301, 271] on input "file" at bounding box center [278, 276] width 146 height 12
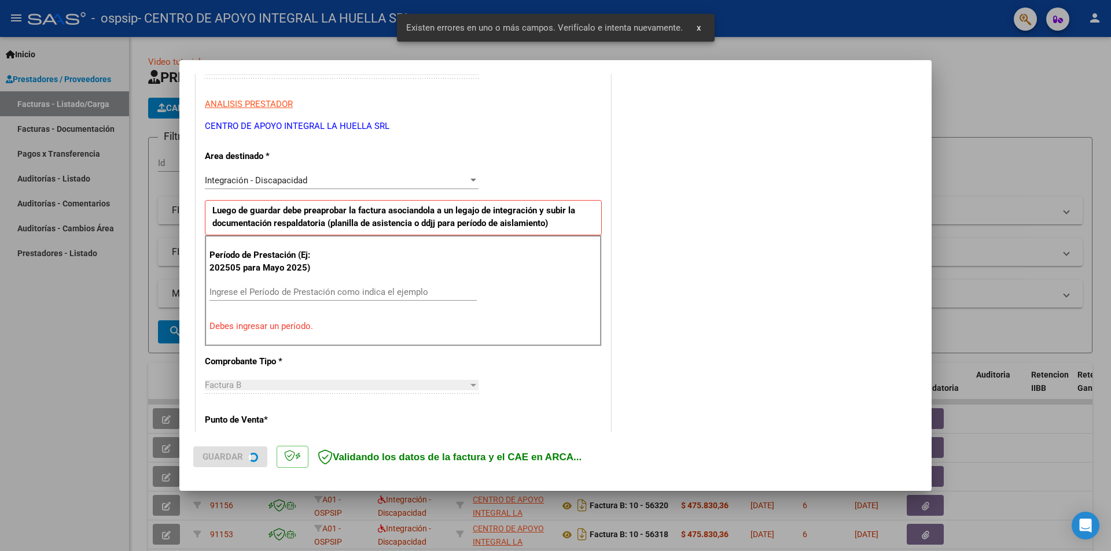
scroll to position [202, 0]
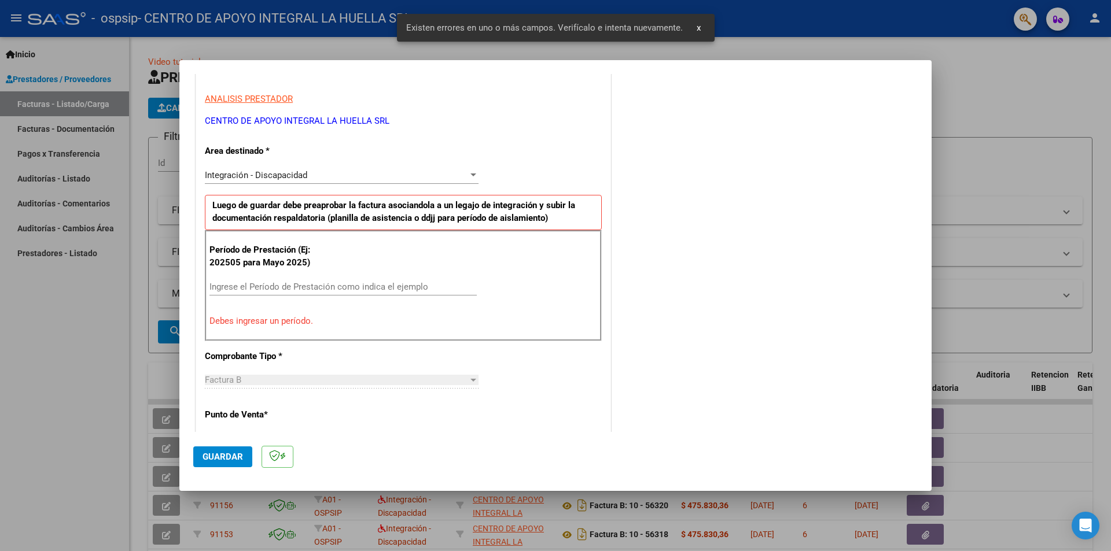
click at [329, 289] on input "Ingrese el Período de Prestación como indica el ejemplo" at bounding box center [342, 287] width 267 height 10
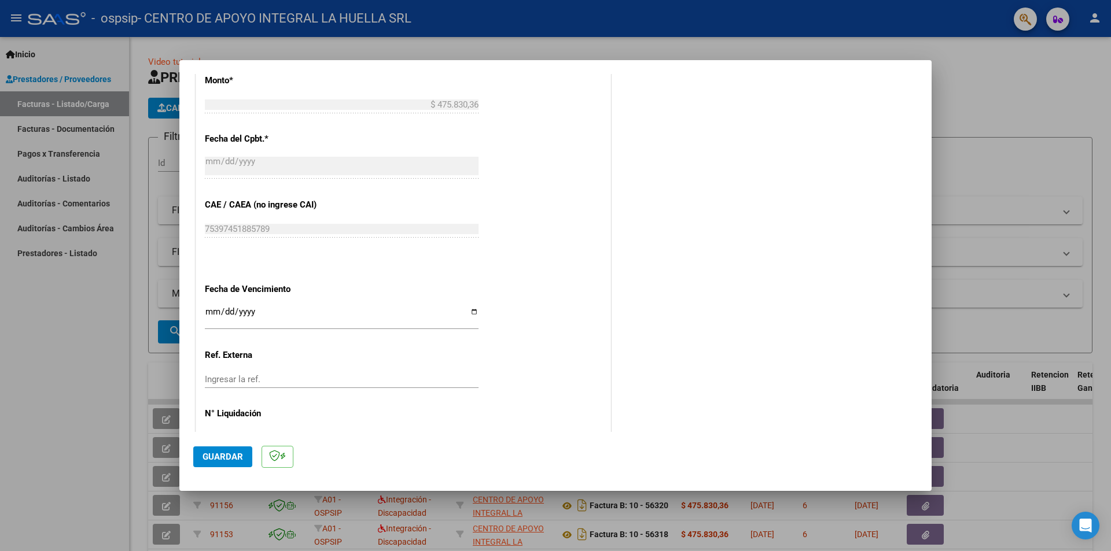
scroll to position [602, 0]
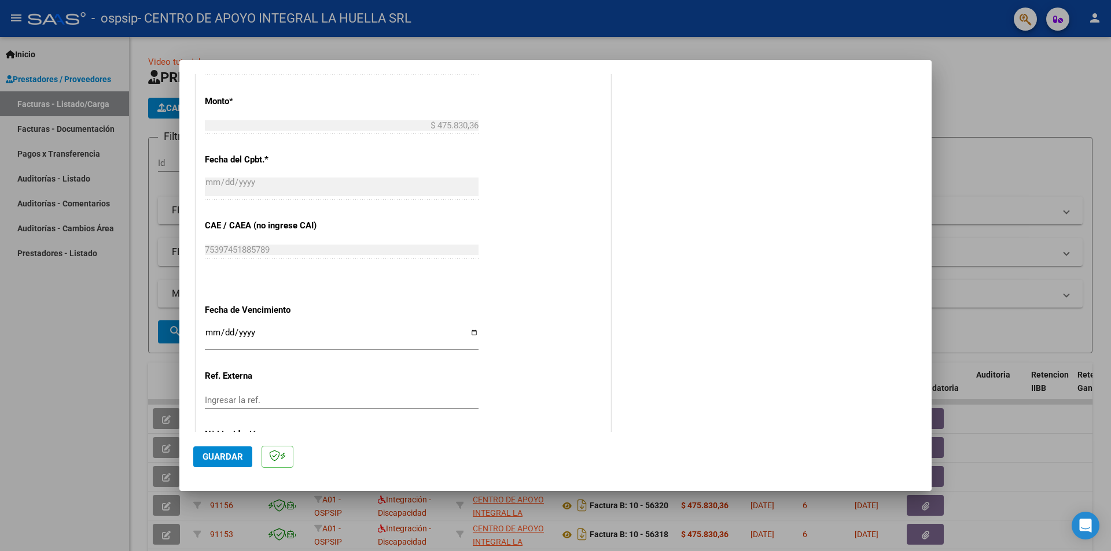
click at [474, 336] on input "Ingresar la fecha" at bounding box center [342, 337] width 274 height 19
click at [223, 461] on span "Guardar" at bounding box center [222, 457] width 40 height 10
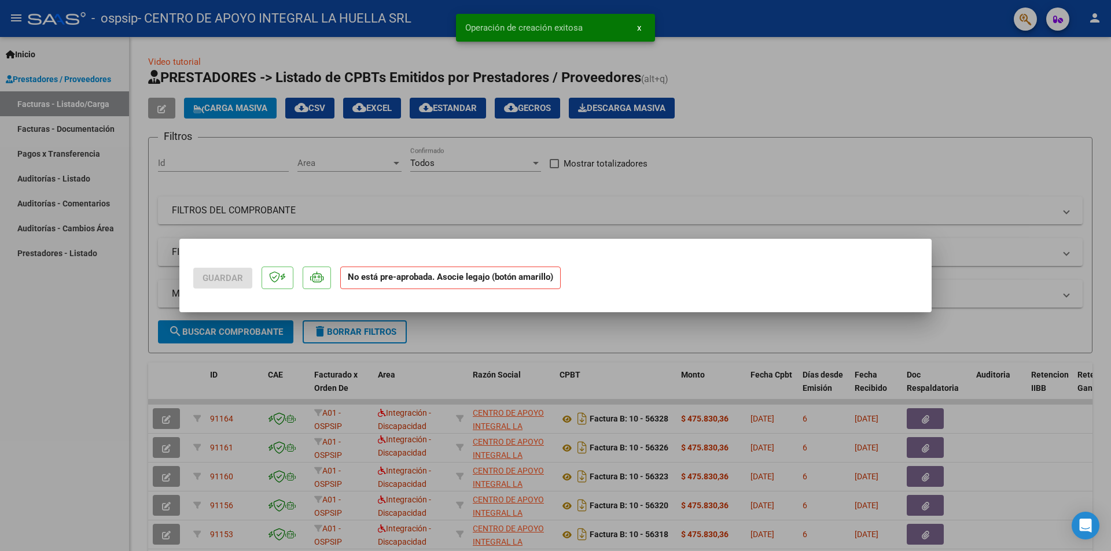
scroll to position [0, 0]
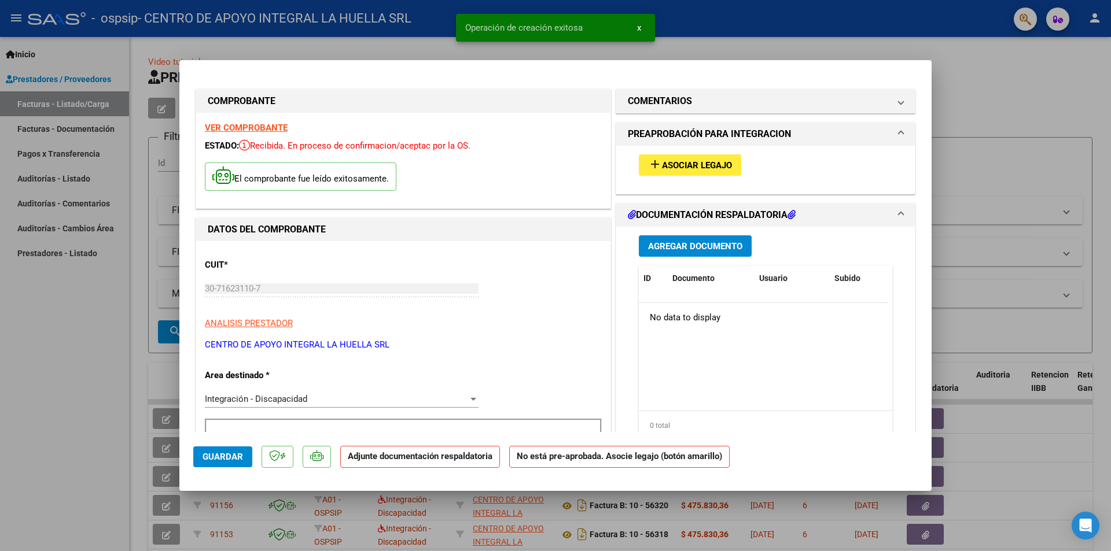
click at [662, 169] on span "Asociar Legajo" at bounding box center [697, 165] width 70 height 10
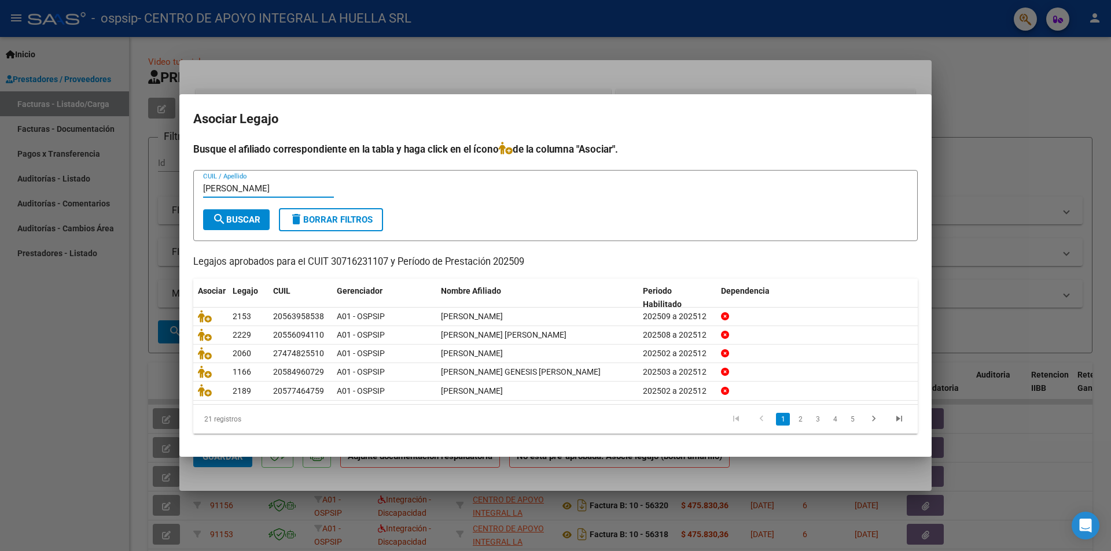
click at [268, 215] on button "search Buscar" at bounding box center [236, 219] width 67 height 21
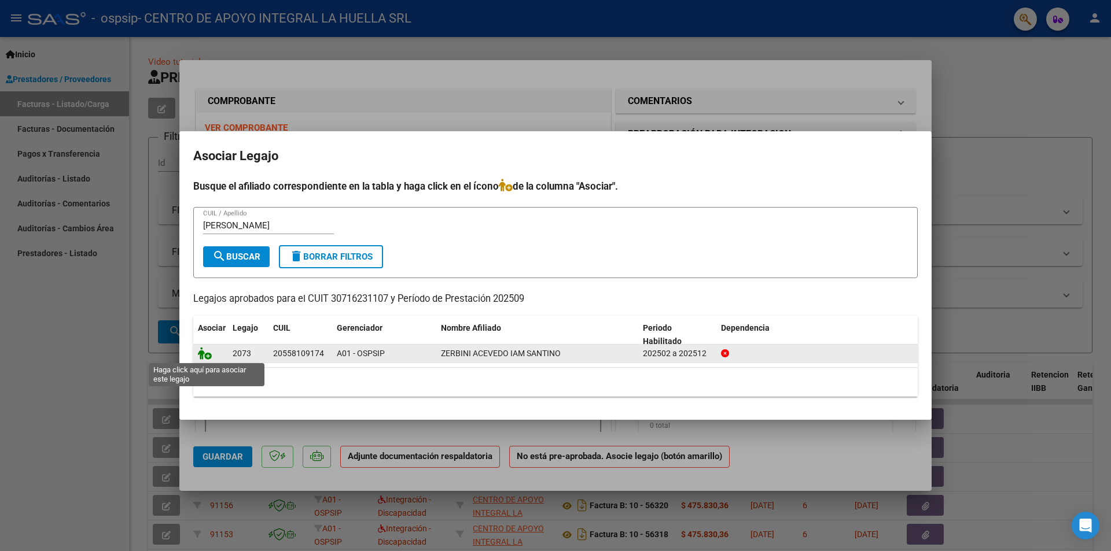
click at [207, 358] on icon at bounding box center [205, 353] width 14 height 13
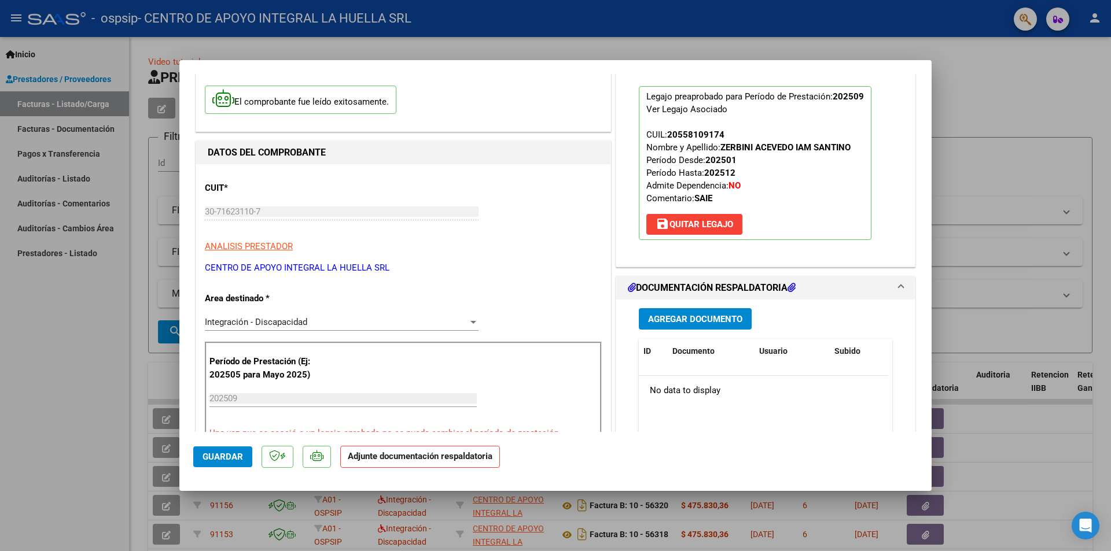
scroll to position [174, 0]
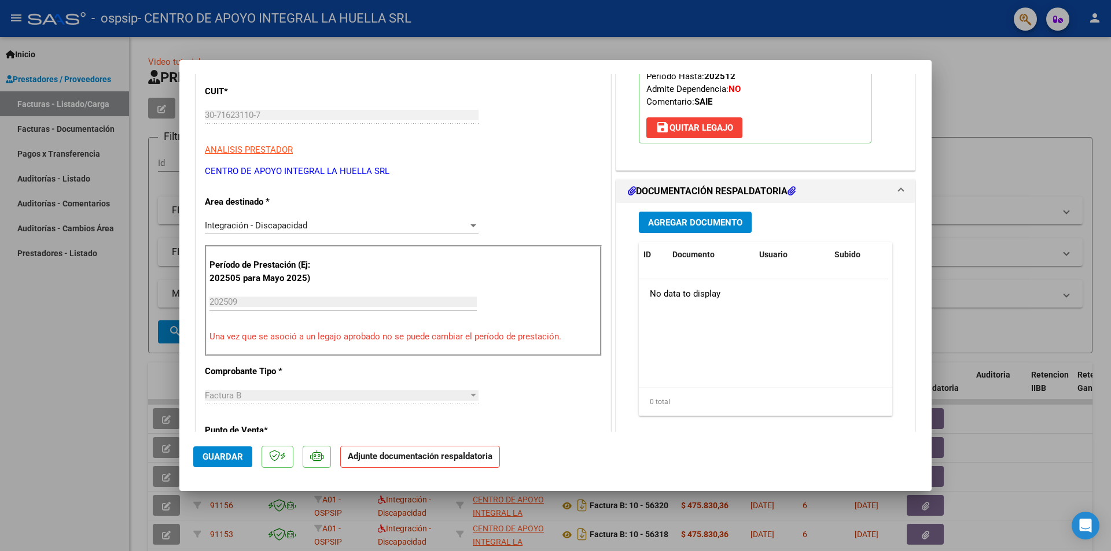
click at [712, 230] on button "Agregar Documento" at bounding box center [695, 222] width 113 height 21
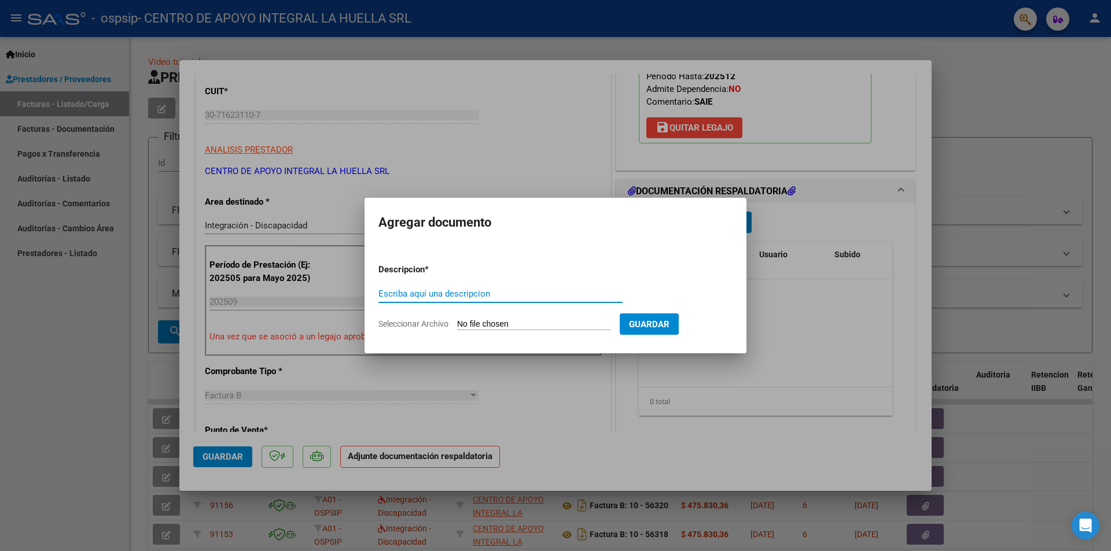
click at [490, 289] on input "Escriba aquí una descripcion" at bounding box center [500, 294] width 244 height 10
click at [481, 321] on input "Seleccionar Archivo" at bounding box center [533, 324] width 153 height 11
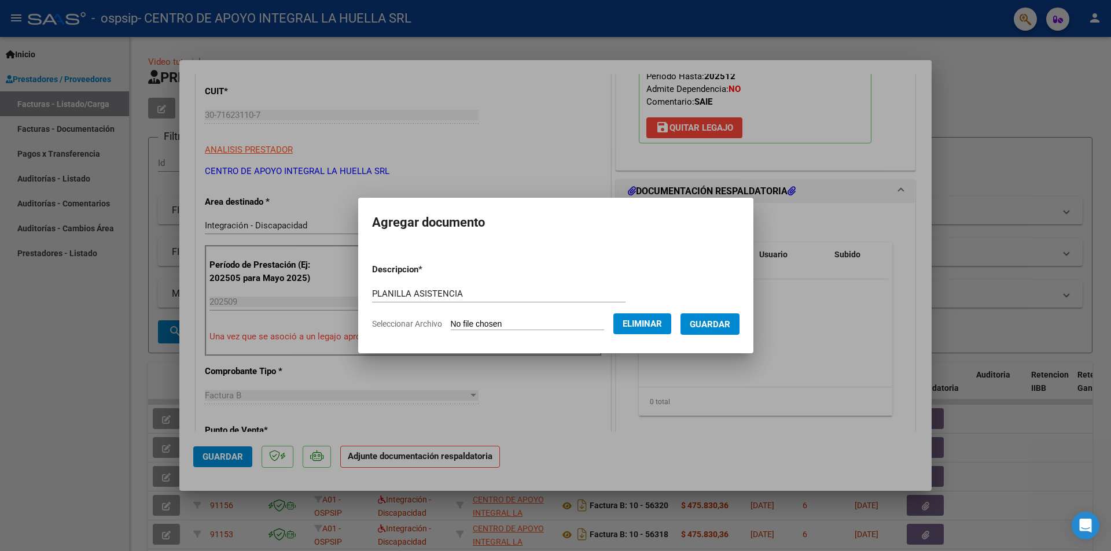
click at [721, 320] on span "Guardar" at bounding box center [710, 324] width 40 height 10
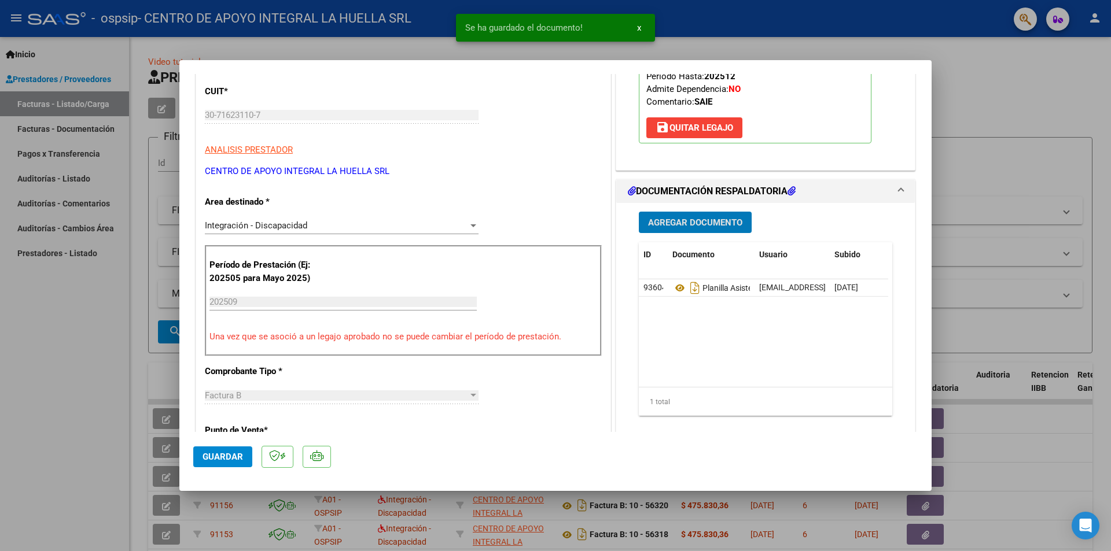
click at [691, 231] on button "Agregar Documento" at bounding box center [695, 222] width 113 height 21
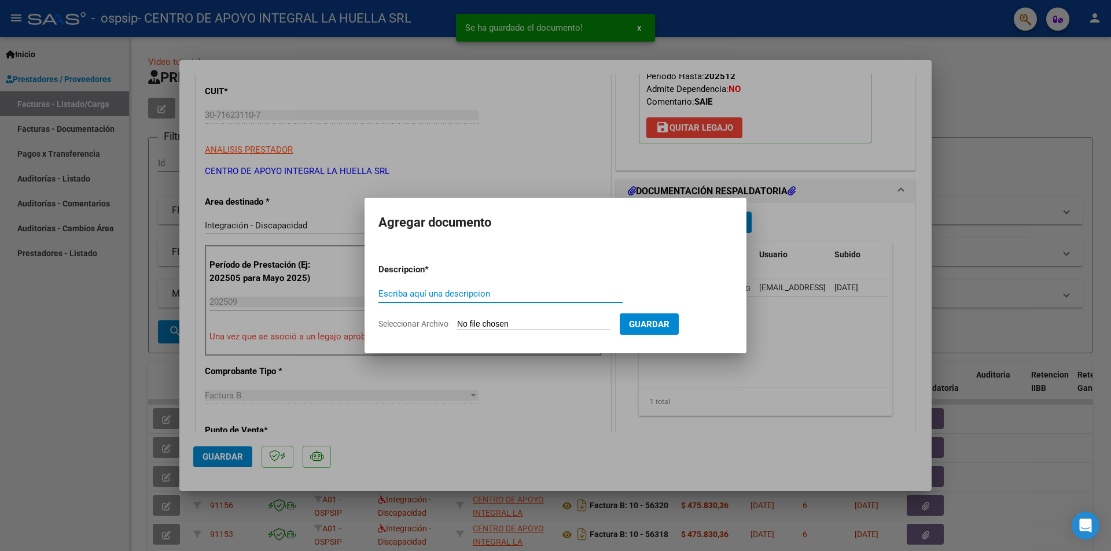
click at [512, 297] on input "Escriba aquí una descripcion" at bounding box center [500, 294] width 244 height 10
click at [498, 329] on input "Seleccionar Archivo" at bounding box center [533, 324] width 153 height 11
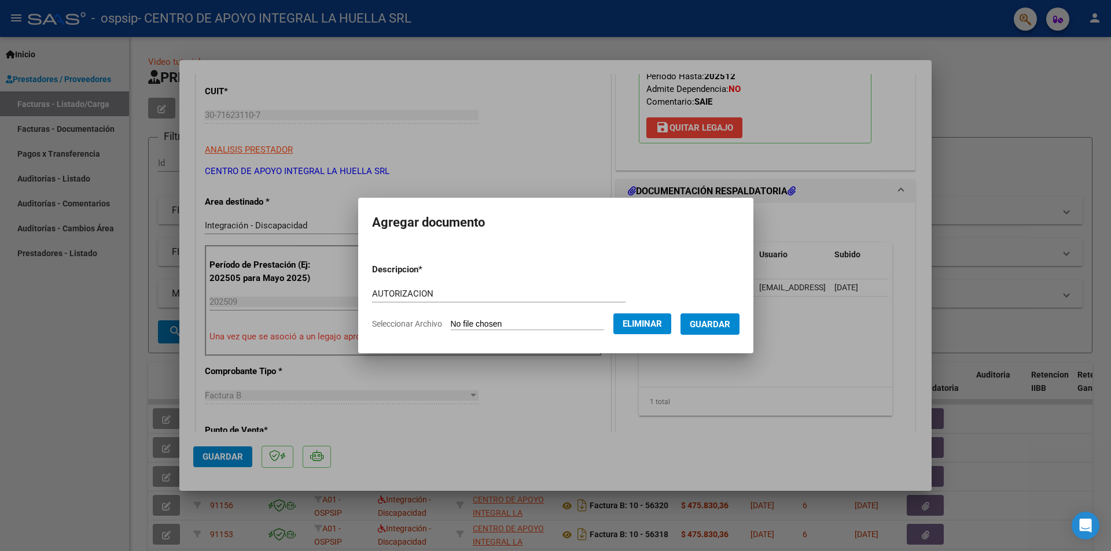
click at [718, 329] on span "Guardar" at bounding box center [710, 324] width 40 height 10
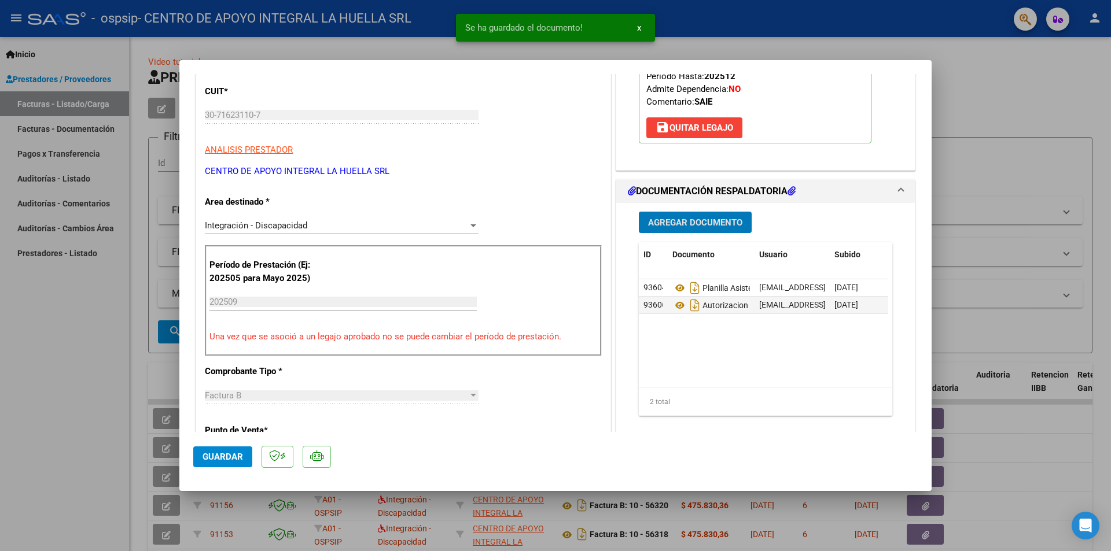
click at [224, 454] on span "Guardar" at bounding box center [222, 457] width 40 height 10
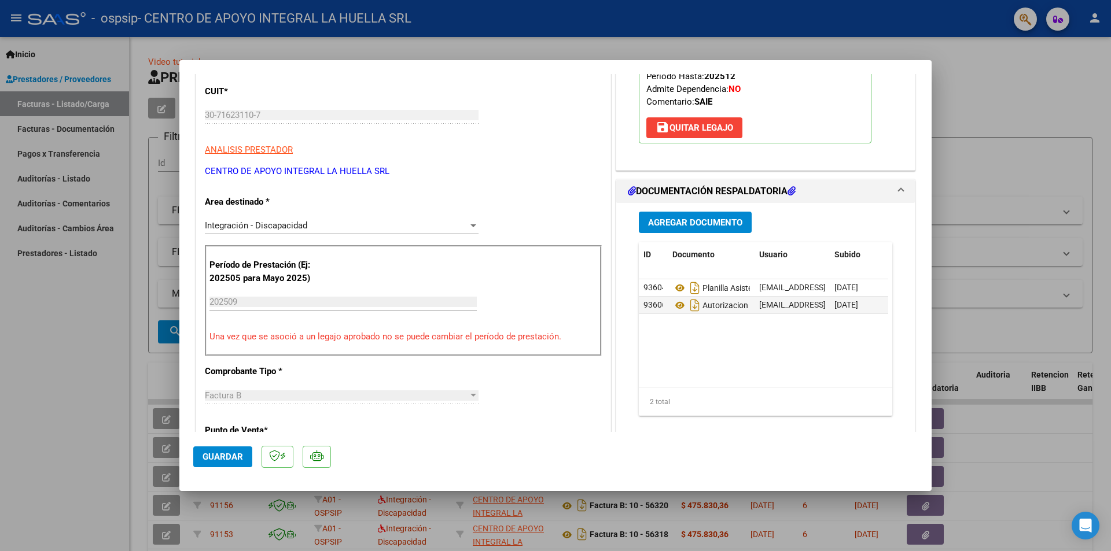
click at [472, 440] on mat-dialog-actions "Guardar" at bounding box center [555, 455] width 724 height 46
click at [241, 454] on span "Guardar" at bounding box center [222, 457] width 40 height 10
click at [97, 373] on div at bounding box center [555, 275] width 1111 height 551
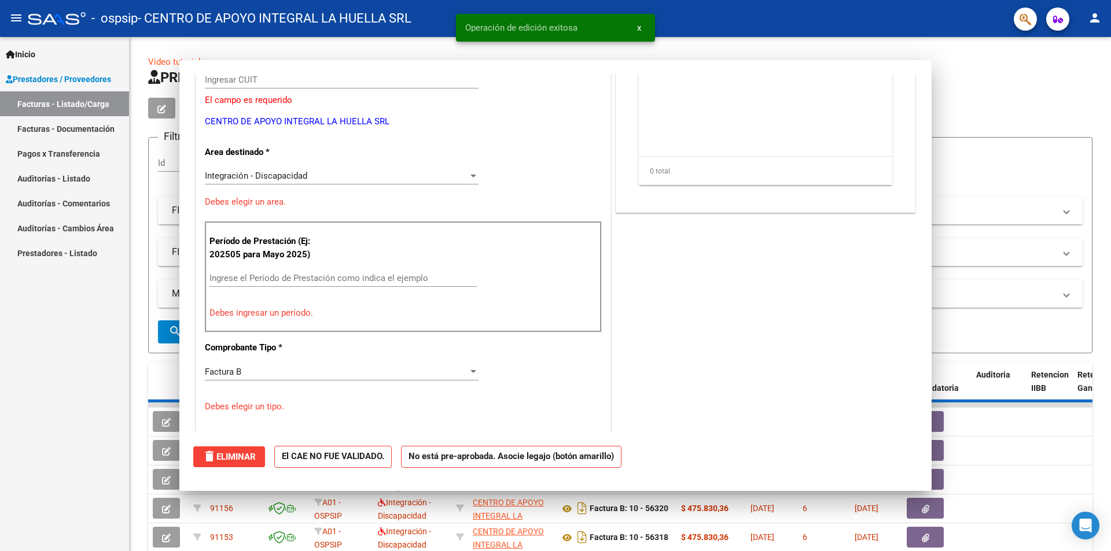
scroll to position [138, 0]
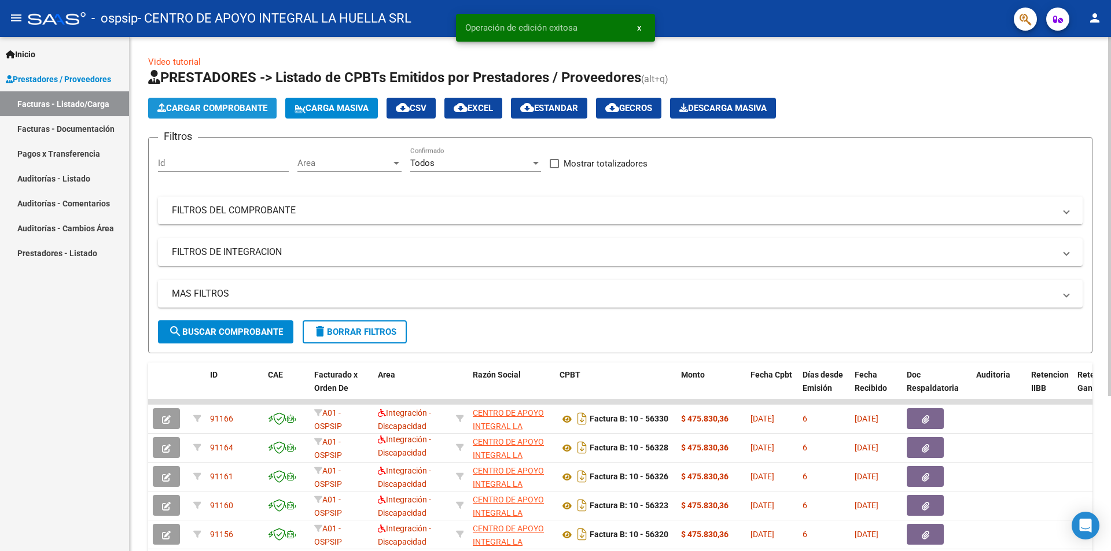
click at [213, 98] on button "Cargar Comprobante" at bounding box center [212, 108] width 128 height 21
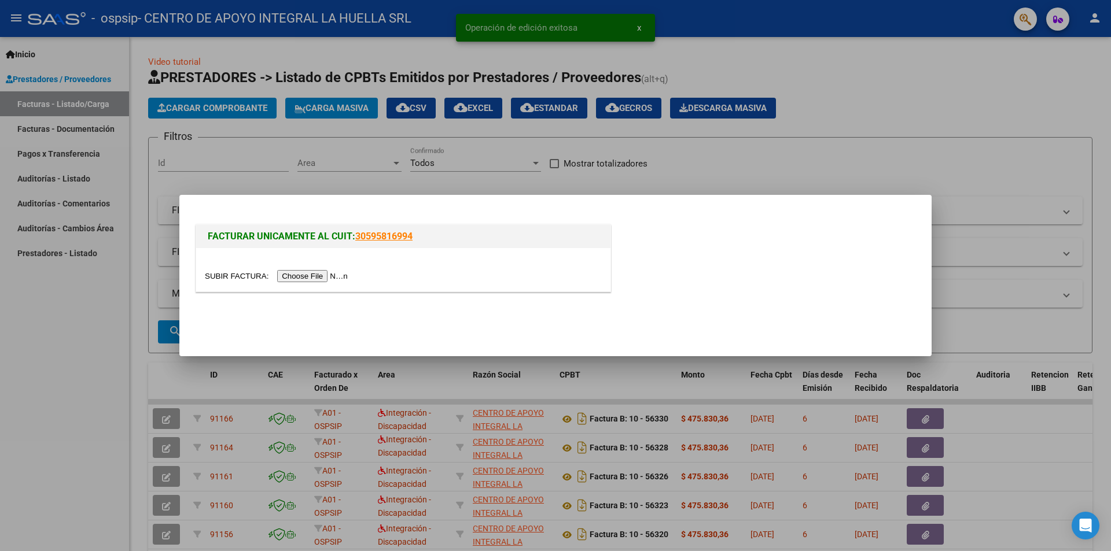
click at [314, 279] on input "file" at bounding box center [278, 276] width 146 height 12
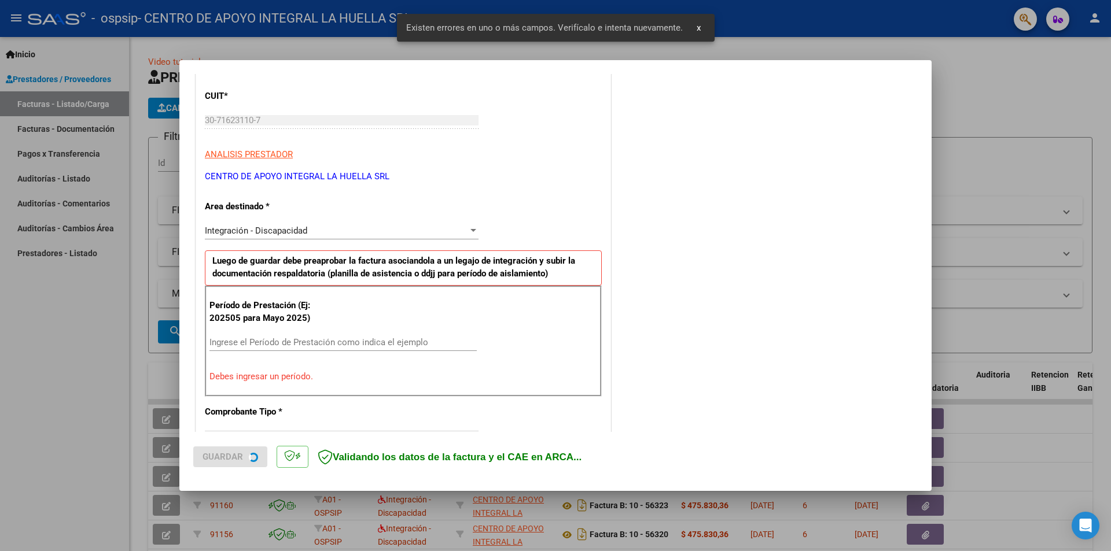
scroll to position [202, 0]
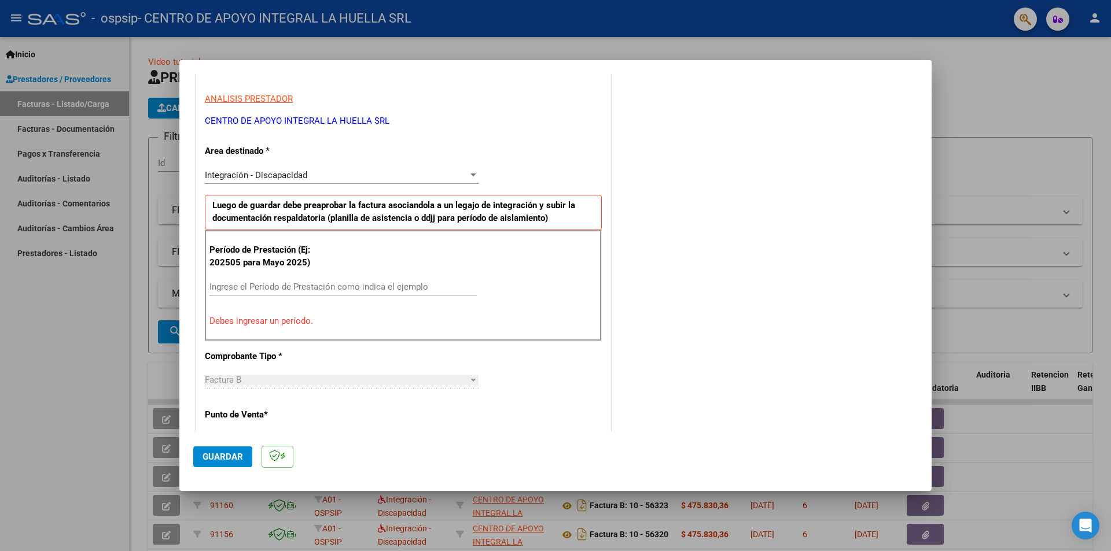
click at [326, 287] on input "Ingrese el Período de Prestación como indica el ejemplo" at bounding box center [342, 287] width 267 height 10
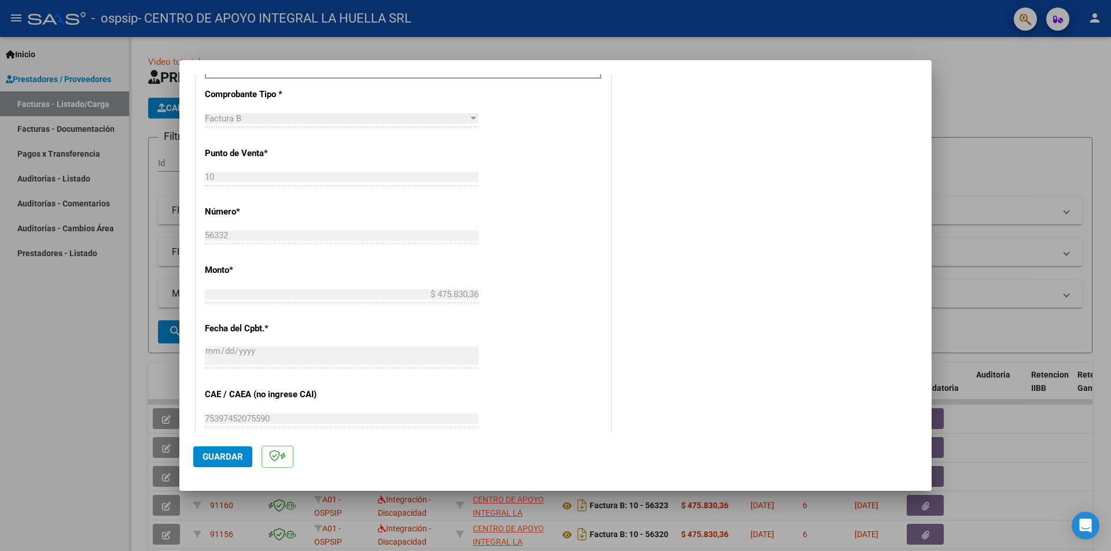
scroll to position [549, 0]
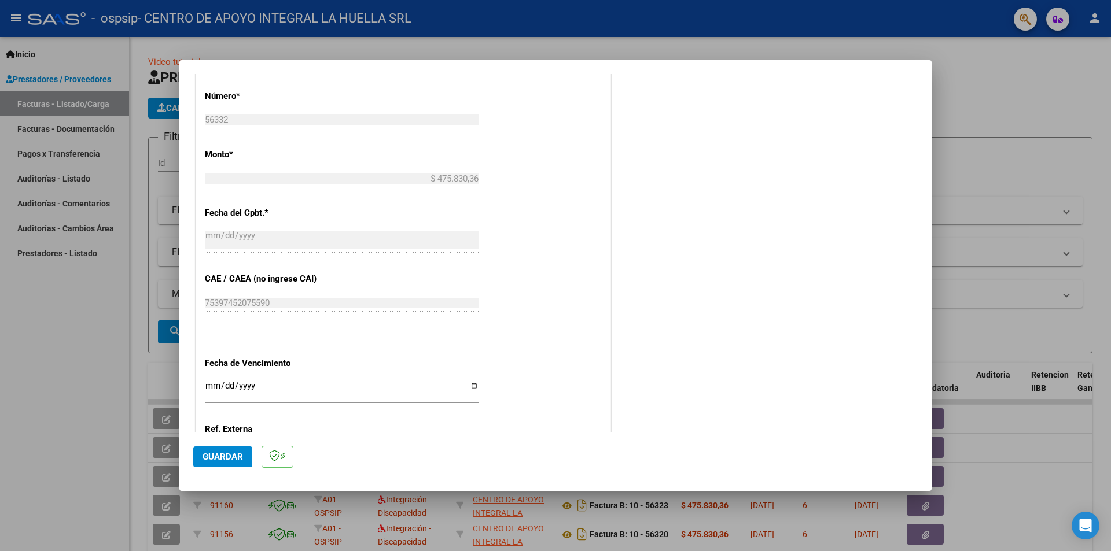
click at [470, 388] on input "Ingresar la fecha" at bounding box center [342, 390] width 274 height 19
click at [474, 384] on input "[DATE]" at bounding box center [342, 390] width 274 height 19
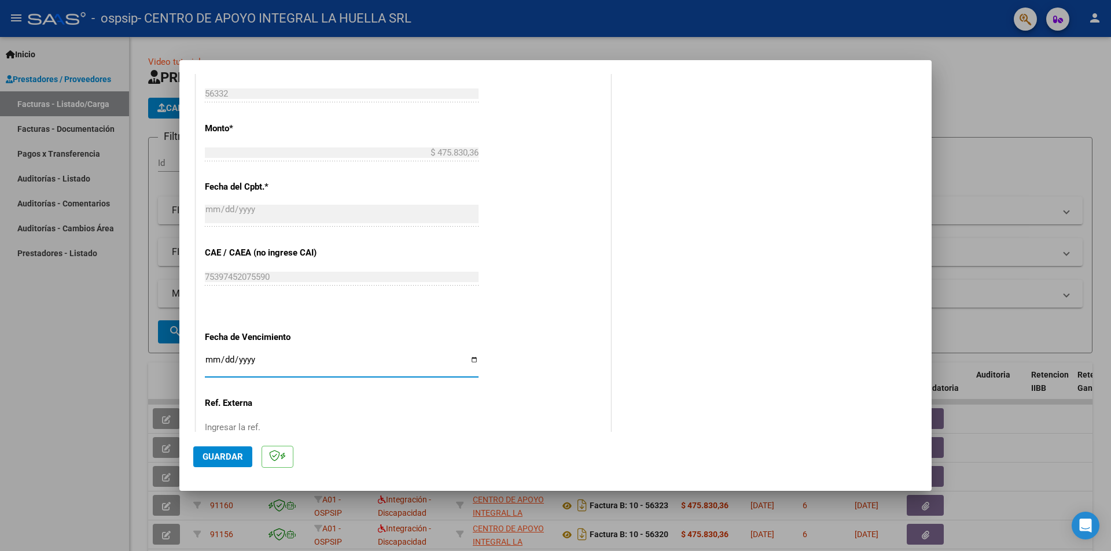
scroll to position [660, 0]
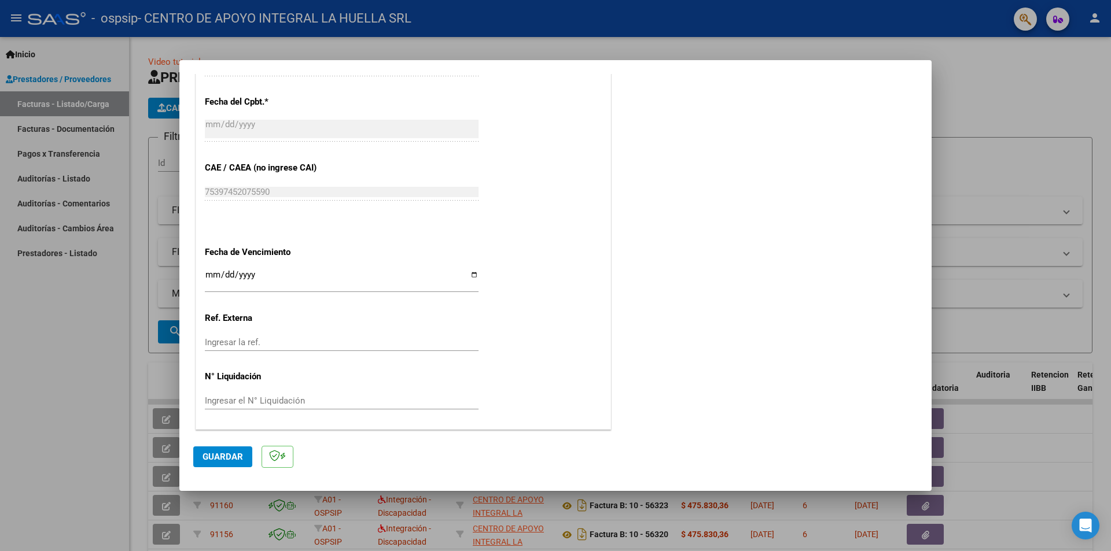
click at [225, 469] on mat-dialog-actions "Guardar" at bounding box center [555, 455] width 724 height 46
click at [225, 461] on span "Guardar" at bounding box center [222, 457] width 40 height 10
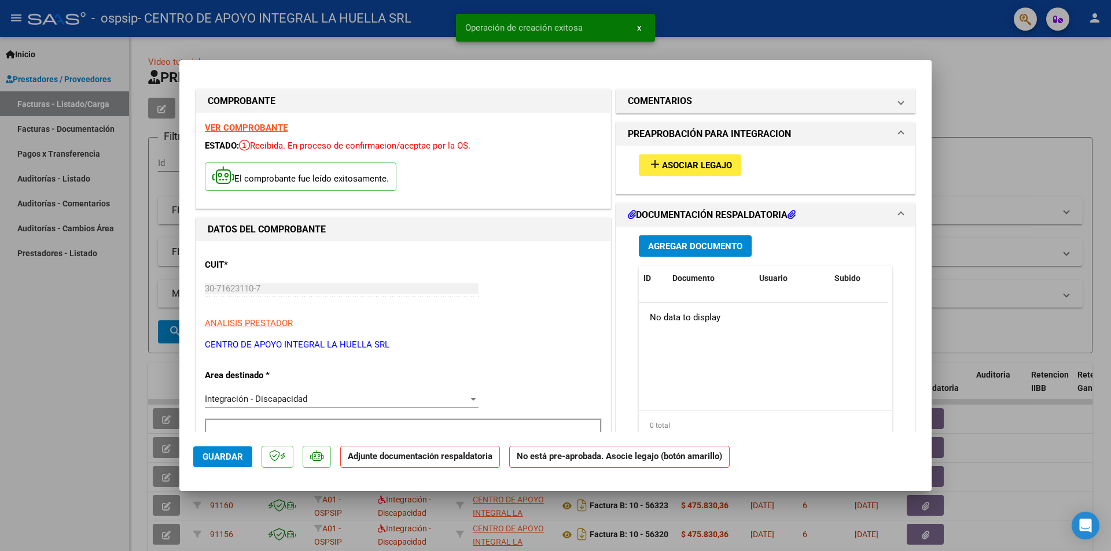
click at [684, 168] on span "Asociar Legajo" at bounding box center [697, 165] width 70 height 10
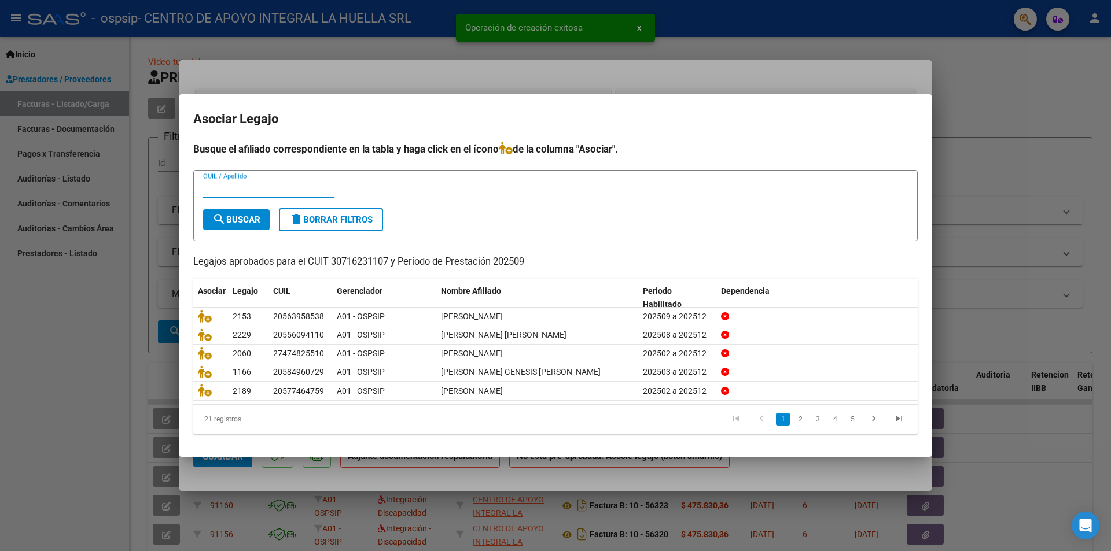
click at [277, 191] on input "CUIL / Apellido" at bounding box center [268, 188] width 131 height 10
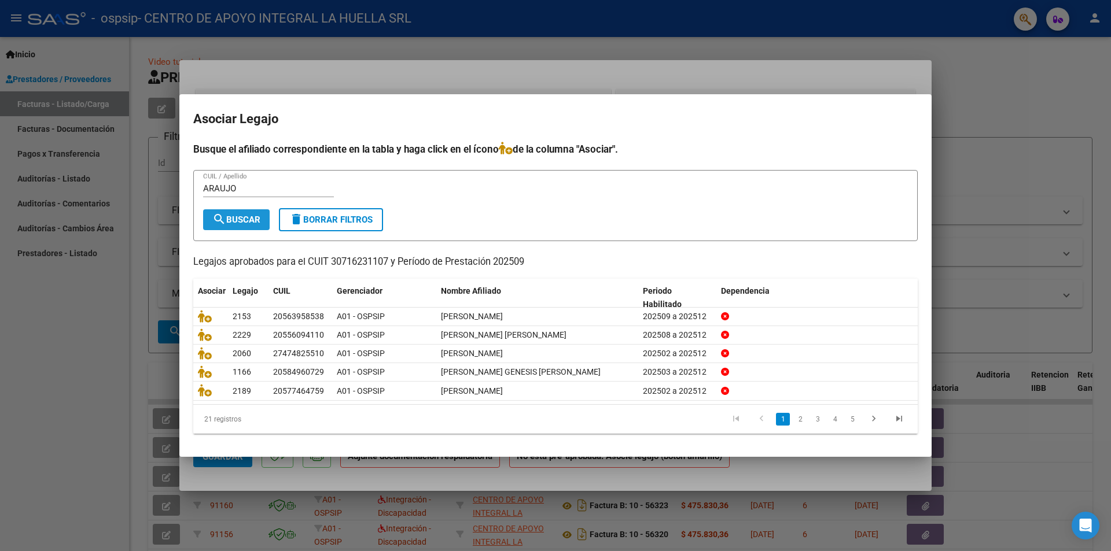
click at [237, 218] on span "search Buscar" at bounding box center [236, 220] width 48 height 10
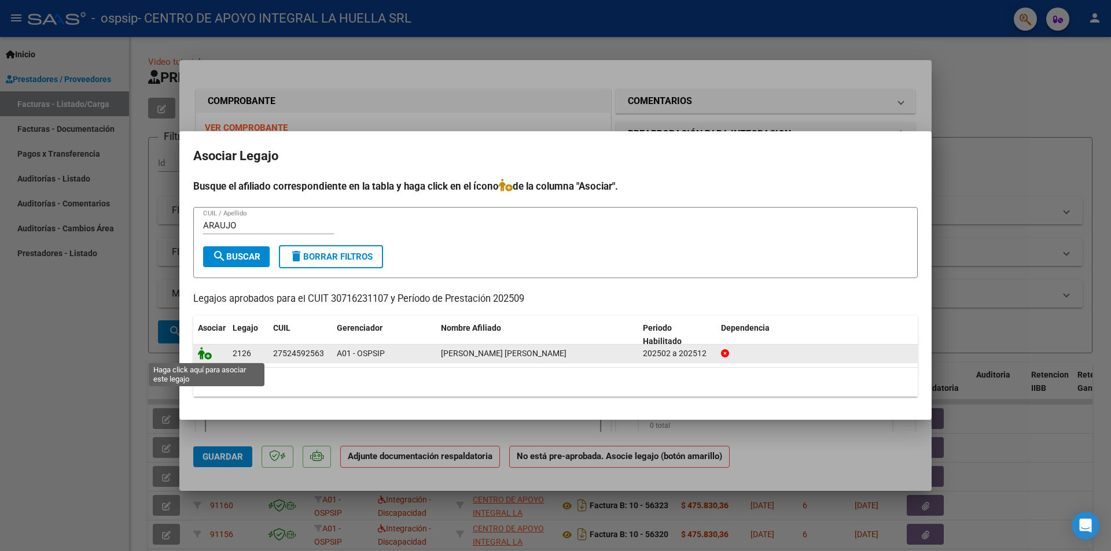
click at [208, 357] on icon at bounding box center [205, 353] width 14 height 13
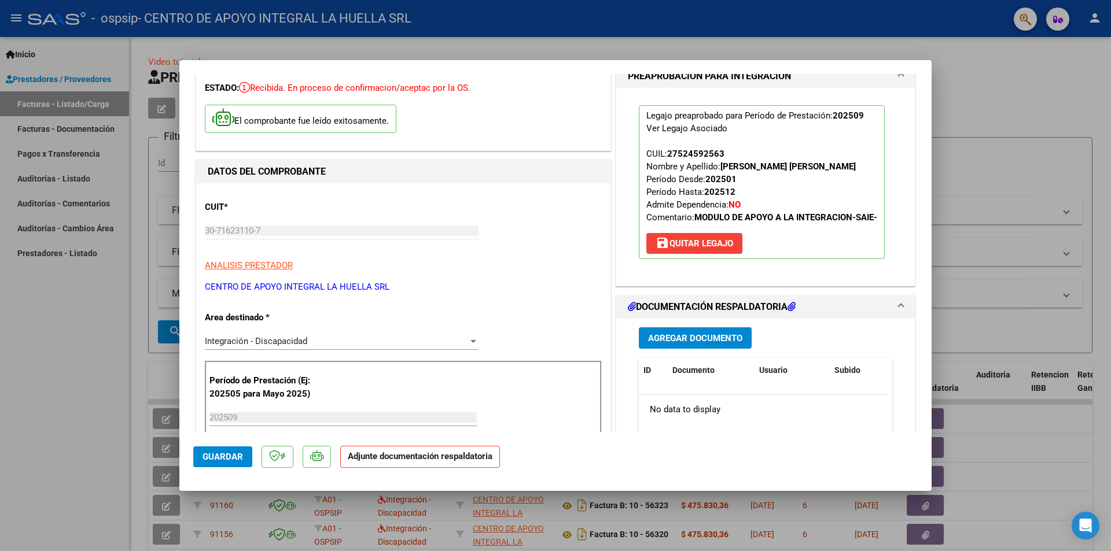
scroll to position [116, 0]
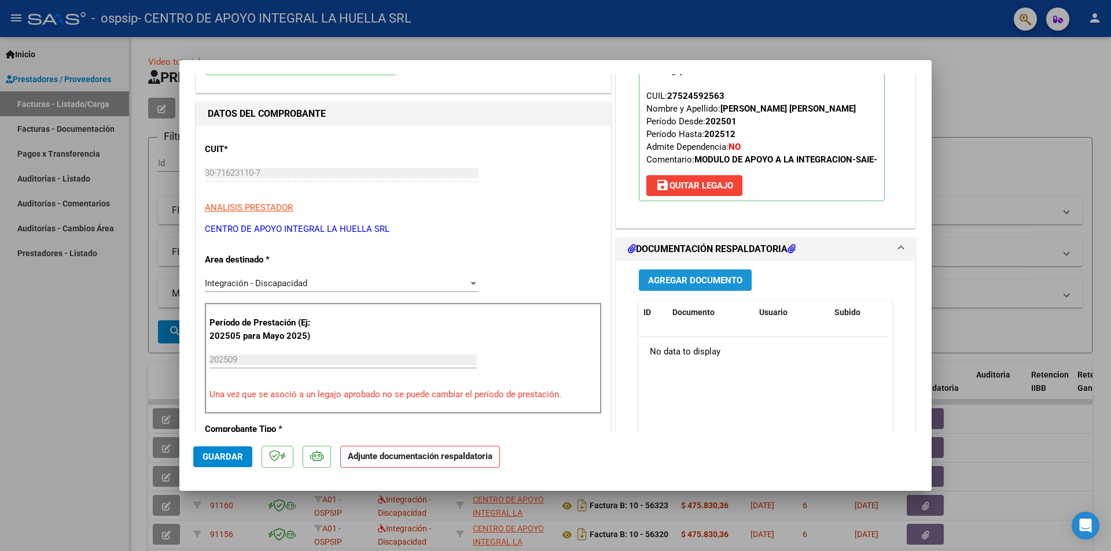
click at [703, 277] on span "Agregar Documento" at bounding box center [695, 280] width 94 height 10
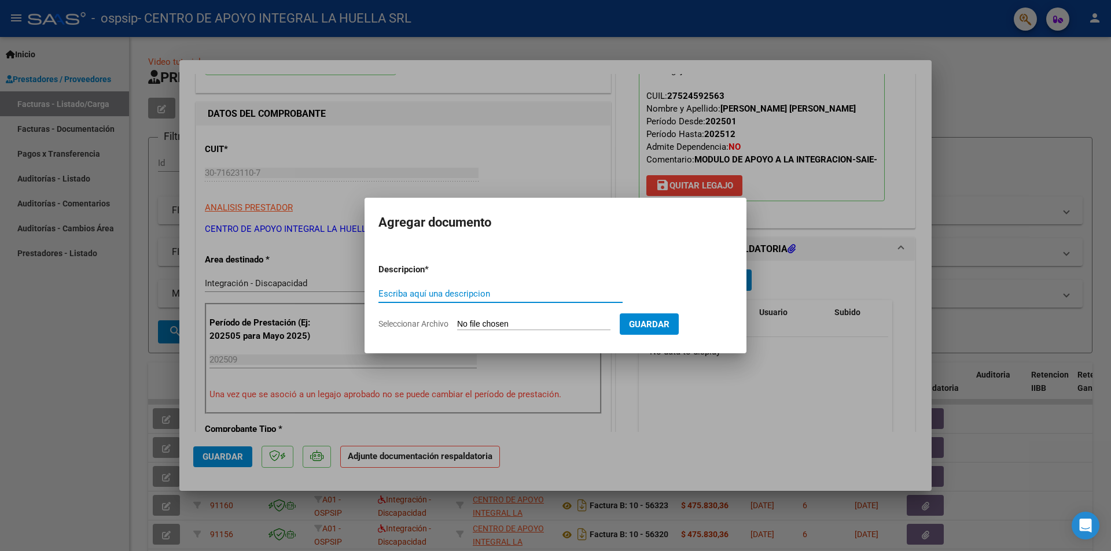
click at [406, 290] on input "Escriba aquí una descripcion" at bounding box center [500, 294] width 244 height 10
click at [451, 322] on app-file-uploader "Seleccionar Archivo" at bounding box center [498, 324] width 241 height 10
click at [462, 326] on input "Seleccionar Archivo" at bounding box center [533, 324] width 153 height 11
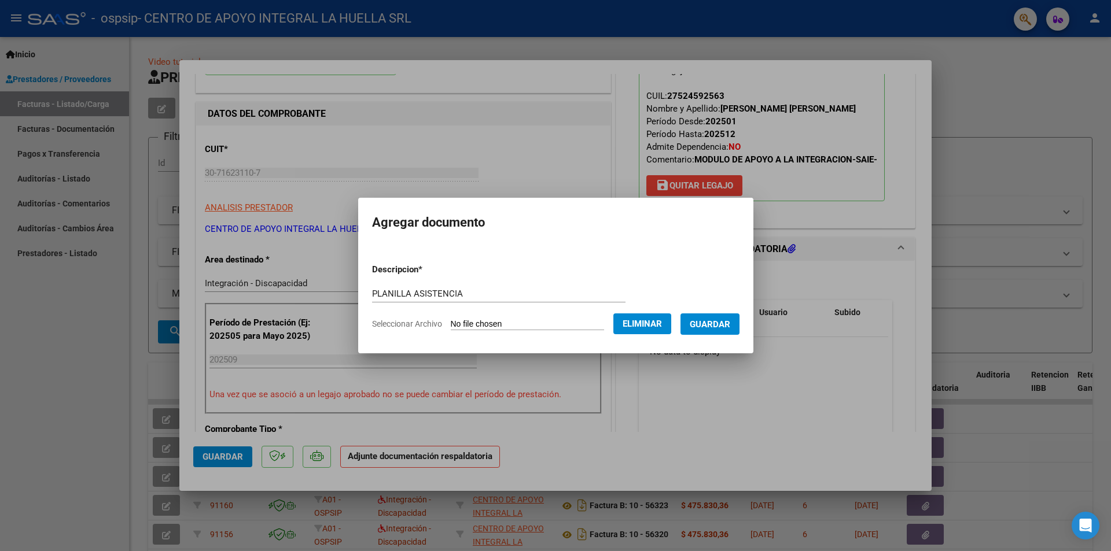
click at [730, 322] on span "Guardar" at bounding box center [710, 324] width 40 height 10
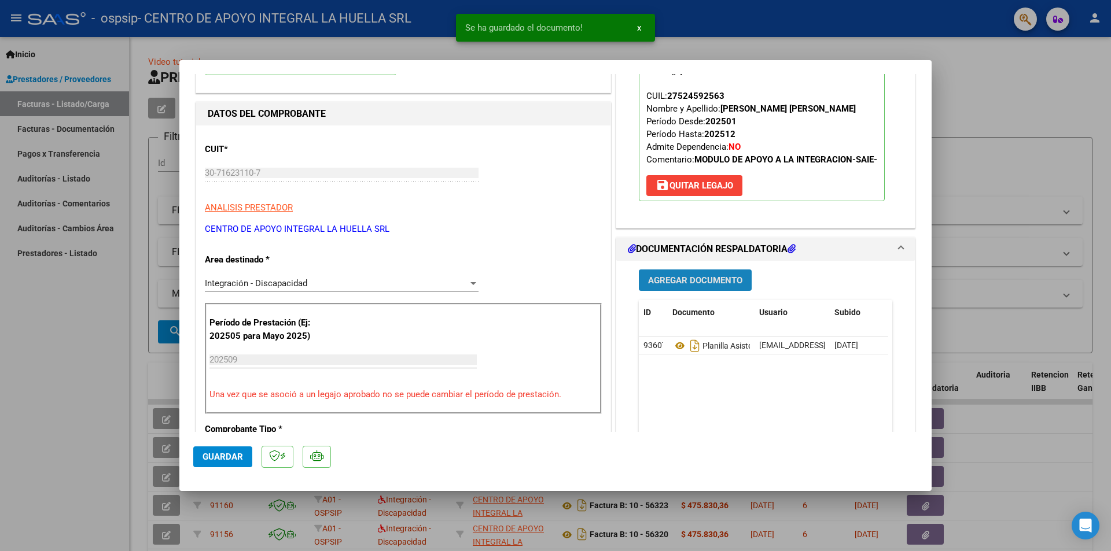
click at [706, 282] on span "Agregar Documento" at bounding box center [695, 280] width 94 height 10
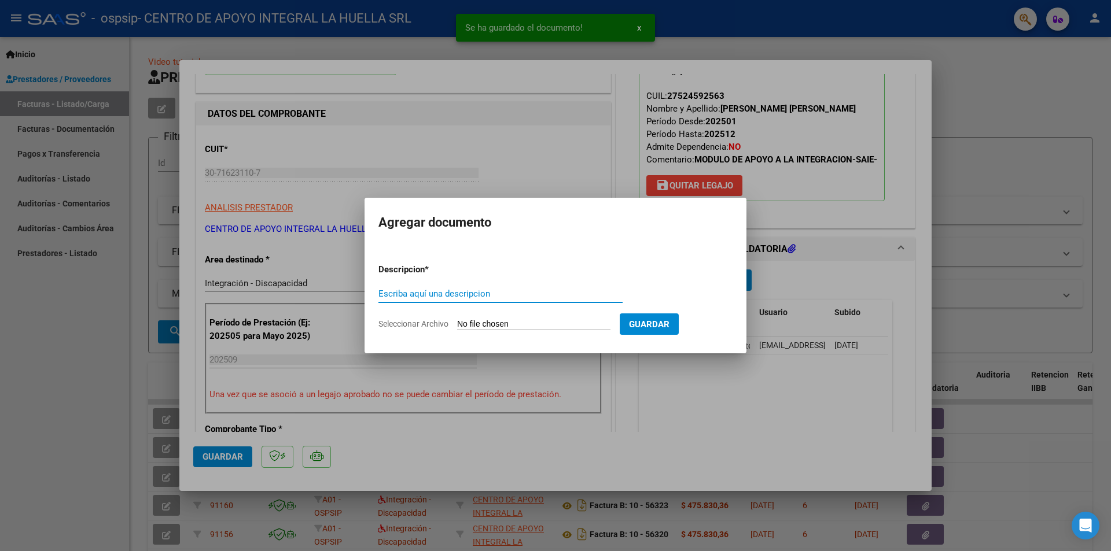
click at [438, 295] on input "Escriba aquí una descripcion" at bounding box center [500, 294] width 244 height 10
click at [456, 325] on app-file-uploader "Seleccionar Archivo" at bounding box center [498, 324] width 241 height 10
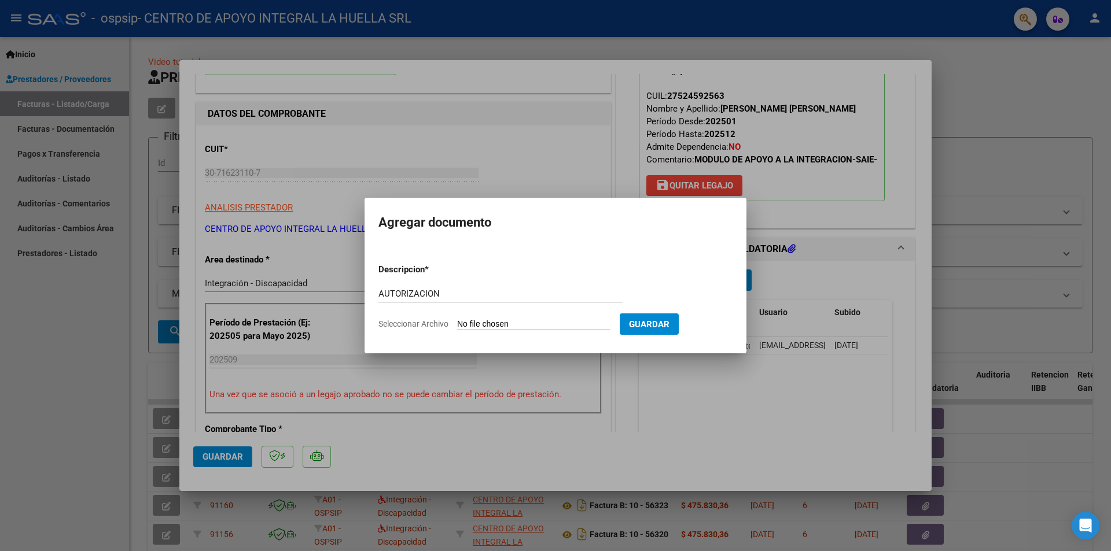
click at [462, 323] on input "Seleccionar Archivo" at bounding box center [533, 324] width 153 height 11
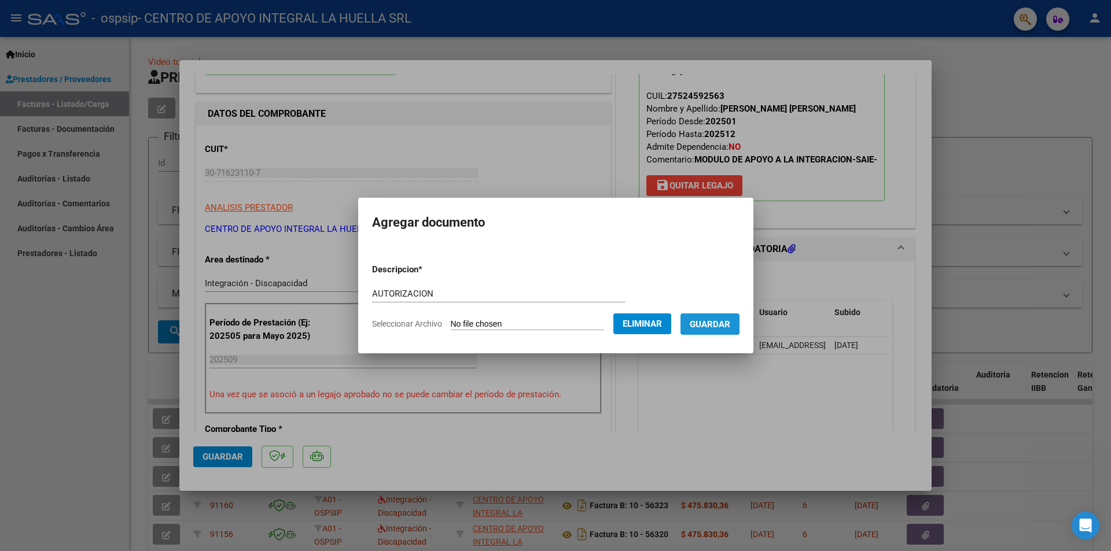
click at [715, 322] on span "Guardar" at bounding box center [710, 324] width 40 height 10
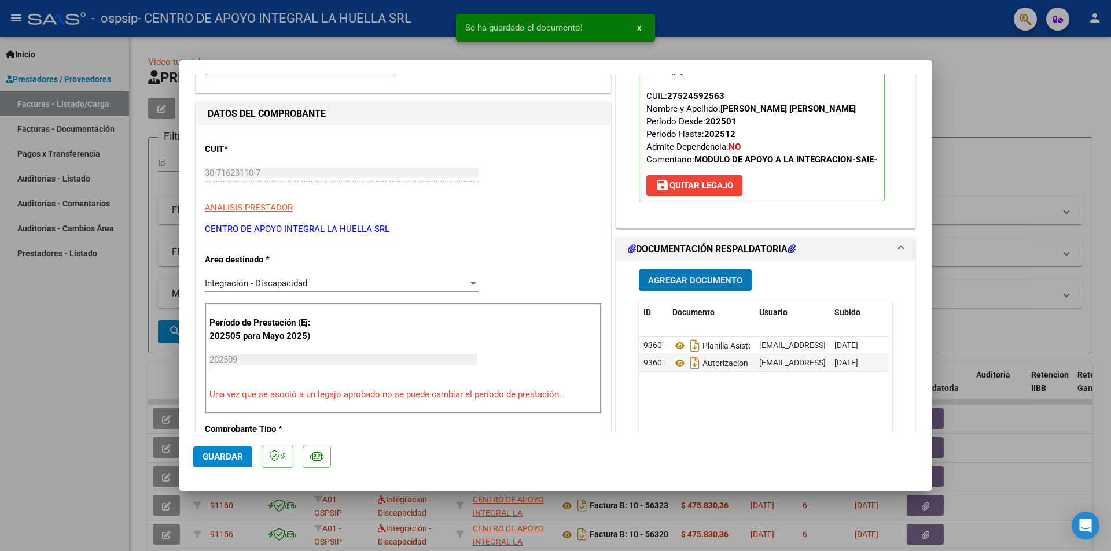
click at [233, 455] on span "Guardar" at bounding box center [222, 457] width 40 height 10
click at [235, 449] on button "Guardar" at bounding box center [222, 457] width 59 height 21
click at [986, 94] on div at bounding box center [555, 275] width 1111 height 551
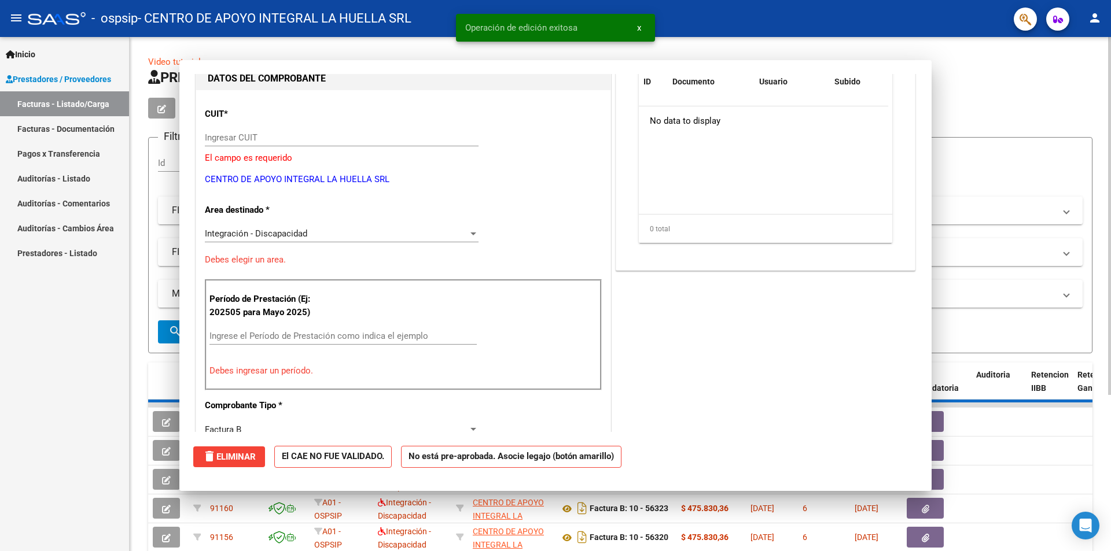
scroll to position [123, 0]
